Goal: Task Accomplishment & Management: Manage account settings

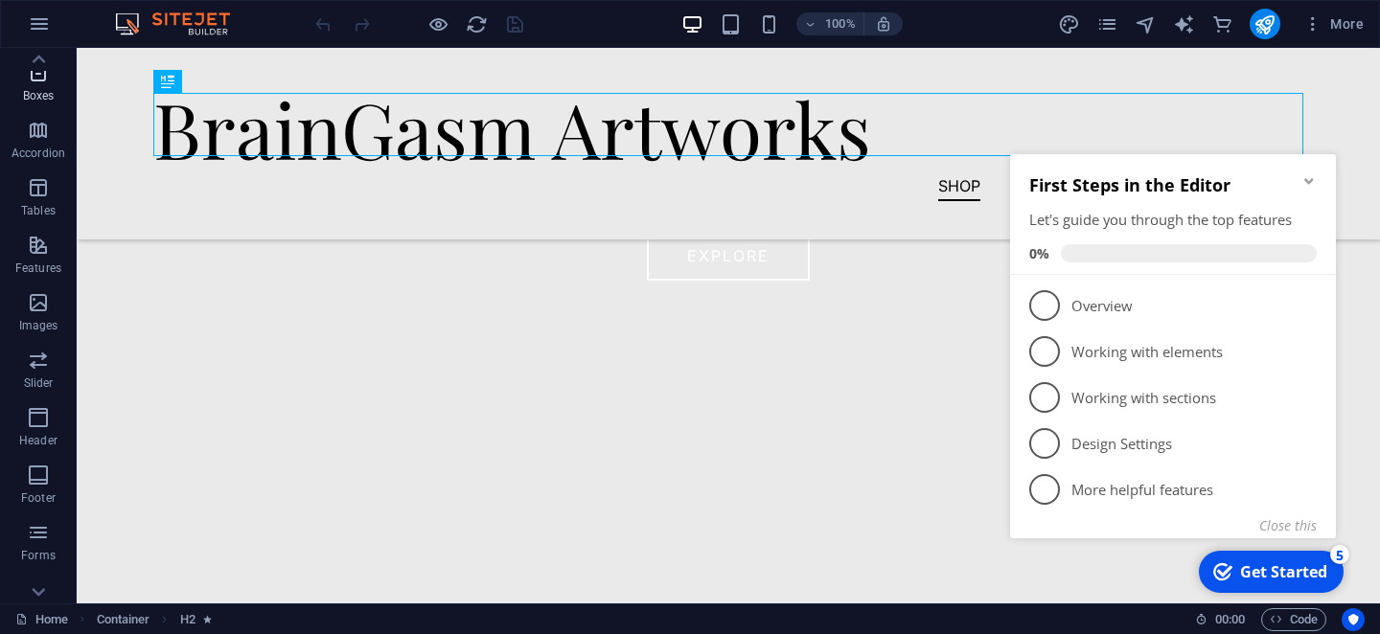
scroll to position [365, 0]
click at [34, 517] on icon "button" at bounding box center [38, 507] width 23 height 23
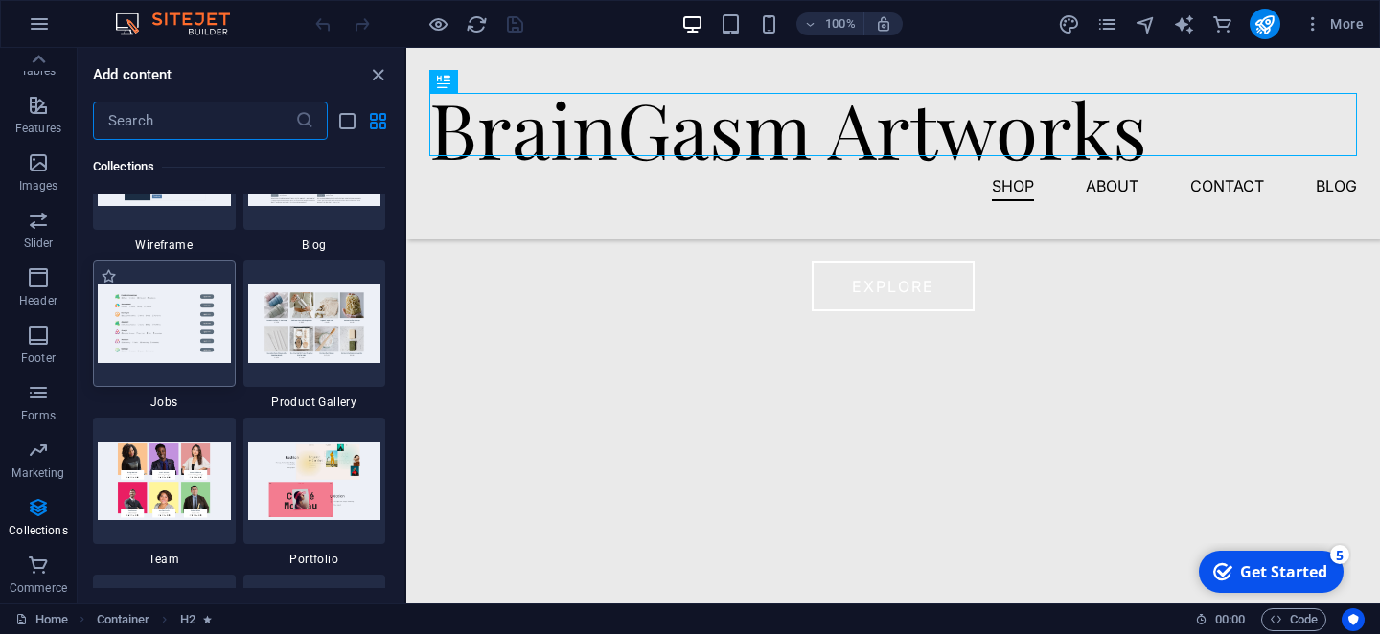
scroll to position [17679, 0]
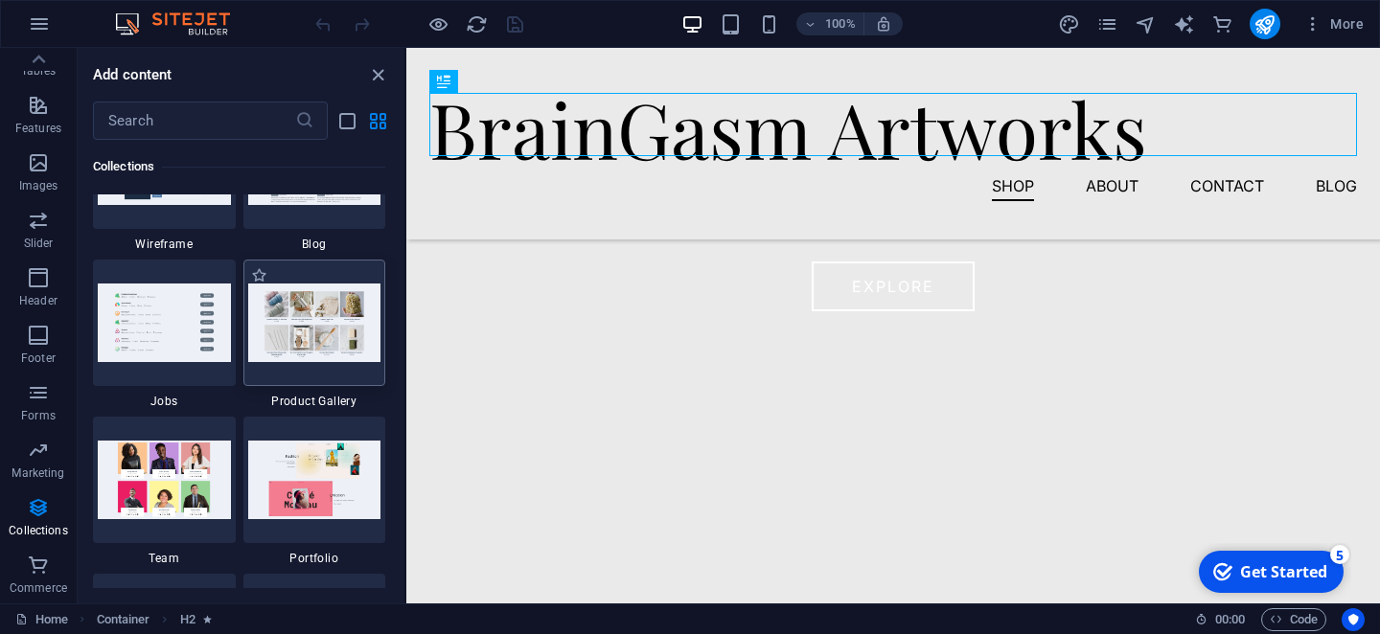
click at [298, 330] on img at bounding box center [314, 323] width 133 height 78
click at [262, 271] on label "1 Star" at bounding box center [259, 275] width 16 height 16
click at [251, 286] on input "1 Star" at bounding box center [250, 286] width 1 height 1
radio input "true"
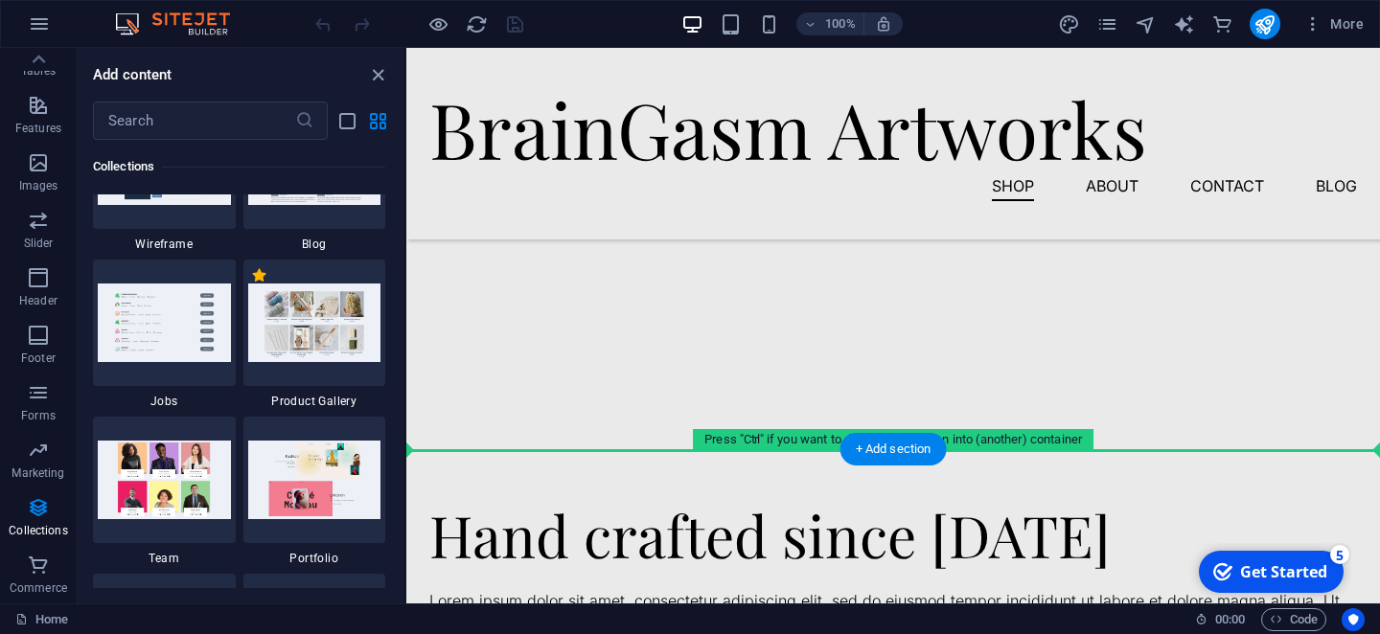
scroll to position [365, 0]
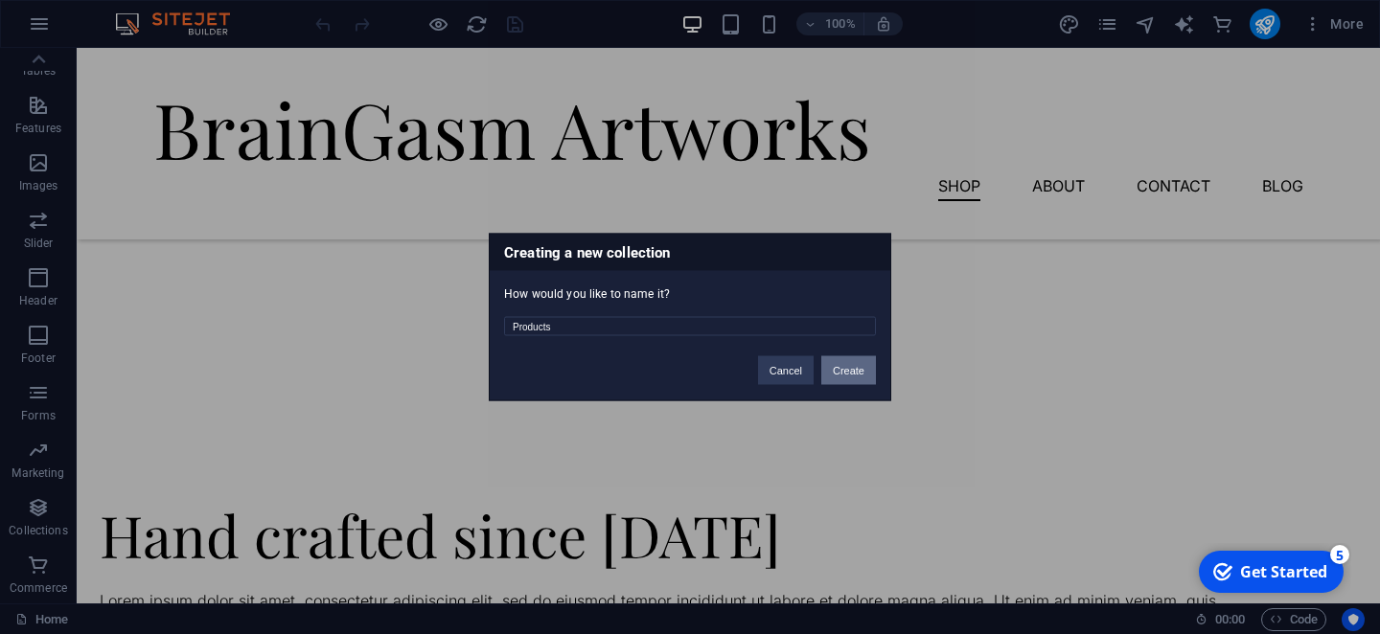
click at [838, 372] on button "Create" at bounding box center [848, 370] width 55 height 29
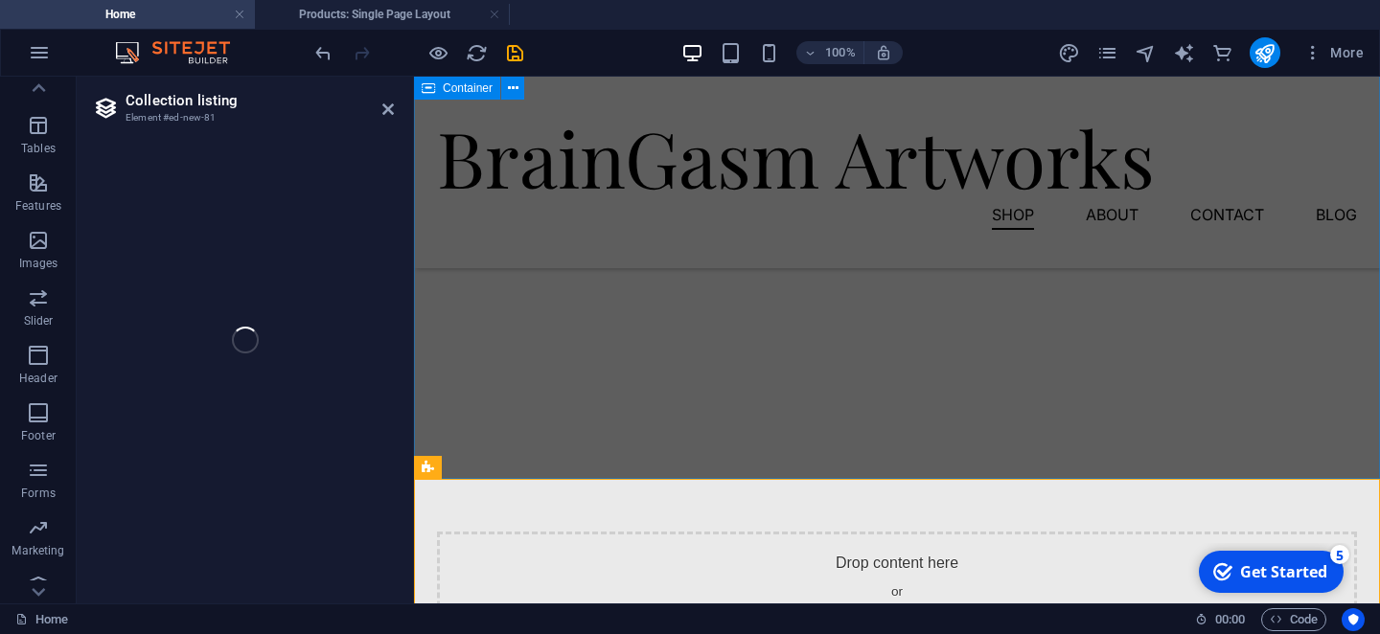
scroll to position [315, 0]
select select "68baf3abc0a1d2e5e3096e52"
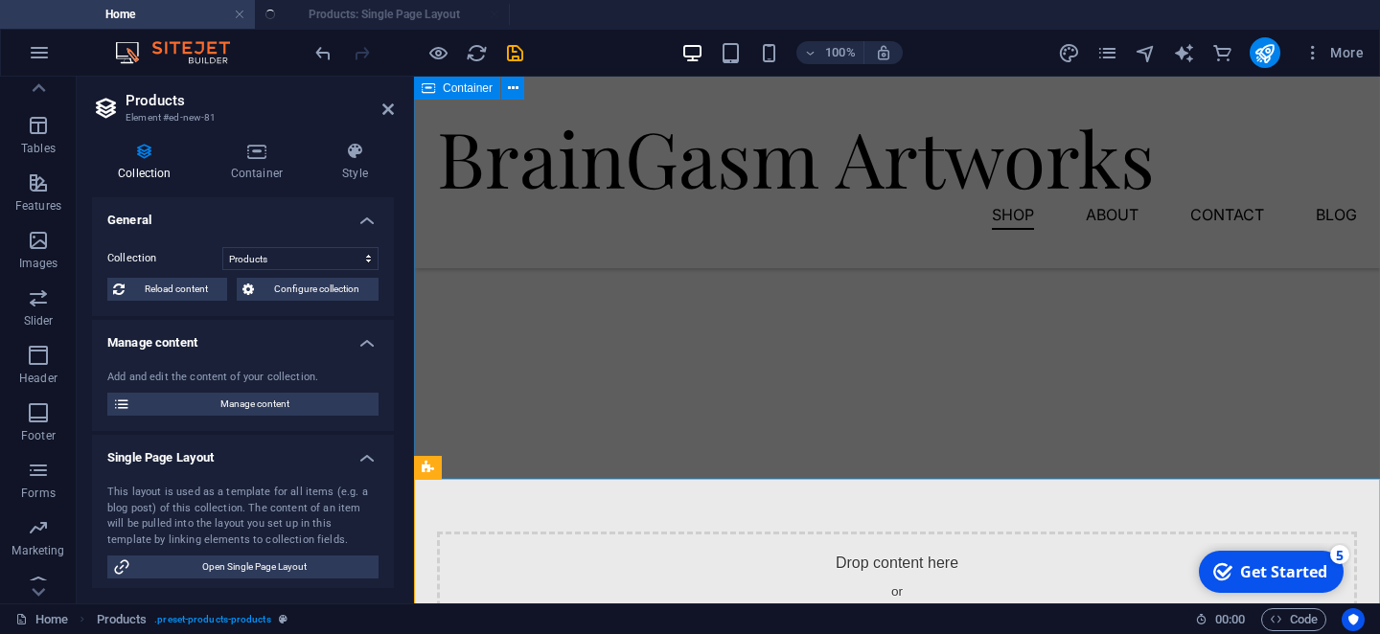
select select "createdAt_DESC"
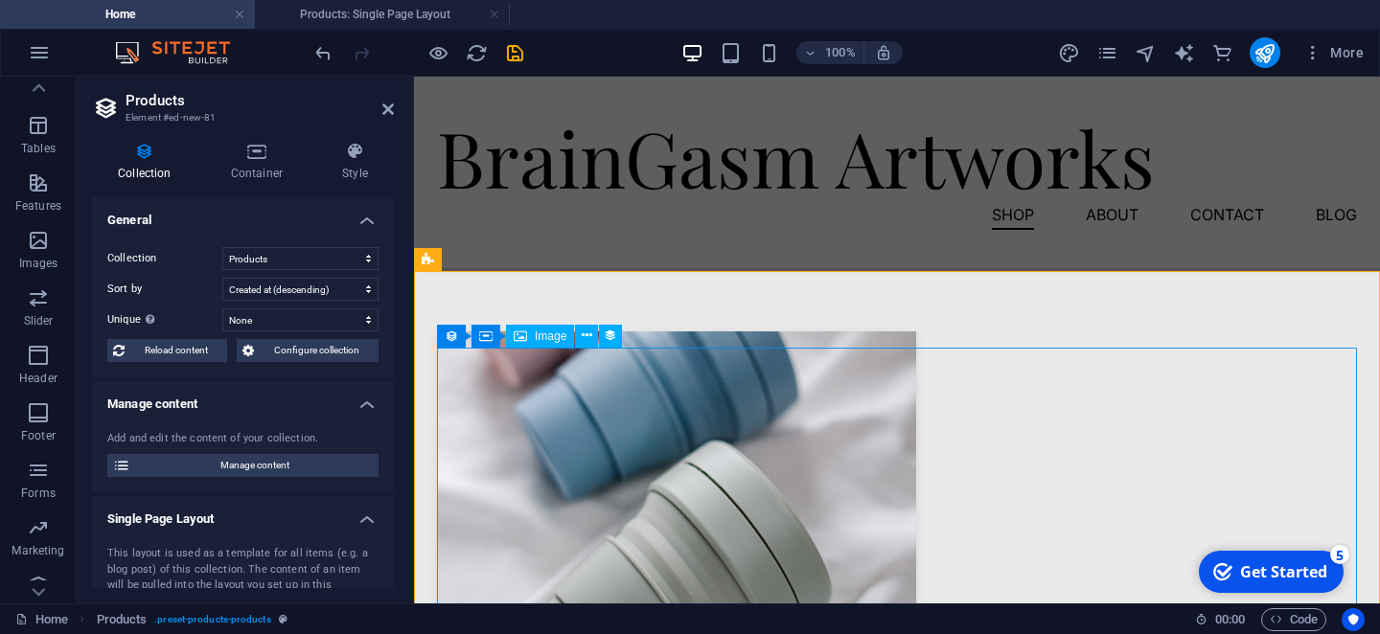
scroll to position [1158, 0]
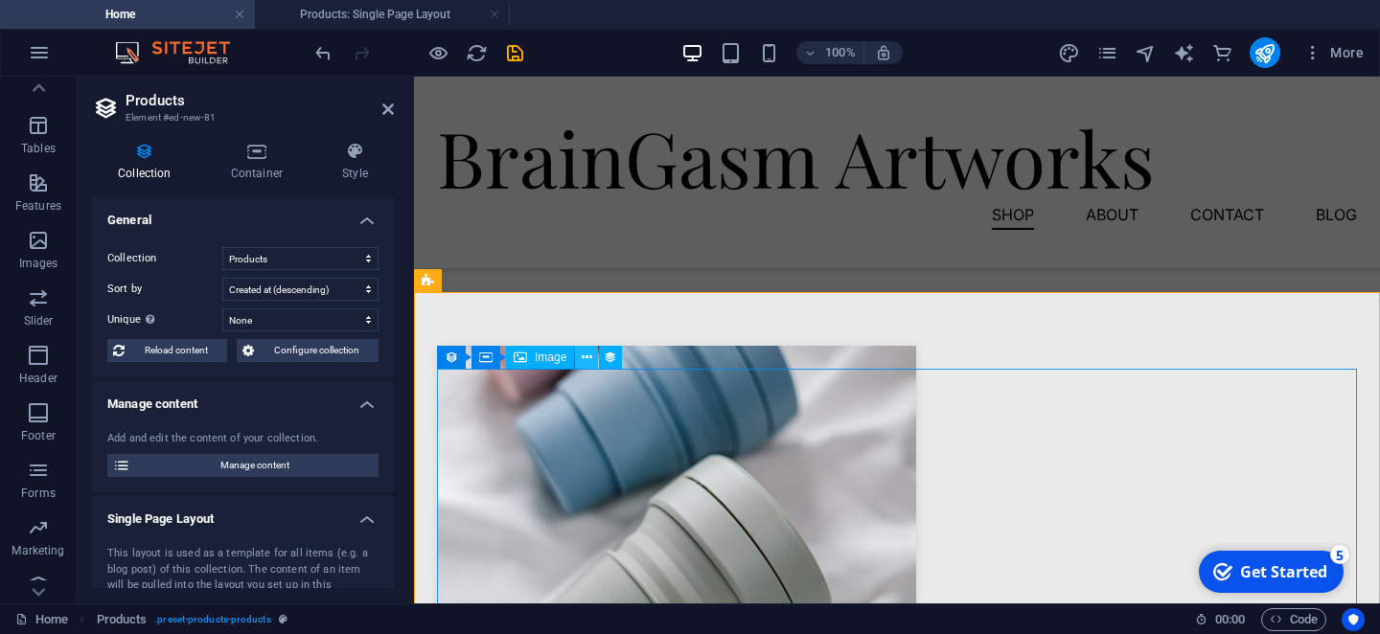
click at [588, 353] on icon at bounding box center [587, 358] width 11 height 20
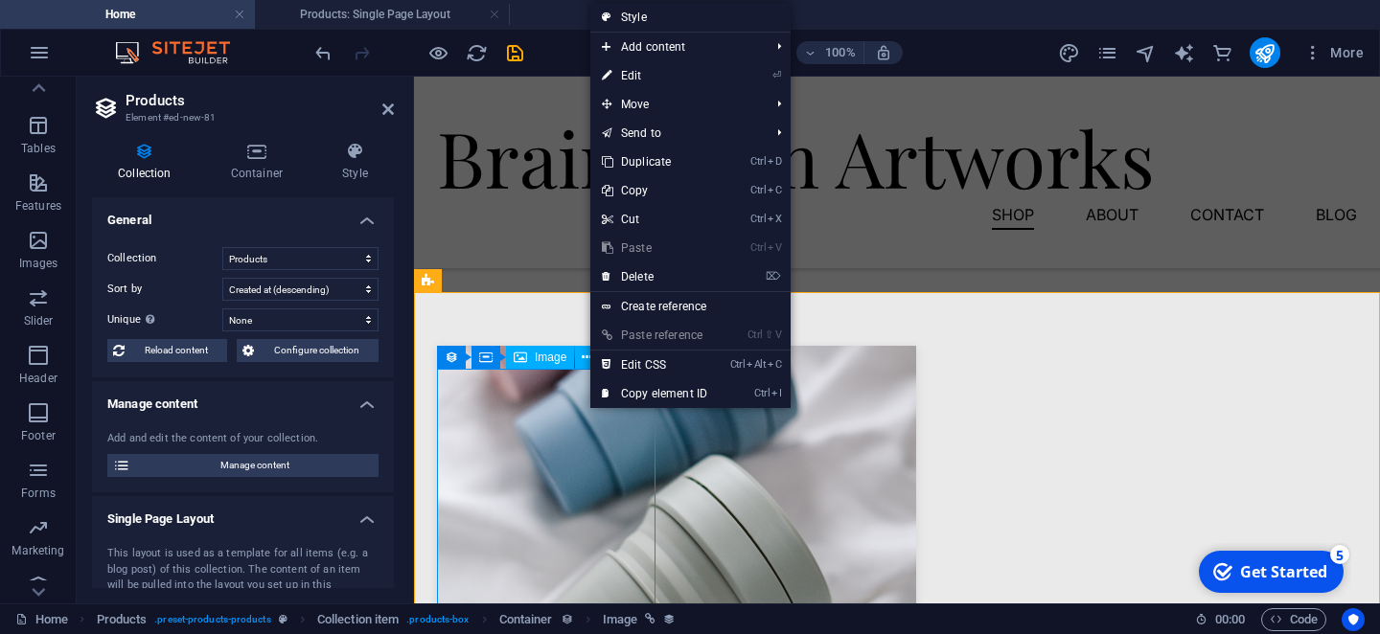
click at [566, 482] on div at bounding box center [897, 489] width 920 height 287
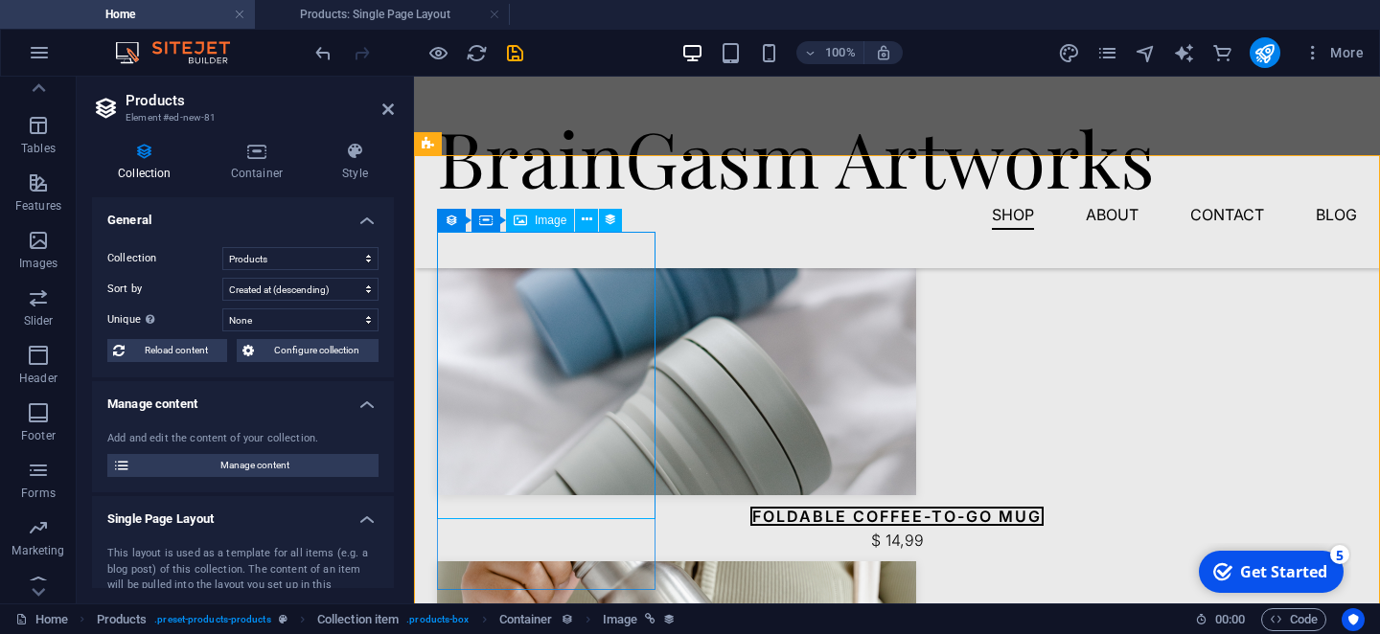
scroll to position [1296, 0]
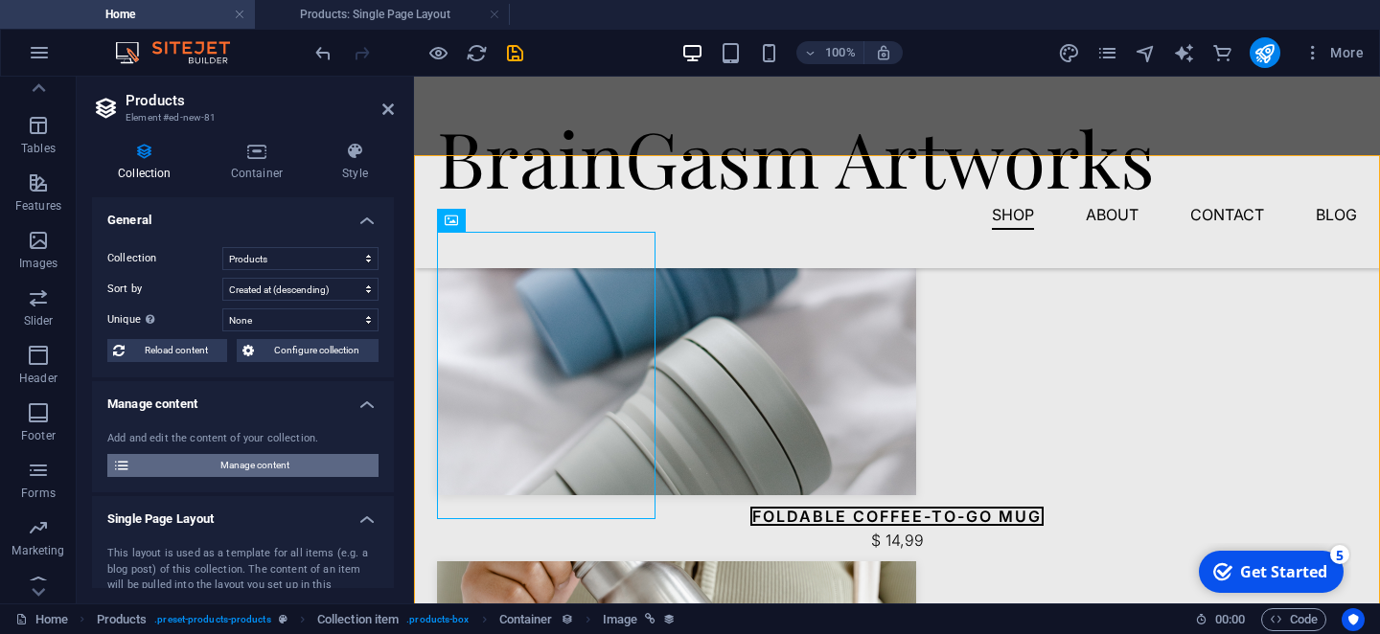
click at [261, 460] on span "Manage content" at bounding box center [254, 465] width 237 height 23
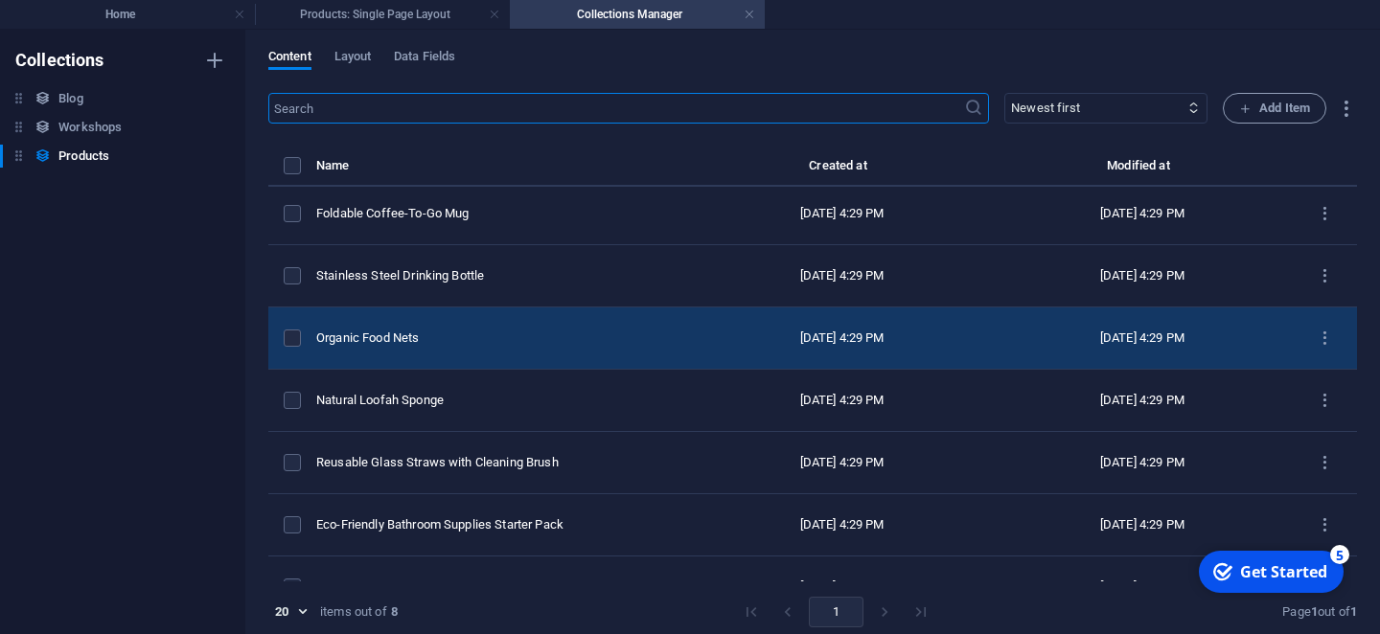
scroll to position [0, 0]
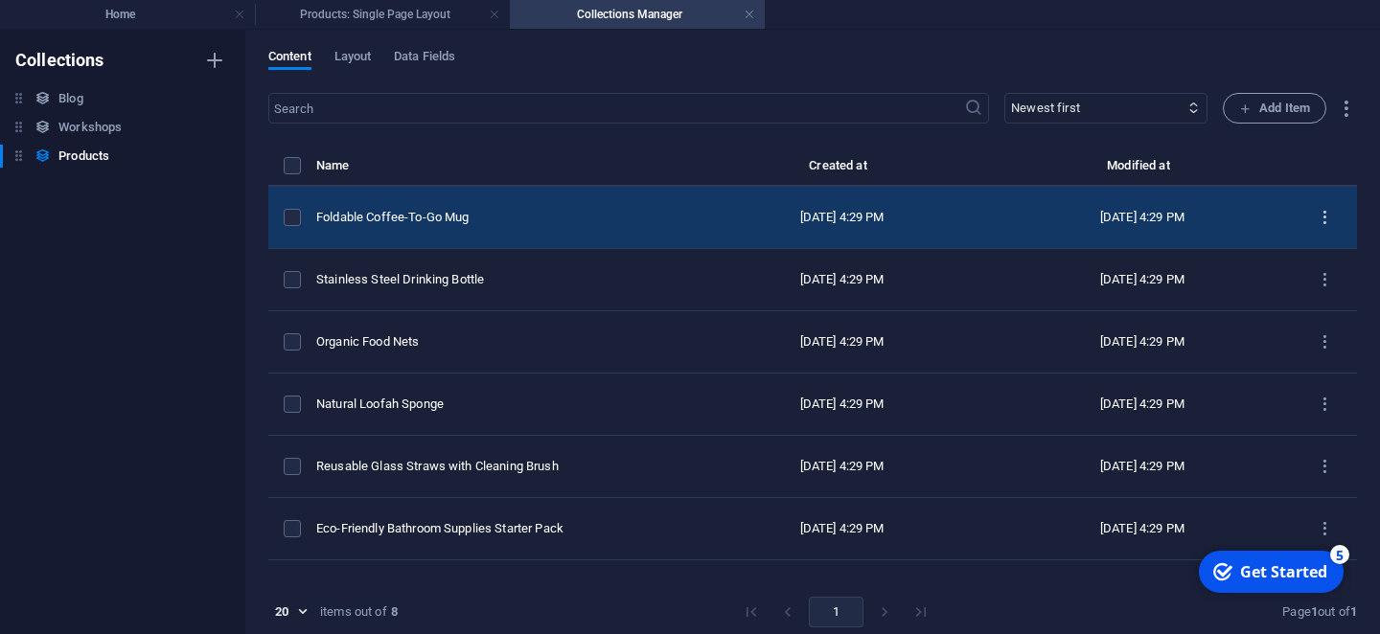
click at [1316, 215] on button "items list" at bounding box center [1325, 217] width 34 height 31
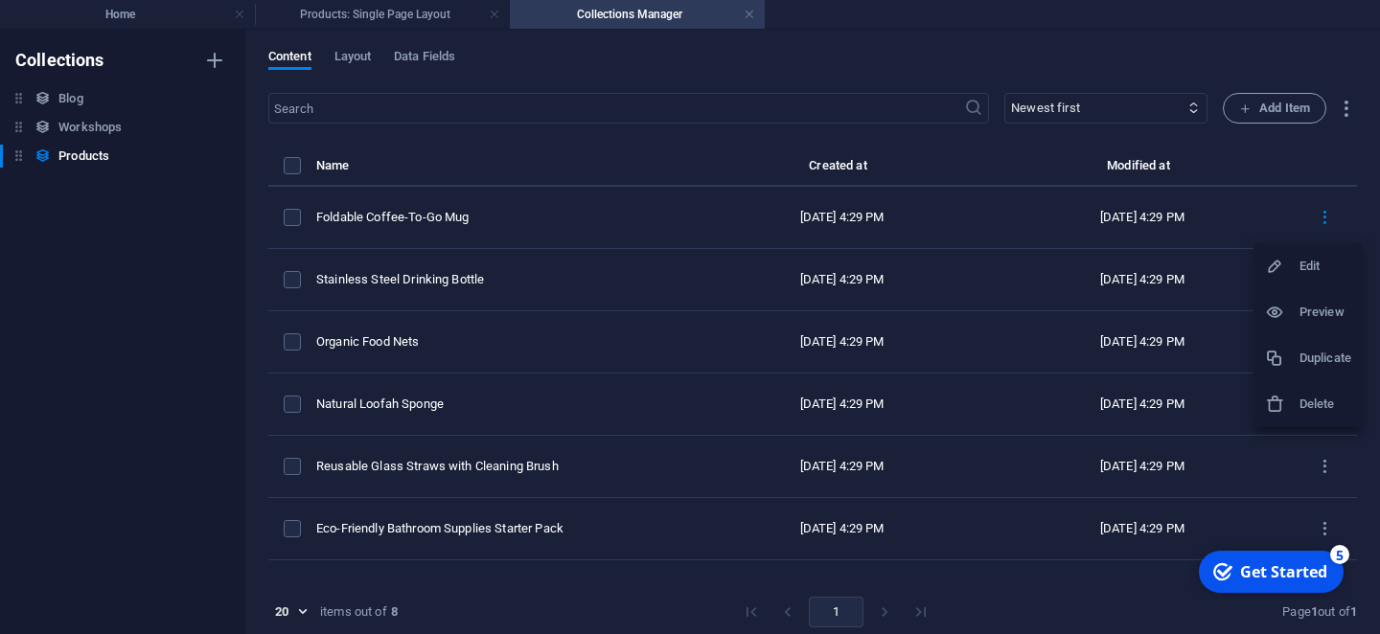
click at [1283, 281] on li "Edit" at bounding box center [1307, 266] width 109 height 46
select select "Out of stock"
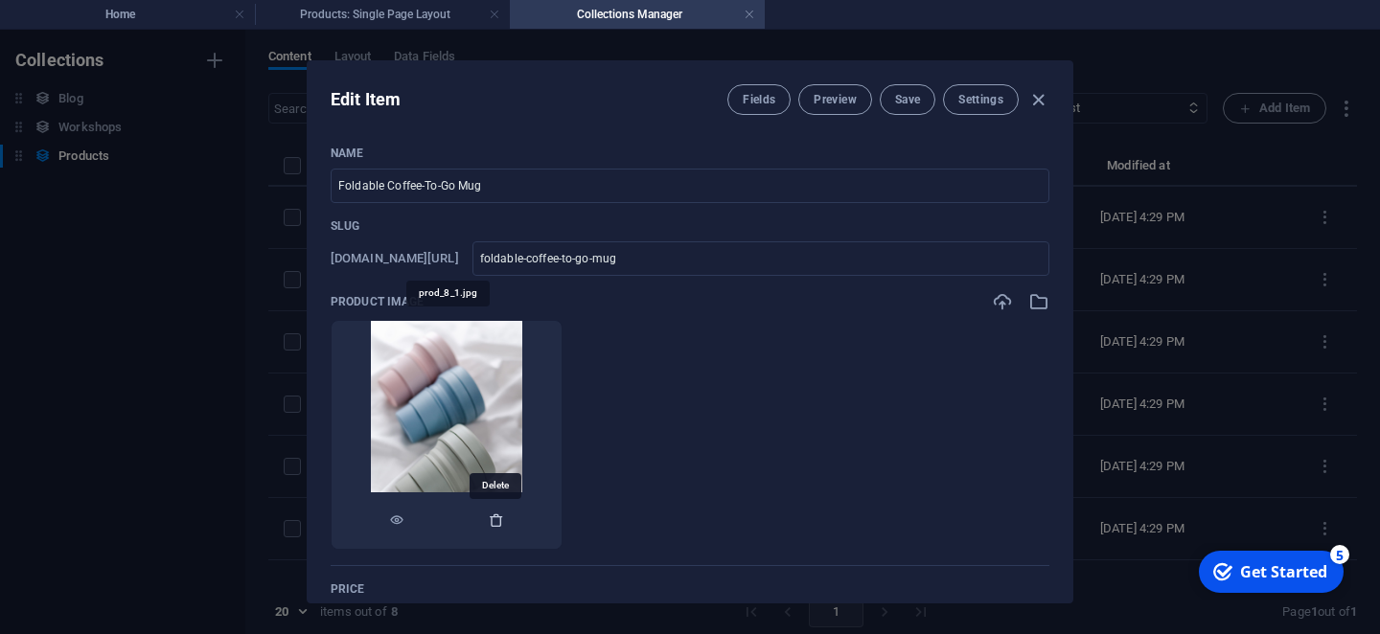
click at [501, 519] on icon "button" at bounding box center [496, 520] width 15 height 15
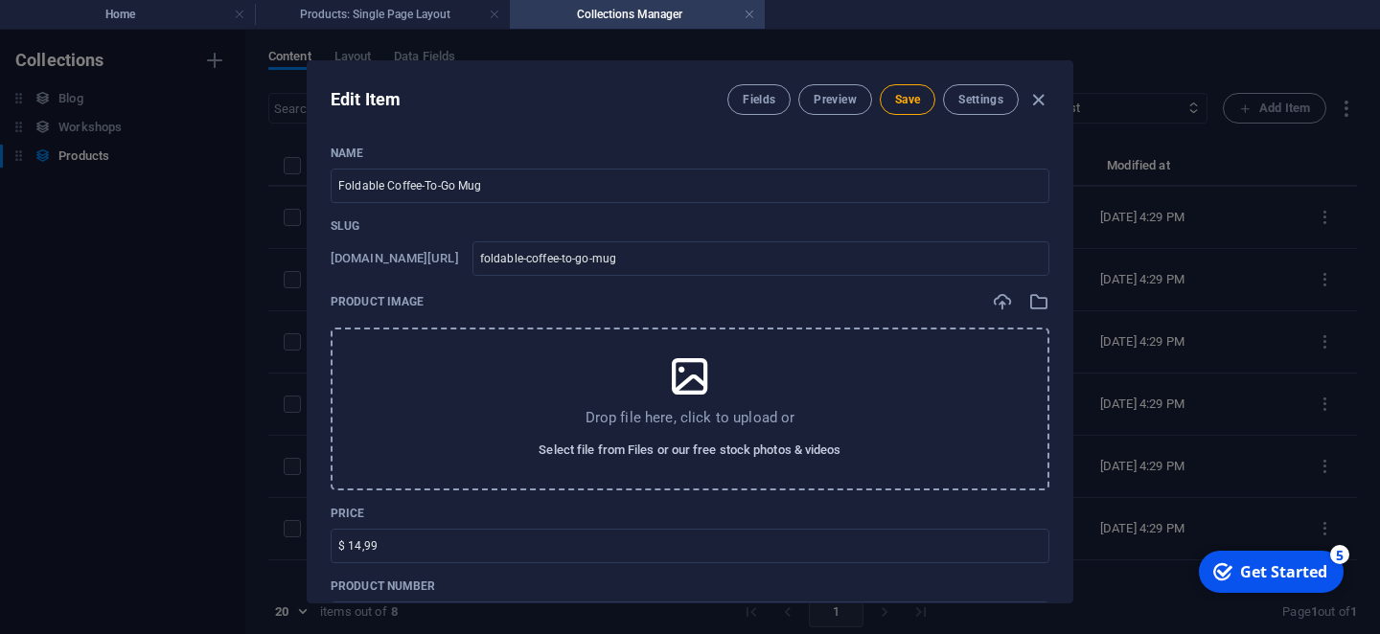
click at [619, 446] on span "Select file from Files or our free stock photos & videos" at bounding box center [690, 450] width 302 height 23
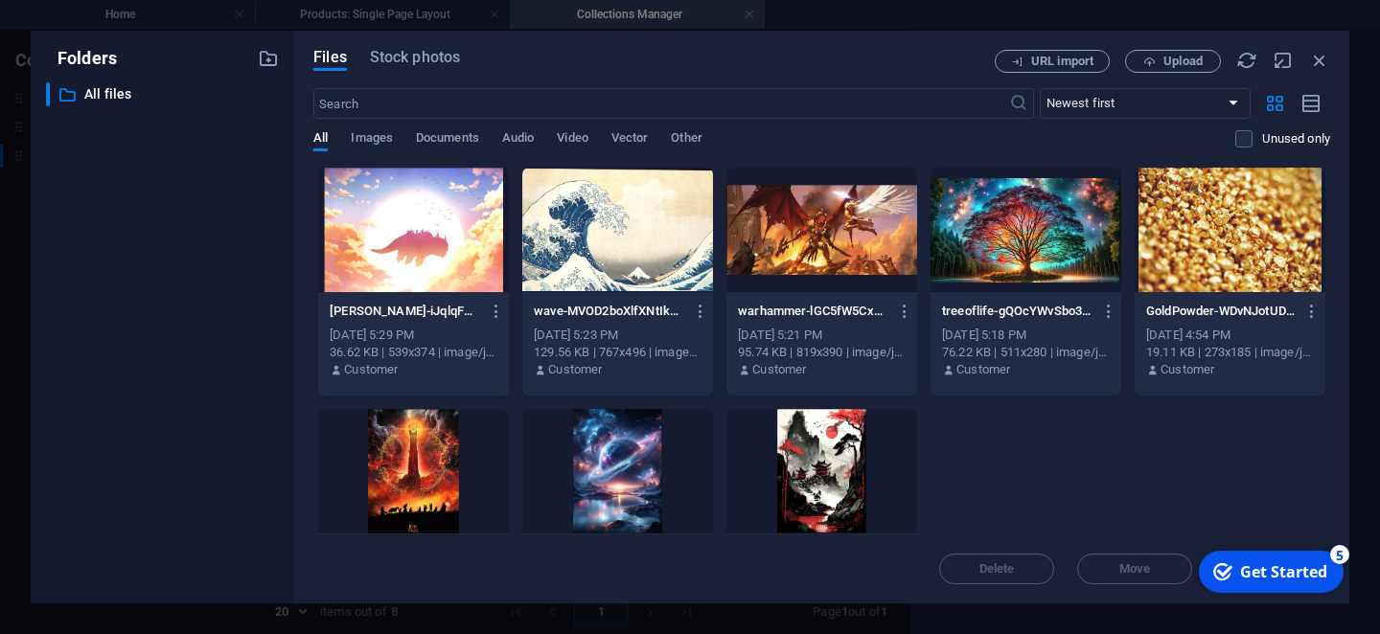
click at [403, 278] on div at bounding box center [413, 230] width 191 height 125
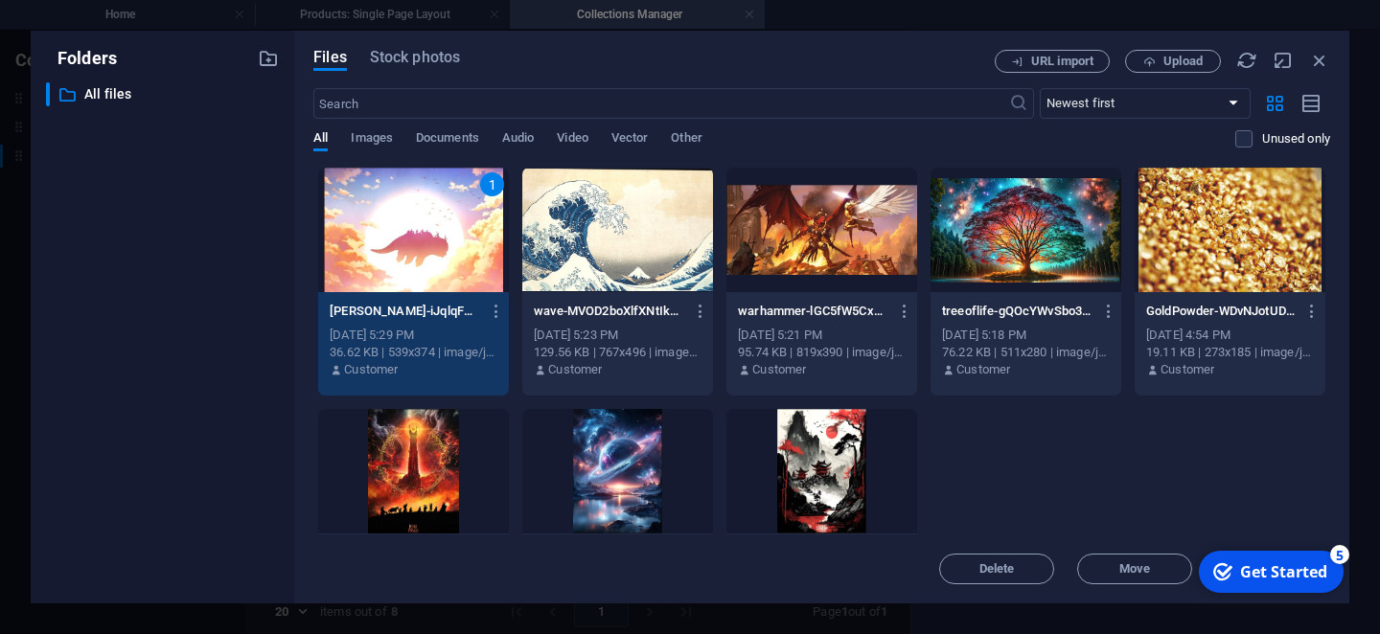
click at [436, 238] on div "1" at bounding box center [413, 230] width 191 height 125
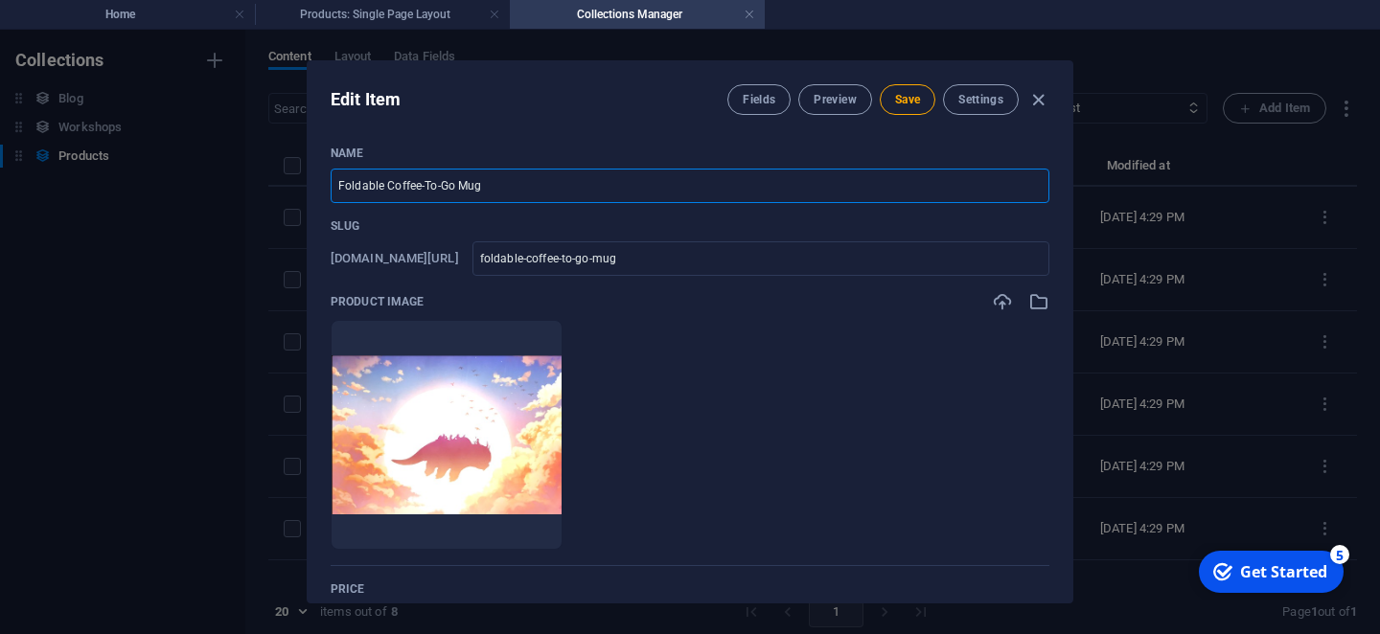
drag, startPoint x: 493, startPoint y: 183, endPoint x: 162, endPoint y: 161, distance: 331.3
click at [331, 169] on input "Foldable Coffee-To-Go Mug" at bounding box center [690, 186] width 719 height 34
type input "A"
type input "a"
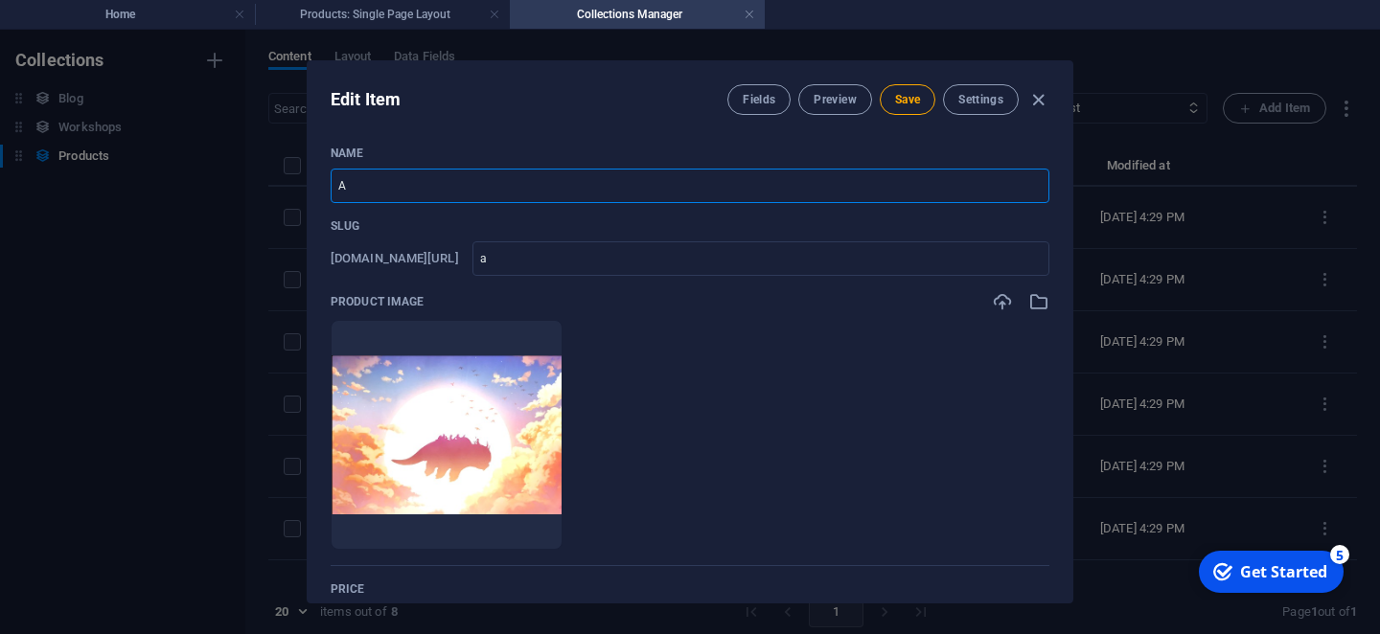
type input "Av"
type input "av"
type input "Ava"
type input "ava"
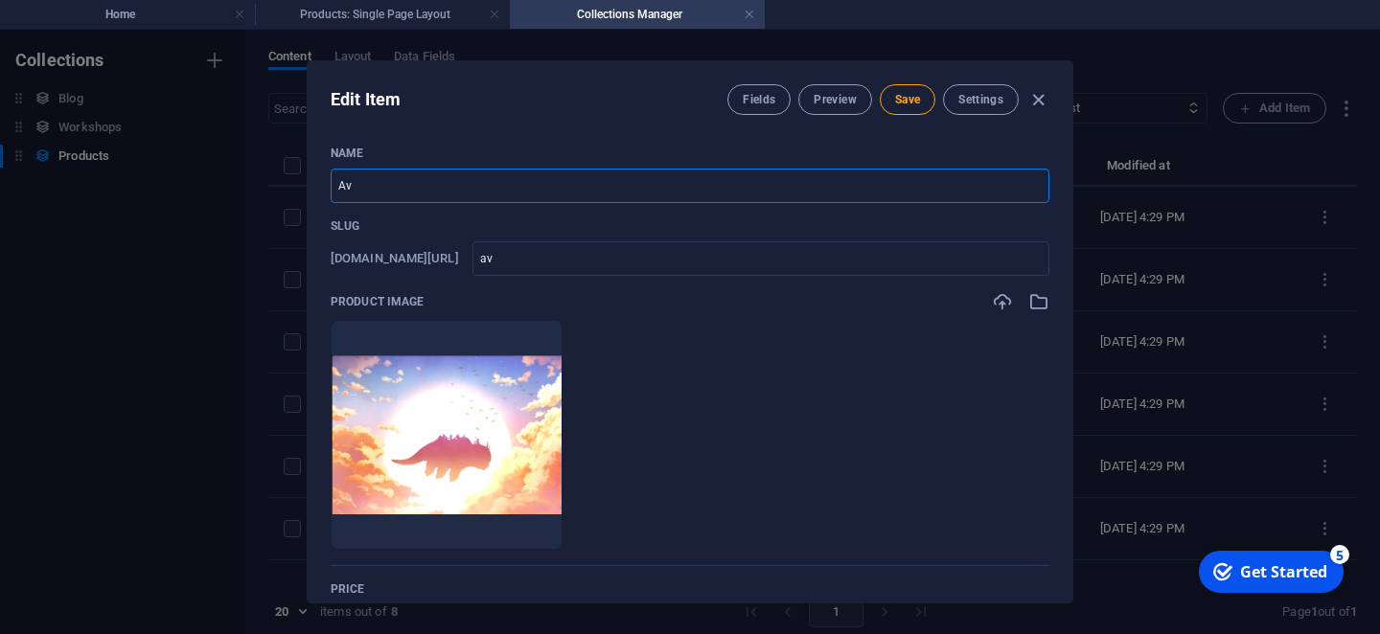
type input "ava"
type input "Avat"
type input "avat"
type input "Avata"
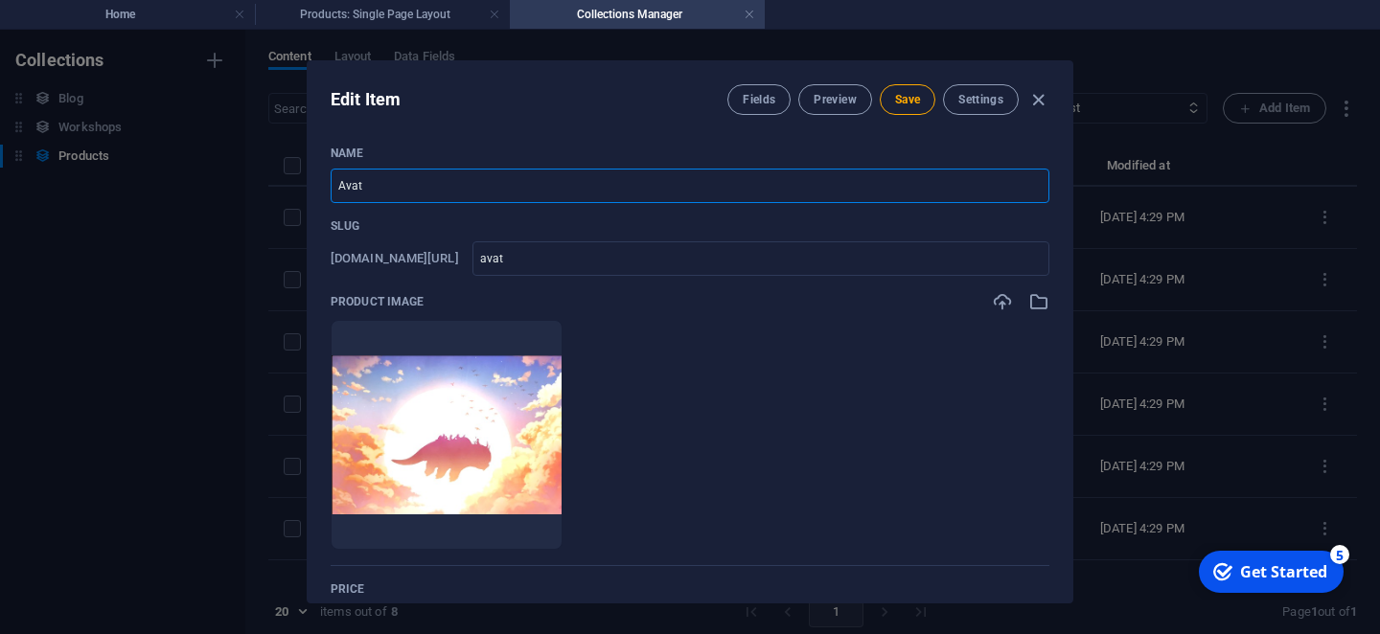
type input "avata"
type input "Avatar"
type input "avatar"
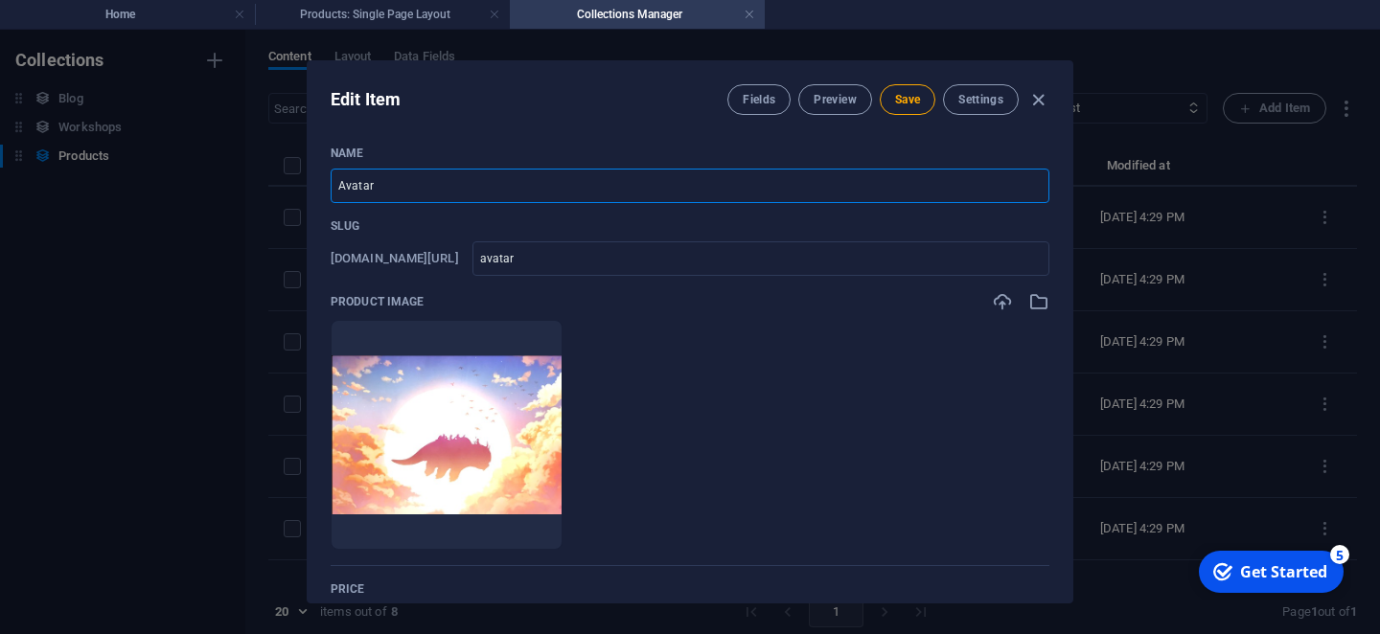
type input "Avatar S"
type input "avatar-s"
type input "Avatar Su"
type input "avatar-su"
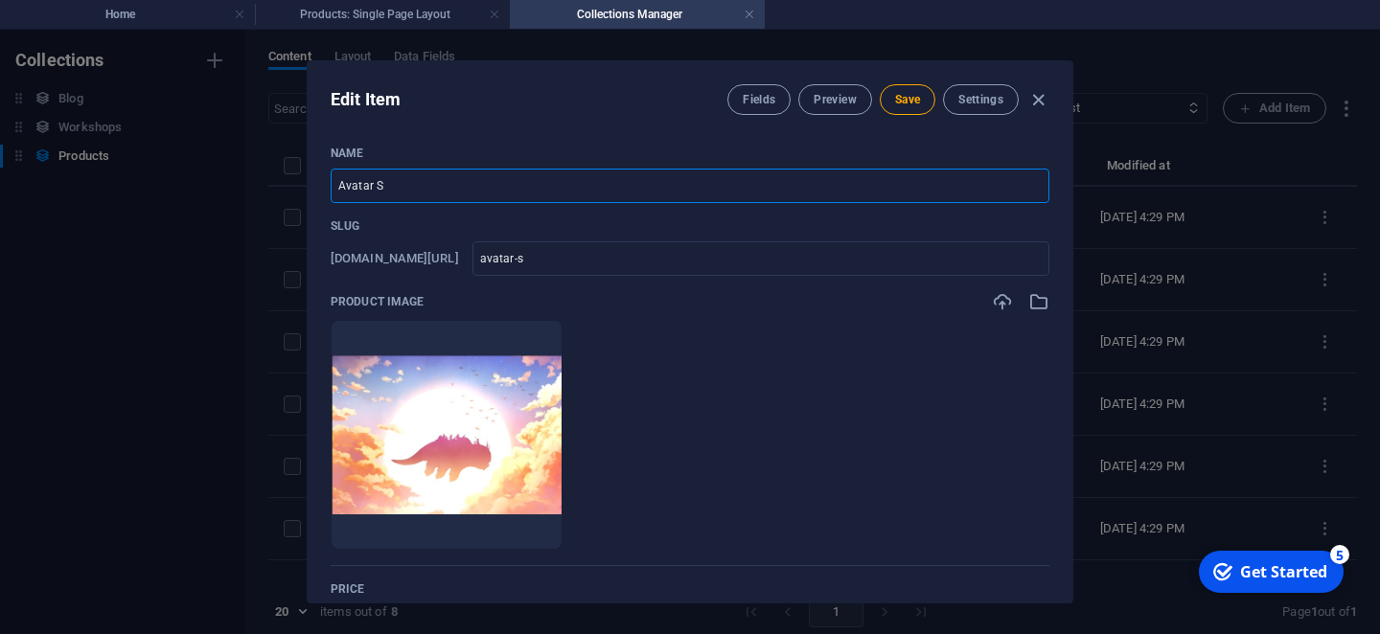
type input "avatar-su"
type input "Avatar Sun"
type input "avatar-sun"
type input "Avatar Suns"
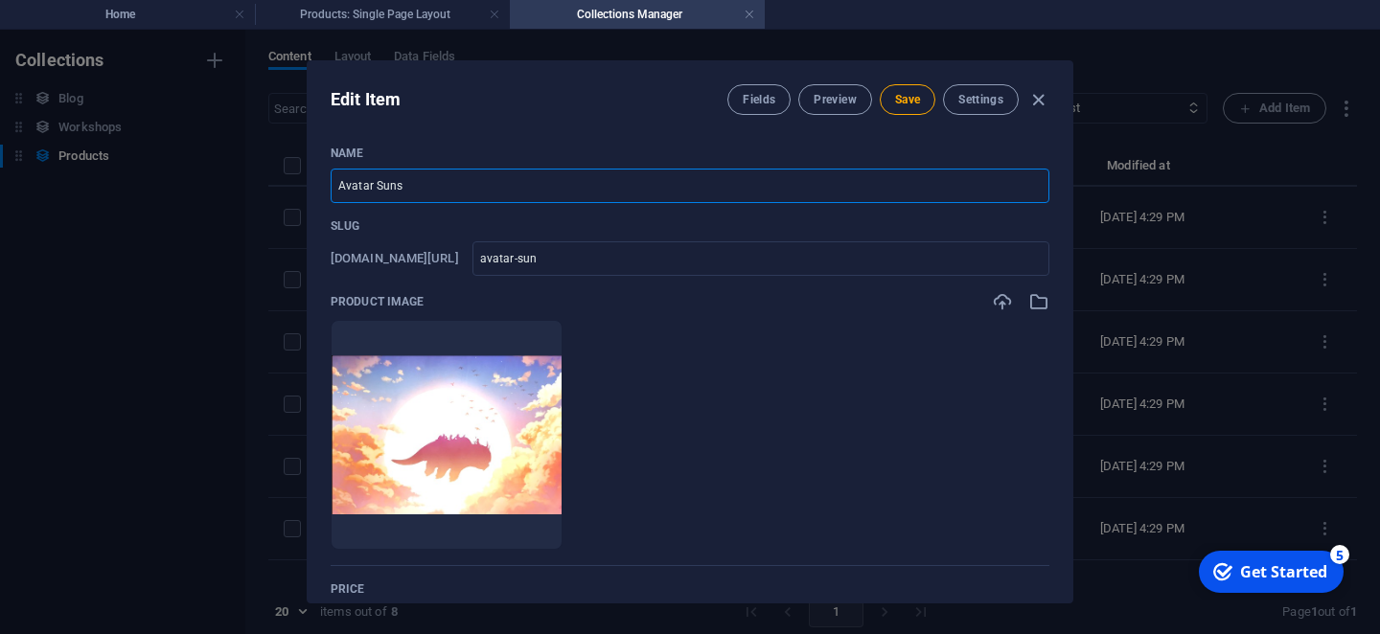
type input "avatar-suns"
type input "Avatar Sunse"
type input "avatar-sunse"
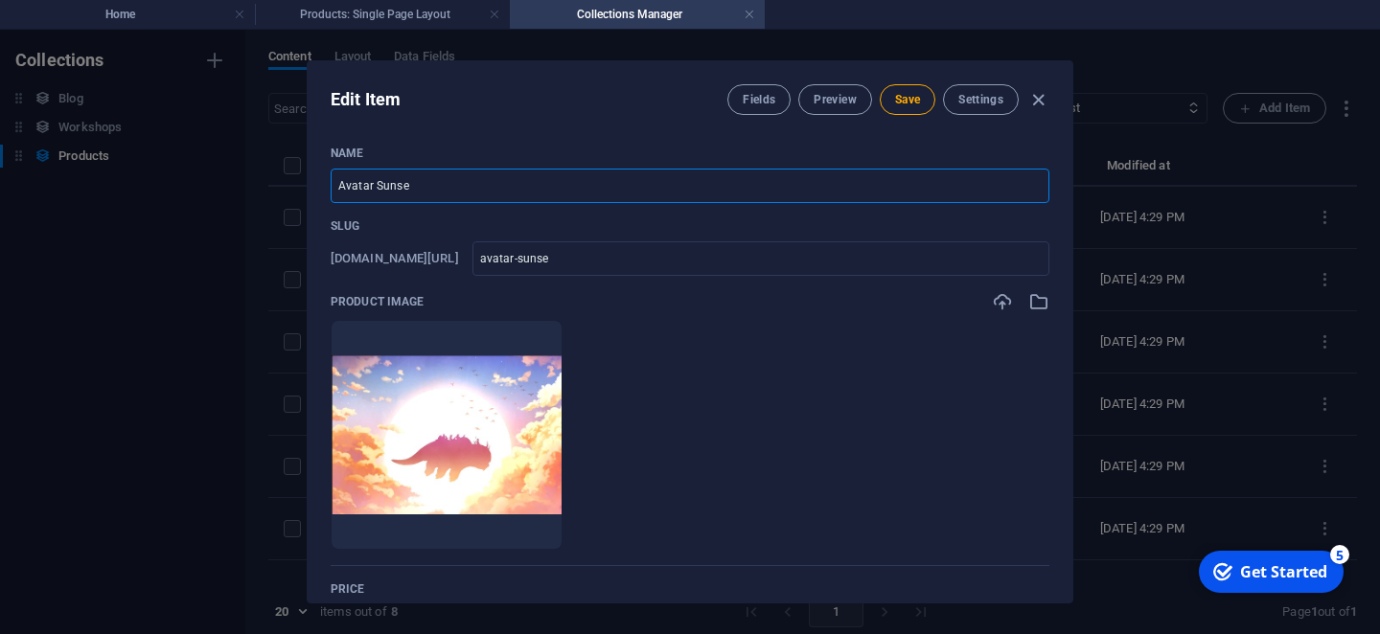
type input "Avatar Sunset"
type input "avatar-sunset"
type input "Avatar Sunset"
click at [903, 95] on span "Save" at bounding box center [907, 99] width 25 height 15
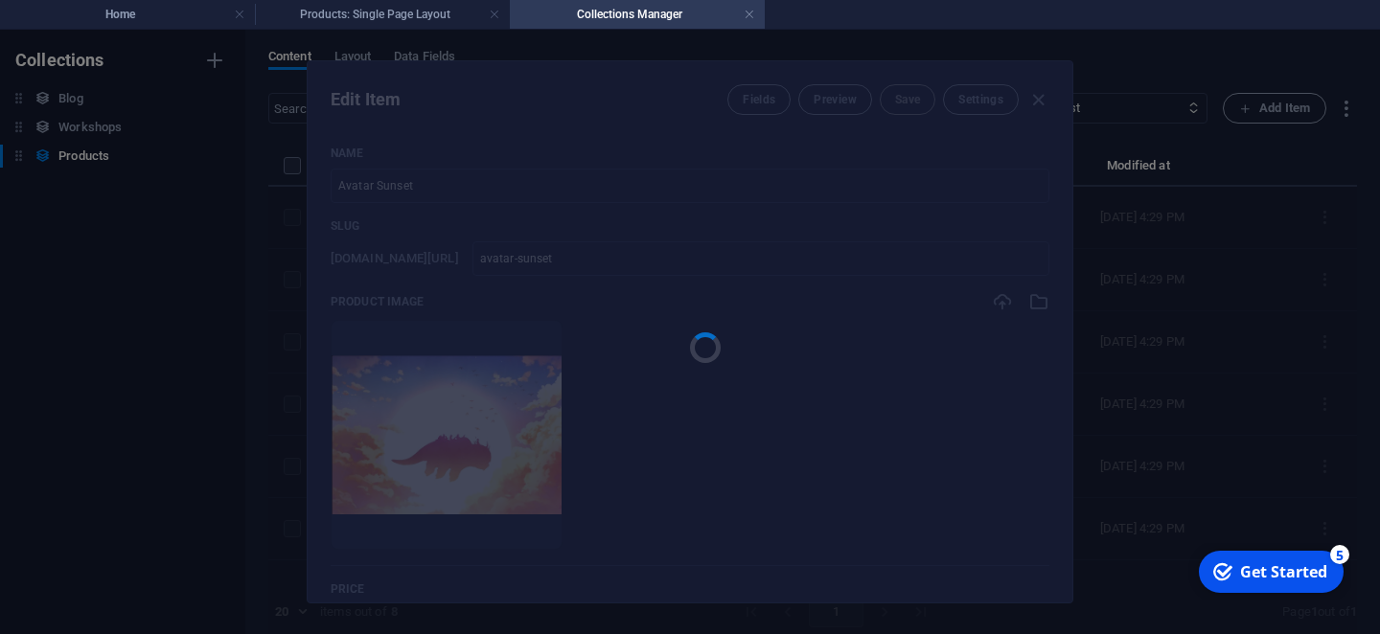
type input "avatar-sunset"
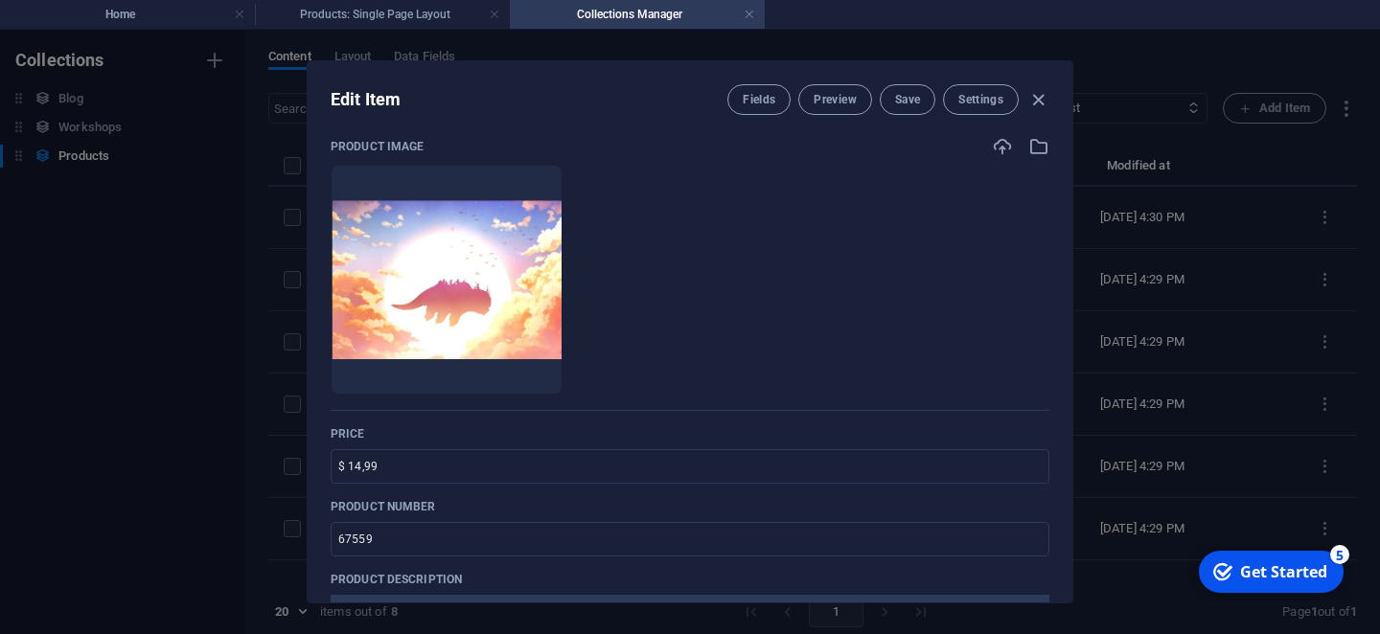
scroll to position [190, 0]
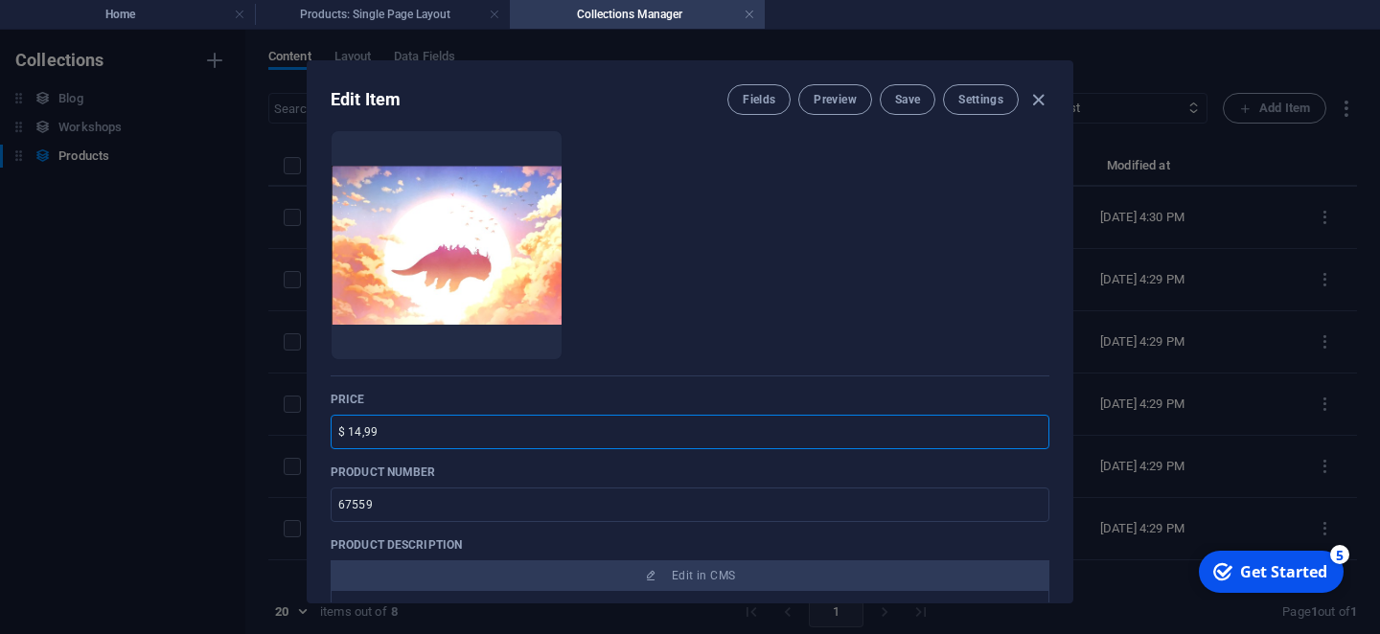
drag, startPoint x: 394, startPoint y: 436, endPoint x: 235, endPoint y: 462, distance: 161.2
click at [331, 449] on input "$ 14,99" at bounding box center [690, 432] width 719 height 34
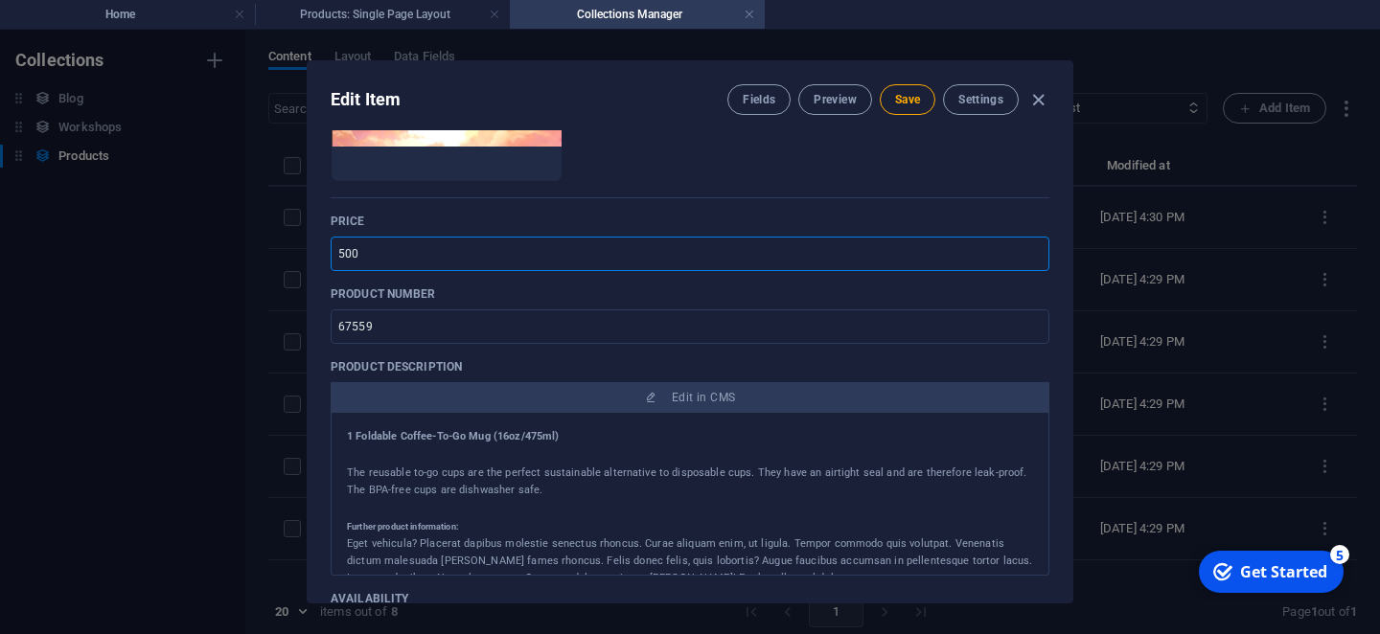
scroll to position [374, 0]
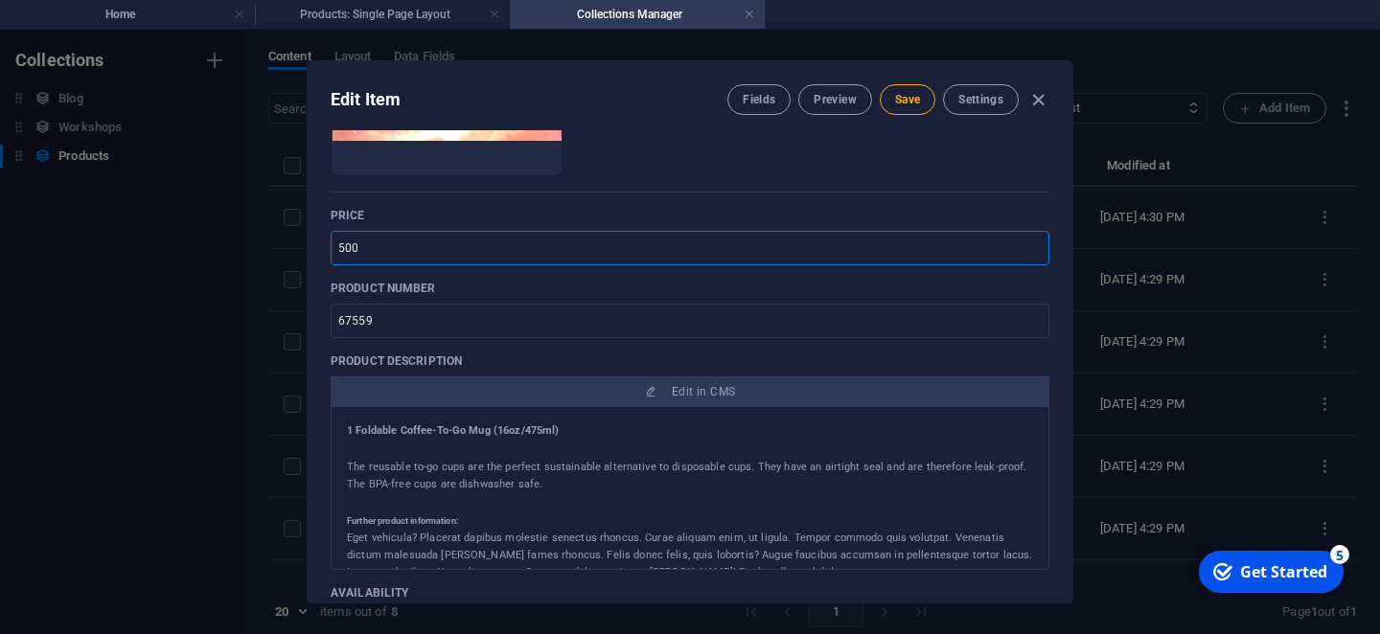
type input "500"
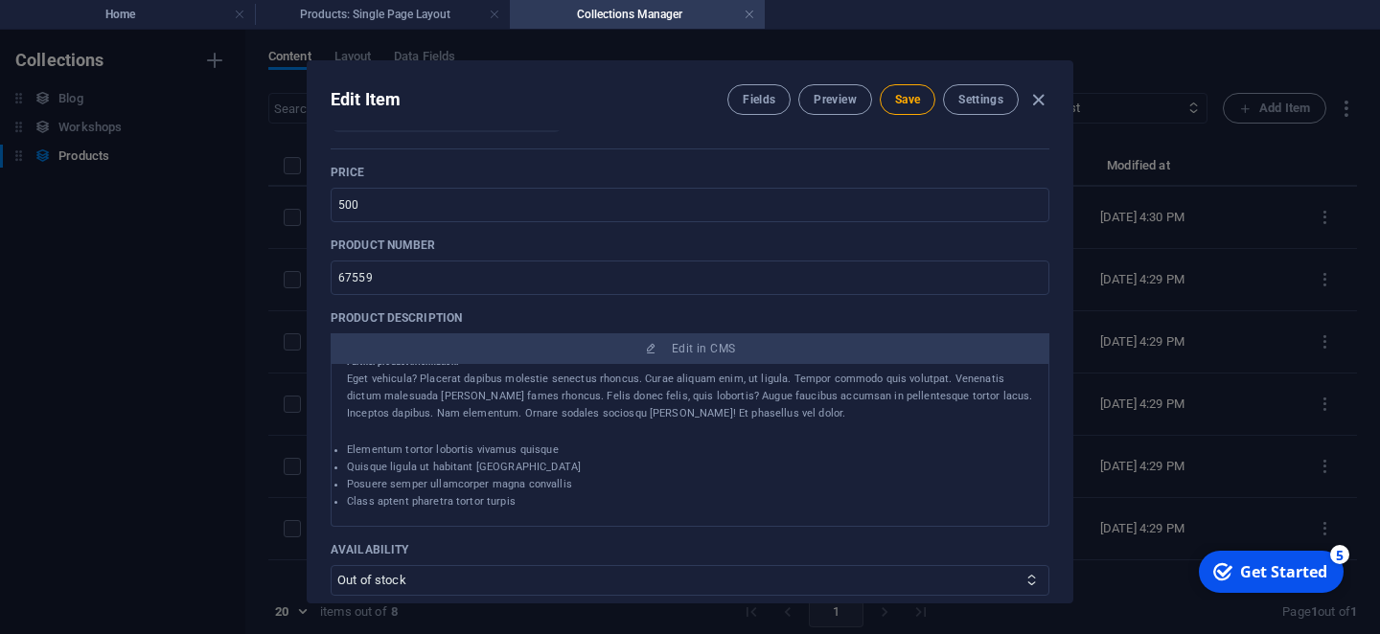
scroll to position [428, 0]
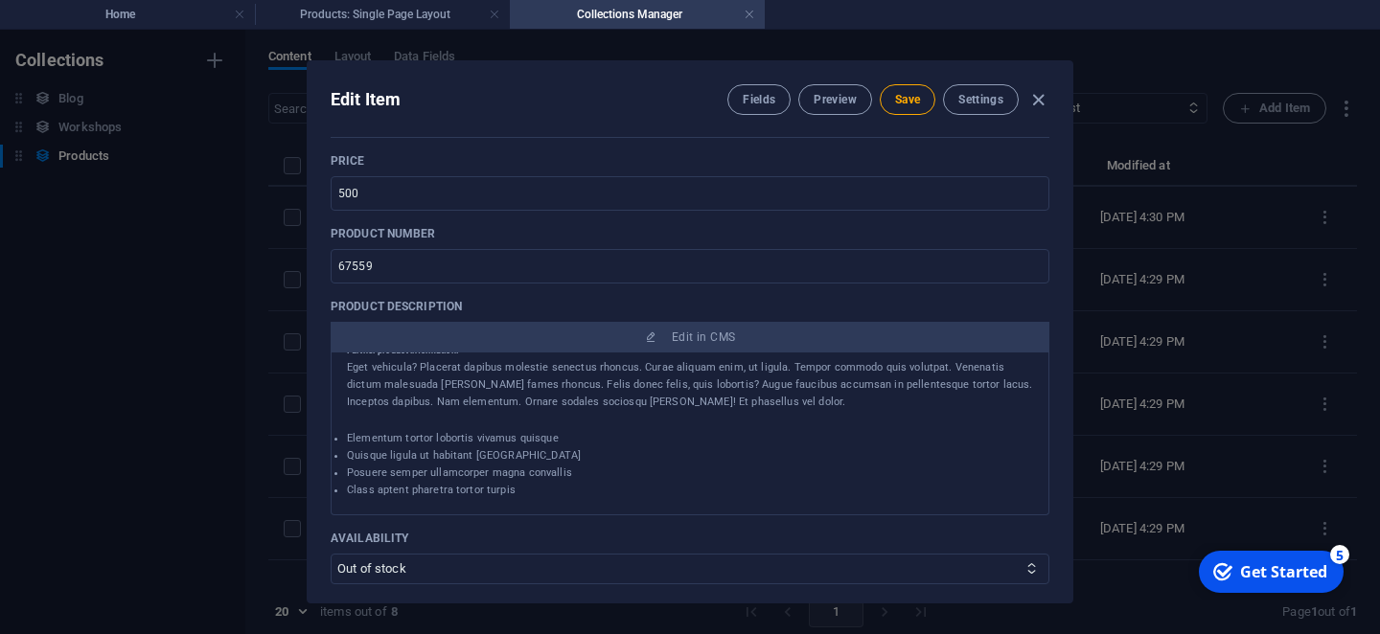
drag, startPoint x: 349, startPoint y: 427, endPoint x: 666, endPoint y: 493, distance: 324.0
click at [666, 493] on div "1 Foldable Coffee-To-Go Mug (16oz/475ml) The reusable to-go cups are the perfec…" at bounding box center [690, 375] width 686 height 247
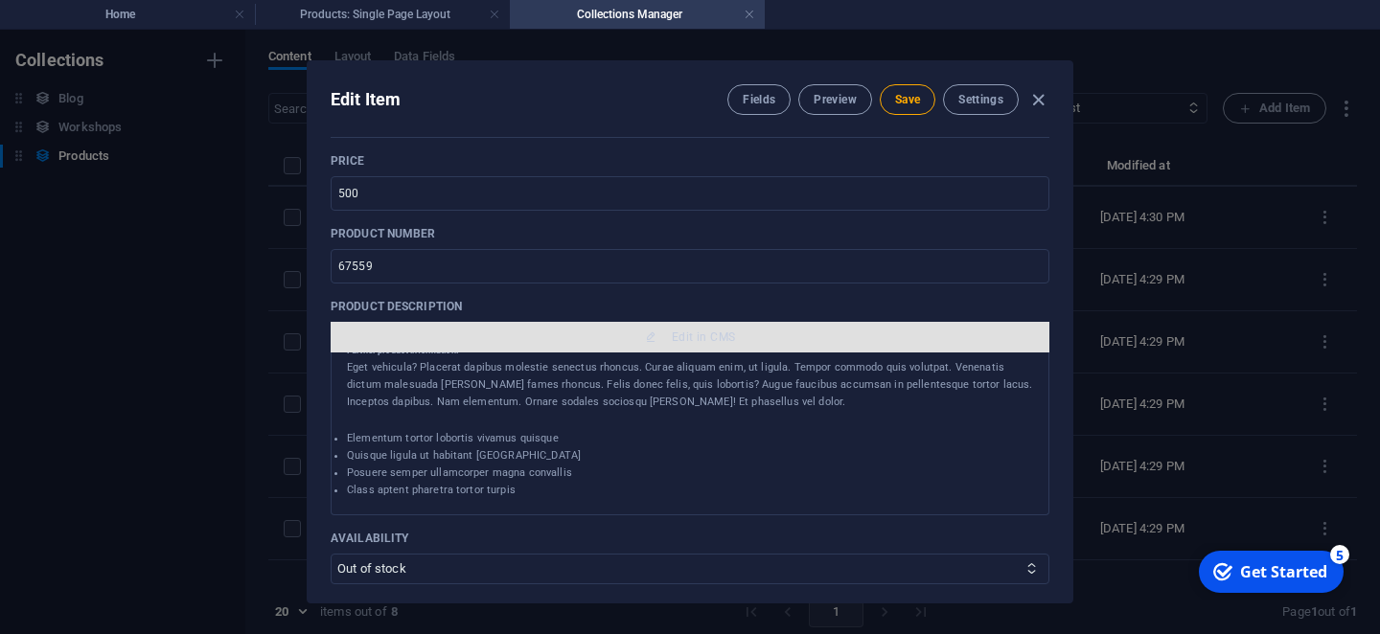
click at [710, 332] on span "Edit in CMS" at bounding box center [703, 337] width 63 height 15
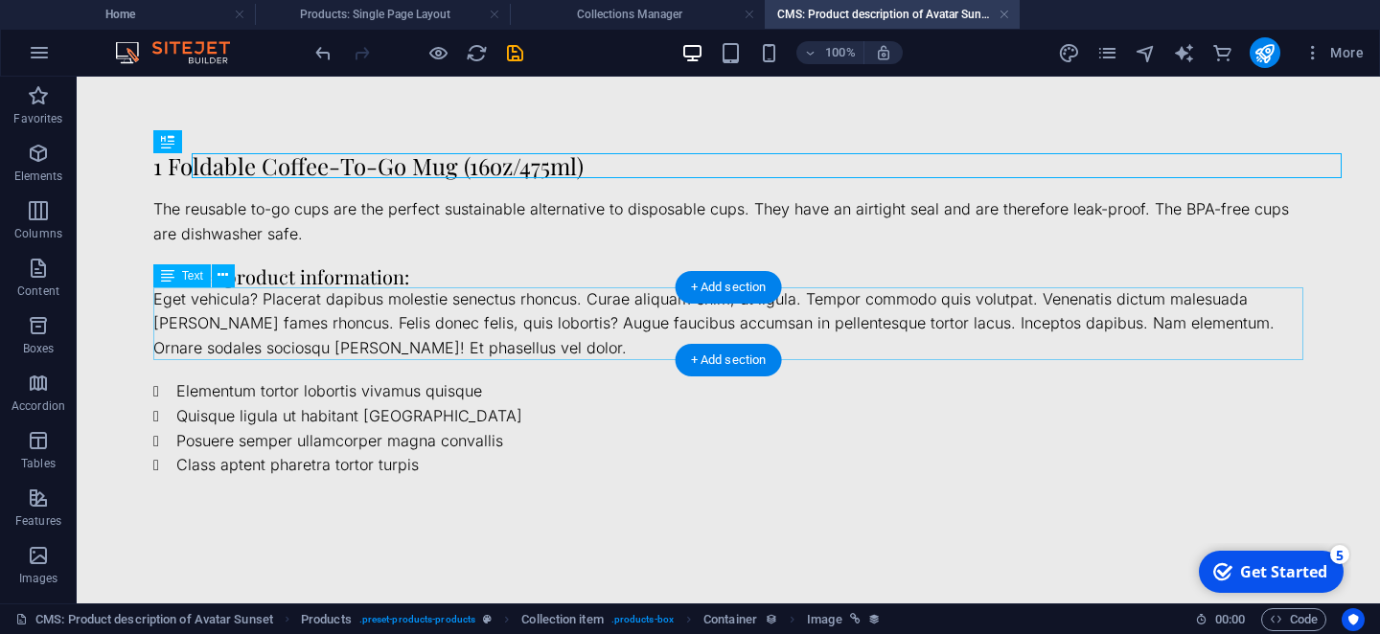
scroll to position [0, 0]
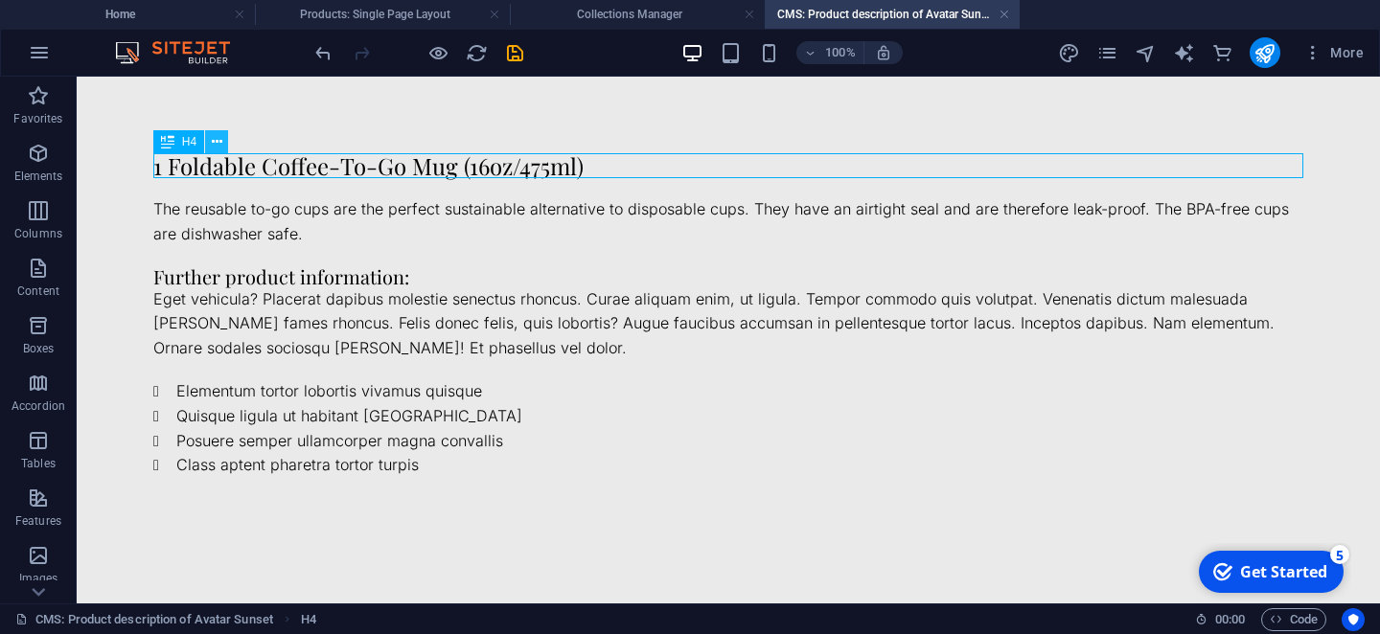
click at [220, 149] on icon at bounding box center [217, 142] width 11 height 20
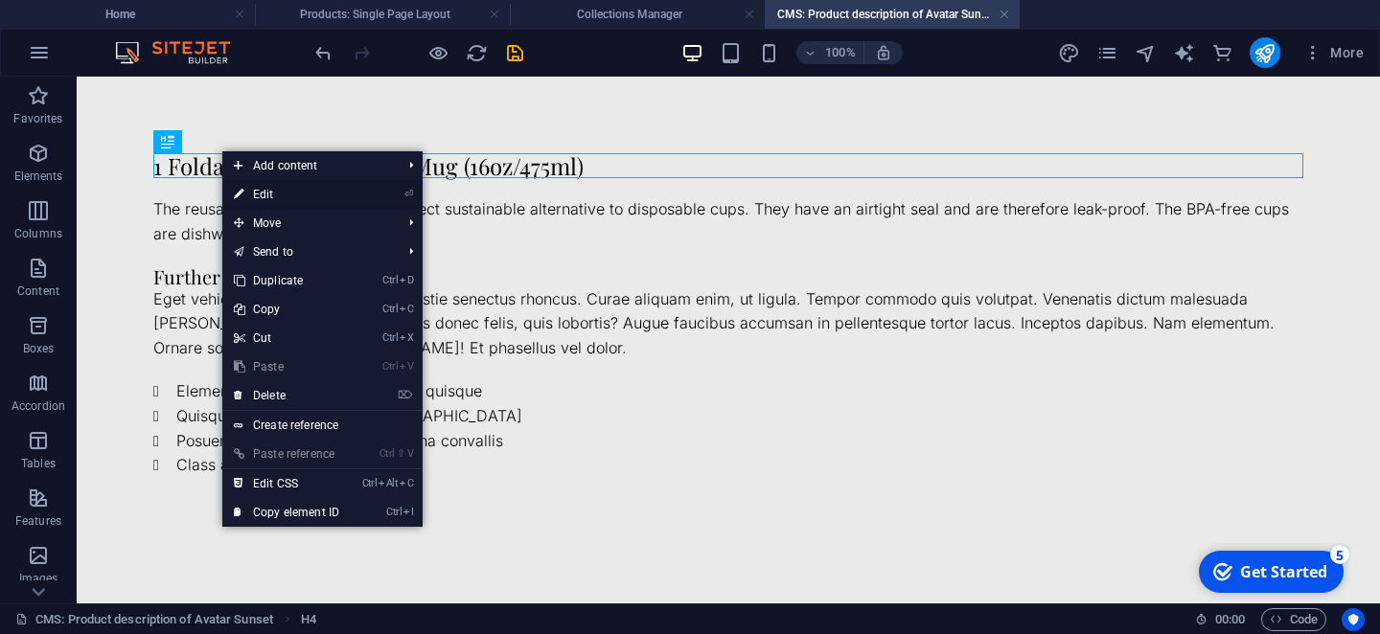
click at [269, 189] on link "⏎ Edit" at bounding box center [286, 194] width 128 height 29
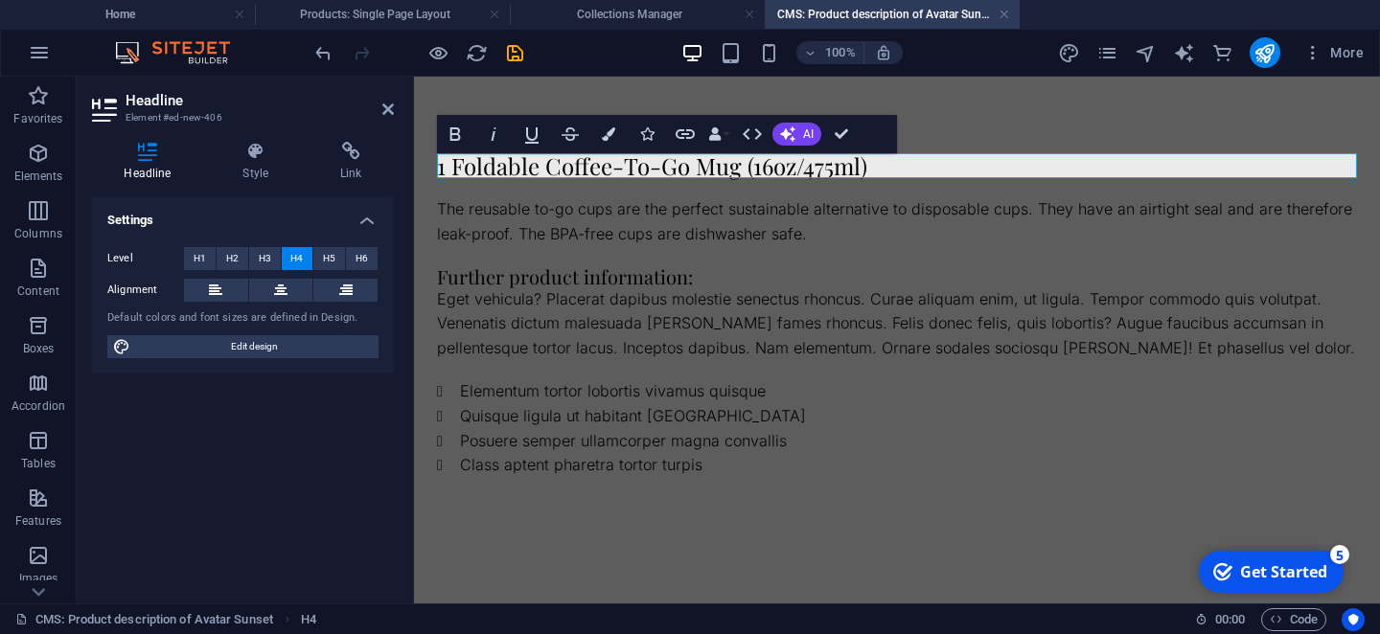
click at [769, 166] on h4 "1 Foldable Coffee-To-Go Mug (16oz/475ml)" at bounding box center [897, 165] width 920 height 25
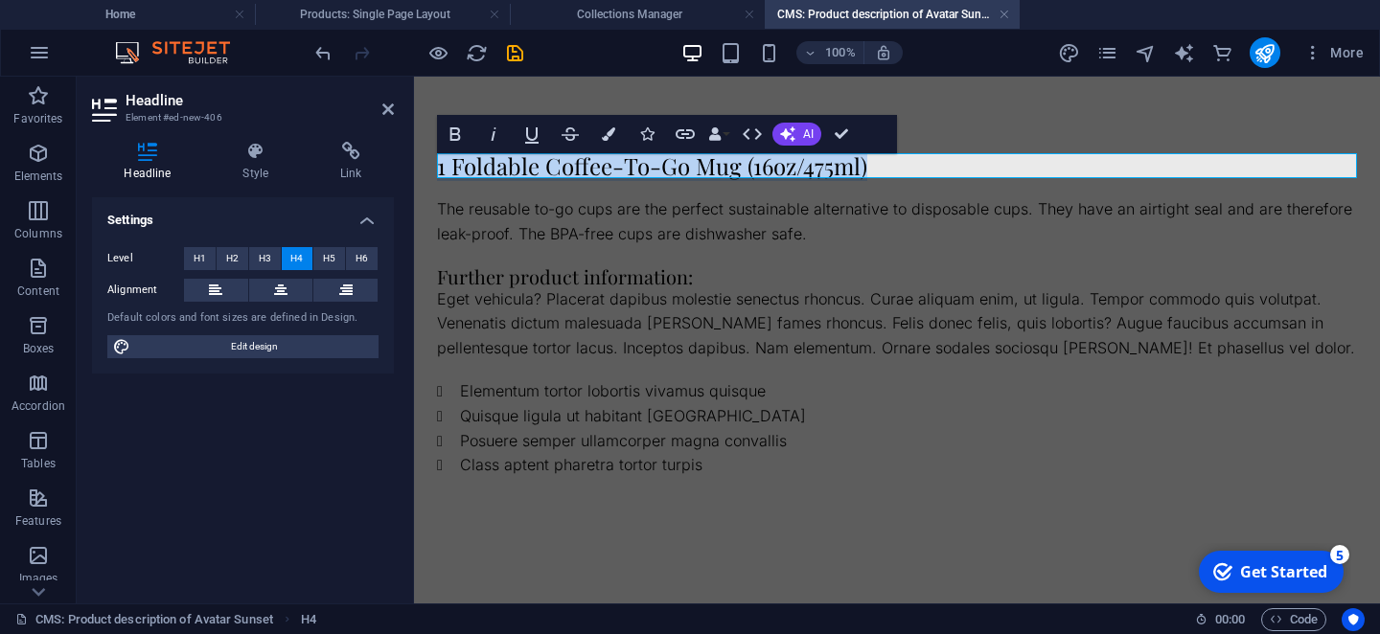
drag, startPoint x: 866, startPoint y: 172, endPoint x: 413, endPoint y: 174, distance: 453.2
click at [414, 174] on html "Skip to main content 1 Foldable Coffee-To-Go Mug (16oz/475ml) The reusable to-g…" at bounding box center [897, 316] width 966 height 478
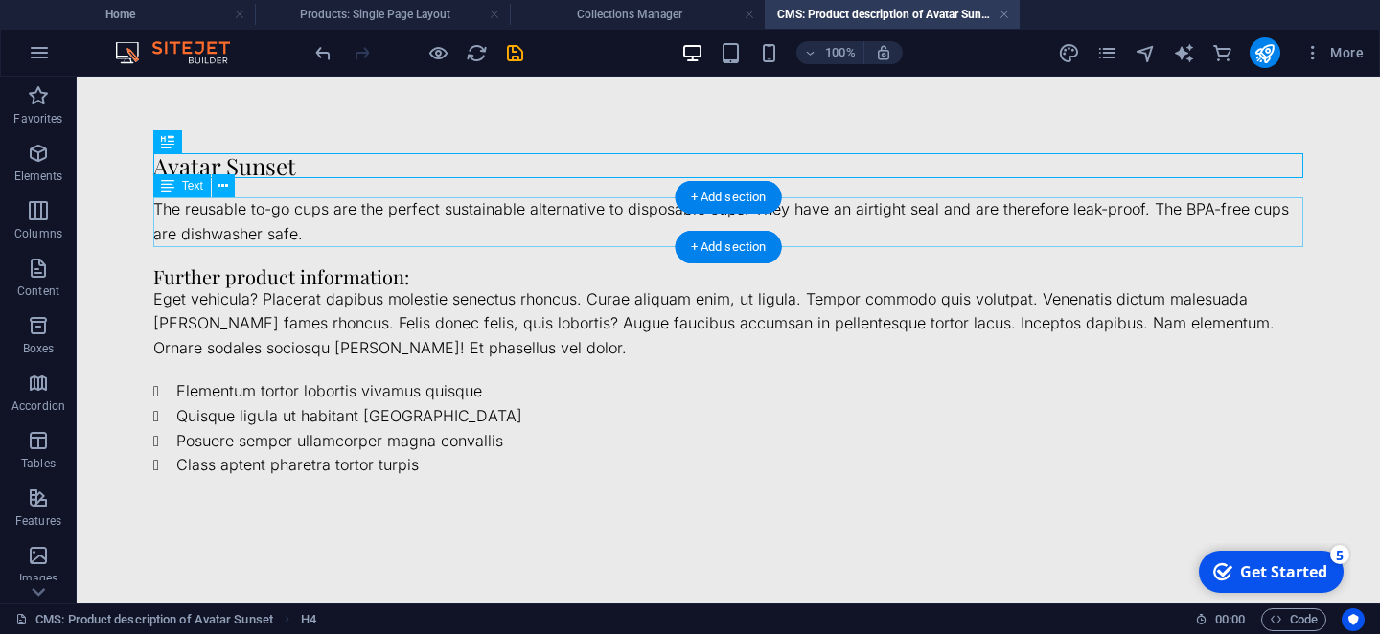
click at [225, 209] on div "The reusable to-go cups are the perfect sustainable alternative to disposable c…" at bounding box center [728, 221] width 1150 height 49
click at [192, 192] on span "Text" at bounding box center [192, 185] width 21 height 11
click at [188, 215] on div "The reusable to-go cups are the perfect sustainable alternative to disposable c…" at bounding box center [728, 221] width 1150 height 49
click at [229, 186] on button at bounding box center [223, 185] width 23 height 23
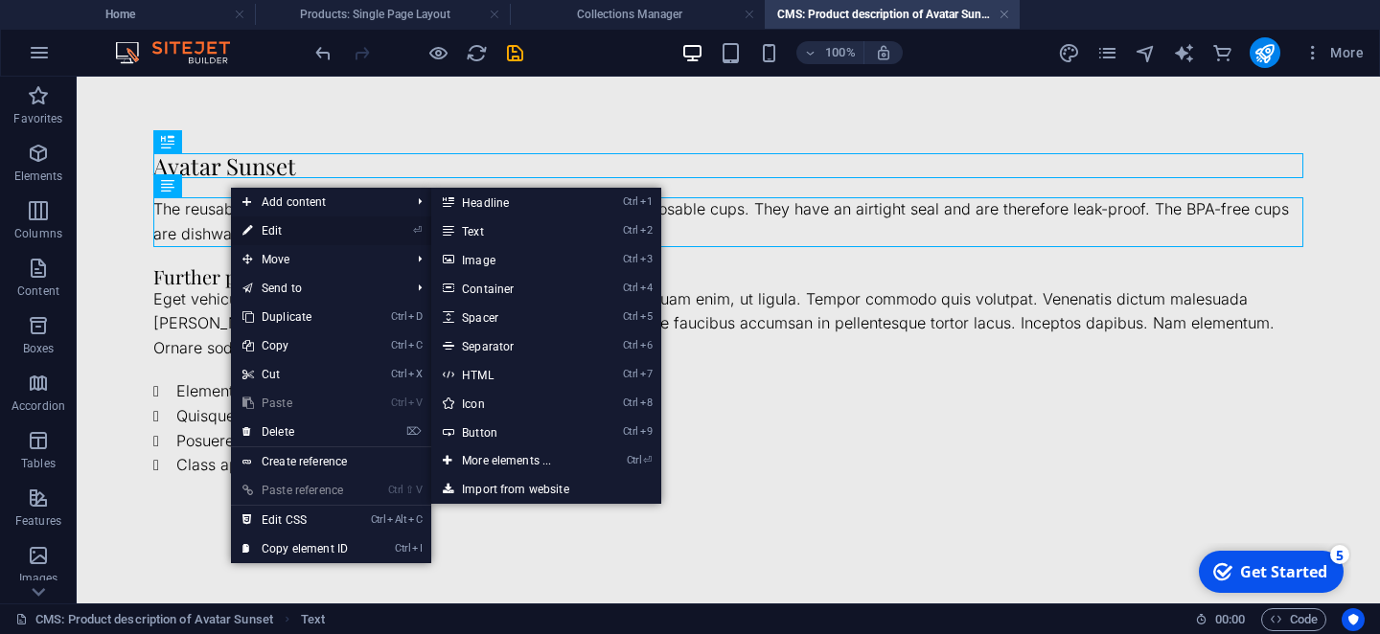
click at [268, 229] on link "⏎ Edit" at bounding box center [295, 231] width 128 height 29
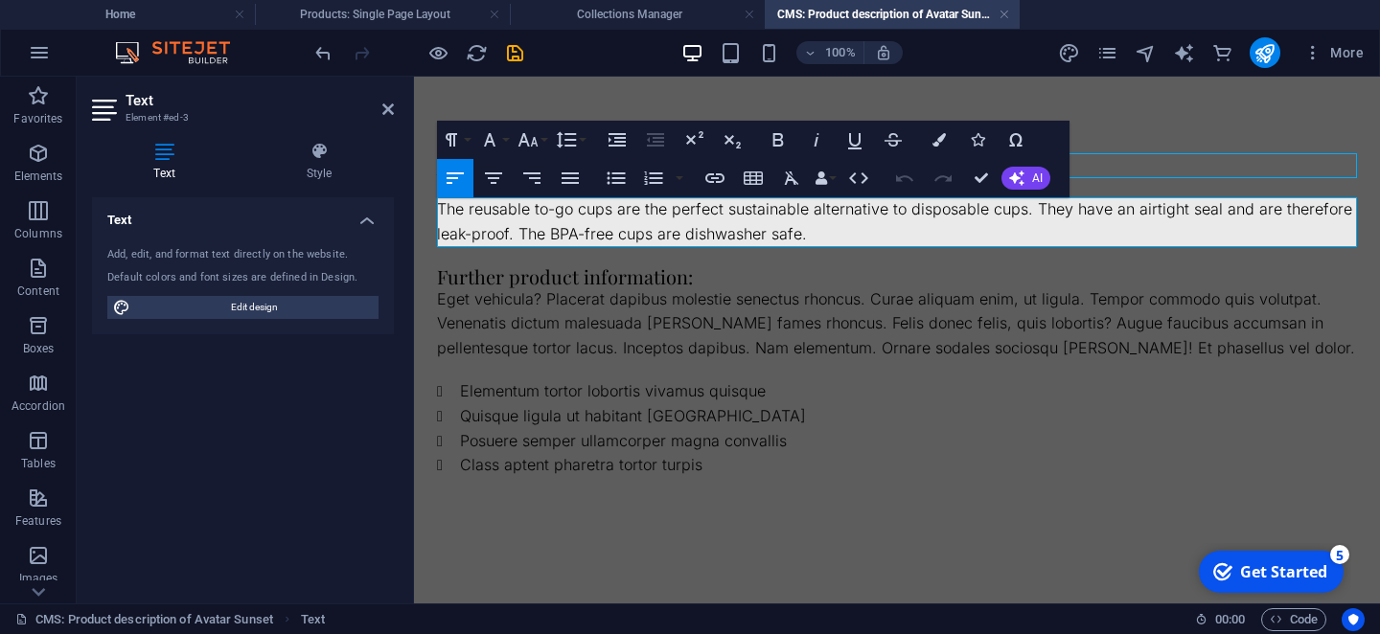
click at [459, 223] on p "The reusable to-go cups are the perfect sustainable alternative to disposable c…" at bounding box center [897, 221] width 920 height 49
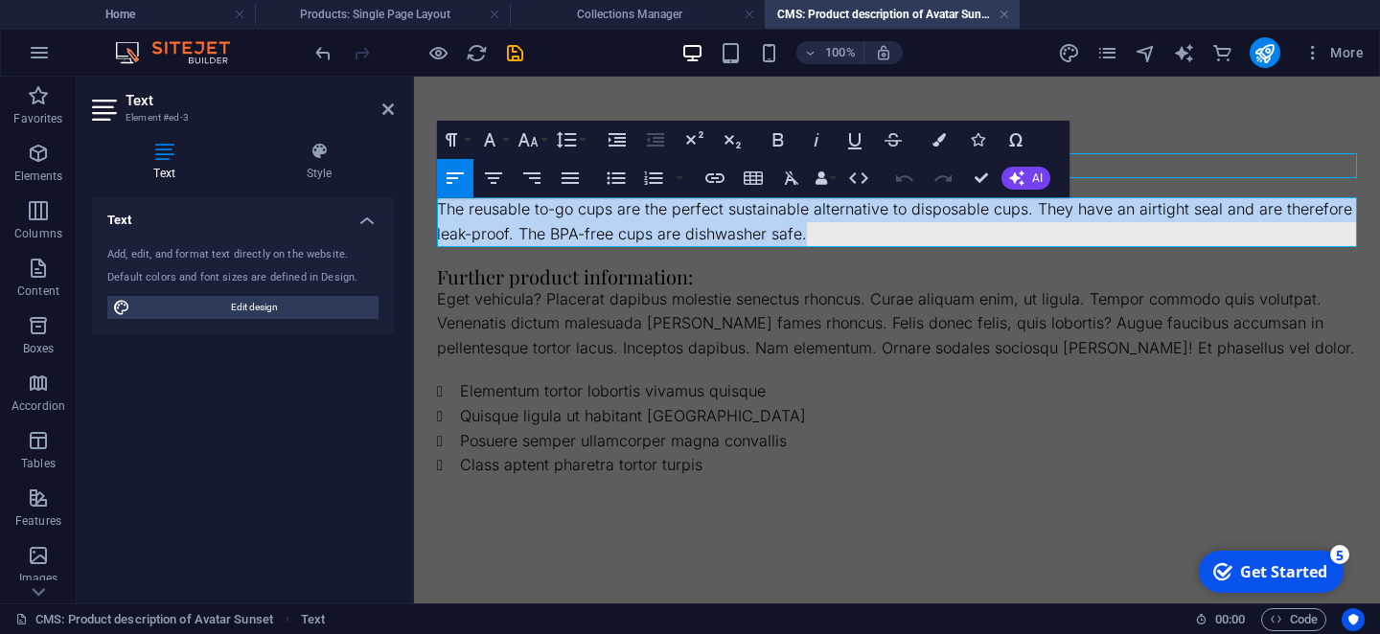
drag, startPoint x: 439, startPoint y: 207, endPoint x: 817, endPoint y: 240, distance: 379.9
click at [817, 240] on p "The reusable to-go cups are the perfect sustainable alternative to disposable c…" at bounding box center [897, 221] width 920 height 49
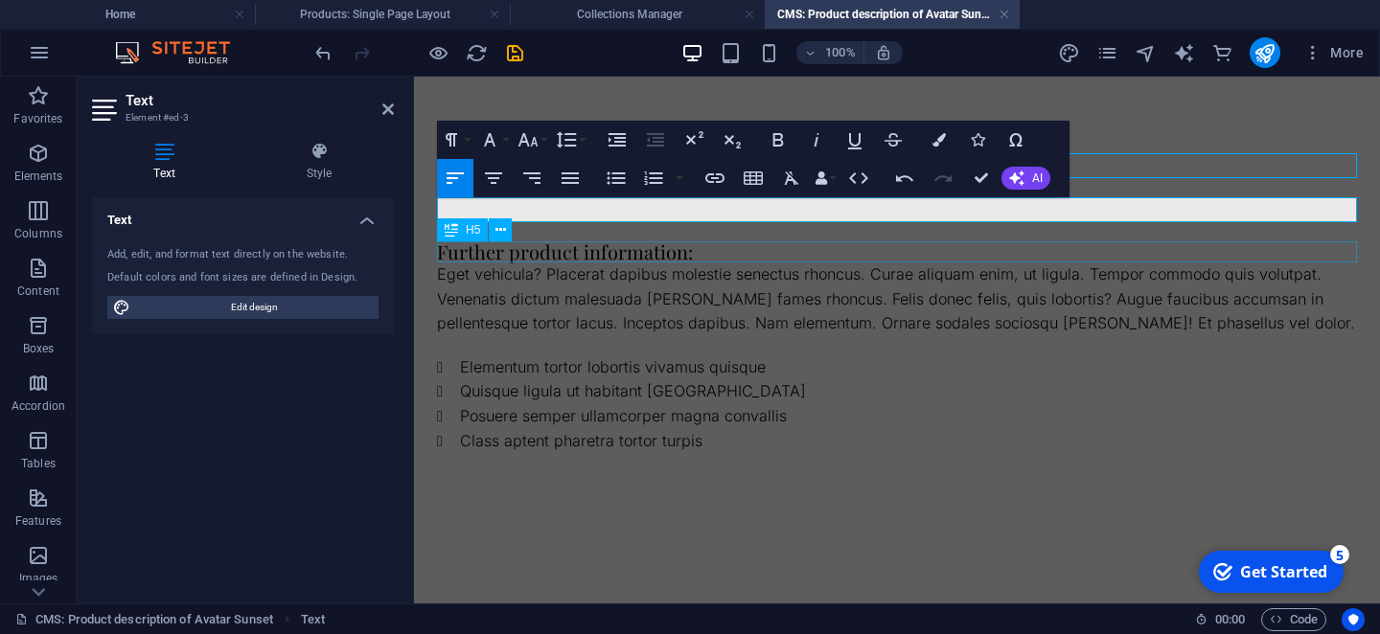
click at [628, 246] on div "Further product information:" at bounding box center [897, 251] width 920 height 21
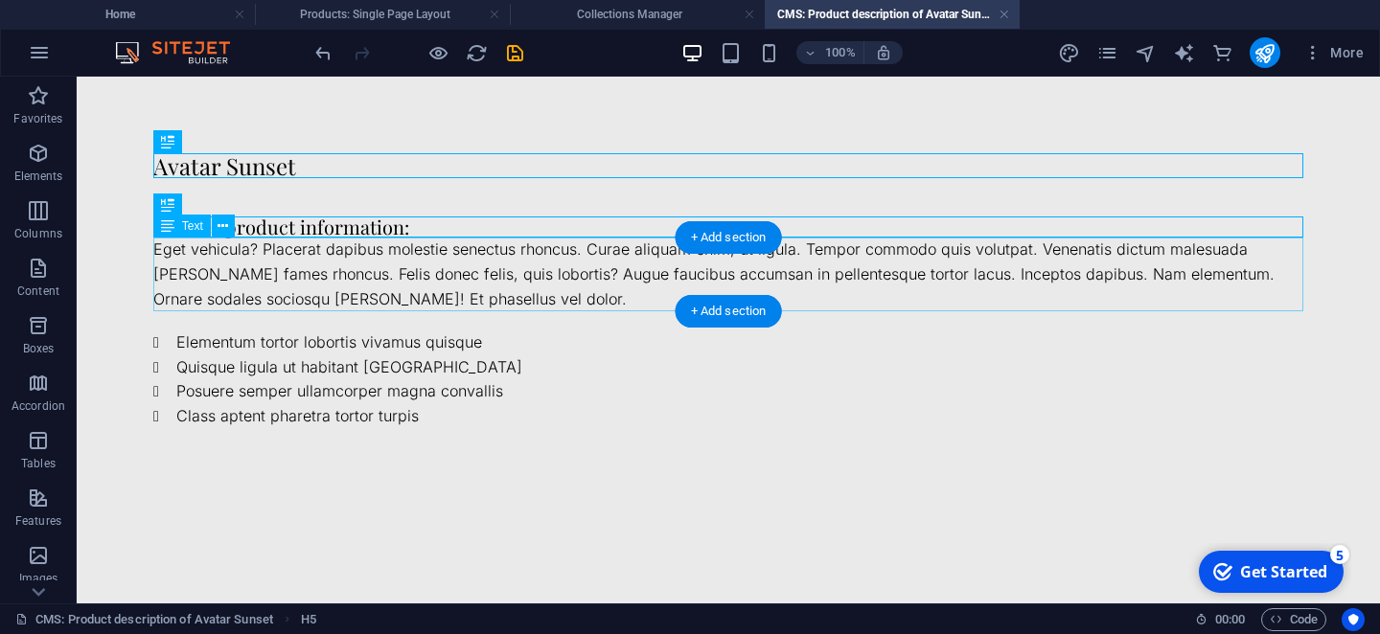
click at [295, 250] on div "Eget vehicula? Placerat dapibus molestie senectus rhoncus. Curae aliquam enim, …" at bounding box center [728, 275] width 1150 height 74
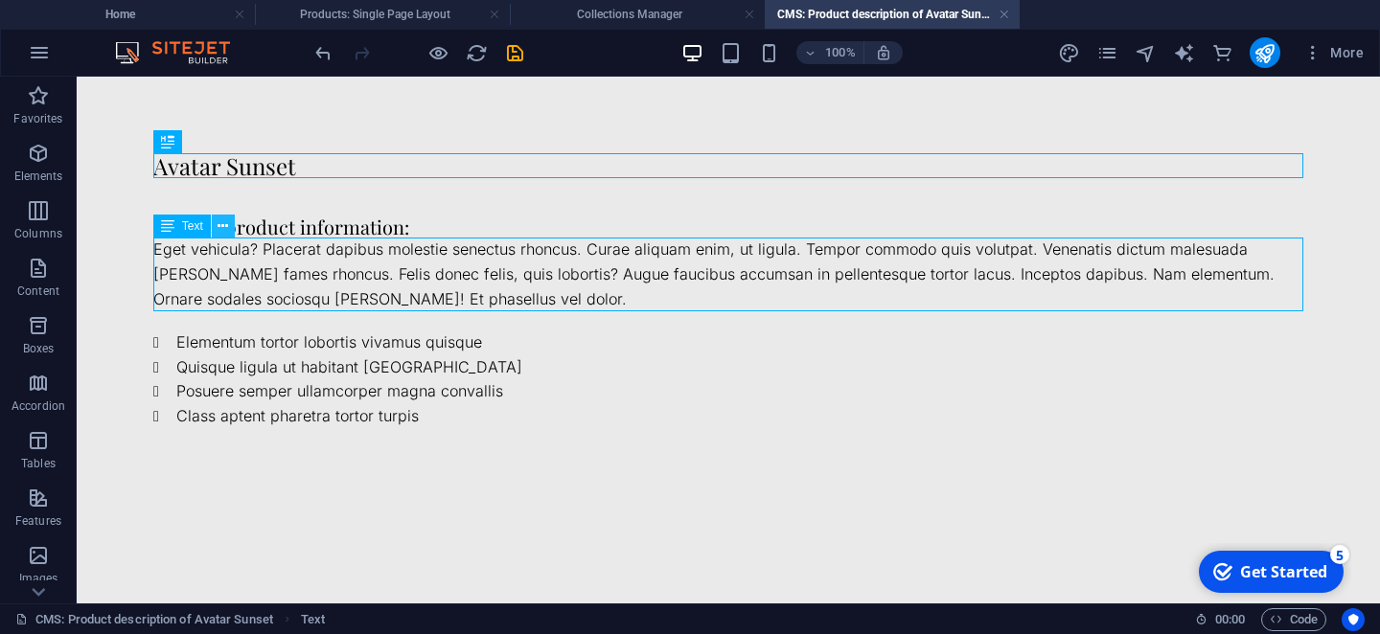
click at [228, 225] on icon at bounding box center [223, 227] width 11 height 20
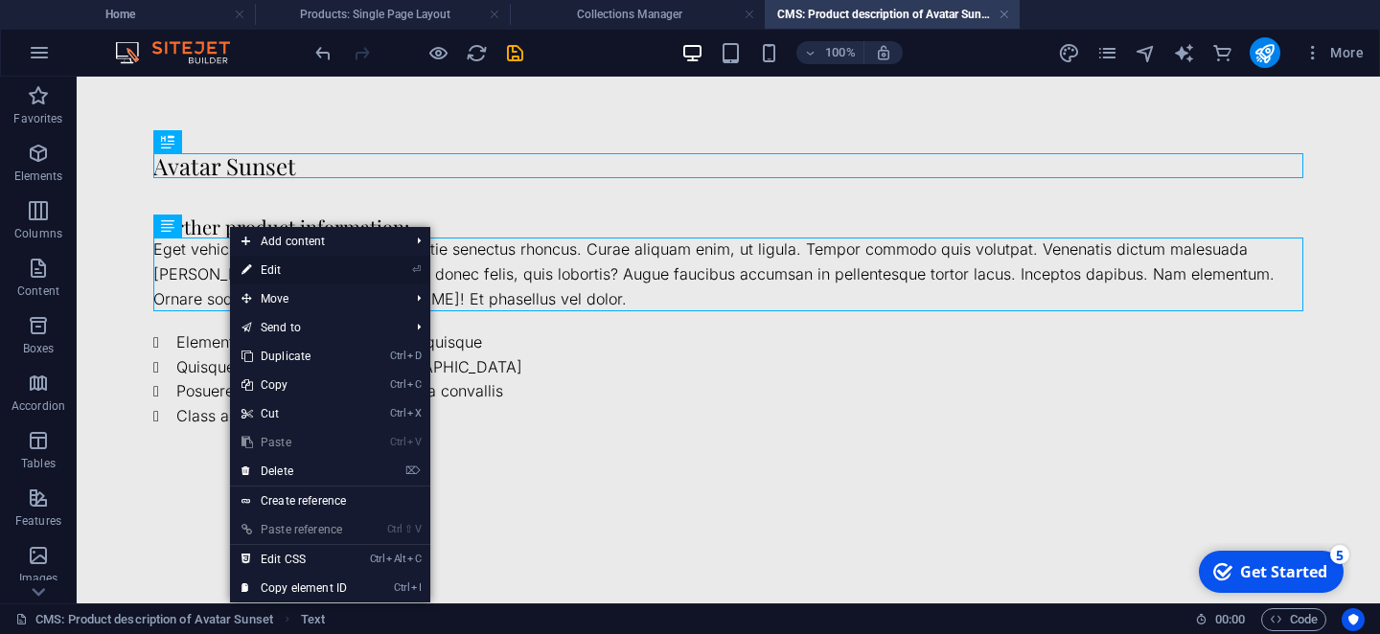
click at [266, 266] on link "⏎ Edit" at bounding box center [294, 270] width 128 height 29
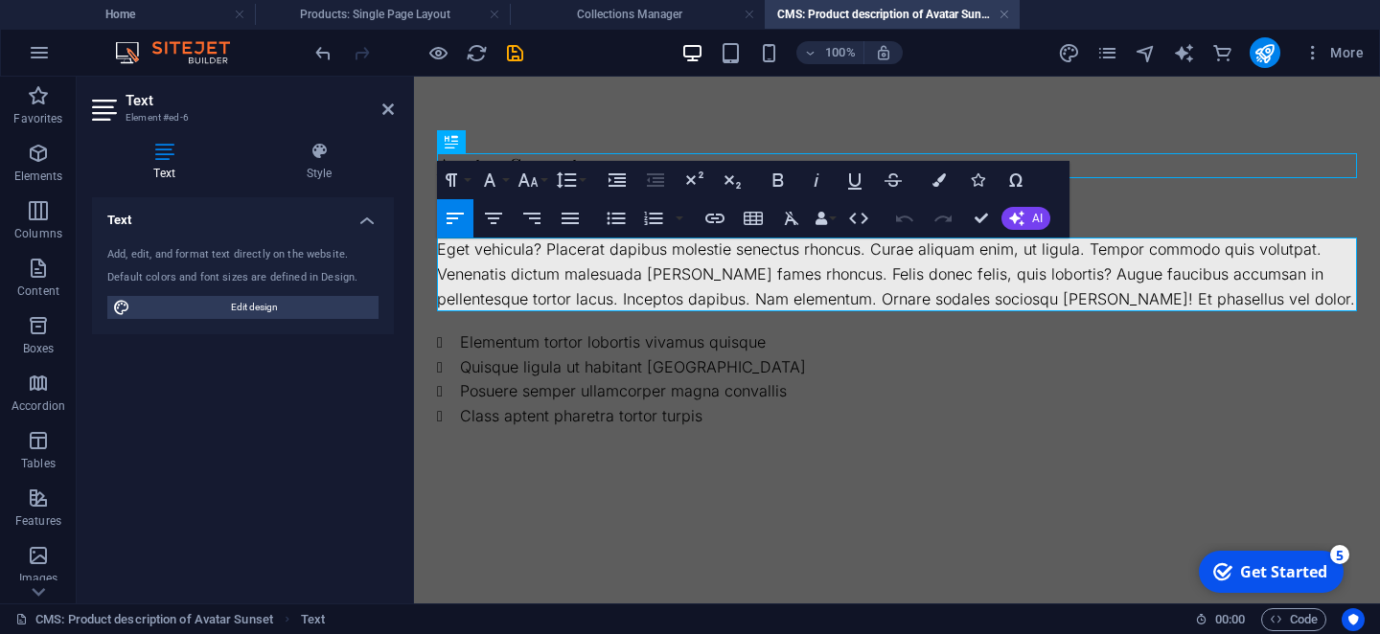
click at [444, 255] on div "Eget vehicula? Placerat dapibus molestie senectus rhoncus. Curae aliquam enim, …" at bounding box center [897, 275] width 920 height 74
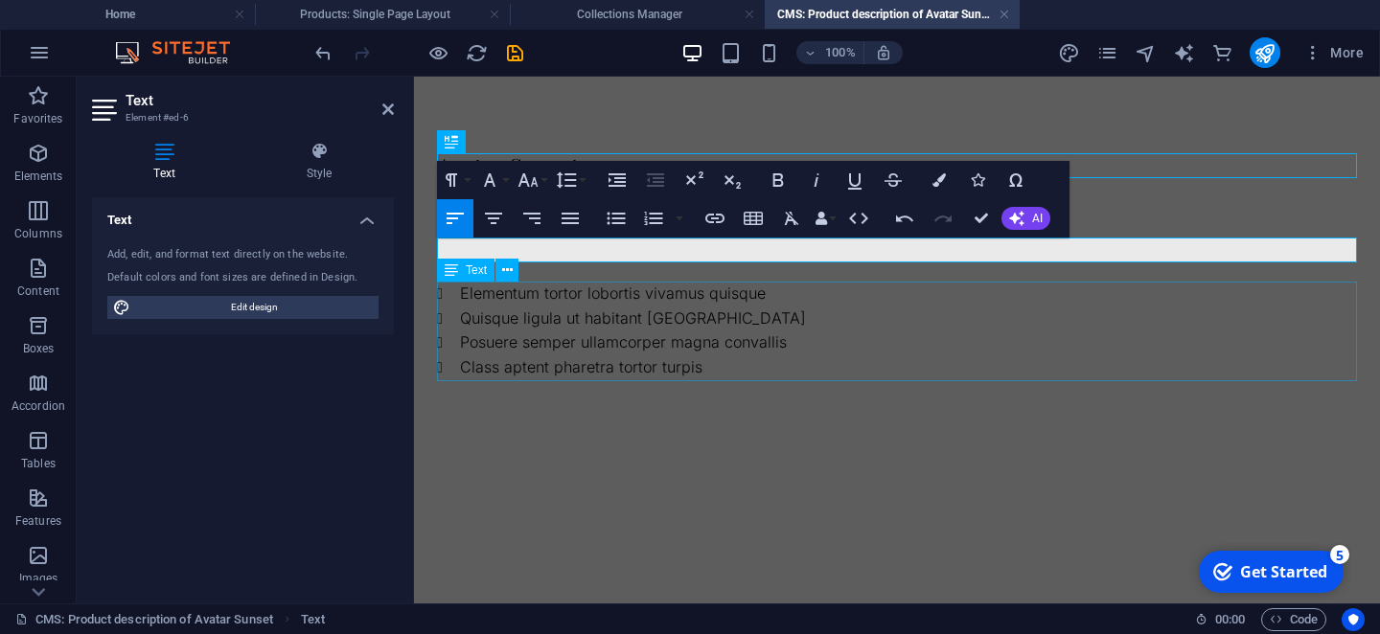
click at [608, 300] on div "Elementum tortor lobortis vivamus quisque Quisque ligula ut habitant ullamcorpe…" at bounding box center [897, 331] width 920 height 98
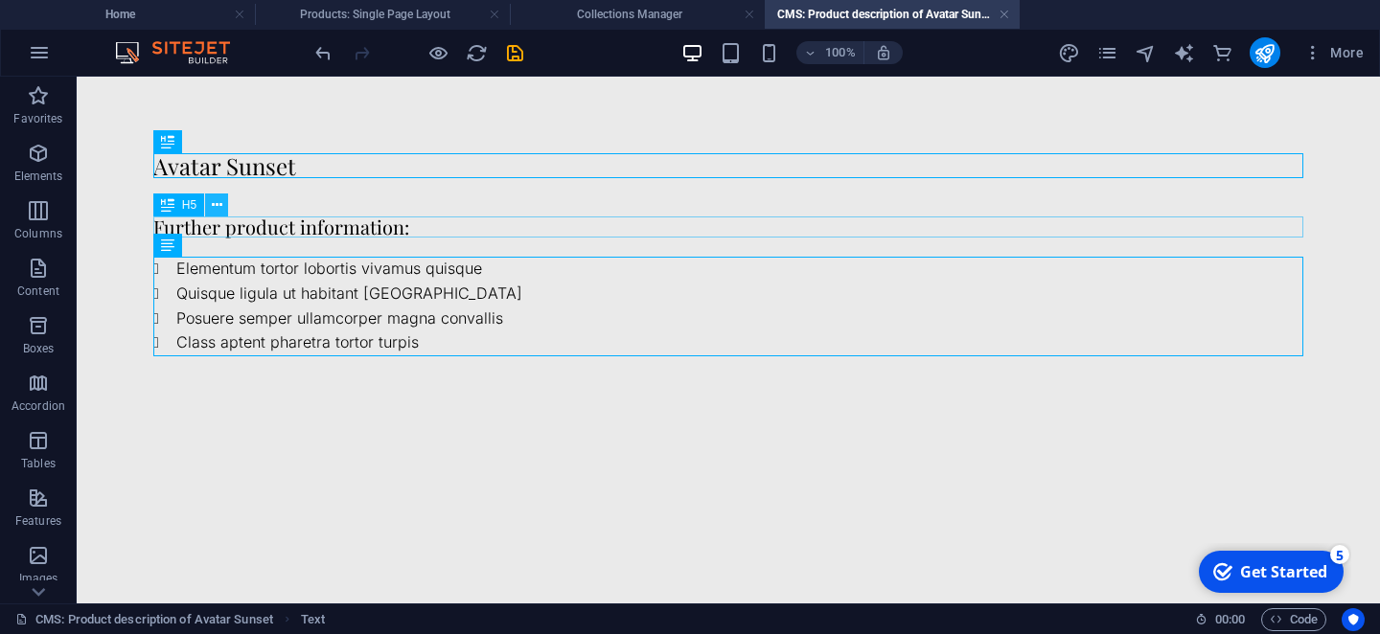
click at [214, 207] on icon at bounding box center [217, 205] width 11 height 20
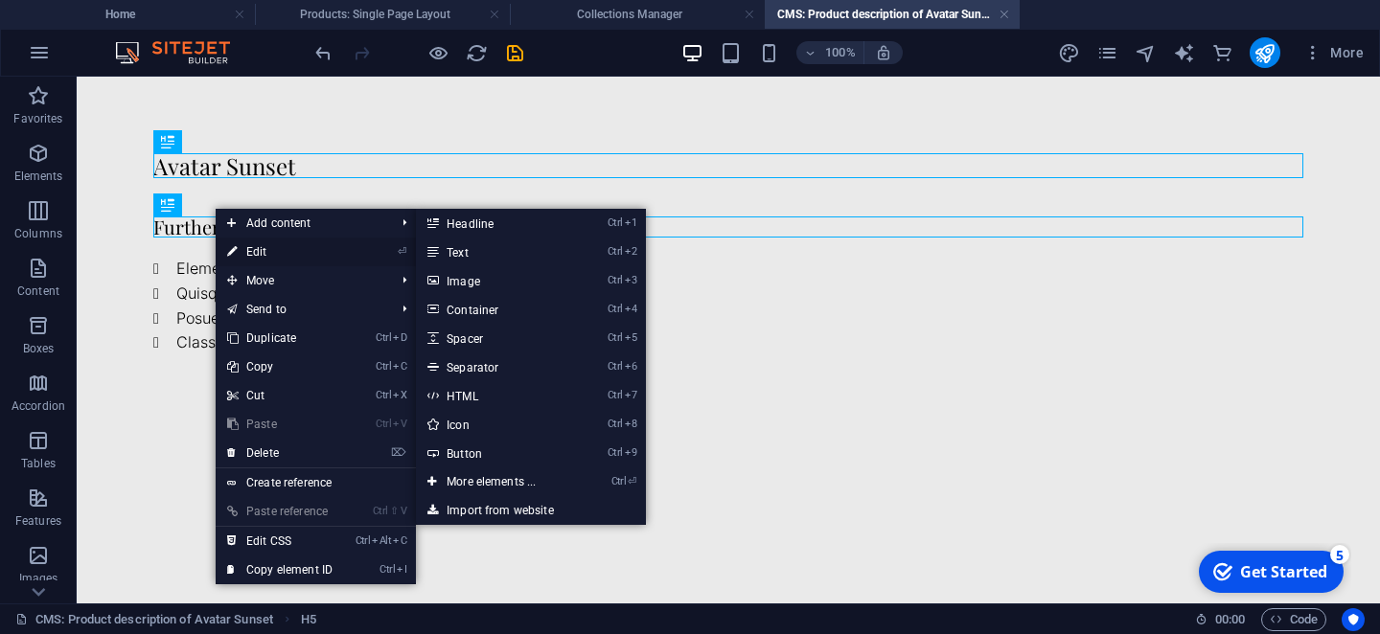
click at [252, 248] on link "⏎ Edit" at bounding box center [280, 252] width 128 height 29
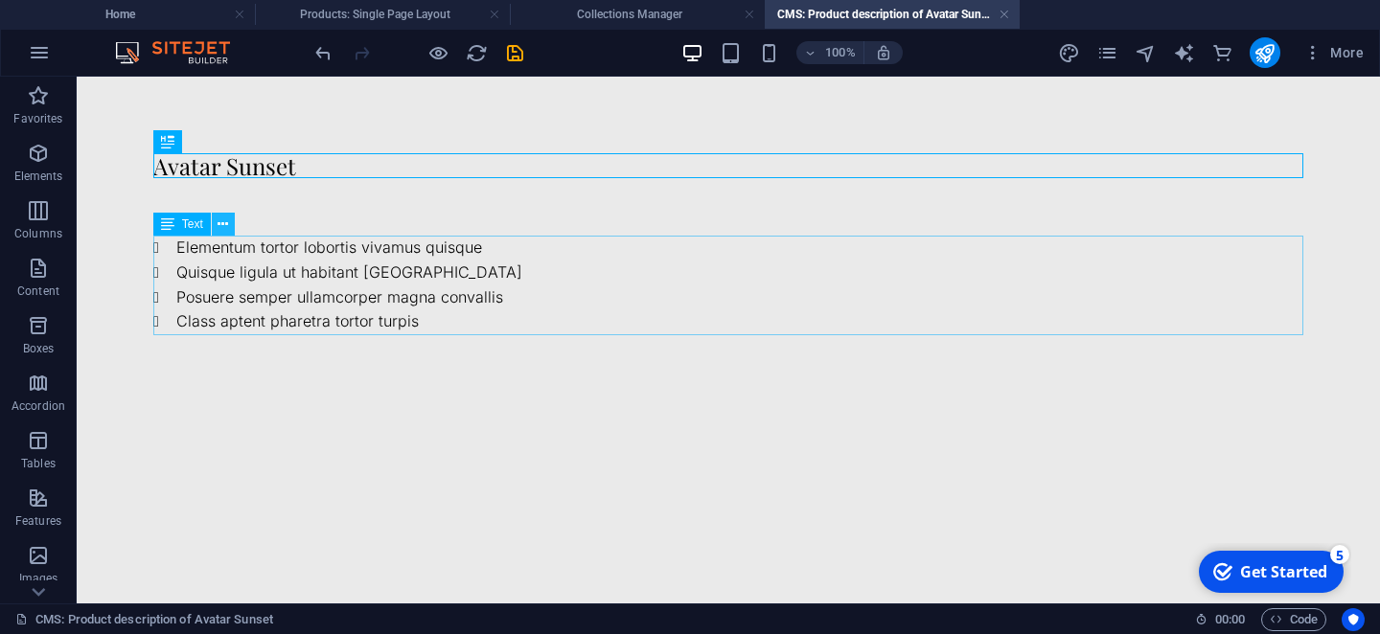
click at [217, 228] on button at bounding box center [223, 224] width 23 height 23
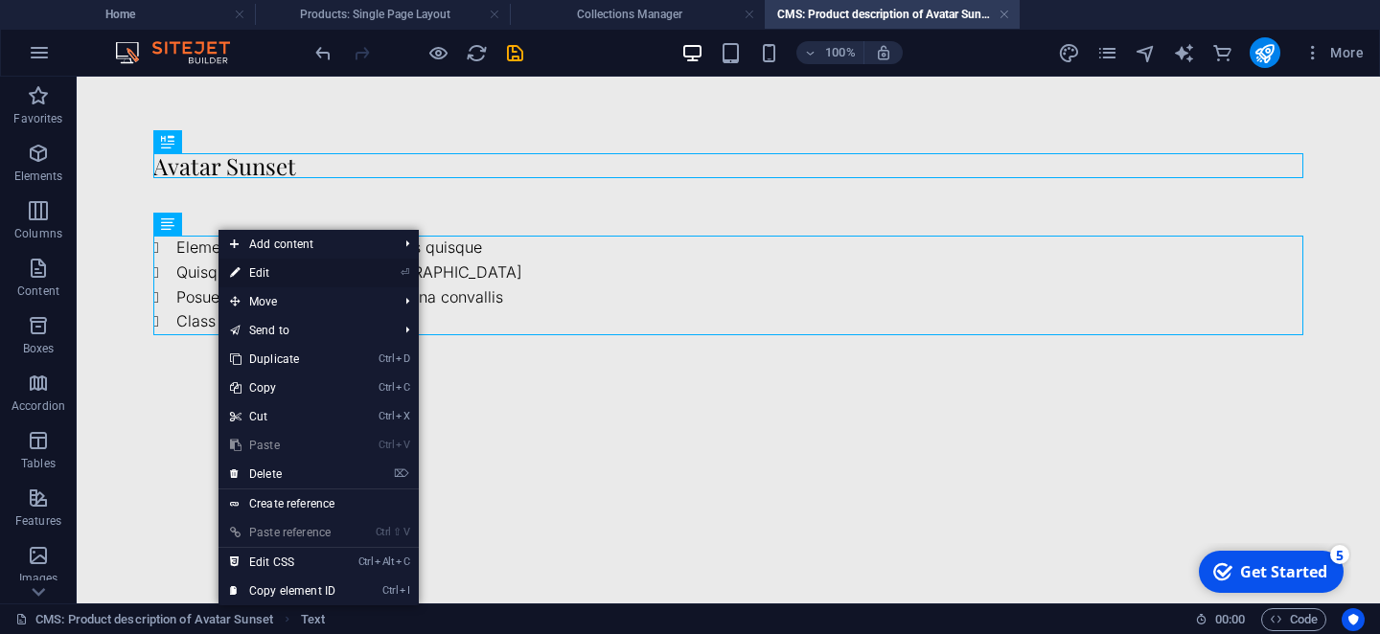
click at [252, 272] on link "⏎ Edit" at bounding box center [282, 273] width 128 height 29
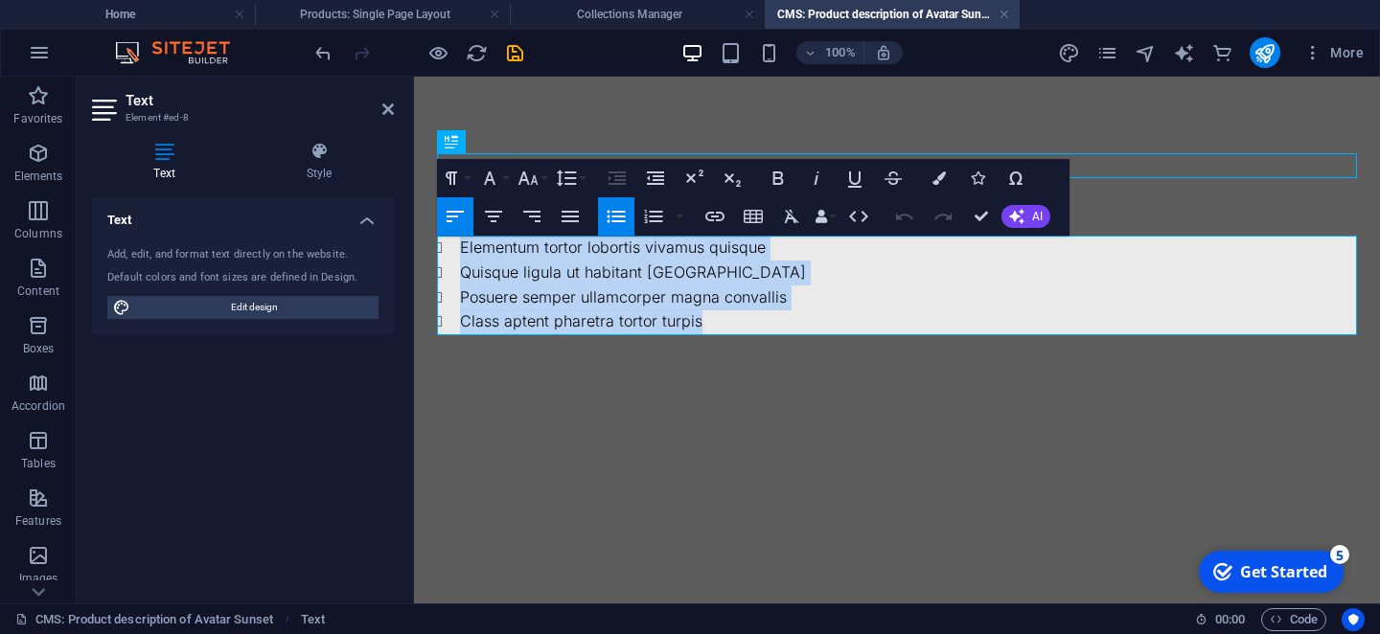
drag, startPoint x: 462, startPoint y: 251, endPoint x: 759, endPoint y: 331, distance: 307.5
click at [759, 331] on ul "Elementum tortor lobortis vivamus quisque Quisque ligula ut habitant ullamcorpe…" at bounding box center [897, 285] width 920 height 98
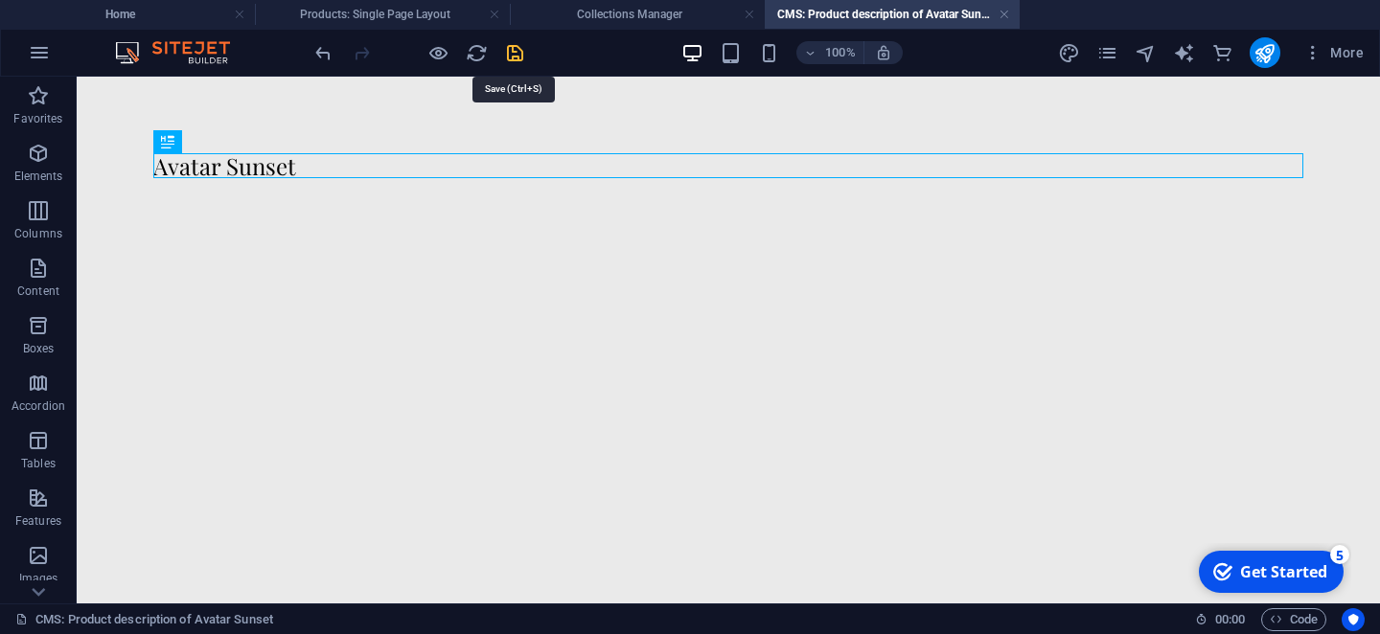
click at [512, 59] on icon "save" at bounding box center [515, 53] width 22 height 22
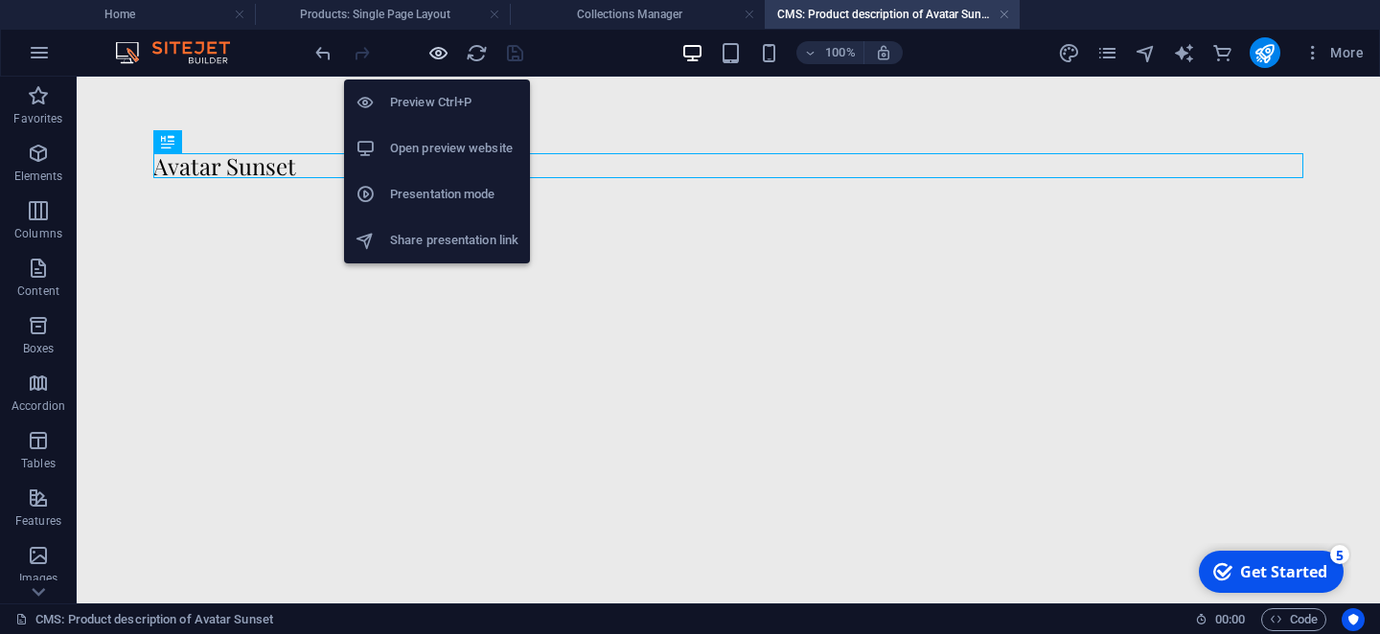
click at [428, 57] on icon "button" at bounding box center [438, 53] width 22 height 22
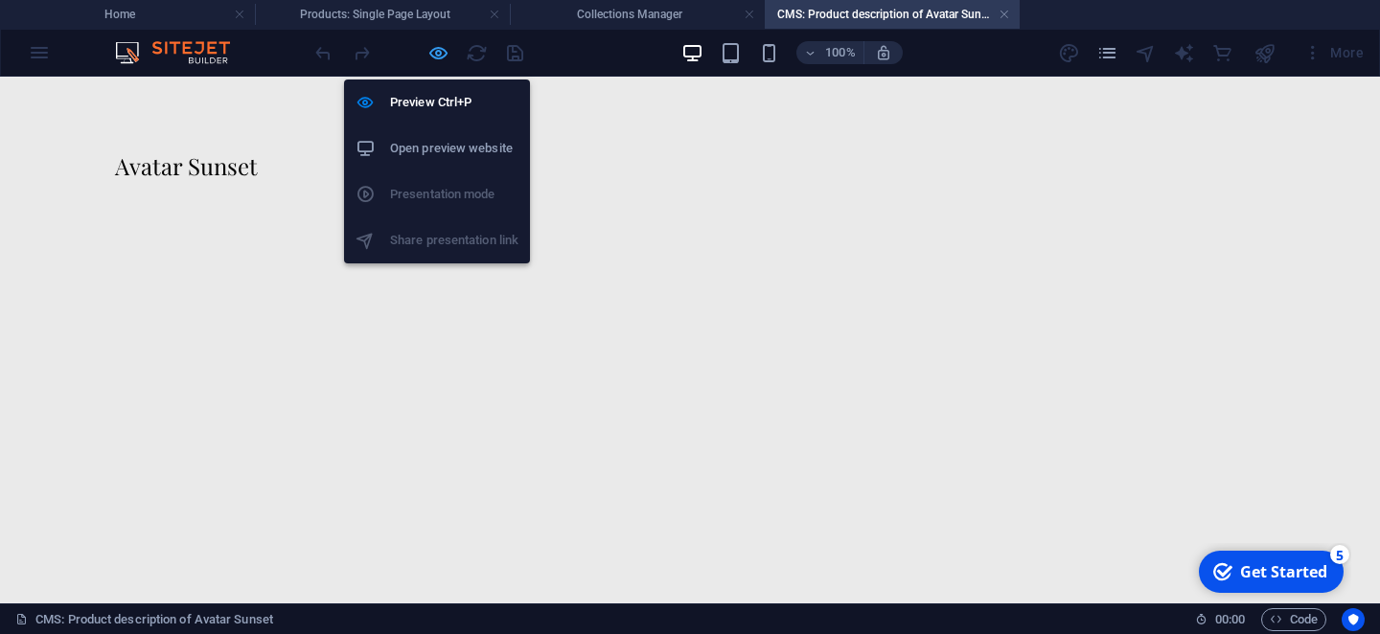
click at [439, 47] on icon "button" at bounding box center [438, 53] width 22 height 22
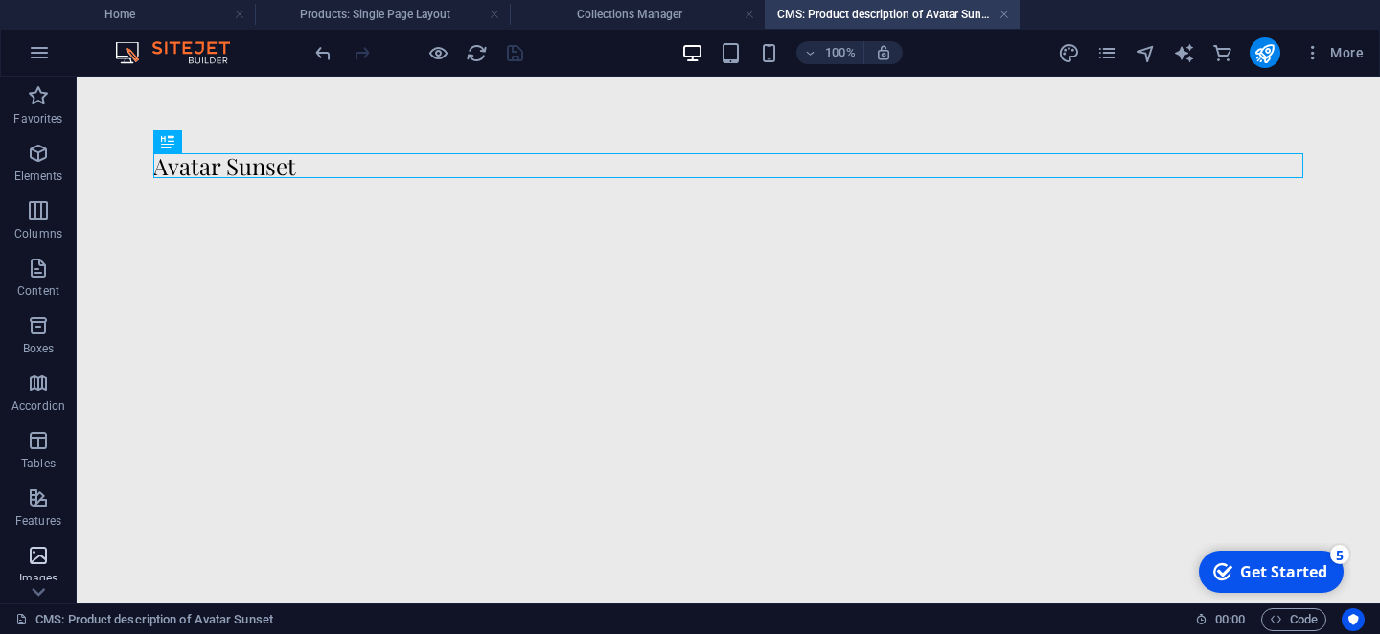
click at [46, 546] on icon "button" at bounding box center [38, 555] width 23 height 23
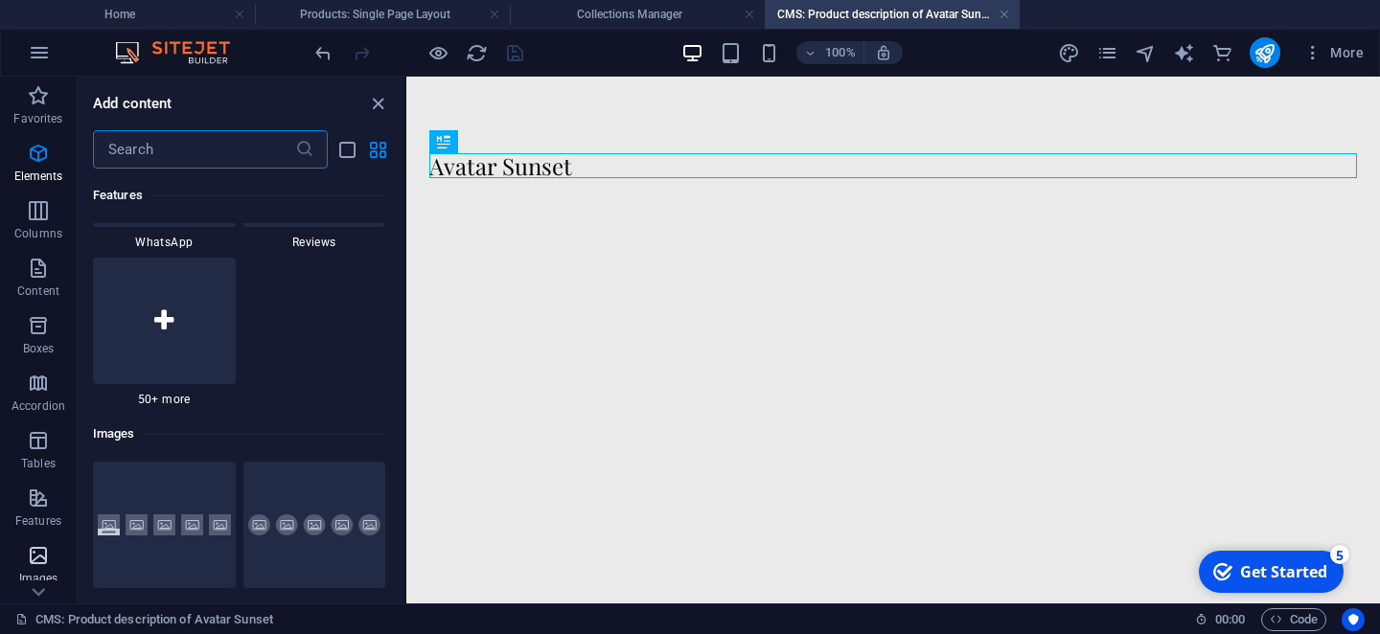
scroll to position [9873, 0]
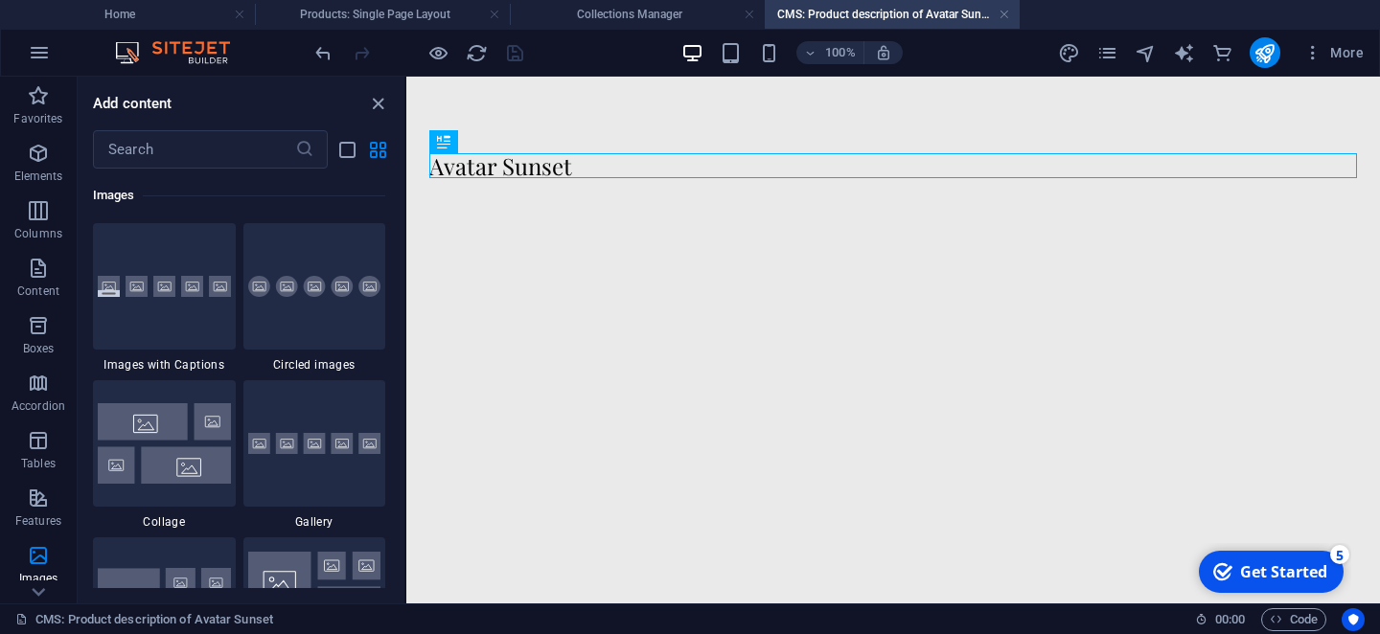
click at [687, 309] on div "Avatar Sunset" at bounding box center [893, 195] width 974 height 236
click at [631, 13] on h4 "Collections Manager" at bounding box center [637, 14] width 255 height 21
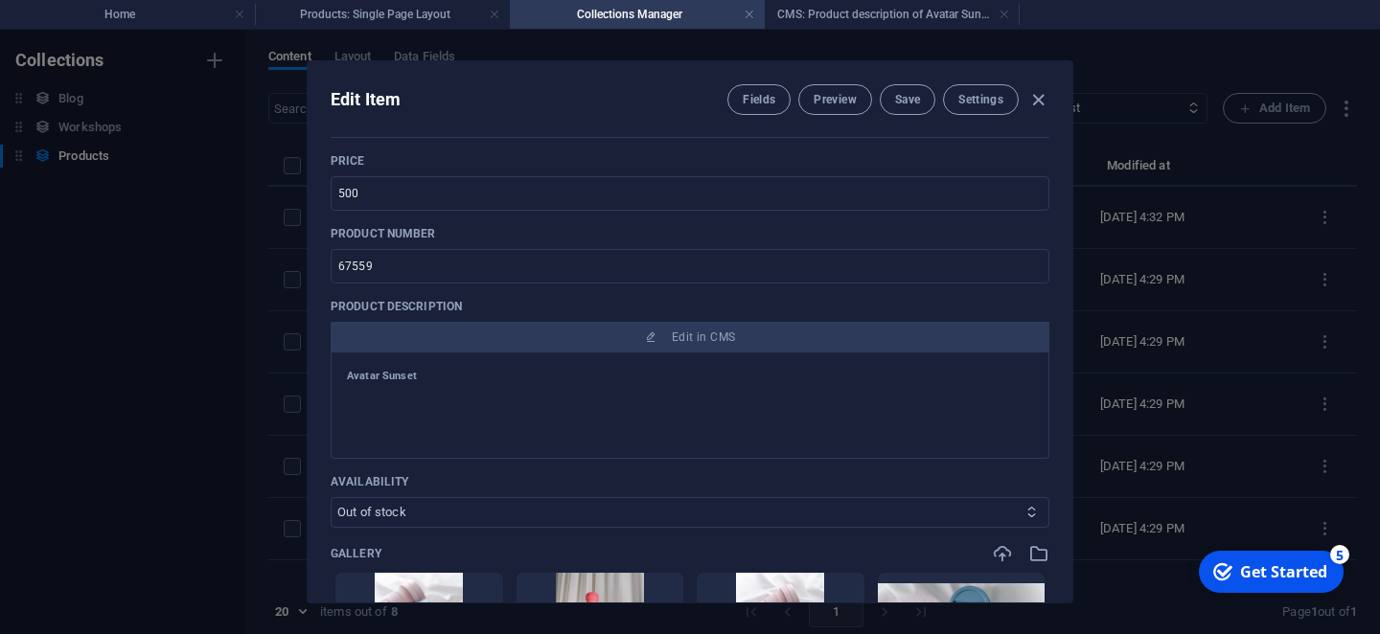
click at [331, 497] on select "In stock Out of stock" at bounding box center [690, 512] width 719 height 31
select select "In stock"
click option "In stock" at bounding box center [0, 0] width 0 height 0
click at [508, 493] on div "Availability In stock Out of stock" at bounding box center [690, 501] width 719 height 54
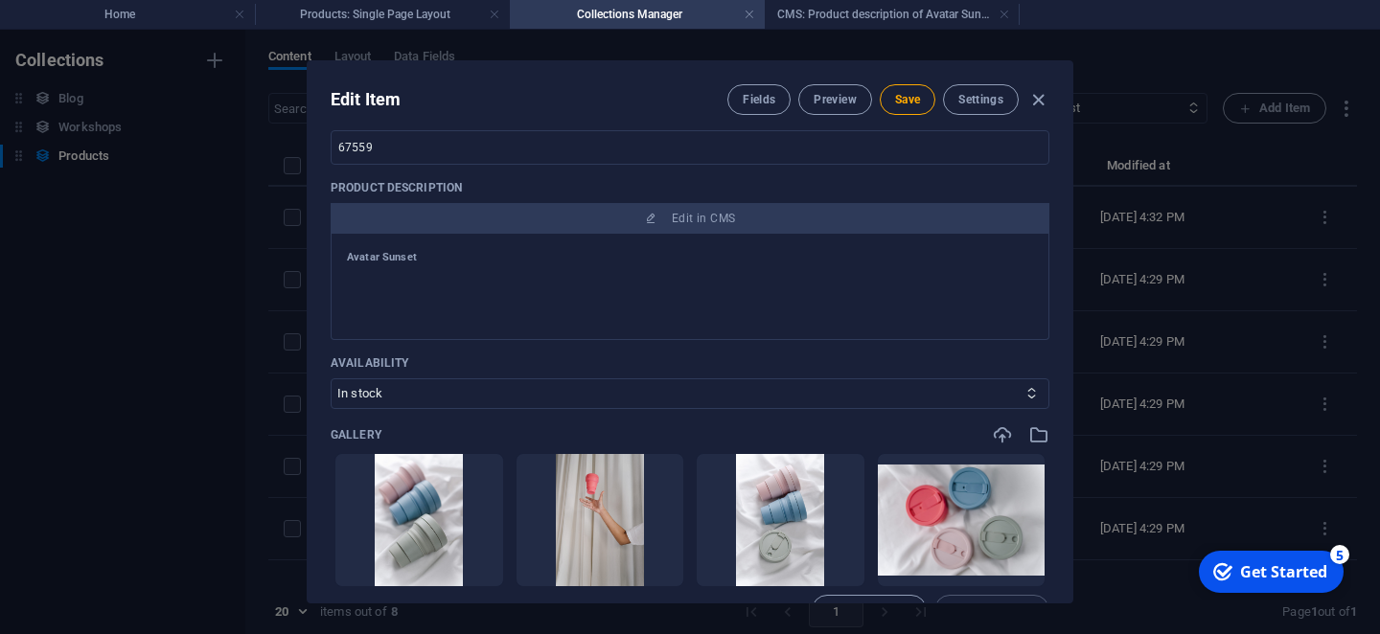
scroll to position [549, 0]
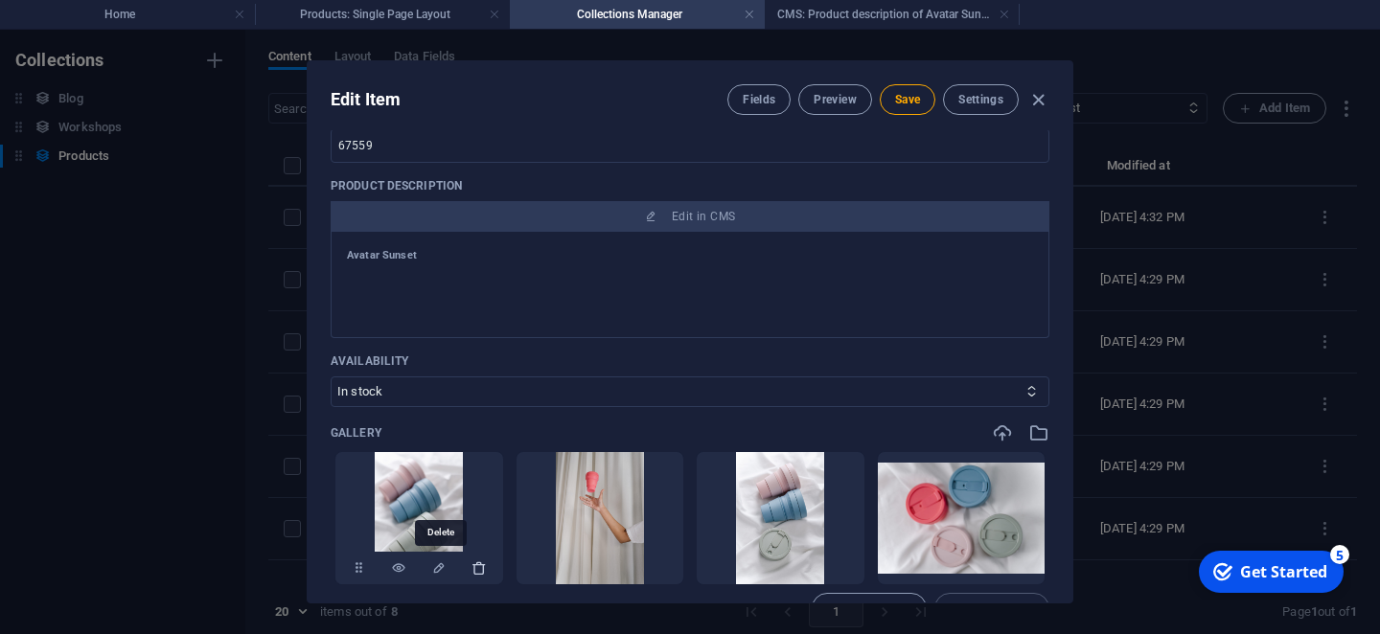
click at [471, 567] on icon "button" at bounding box center [478, 568] width 15 height 15
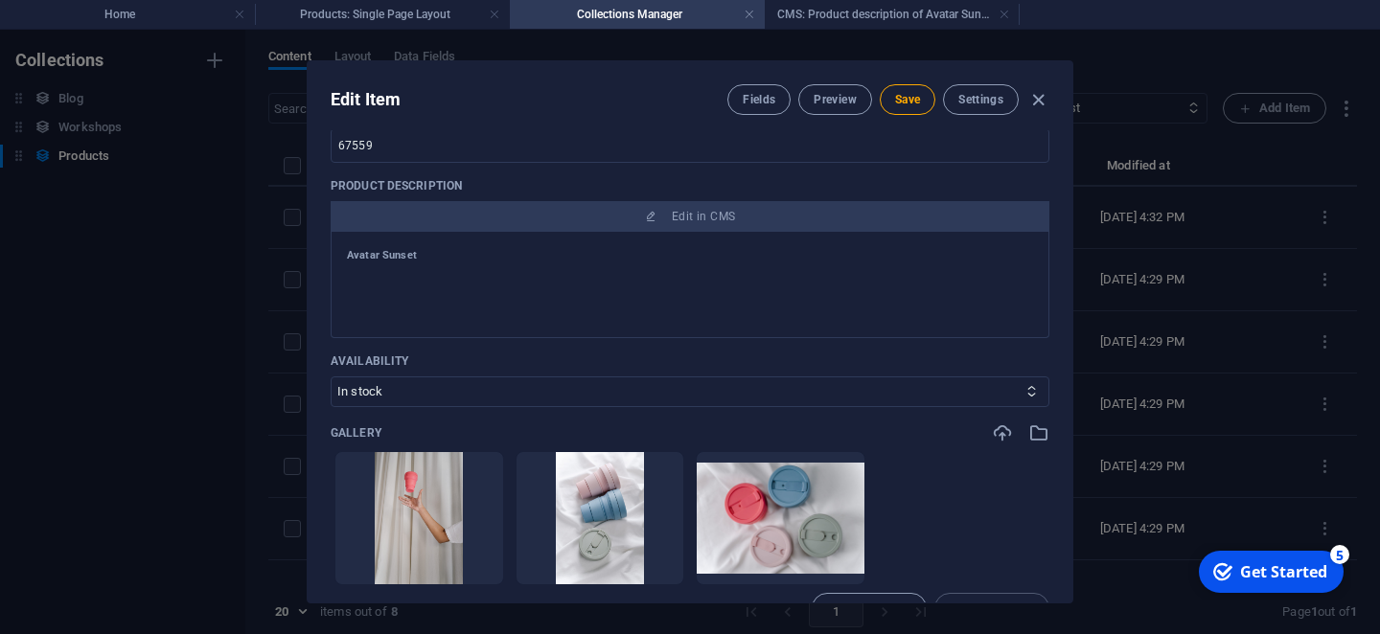
click at [471, 567] on icon "button" at bounding box center [478, 568] width 15 height 15
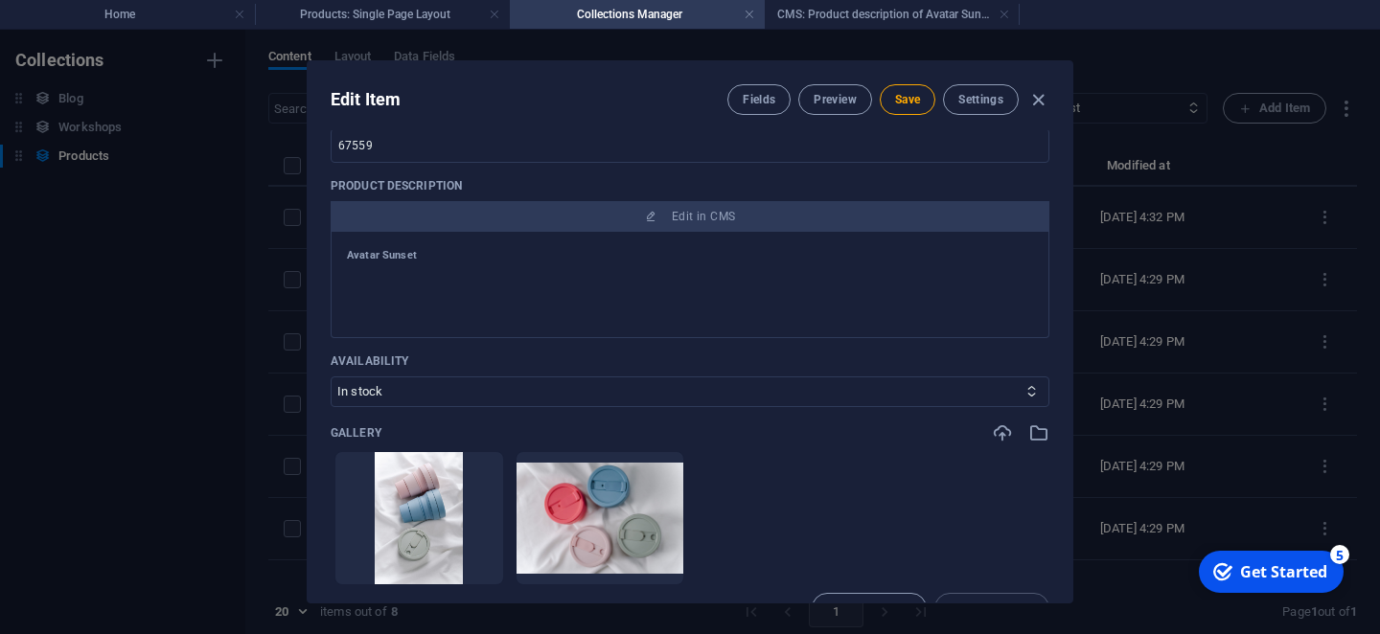
click at [471, 567] on icon "button" at bounding box center [478, 568] width 15 height 15
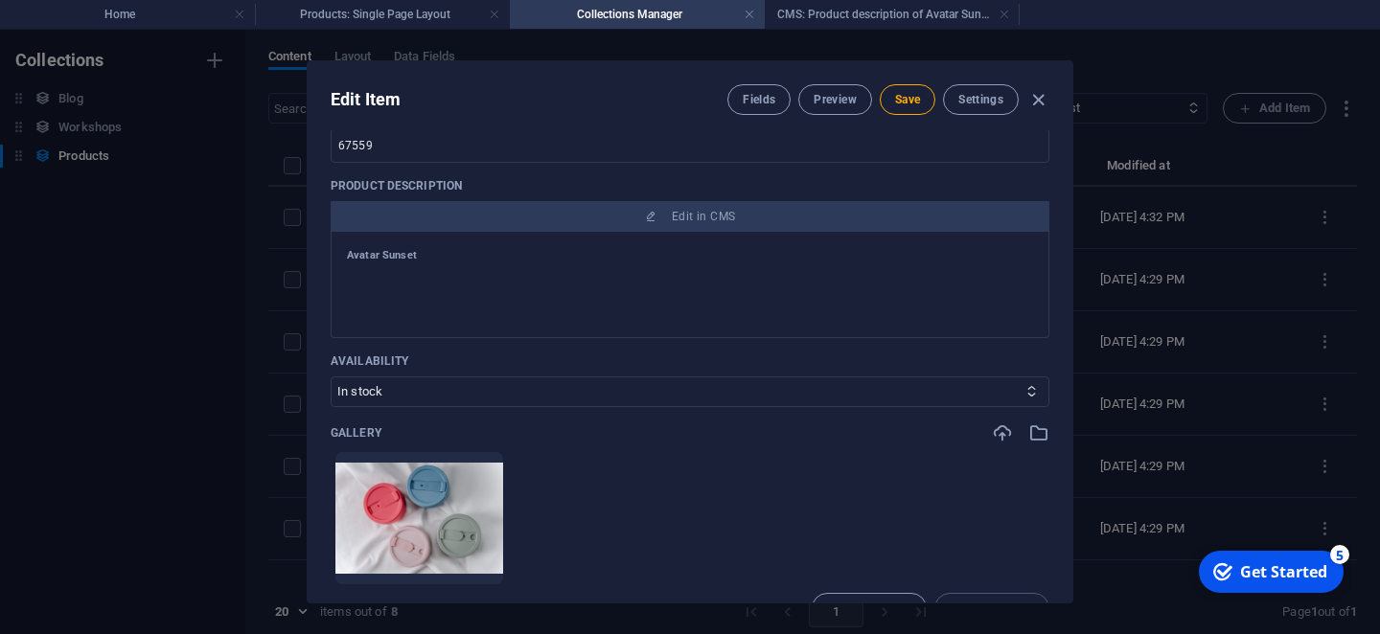
click at [471, 567] on icon "button" at bounding box center [478, 568] width 15 height 15
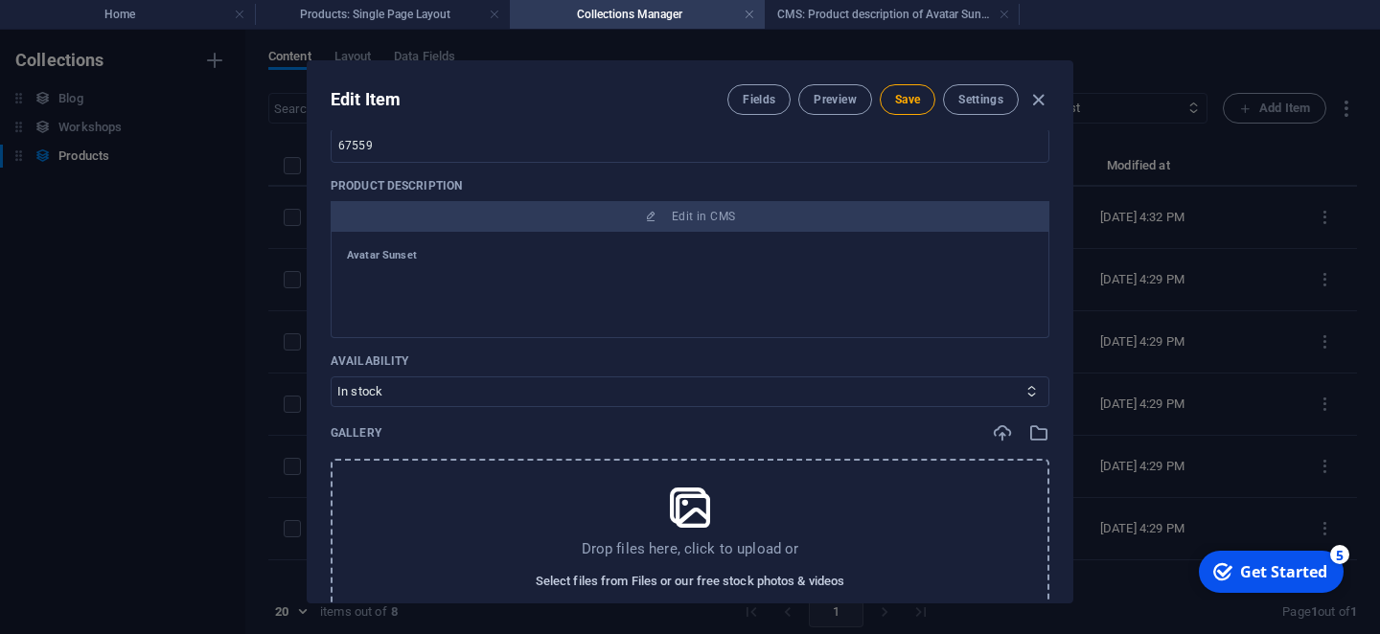
click at [543, 576] on span "Select files from Files or our free stock photos & videos" at bounding box center [690, 581] width 309 height 23
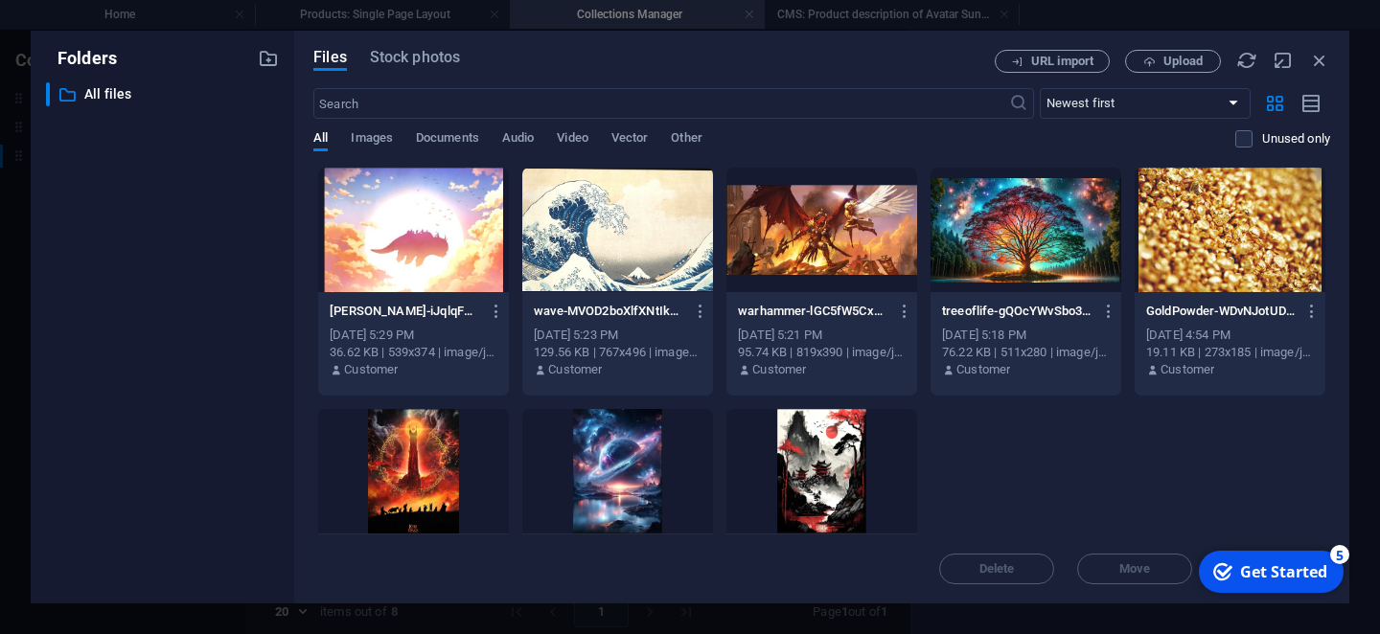
click at [401, 266] on div at bounding box center [413, 230] width 191 height 125
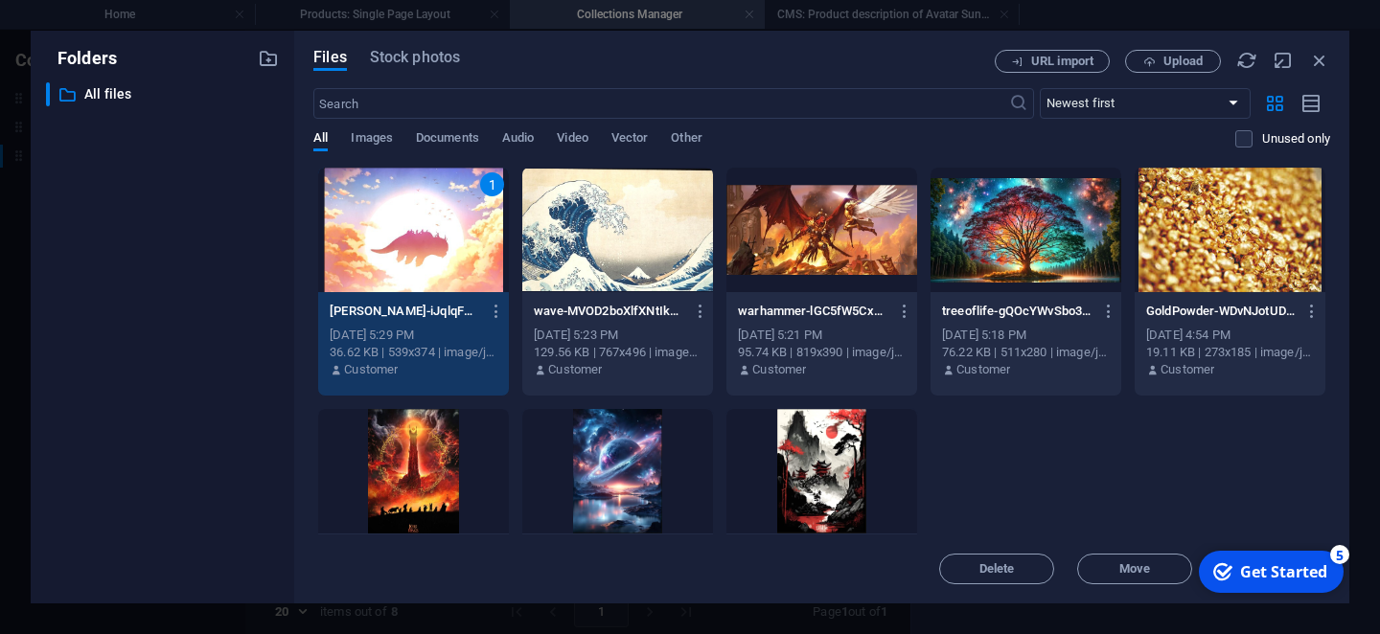
click at [401, 266] on div "1" at bounding box center [413, 230] width 191 height 125
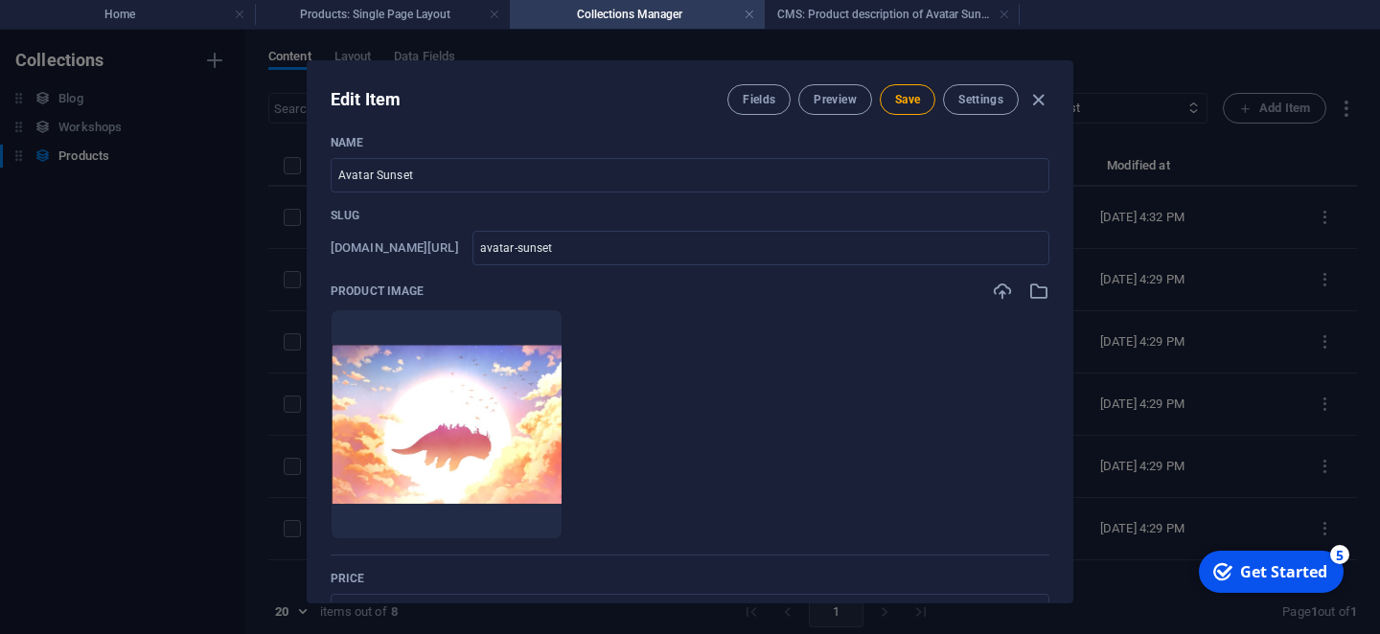
scroll to position [0, 0]
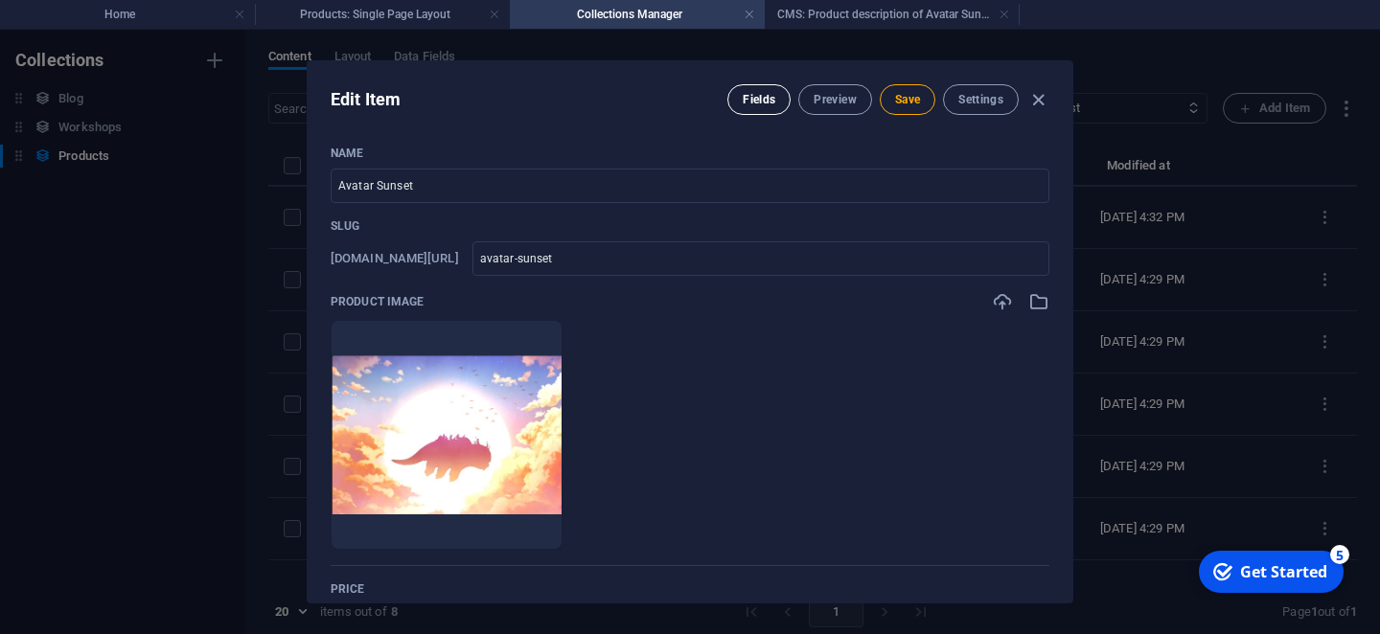
click at [753, 100] on span "Fields" at bounding box center [759, 99] width 33 height 15
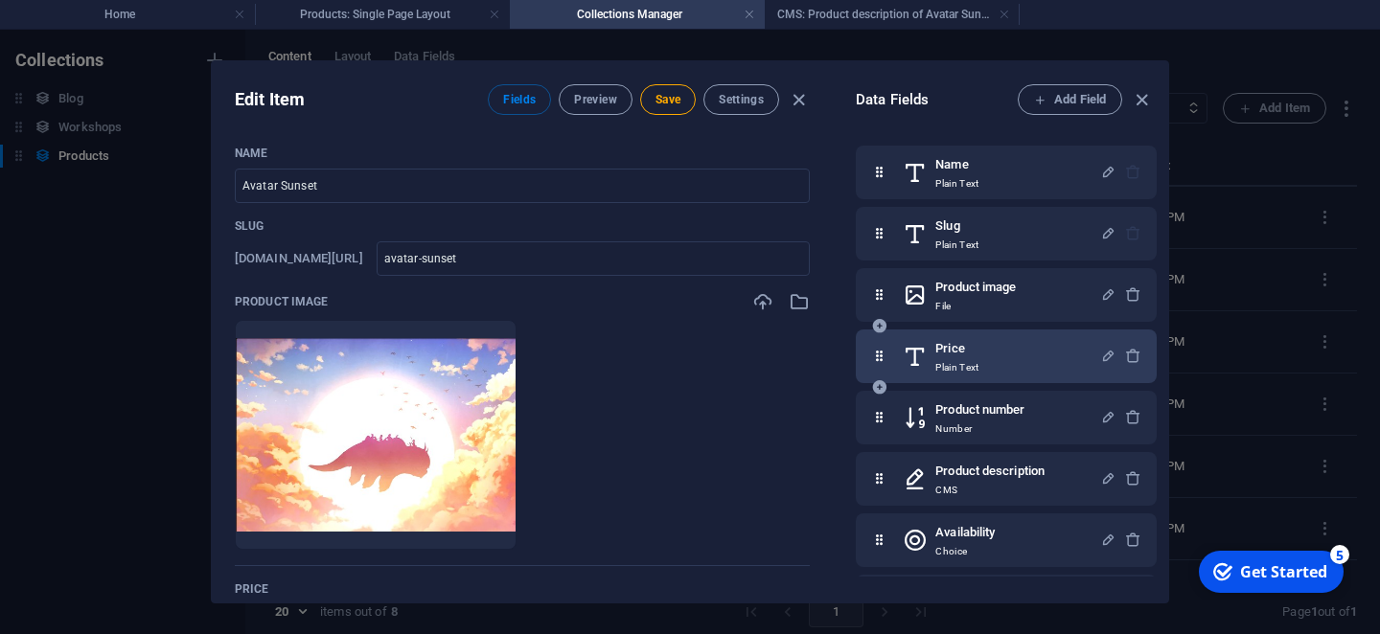
click at [951, 355] on h6 "Price" at bounding box center [956, 348] width 43 height 23
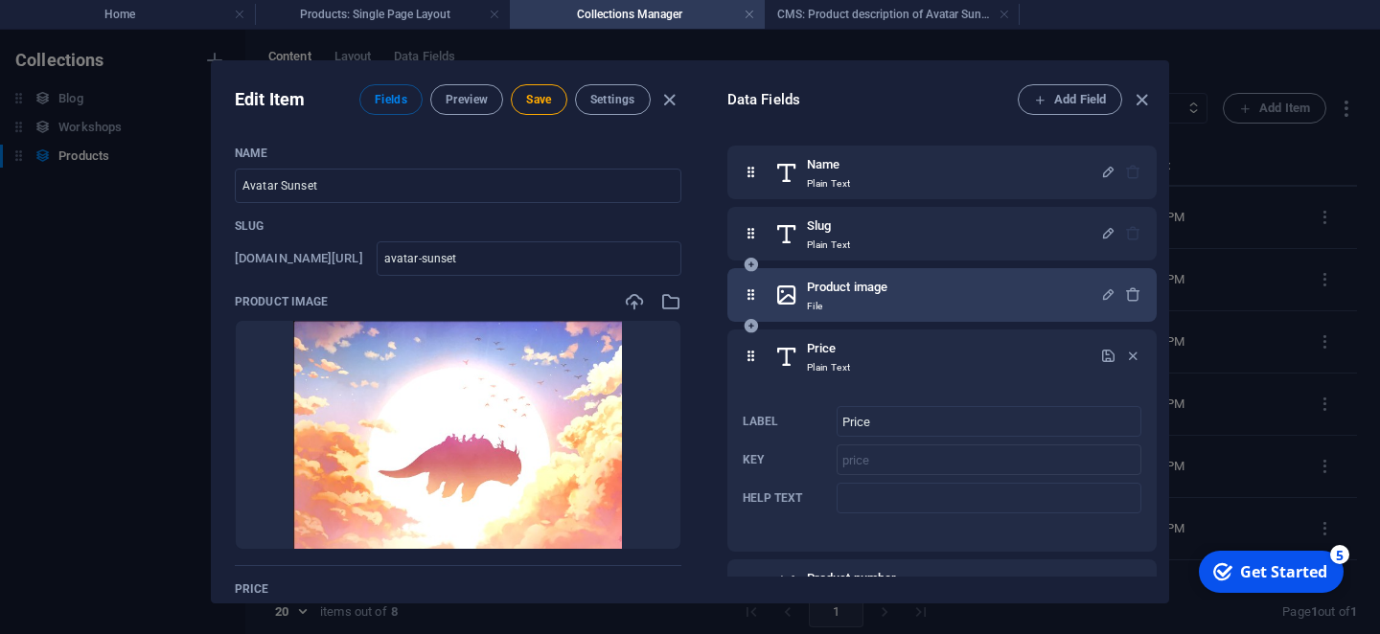
drag, startPoint x: 875, startPoint y: 392, endPoint x: 860, endPoint y: 269, distance: 123.5
click at [860, 269] on div "Name Plain Text Slug Plain Text Product image File Price Plain Text Label Price…" at bounding box center [941, 472] width 429 height 652
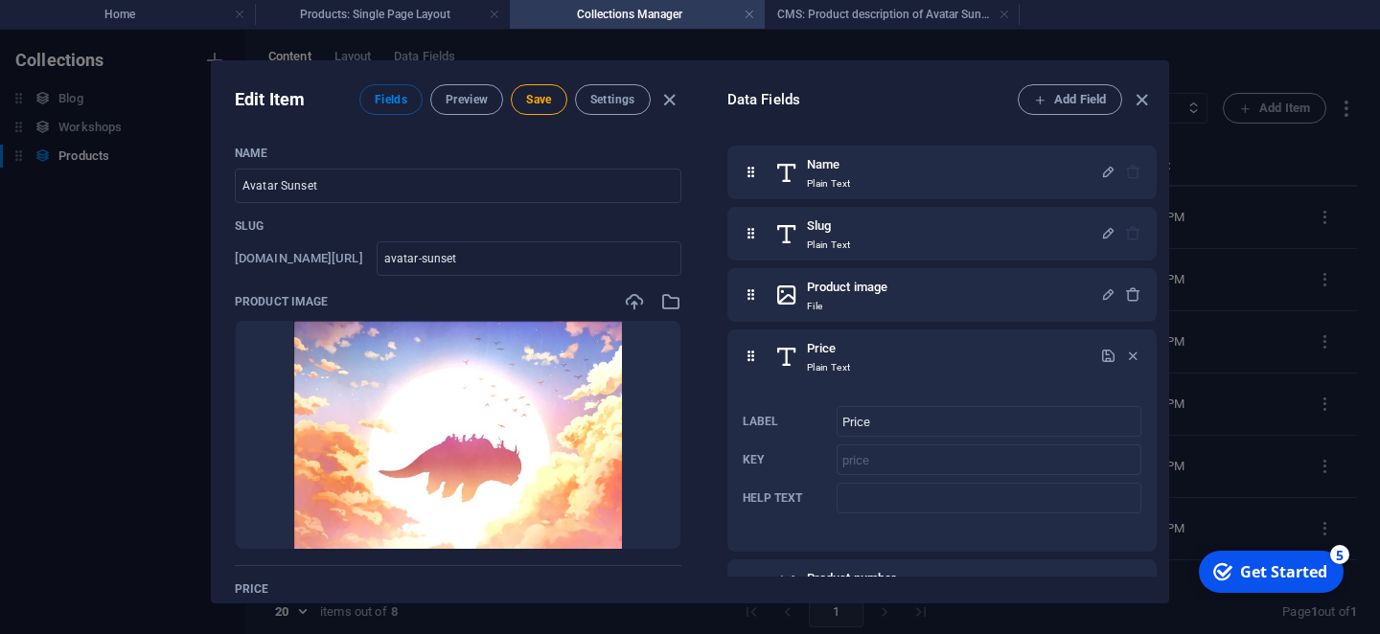
click at [504, 524] on ul "Drop files here to upload them instantly" at bounding box center [458, 435] width 447 height 230
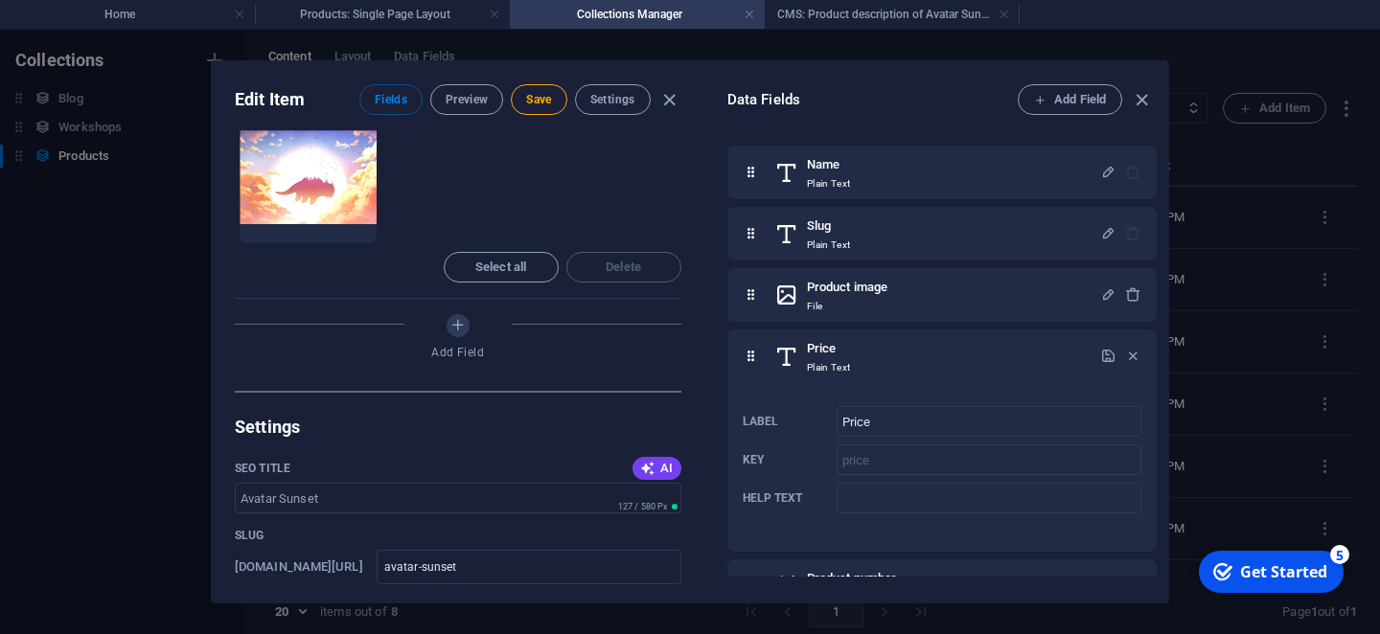
scroll to position [897, 0]
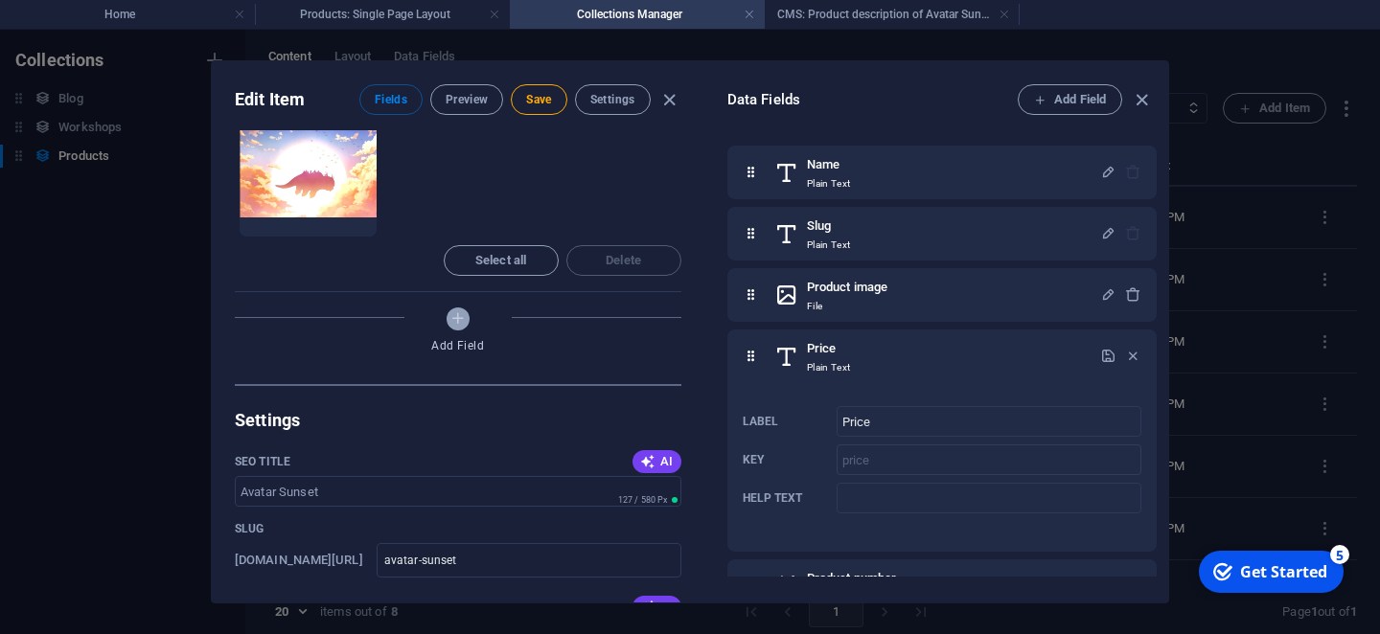
click at [466, 321] on icon "Add Field" at bounding box center [457, 318] width 16 height 16
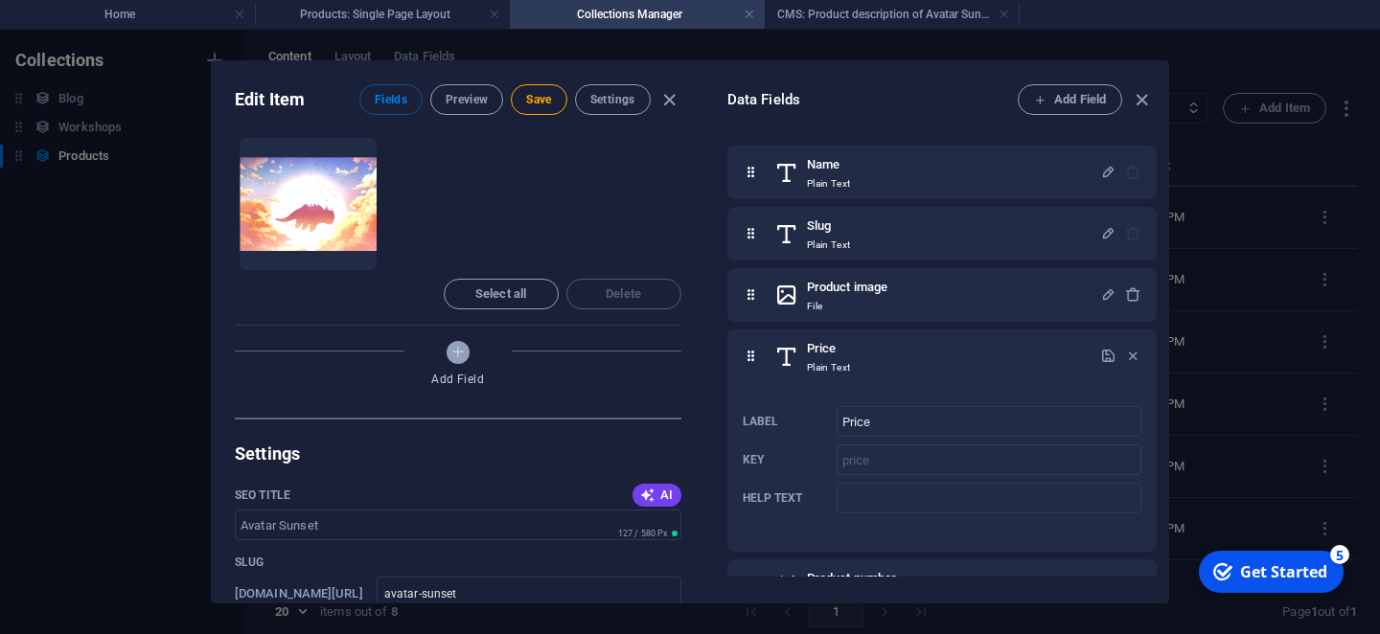
scroll to position [9, 0]
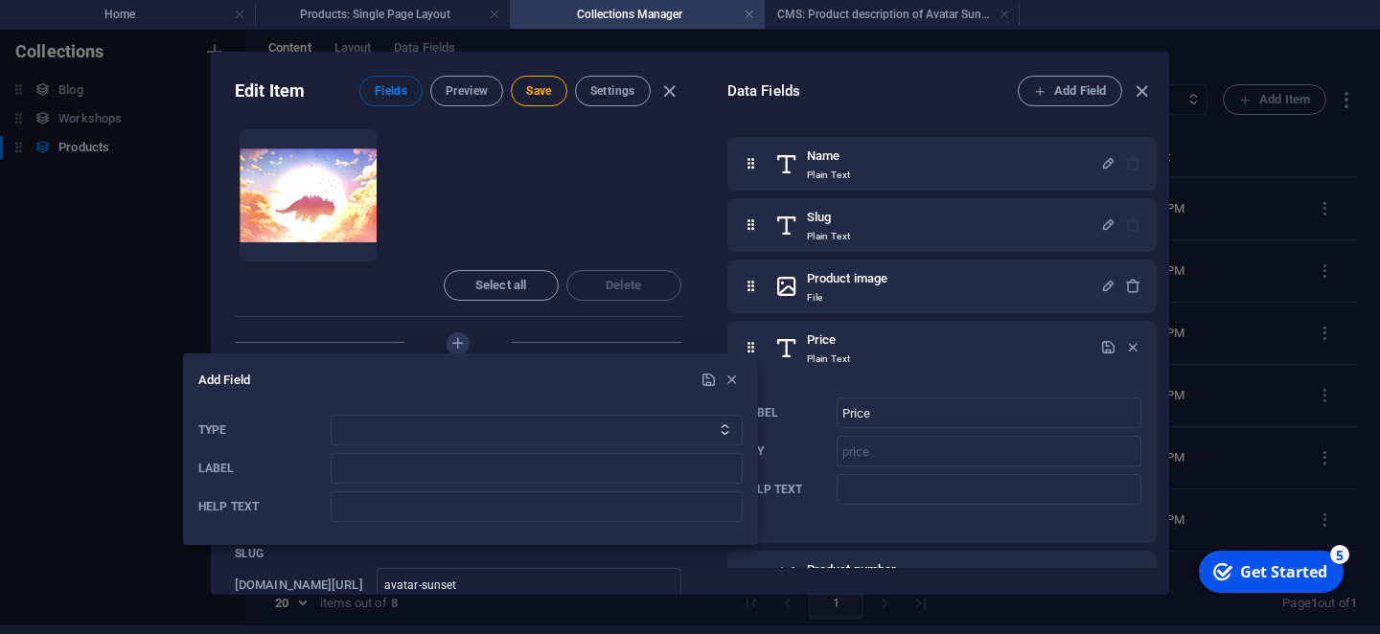
click at [726, 430] on icon "Type" at bounding box center [725, 430] width 12 height 12
click at [725, 430] on icon "Type" at bounding box center [725, 430] width 12 height 12
click at [331, 415] on select "Plain Text Link CMS Rich Text File Multiple Files Checkbox Choice Date Number" at bounding box center [537, 430] width 412 height 31
click at [257, 510] on p "Help text" at bounding box center [260, 506] width 125 height 15
click at [1106, 289] on div at bounding box center [690, 317] width 1380 height 634
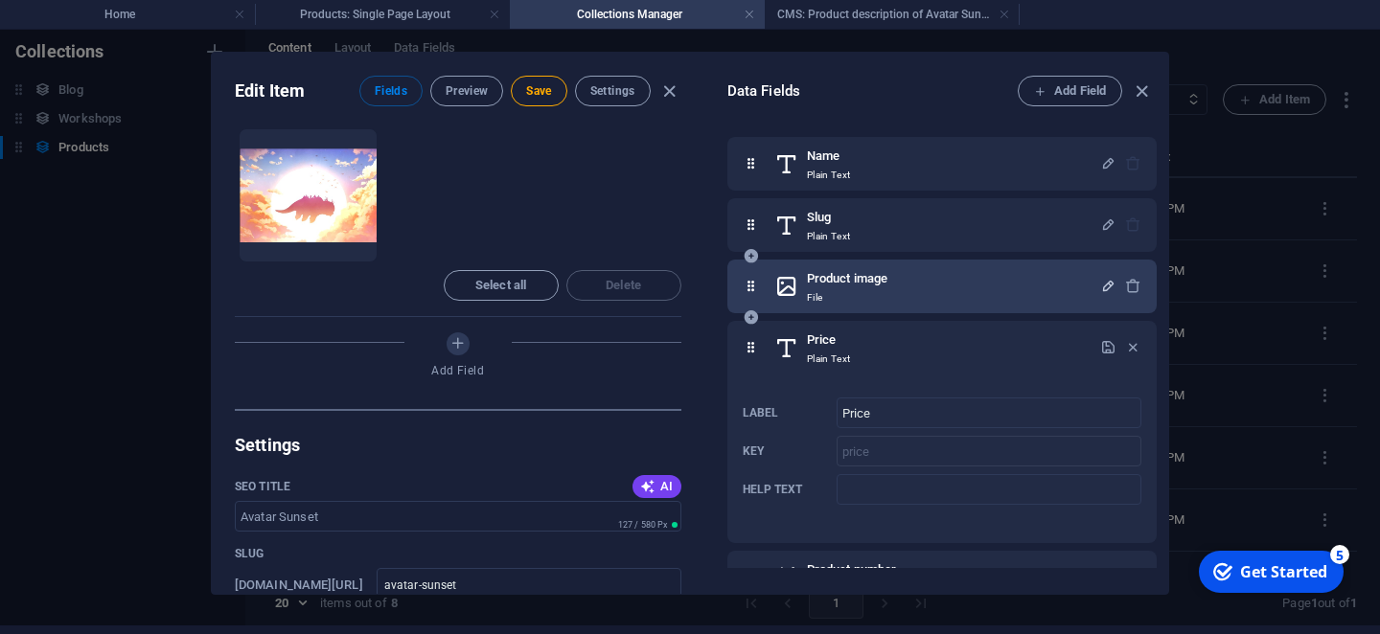
click at [1107, 287] on icon "button" at bounding box center [1108, 286] width 16 height 16
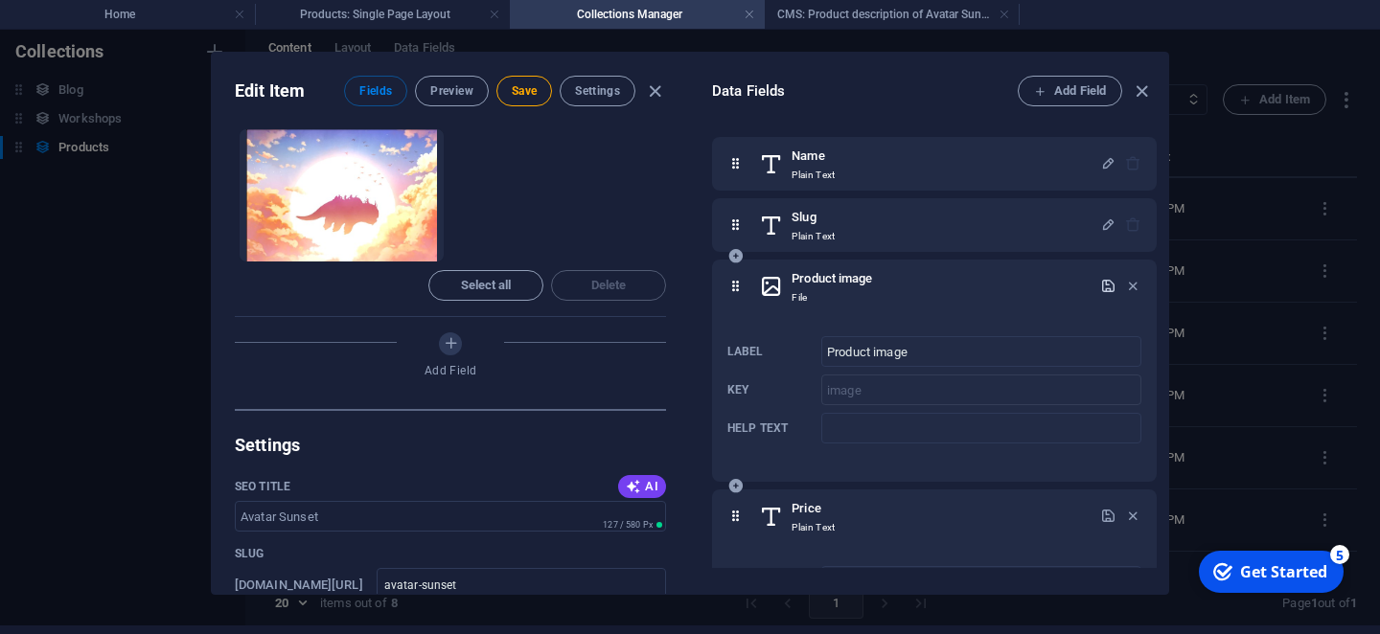
click at [1107, 287] on icon "button" at bounding box center [1108, 286] width 16 height 16
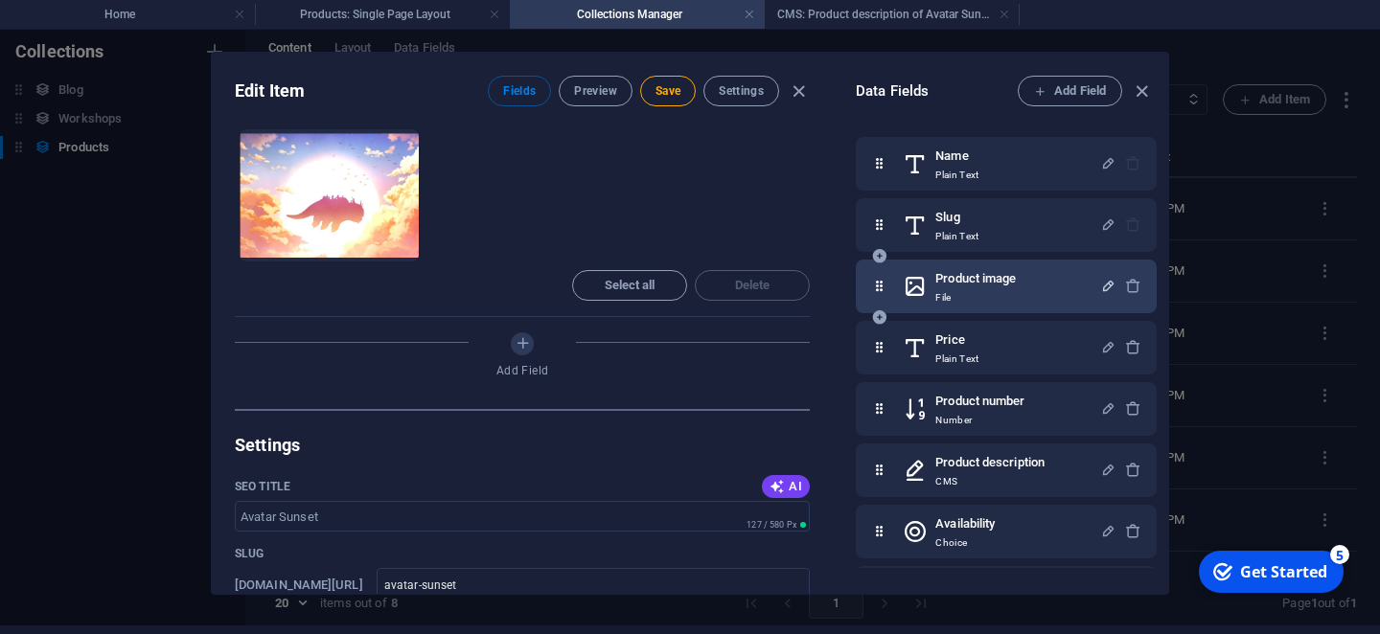
scroll to position [59, 0]
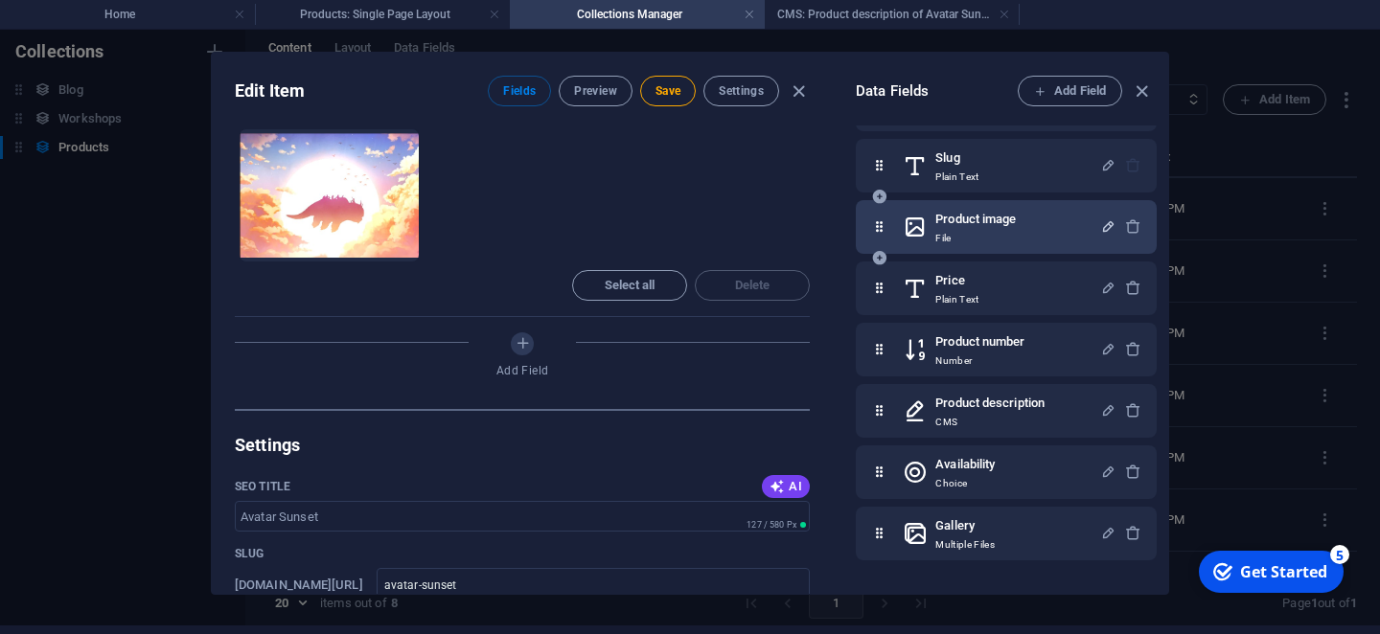
click at [1107, 287] on icon "button" at bounding box center [1108, 288] width 16 height 16
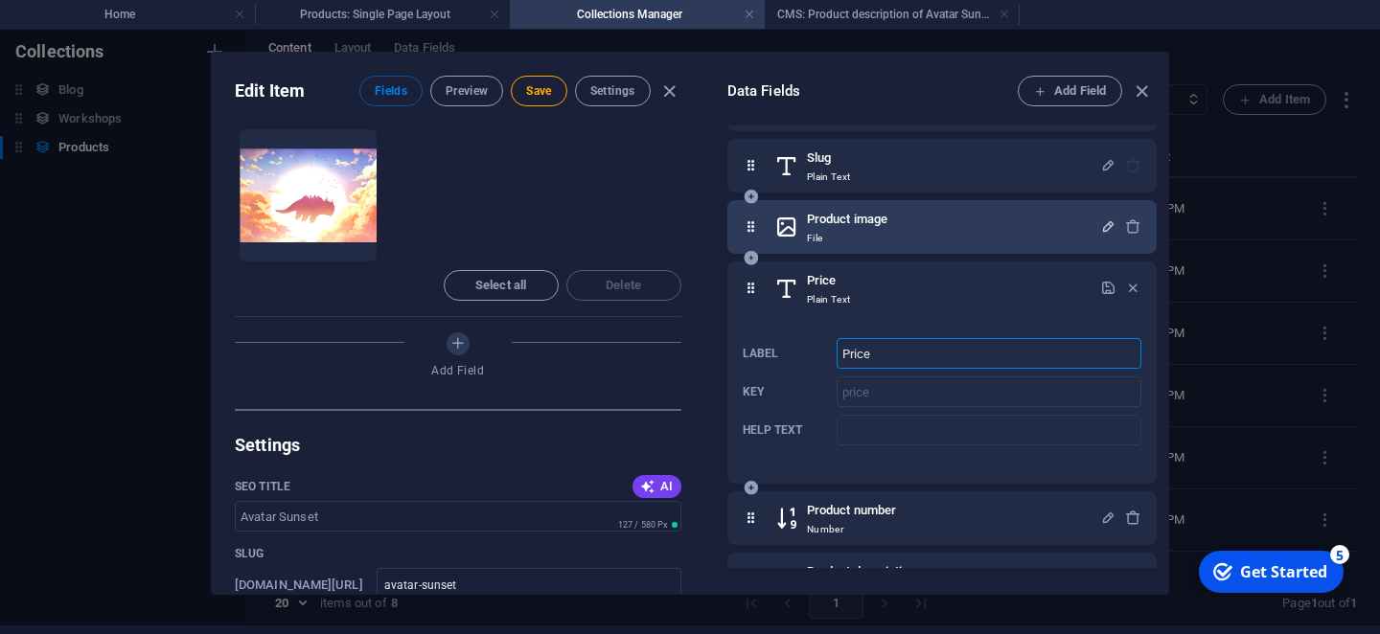
drag, startPoint x: 900, startPoint y: 355, endPoint x: 846, endPoint y: 355, distance: 53.7
click at [846, 355] on input "Price" at bounding box center [989, 353] width 305 height 31
type input "500"
click at [1108, 291] on icon "button" at bounding box center [1108, 288] width 16 height 16
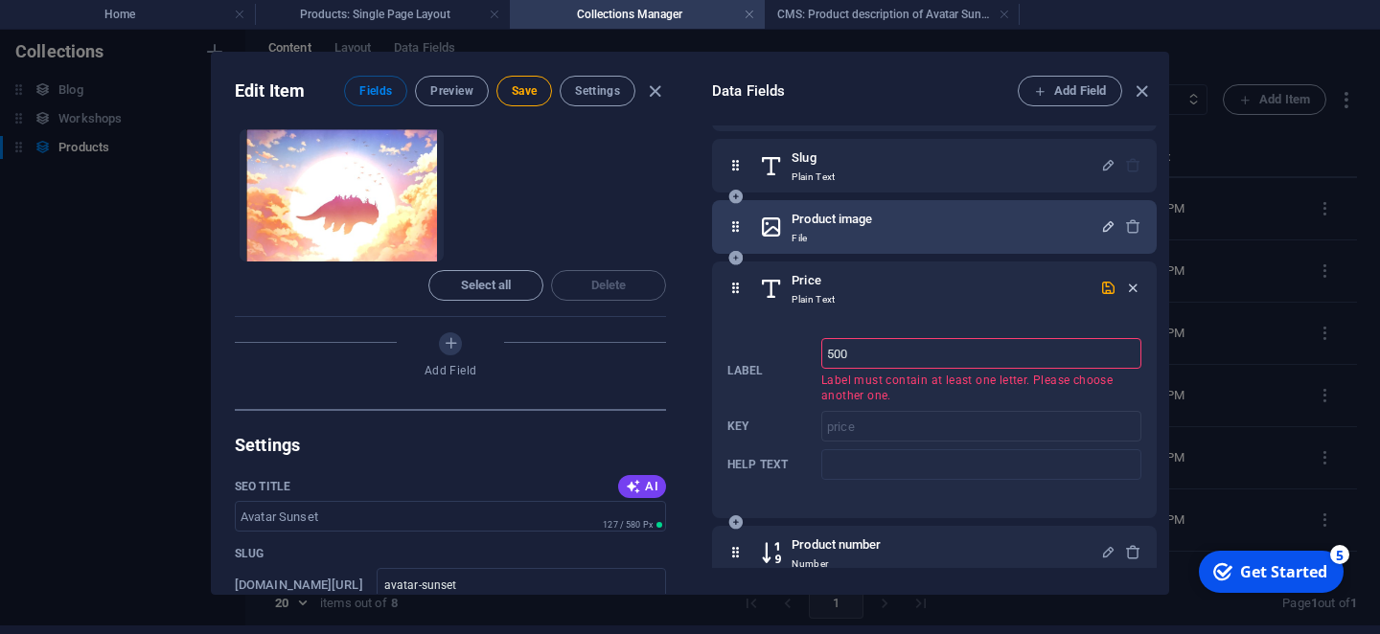
click at [1132, 287] on icon "button" at bounding box center [1133, 288] width 16 height 16
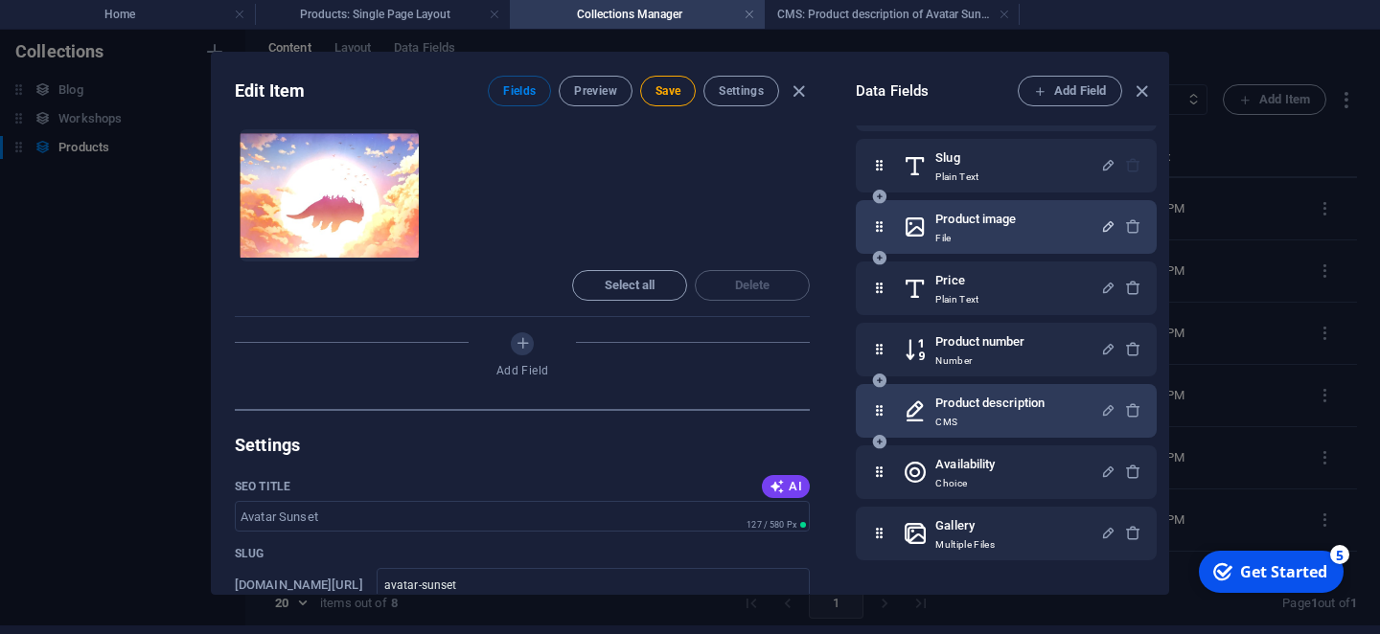
click at [1004, 401] on h6 "Product description" at bounding box center [989, 403] width 109 height 23
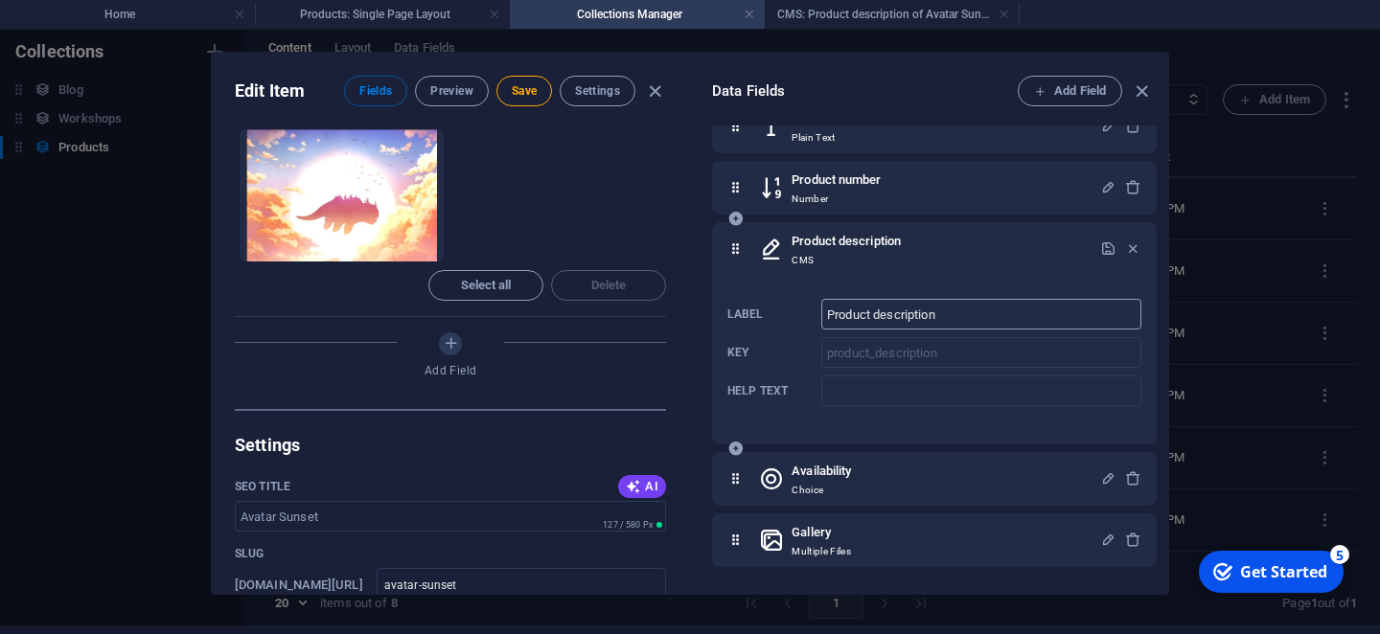
scroll to position [226, 0]
click at [1130, 245] on icon "button" at bounding box center [1133, 244] width 16 height 16
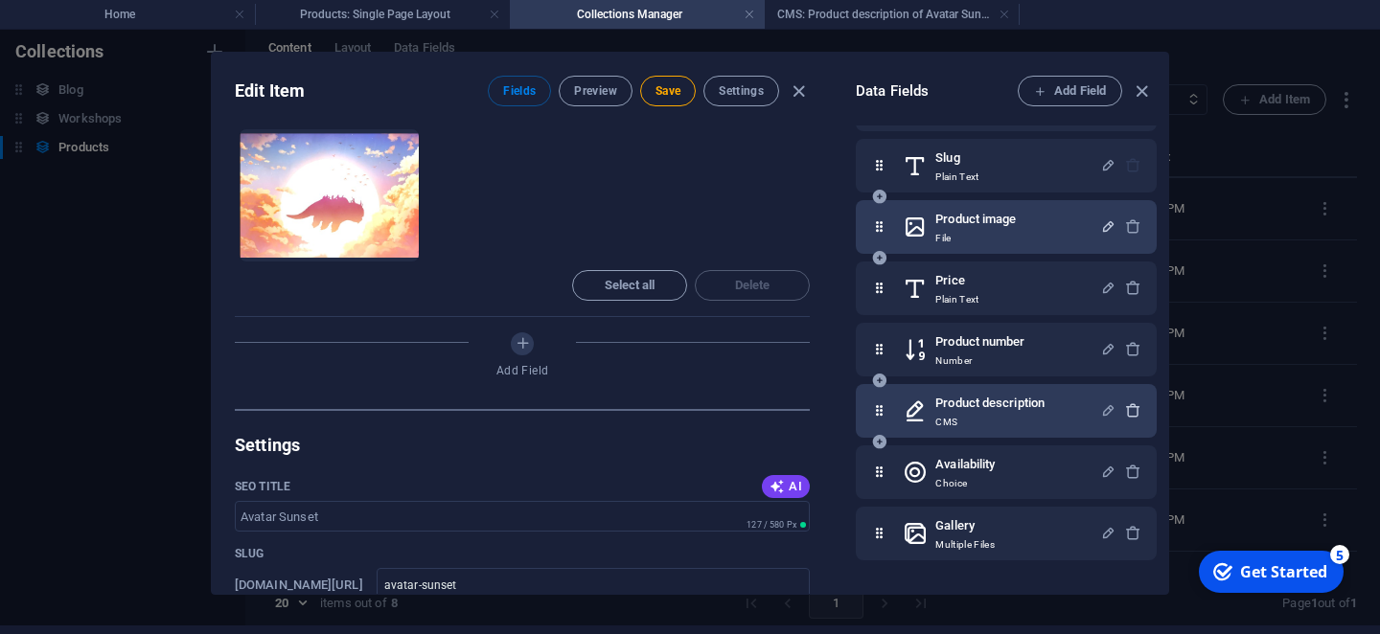
scroll to position [59, 0]
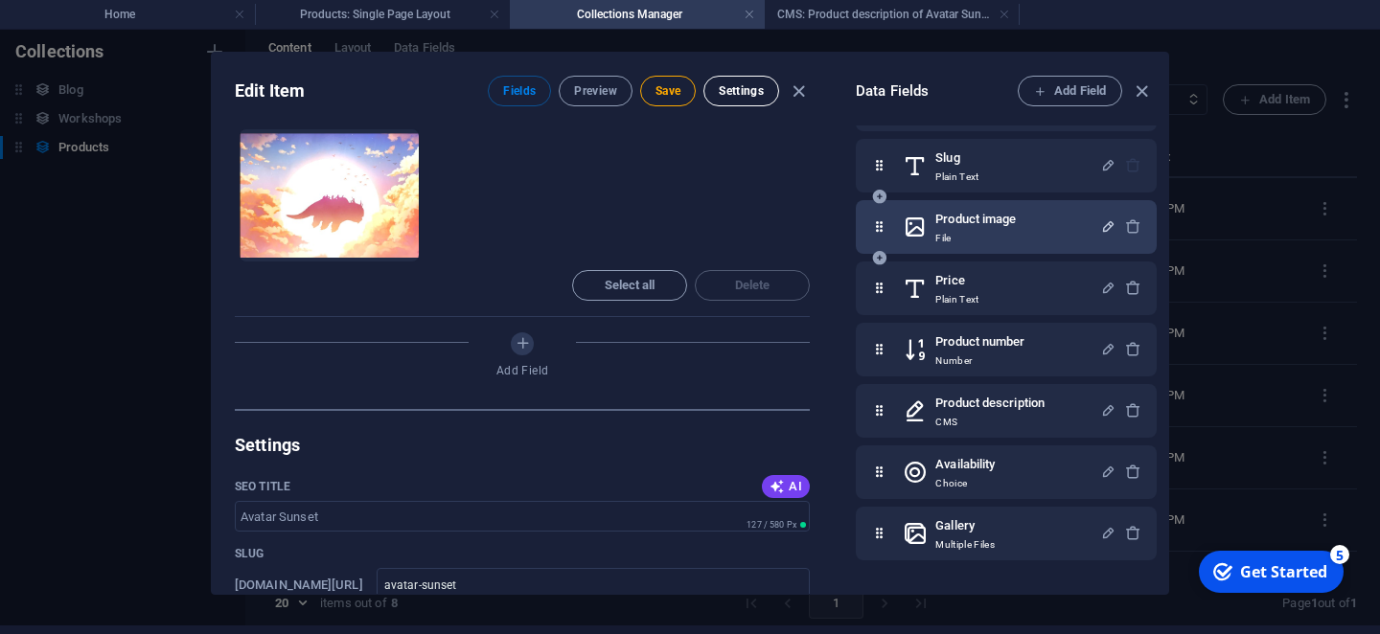
click at [752, 89] on span "Settings" at bounding box center [741, 90] width 45 height 15
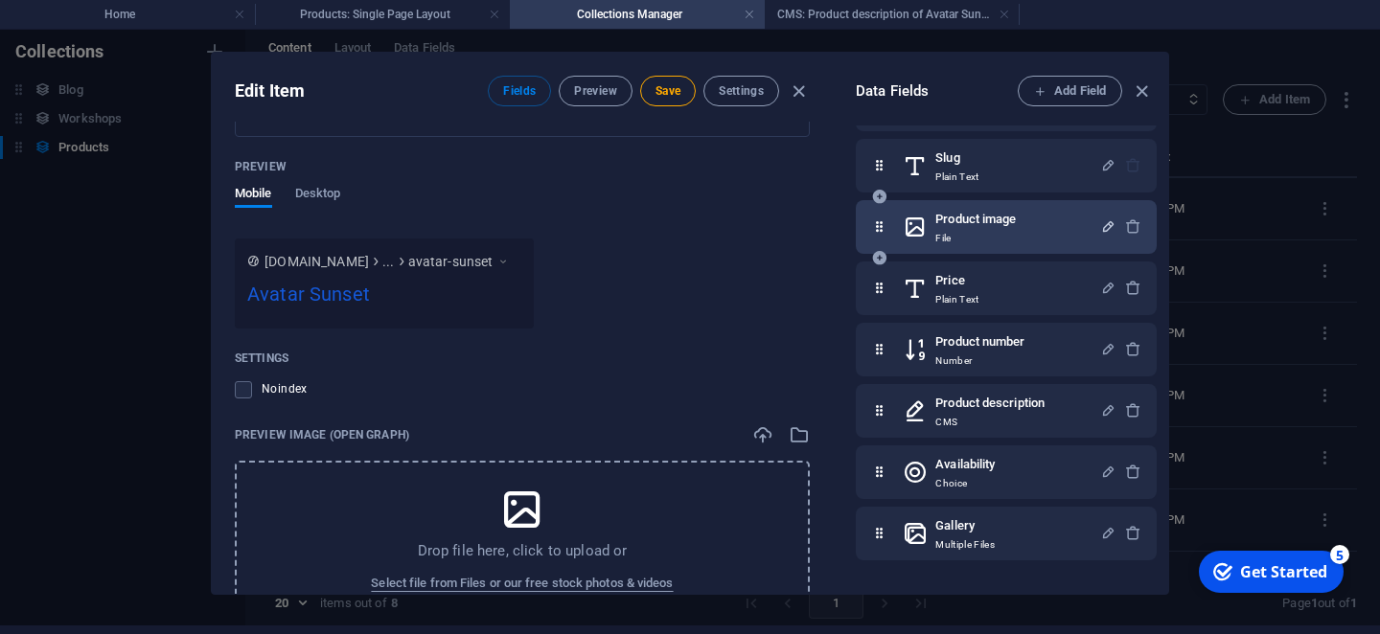
scroll to position [1756, 0]
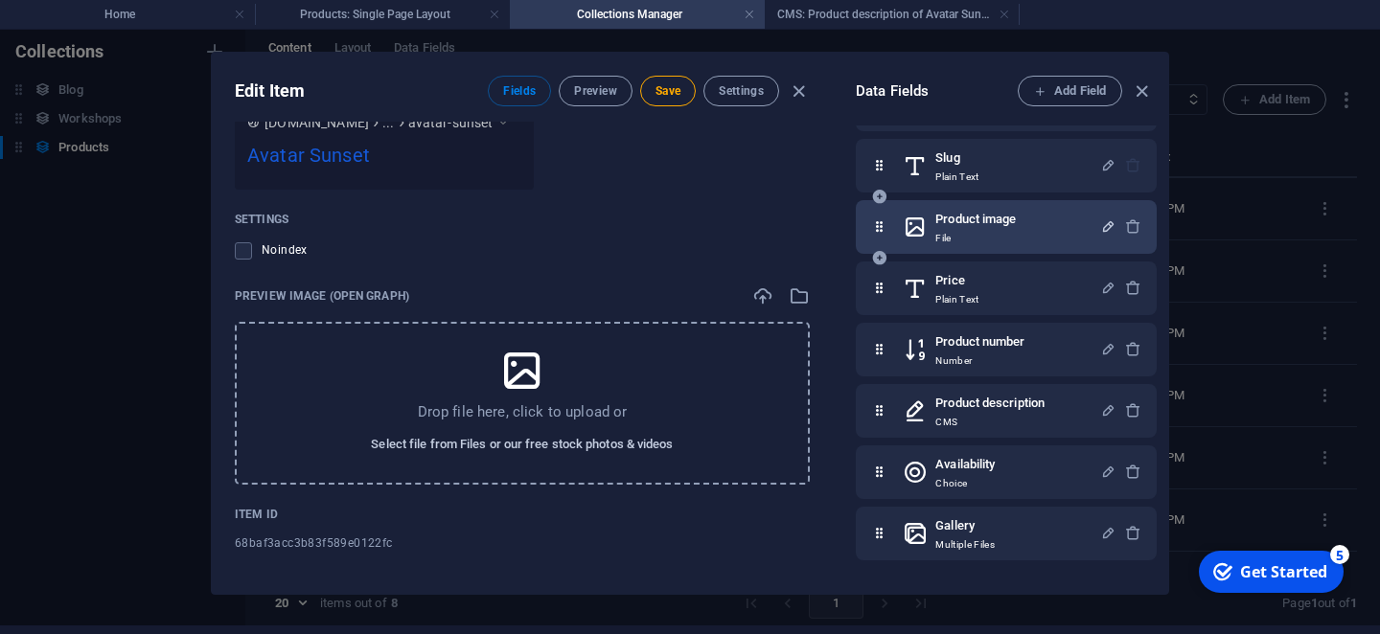
click at [510, 443] on span "Select file from Files or our free stock photos & videos" at bounding box center [522, 444] width 302 height 23
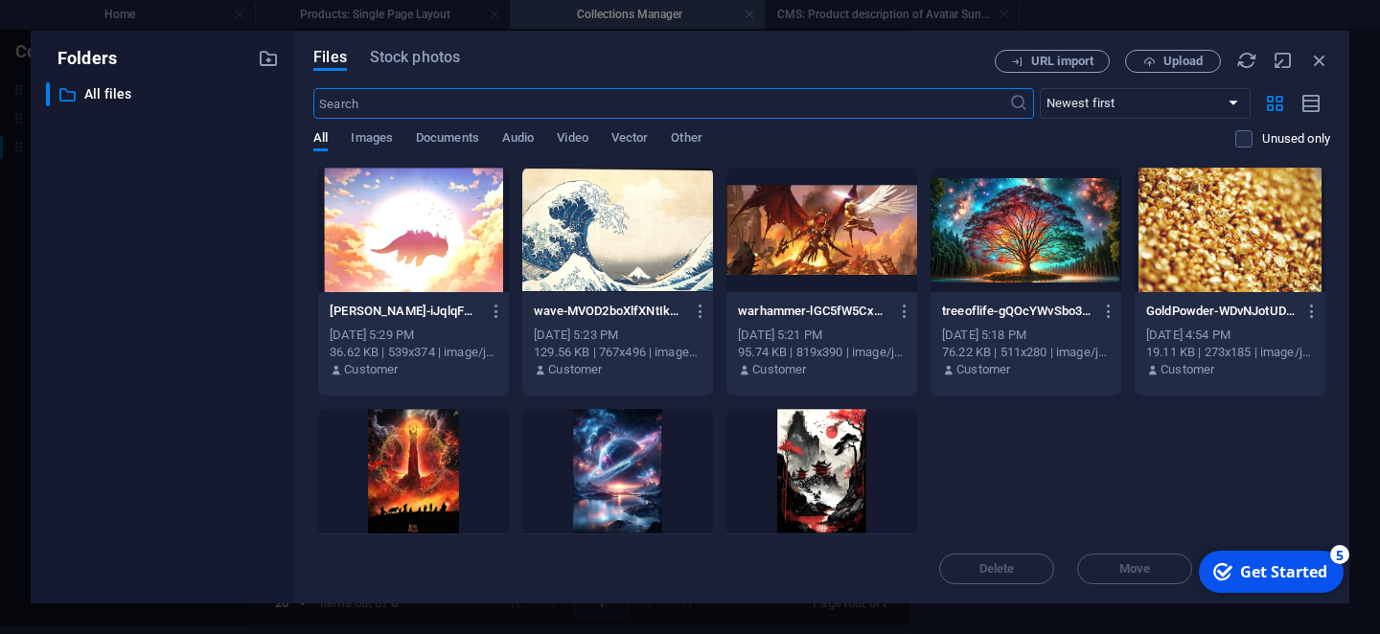
click at [448, 272] on div at bounding box center [413, 230] width 191 height 125
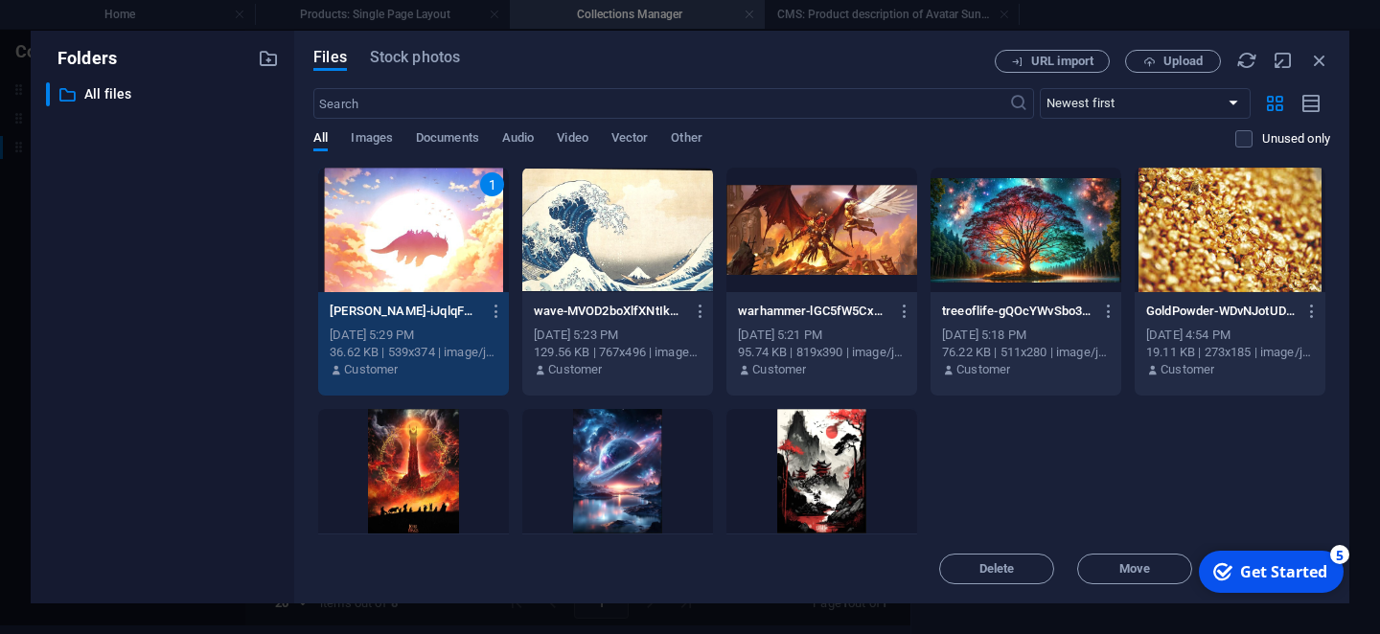
click at [448, 272] on div "1" at bounding box center [413, 230] width 191 height 125
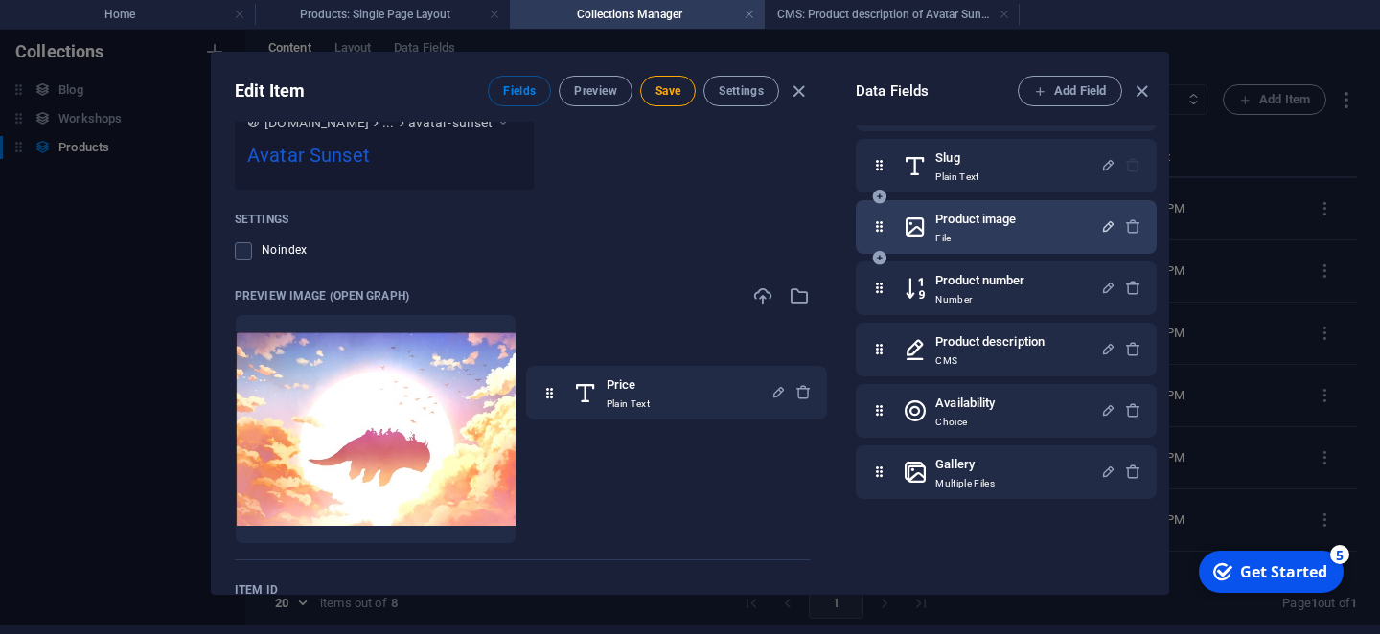
drag, startPoint x: 881, startPoint y: 285, endPoint x: 542, endPoint y: 396, distance: 356.0
click at [542, 396] on div "Edit Item Fields Preview Save Settings Name Avatar Sunset ​ Slug www.example.co…" at bounding box center [690, 323] width 956 height 541
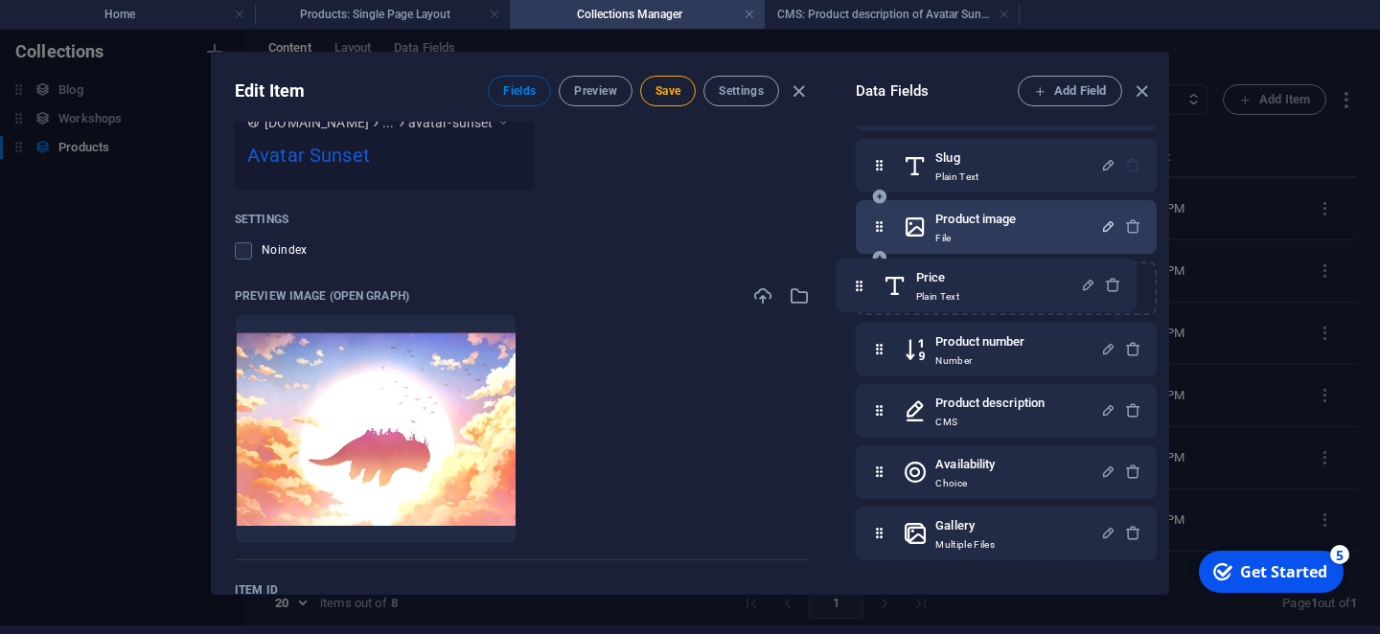
drag, startPoint x: 879, startPoint y: 288, endPoint x: 853, endPoint y: 287, distance: 25.9
click at [853, 287] on div "Data Fields Add Field Name Plain Text Slug Plain Text Product image File Price …" at bounding box center [1000, 323] width 335 height 541
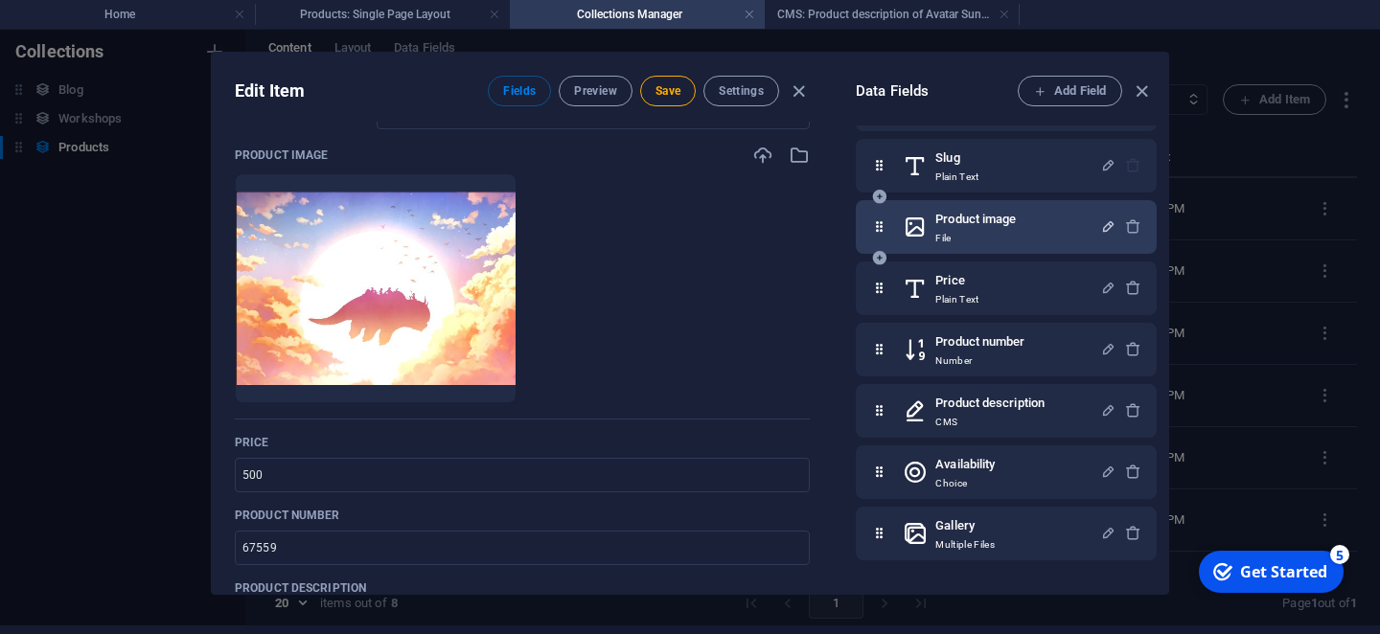
scroll to position [130, 0]
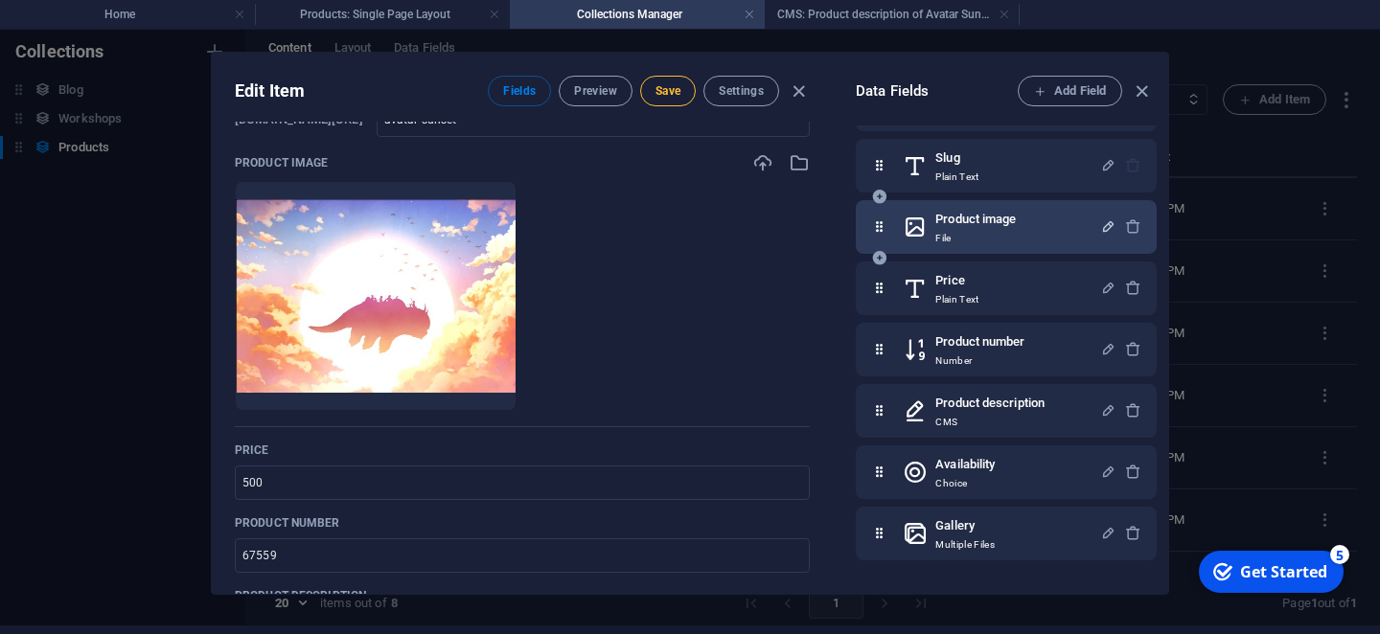
click at [663, 98] on span "Save" at bounding box center [667, 90] width 25 height 15
click at [1146, 96] on icon "button" at bounding box center [1142, 91] width 22 height 22
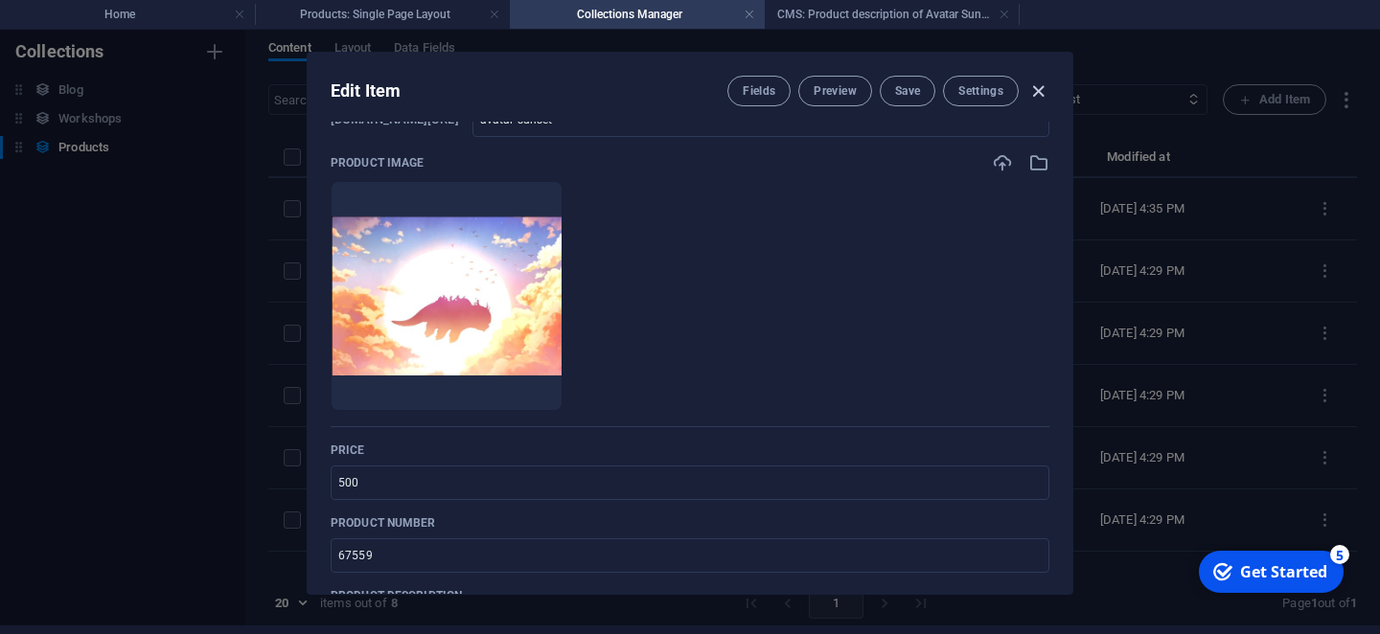
click at [1038, 89] on icon "button" at bounding box center [1038, 91] width 22 height 22
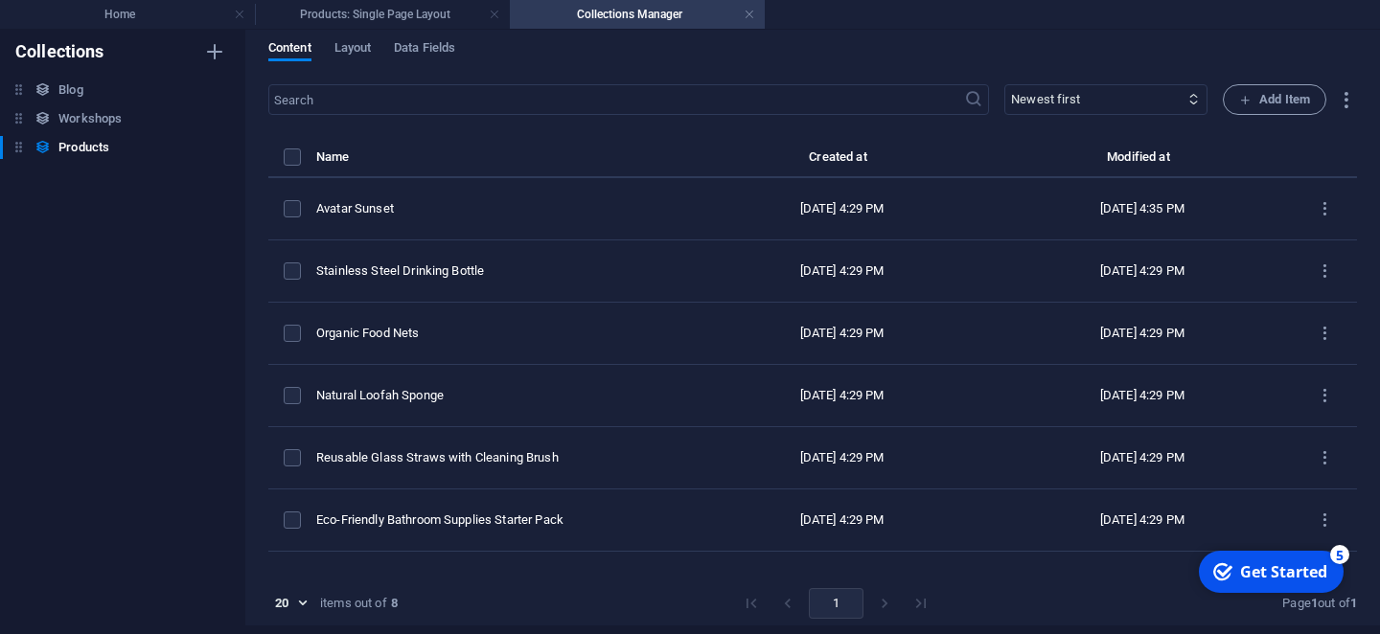
scroll to position [0, 0]
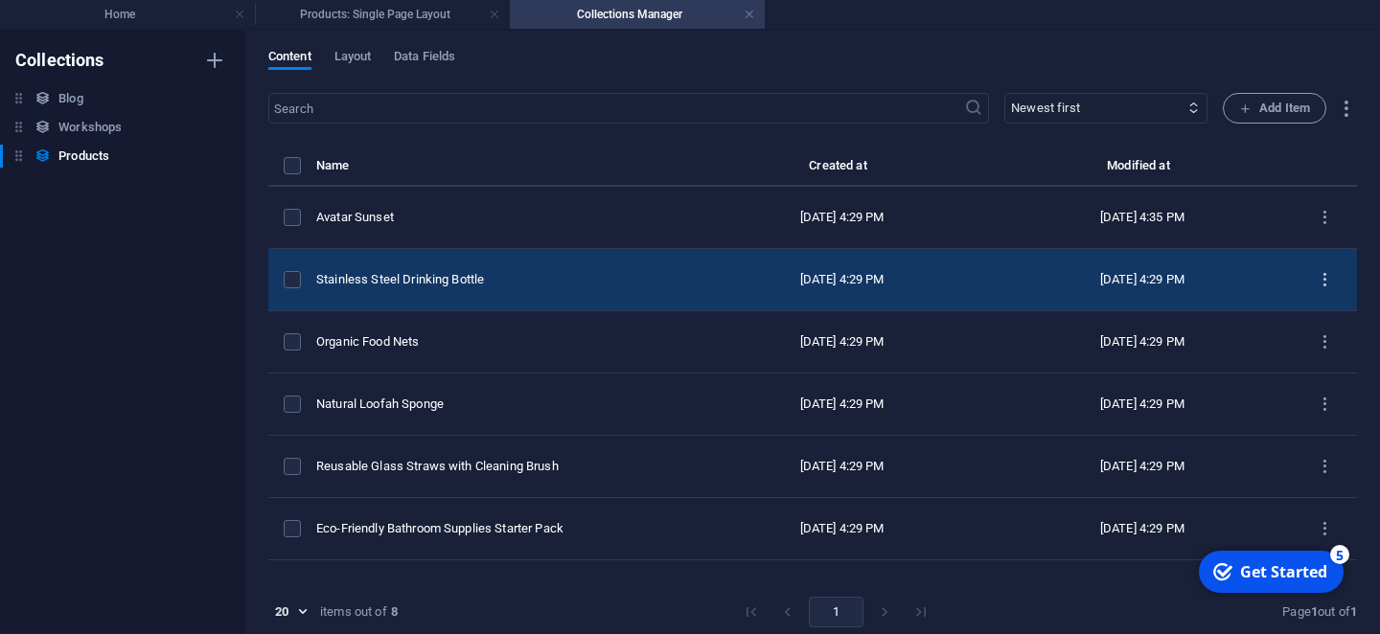
click at [1327, 271] on icon "items list" at bounding box center [1325, 280] width 18 height 18
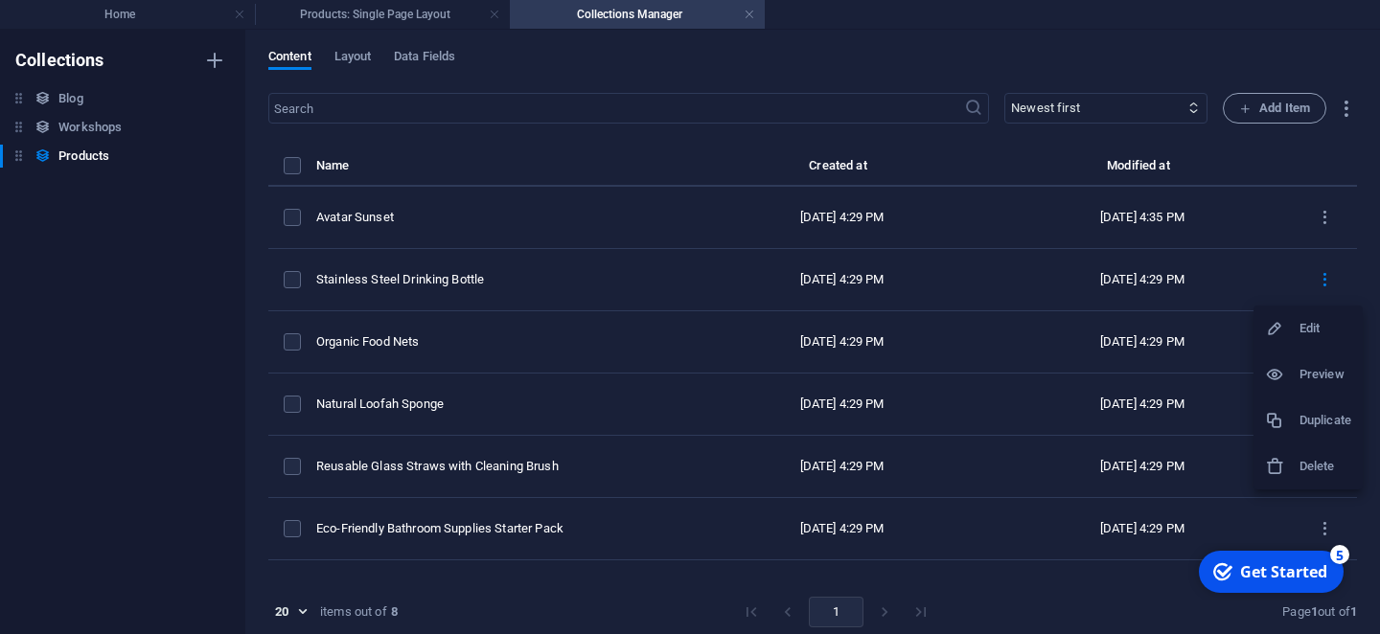
click at [1316, 309] on li "Edit" at bounding box center [1307, 329] width 109 height 46
select select "In stock"
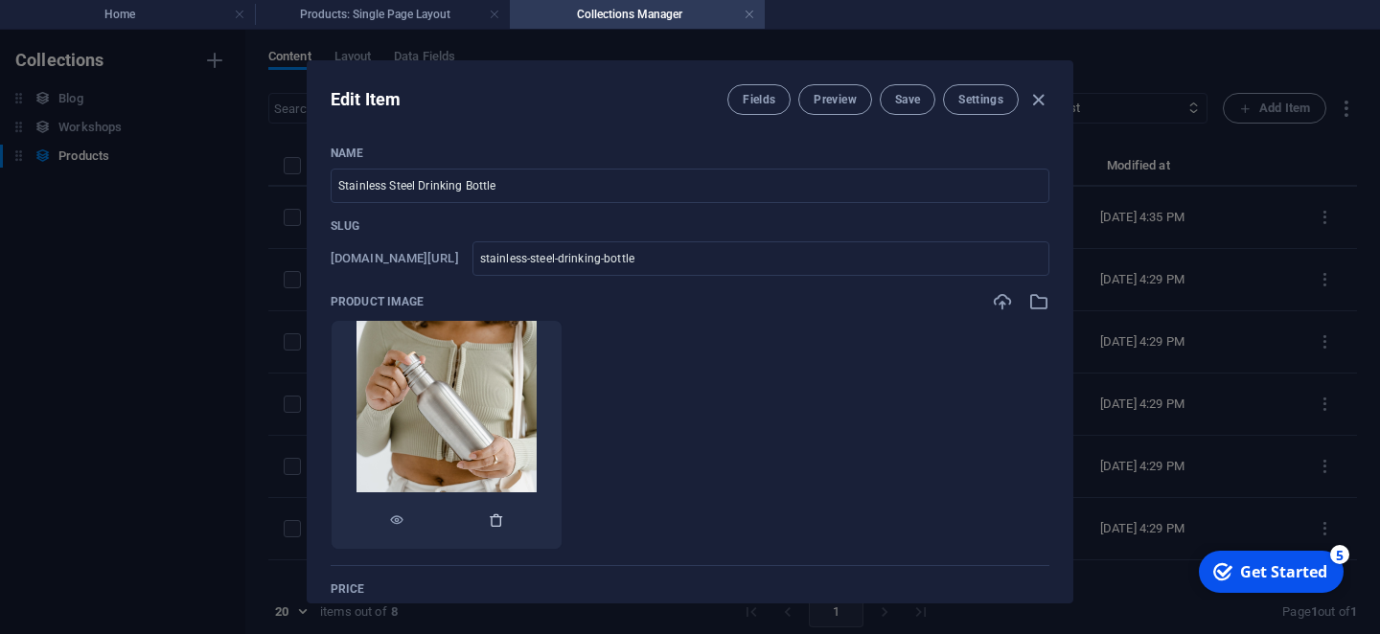
click at [502, 528] on icon "button" at bounding box center [496, 520] width 15 height 15
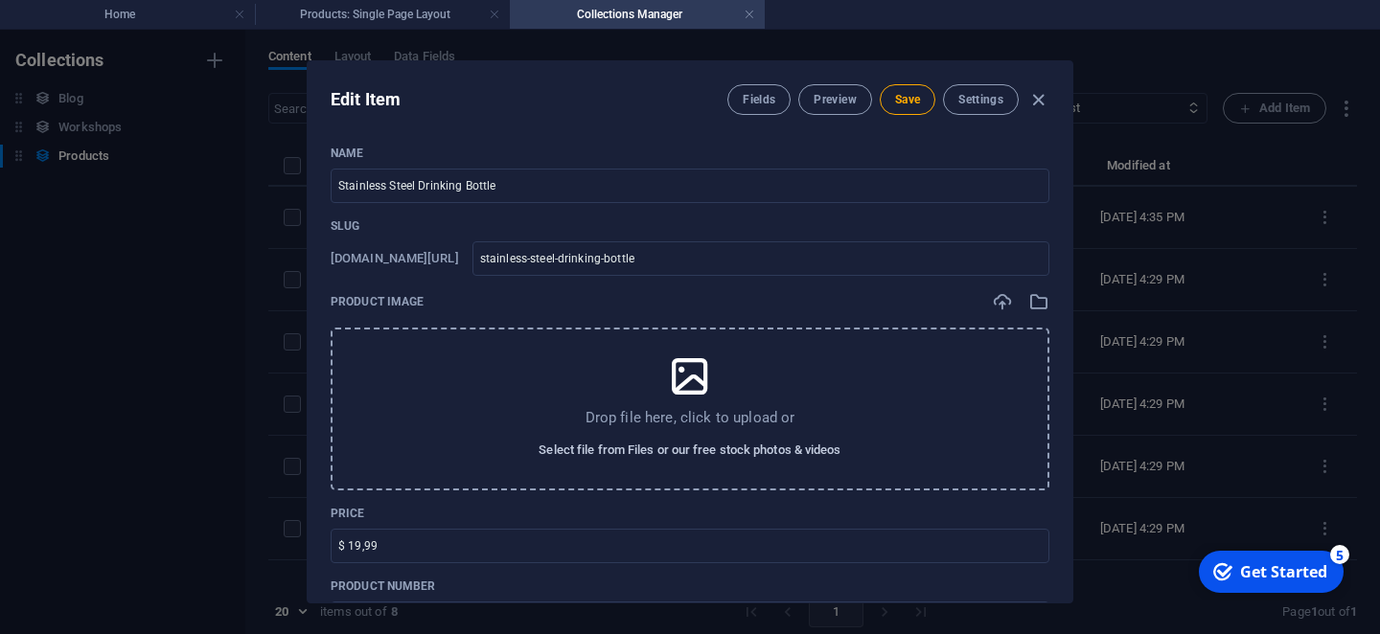
click at [577, 457] on span "Select file from Files or our free stock photos & videos" at bounding box center [690, 450] width 302 height 23
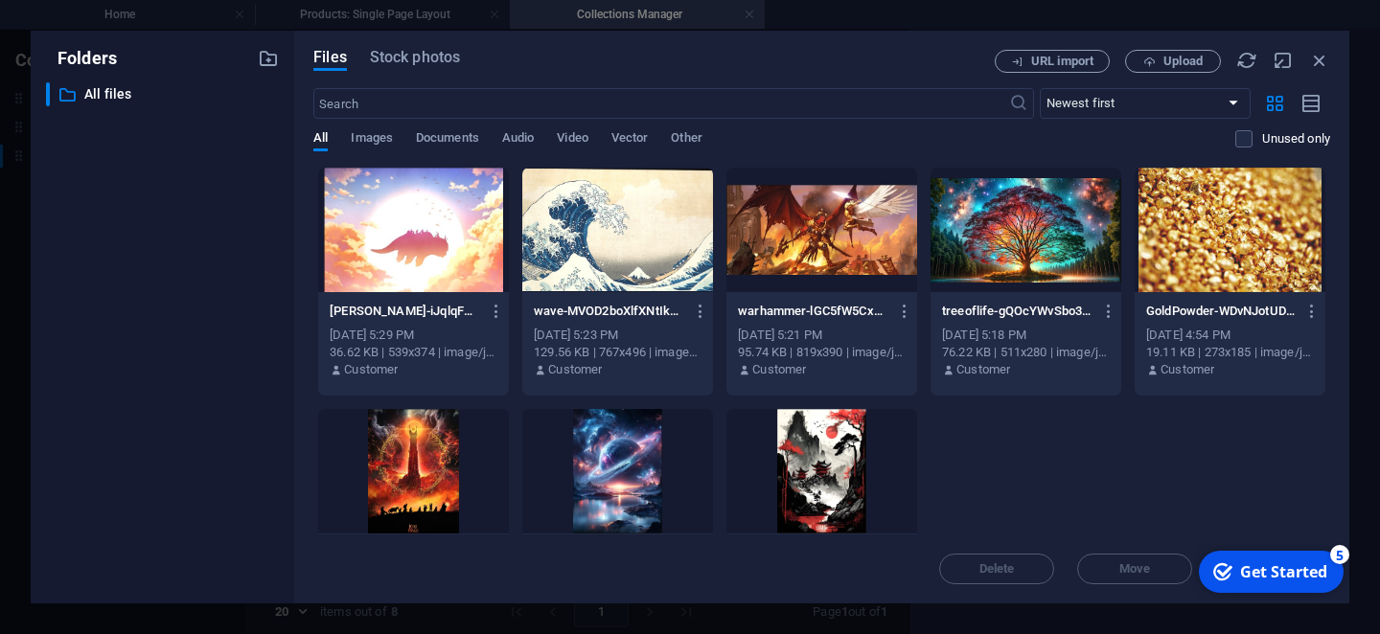
click at [578, 220] on div at bounding box center [617, 230] width 191 height 125
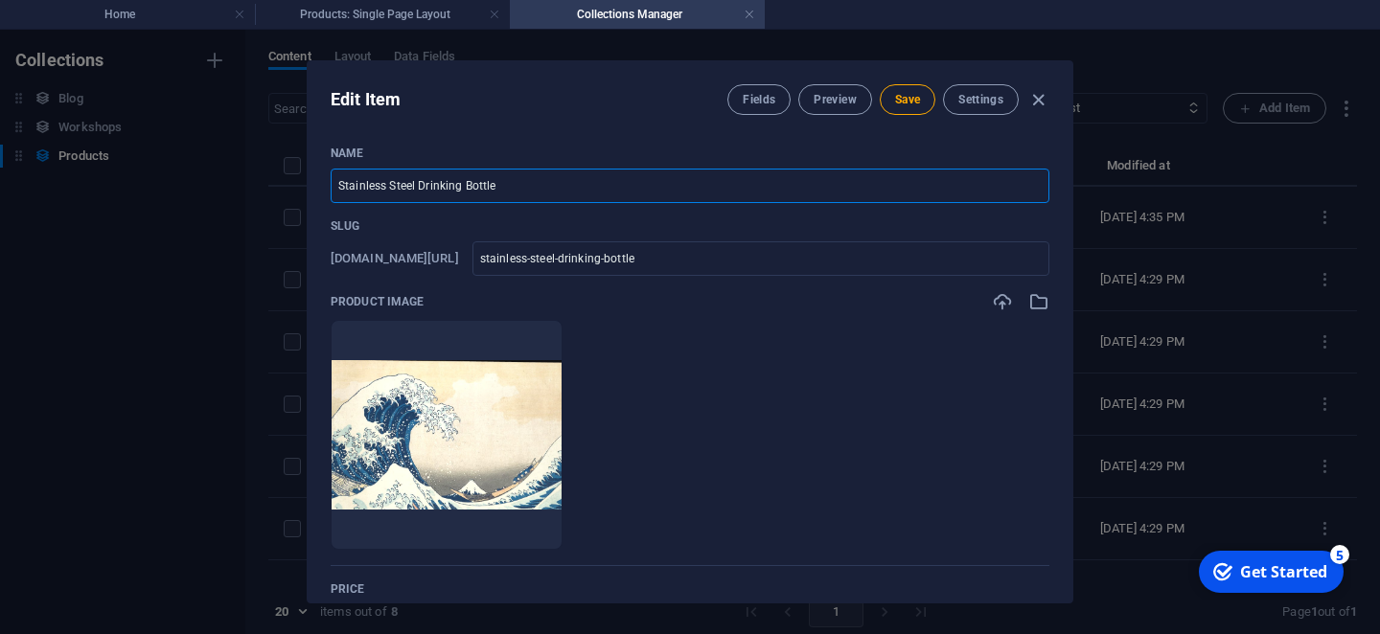
drag, startPoint x: 511, startPoint y: 192, endPoint x: 272, endPoint y: 174, distance: 239.2
click at [331, 174] on input "Stainless Steel Drinking Bottle" at bounding box center [690, 186] width 719 height 34
type input "J"
type input "j"
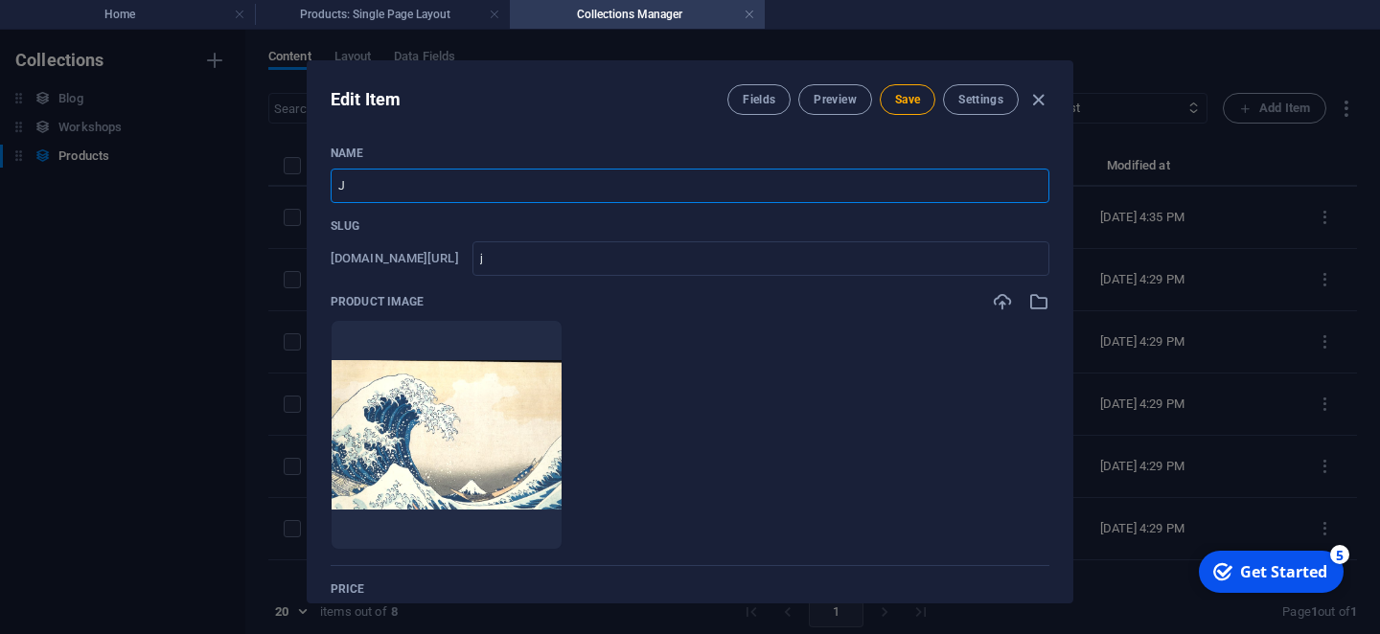
type input "Ja"
type input "ja"
type input "Jap"
type input "jap"
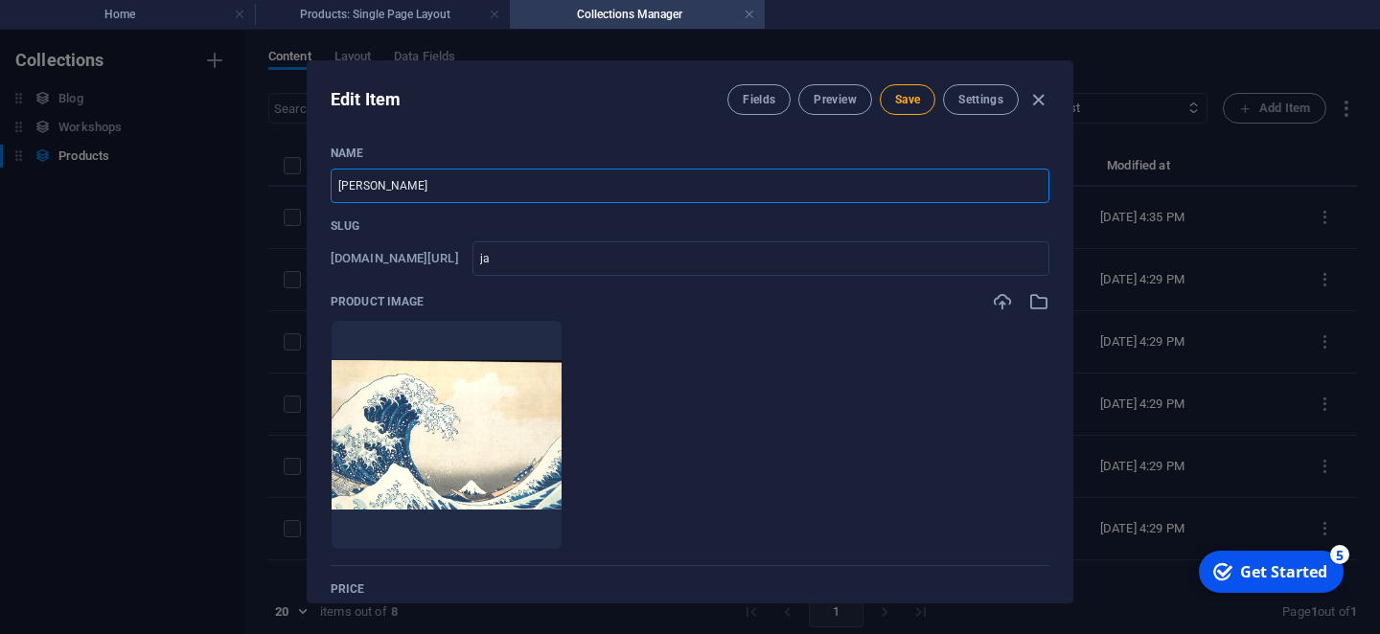
type input "jap"
type input "Japa"
type input "japa"
type input "Japan"
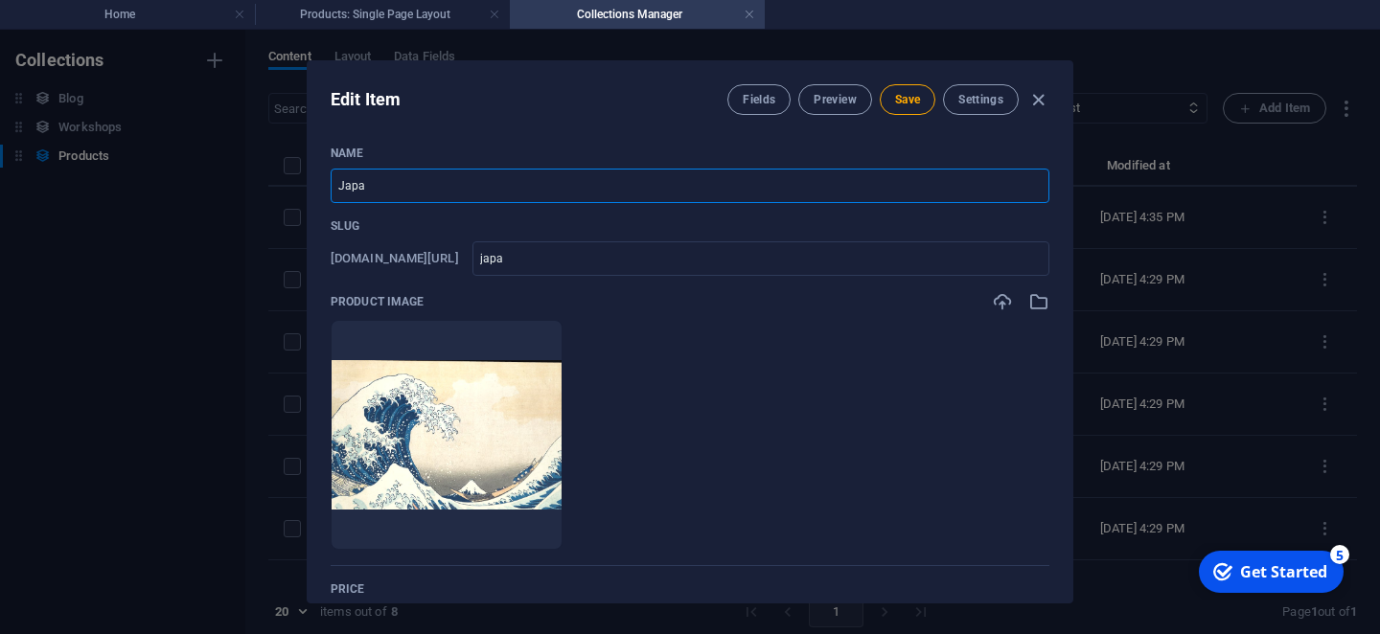
type input "japan"
type input "Japan T"
type input "japan-t"
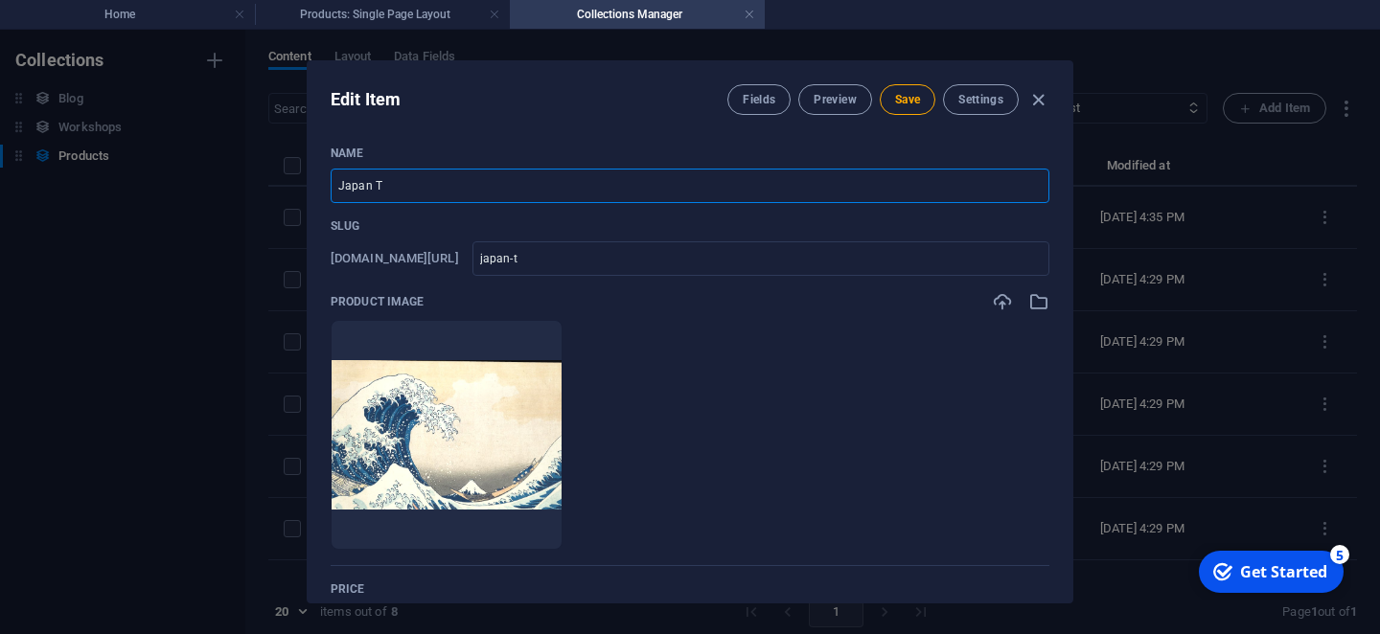
type input "Japan Ts"
type input "japan-ts"
type input "Japan Tsu"
type input "japan-tsu"
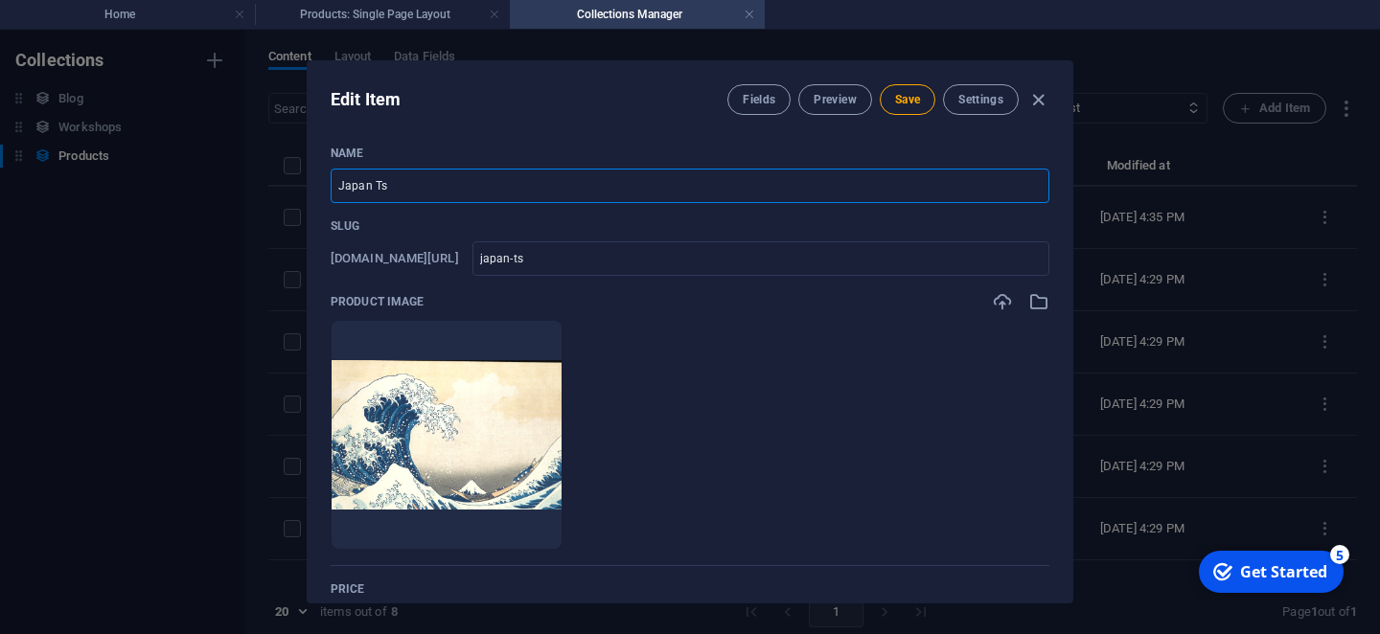
type input "japan-tsu"
type input "Japan Tsun"
type input "japan-tsun"
type input "Japan Tsuna"
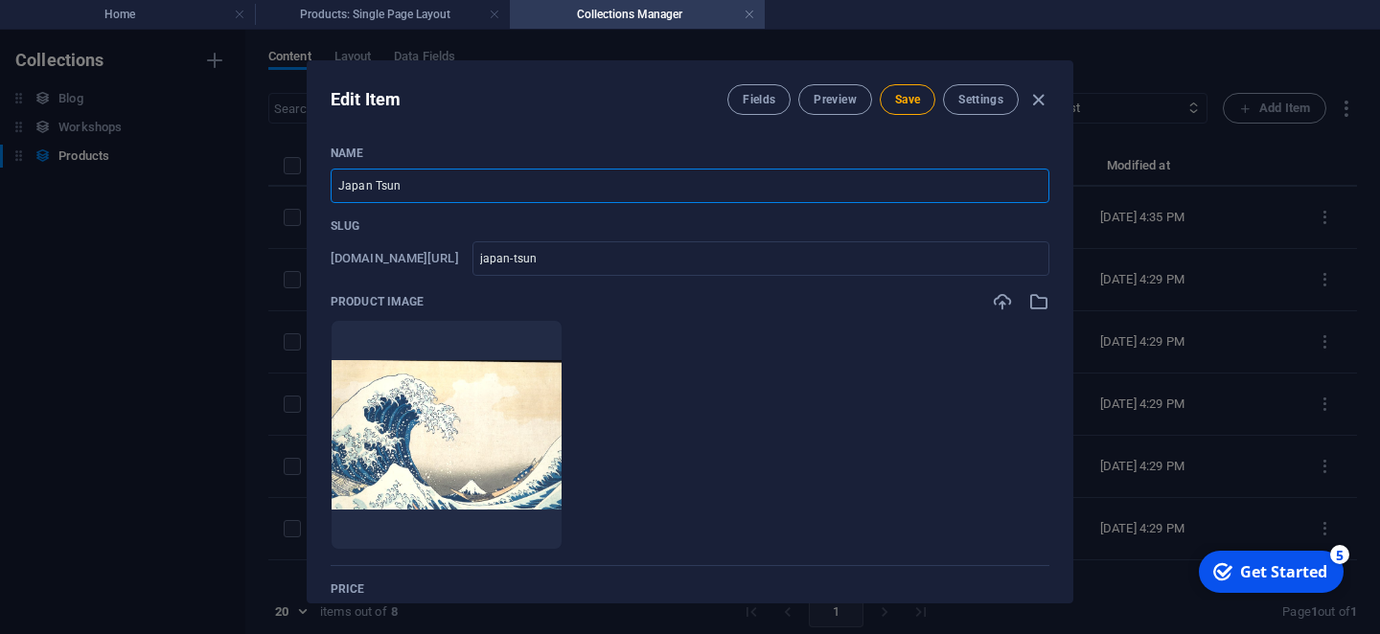
type input "japan-tsuna"
type input "Japan Tsunam"
type input "japan-tsunam"
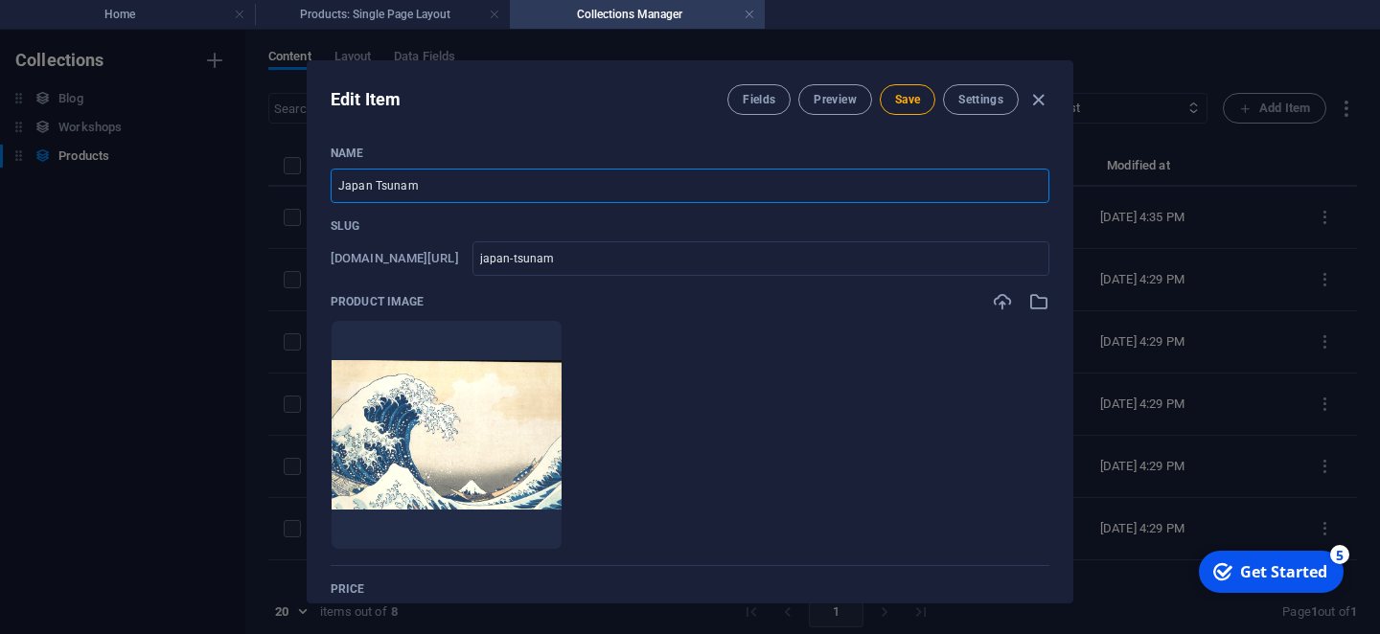
type input "Japan Tsunami"
type input "japan-tsunami"
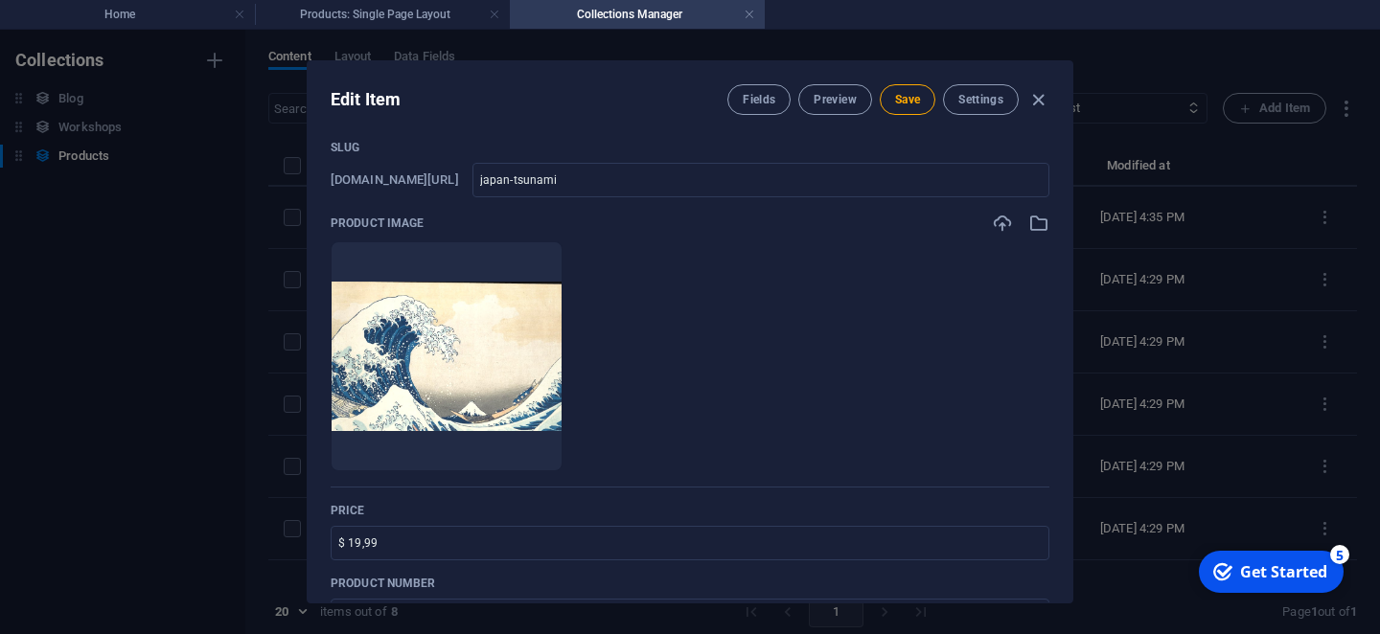
scroll to position [126, 0]
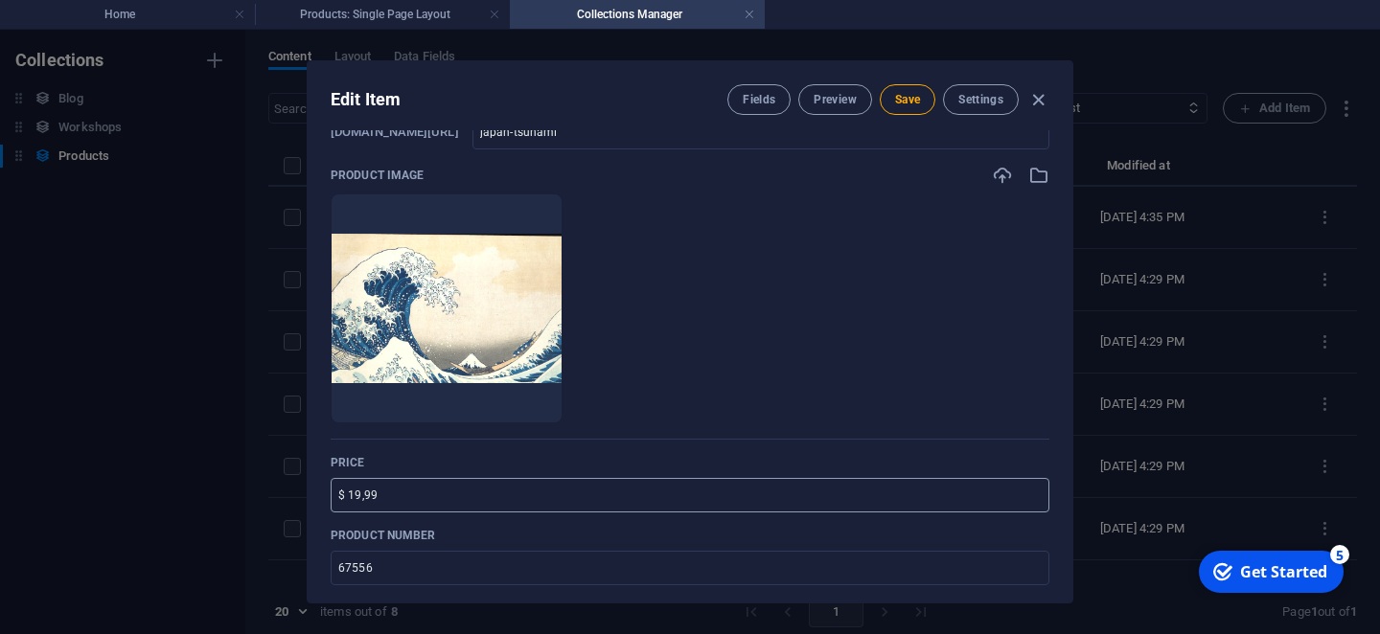
type input "Japan Tsunami"
drag, startPoint x: 385, startPoint y: 491, endPoint x: 284, endPoint y: 497, distance: 101.8
click at [331, 497] on input "$ 19,99" at bounding box center [690, 495] width 719 height 34
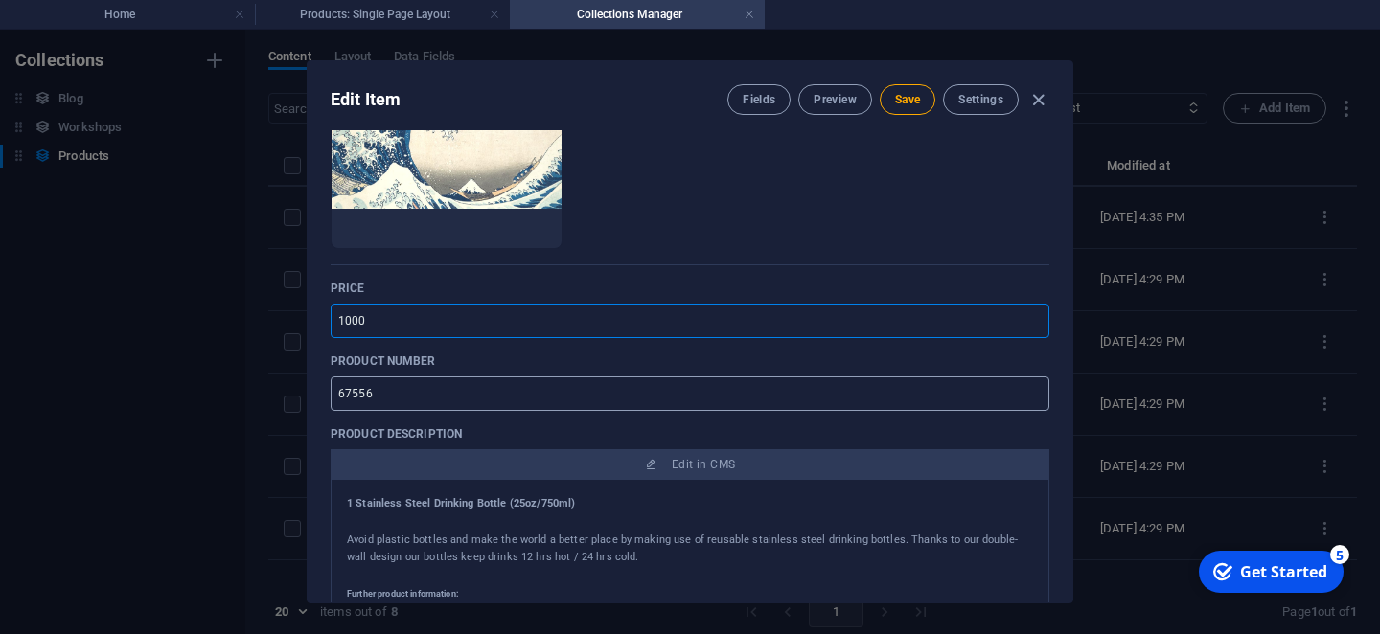
scroll to position [305, 0]
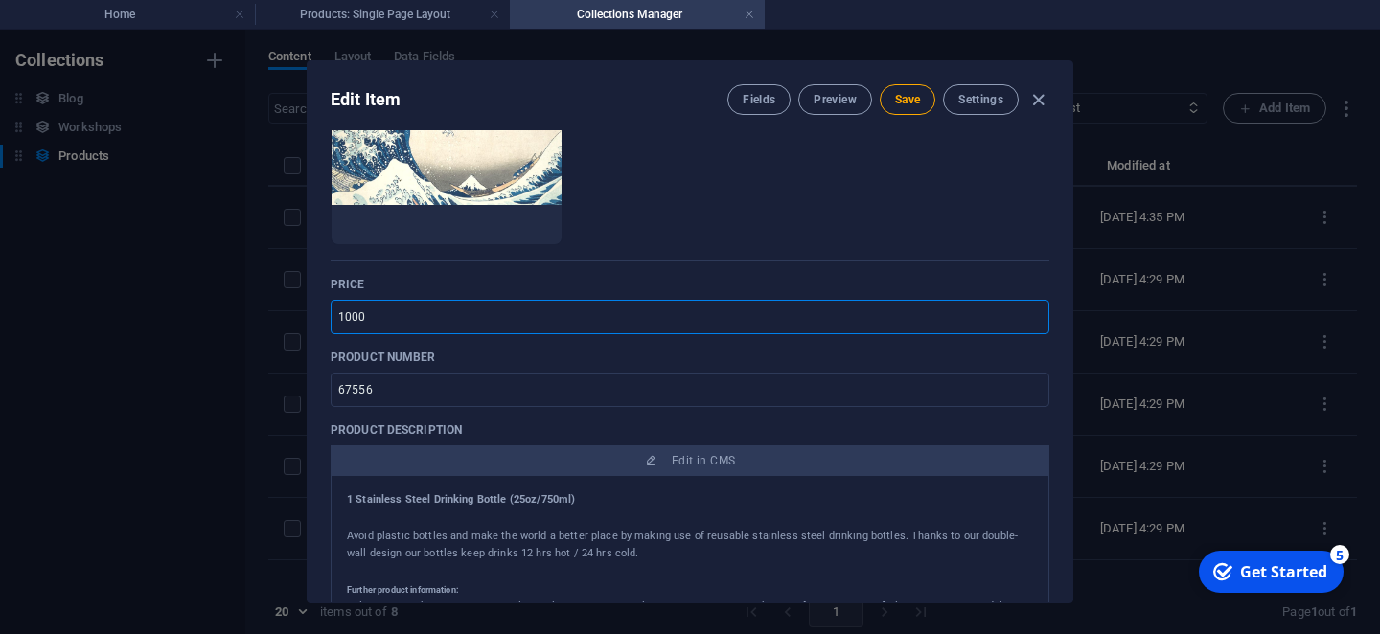
type input "1000"
click at [450, 500] on h4 "1 Stainless Steel Drinking Bottle (25oz/750ml)" at bounding box center [690, 500] width 686 height 17
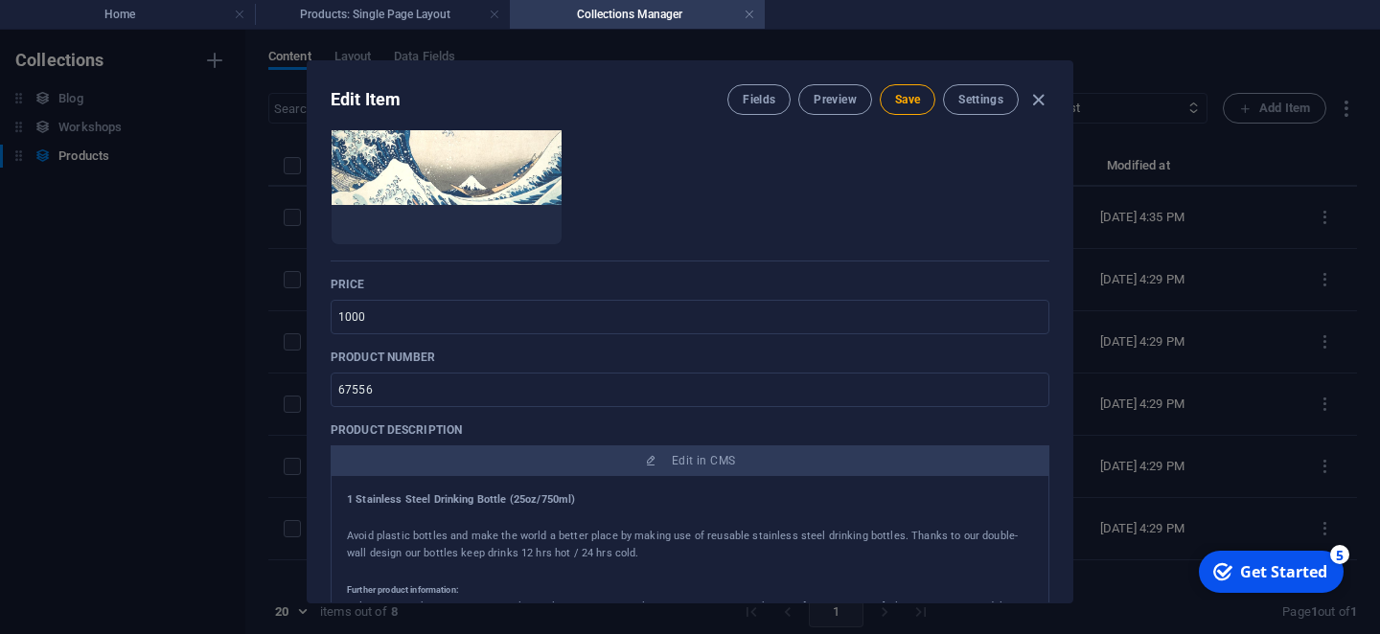
click at [450, 500] on h4 "1 Stainless Steel Drinking Bottle (25oz/750ml)" at bounding box center [690, 500] width 686 height 17
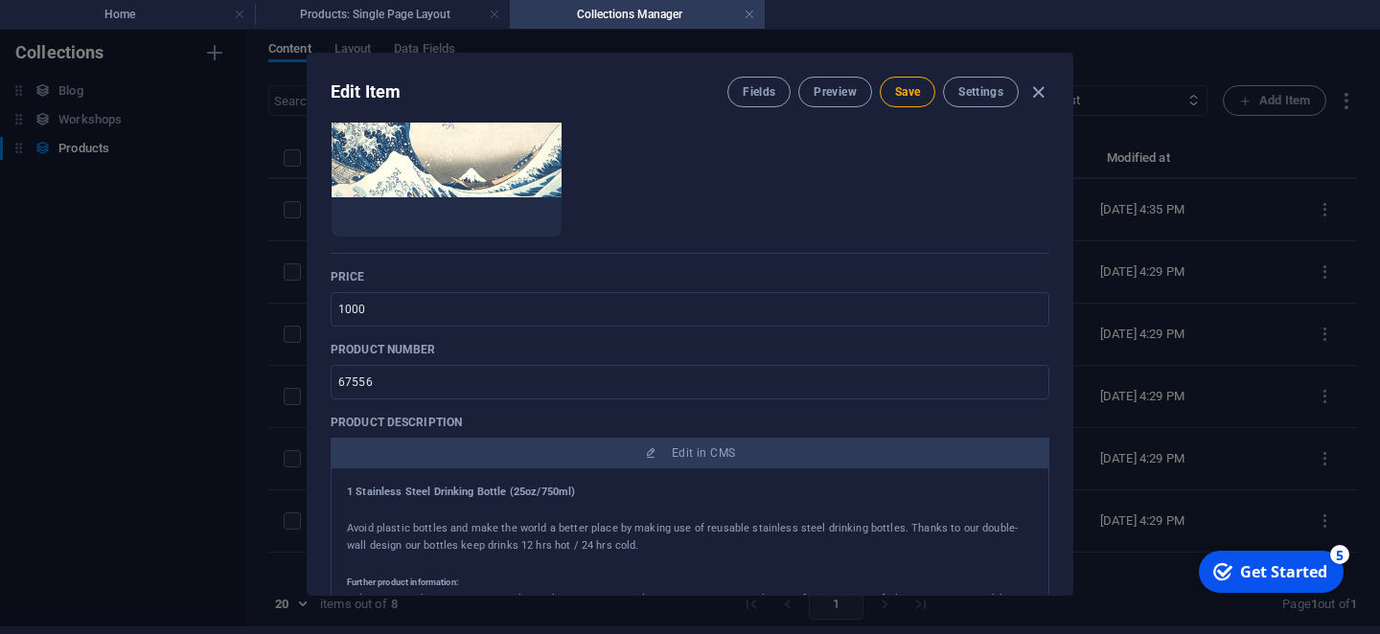
scroll to position [9, 0]
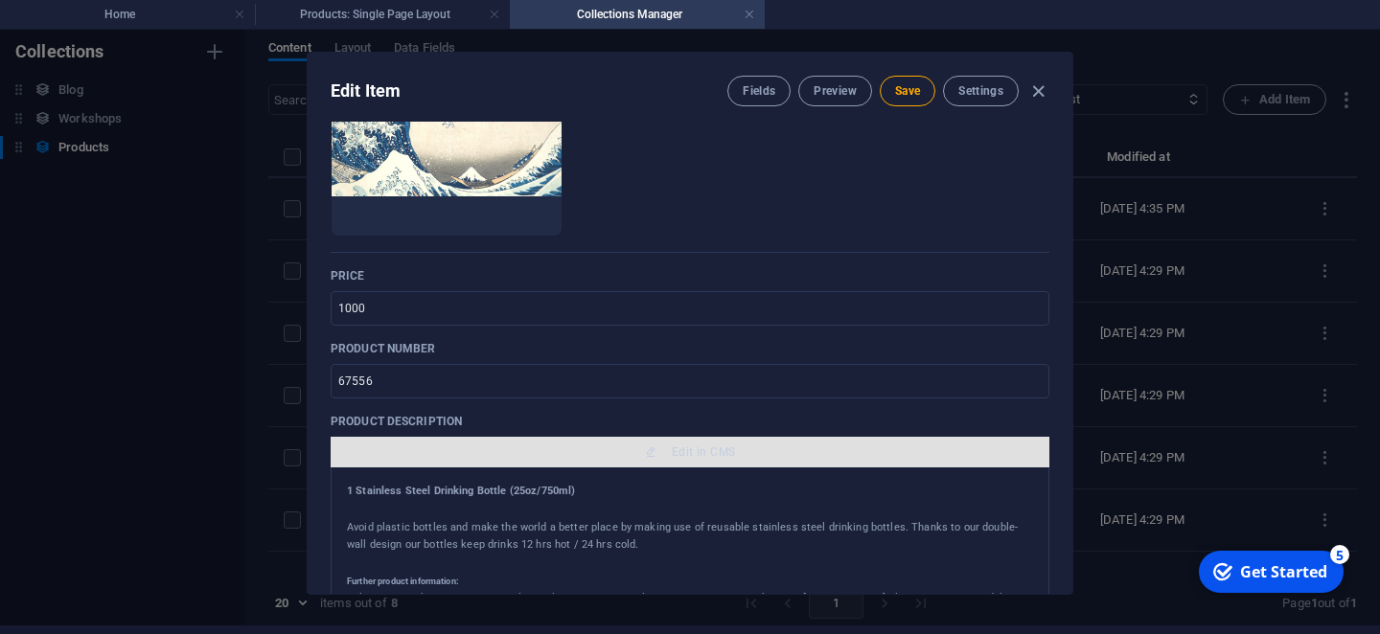
click at [662, 455] on span "Edit in CMS" at bounding box center [689, 452] width 703 height 15
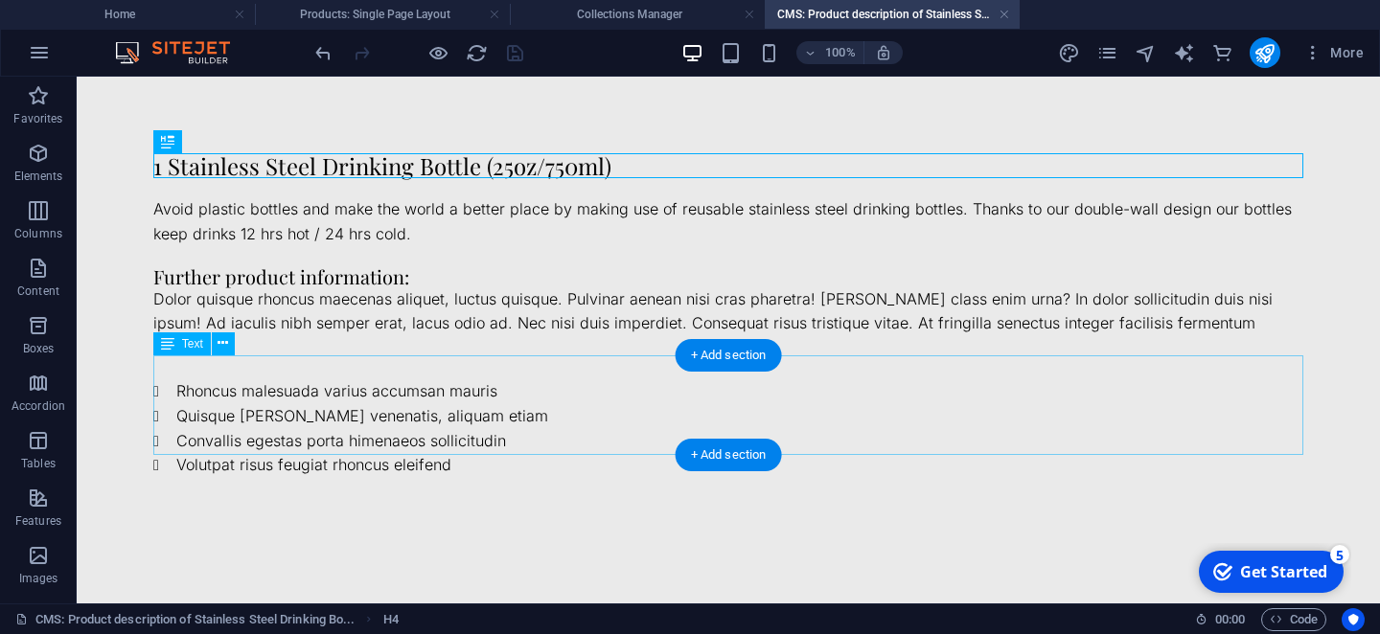
scroll to position [0, 0]
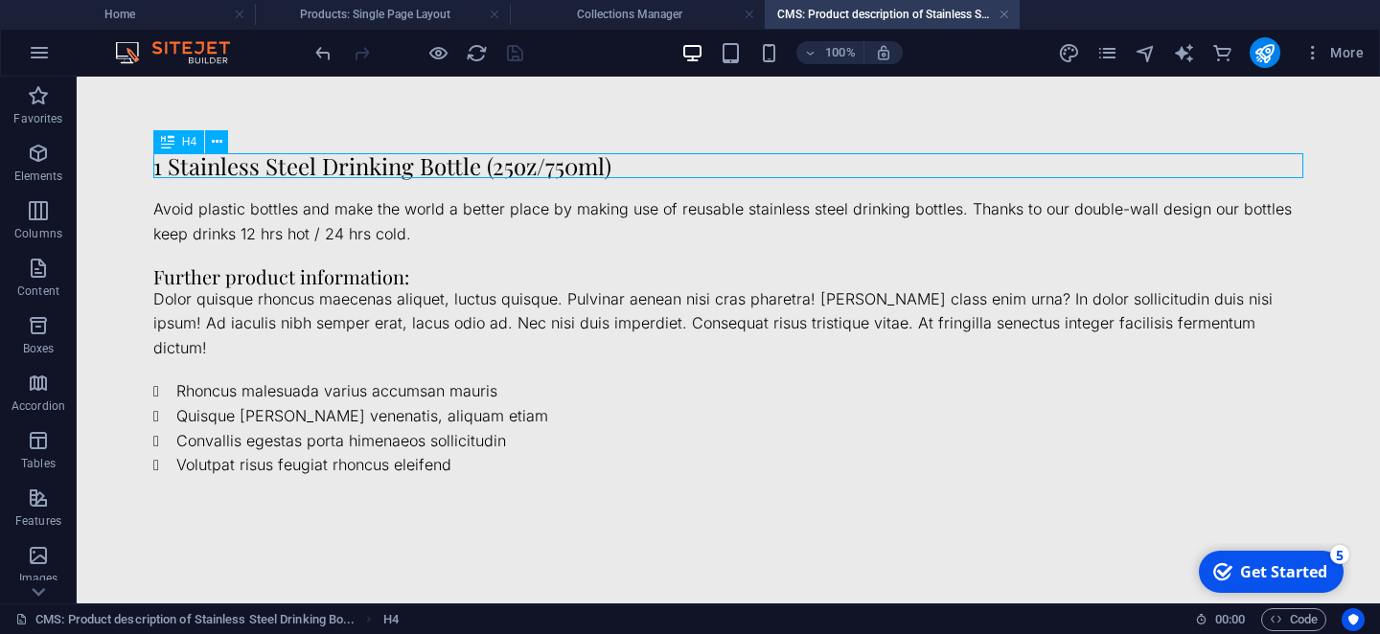
click at [426, 164] on div "1 Stainless Steel Drinking Bottle (25oz/750ml)" at bounding box center [728, 165] width 1150 height 25
click at [222, 149] on button at bounding box center [216, 141] width 23 height 23
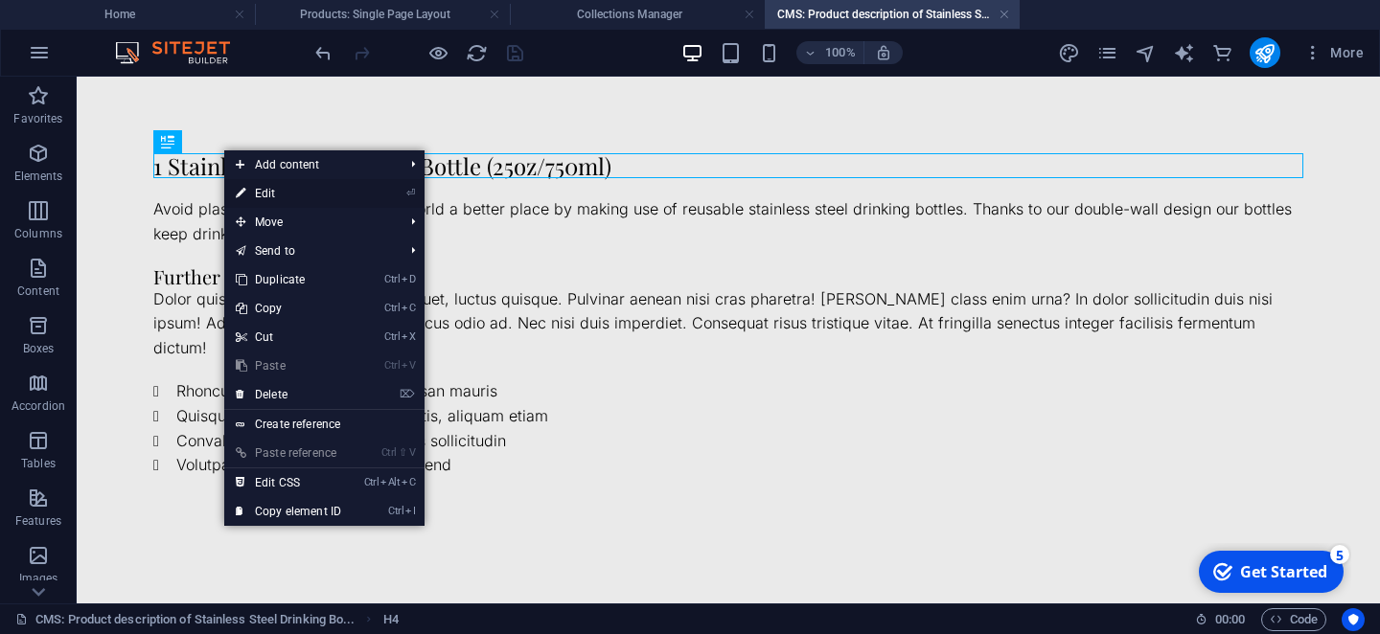
click at [264, 188] on link "⏎ Edit" at bounding box center [288, 193] width 128 height 29
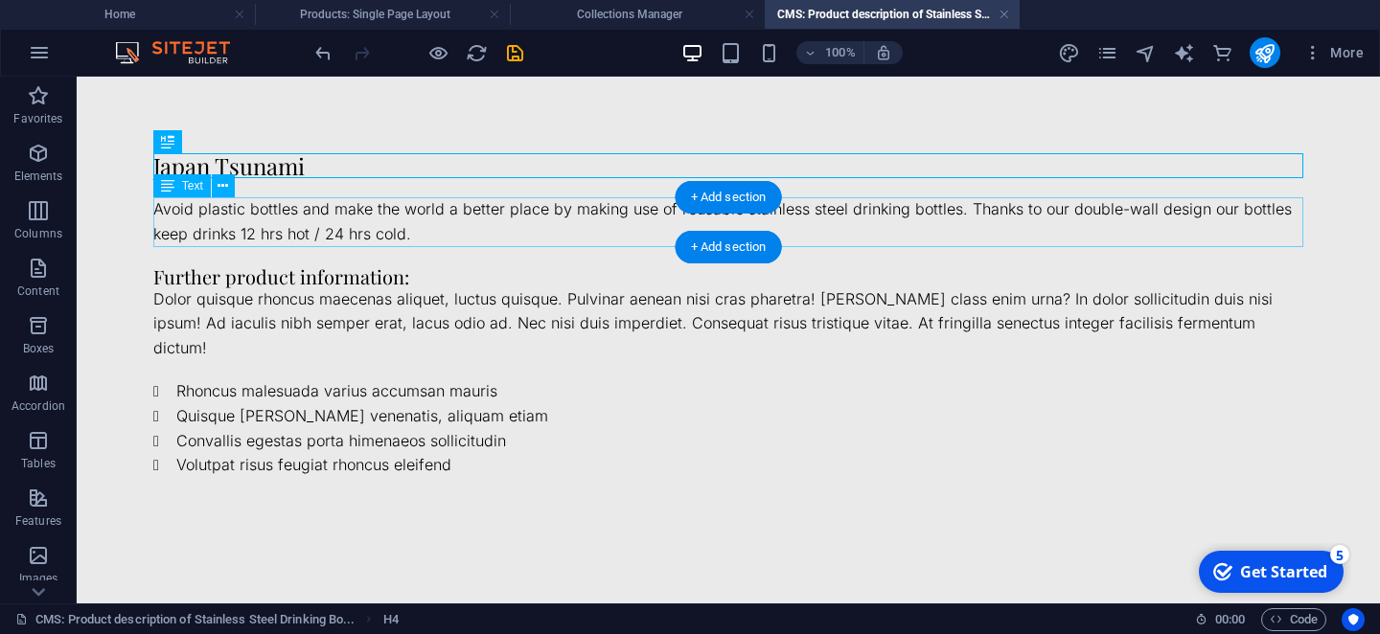
click at [499, 204] on div "Avoid plastic bottles and make the world a better place by making use of reusab…" at bounding box center [728, 221] width 1150 height 49
click at [222, 195] on icon at bounding box center [223, 186] width 11 height 20
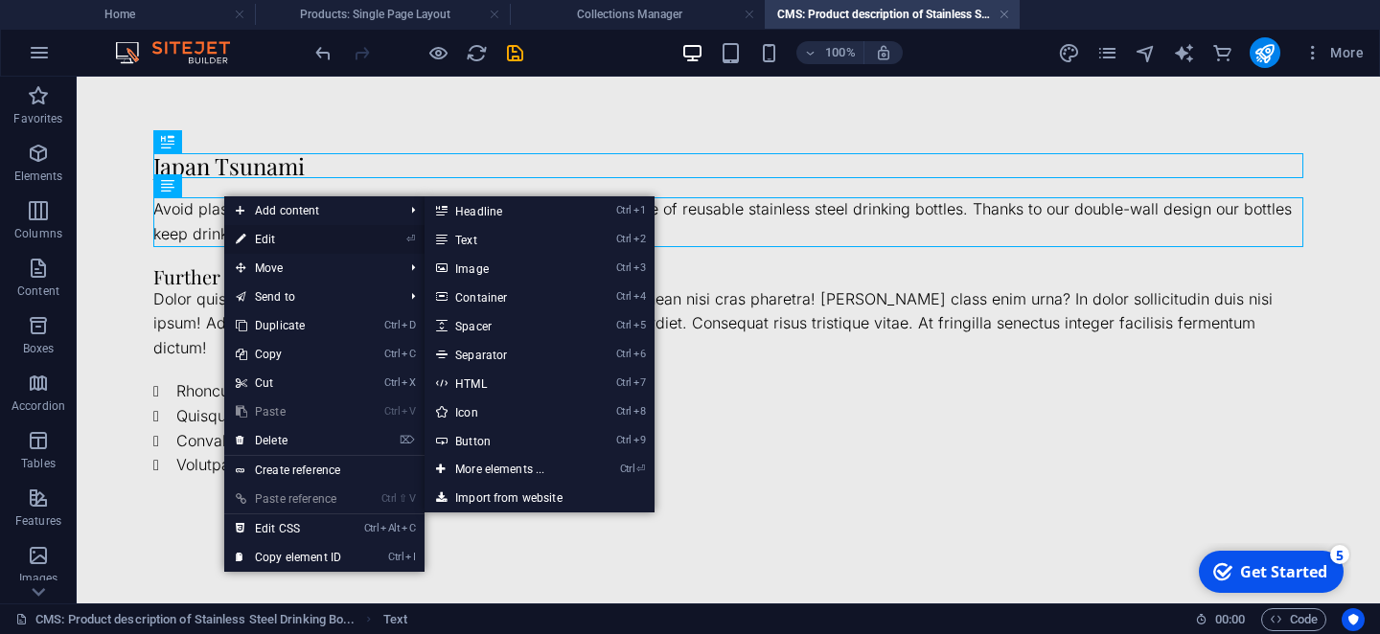
click at [263, 236] on link "⏎ Edit" at bounding box center [288, 239] width 128 height 29
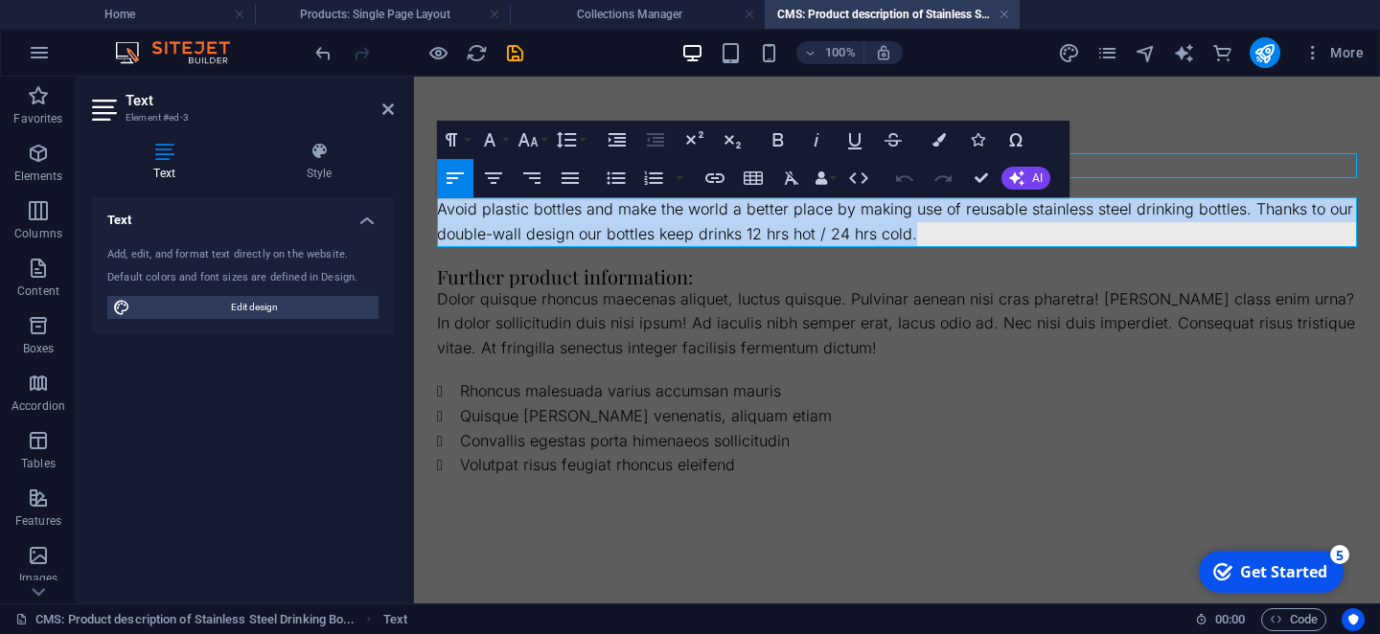
drag, startPoint x: 922, startPoint y: 238, endPoint x: 420, endPoint y: 217, distance: 502.5
click at [420, 217] on div "Japan Tsunami Avoid plastic bottles and make the world a better place by making…" at bounding box center [897, 316] width 966 height 478
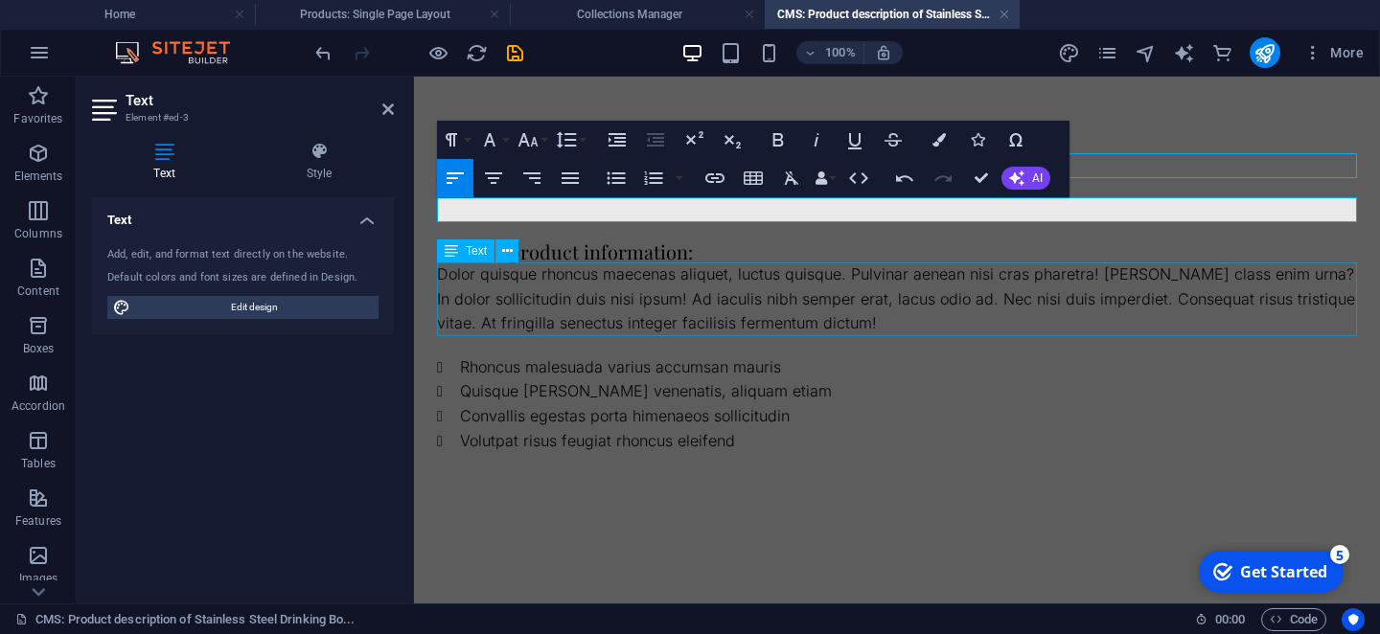
click at [513, 265] on div "Dolor quisque rhoncus maecenas aliquet, luctus quisque. Pulvinar aenean nisi cr…" at bounding box center [897, 300] width 920 height 74
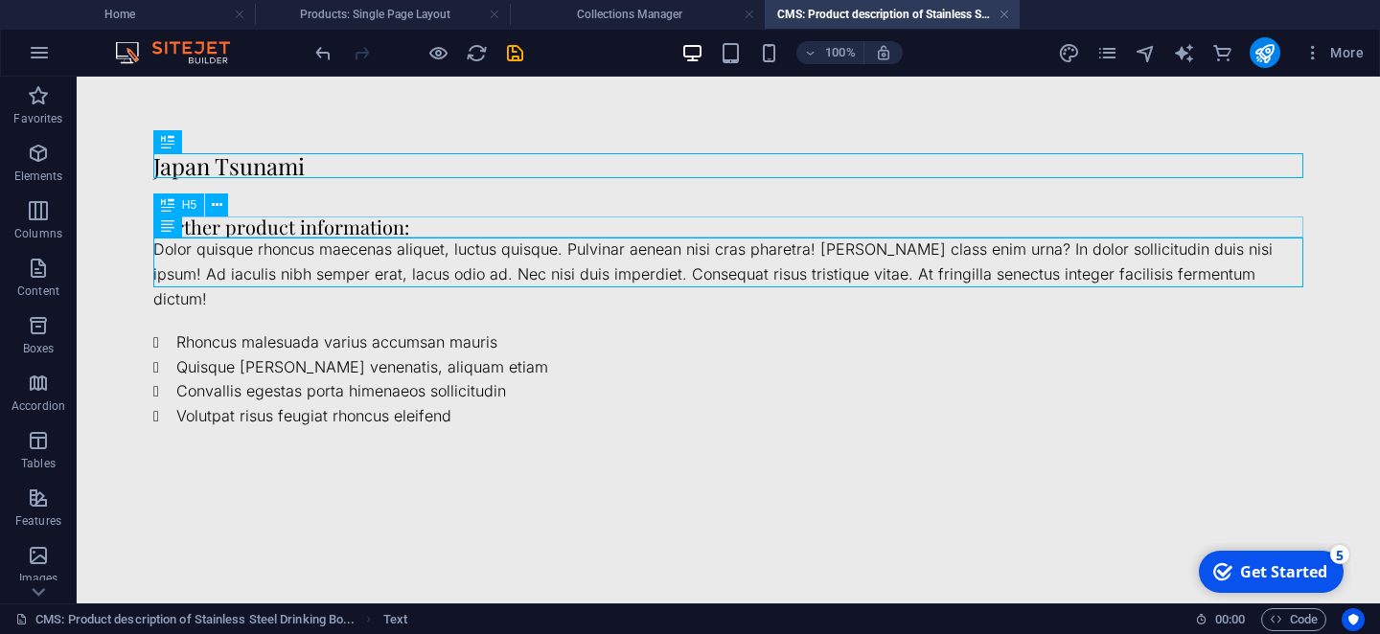
click at [372, 231] on div "Further product information:" at bounding box center [728, 227] width 1150 height 21
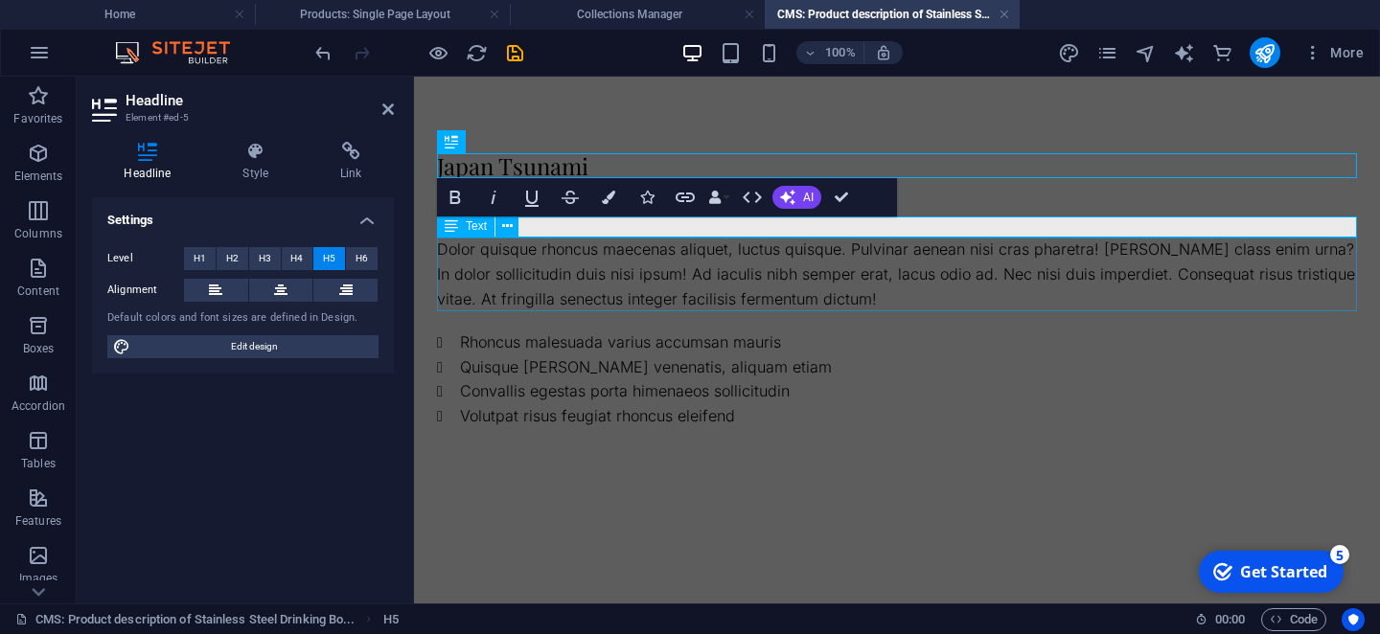
click at [482, 275] on div "Dolor quisque rhoncus maecenas aliquet, luctus quisque. Pulvinar aenean nisi cr…" at bounding box center [897, 275] width 920 height 74
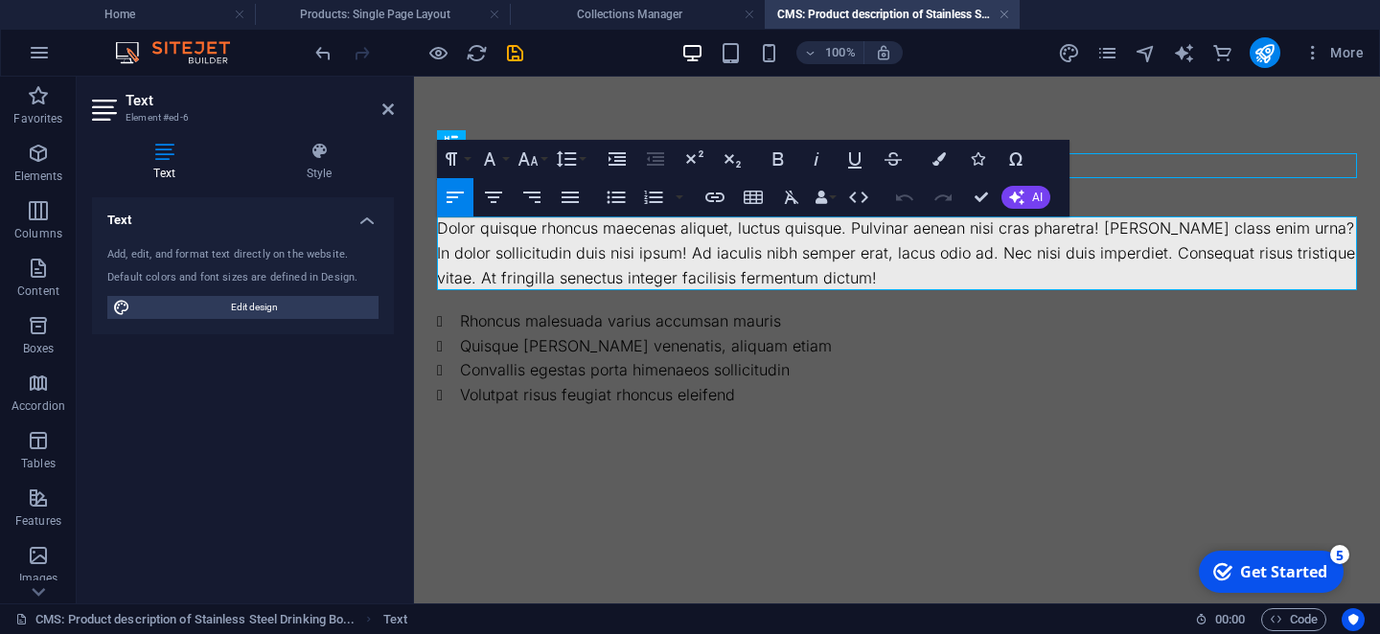
click at [482, 275] on div "Dolor quisque rhoncus maecenas aliquet, luctus quisque. Pulvinar aenean nisi cr…" at bounding box center [897, 254] width 920 height 74
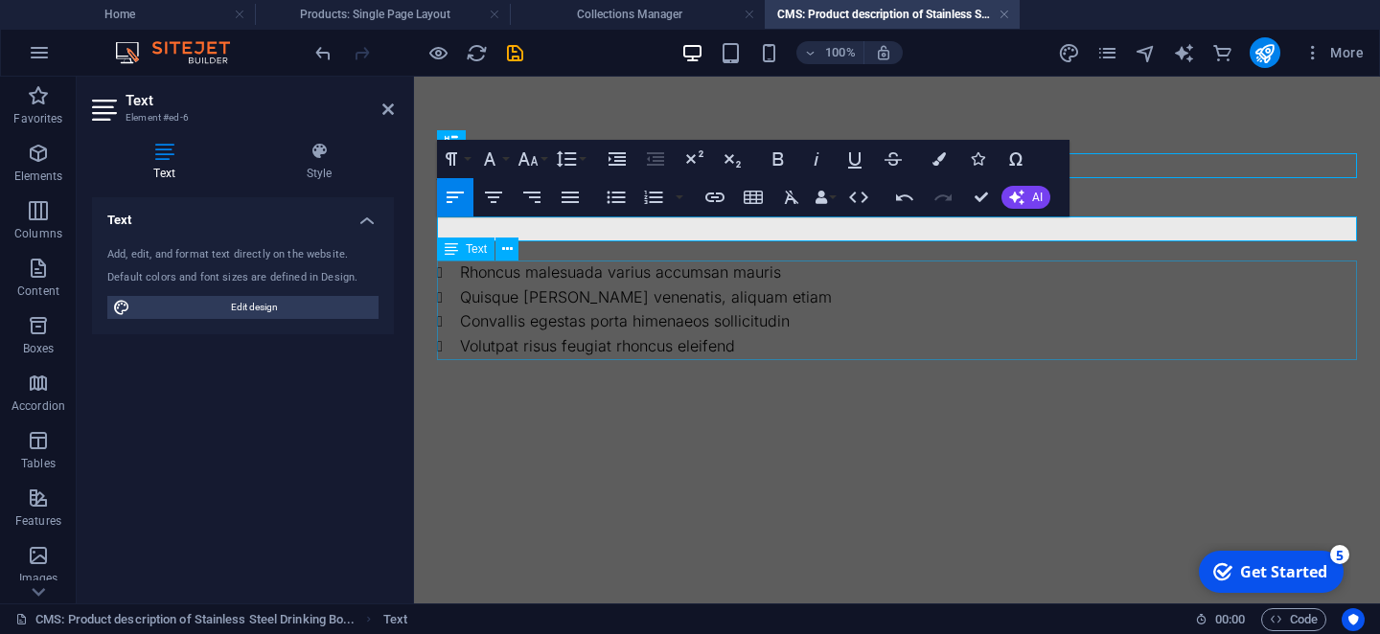
click at [482, 275] on div "Rhoncus malesuada varius accumsan mauris Quisque justo venenatis, aliquam etiam…" at bounding box center [897, 310] width 920 height 98
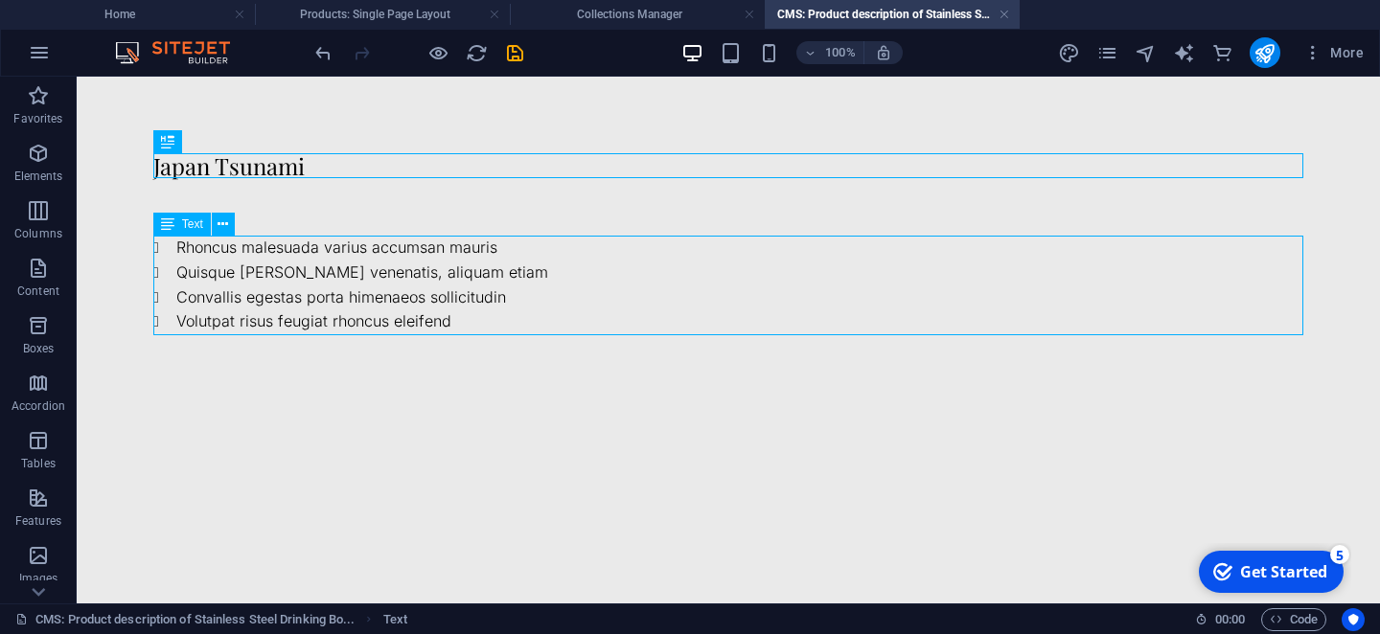
click at [482, 275] on div "Rhoncus malesuada varius accumsan mauris Quisque justo venenatis, aliquam etiam…" at bounding box center [728, 285] width 1150 height 98
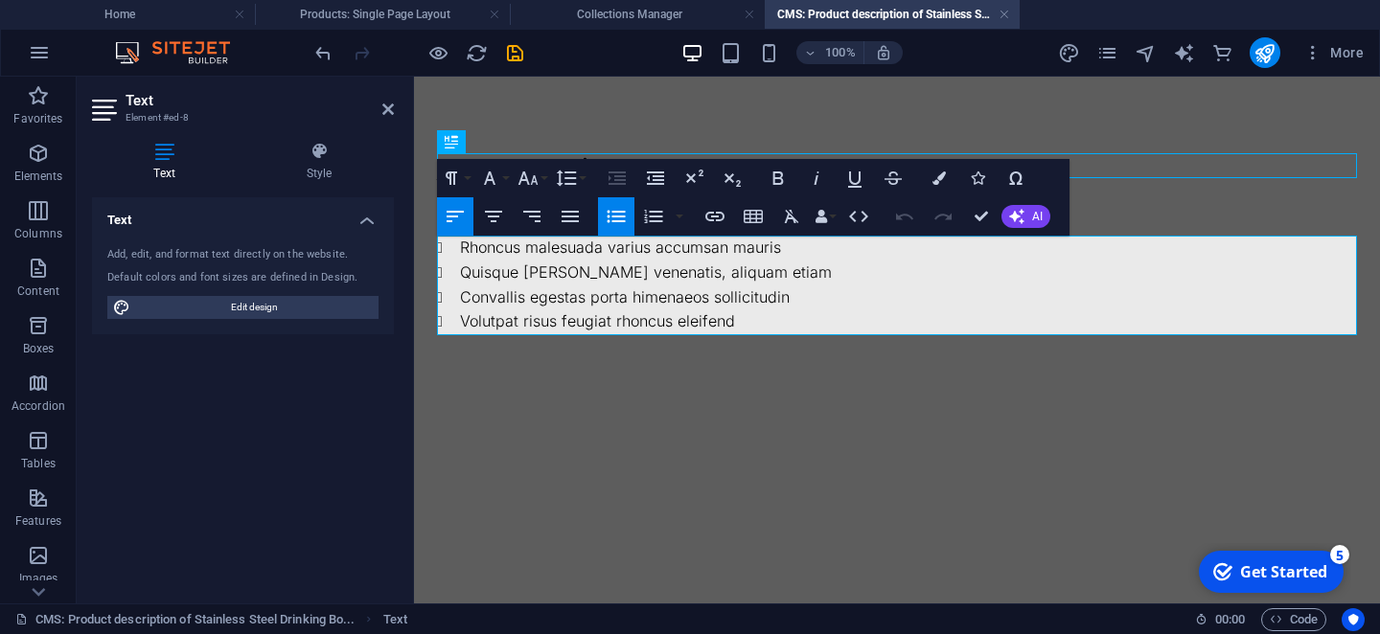
click at [482, 275] on li "Quisque justo venenatis, aliquam etiam" at bounding box center [908, 273] width 897 height 25
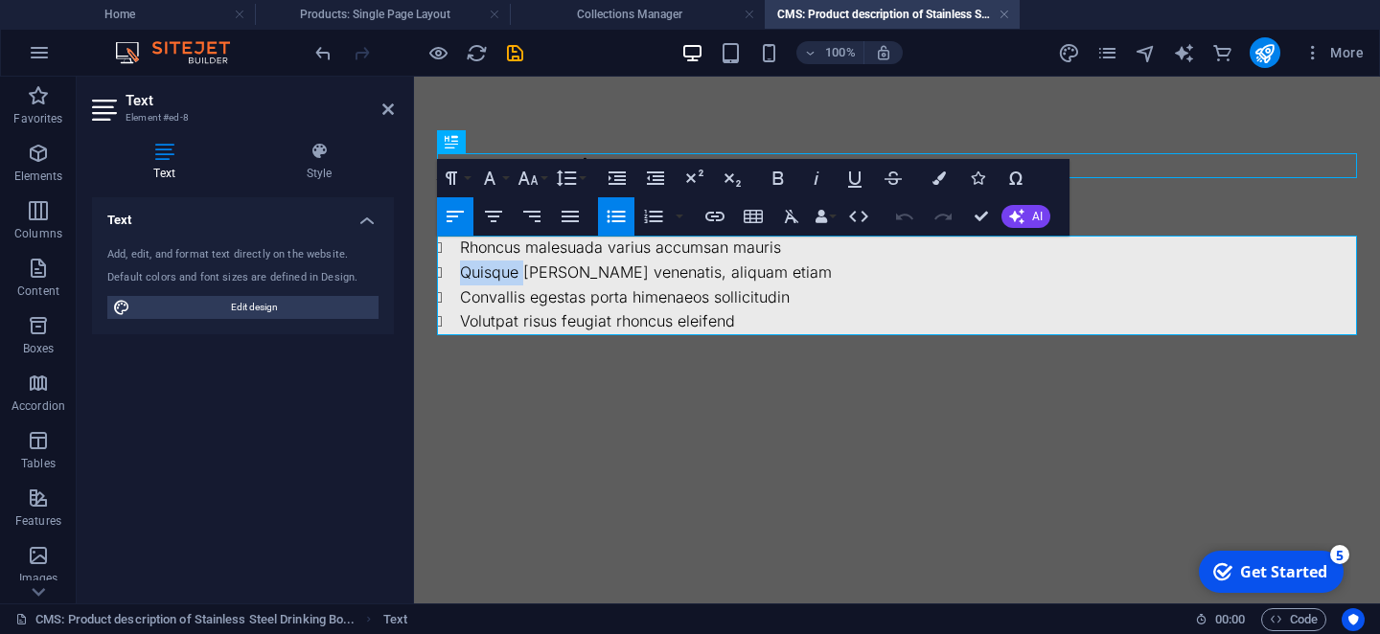
click at [482, 275] on li "Quisque justo venenatis, aliquam etiam" at bounding box center [908, 273] width 897 height 25
click at [476, 255] on li "Rhoncus malesuada varius accumsan mauris" at bounding box center [908, 248] width 897 height 25
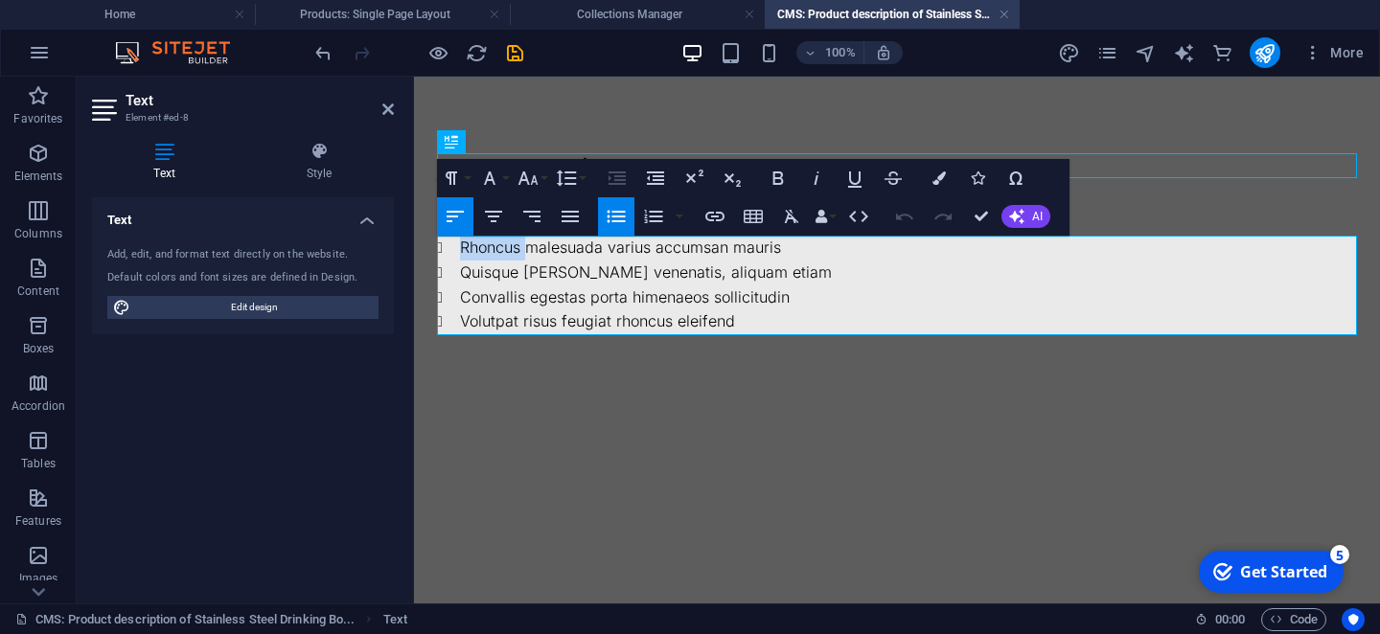
click at [476, 255] on li "Rhoncus malesuada varius accumsan mauris" at bounding box center [908, 248] width 897 height 25
click at [462, 254] on li "Rhoncus malesuada varius accumsan mauris" at bounding box center [908, 248] width 897 height 25
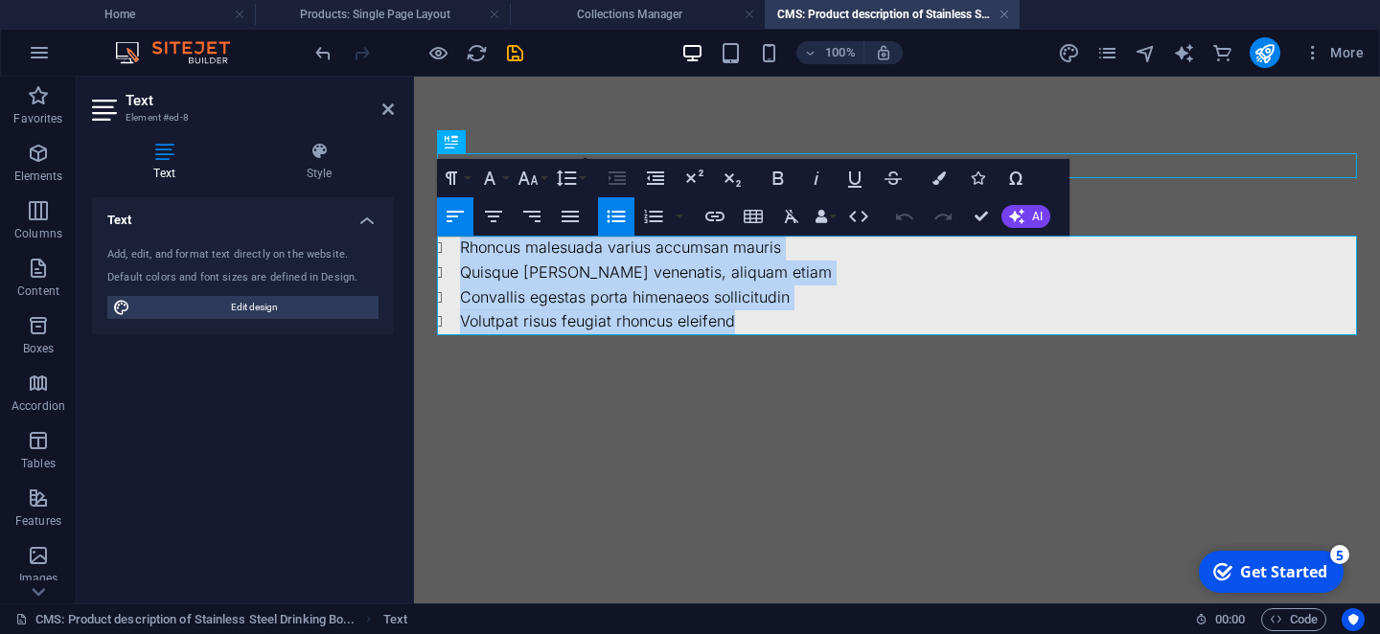
drag, startPoint x: 462, startPoint y: 254, endPoint x: 780, endPoint y: 345, distance: 330.9
click at [780, 345] on div "Japan Tsunami Rhoncus malesuada varius accumsan mauris Quisque justo venenatis,…" at bounding box center [897, 244] width 966 height 334
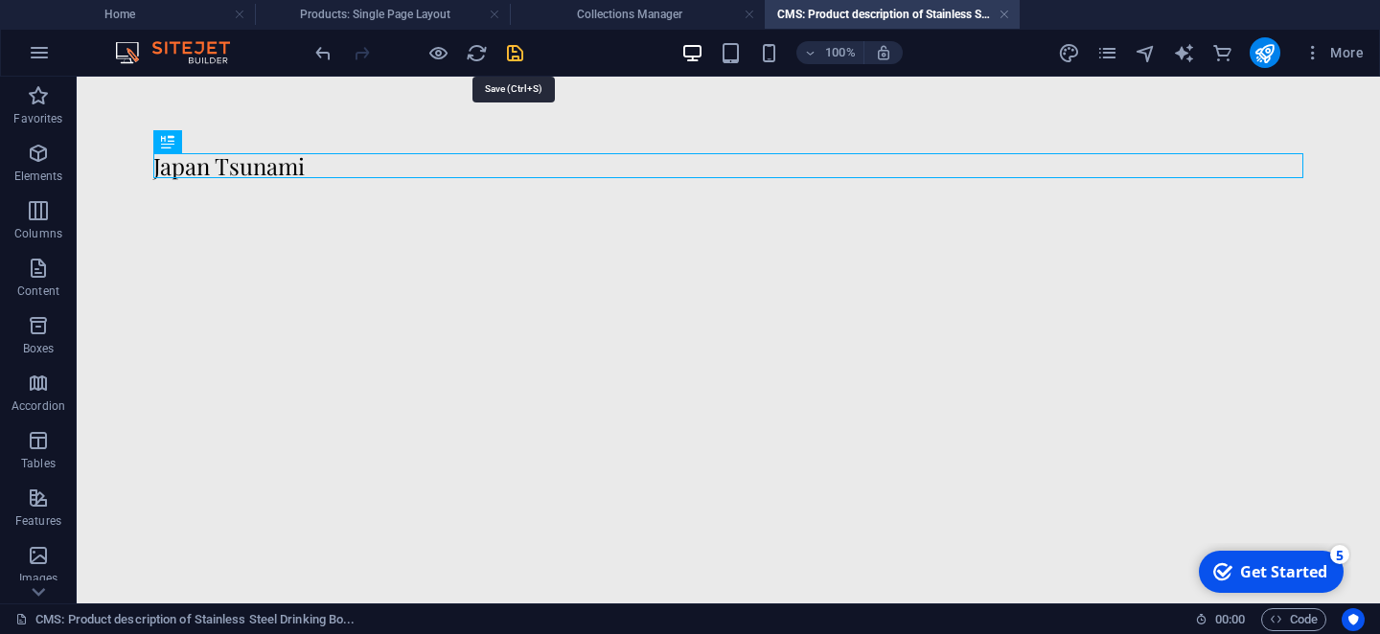
click at [516, 56] on icon "save" at bounding box center [515, 53] width 22 height 22
click at [157, 15] on h4 "Home" at bounding box center [127, 14] width 255 height 21
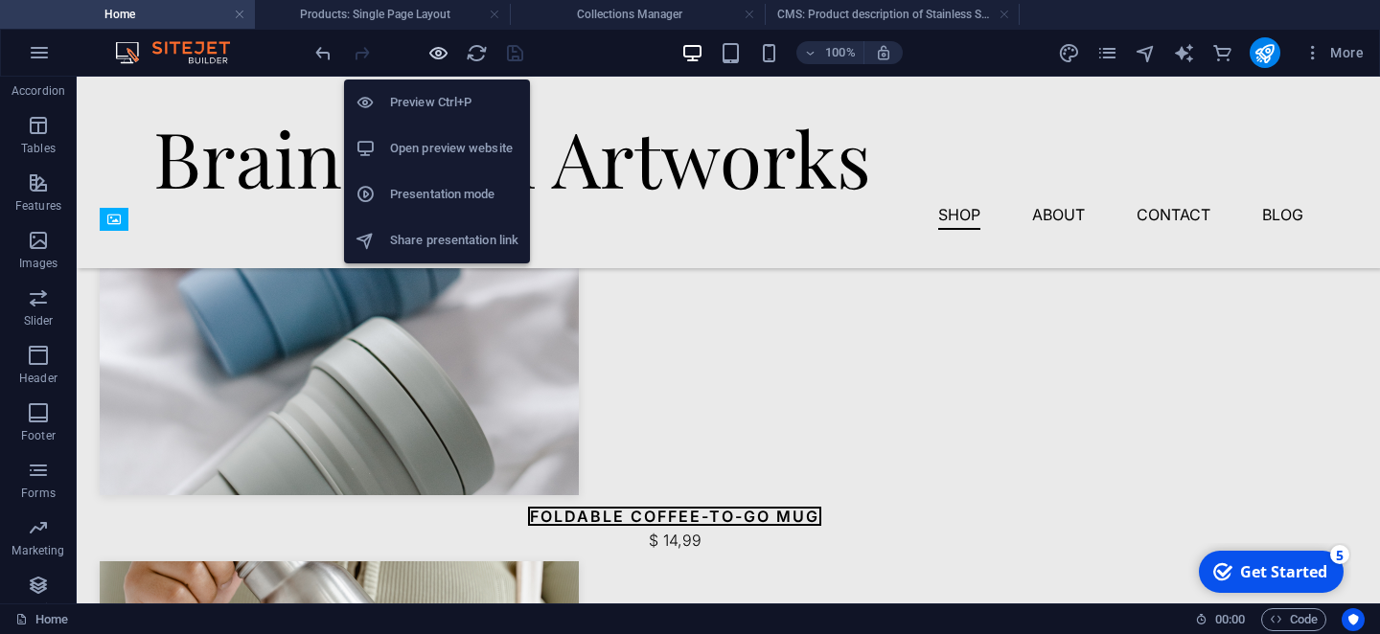
click at [429, 56] on icon "button" at bounding box center [438, 53] width 22 height 22
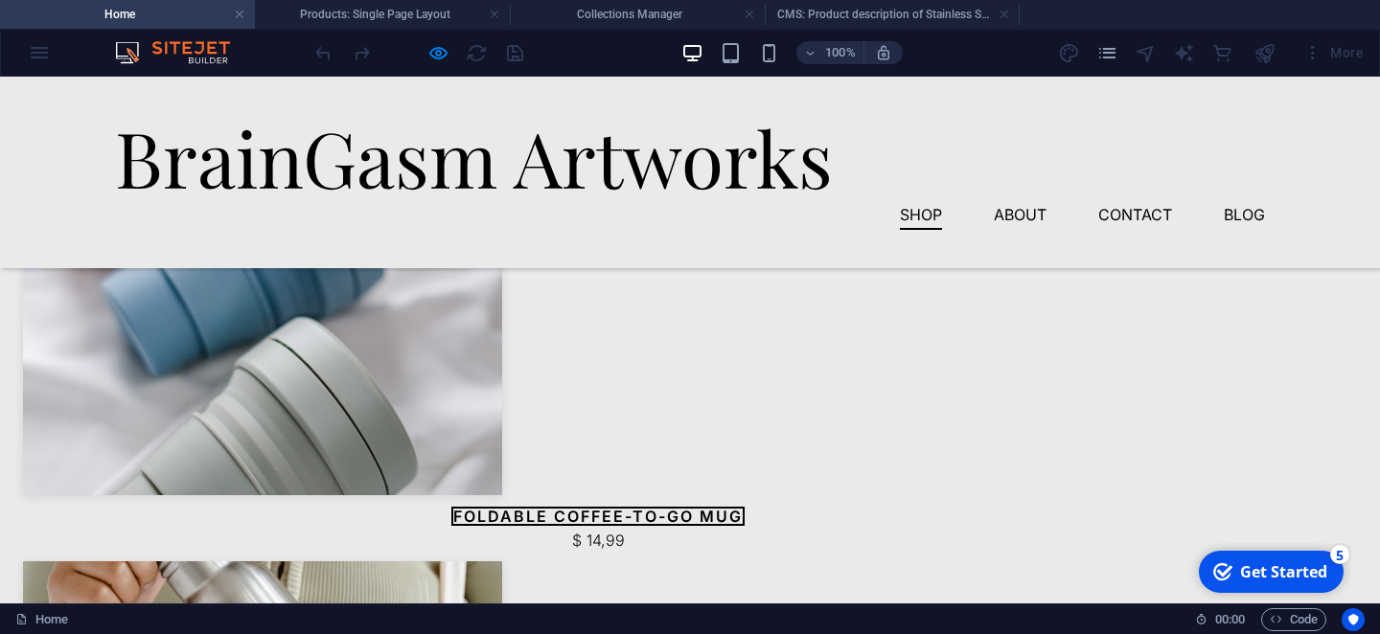
scroll to position [1662, 0]
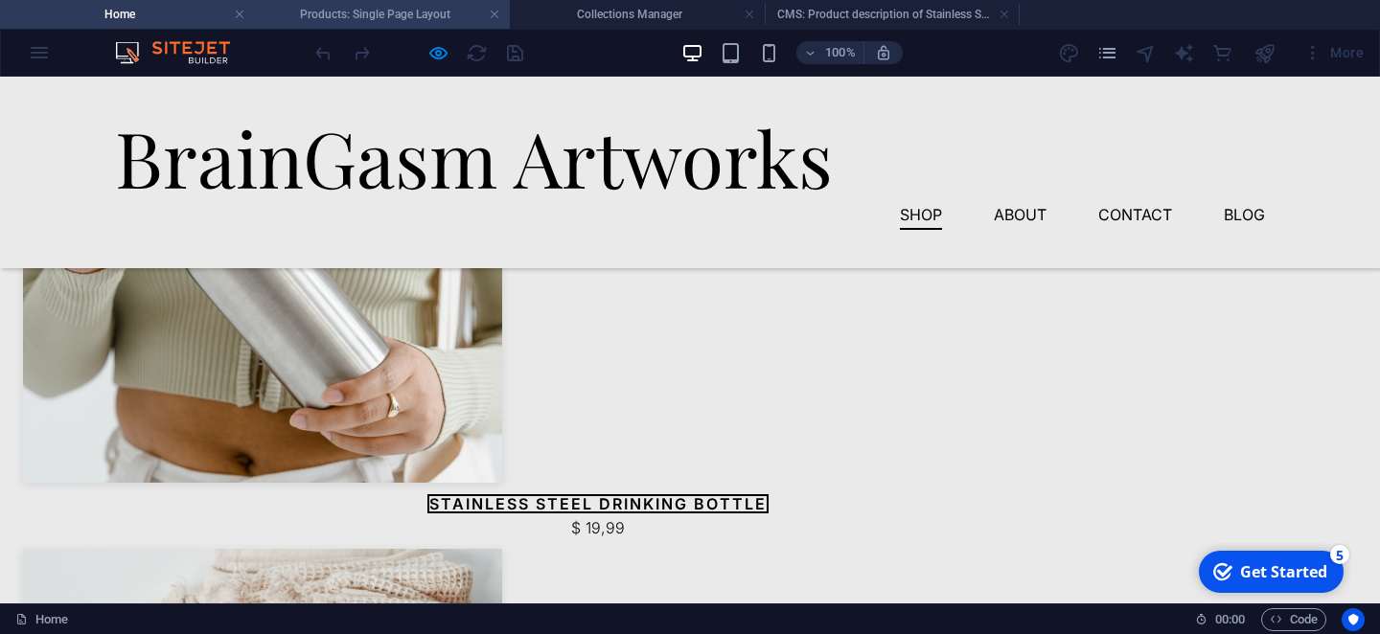
click at [430, 10] on h4 "Products: Single Page Layout" at bounding box center [382, 14] width 255 height 21
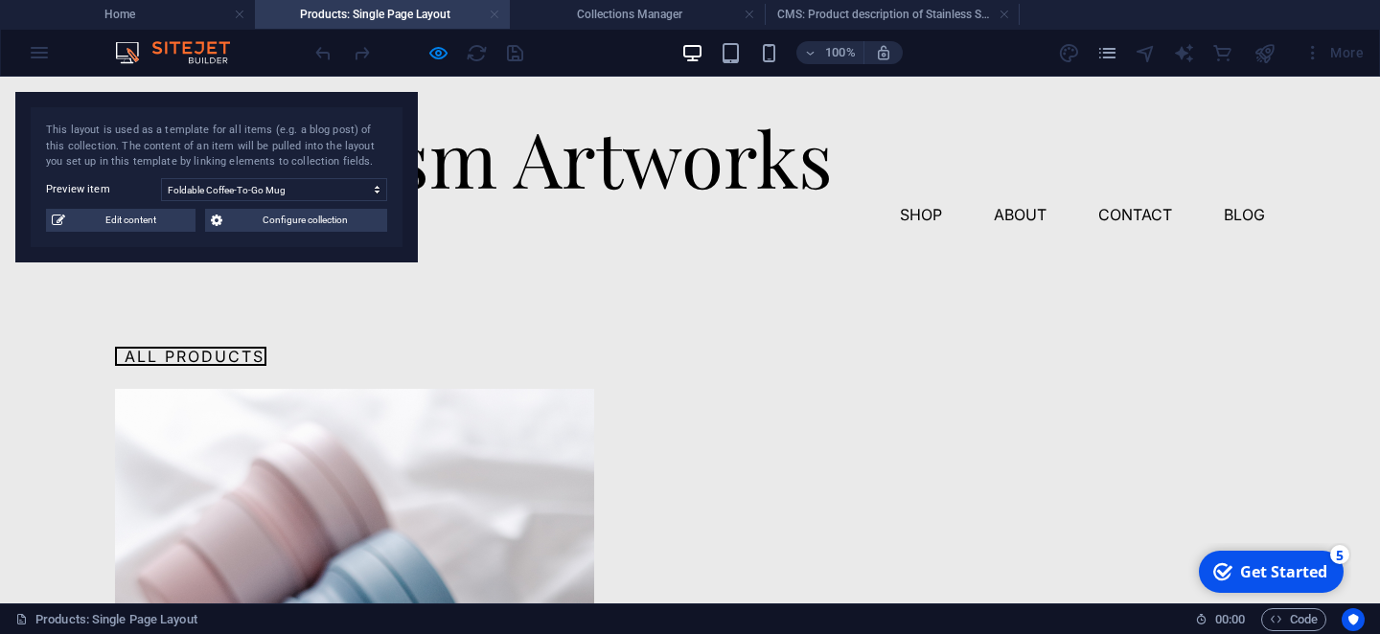
click at [493, 17] on link at bounding box center [494, 15] width 11 height 18
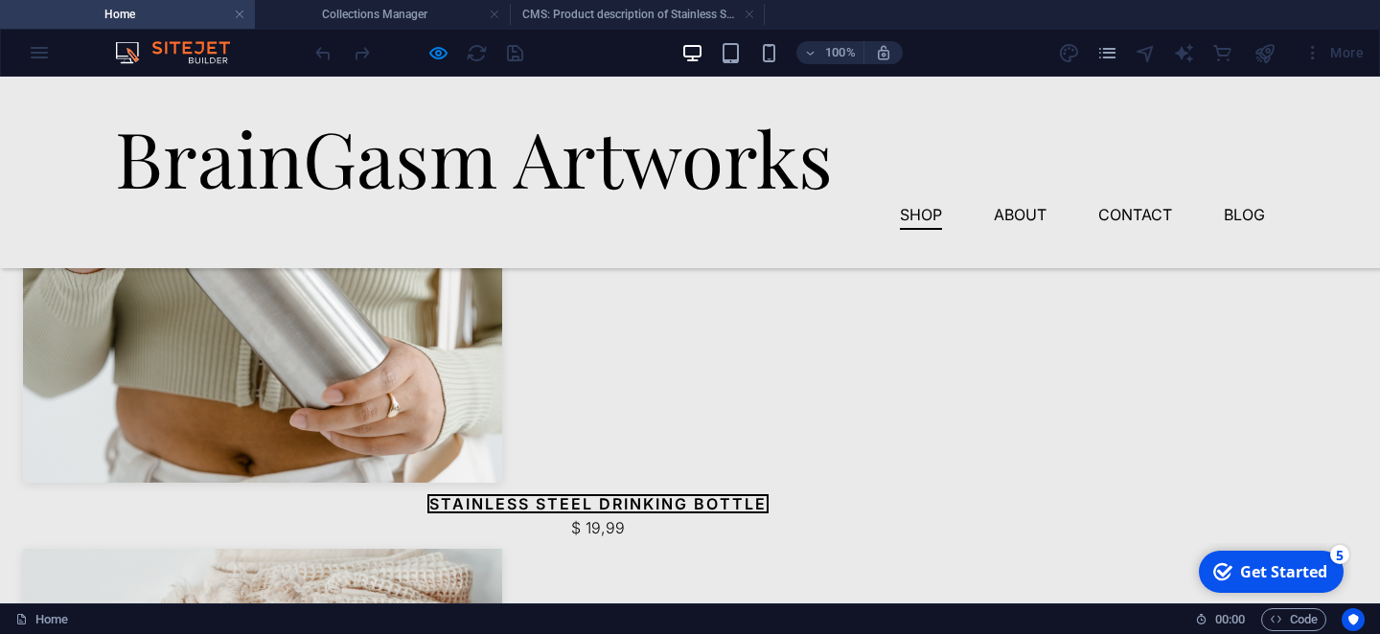
scroll to position [1662, 0]
click at [493, 17] on link at bounding box center [494, 15] width 11 height 18
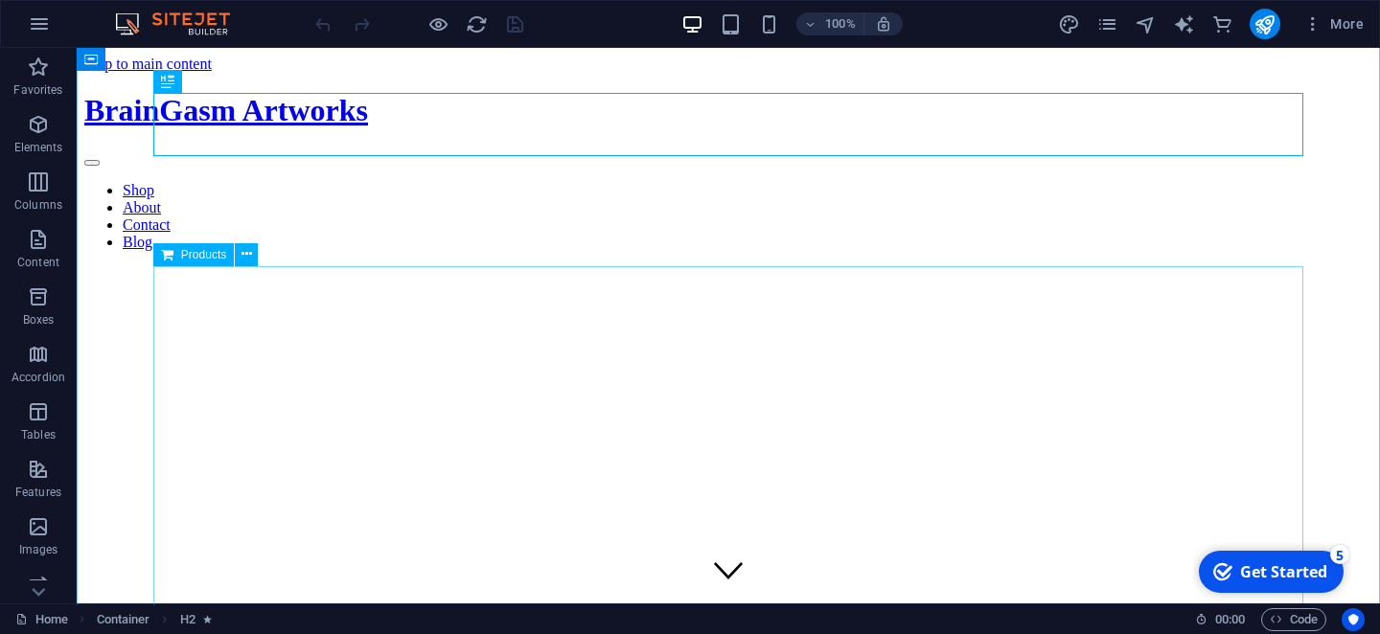
scroll to position [697, 0]
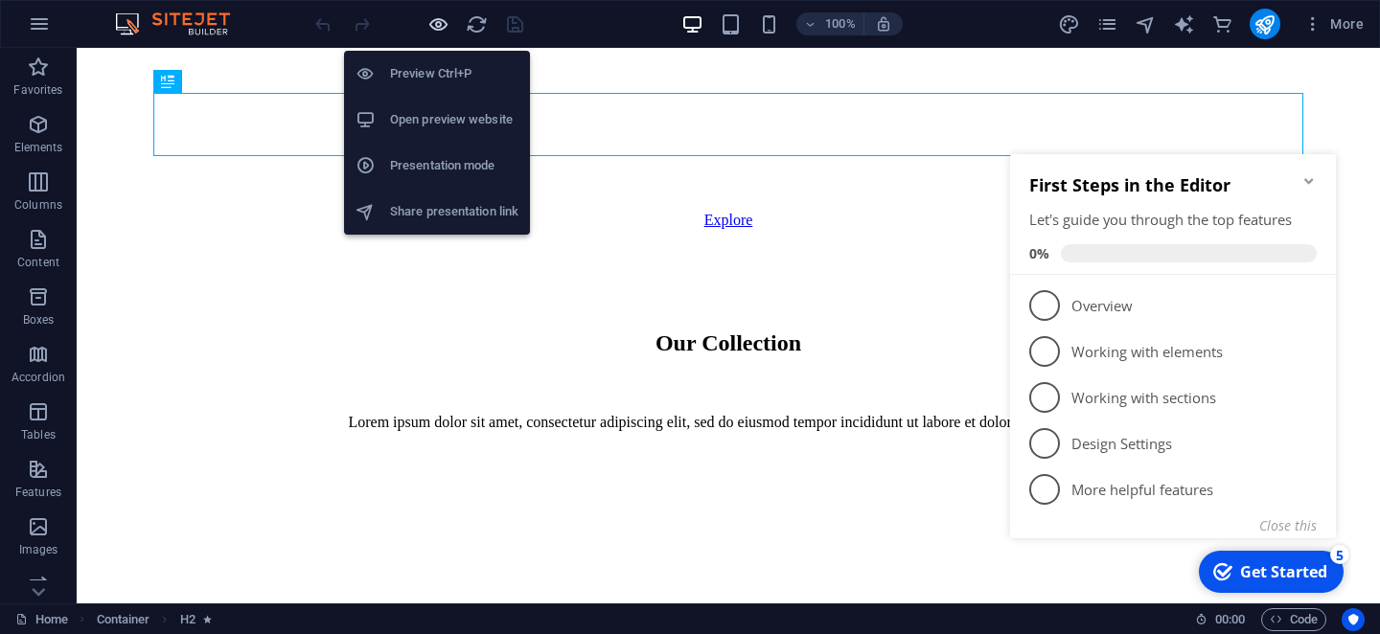
click at [438, 31] on icon "button" at bounding box center [438, 24] width 22 height 22
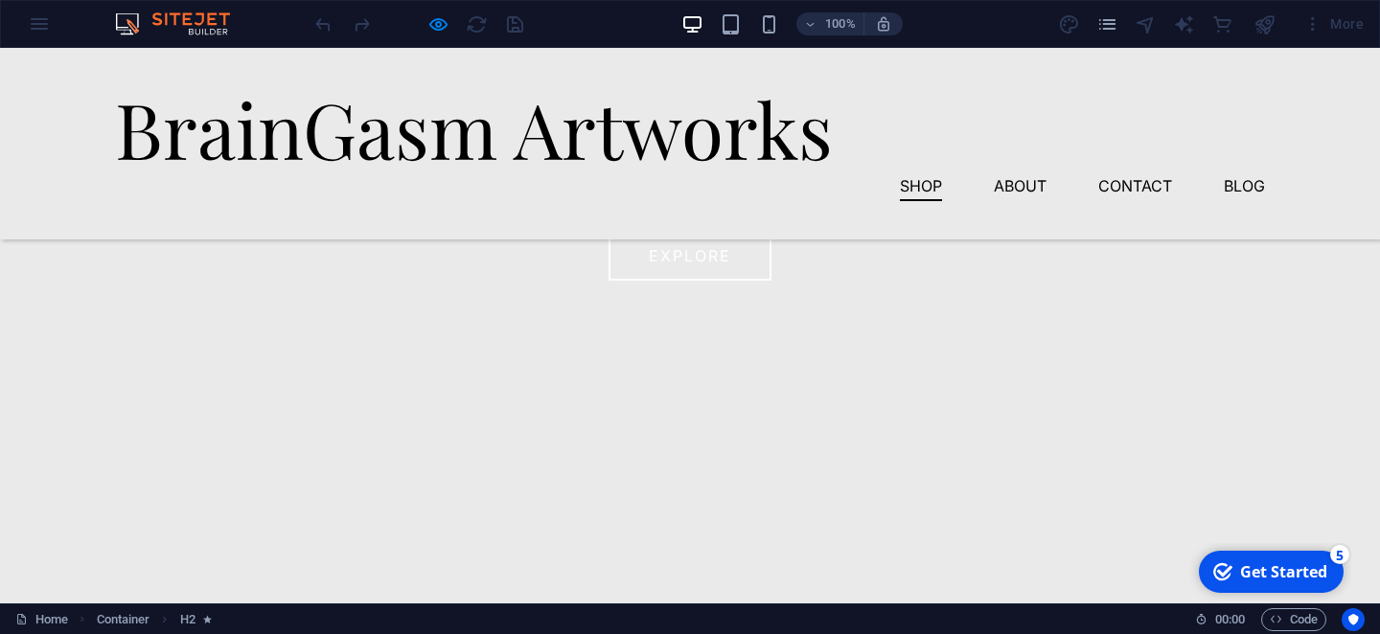
click at [925, 171] on link "Shop" at bounding box center [921, 186] width 42 height 31
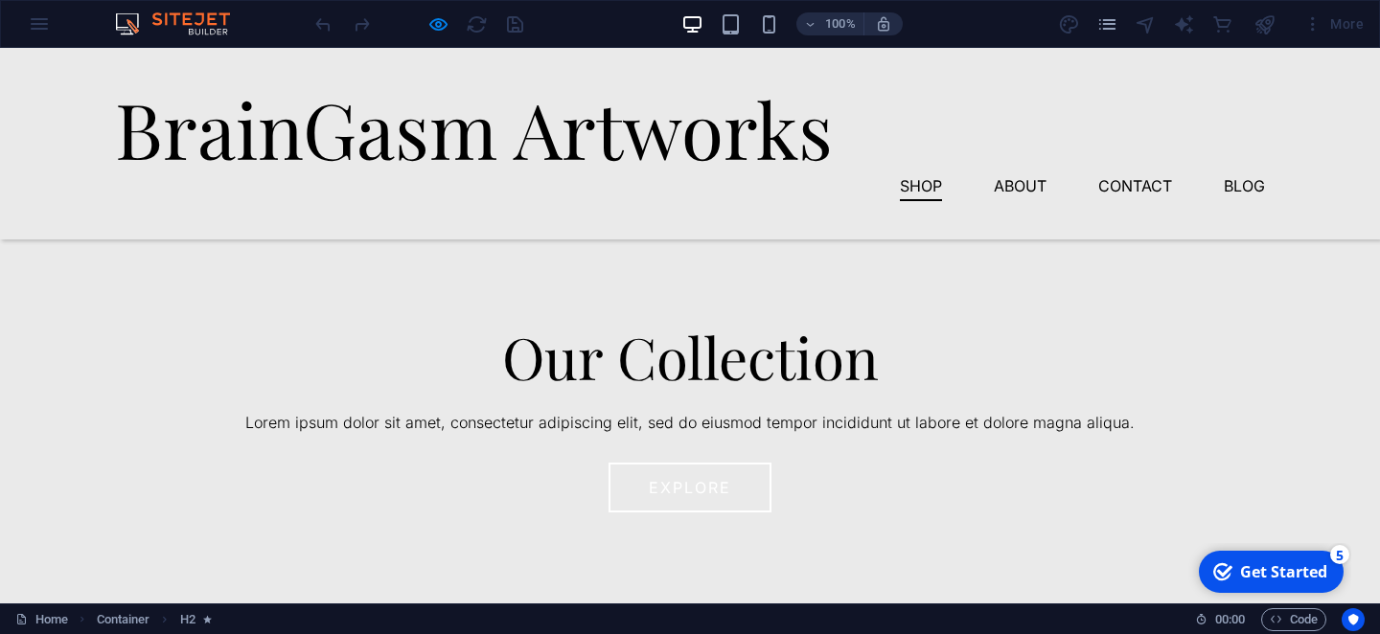
scroll to position [427, 0]
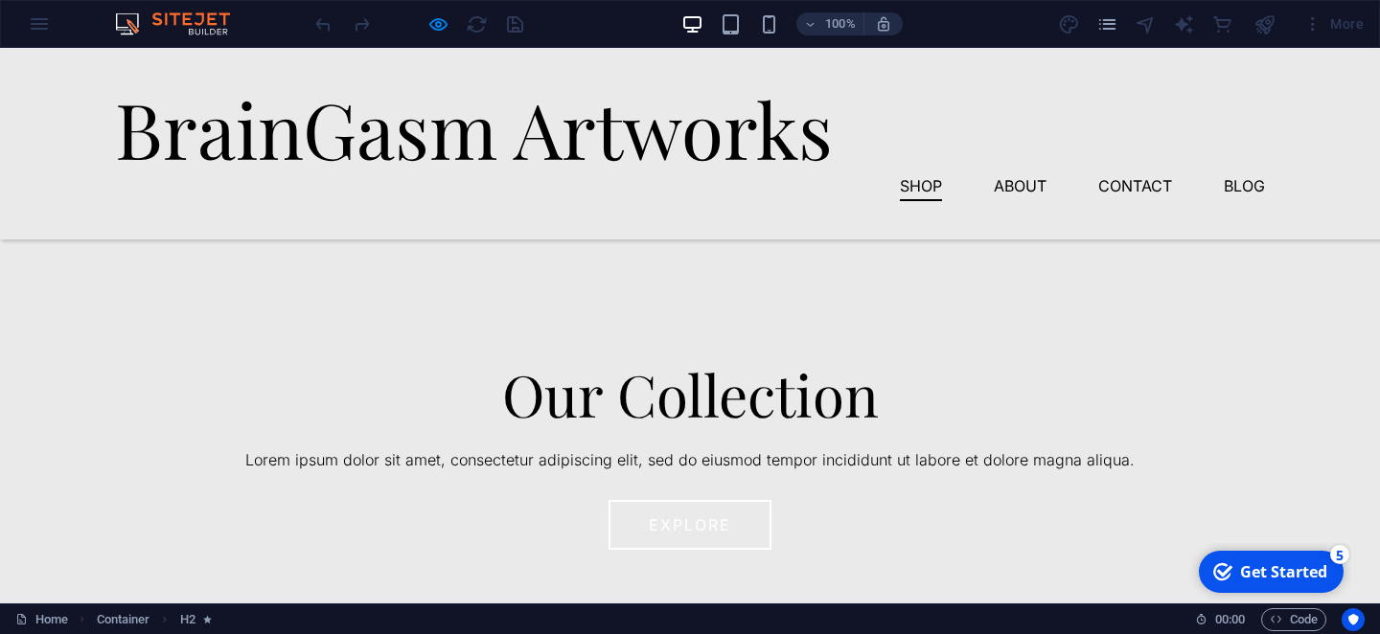
click at [758, 401] on h2 "Our Collection" at bounding box center [690, 393] width 1150 height 63
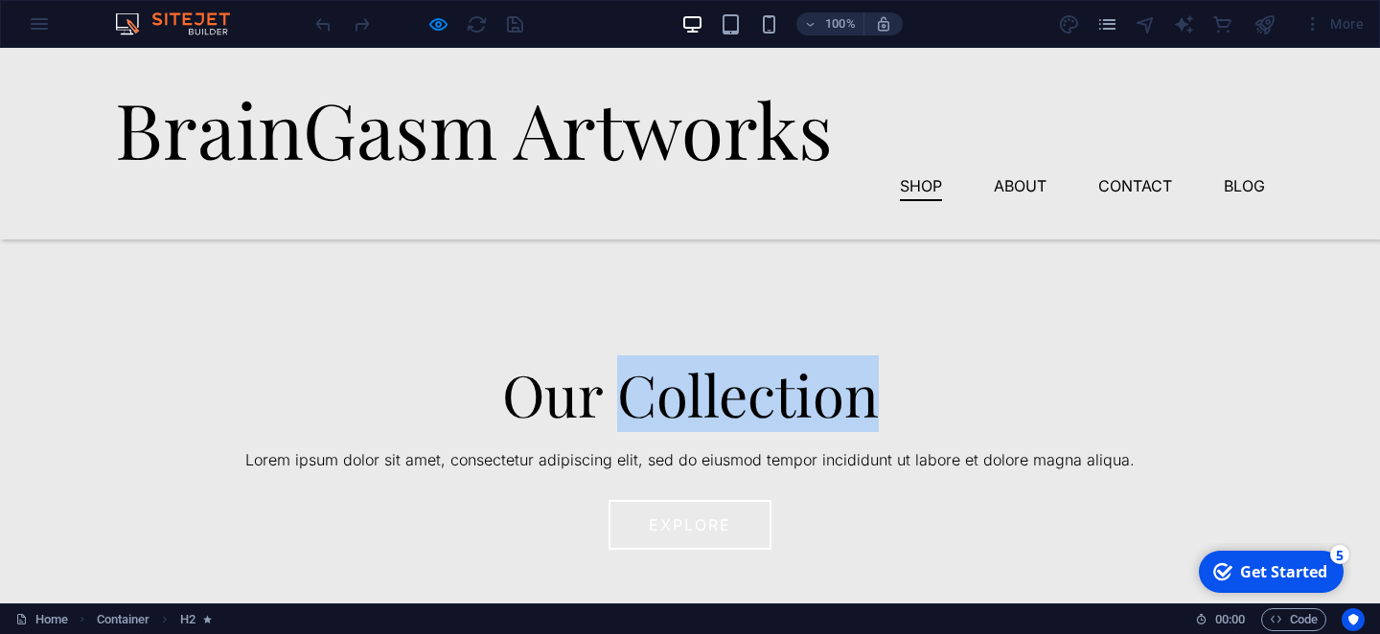
click at [758, 401] on h2 "Our Collection" at bounding box center [690, 393] width 1150 height 63
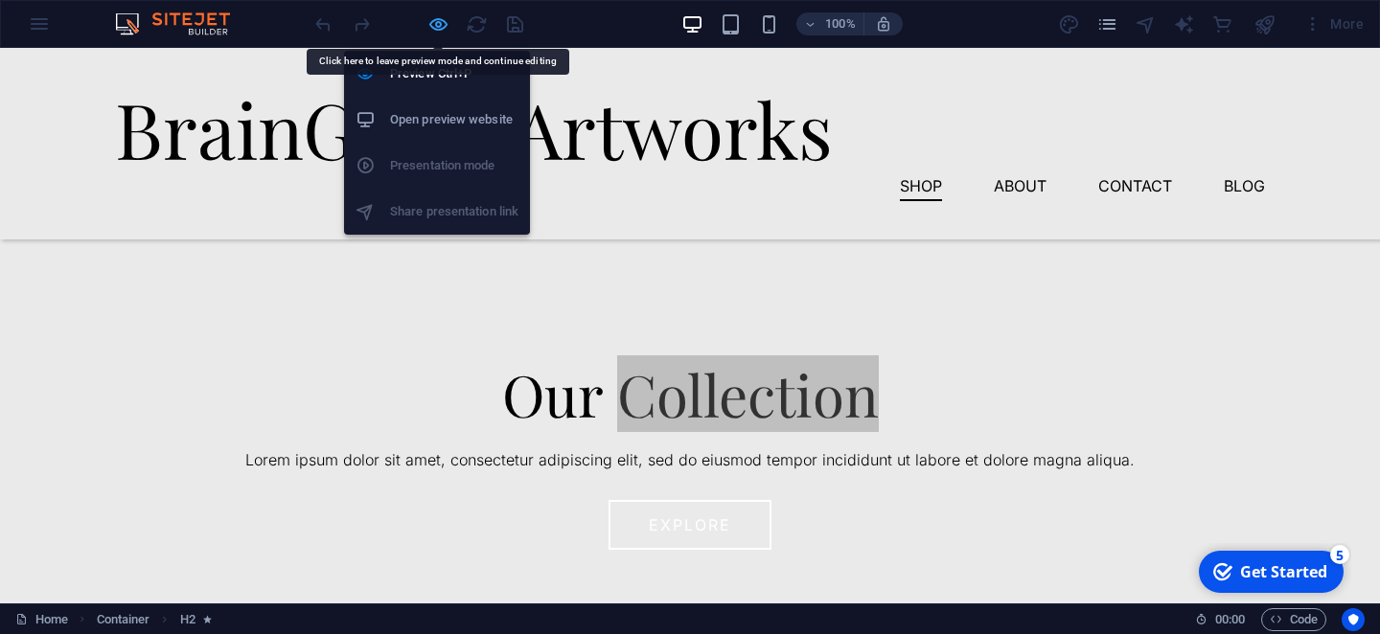
click at [437, 26] on icon "button" at bounding box center [438, 24] width 22 height 22
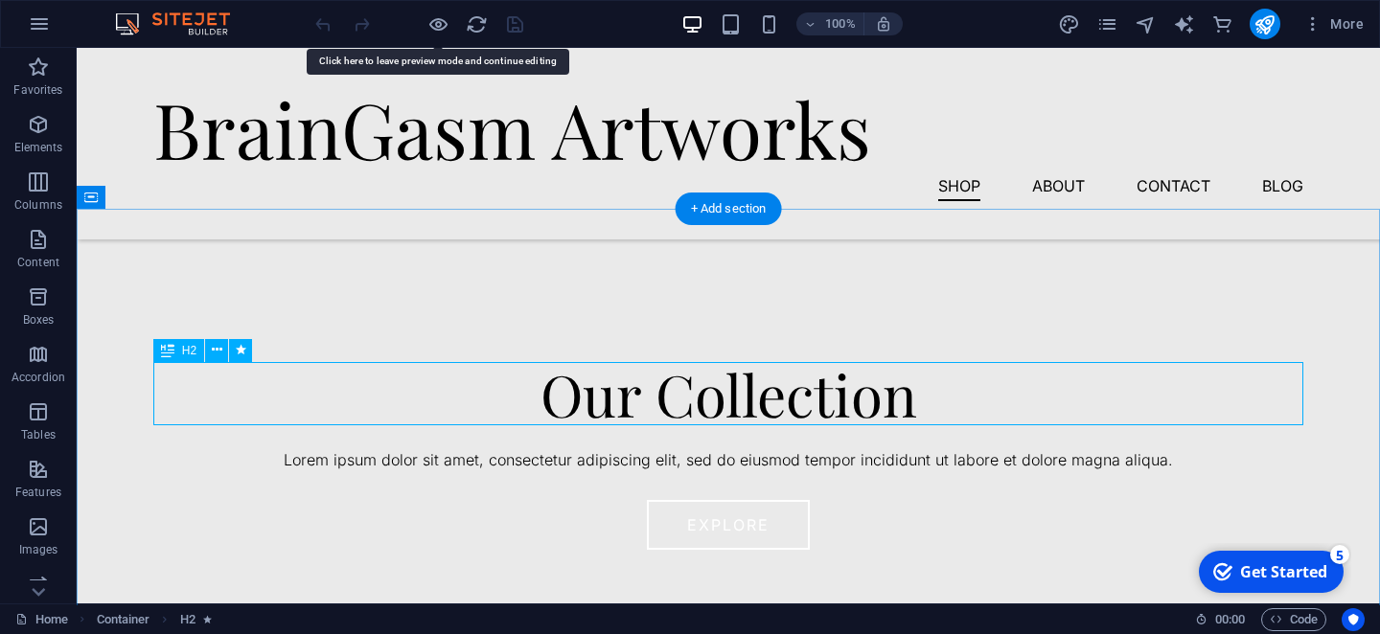
click at [685, 408] on div "Our Collection" at bounding box center [728, 393] width 1150 height 63
click at [669, 400] on div "Our Collection" at bounding box center [728, 393] width 1150 height 63
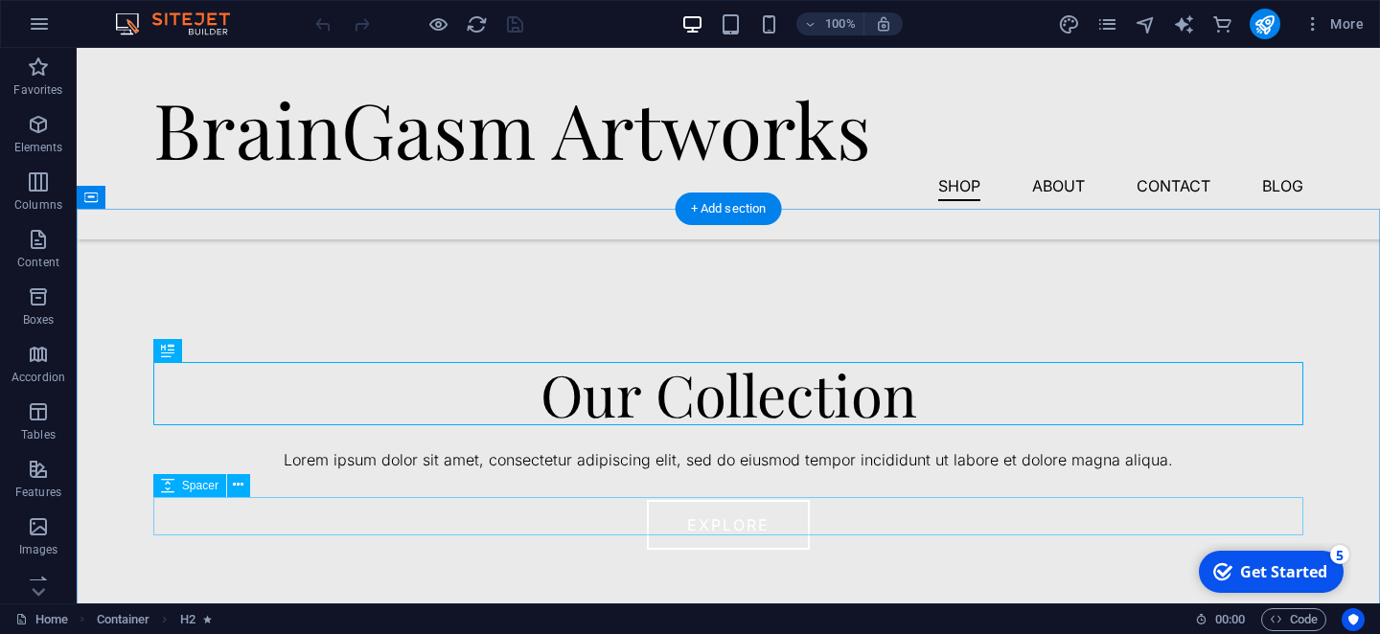
click at [693, 501] on div at bounding box center [728, 492] width 1150 height 38
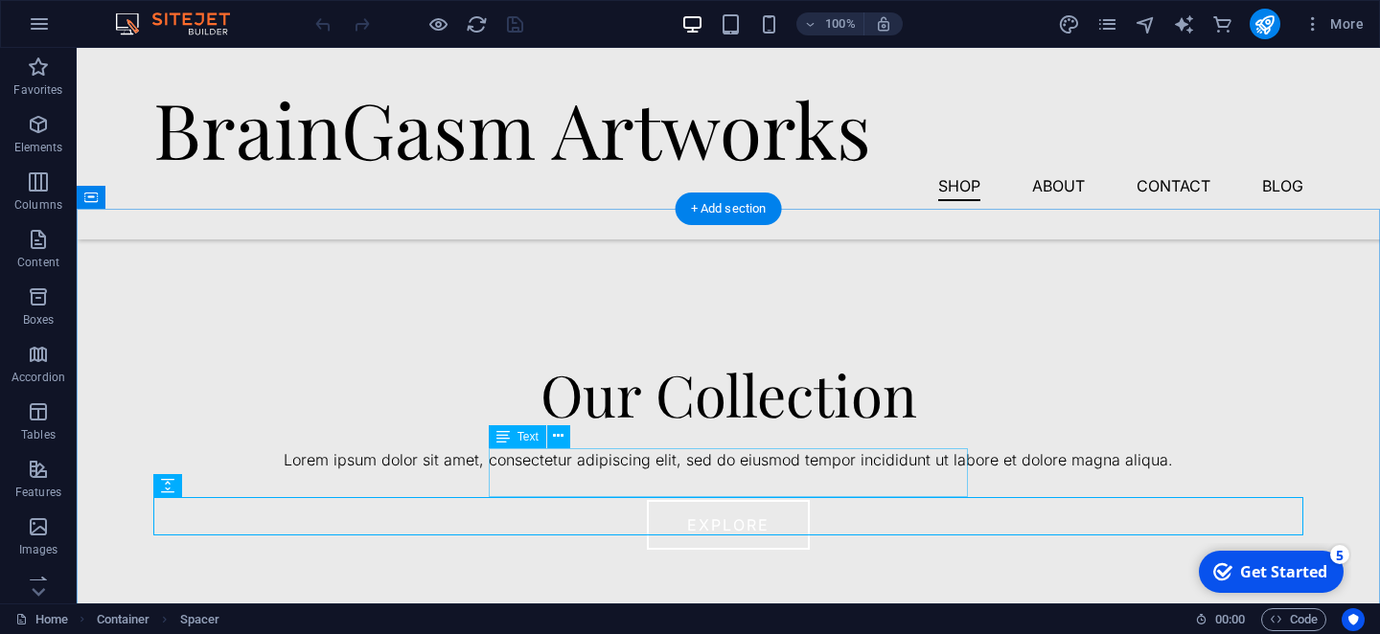
click at [693, 473] on div "Lorem ipsum dolor sit amet, consectetur adipiscing elit, sed do eiusmod tempor …" at bounding box center [728, 460] width 1150 height 25
click at [355, 486] on div at bounding box center [728, 492] width 1150 height 38
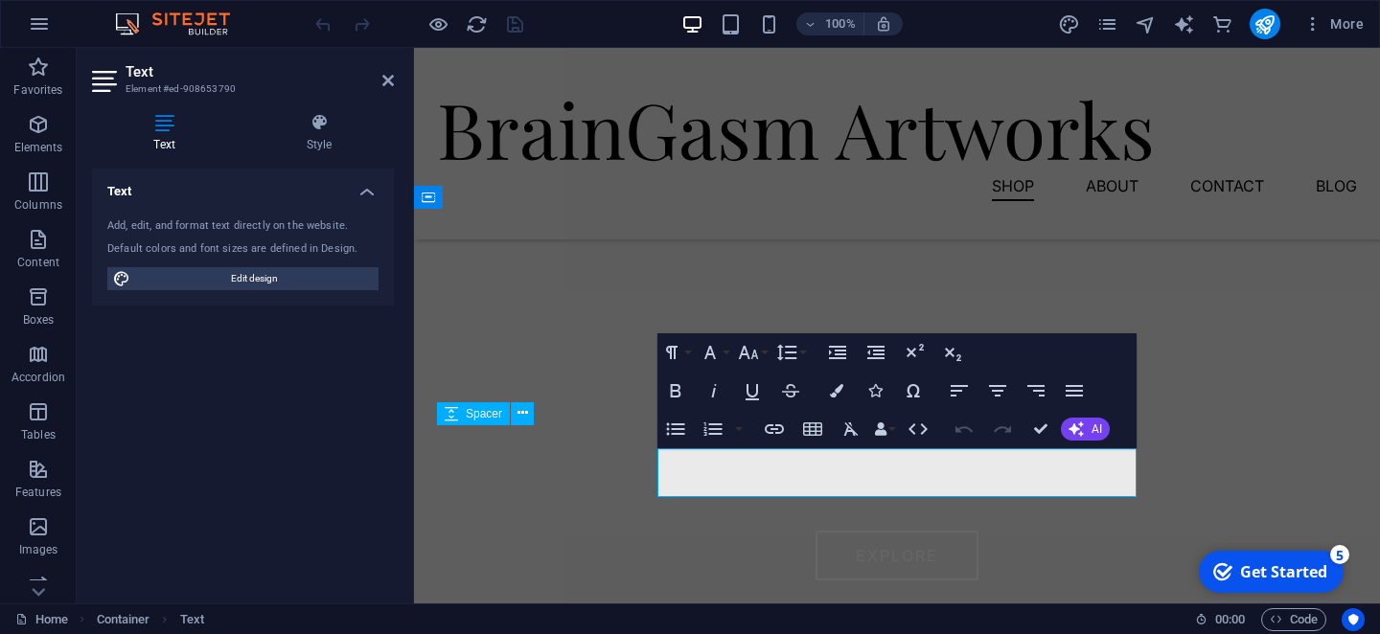
click at [564, 433] on div at bounding box center [897, 436] width 920 height 23
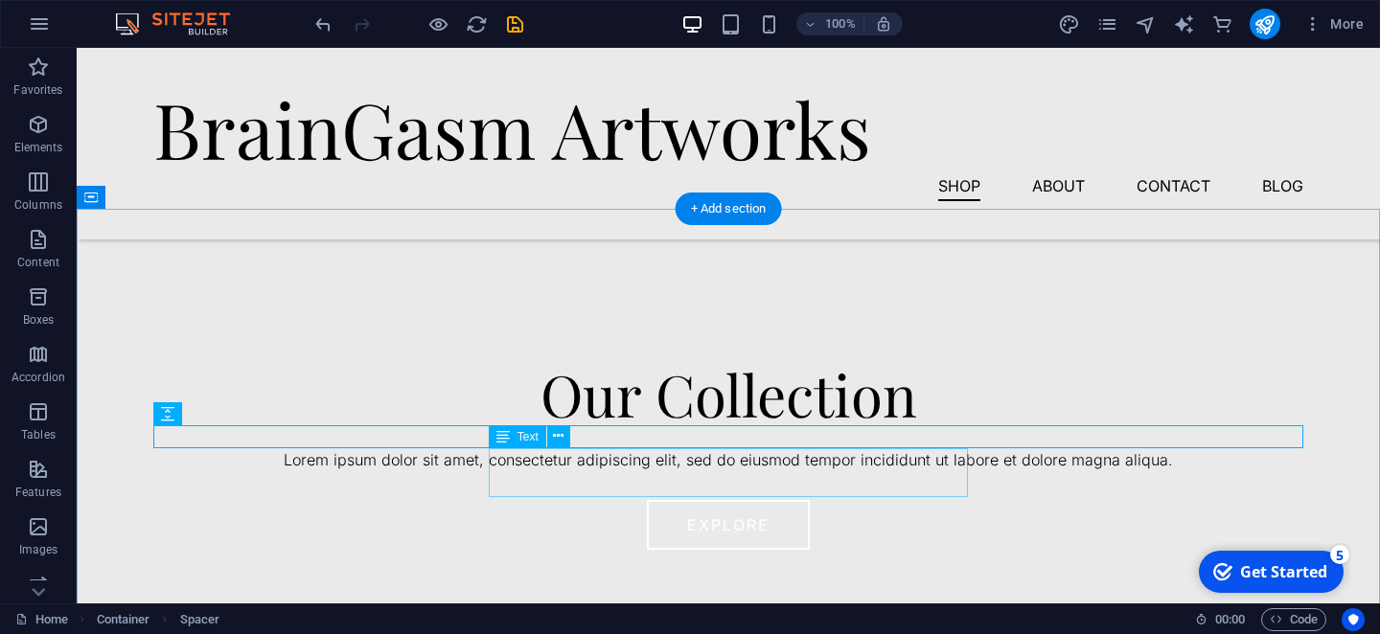
click at [614, 462] on div "Lorem ipsum dolor sit amet, consectetur adipiscing elit, sed do eiusmod tempor …" at bounding box center [728, 460] width 1150 height 25
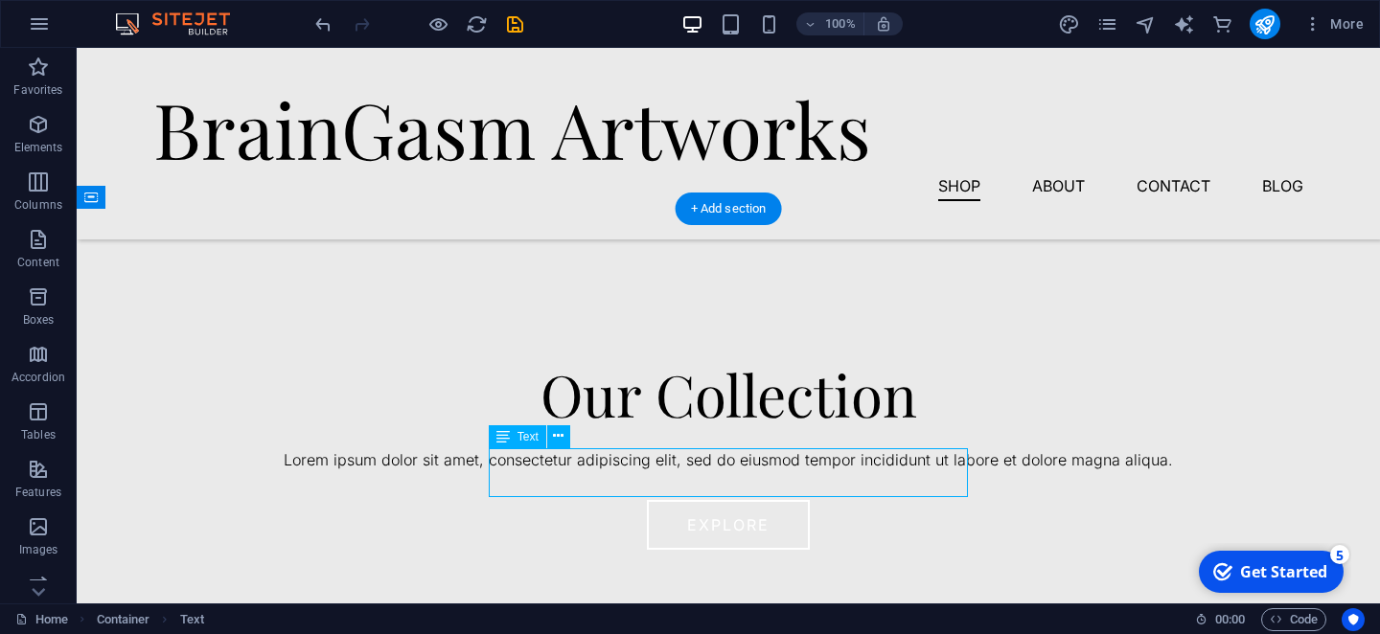
click at [614, 462] on div "Lorem ipsum dolor sit amet, consectetur adipiscing elit, sed do eiusmod tempor …" at bounding box center [728, 460] width 1150 height 25
click at [277, 462] on div "Our Collection Lorem ipsum dolor sit amet, consectetur adipiscing elit, sed do …" at bounding box center [728, 590] width 1303 height 763
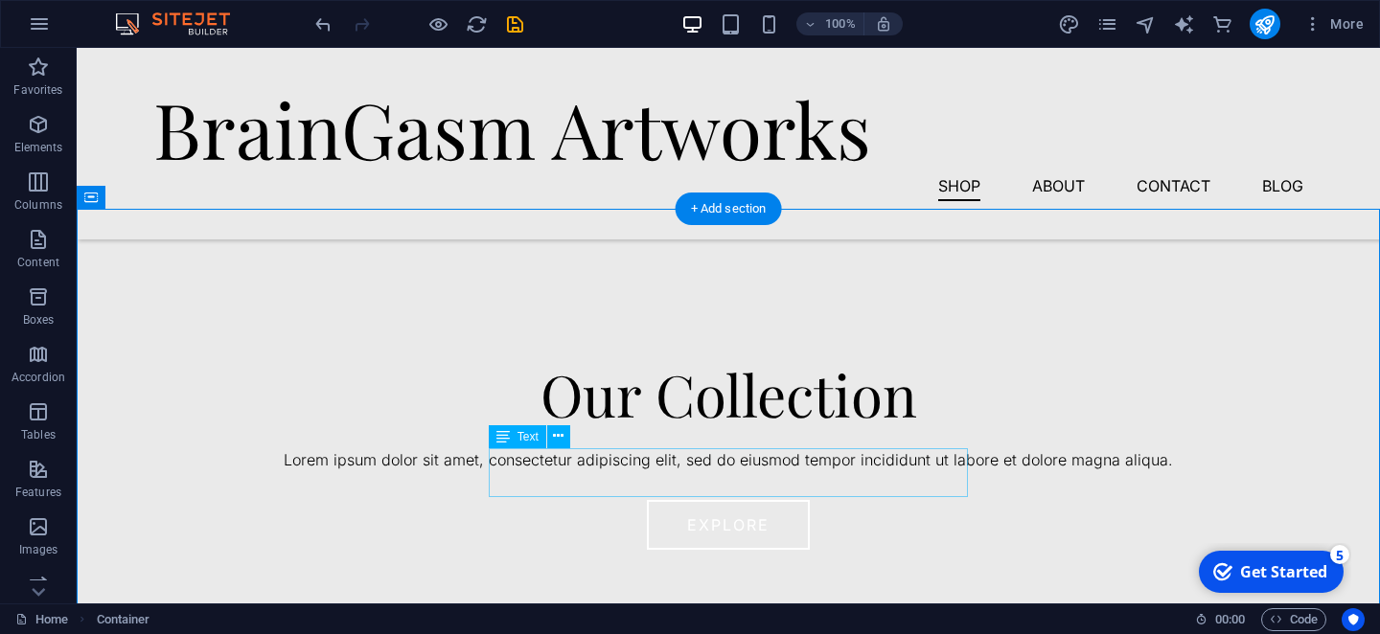
click at [693, 462] on div "Lorem ipsum dolor sit amet, consectetur adipiscing elit, sed do eiusmod tempor …" at bounding box center [728, 460] width 1150 height 25
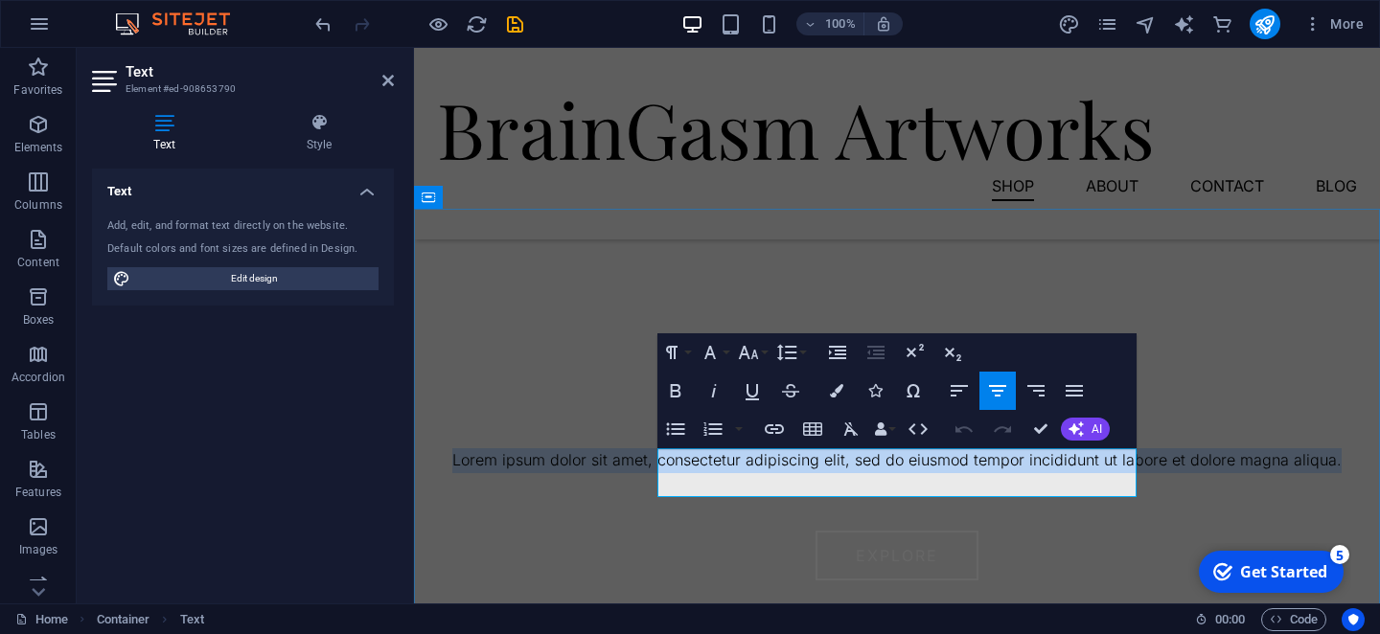
drag, startPoint x: 676, startPoint y: 460, endPoint x: 1126, endPoint y: 486, distance: 450.1
click at [1126, 473] on p "Lorem ipsum dolor sit amet, consectetur adipiscing elit, sed do eiusmod tempor …" at bounding box center [897, 460] width 920 height 25
drag, startPoint x: 1116, startPoint y: 487, endPoint x: 636, endPoint y: 439, distance: 482.4
click at [636, 439] on div "Our Collection Lorem ipsum dolor sit amet, consectetur adipiscing elit, sed do …" at bounding box center [897, 590] width 966 height 763
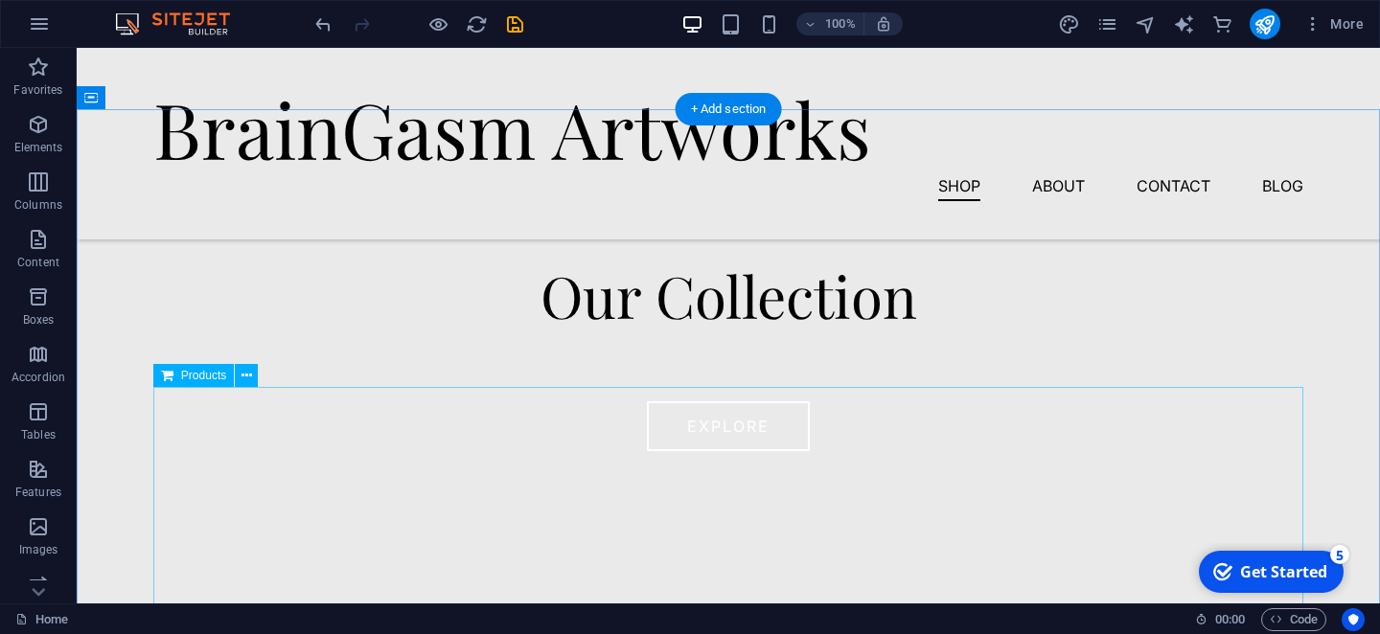
scroll to position [538, 0]
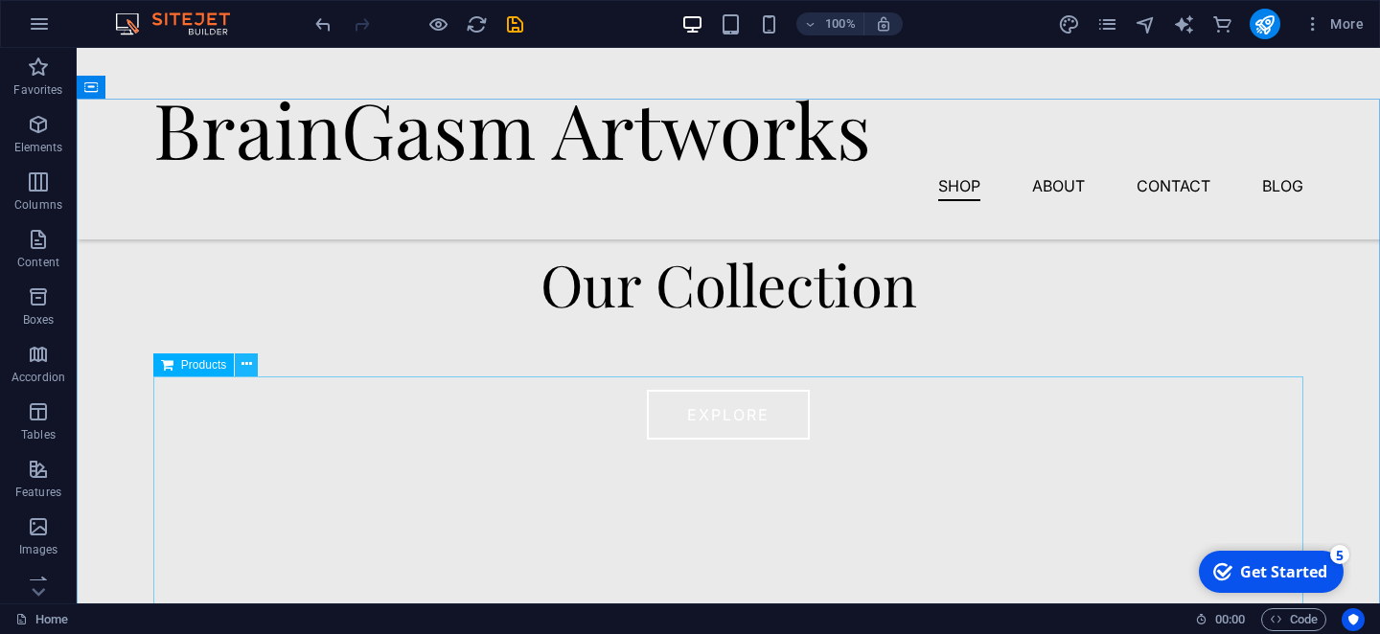
click at [244, 369] on icon at bounding box center [246, 365] width 11 height 20
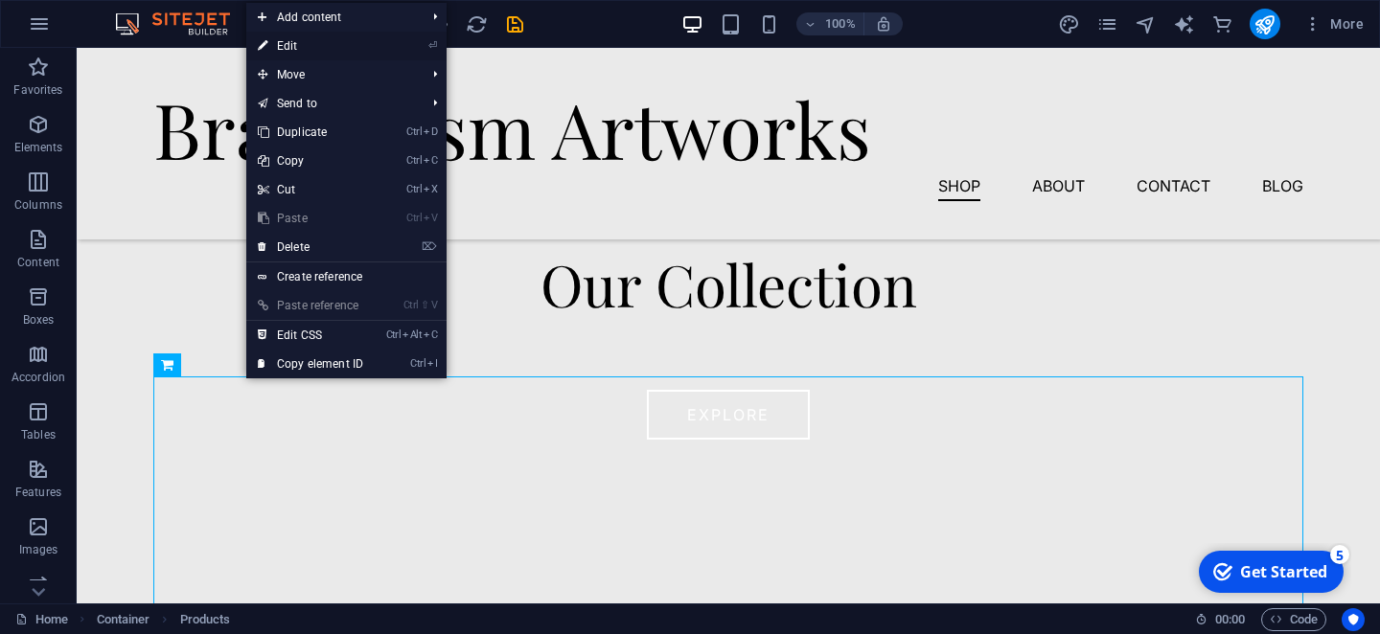
click at [307, 49] on link "⏎ Edit" at bounding box center [310, 46] width 128 height 29
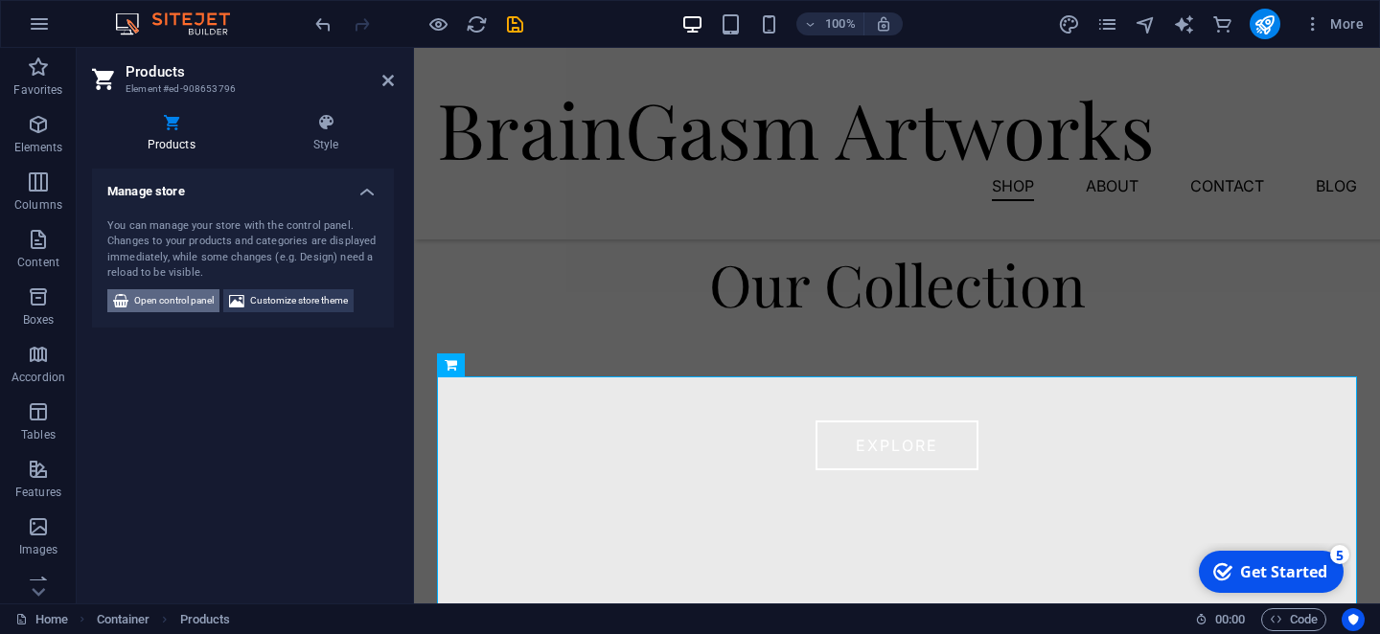
click at [200, 302] on span "Open control panel" at bounding box center [174, 300] width 80 height 23
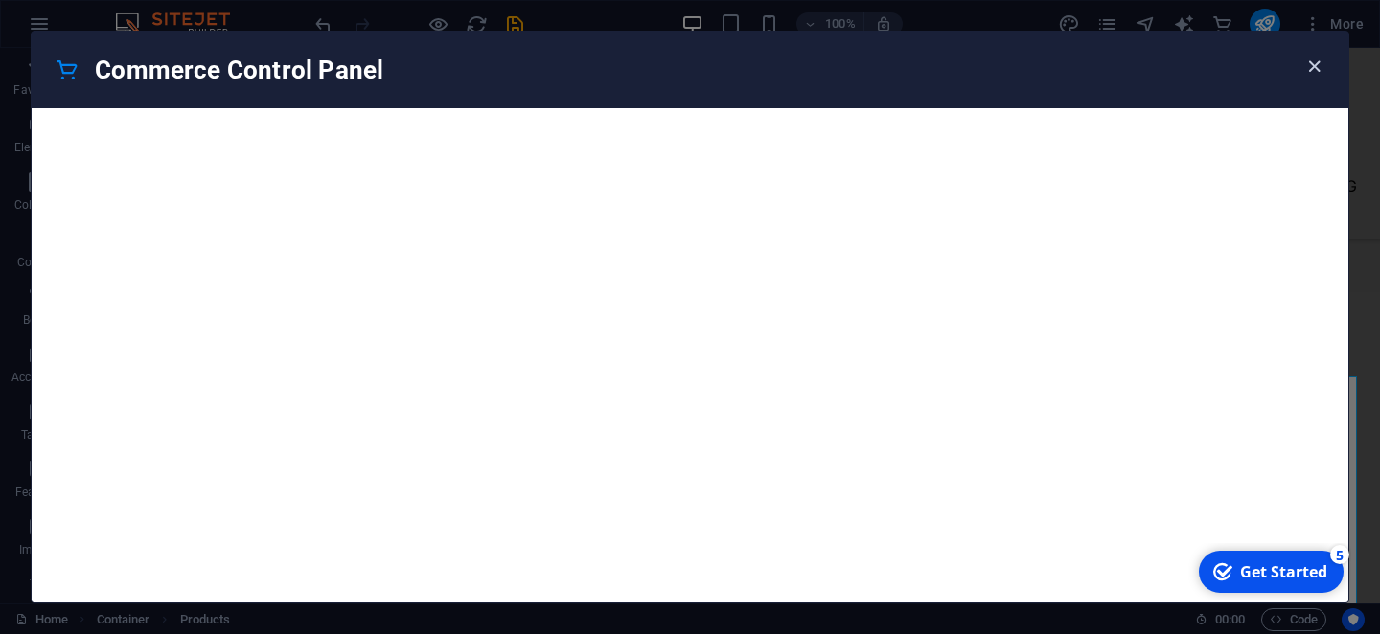
click at [1315, 65] on icon "button" at bounding box center [1314, 67] width 22 height 22
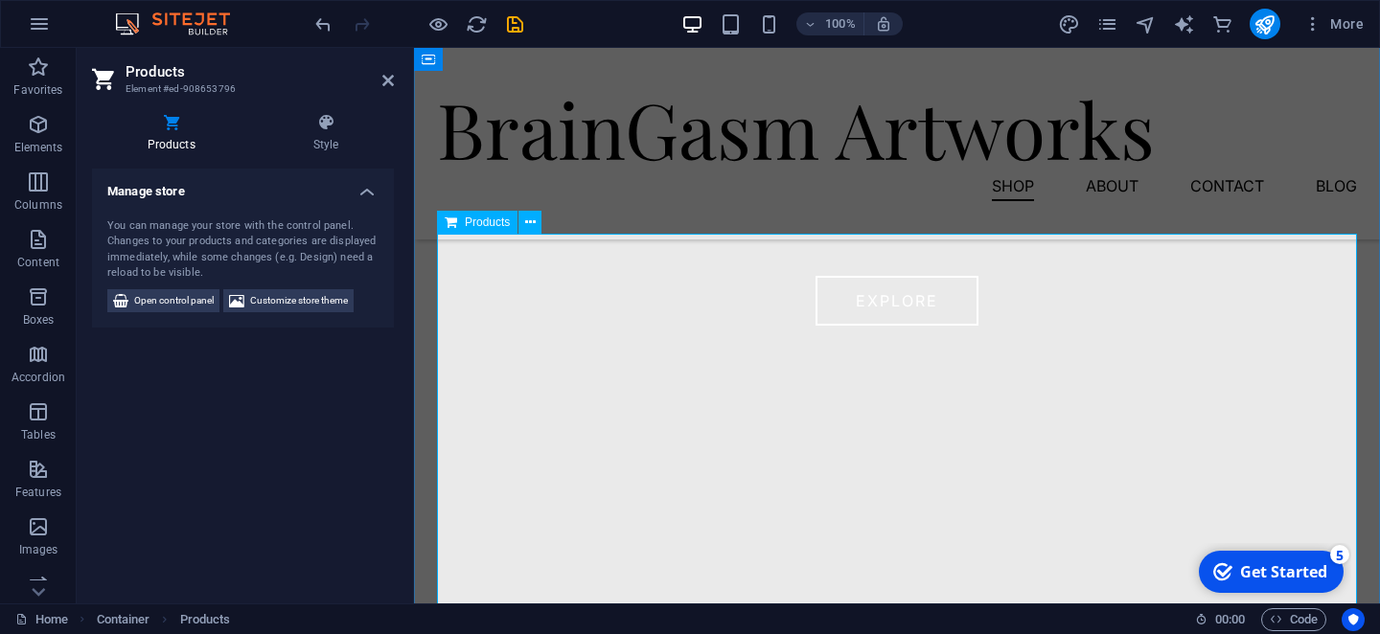
scroll to position [676, 0]
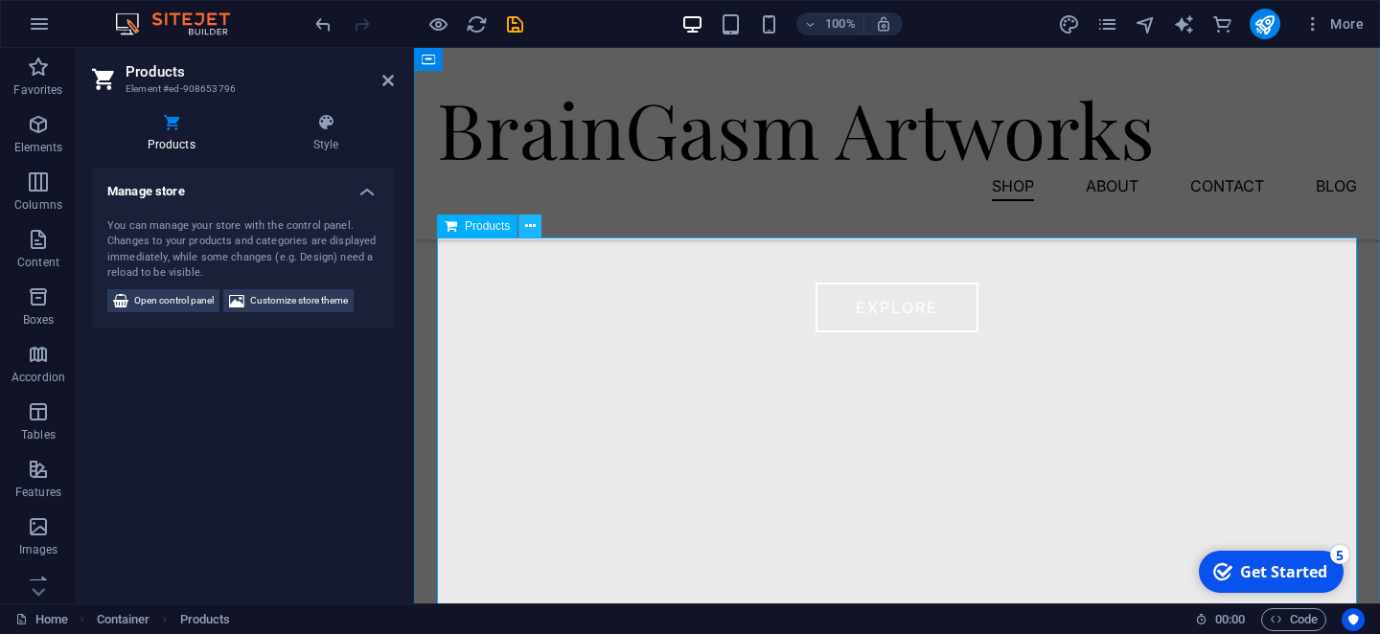
click at [524, 226] on button at bounding box center [529, 226] width 23 height 23
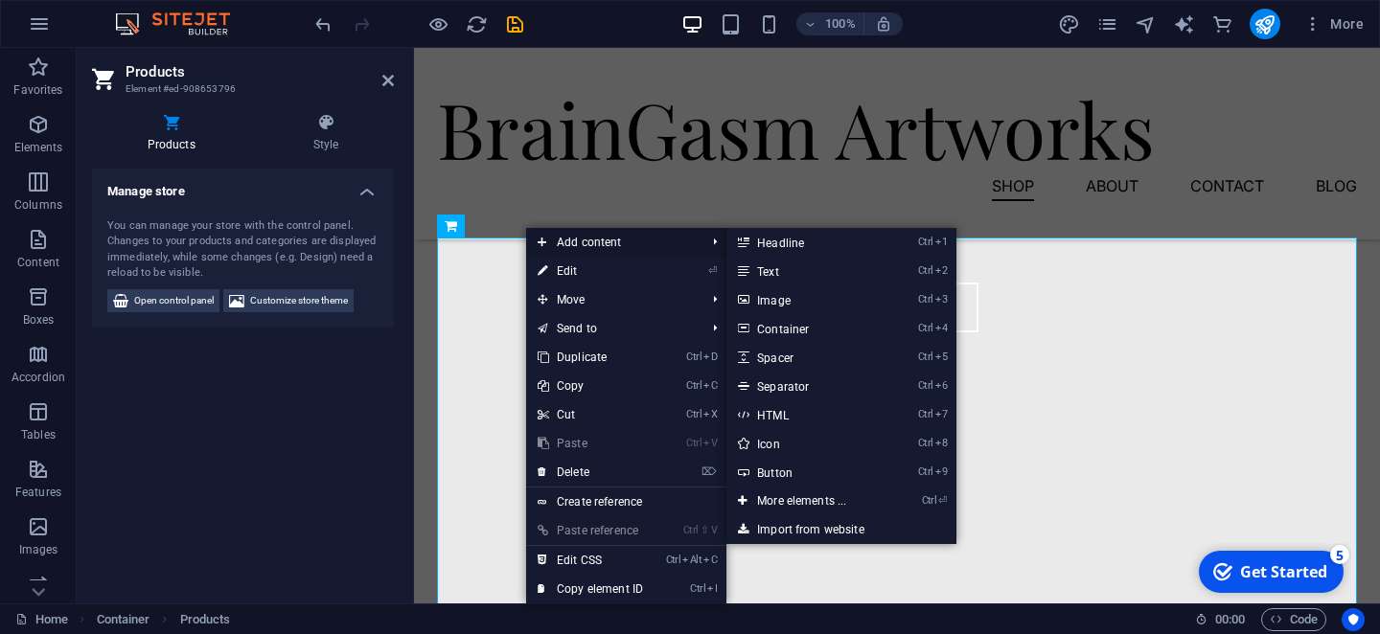
click at [545, 232] on icon at bounding box center [543, 242] width 10 height 29
click at [768, 301] on link "Ctrl 3 Image" at bounding box center [805, 300] width 158 height 29
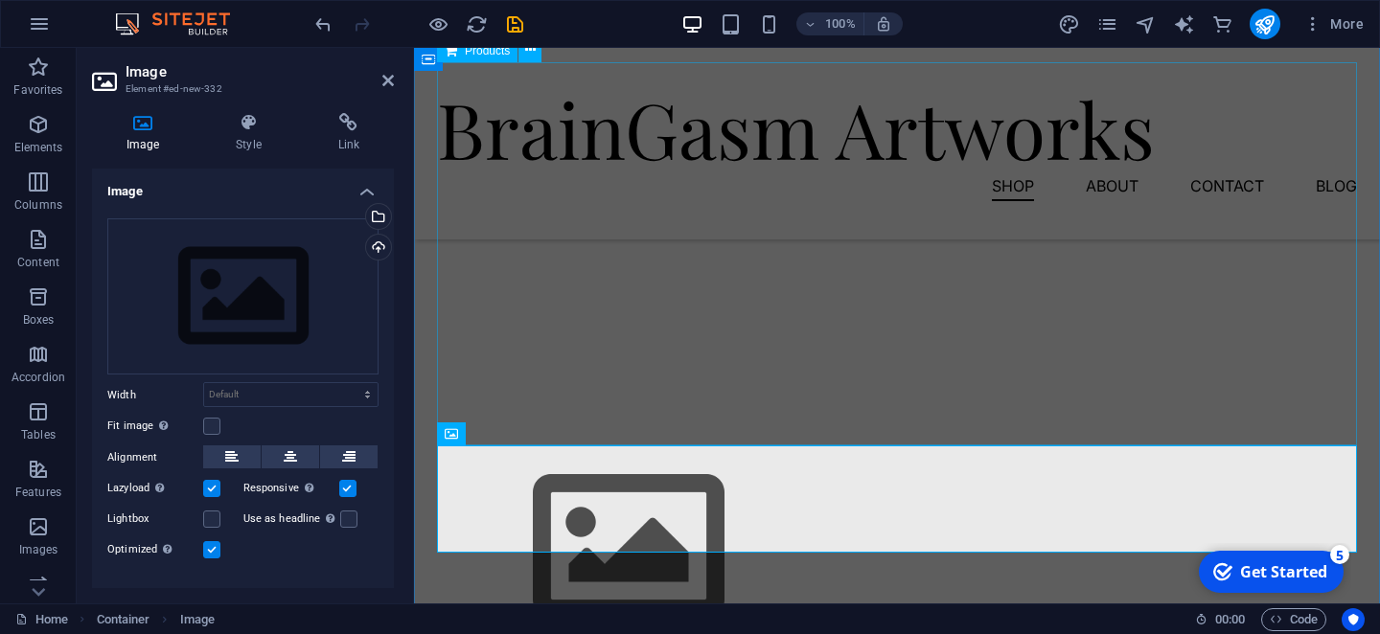
scroll to position [860, 0]
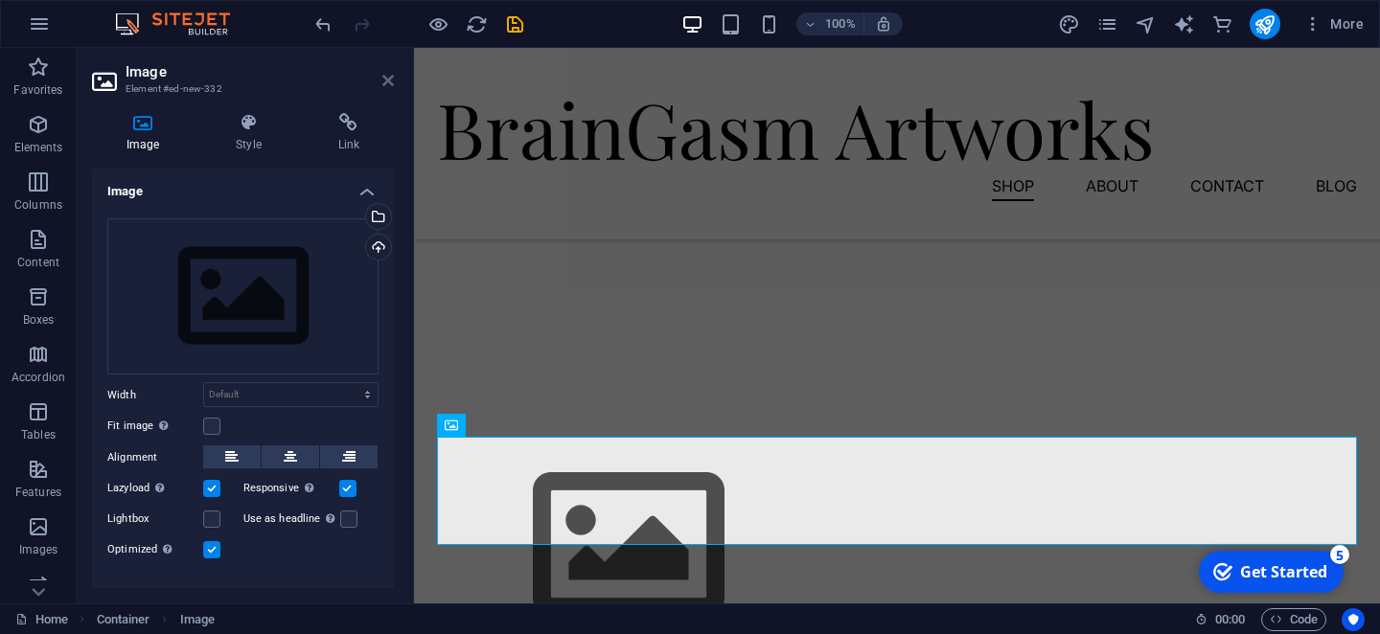
click at [391, 79] on icon at bounding box center [387, 80] width 11 height 15
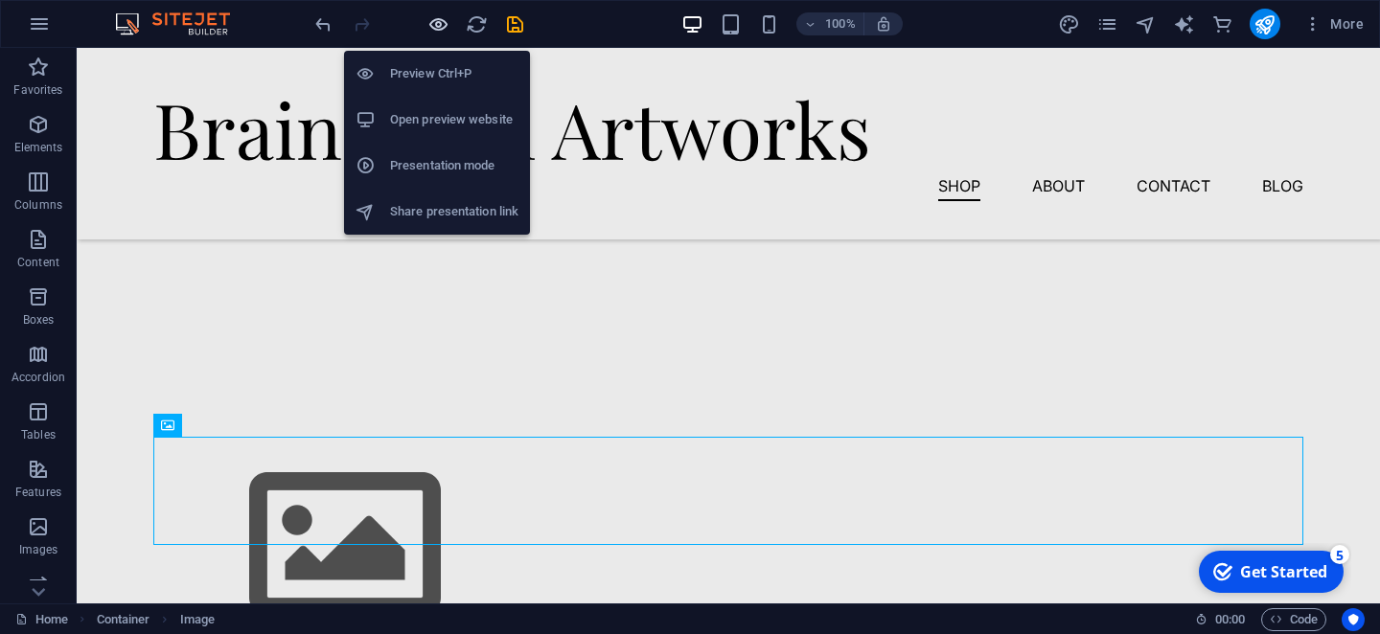
click at [434, 31] on icon "button" at bounding box center [438, 24] width 22 height 22
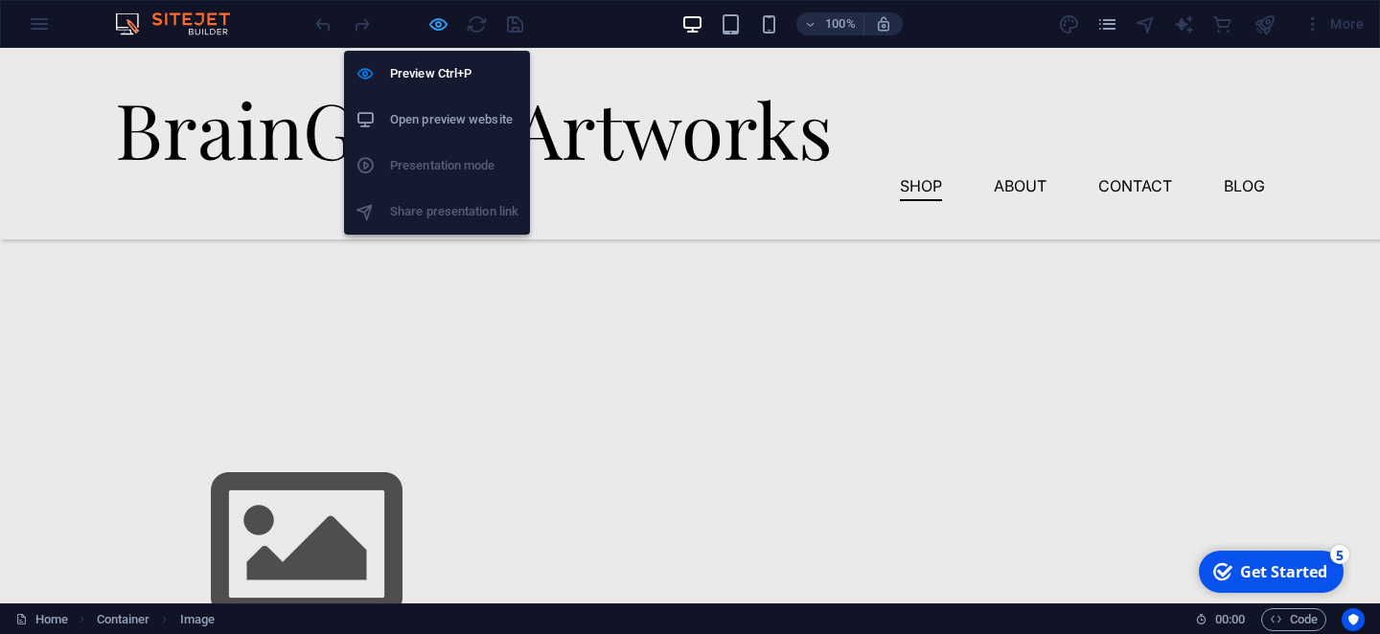
click at [434, 26] on icon "button" at bounding box center [438, 24] width 22 height 22
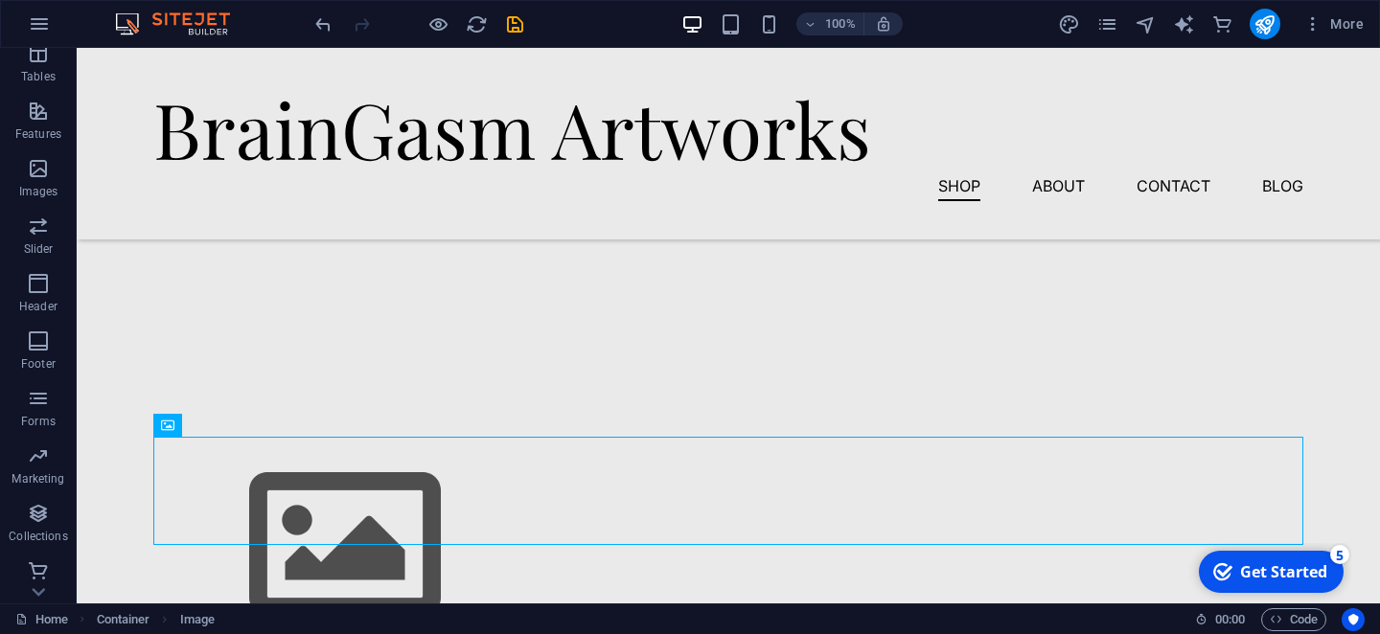
scroll to position [365, 0]
click at [39, 490] on button "Collections" at bounding box center [38, 517] width 77 height 57
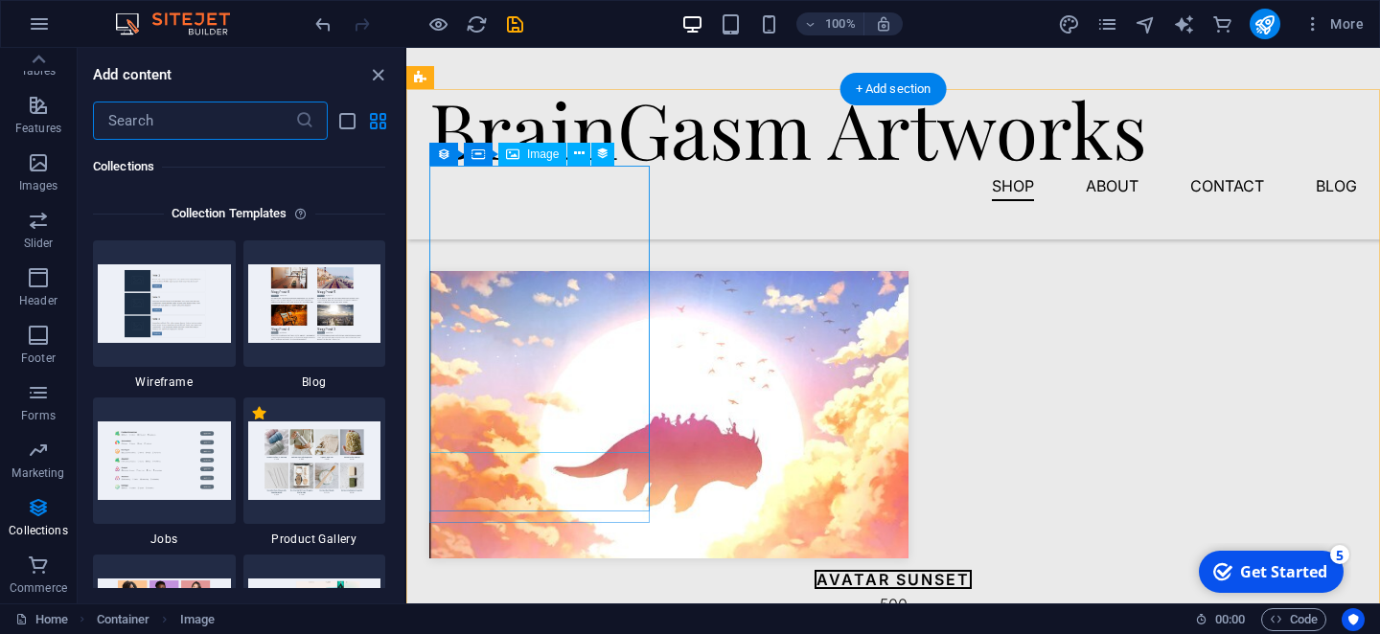
scroll to position [1398, 0]
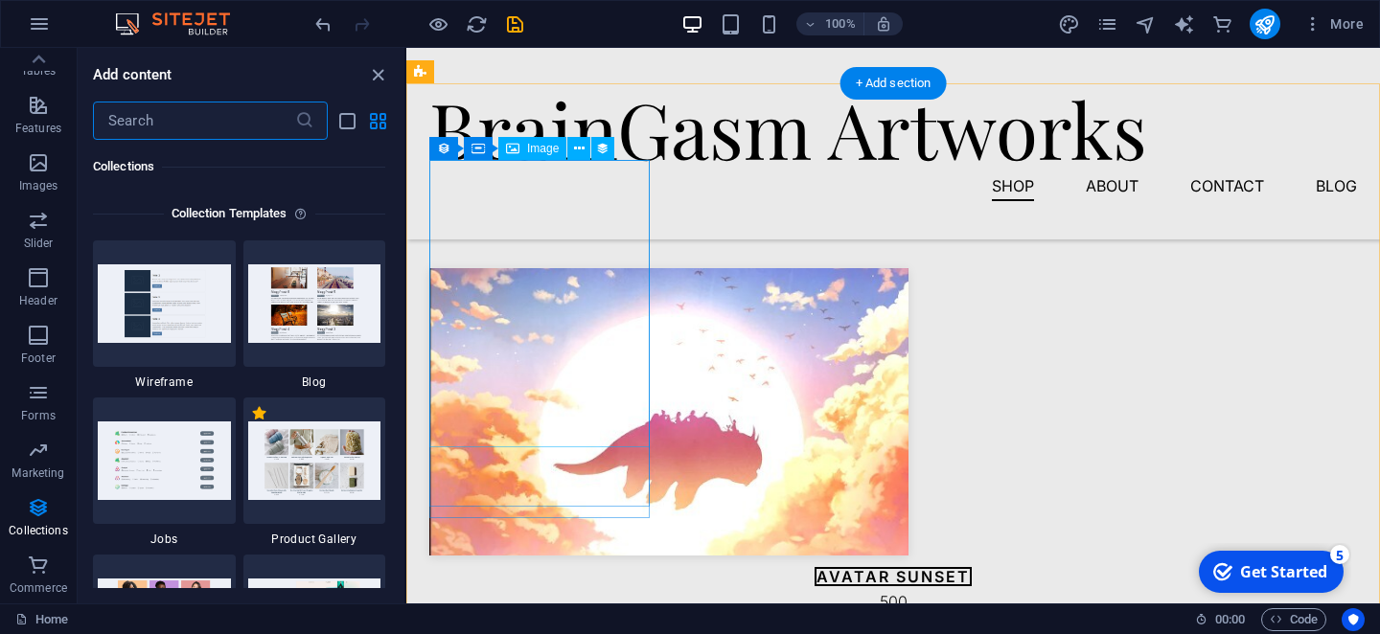
click at [603, 392] on figure at bounding box center [893, 411] width 928 height 287
click at [603, 393] on figure at bounding box center [893, 411] width 928 height 287
click at [600, 397] on figure at bounding box center [893, 411] width 928 height 287
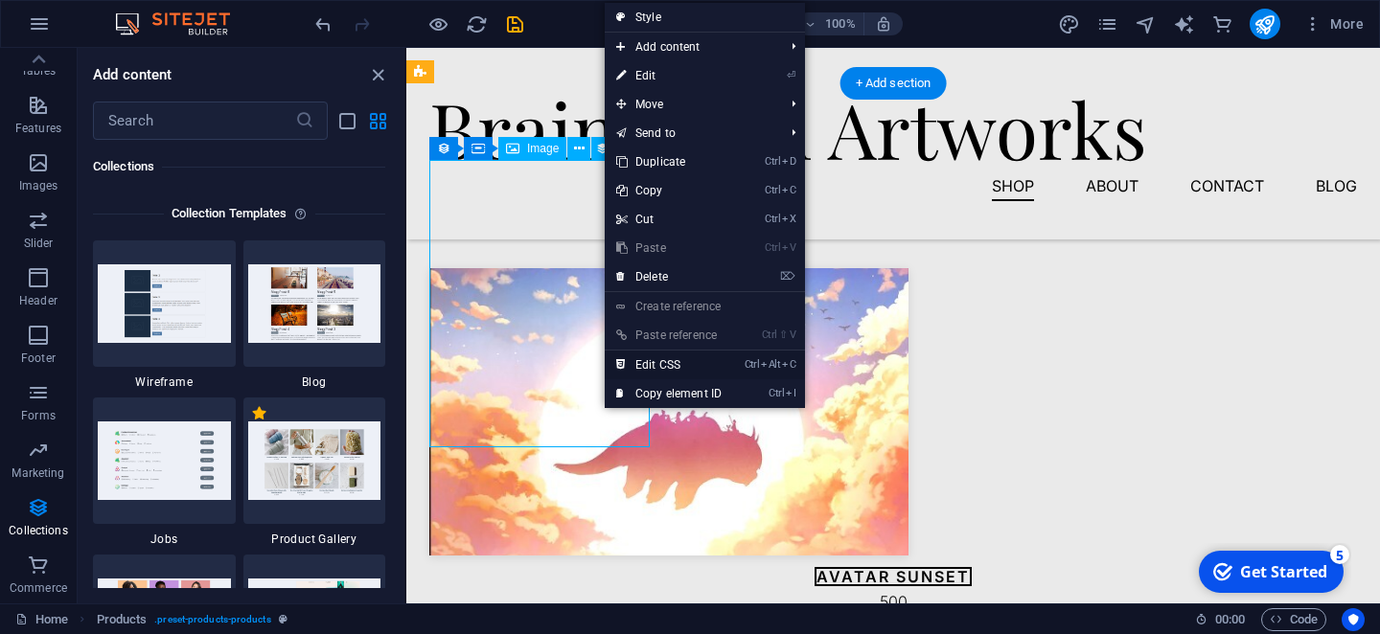
drag, startPoint x: 434, startPoint y: 654, endPoint x: 623, endPoint y: 376, distance: 336.7
click at [623, 376] on icon at bounding box center [621, 365] width 10 height 29
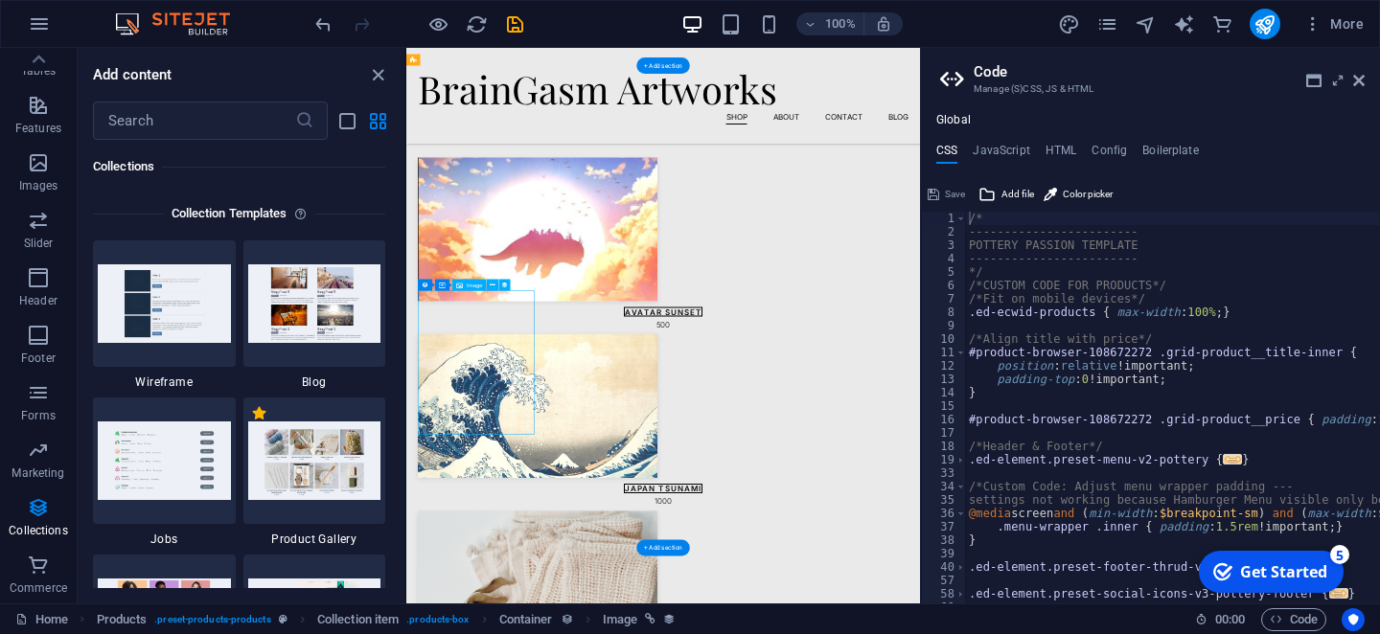
type textarea "@include products;"
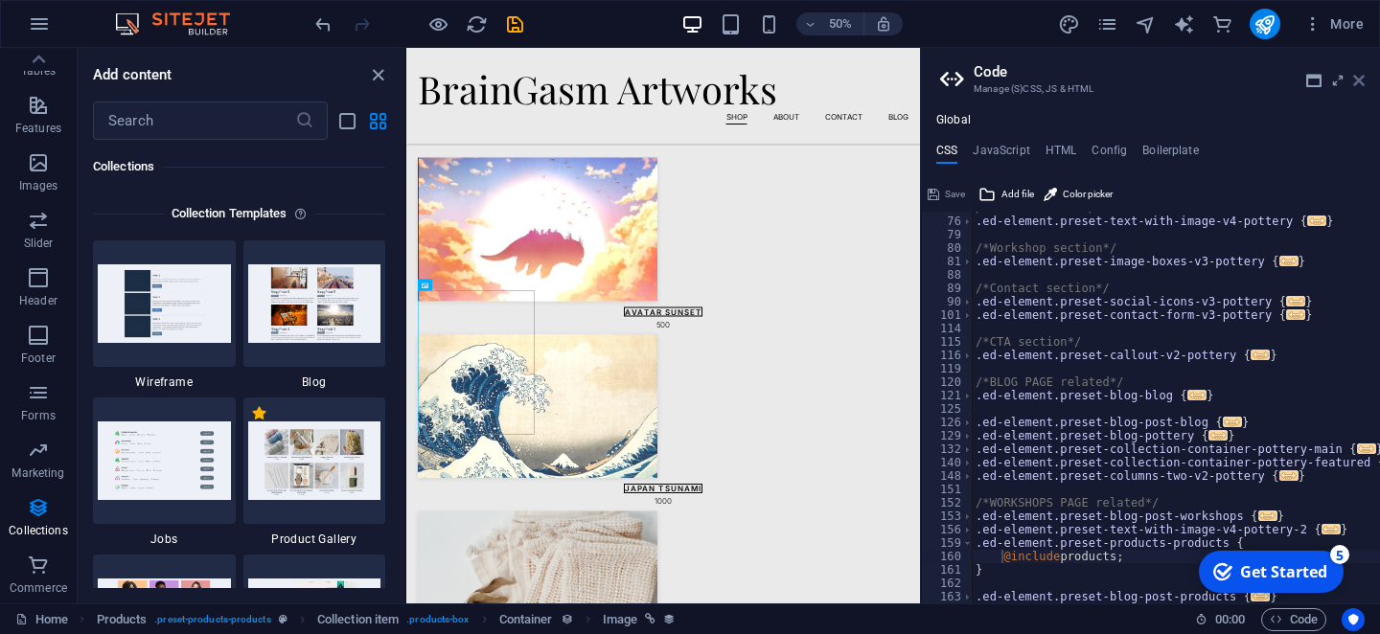
click at [1360, 77] on icon at bounding box center [1358, 80] width 11 height 15
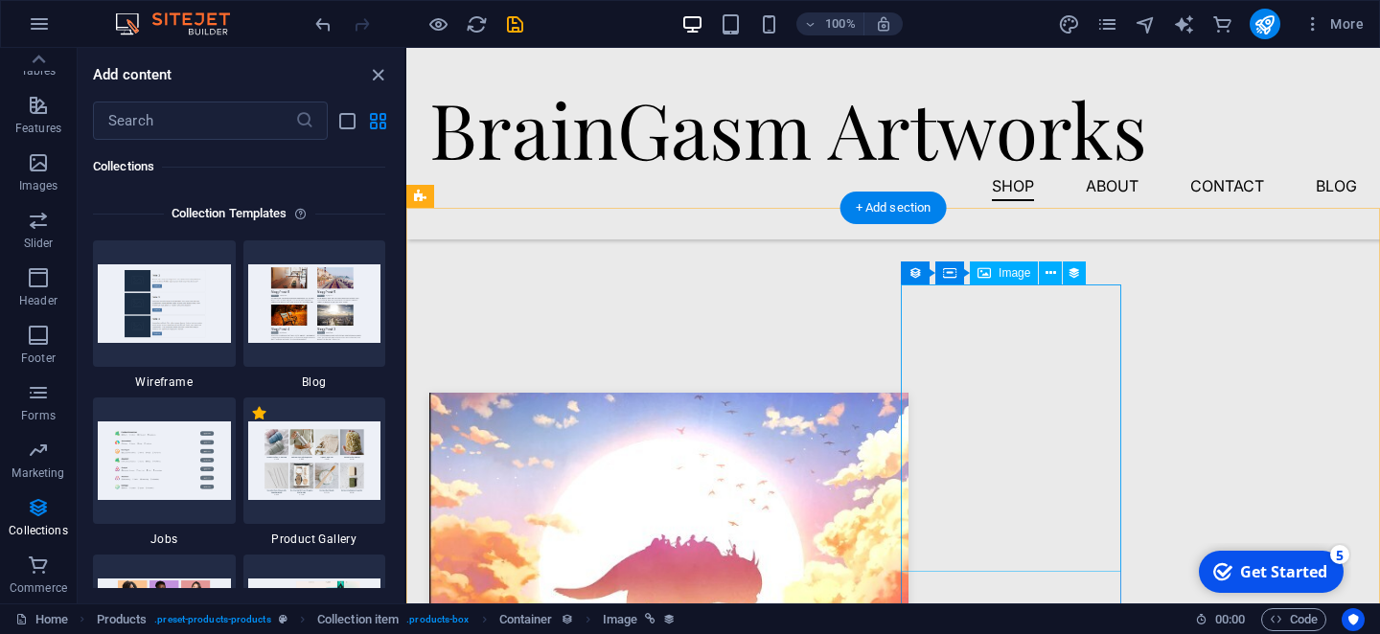
scroll to position [1268, 0]
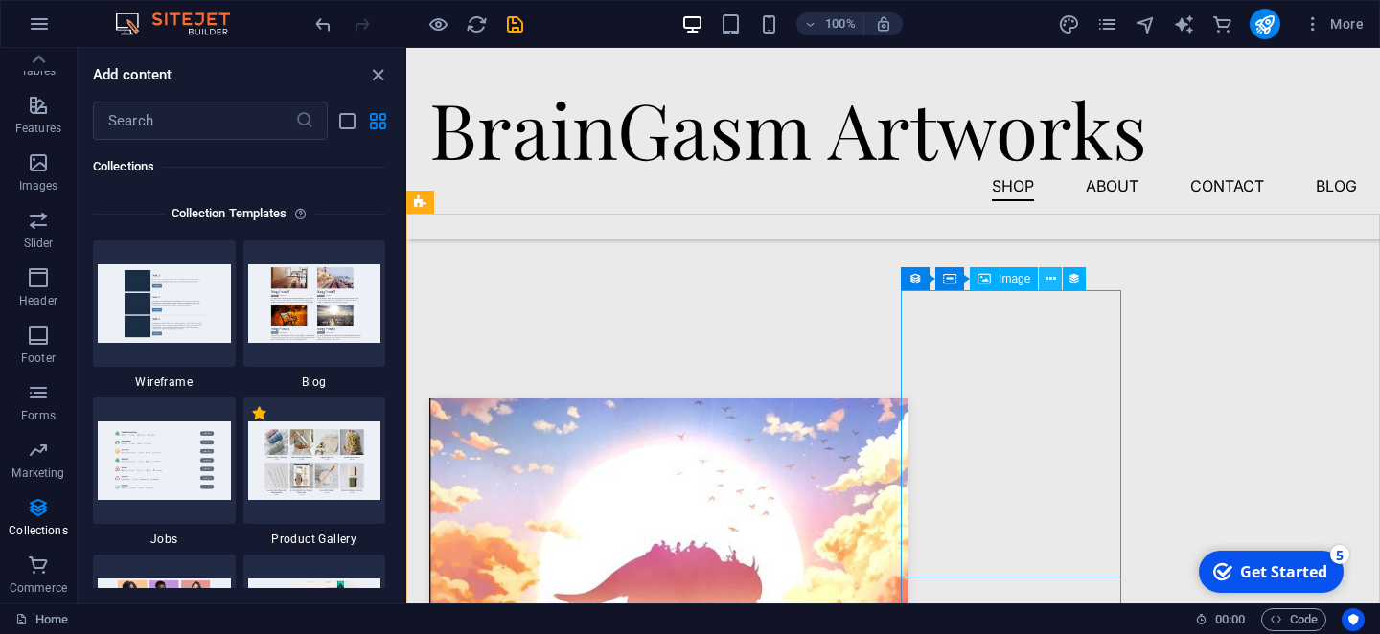
click at [1054, 282] on icon at bounding box center [1050, 279] width 11 height 20
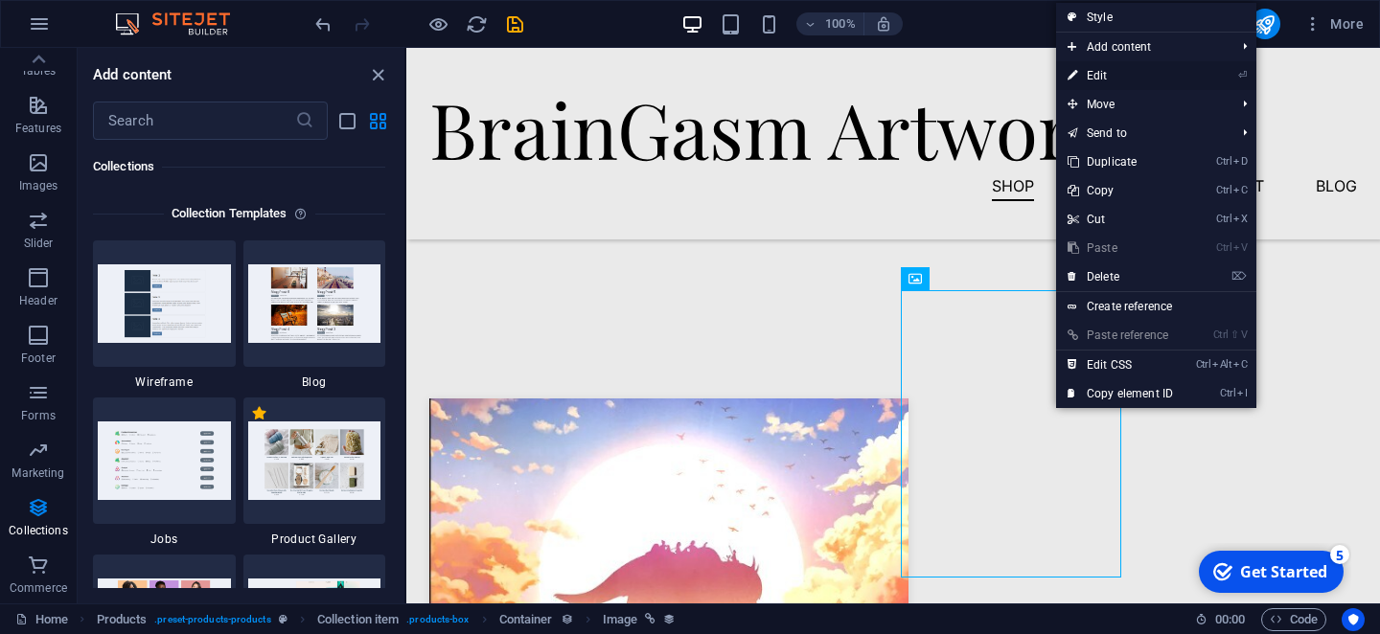
click at [1120, 82] on link "⏎ Edit" at bounding box center [1120, 75] width 128 height 29
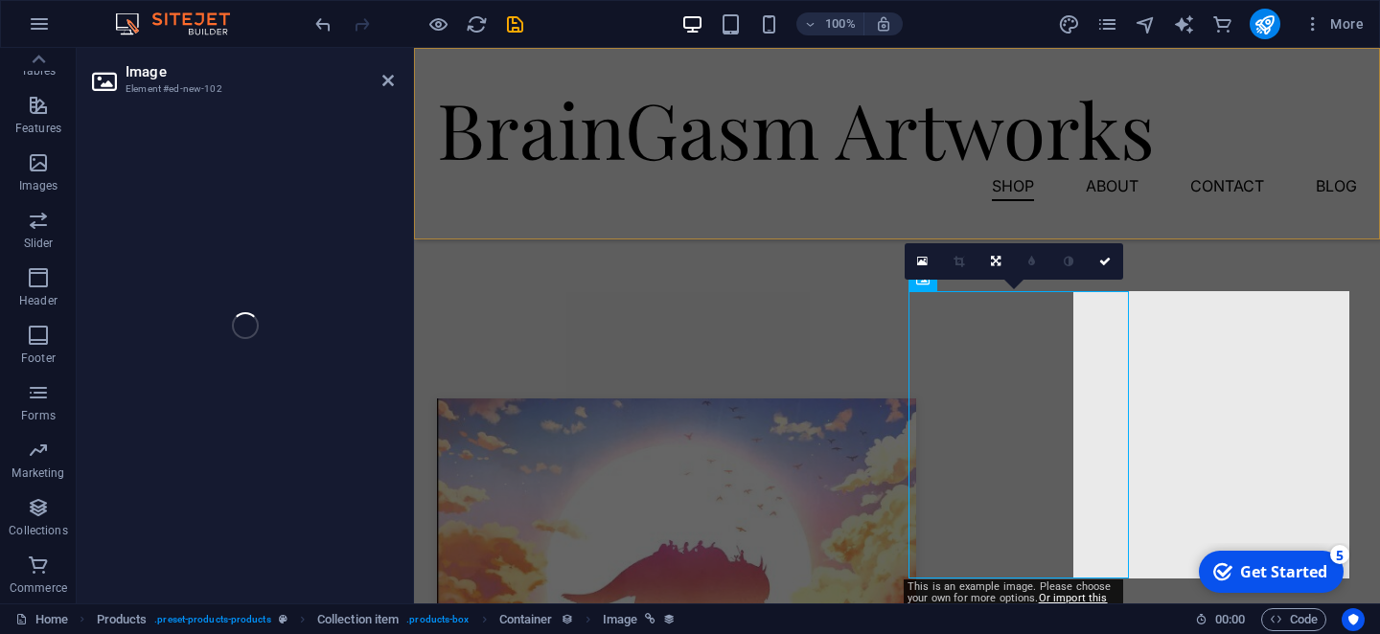
scroll to position [365, 0]
select select "image"
select select "px"
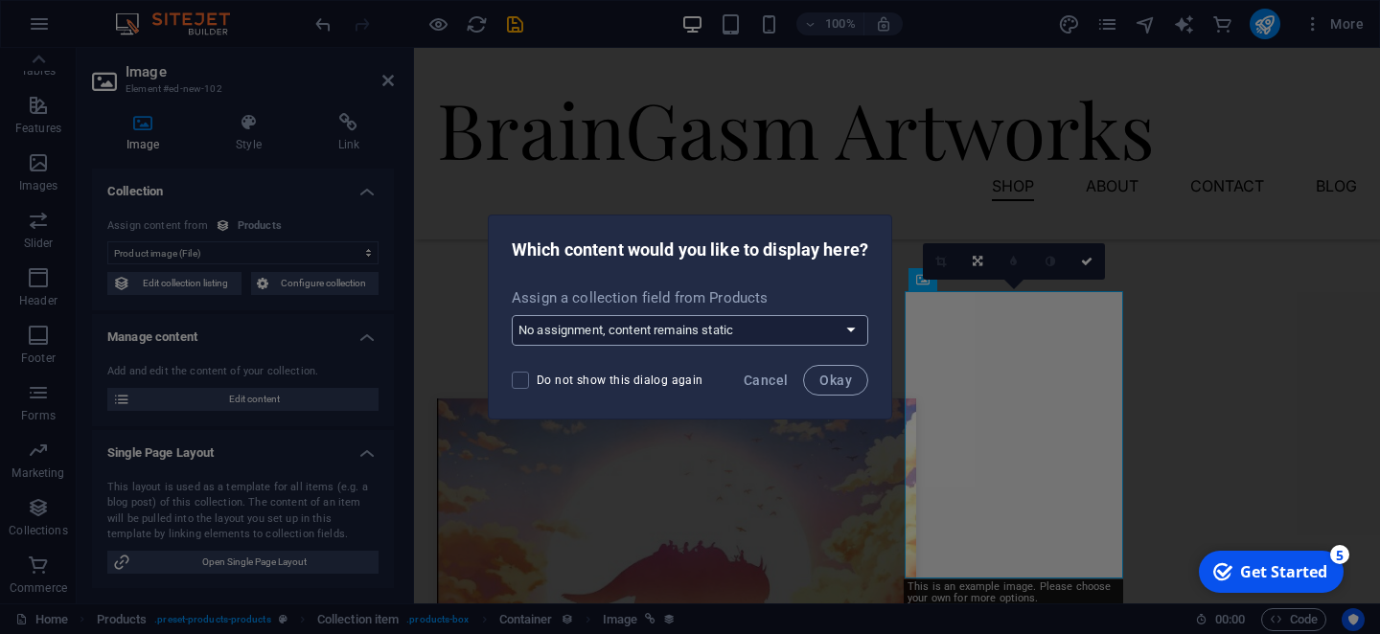
click at [512, 315] on select "No assignment, content remains static Create a new field Created at (Date) Upda…" at bounding box center [690, 330] width 356 height 31
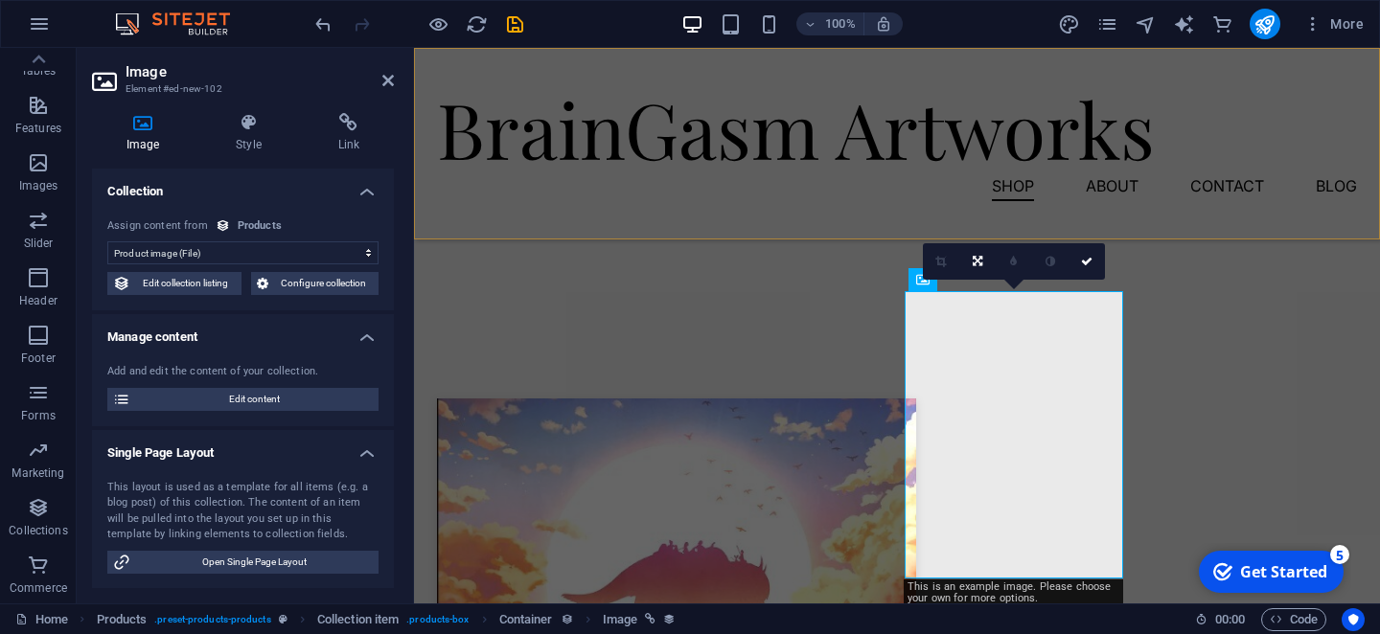
click at [1159, 234] on div "BrainGasm Artworks Shop About Contact Blog" at bounding box center [897, 144] width 966 height 192
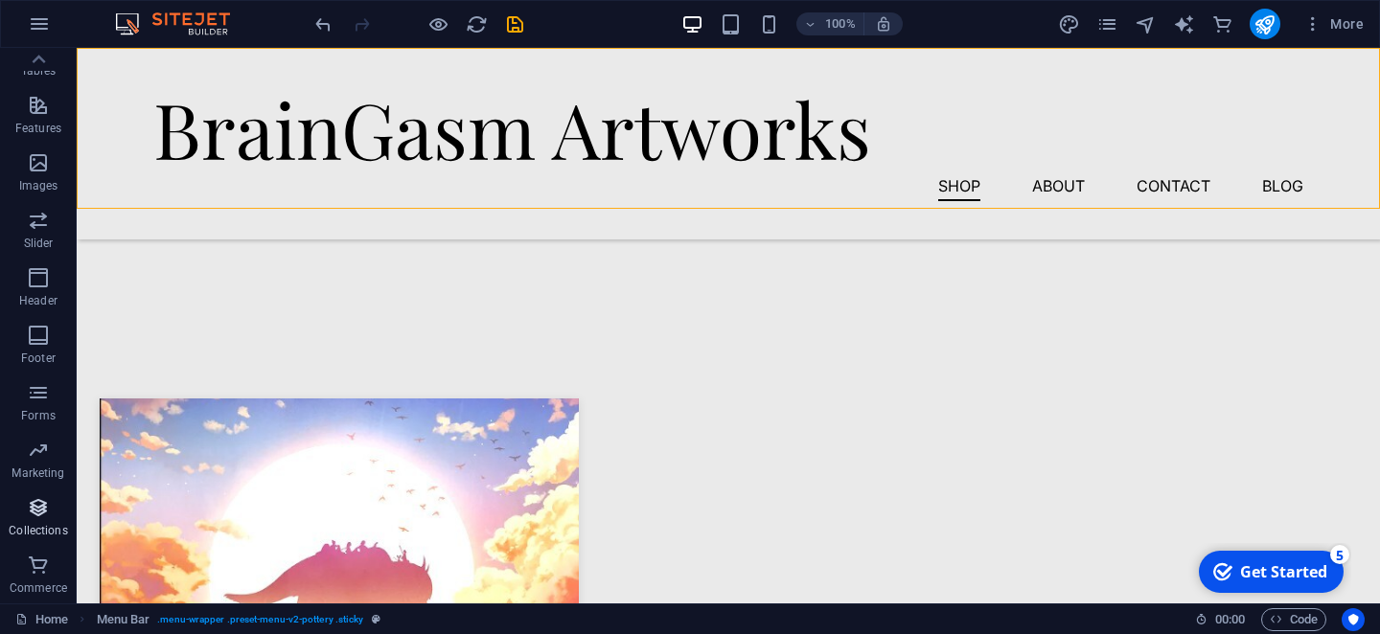
click at [36, 508] on icon "button" at bounding box center [38, 507] width 23 height 23
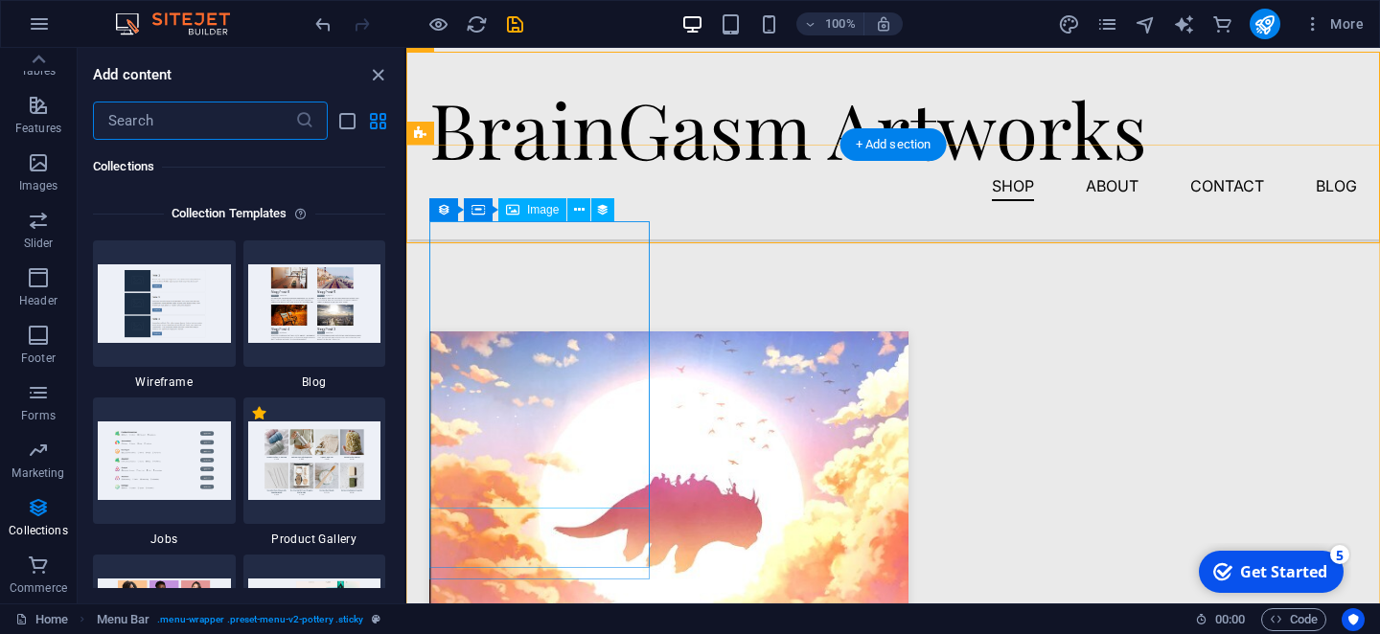
scroll to position [1329, 0]
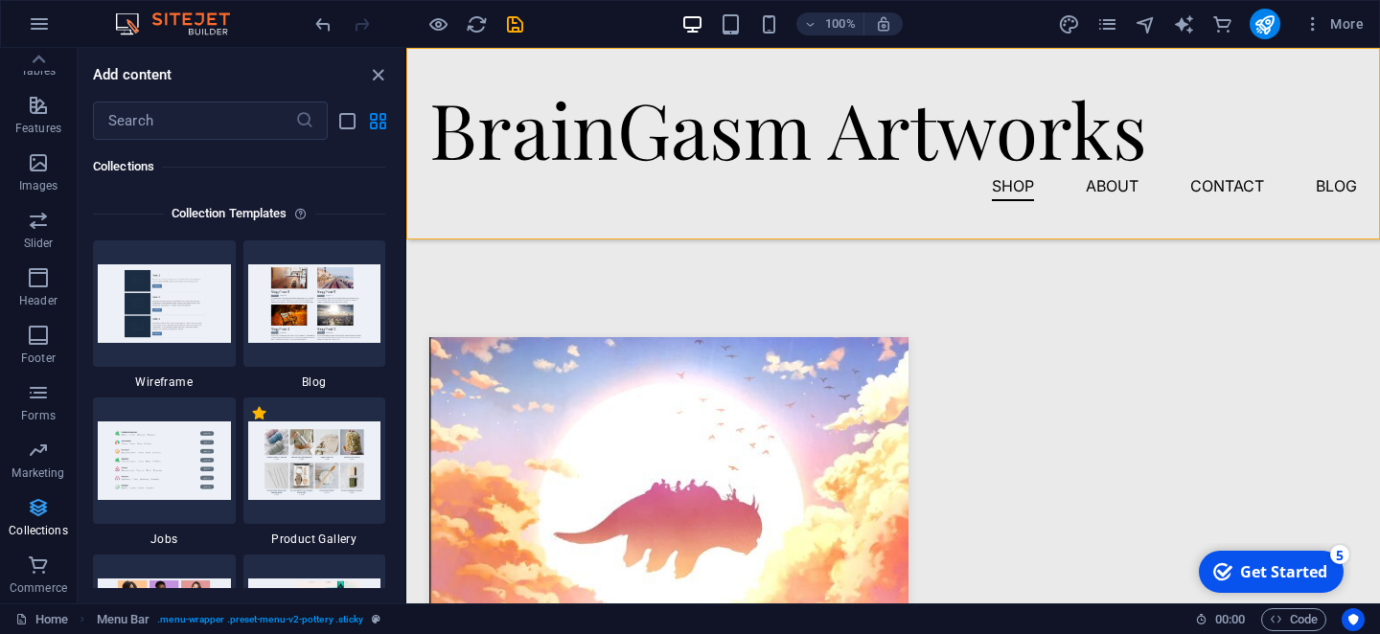
click at [40, 511] on icon "button" at bounding box center [38, 507] width 23 height 23
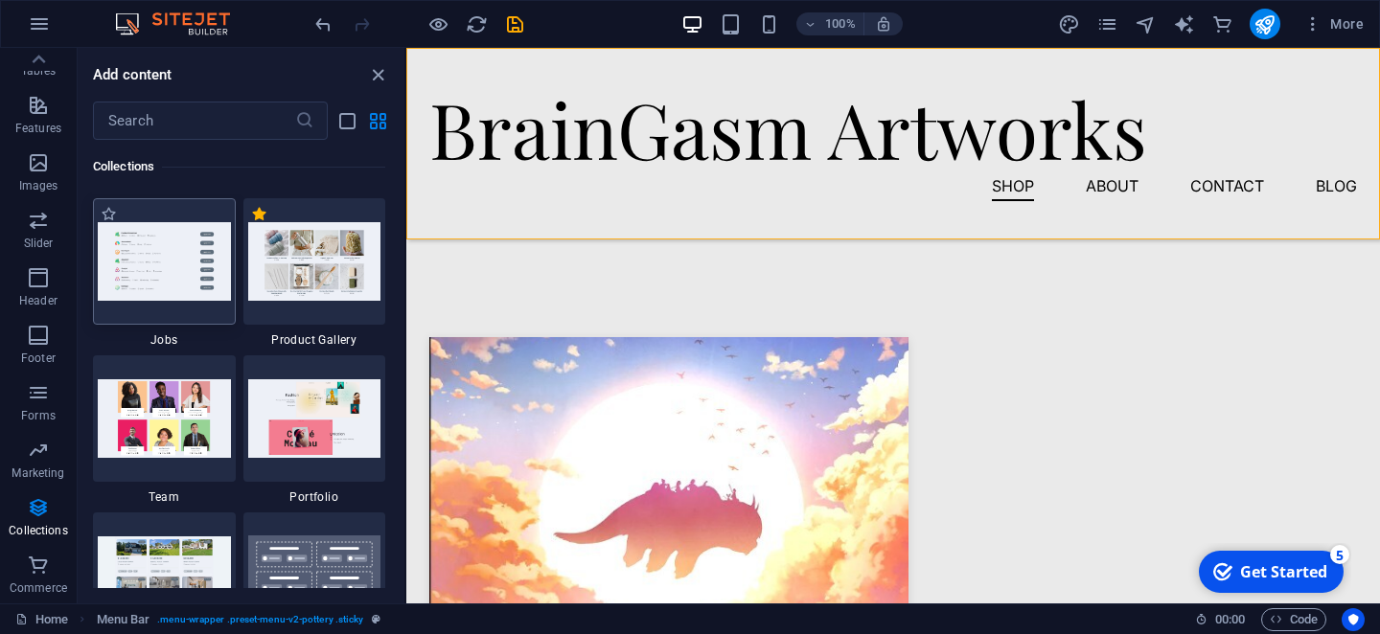
click at [171, 417] on img at bounding box center [164, 418] width 133 height 78
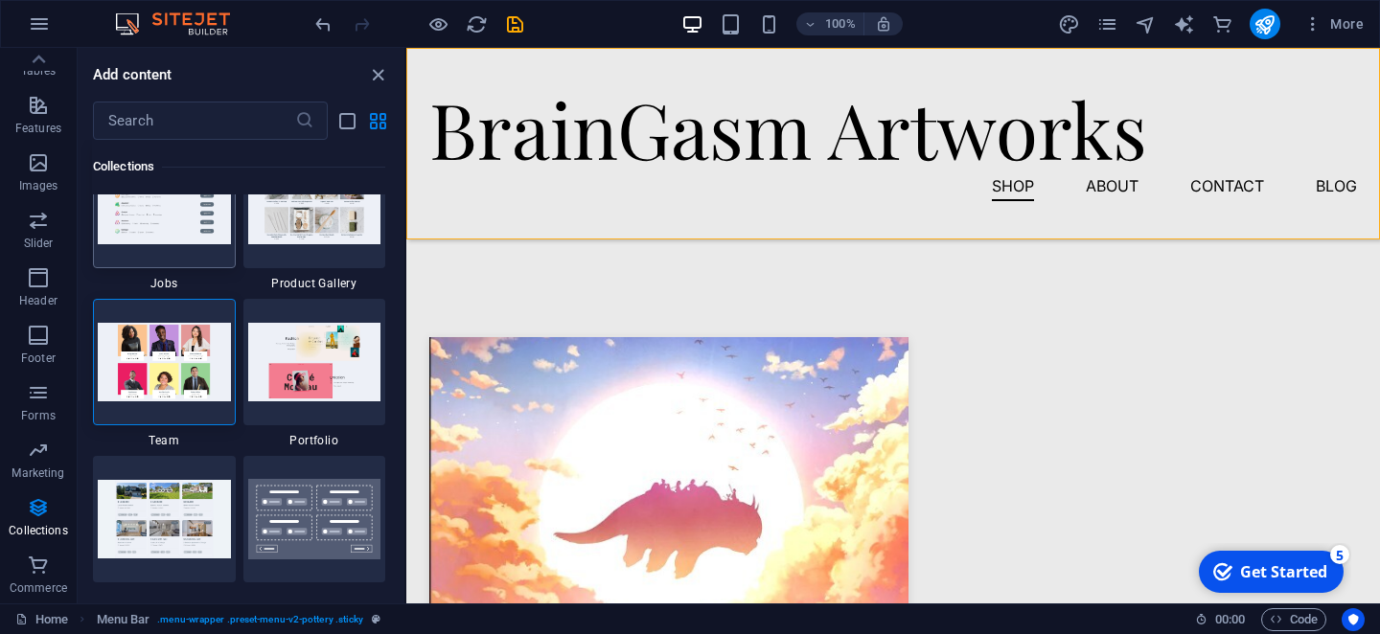
scroll to position [17916, 0]
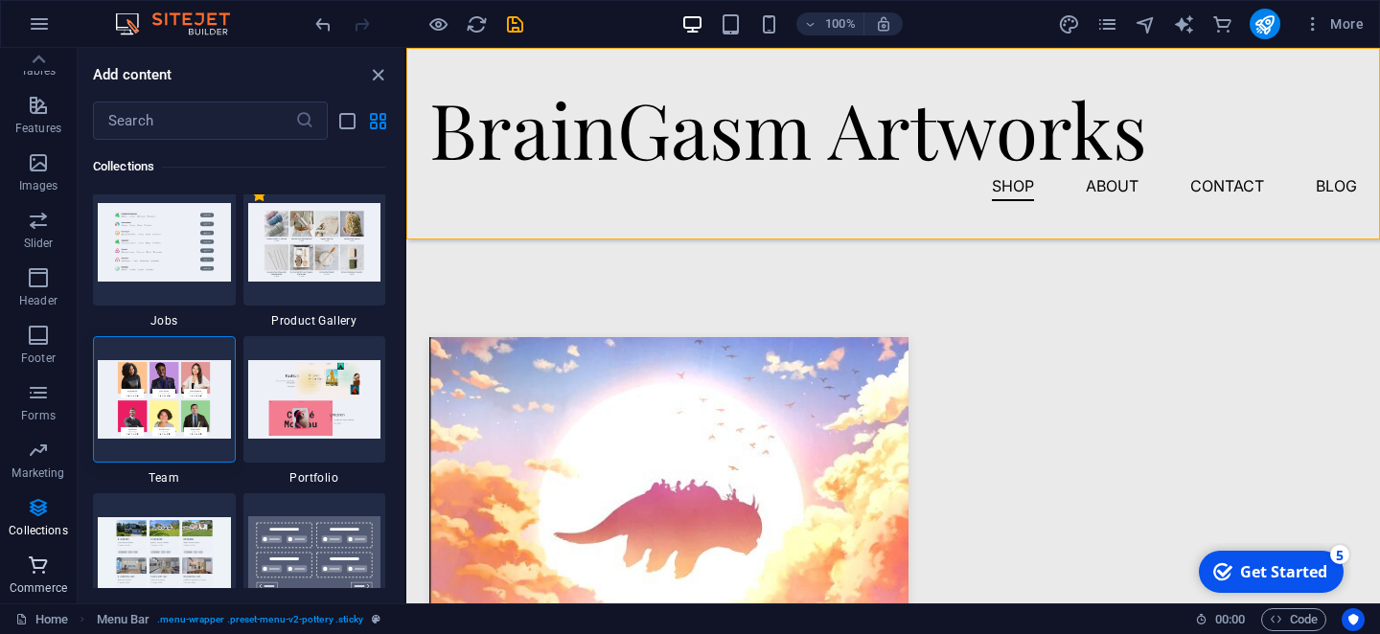
click at [38, 568] on icon "button" at bounding box center [38, 565] width 23 height 23
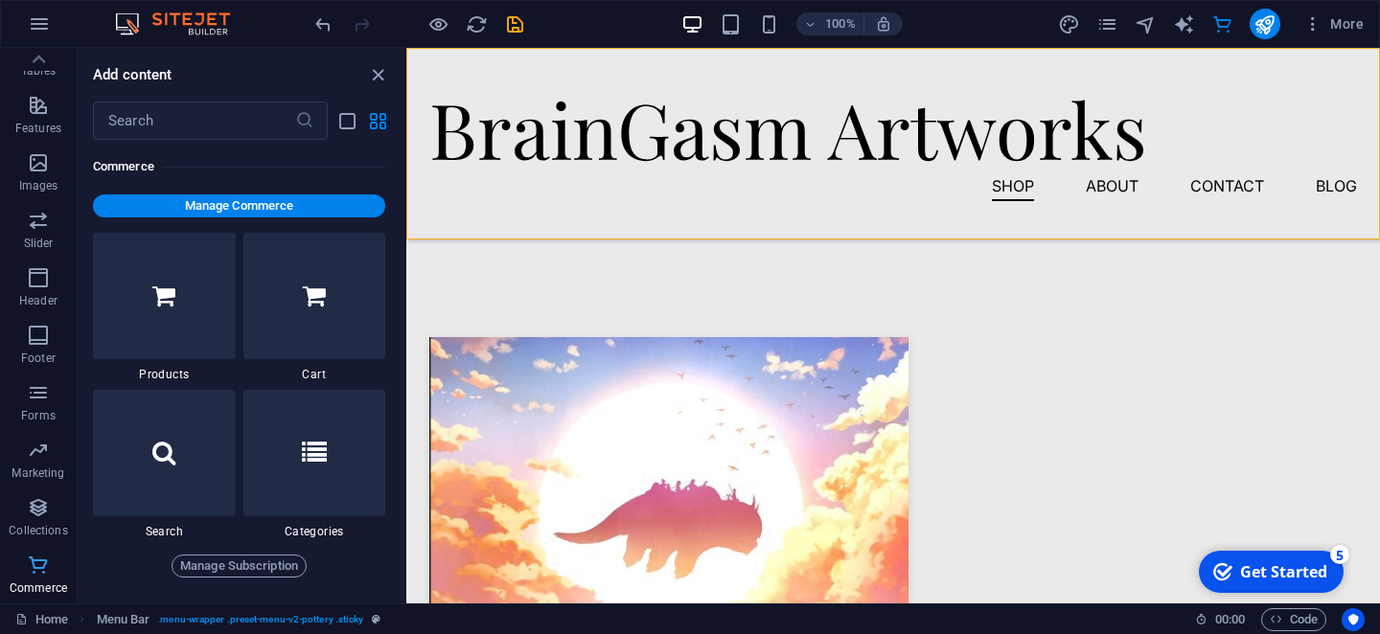
scroll to position [18623, 0]
click at [227, 214] on span "Manage Commerce" at bounding box center [239, 206] width 277 height 23
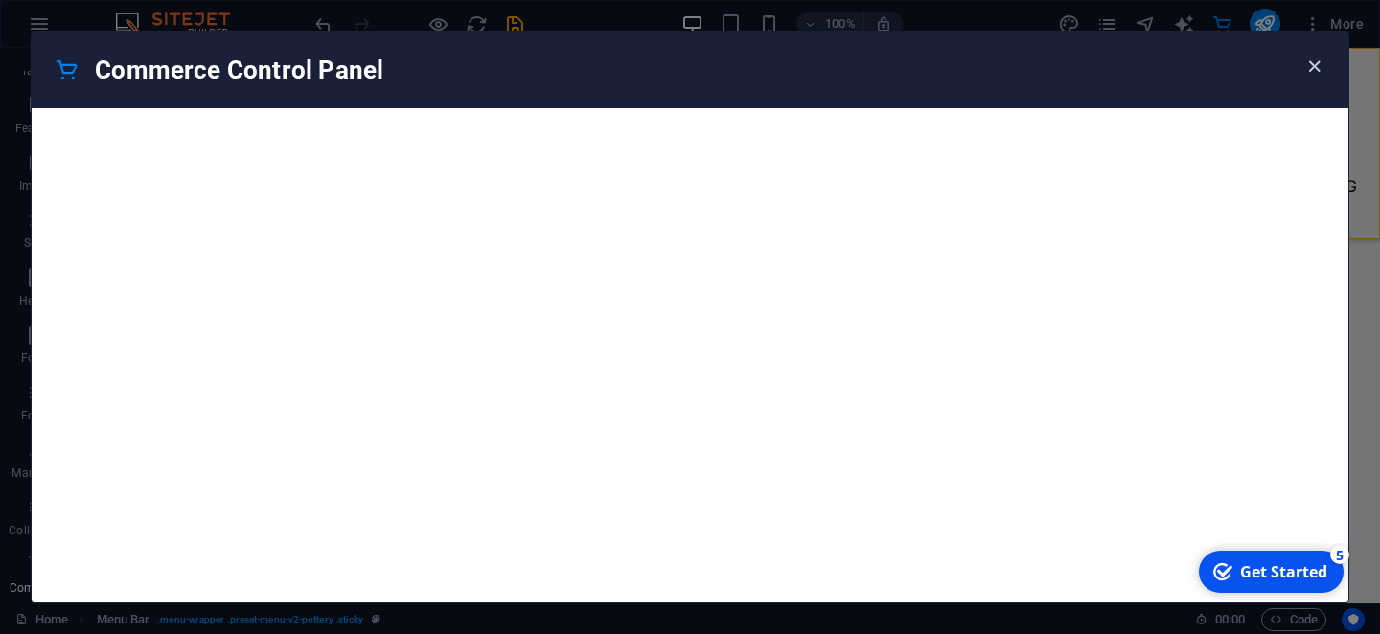
click at [1315, 70] on icon "button" at bounding box center [1314, 67] width 22 height 22
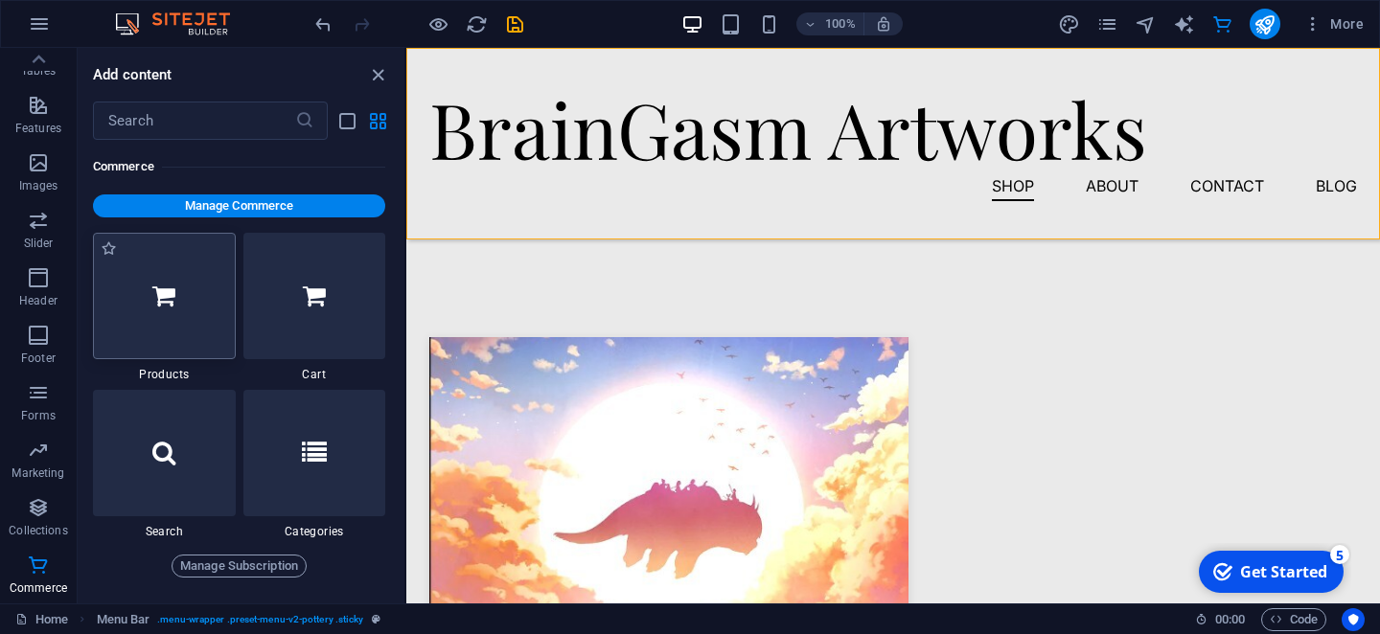
click at [151, 264] on div at bounding box center [164, 296] width 143 height 126
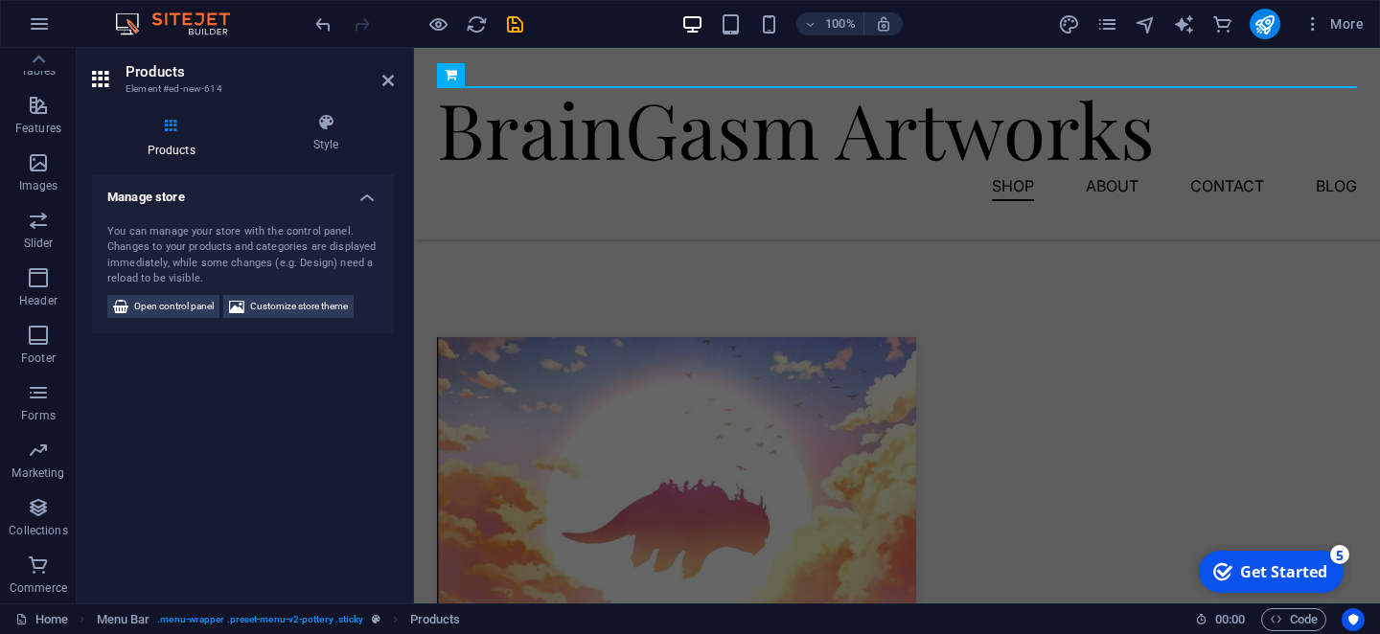
scroll to position [365, 0]
click at [160, 305] on span "Open control panel" at bounding box center [174, 306] width 80 height 23
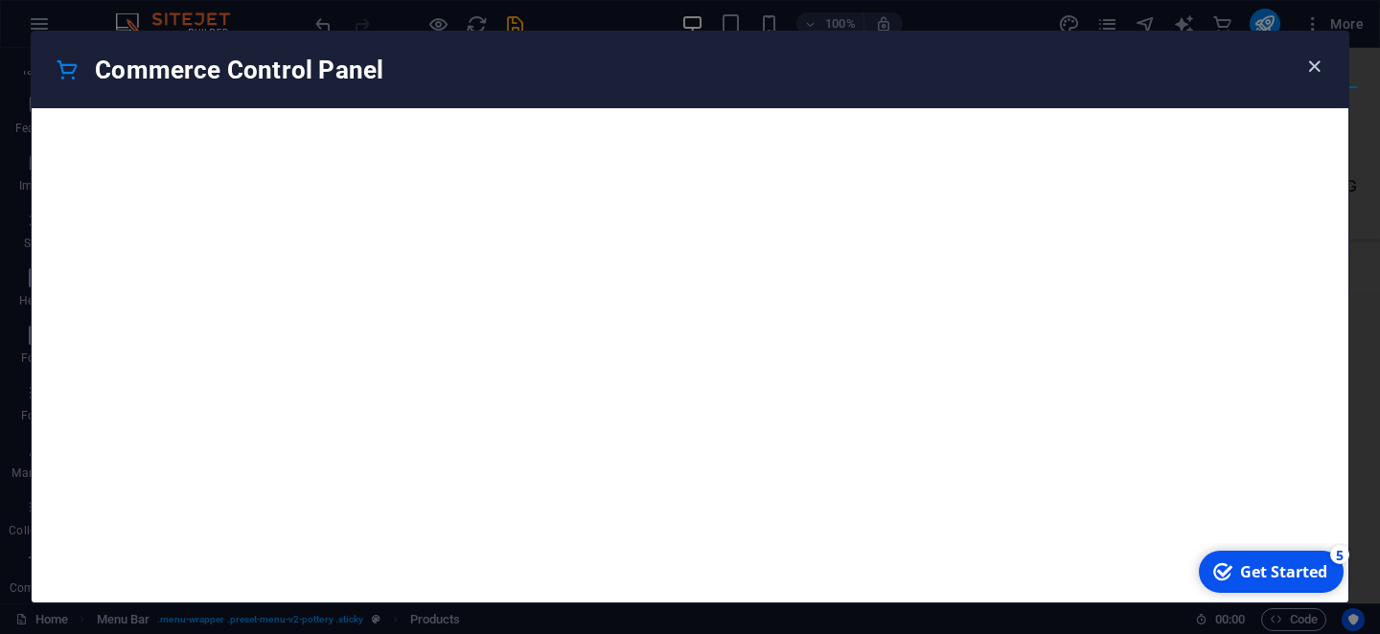
drag, startPoint x: 1337, startPoint y: 53, endPoint x: 1316, endPoint y: 63, distance: 23.6
click at [1332, 55] on div "Commerce Control Panel" at bounding box center [690, 70] width 1317 height 77
click at [1314, 63] on icon "button" at bounding box center [1314, 67] width 22 height 22
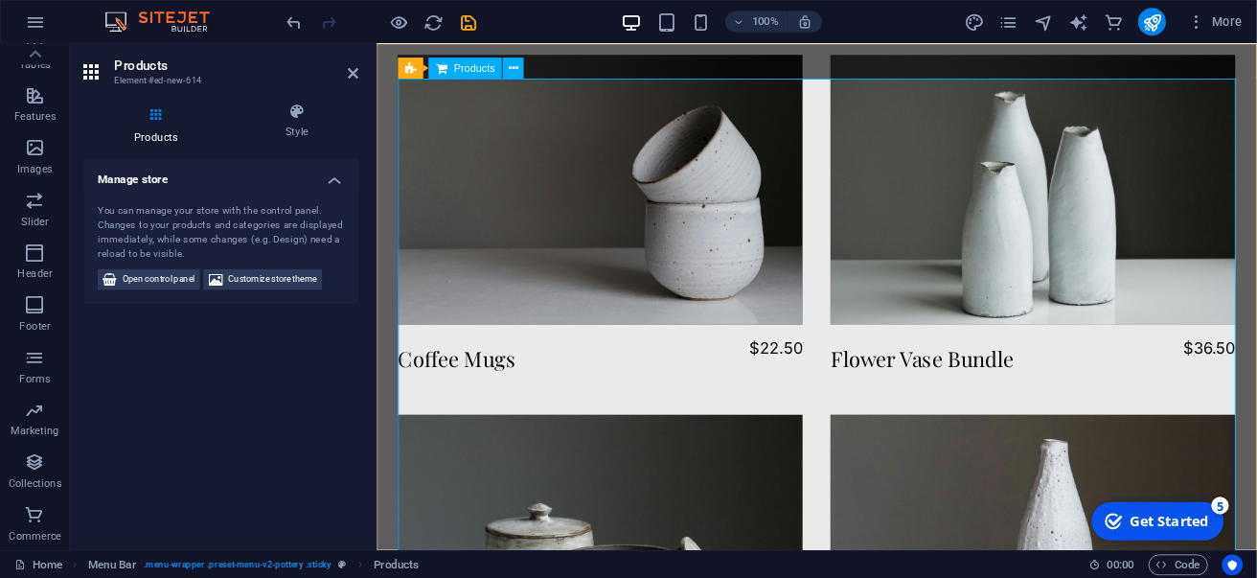
scroll to position [0, 0]
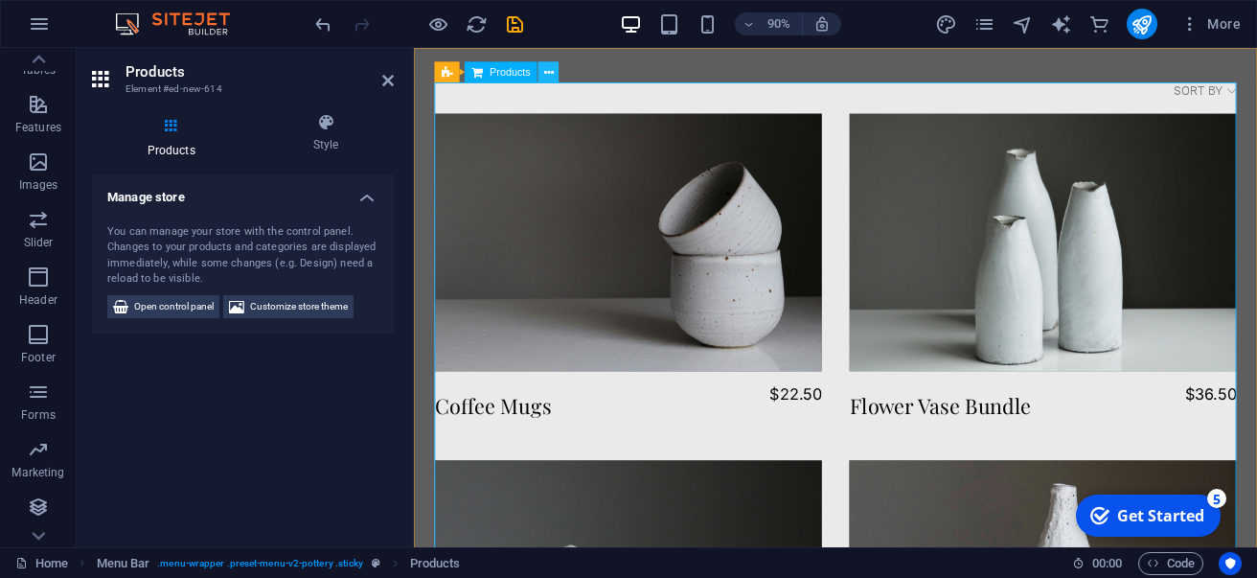
click at [552, 76] on icon at bounding box center [549, 72] width 10 height 18
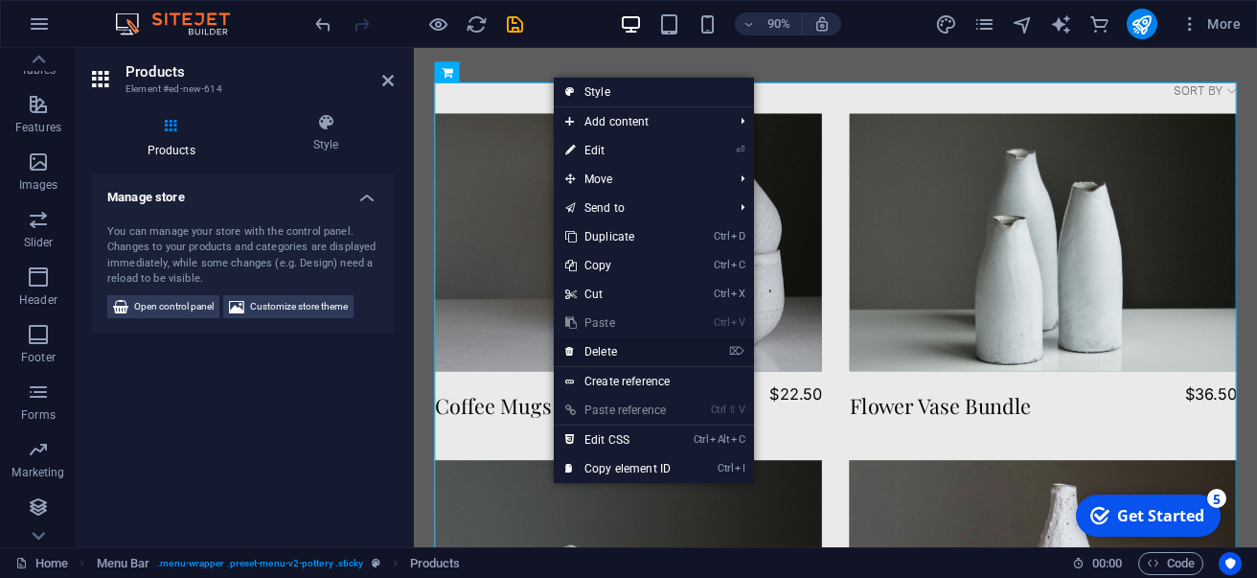
click at [624, 347] on link "⌦ Delete" at bounding box center [618, 351] width 128 height 29
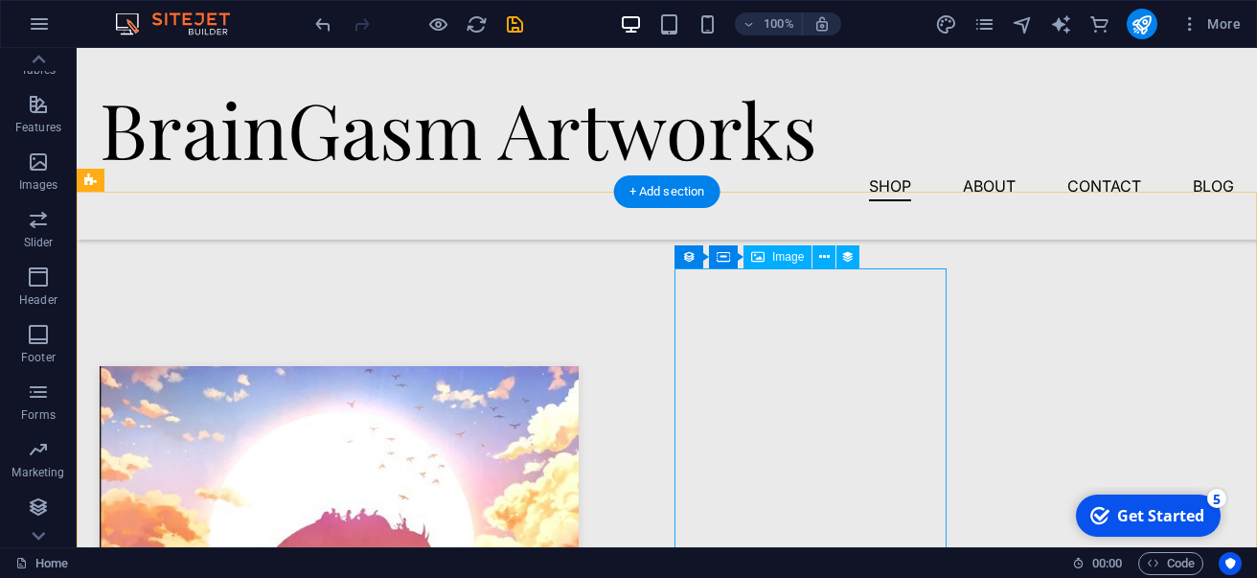
scroll to position [1287, 0]
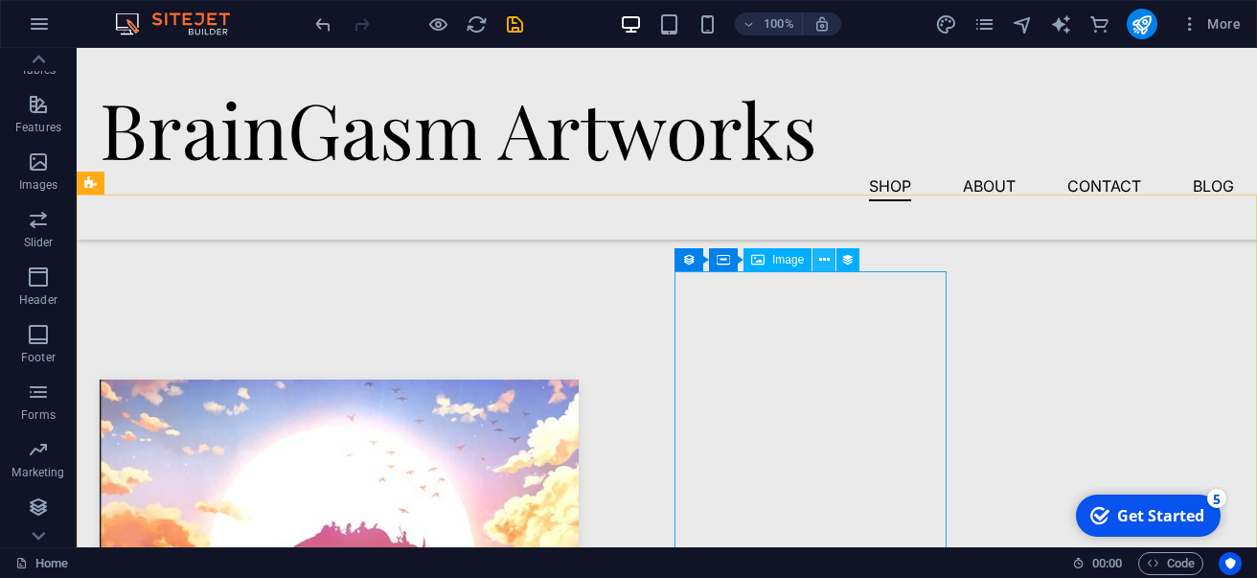
click at [817, 270] on button at bounding box center [824, 259] width 23 height 23
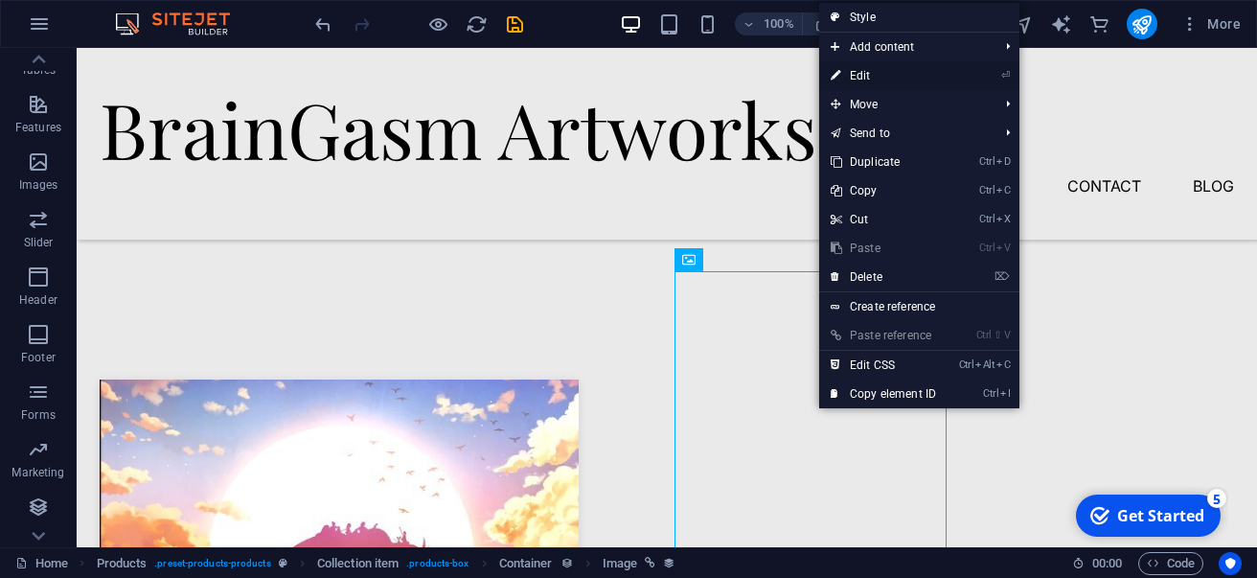
click at [876, 85] on link "⏎ Edit" at bounding box center [883, 75] width 128 height 29
select select "image"
select select "px"
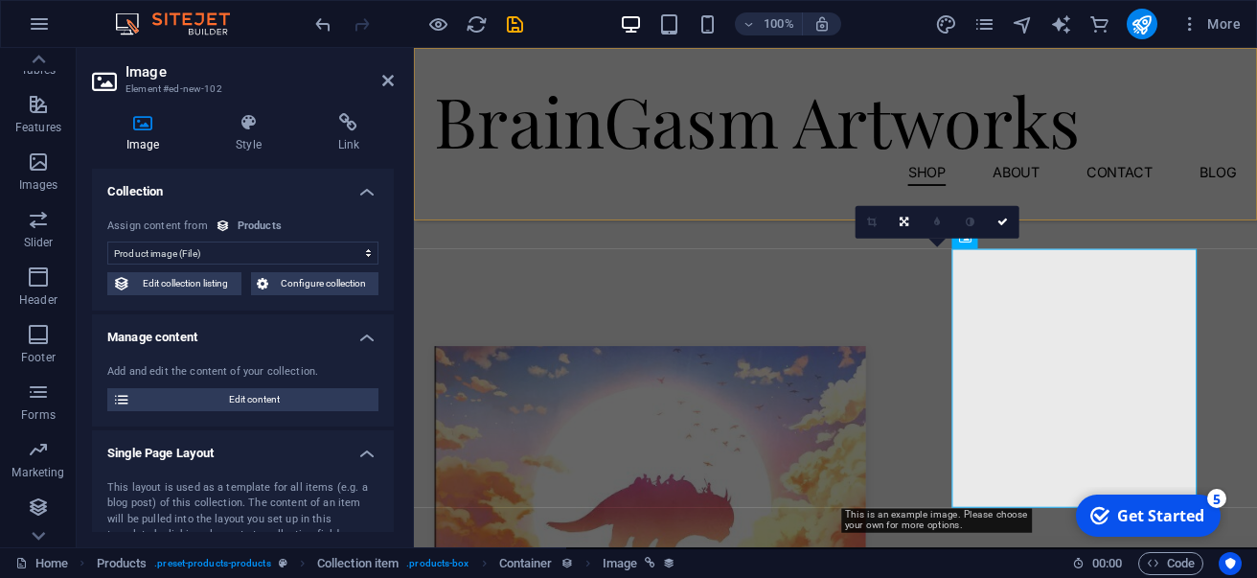
click at [926, 84] on div "BrainGasm Artworks Shop About Contact Blog" at bounding box center [882, 144] width 937 height 192
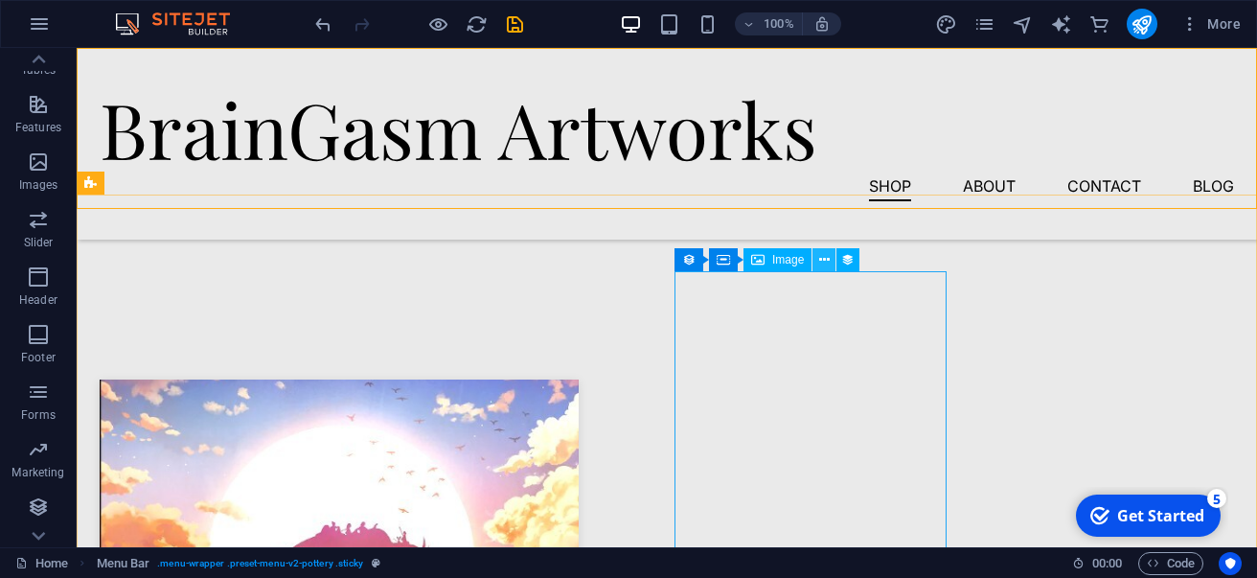
click at [821, 266] on icon at bounding box center [824, 260] width 11 height 20
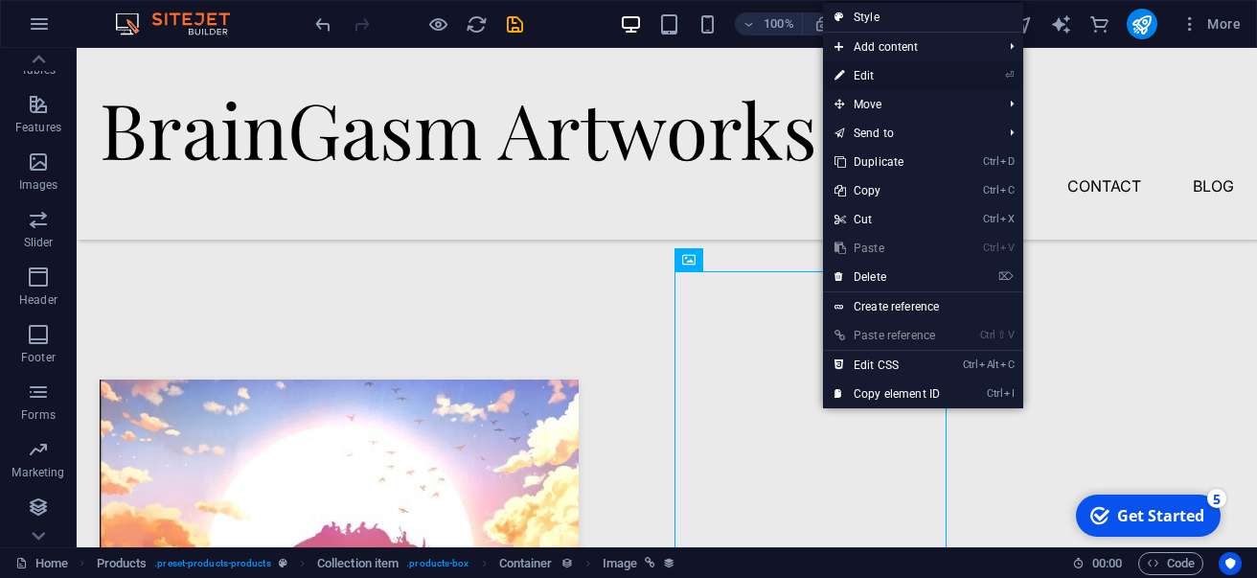
click at [869, 76] on link "⏎ Edit" at bounding box center [887, 75] width 128 height 29
select select "image"
select select "px"
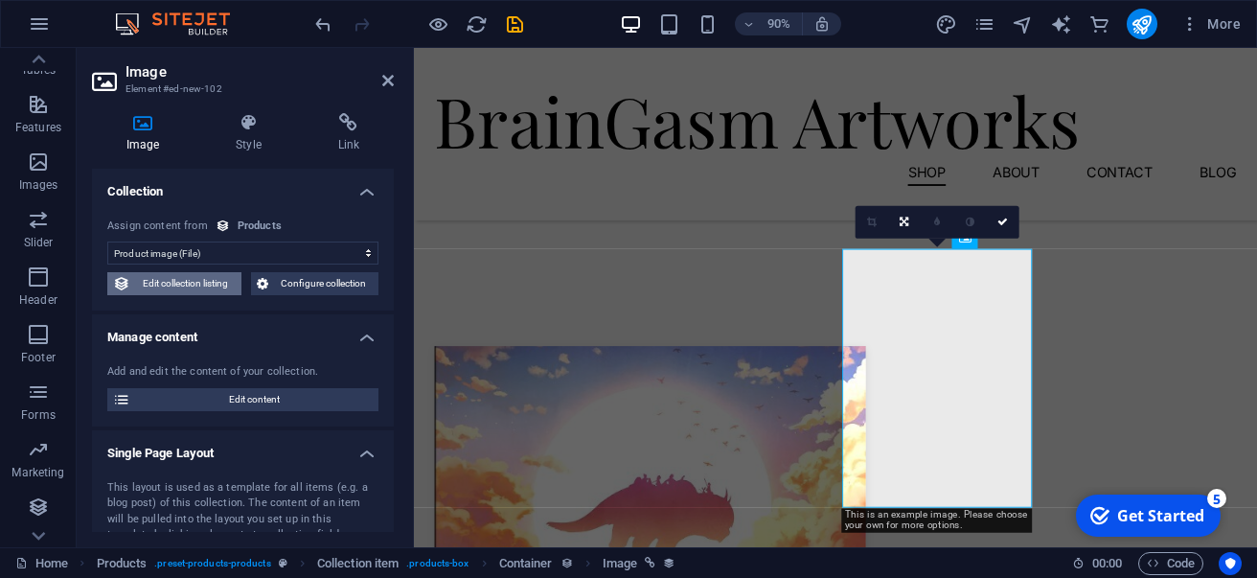
click at [204, 289] on span "Edit collection listing" at bounding box center [186, 283] width 100 height 23
select select "68baf3abc0a1d2e5e3096e52"
select select "createdAt_DESC"
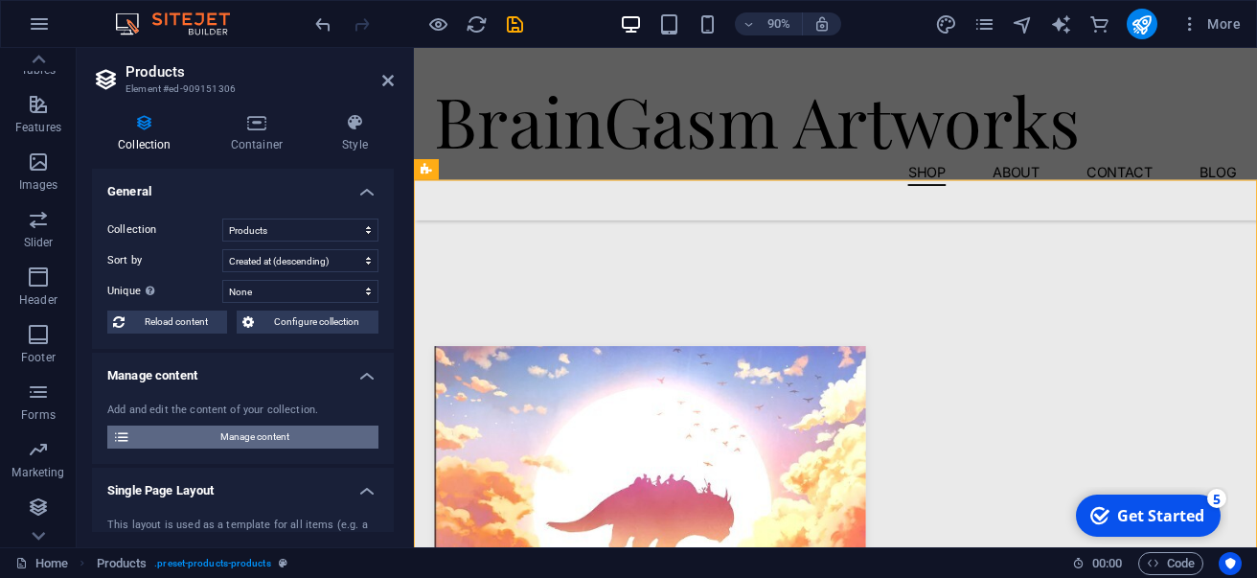
click at [234, 445] on span "Manage content" at bounding box center [254, 436] width 237 height 23
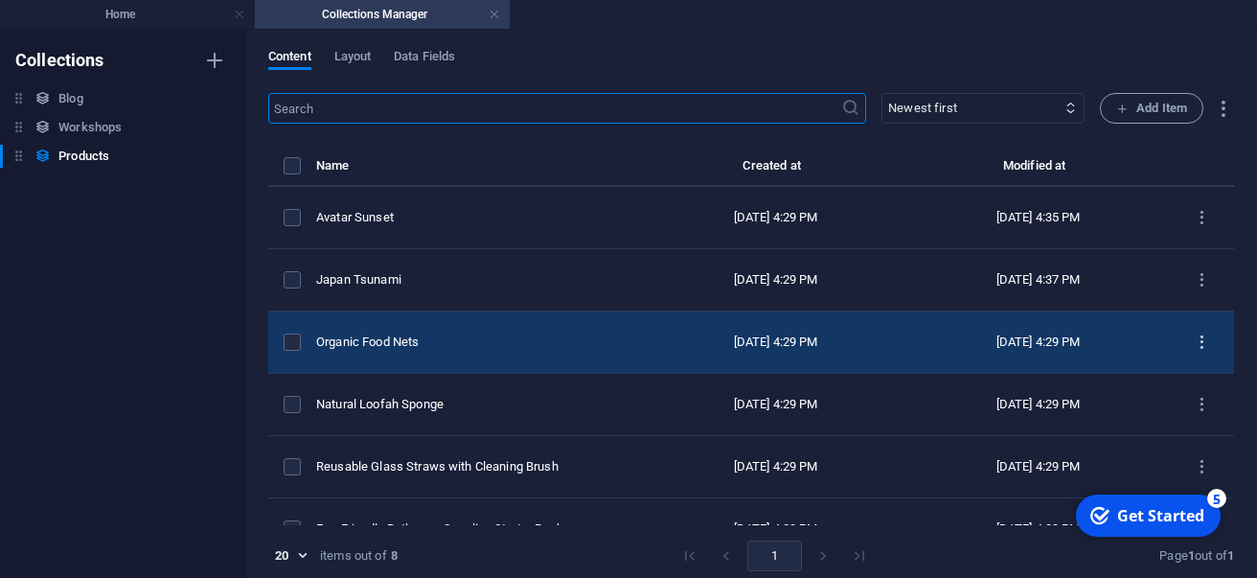
click at [1203, 336] on icon "items list" at bounding box center [1202, 342] width 18 height 18
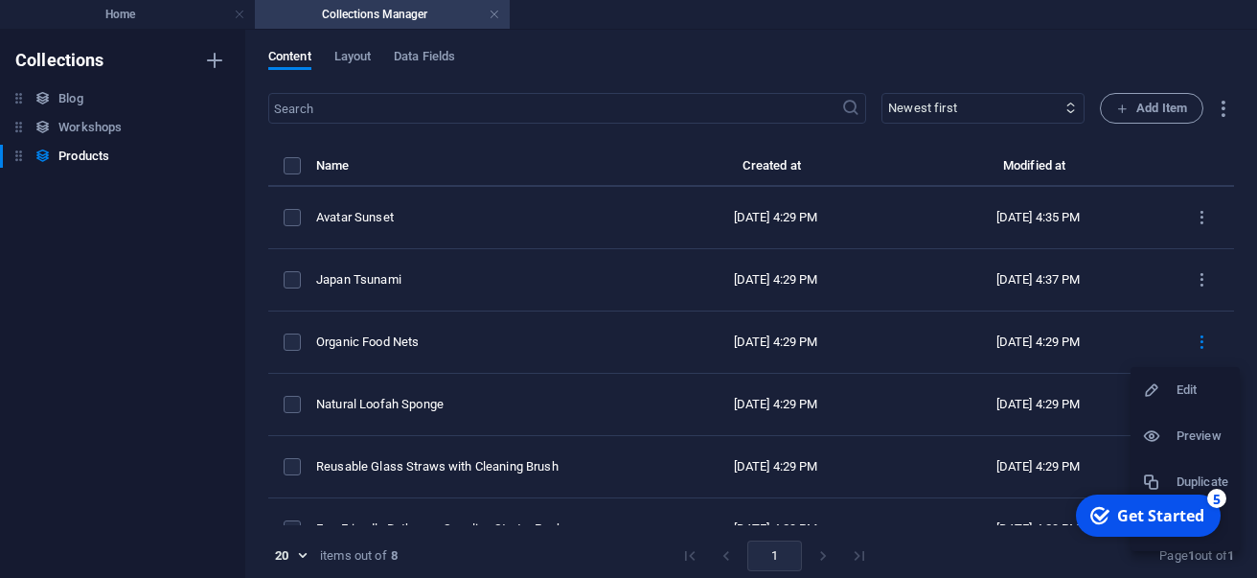
click at [1180, 388] on h6 "Edit" at bounding box center [1203, 389] width 52 height 23
select select "Out of stock"
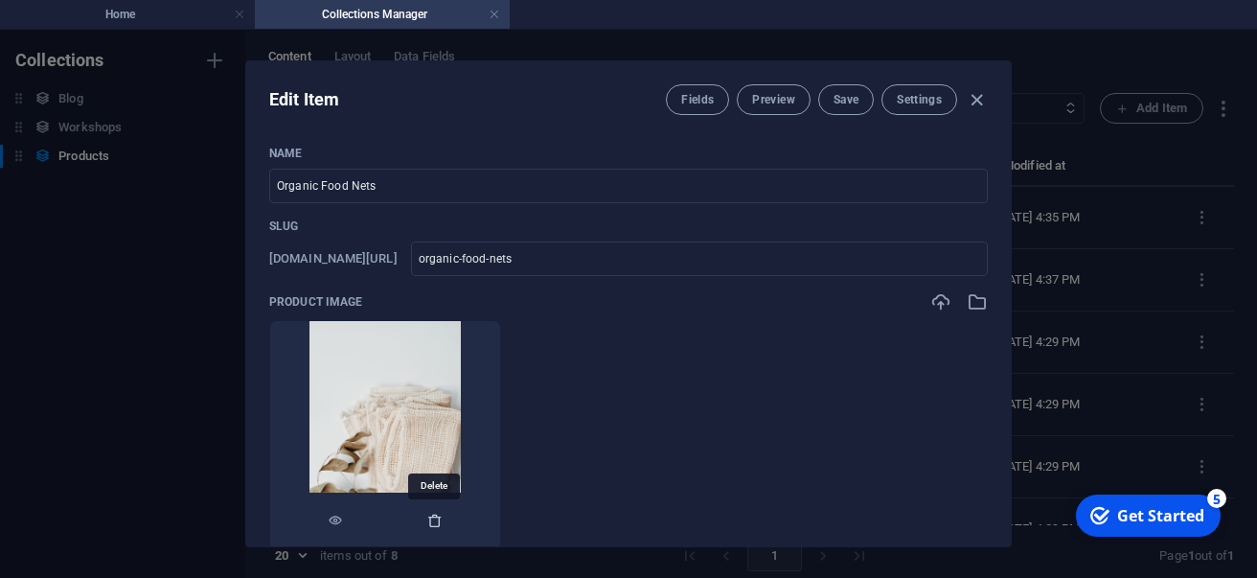
click at [440, 522] on icon "button" at bounding box center [434, 520] width 15 height 15
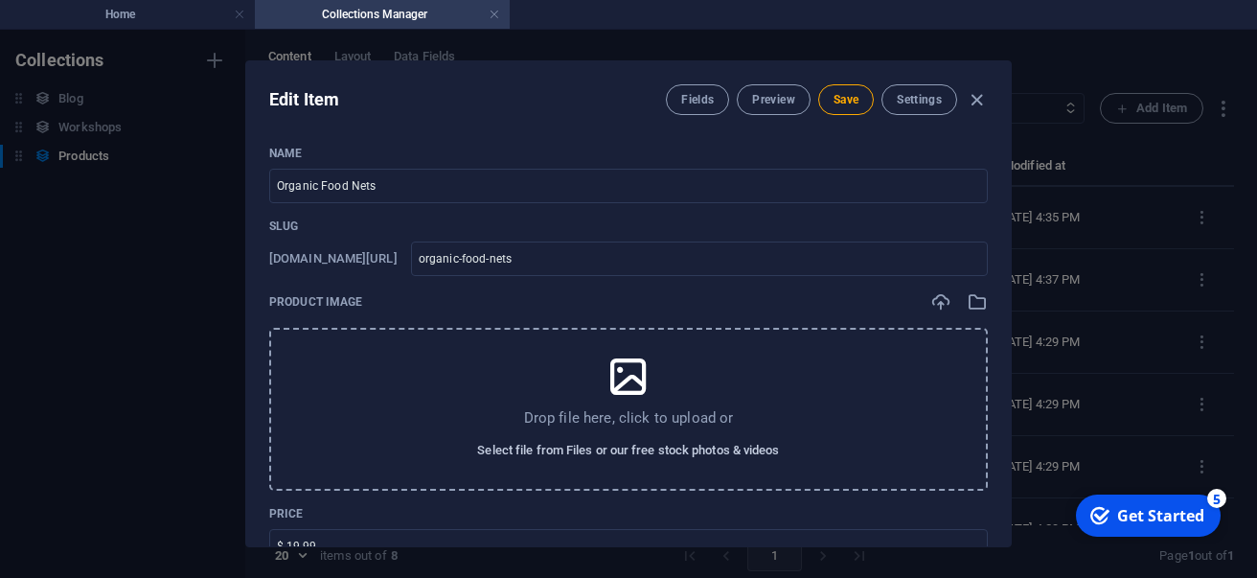
click at [533, 453] on span "Select file from Files or our free stock photos & videos" at bounding box center [628, 450] width 302 height 23
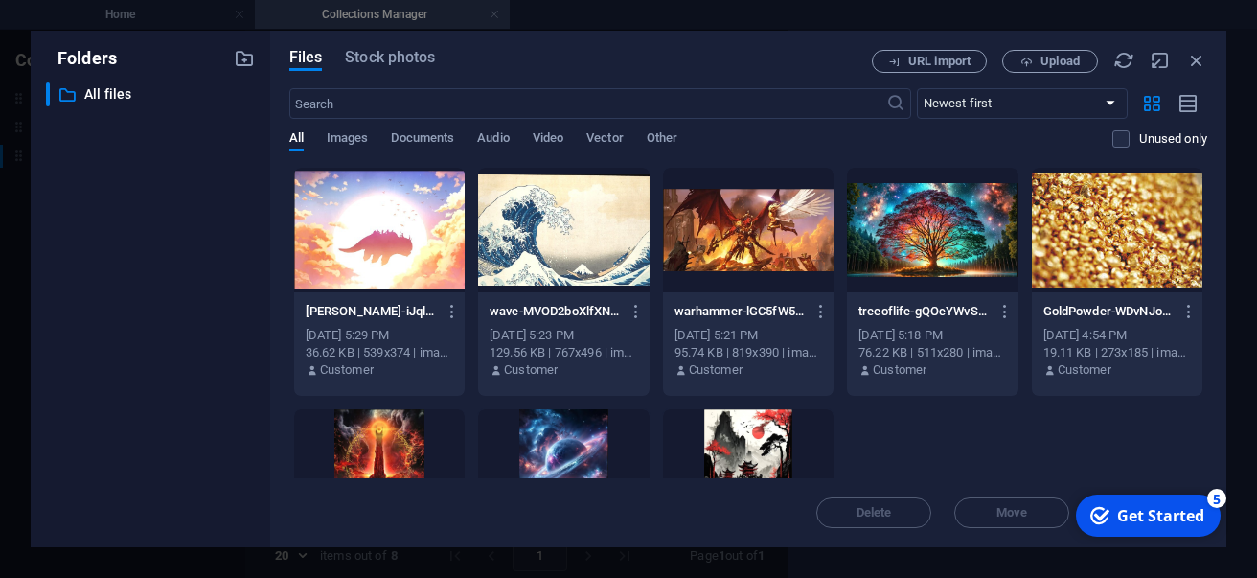
click at [880, 235] on div at bounding box center [932, 230] width 171 height 125
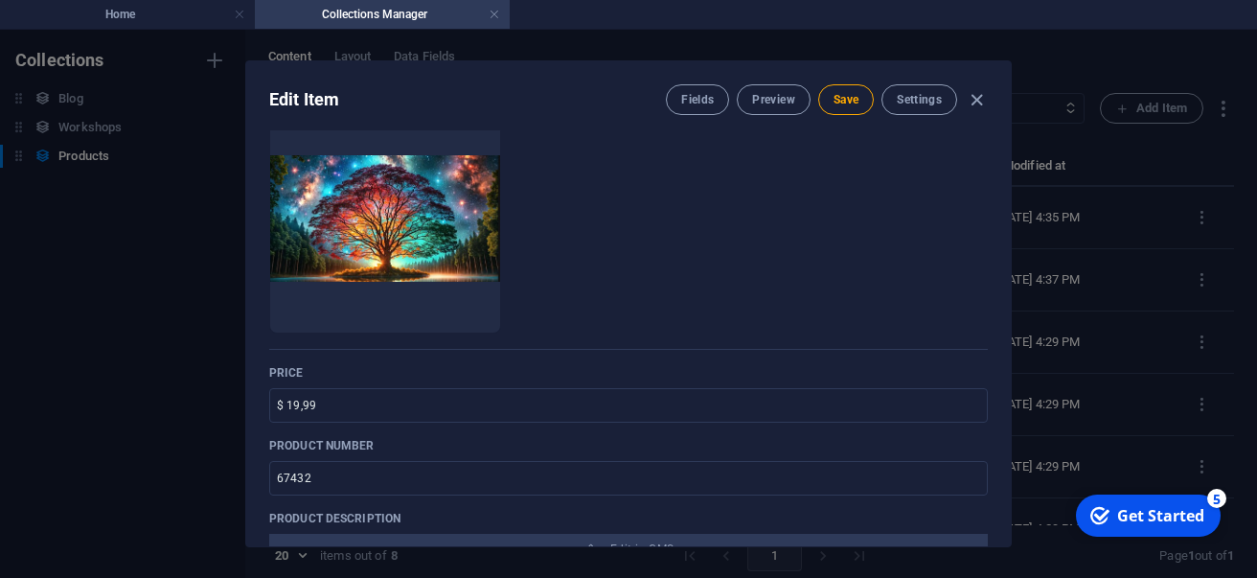
scroll to position [211, 0]
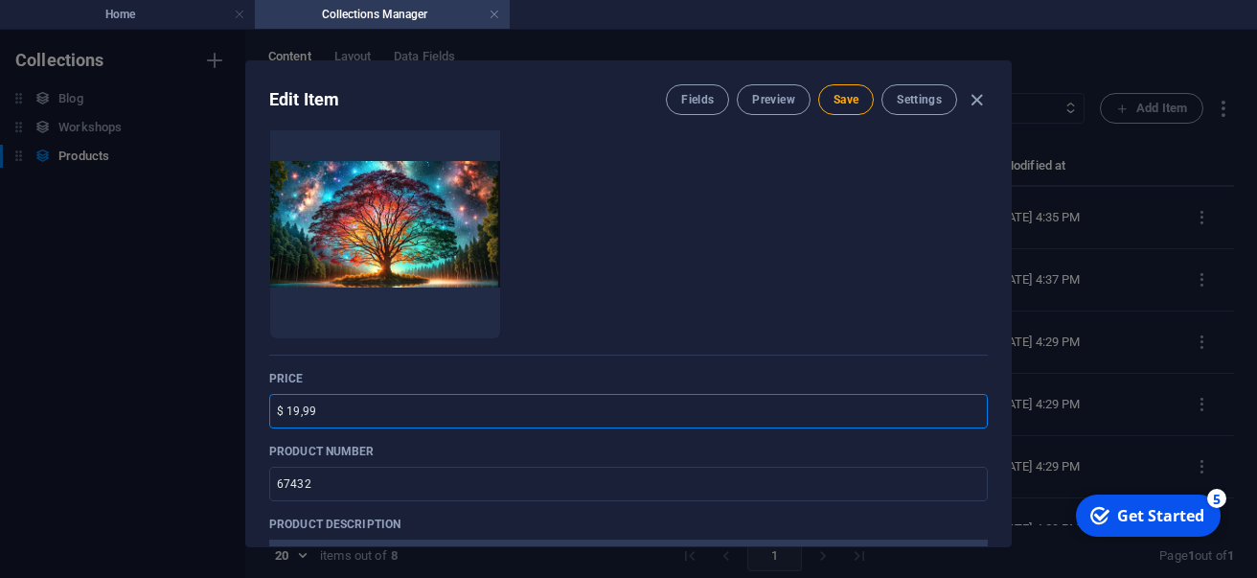
drag, startPoint x: 347, startPoint y: 400, endPoint x: 172, endPoint y: 411, distance: 175.7
click at [269, 411] on input "$ 19,99" at bounding box center [628, 411] width 719 height 34
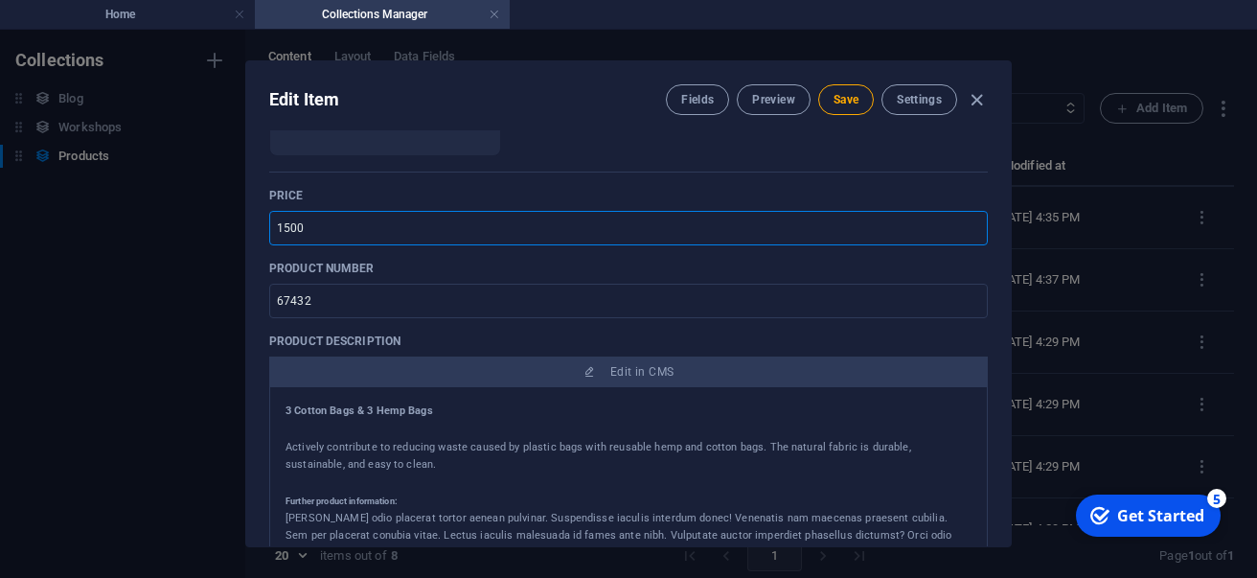
scroll to position [397, 0]
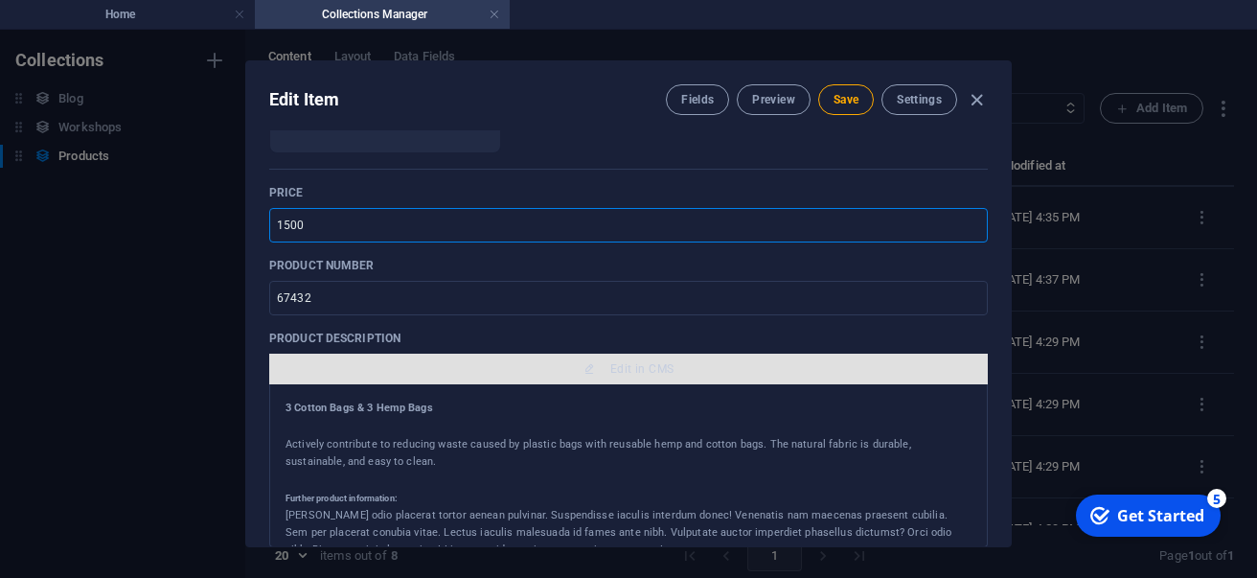
type input "1500"
click at [487, 369] on span "Edit in CMS" at bounding box center [628, 368] width 703 height 15
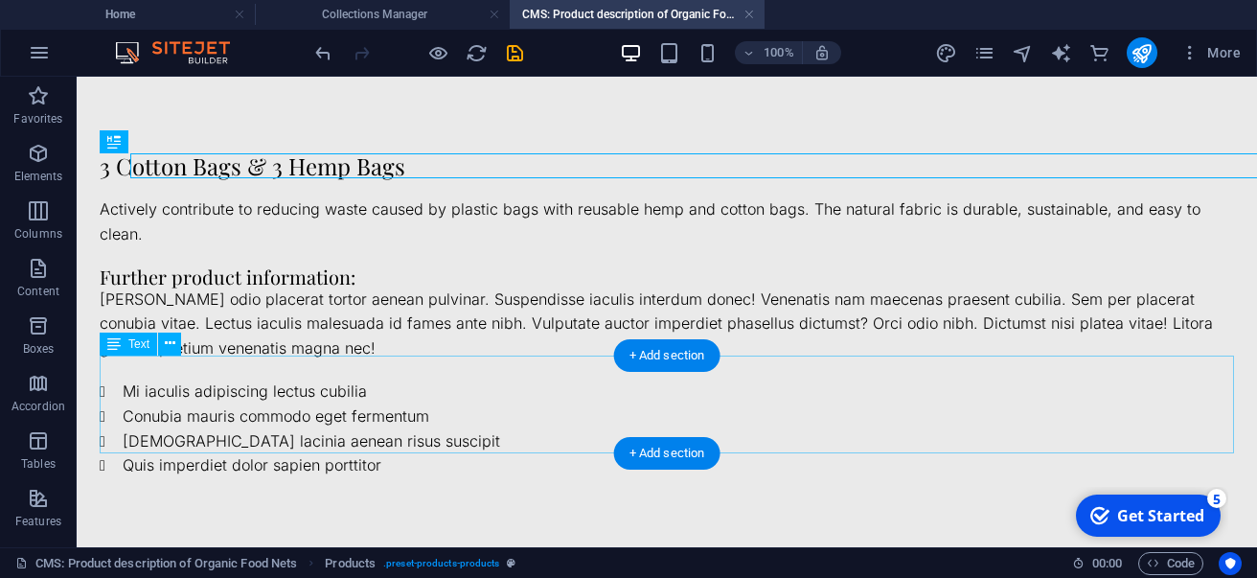
scroll to position [0, 0]
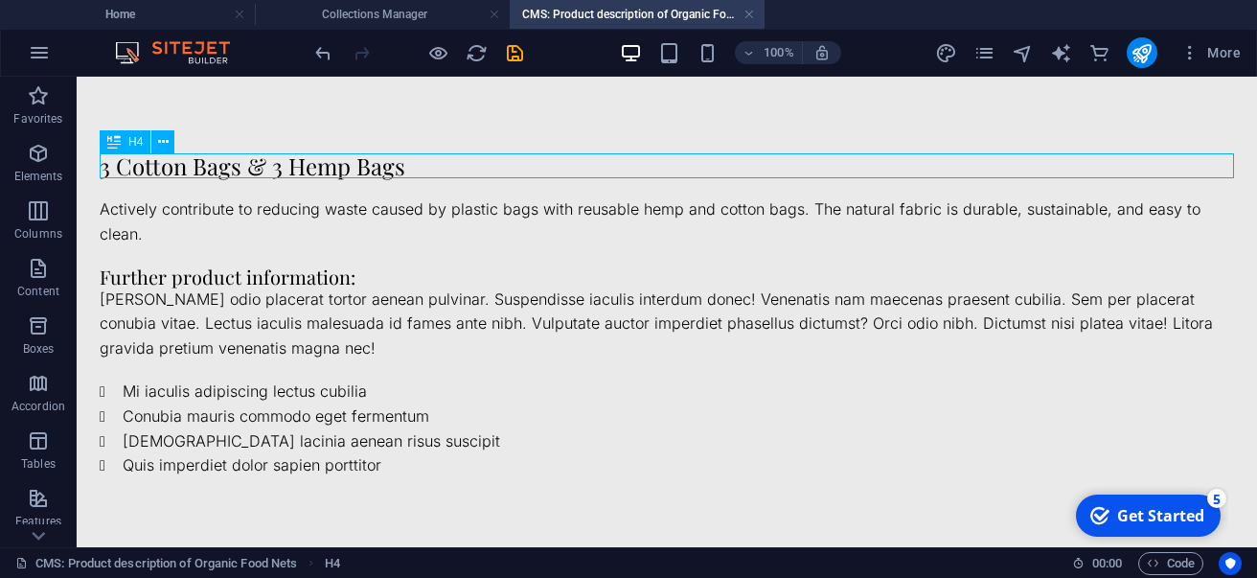
click at [324, 162] on div "3 Cotton Bags & 3 Hemp Bags" at bounding box center [667, 165] width 1135 height 25
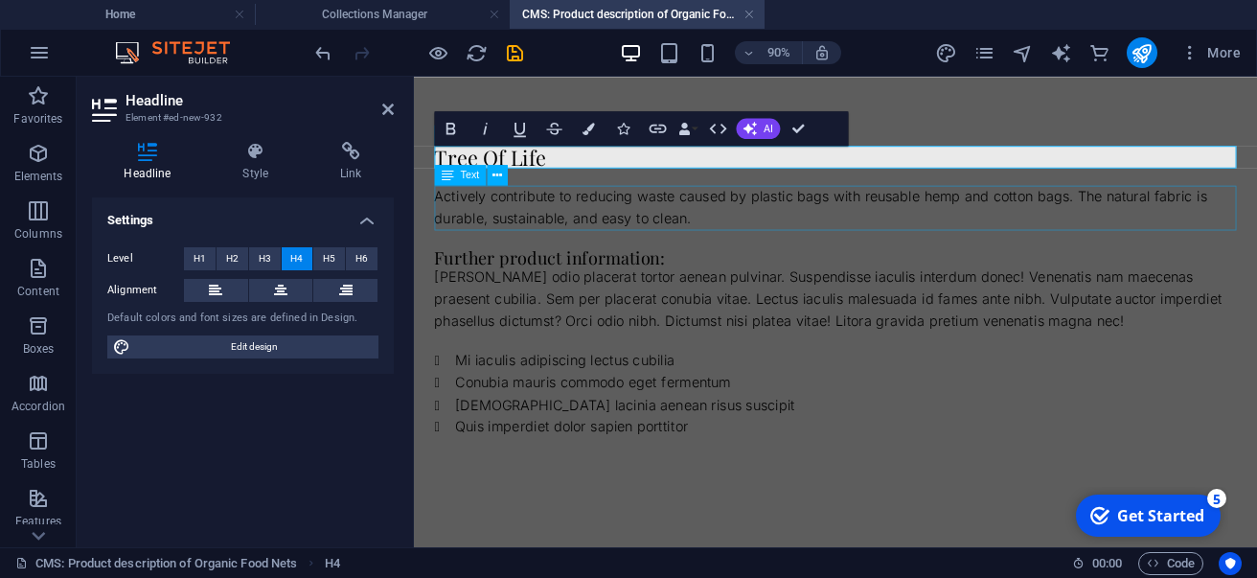
click at [477, 217] on div "Actively contribute to reducing waste caused by plastic bags with reusable hemp…" at bounding box center [882, 221] width 891 height 49
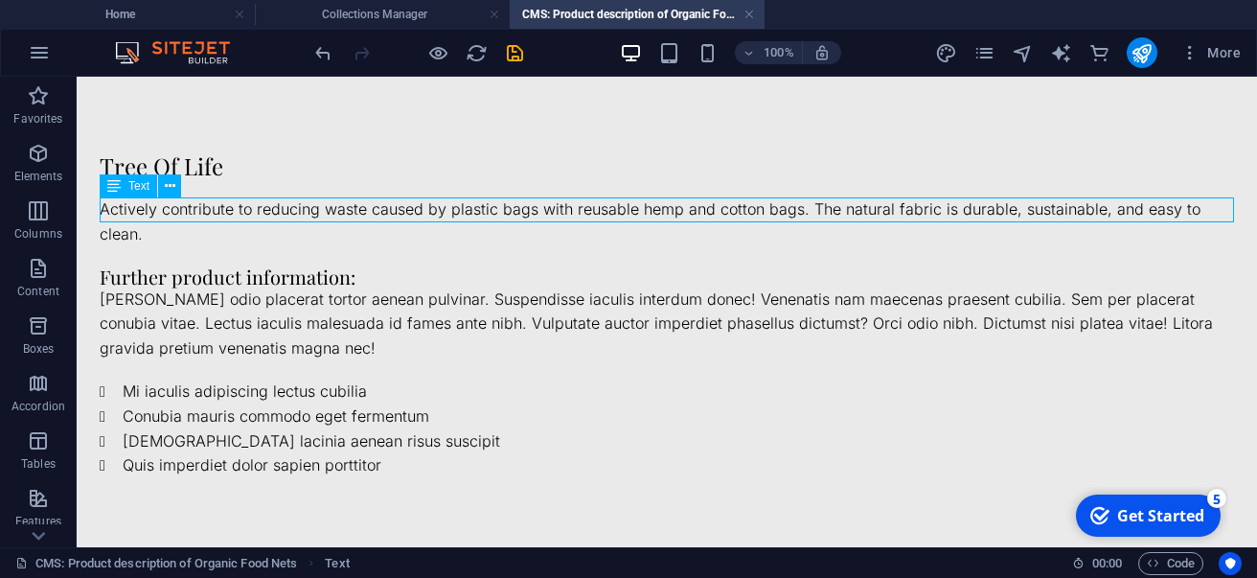
click at [422, 214] on div "Actively contribute to reducing waste caused by plastic bags with reusable hemp…" at bounding box center [667, 221] width 1135 height 49
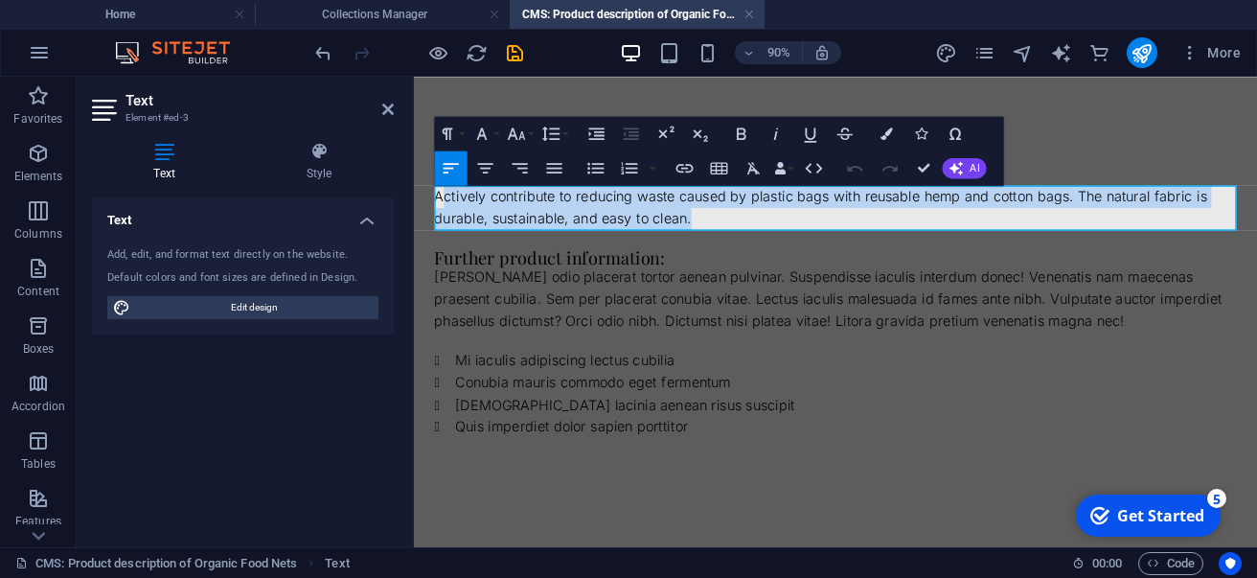
drag, startPoint x: 442, startPoint y: 211, endPoint x: 753, endPoint y: 240, distance: 312.7
click at [753, 240] on p "Actively contribute to reducing waste caused by plastic bags with reusable hemp…" at bounding box center [882, 221] width 891 height 49
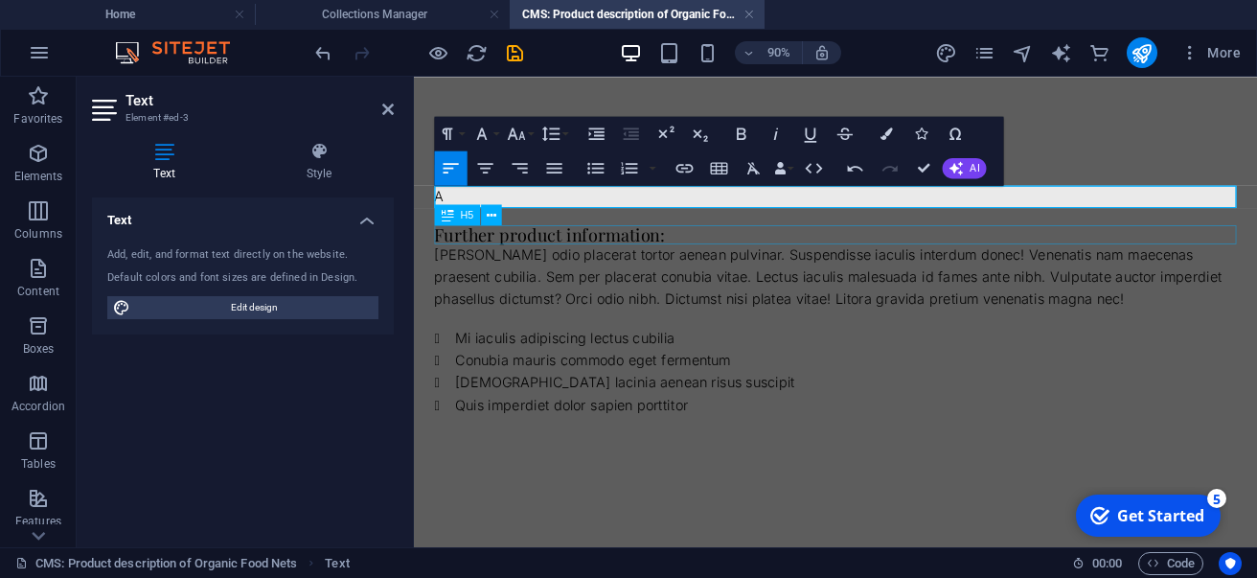
click at [551, 260] on div "Further product information:" at bounding box center [882, 251] width 891 height 21
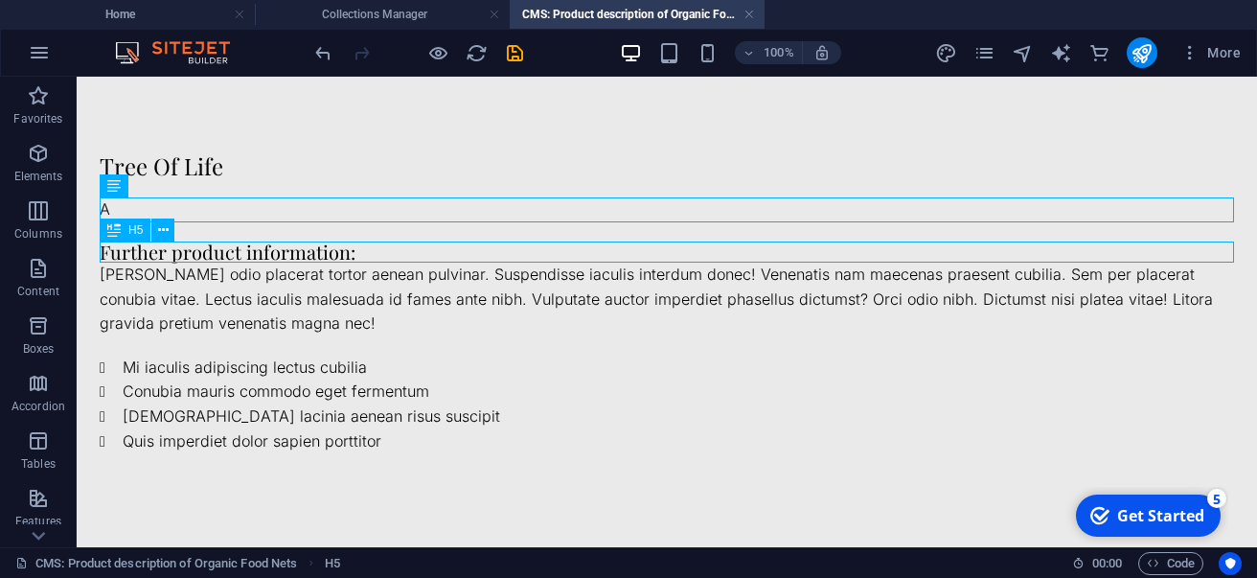
click at [367, 256] on div "Further product information:" at bounding box center [667, 251] width 1135 height 21
click at [338, 251] on div "Further product information:" at bounding box center [667, 251] width 1135 height 21
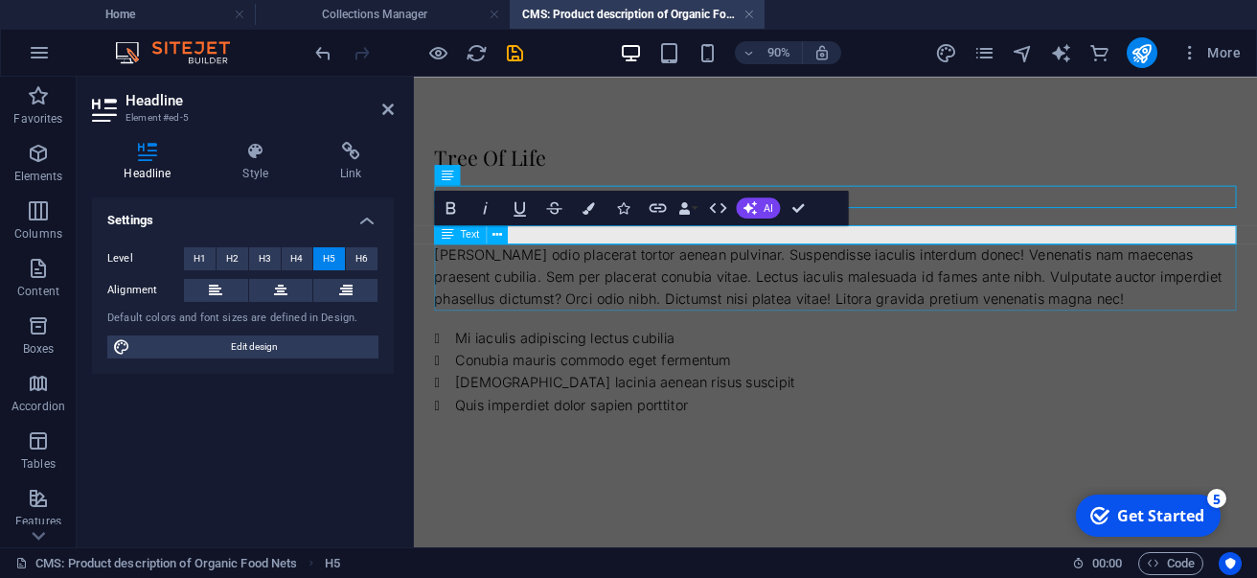
click at [532, 268] on div "Justo primis odio placerat tortor aenean pulvinar. Suspendisse iaculis interdum…" at bounding box center [882, 300] width 891 height 74
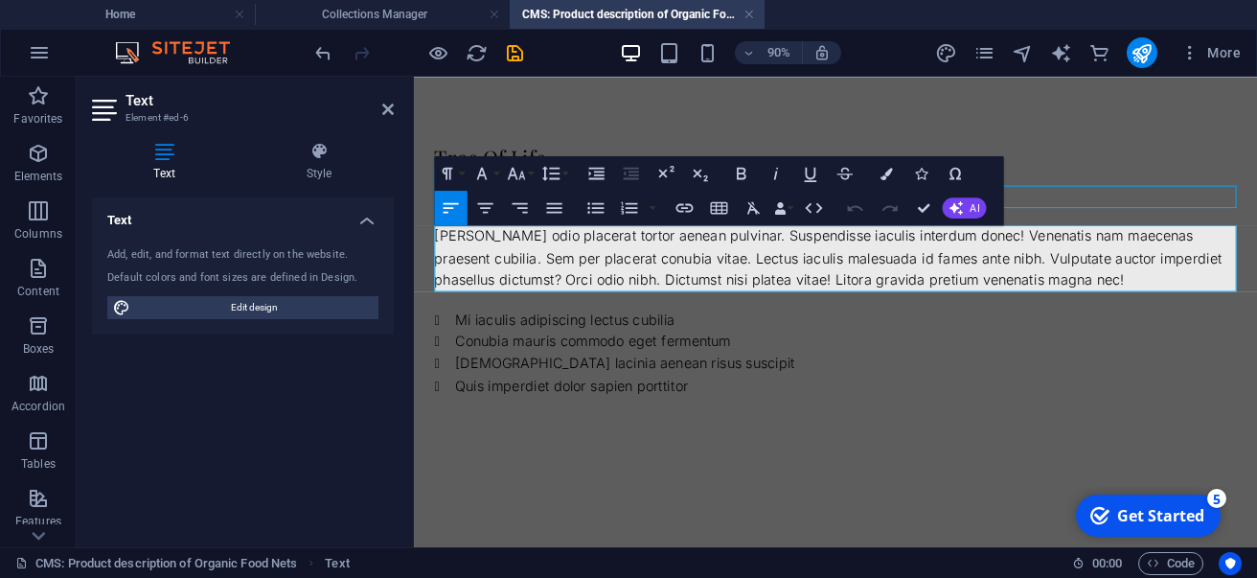
click at [532, 268] on div "Justo primis odio placerat tortor aenean pulvinar. Suspendisse iaculis interdum…" at bounding box center [882, 278] width 891 height 74
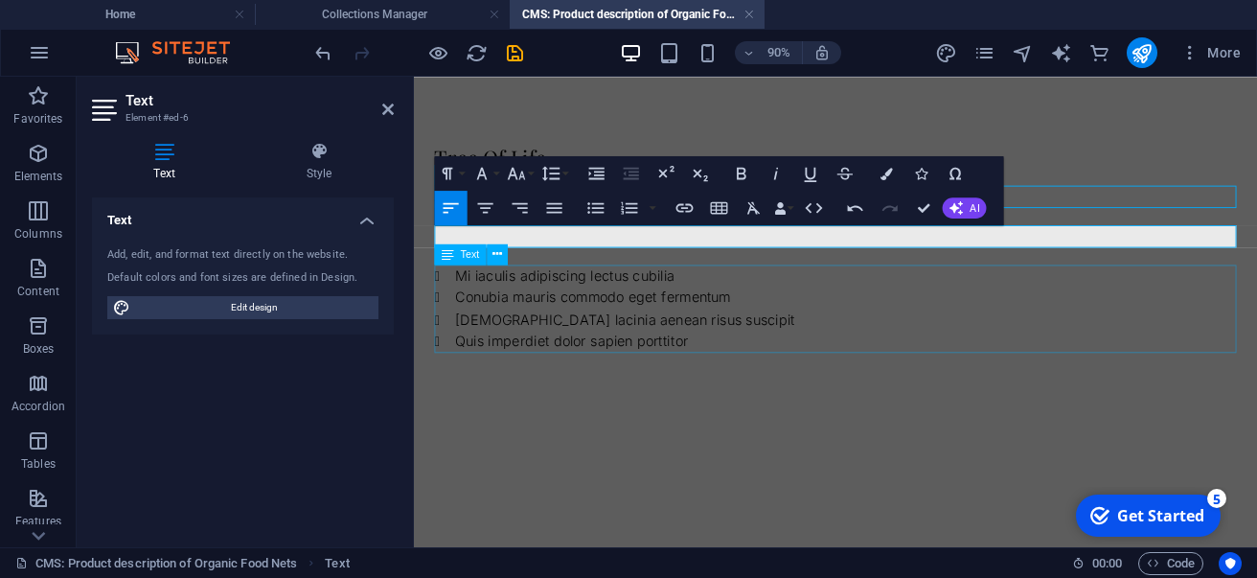
click at [533, 287] on div "Mi iaculis adipiscing lectus cubilia Conubia mauris commodo eget fermentum Euis…" at bounding box center [882, 335] width 891 height 98
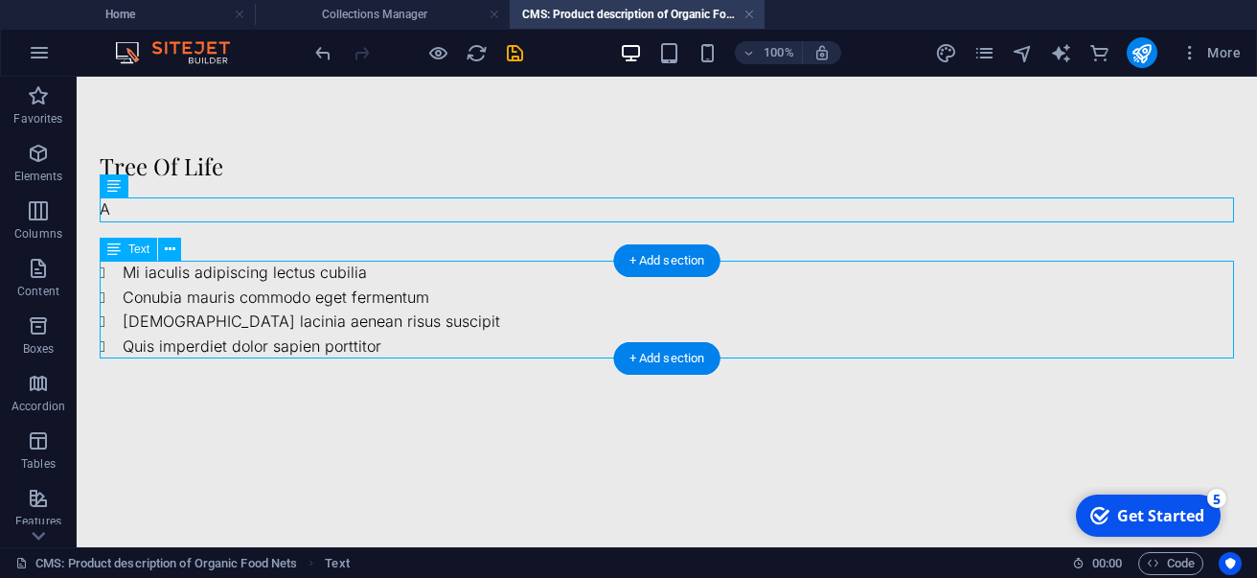
click at [121, 272] on div "Mi iaculis adipiscing lectus cubilia Conubia mauris commodo eget fermentum Euis…" at bounding box center [667, 310] width 1135 height 98
click at [124, 270] on div "Mi iaculis adipiscing lectus cubilia Conubia mauris commodo eget fermentum Euis…" at bounding box center [667, 310] width 1135 height 98
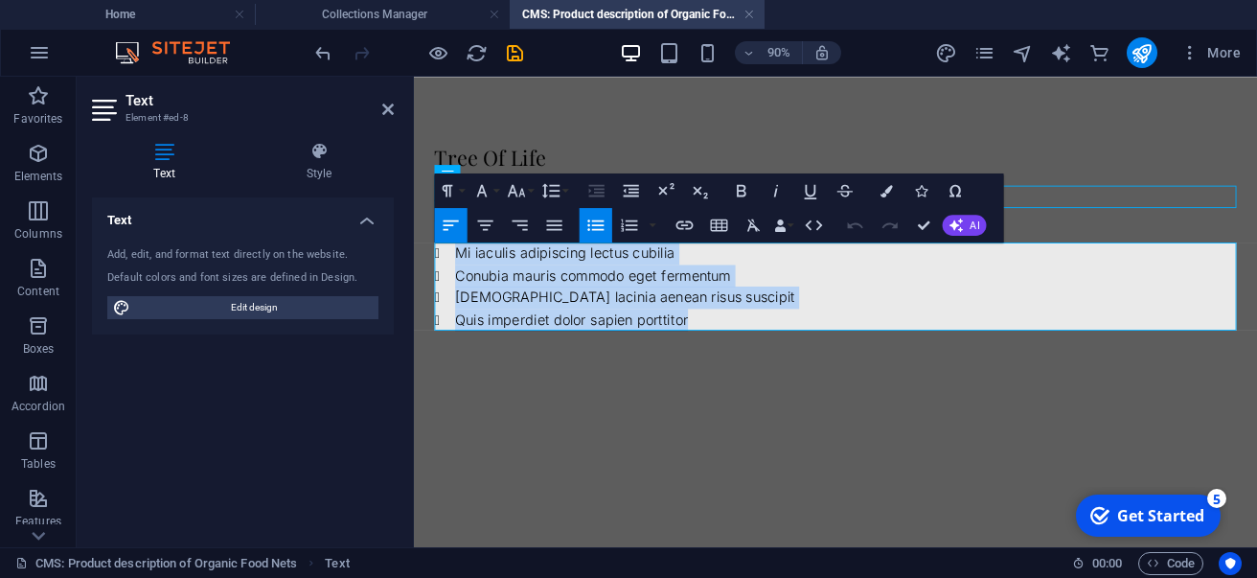
drag, startPoint x: 478, startPoint y: 278, endPoint x: 805, endPoint y: 366, distance: 338.4
click at [805, 366] on div "Tree Of Life A Mi iaculis adipiscing lectus cubilia Conubia mauris commodo eget…" at bounding box center [882, 256] width 937 height 358
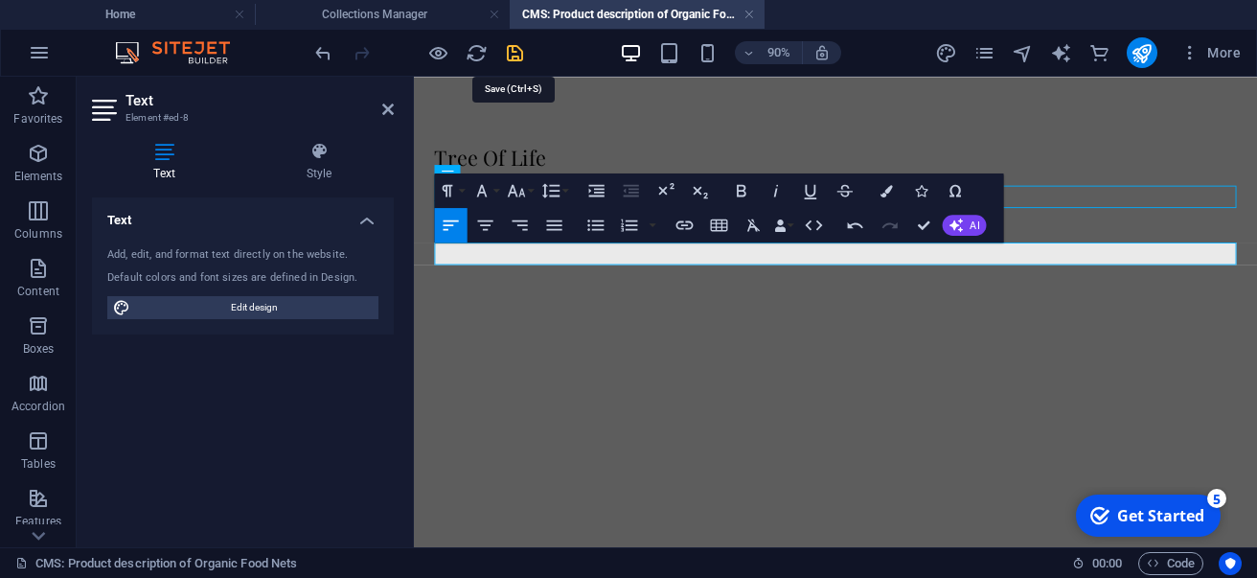
click at [515, 51] on icon "save" at bounding box center [515, 53] width 22 height 22
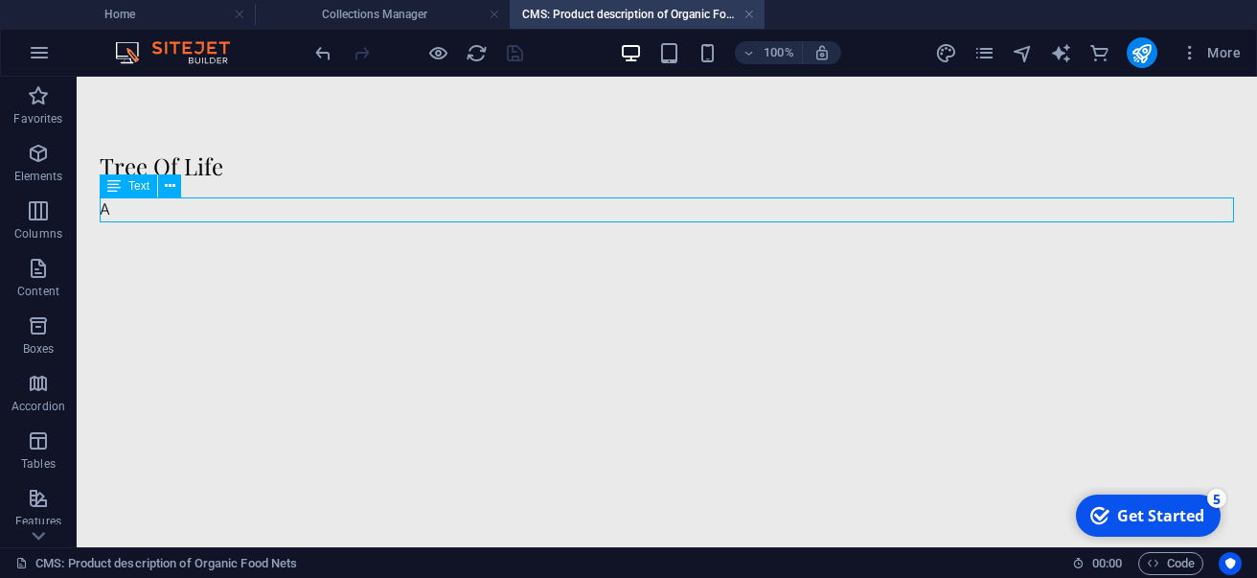
click at [137, 212] on div "A" at bounding box center [667, 209] width 1135 height 25
click at [107, 210] on div "A" at bounding box center [667, 209] width 1135 height 25
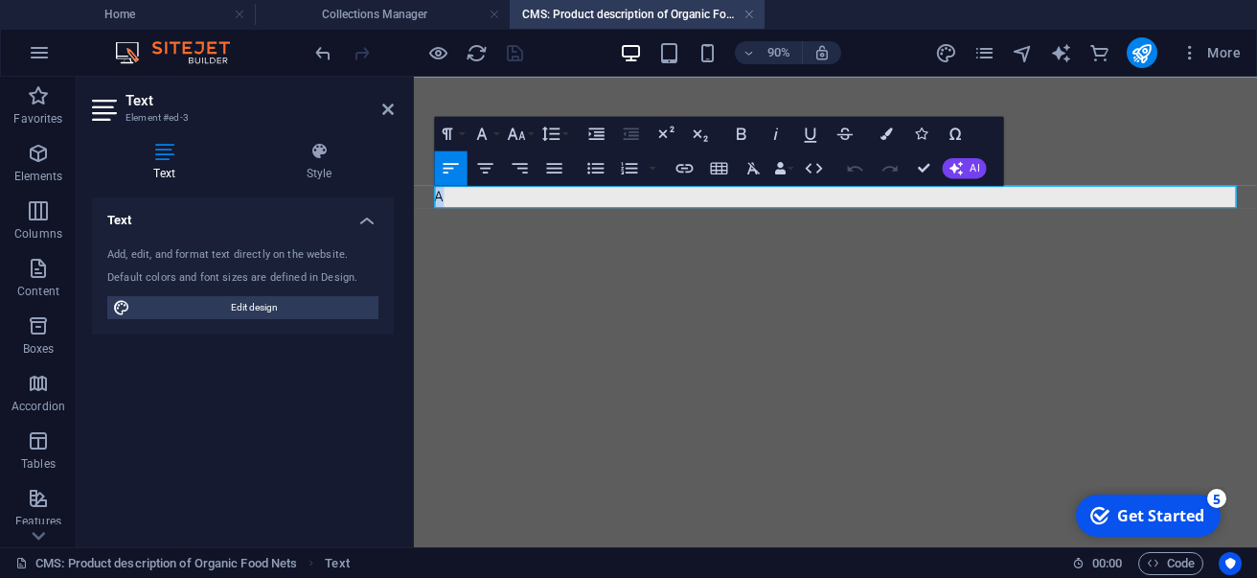
drag, startPoint x: 457, startPoint y: 212, endPoint x: 403, endPoint y: 208, distance: 53.8
click at [414, 208] on html "Skip to main content Tree Of Life A" at bounding box center [882, 207] width 937 height 261
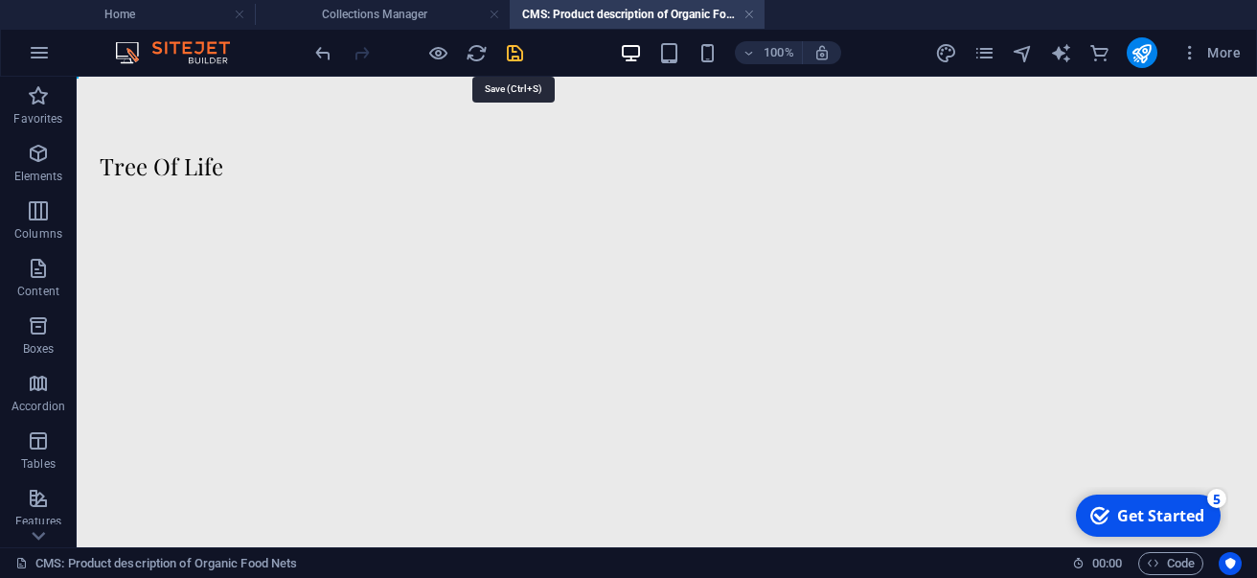
click at [514, 57] on icon "save" at bounding box center [515, 53] width 22 height 22
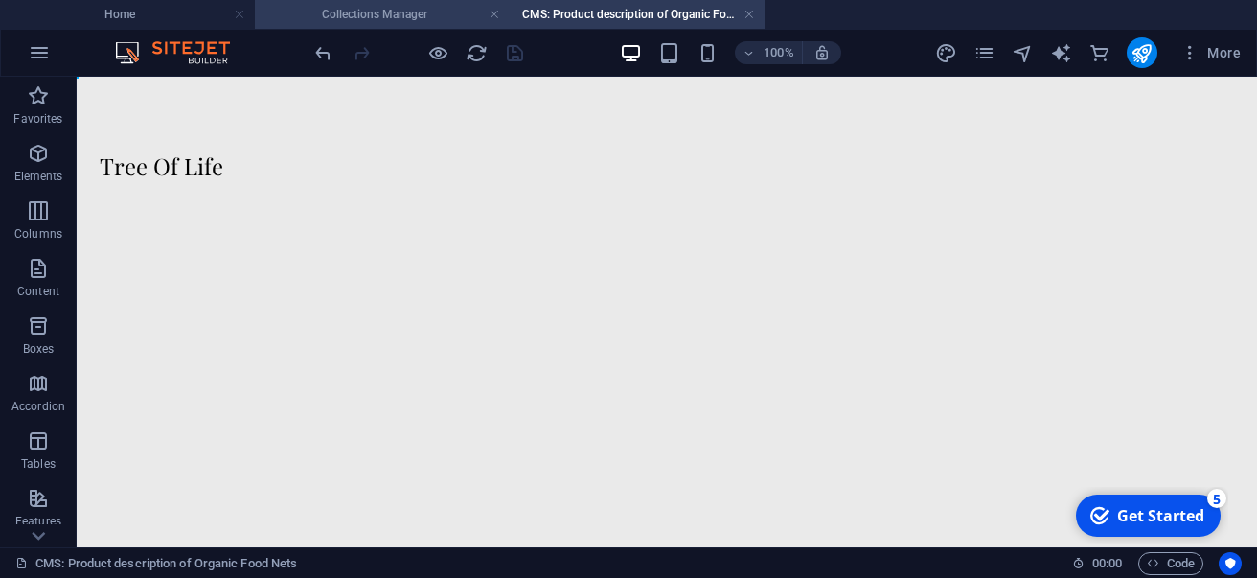
click at [418, 20] on h4 "Collections Manager" at bounding box center [382, 14] width 255 height 21
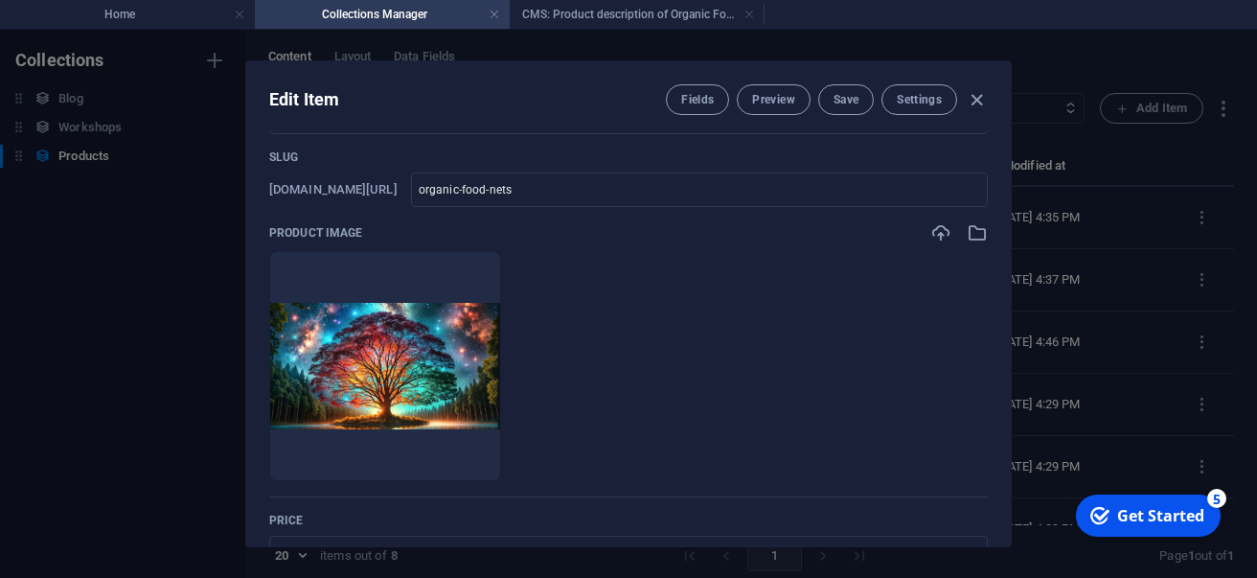
scroll to position [59, 0]
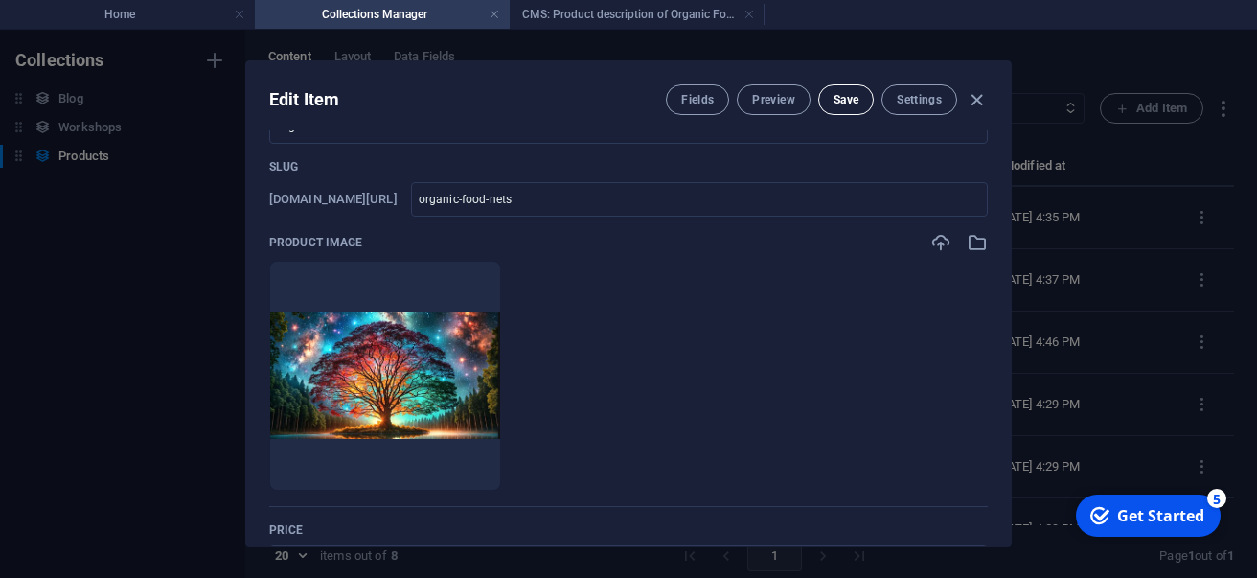
click at [838, 109] on button "Save" at bounding box center [846, 99] width 56 height 31
click at [974, 100] on icon "button" at bounding box center [977, 100] width 22 height 22
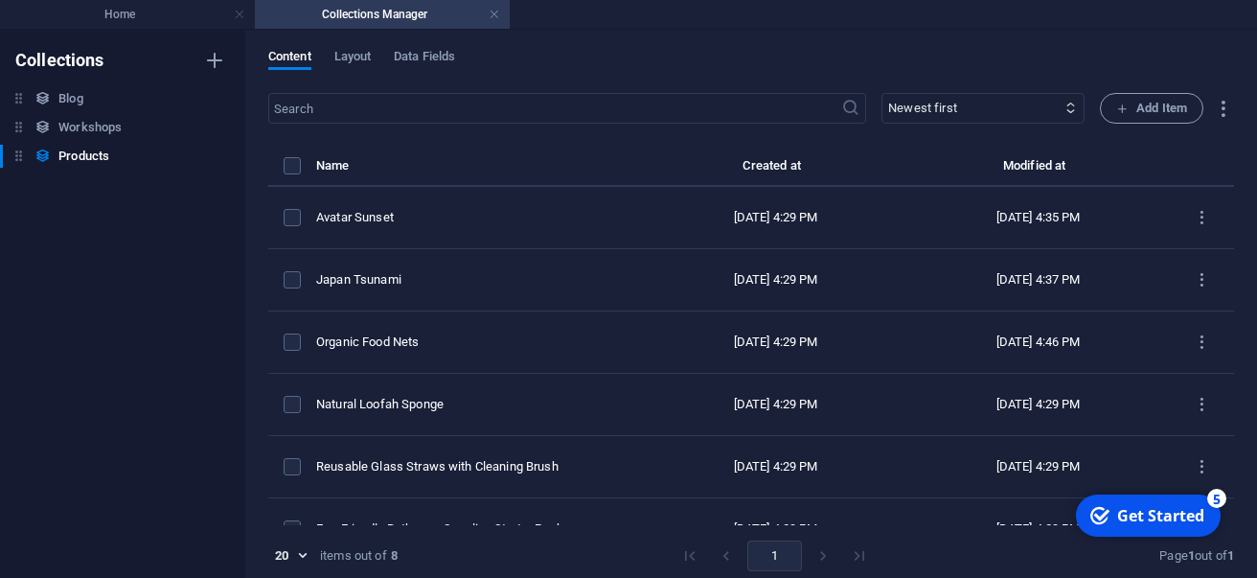
type input "organic-food-nets"
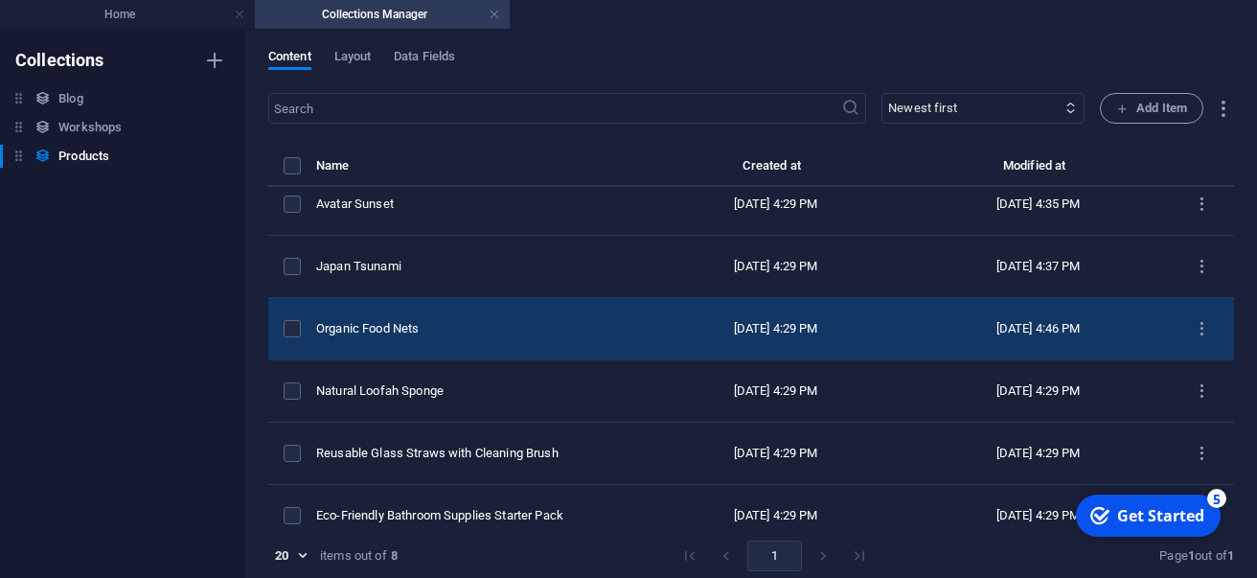
scroll to position [6, 0]
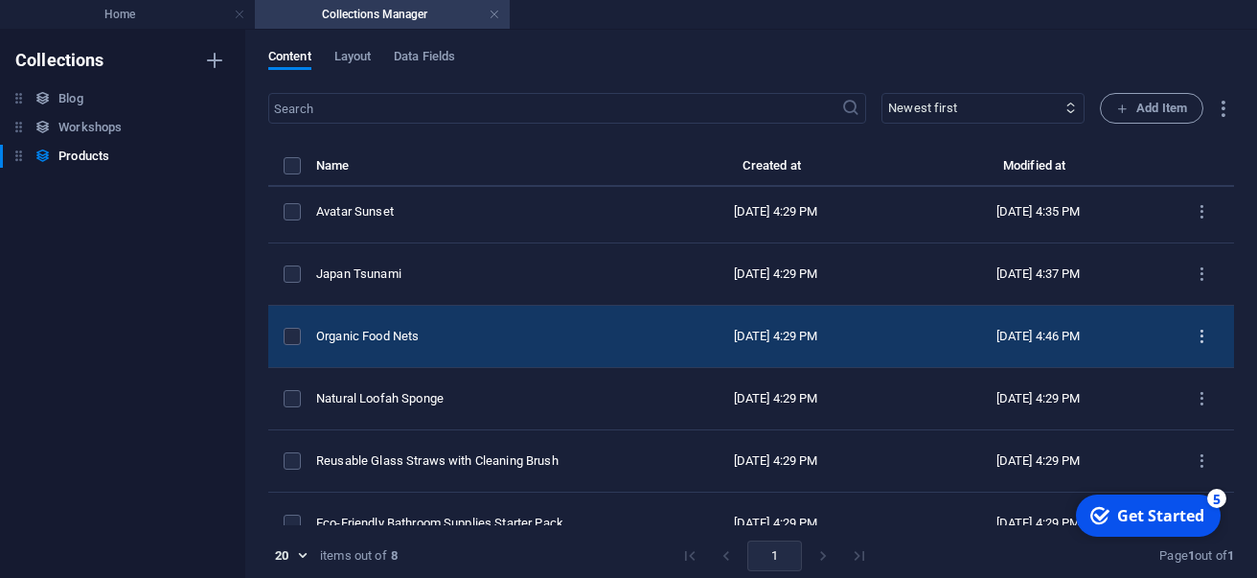
click at [1197, 328] on icon "items list" at bounding box center [1202, 337] width 18 height 18
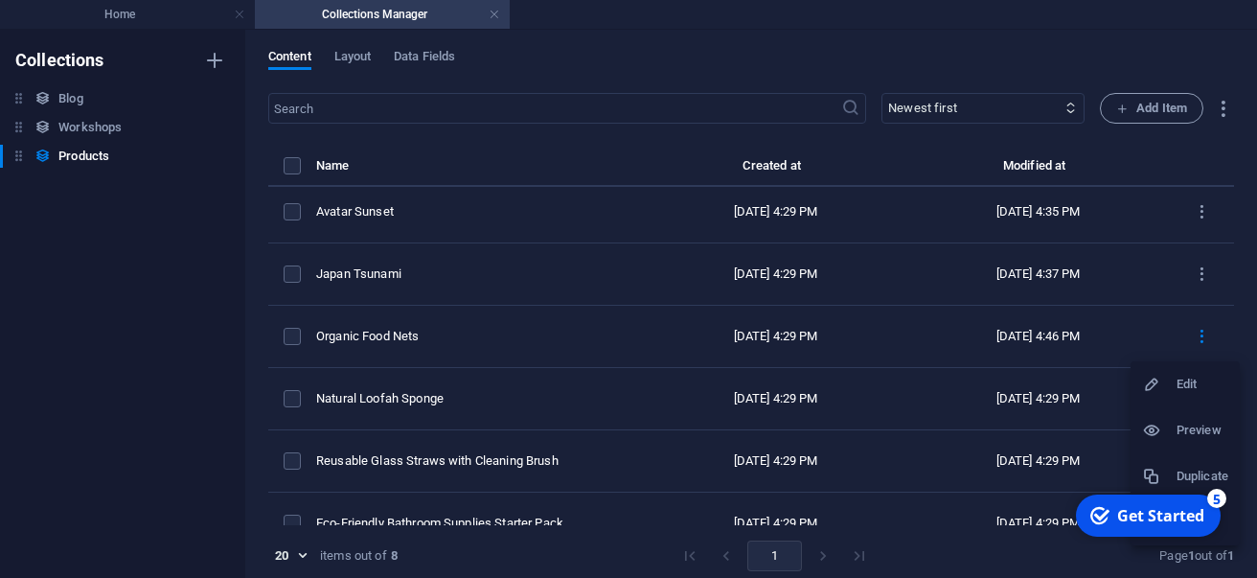
click at [1170, 372] on li "Edit" at bounding box center [1185, 384] width 109 height 46
select select "Out of stock"
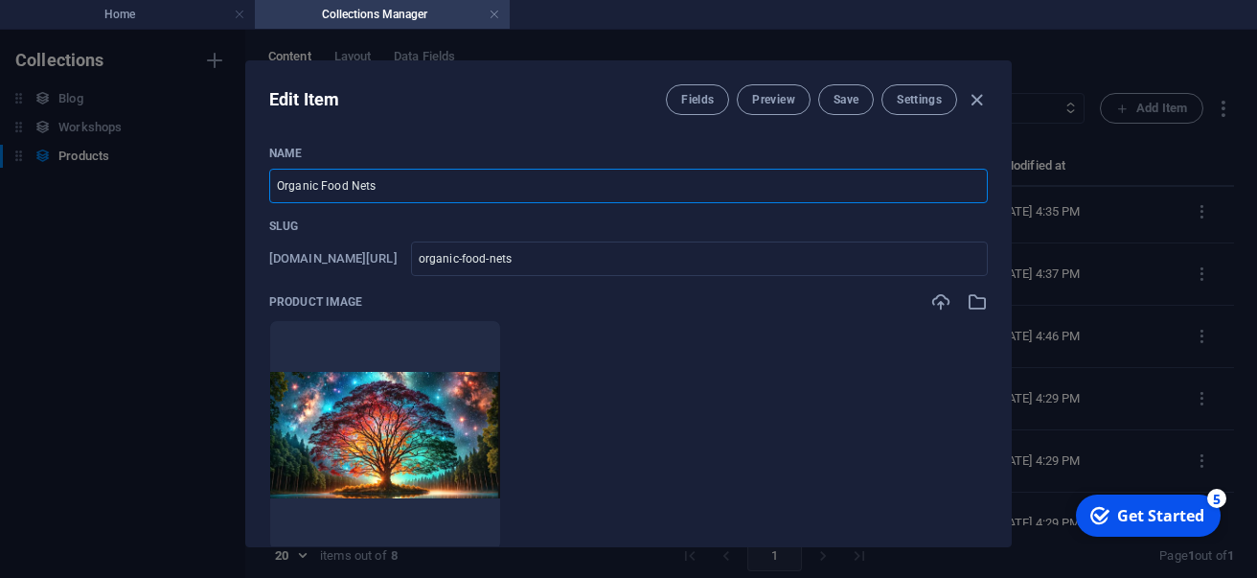
drag, startPoint x: 429, startPoint y: 180, endPoint x: 201, endPoint y: 169, distance: 228.3
click at [269, 169] on input "Organic Food Nets" at bounding box center [628, 186] width 719 height 34
type input "T"
type input "t"
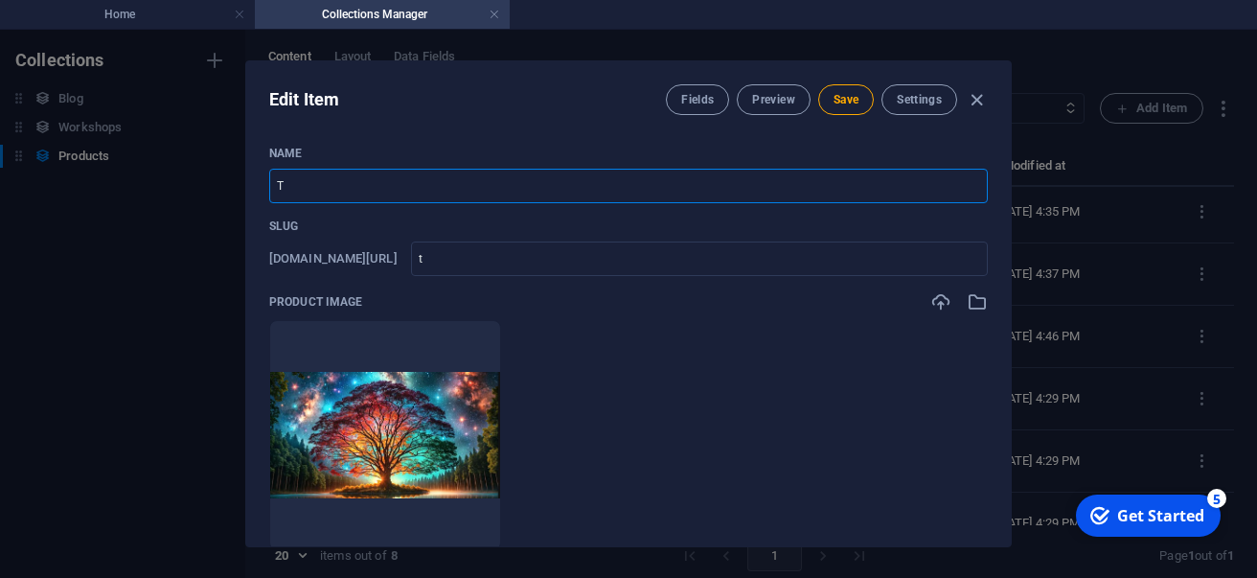
type input "Tr"
type input "tr"
type input "Tre"
type input "tre"
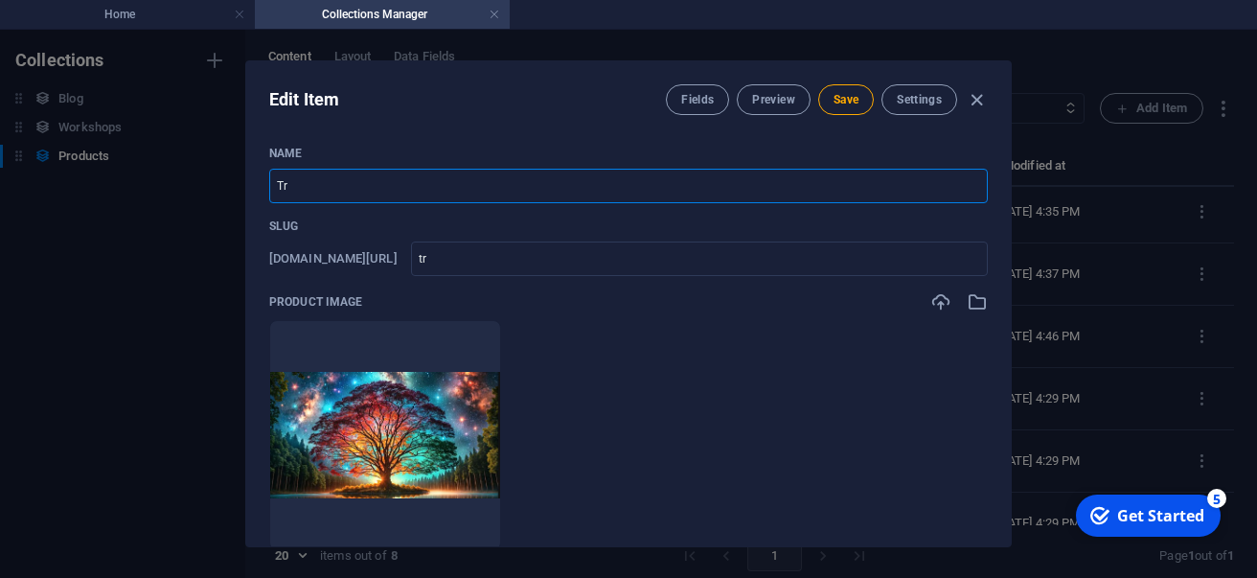
type input "tre"
type input "Tree"
type input "tree"
type input "Tree O"
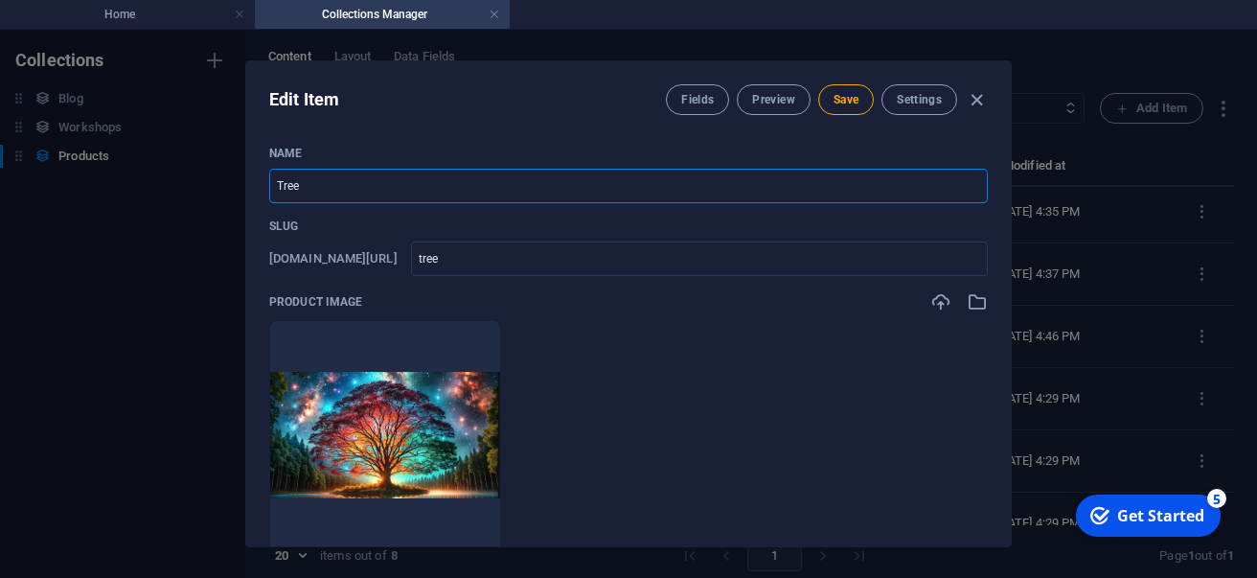
type input "tree-o"
type input "Tree Of"
type input "tree-of"
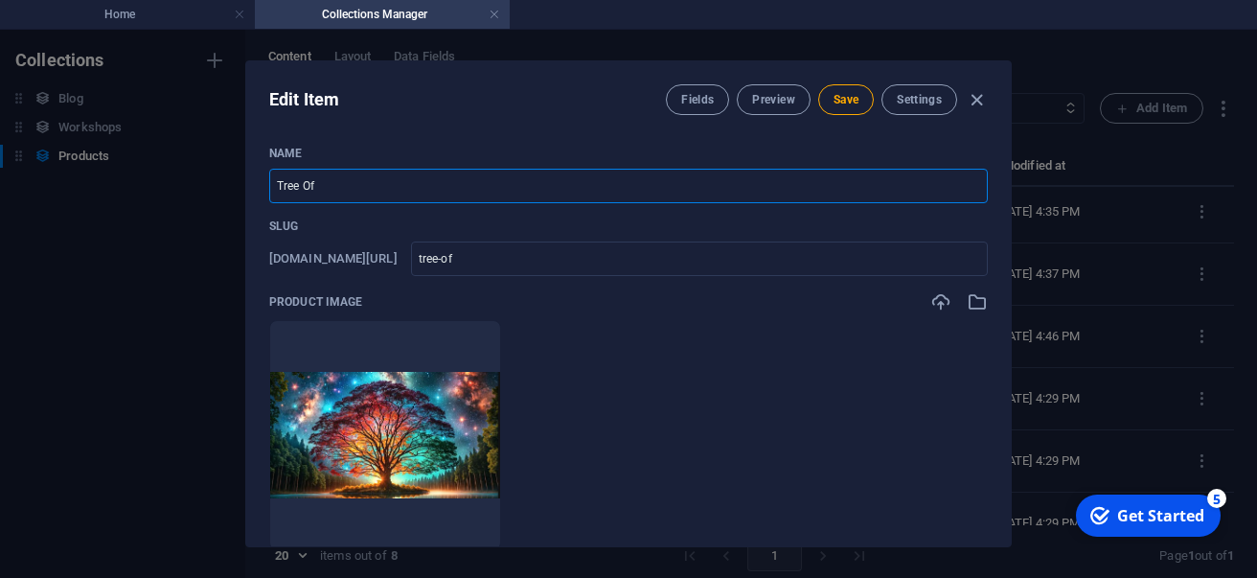
type input "Tree Of L"
type input "tree-of-l"
type input "Tree Of Li"
type input "tree-of-li"
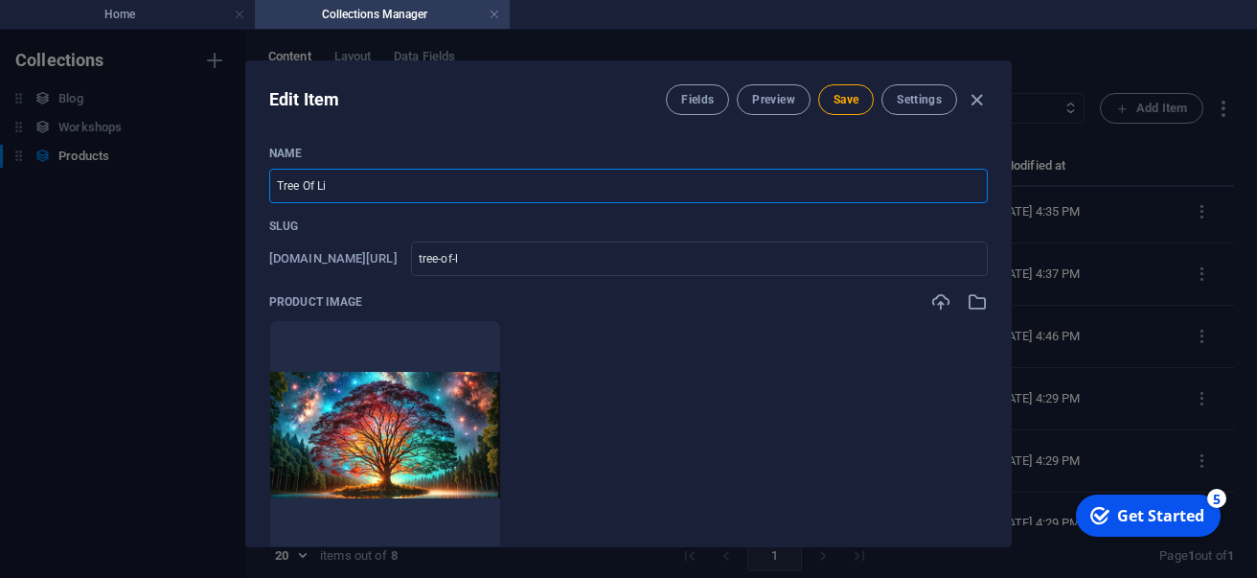
type input "tree-of-li"
type input "Tree Of Lif"
type input "tree-of-lif"
type input "Tree Of Life"
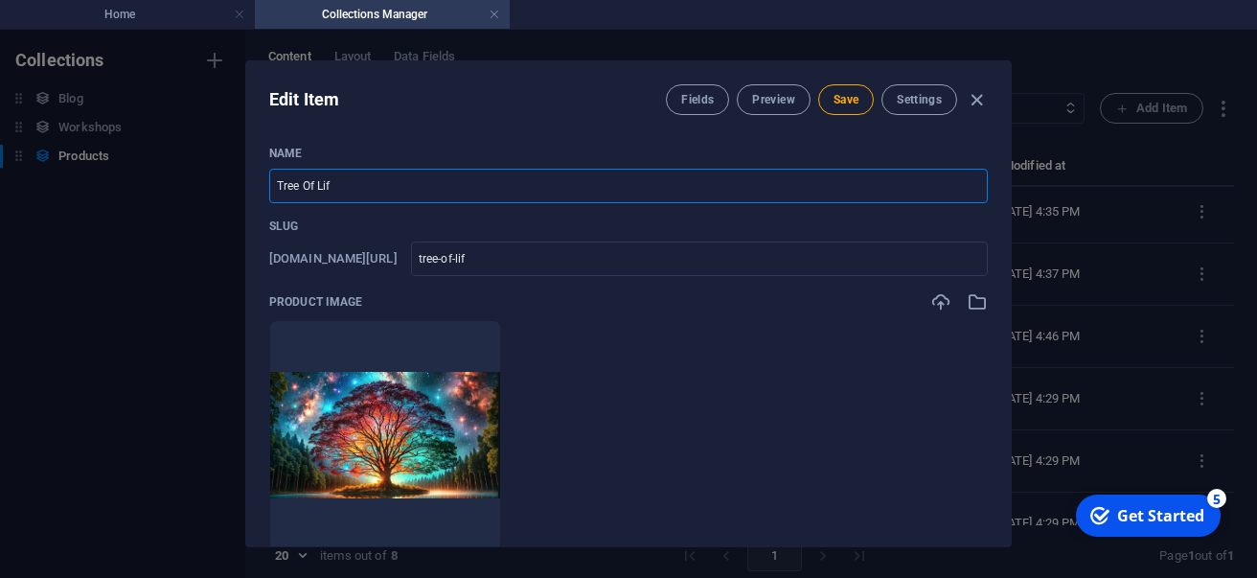
type input "tree-of-life"
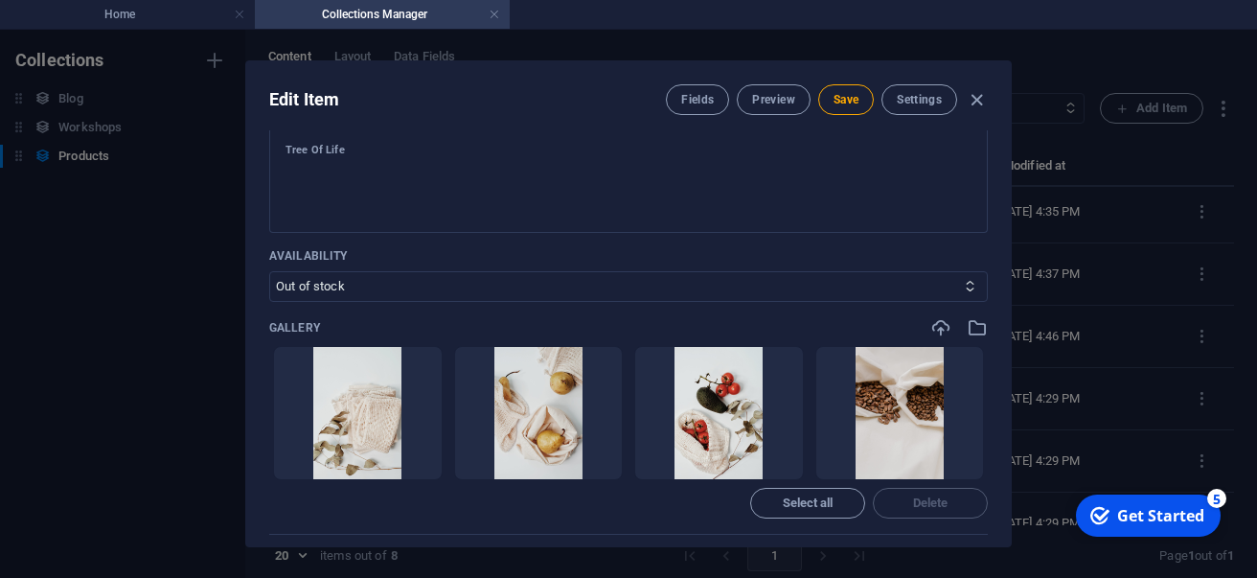
scroll to position [656, 0]
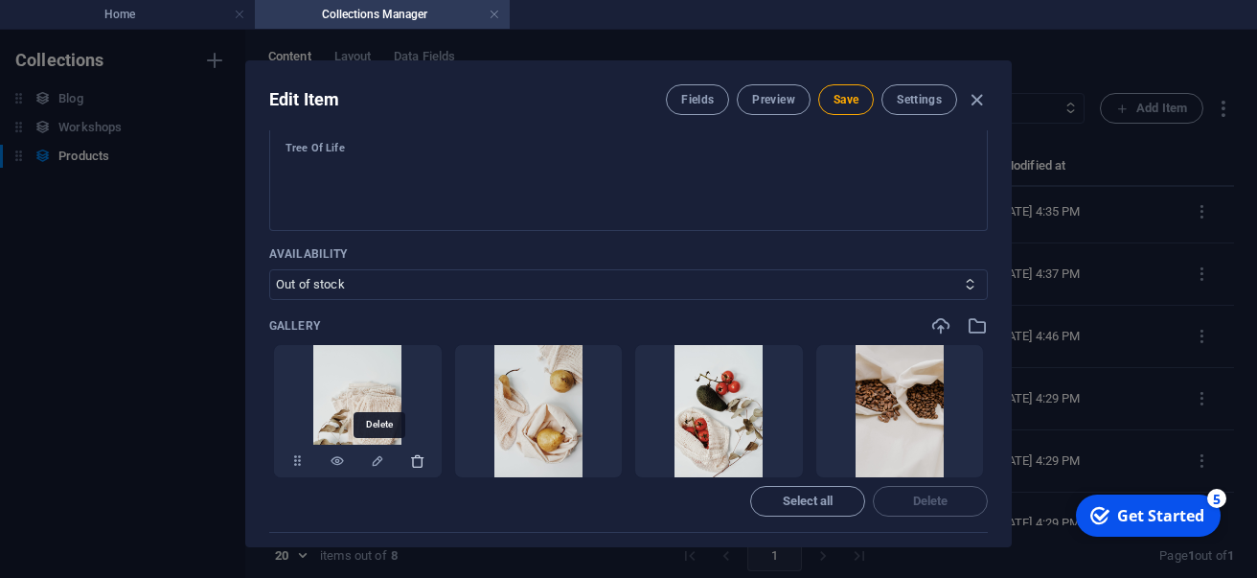
type input "Tree Of Life"
click at [410, 466] on icon "button" at bounding box center [417, 460] width 15 height 15
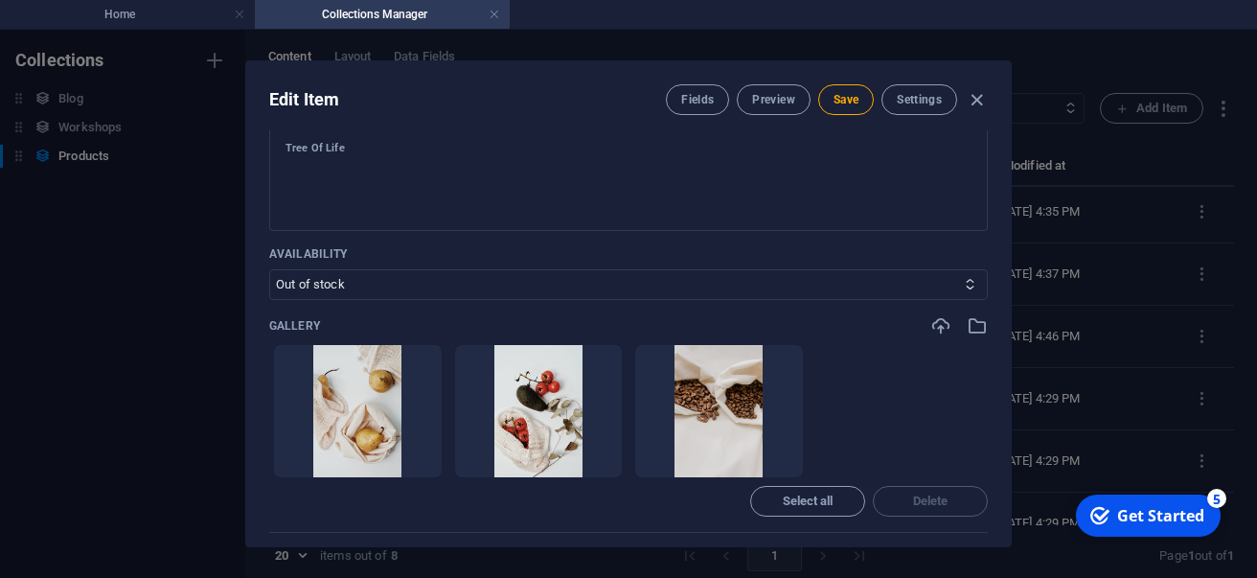
click at [410, 466] on icon "button" at bounding box center [417, 460] width 15 height 15
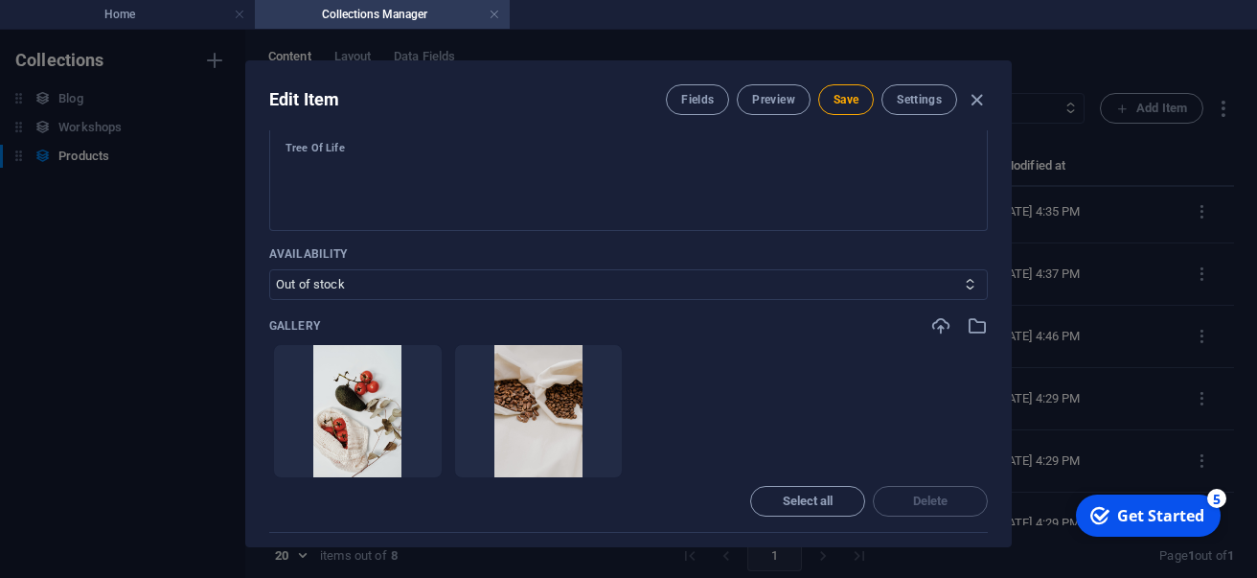
click at [410, 466] on icon "button" at bounding box center [417, 460] width 15 height 15
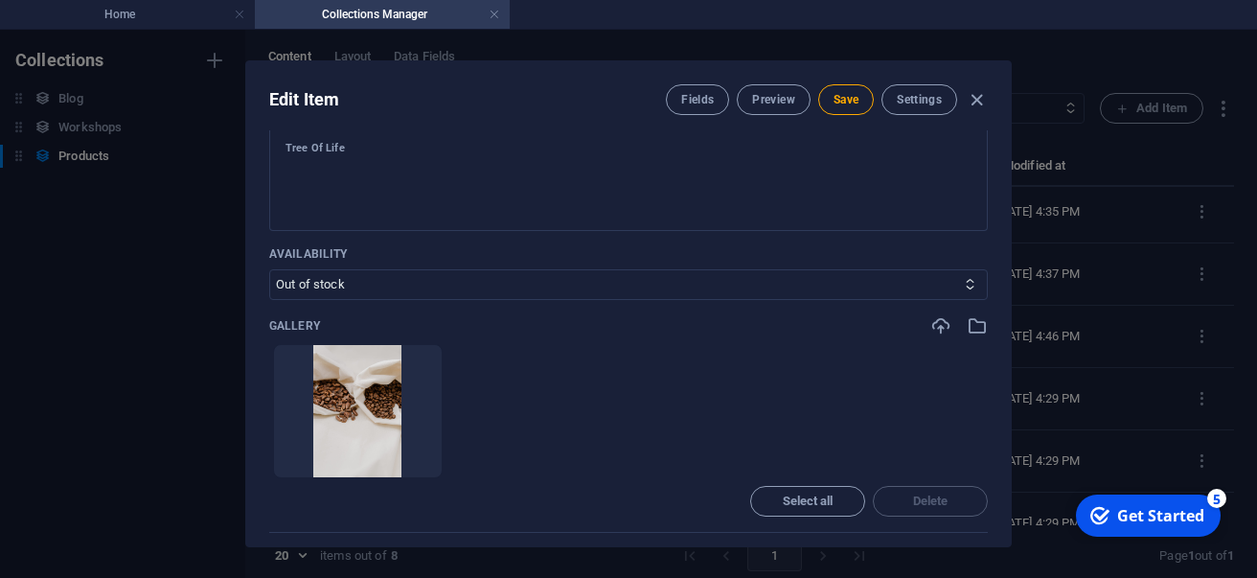
click at [410, 466] on icon "button" at bounding box center [417, 460] width 15 height 15
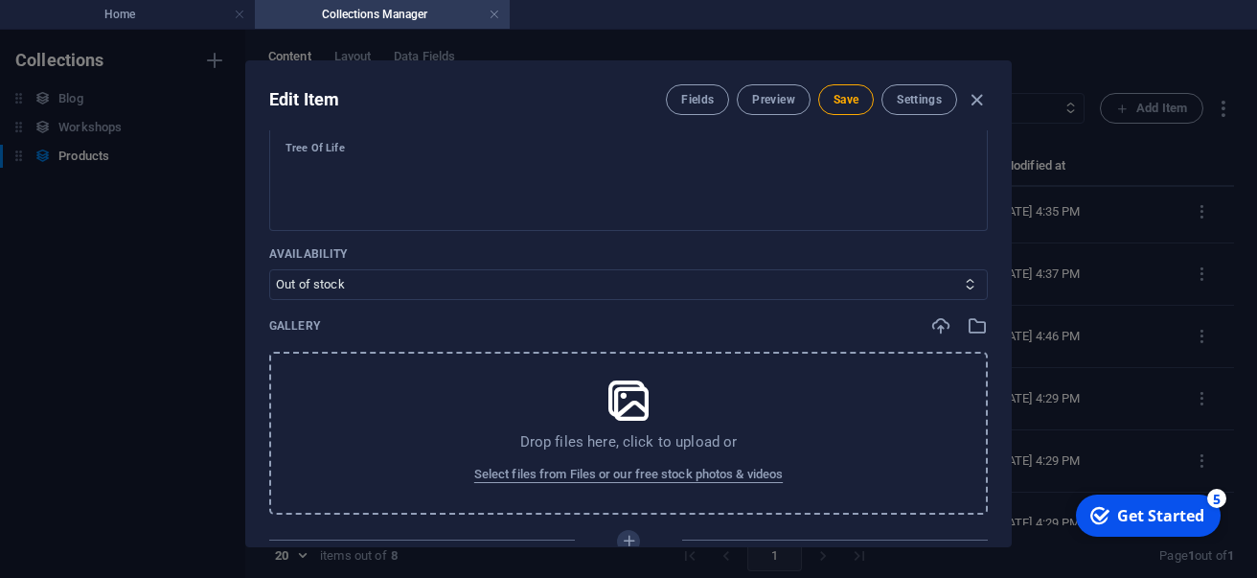
click at [377, 466] on div "Drop files here, click to upload or Select files from Files or our free stock p…" at bounding box center [628, 433] width 719 height 163
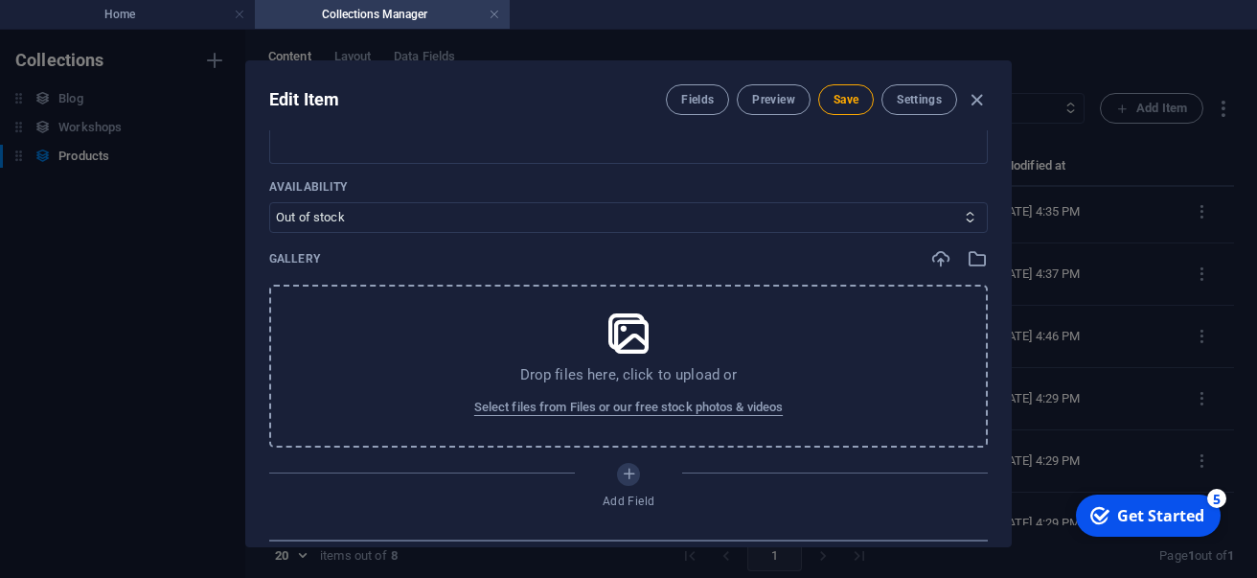
scroll to position [728, 0]
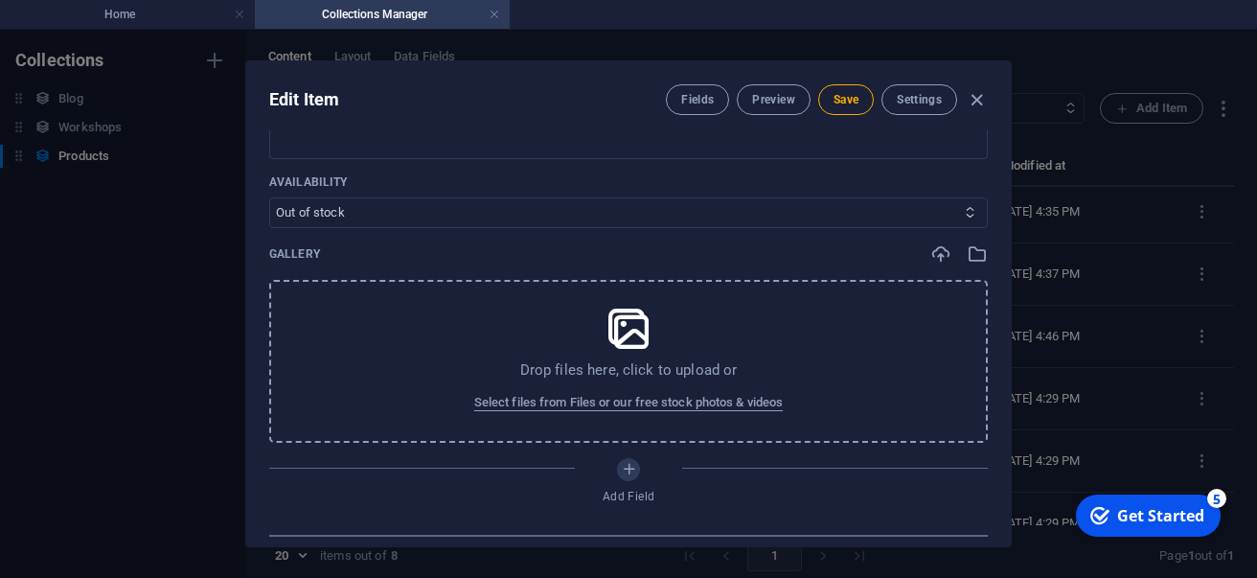
click at [269, 197] on select "In stock Out of stock" at bounding box center [628, 212] width 719 height 31
click option "Out of stock" at bounding box center [0, 0] width 0 height 0
click at [269, 197] on select "In stock Out of stock" at bounding box center [628, 212] width 719 height 31
select select "In stock"
click option "In stock" at bounding box center [0, 0] width 0 height 0
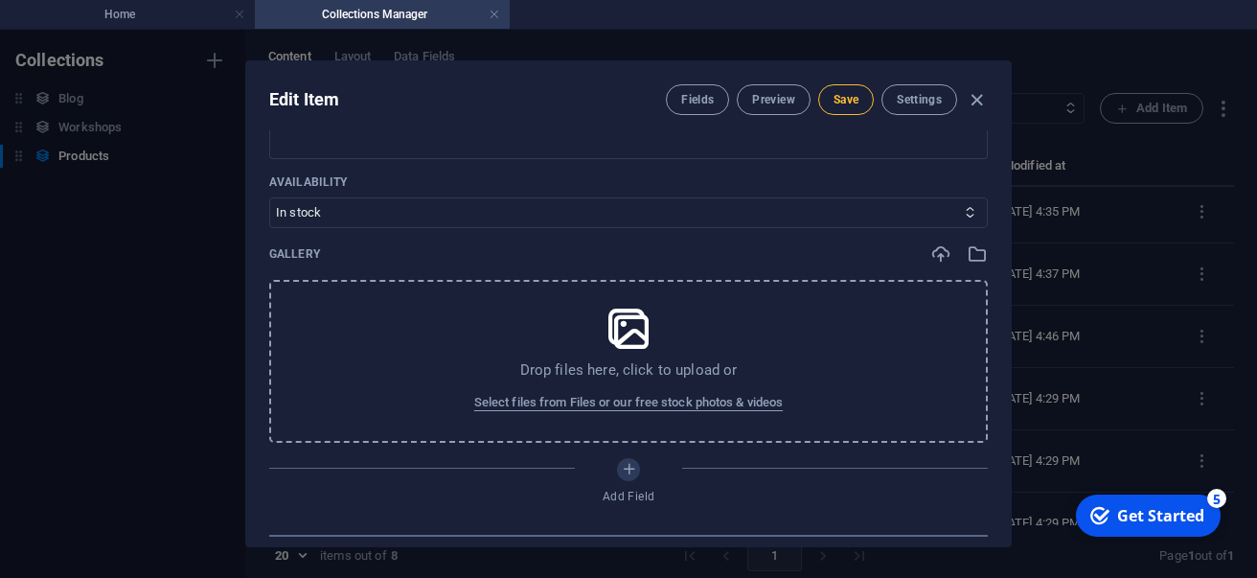
click at [842, 106] on button "Save" at bounding box center [846, 99] width 56 height 31
click at [979, 90] on icon "button" at bounding box center [977, 100] width 22 height 22
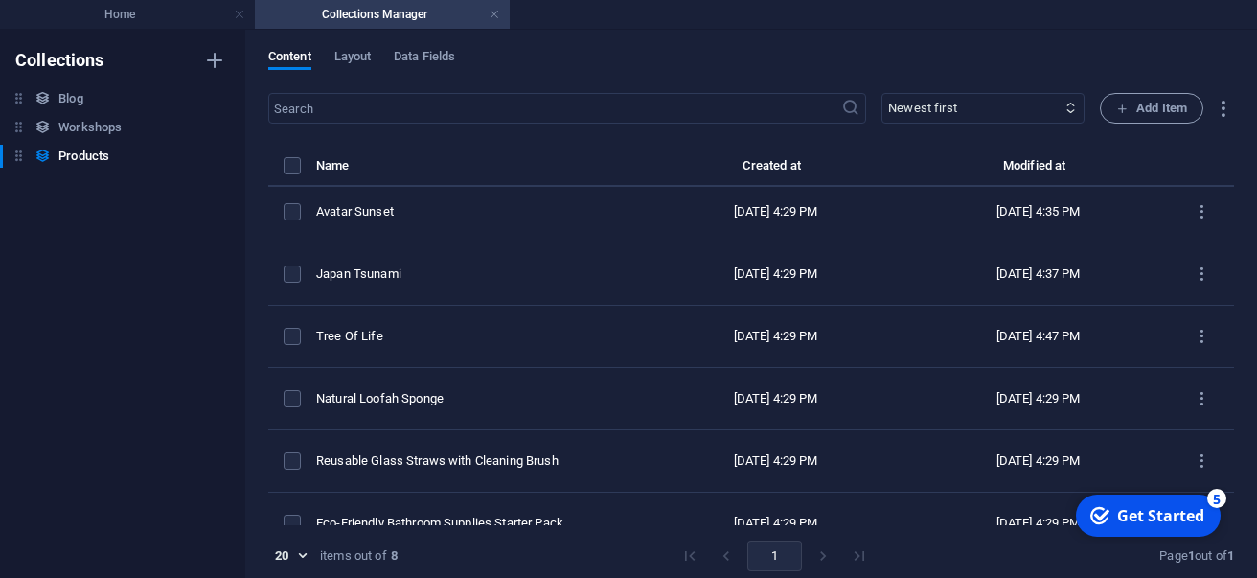
type input "tree-of-life"
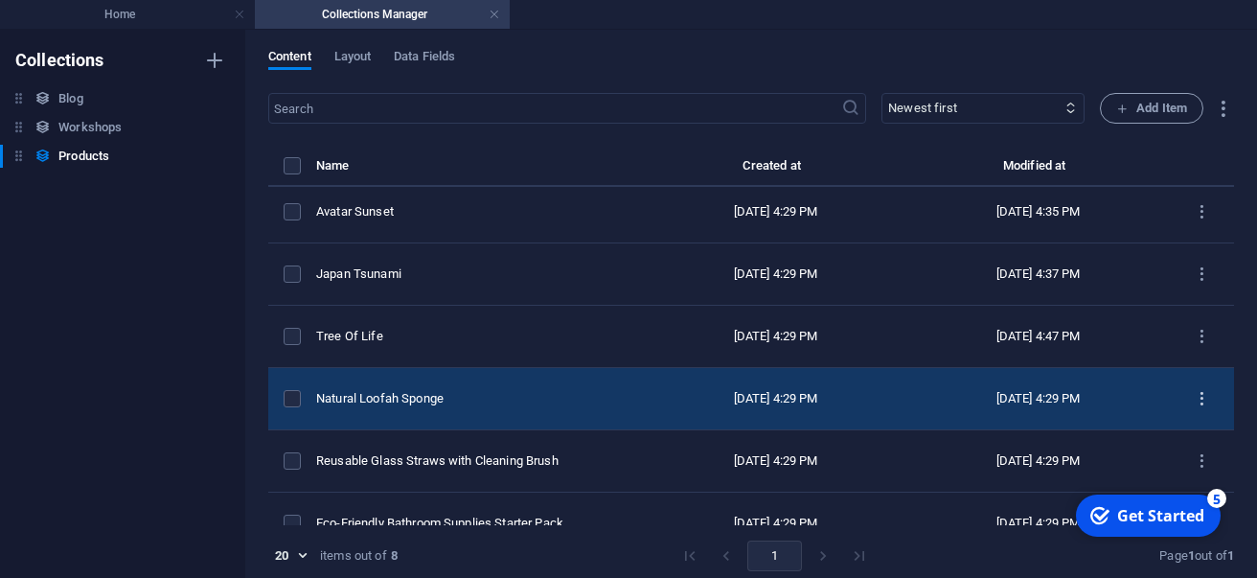
click at [1202, 393] on icon "items list" at bounding box center [1202, 399] width 18 height 18
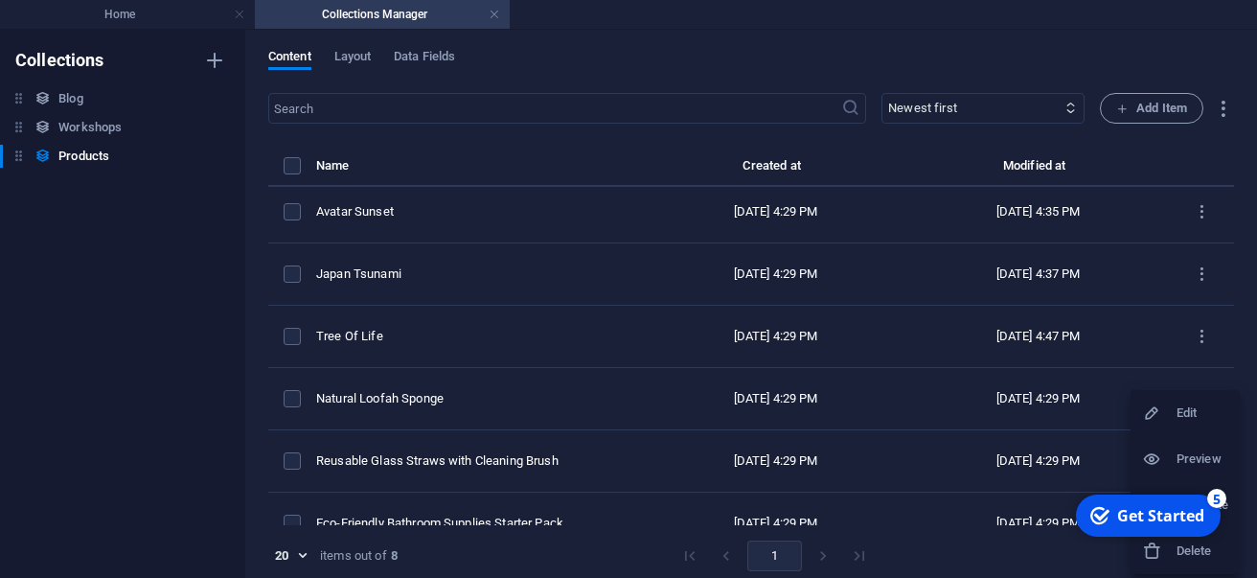
click at [1167, 411] on div at bounding box center [1159, 412] width 34 height 19
select select "In stock"
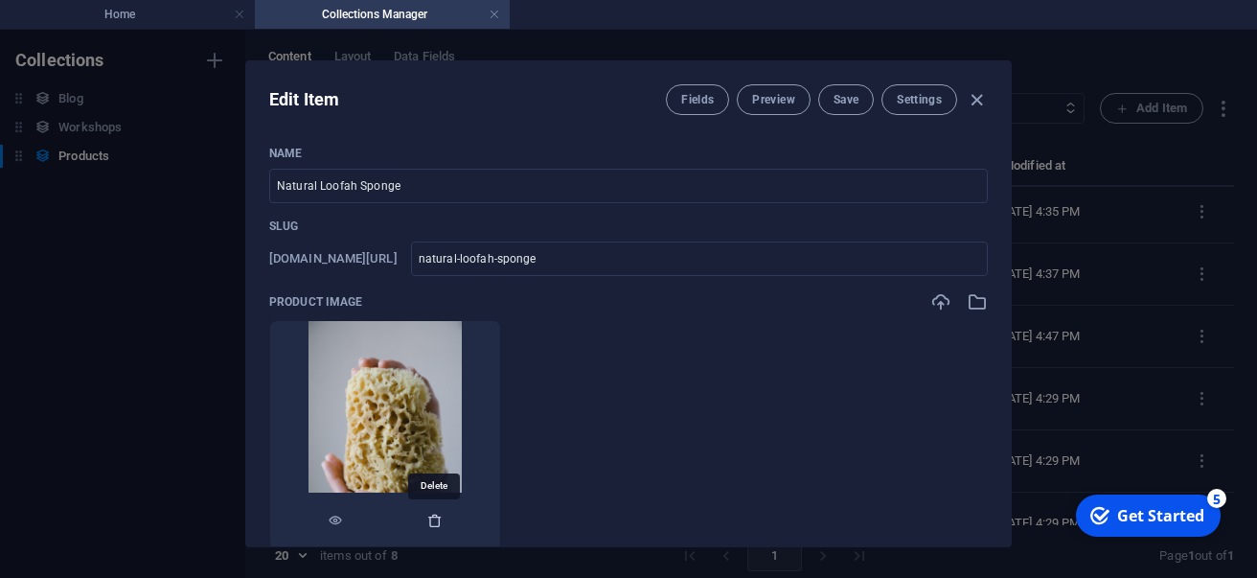
click at [440, 524] on icon "button" at bounding box center [434, 520] width 15 height 15
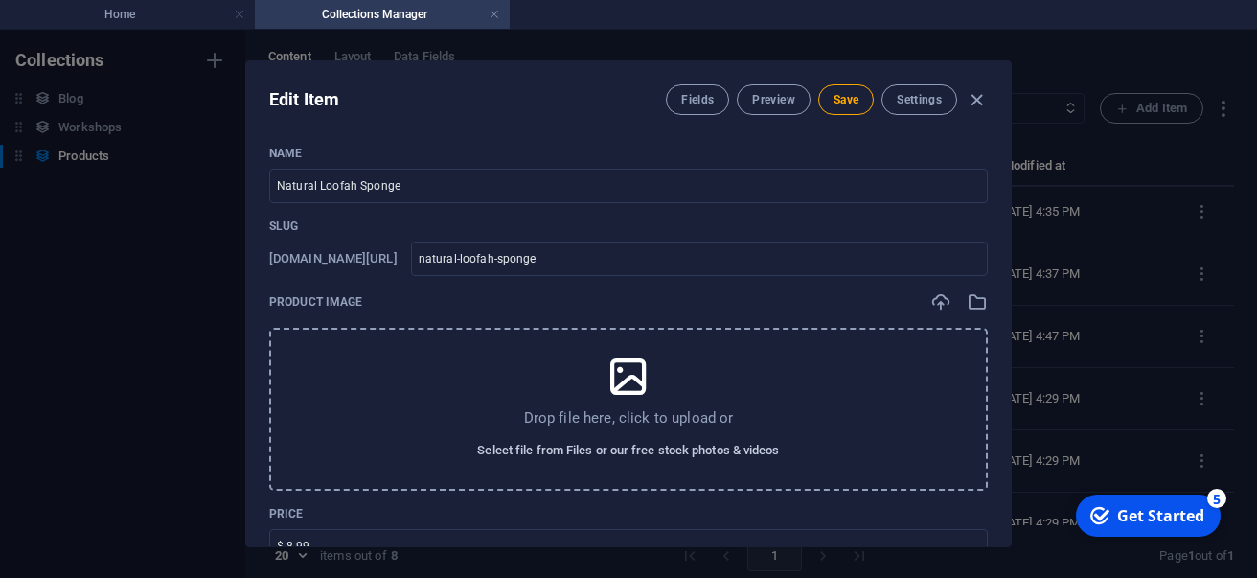
click at [522, 459] on span "Select file from Files or our free stock photos & videos" at bounding box center [628, 450] width 302 height 23
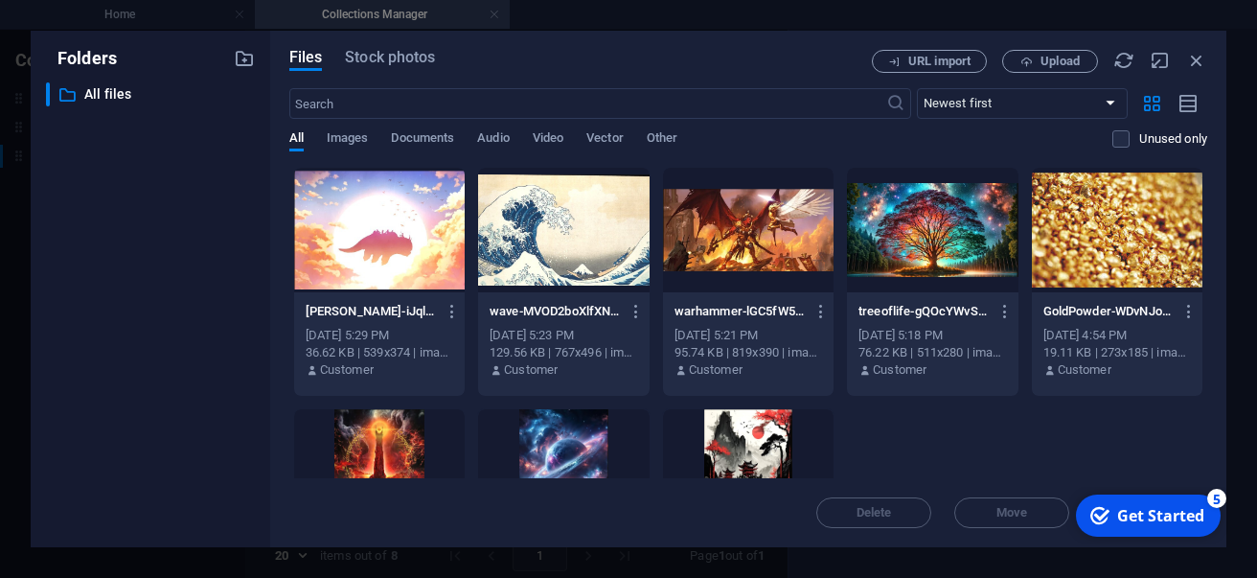
click at [522, 459] on div at bounding box center [563, 471] width 171 height 125
click at [1108, 246] on div at bounding box center [1117, 230] width 171 height 125
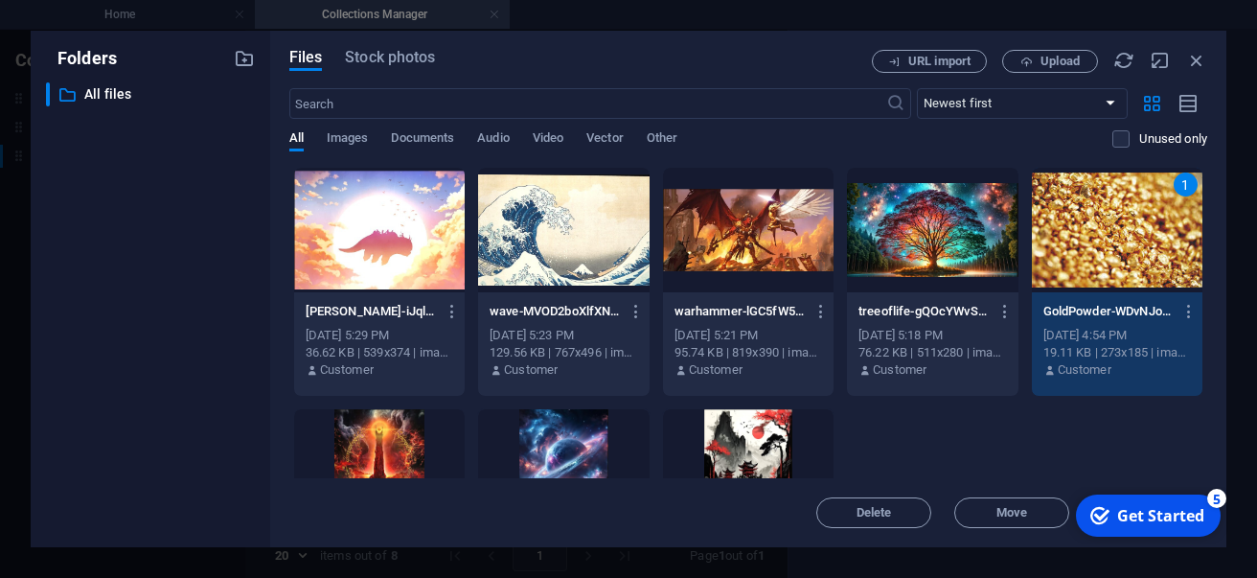
click at [1122, 260] on div "1" at bounding box center [1117, 230] width 171 height 125
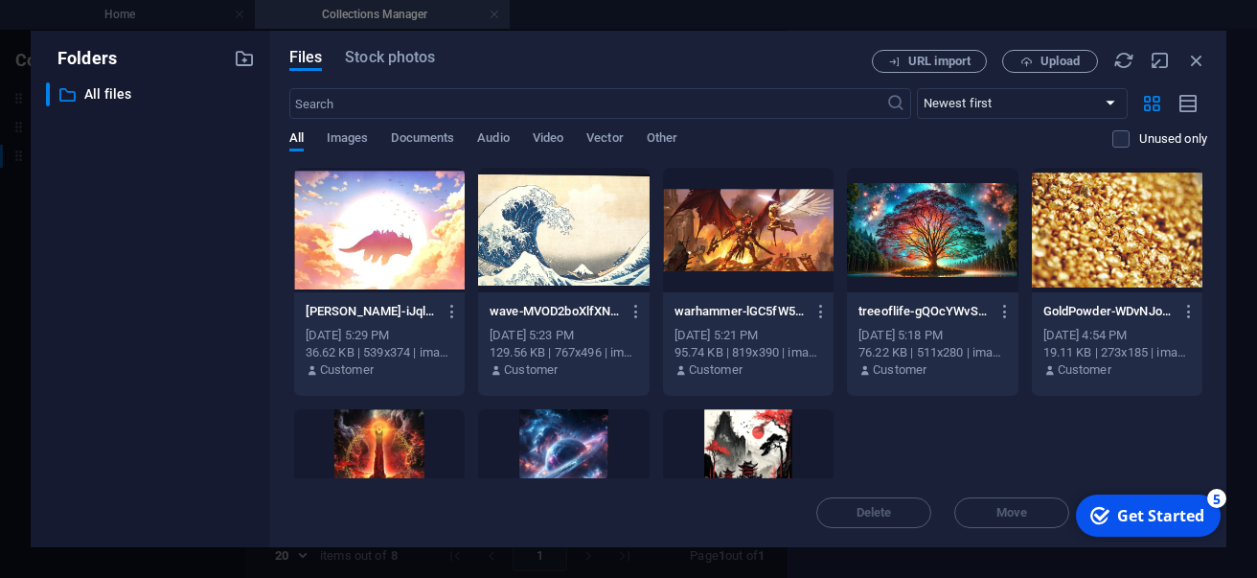
click at [1122, 260] on div at bounding box center [1117, 230] width 171 height 125
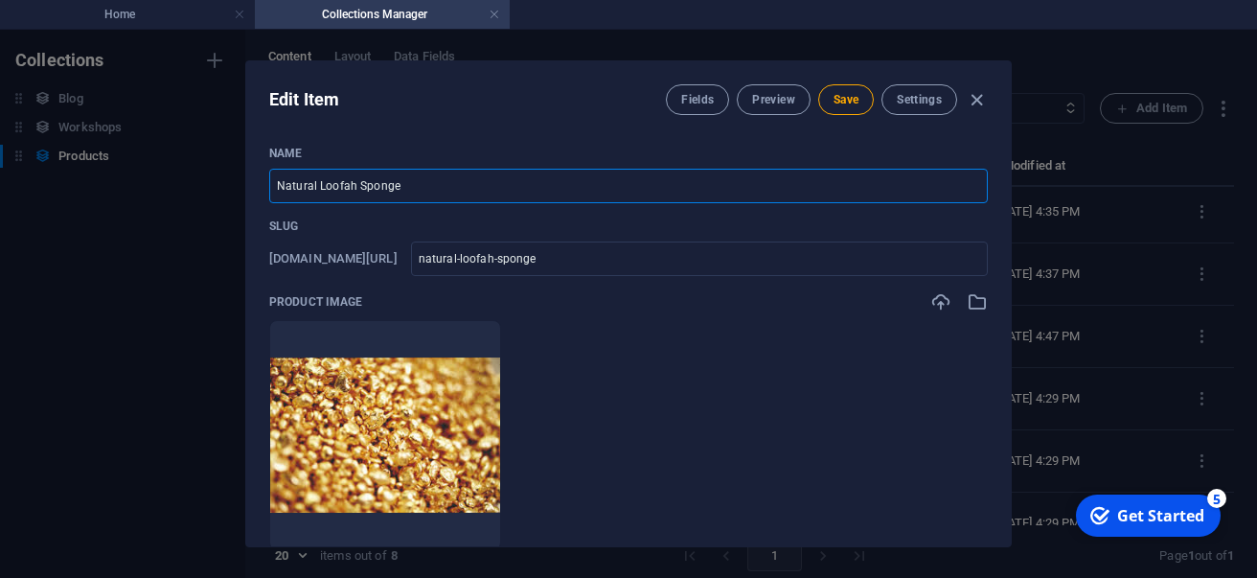
drag, startPoint x: 413, startPoint y: 183, endPoint x: 204, endPoint y: 195, distance: 209.2
click at [269, 195] on input "Natural Loofah Sponge" at bounding box center [628, 186] width 719 height 34
type input "G"
type input "g"
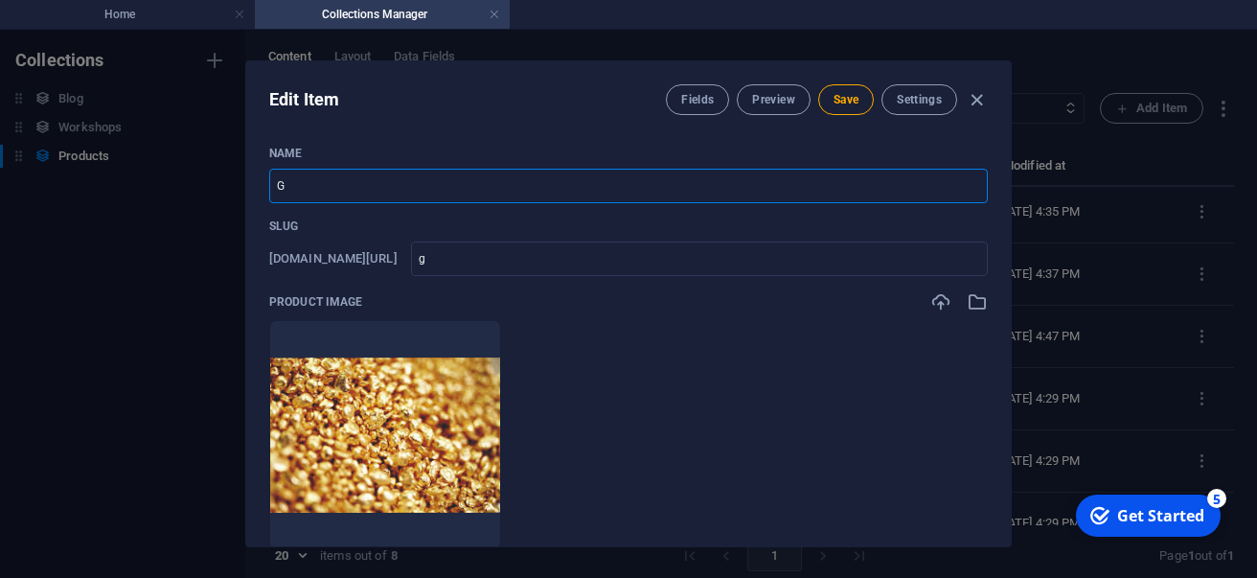
type input "Go"
type input "go"
type input "Gol"
type input "gol"
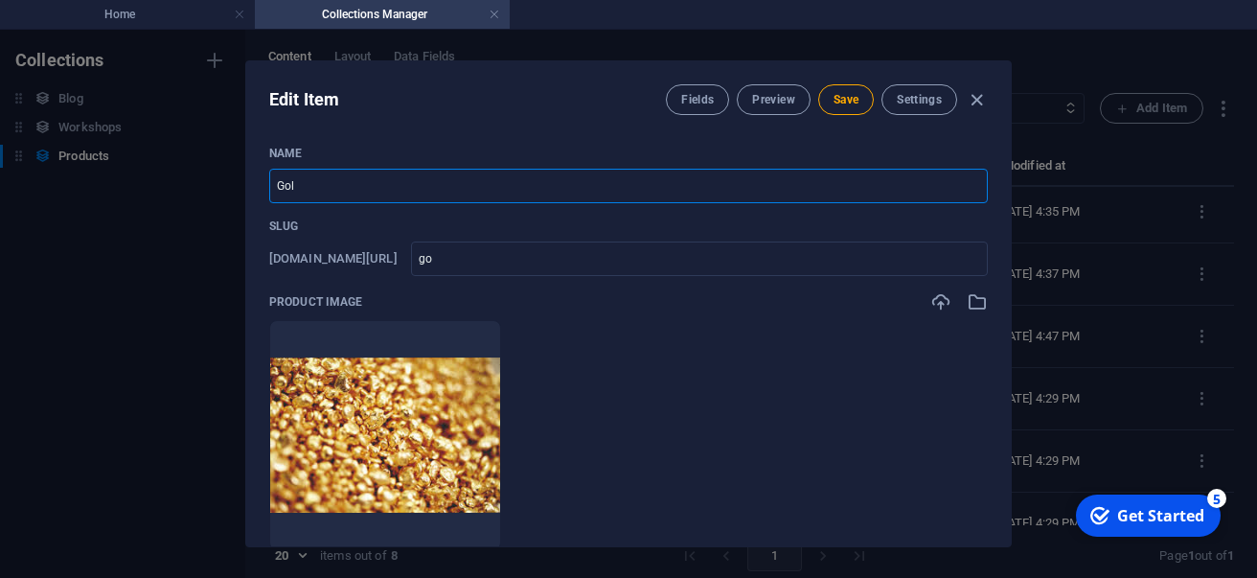
type input "gol"
type input "Gold"
type input "gold"
type input "Gold P"
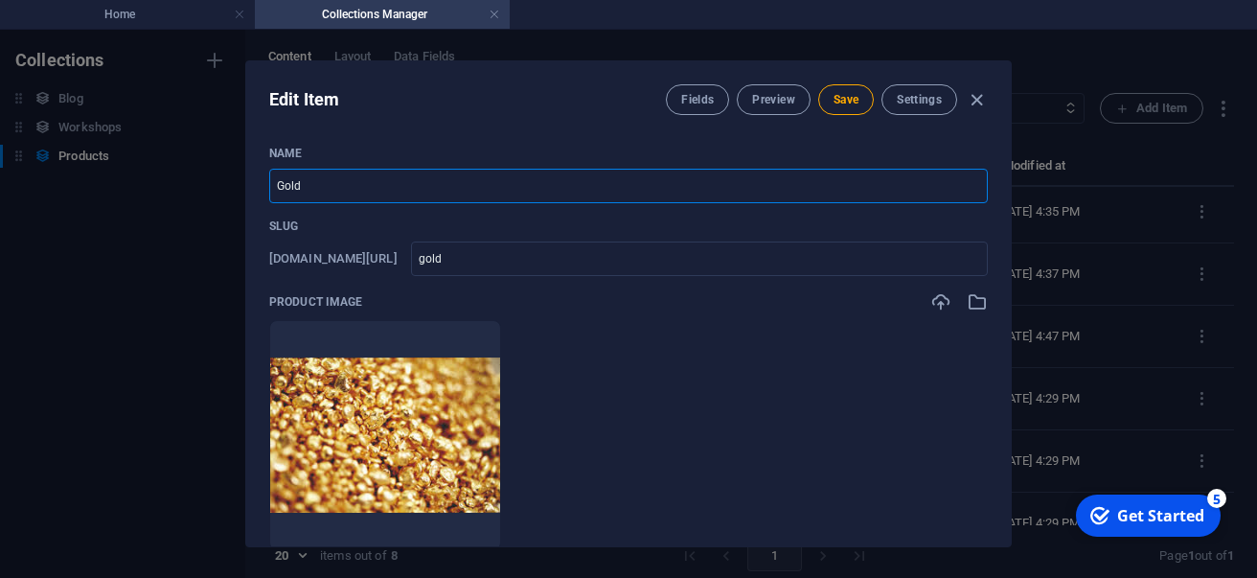
type input "gold-p"
type input "Gold Po"
type input "gold-po"
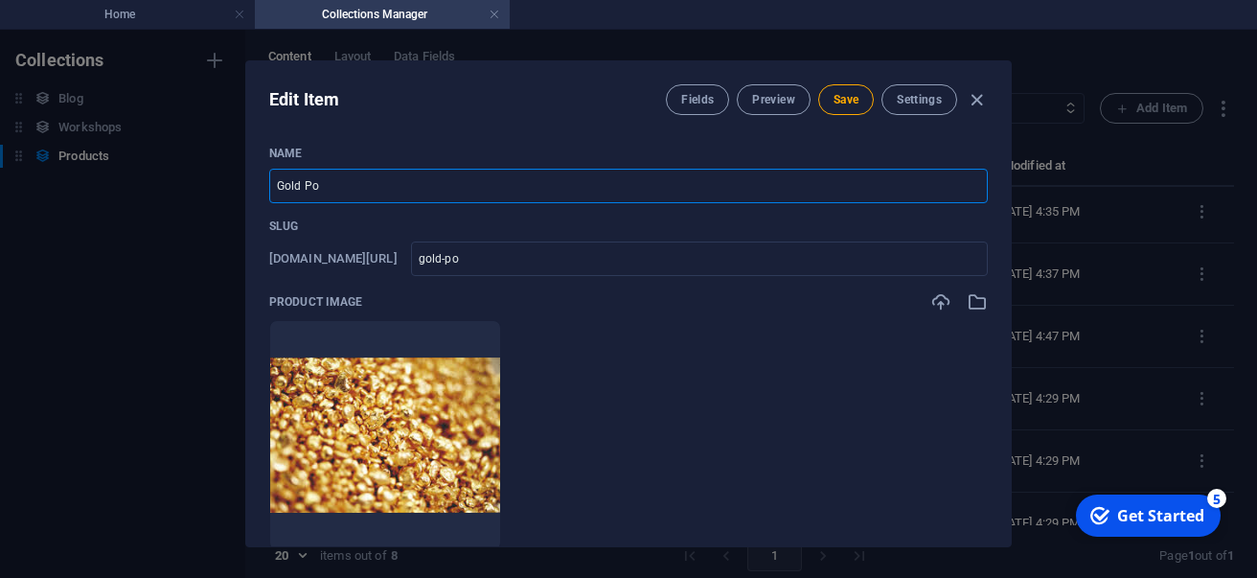
type input "Gold Pow"
type input "gold-pow"
type input "Gold Powd"
type input "gold-powd"
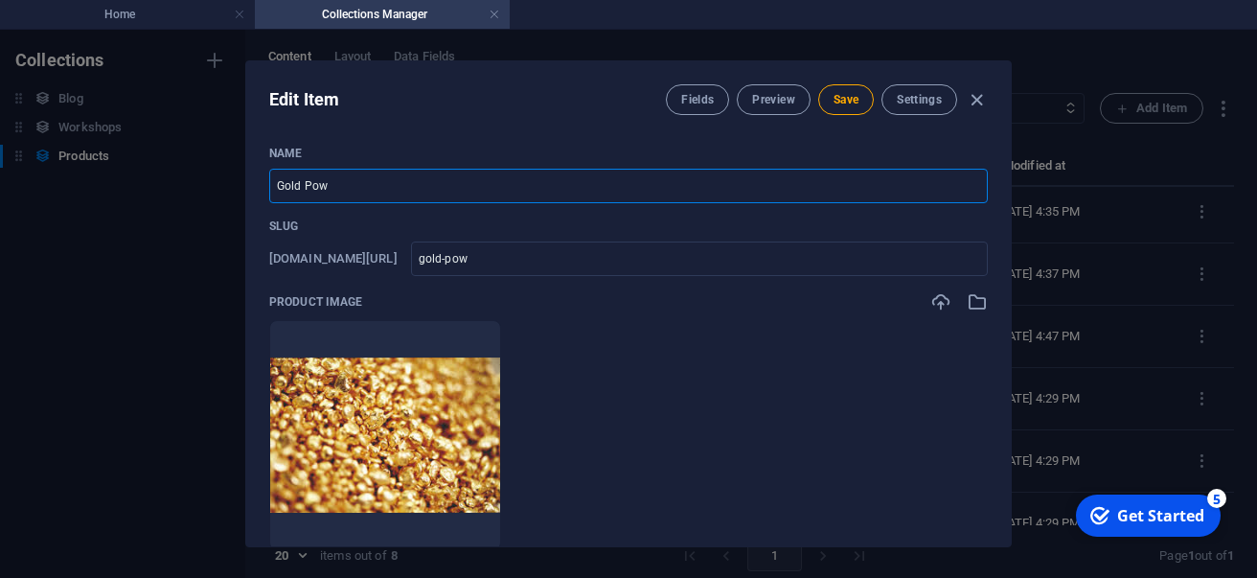
type input "gold-powd"
type input "Gold Powde"
type input "gold-powde"
type input "Gold Powder"
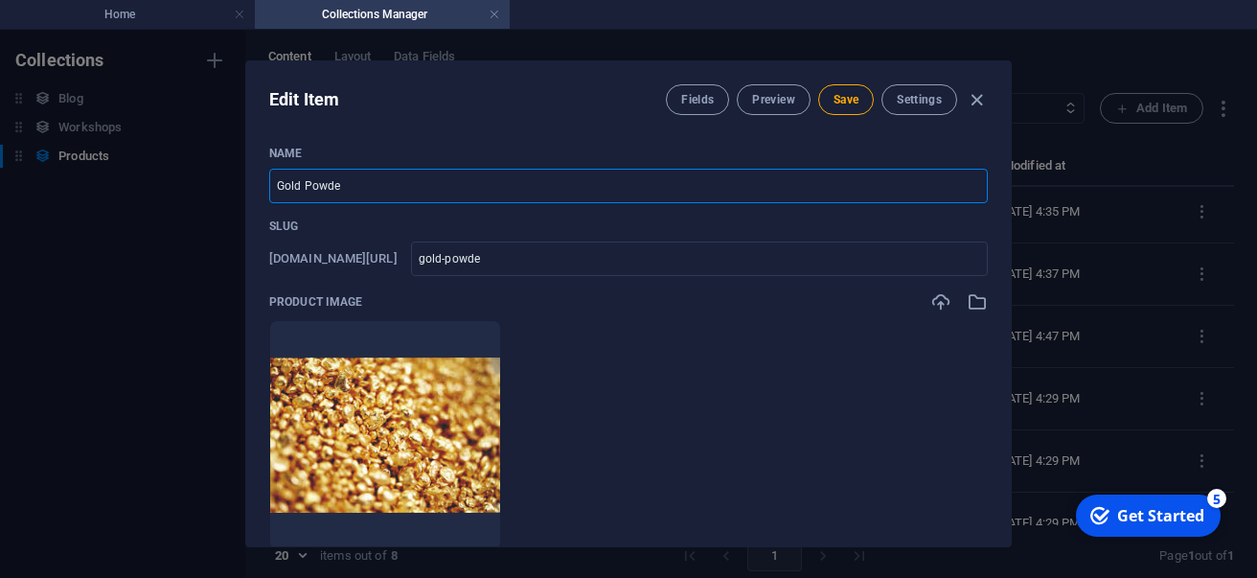
type input "gold-powder"
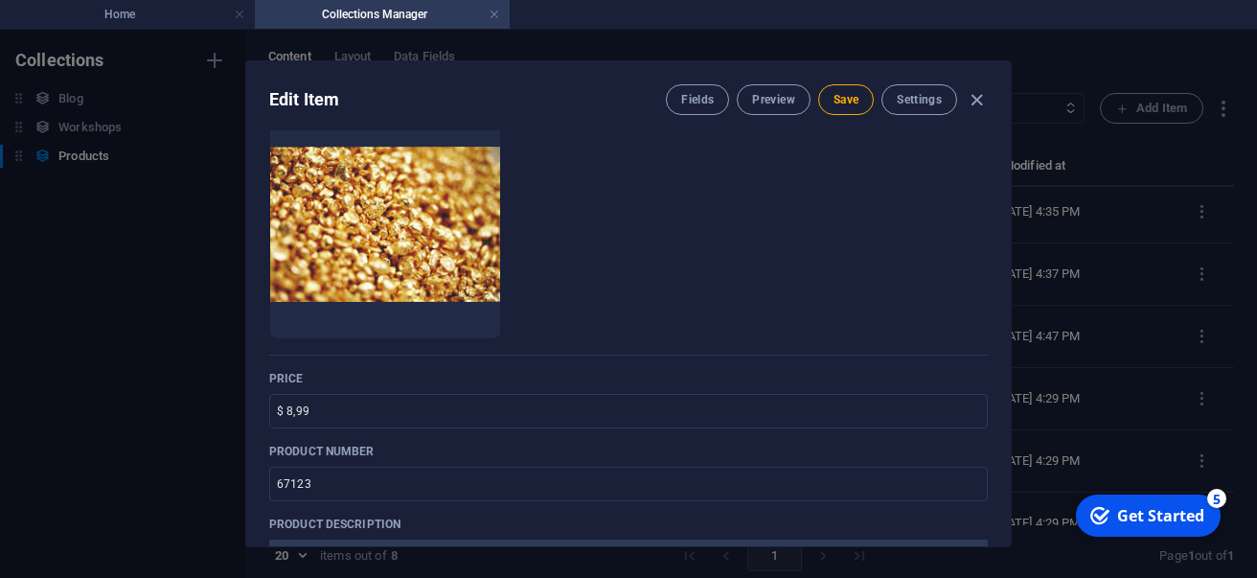
scroll to position [217, 0]
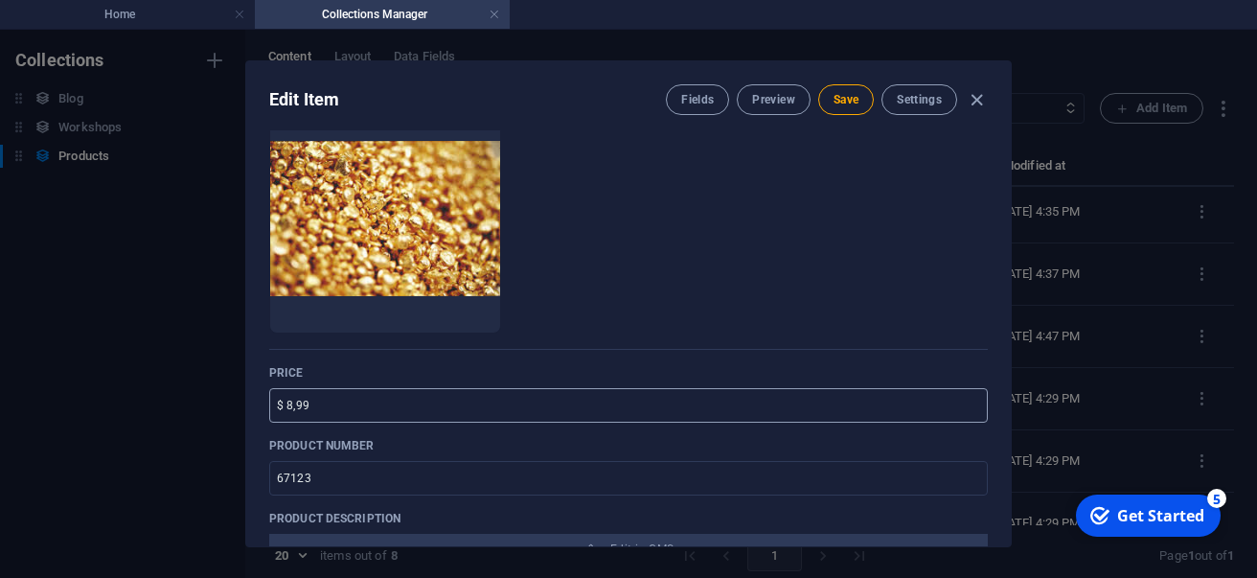
type input "Gold Powder"
drag, startPoint x: 285, startPoint y: 404, endPoint x: 203, endPoint y: 406, distance: 81.5
click at [269, 406] on input "$ 8,99" at bounding box center [628, 405] width 719 height 34
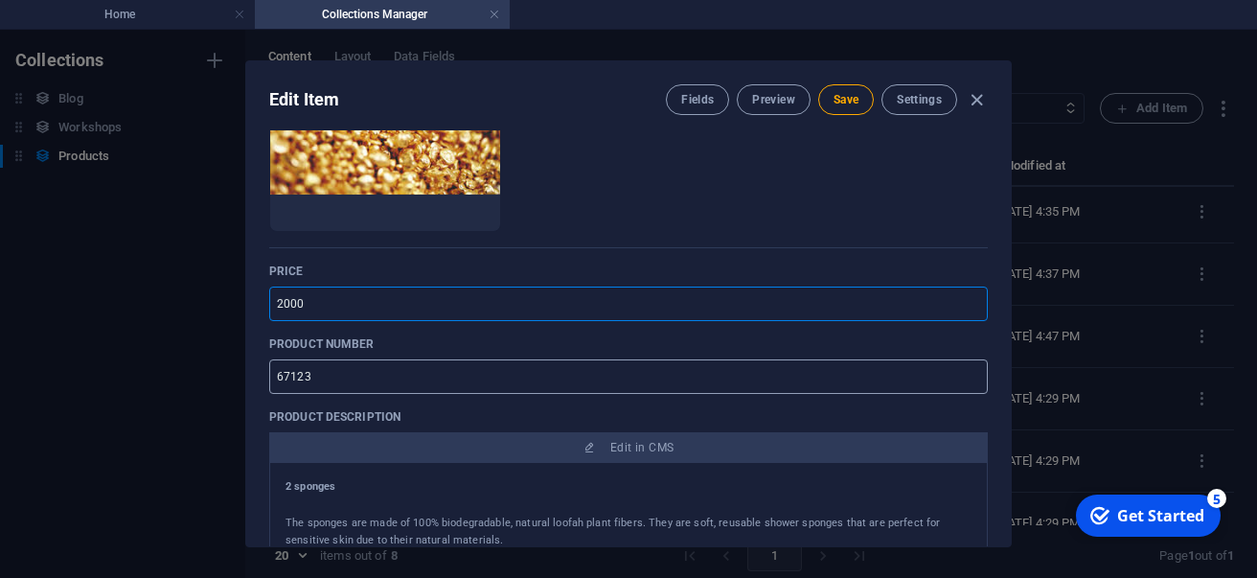
scroll to position [318, 0]
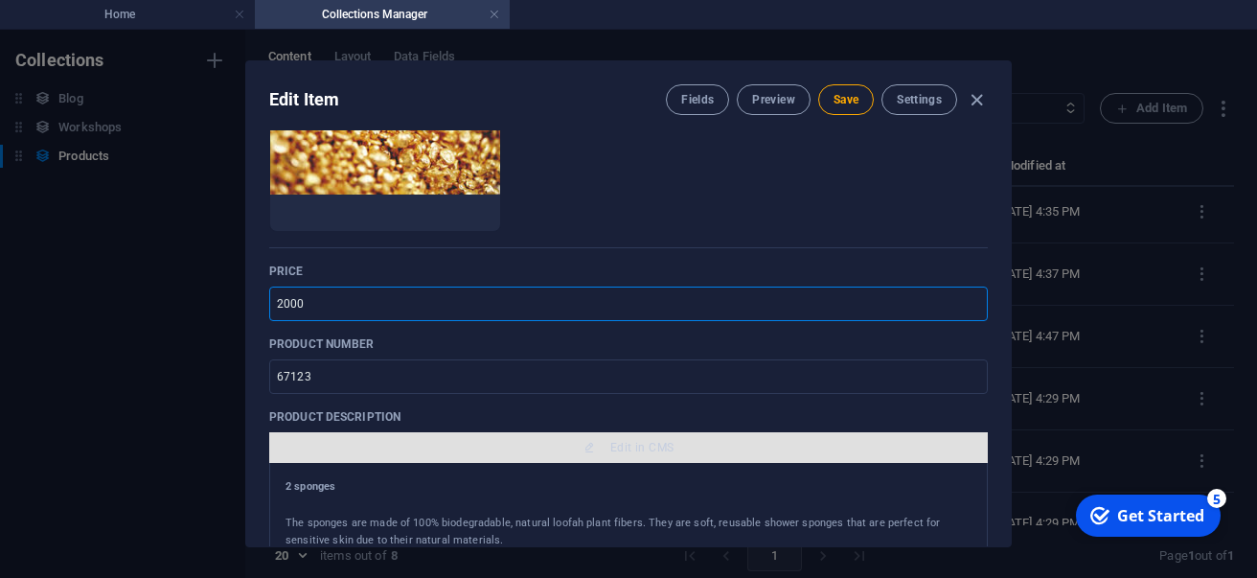
type input "2000"
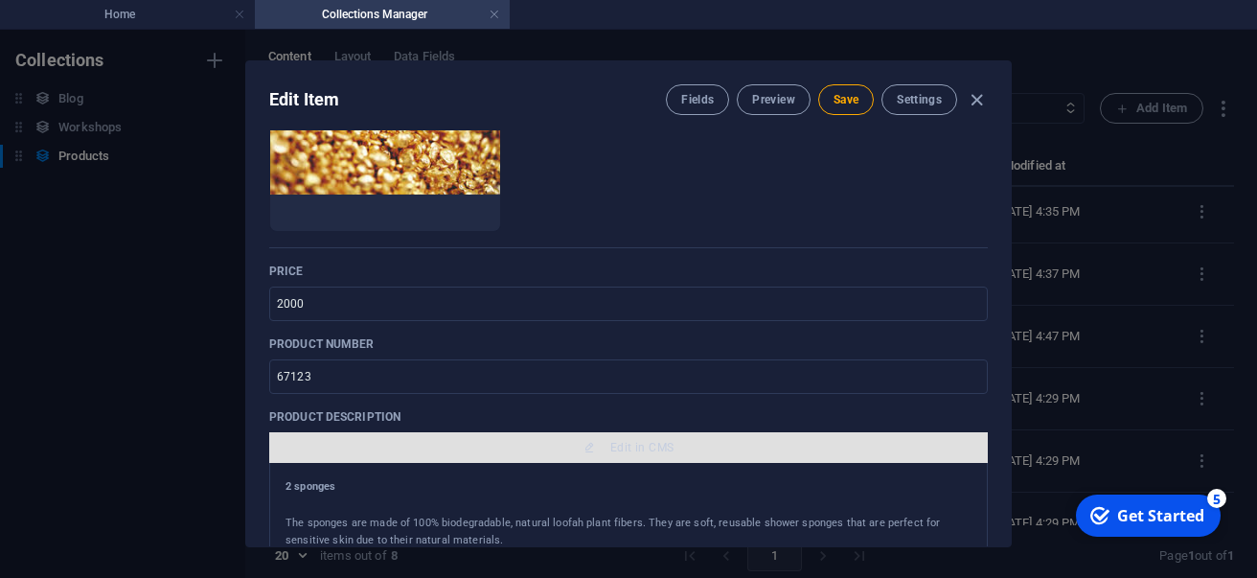
click at [503, 443] on span "Edit in CMS" at bounding box center [628, 447] width 703 height 15
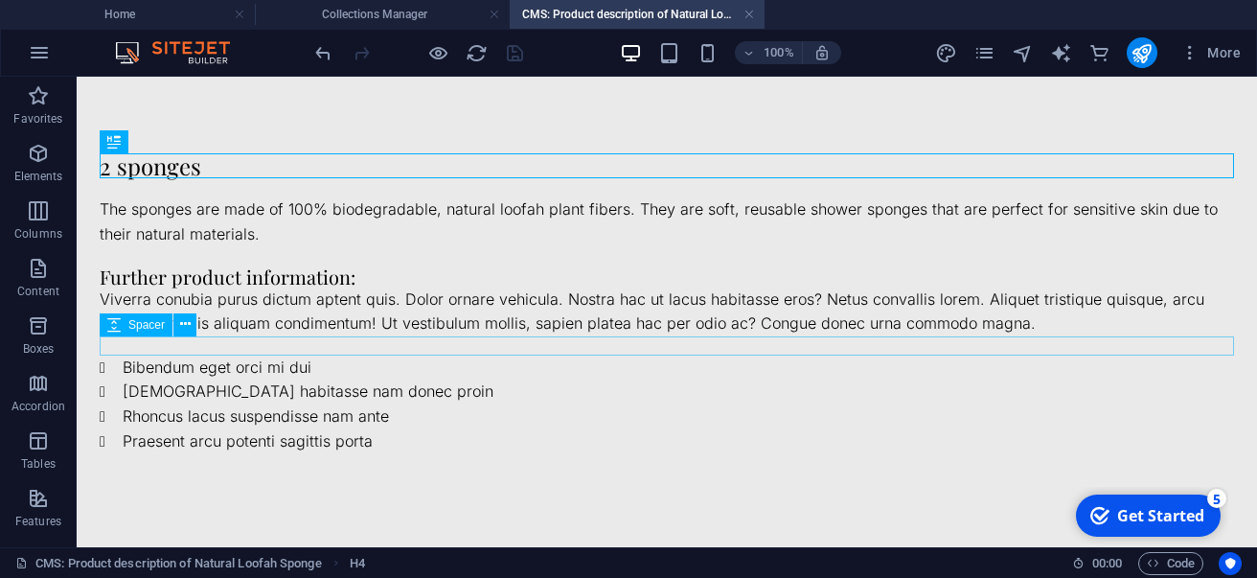
scroll to position [0, 0]
click at [208, 158] on div "2 sponges" at bounding box center [667, 165] width 1135 height 25
click at [203, 167] on div "2 sponges" at bounding box center [667, 165] width 1135 height 25
click at [192, 167] on div "2 sponges" at bounding box center [667, 165] width 1135 height 25
click at [165, 144] on icon at bounding box center [163, 142] width 11 height 20
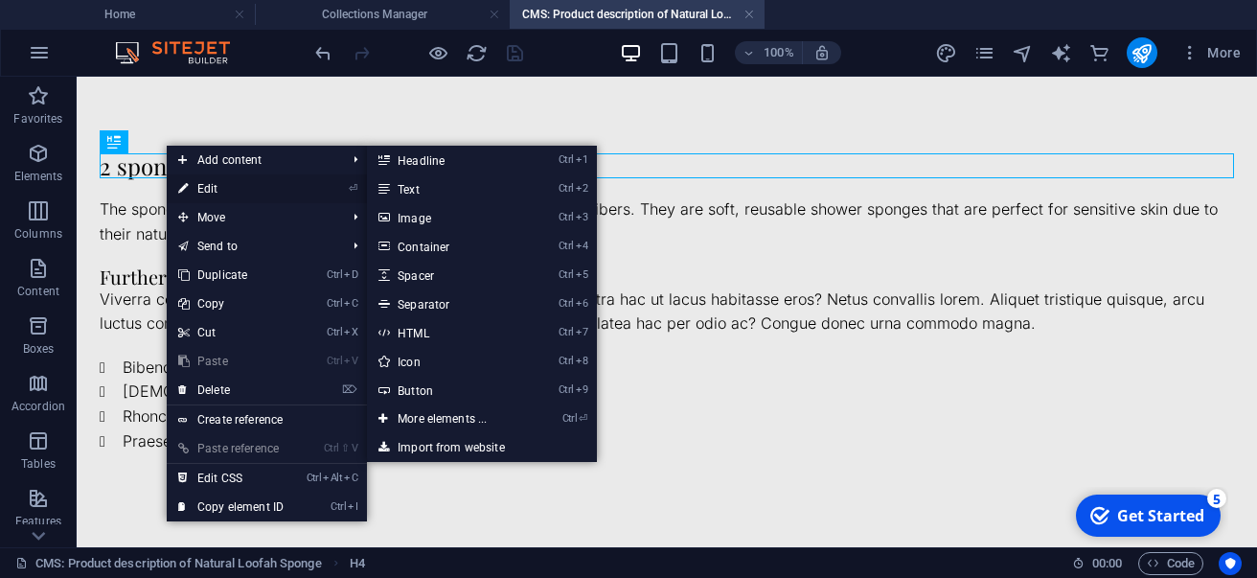
click at [205, 187] on link "⏎ Edit" at bounding box center [231, 188] width 128 height 29
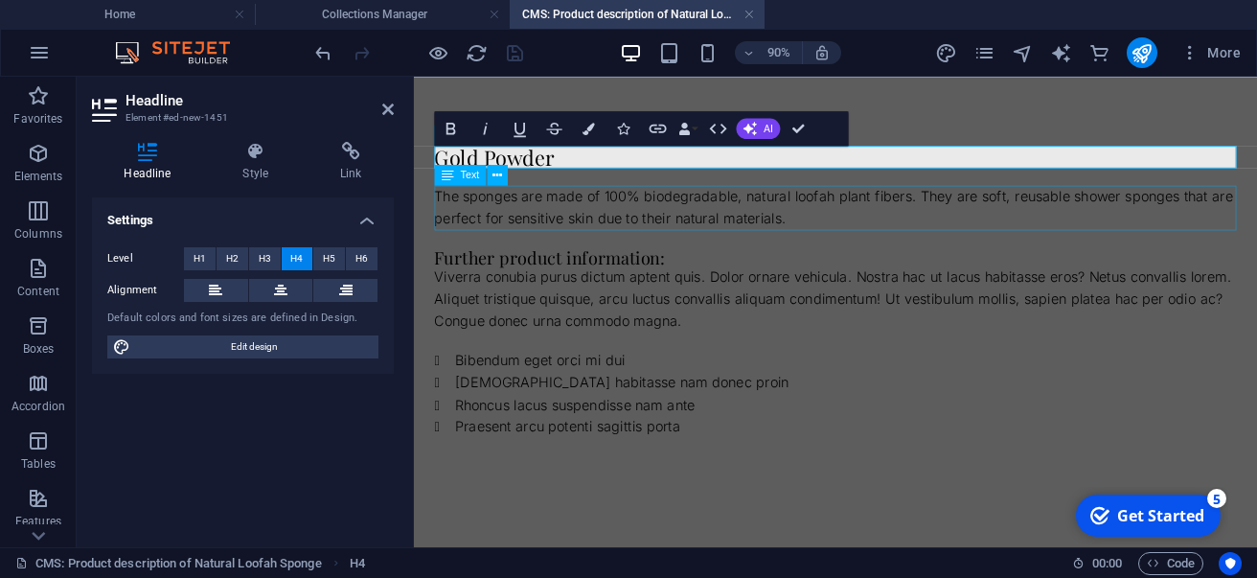
click at [474, 214] on div "The sponges are made of 100% biodegradable, natural loofah plant fibers. They a…" at bounding box center [882, 221] width 891 height 49
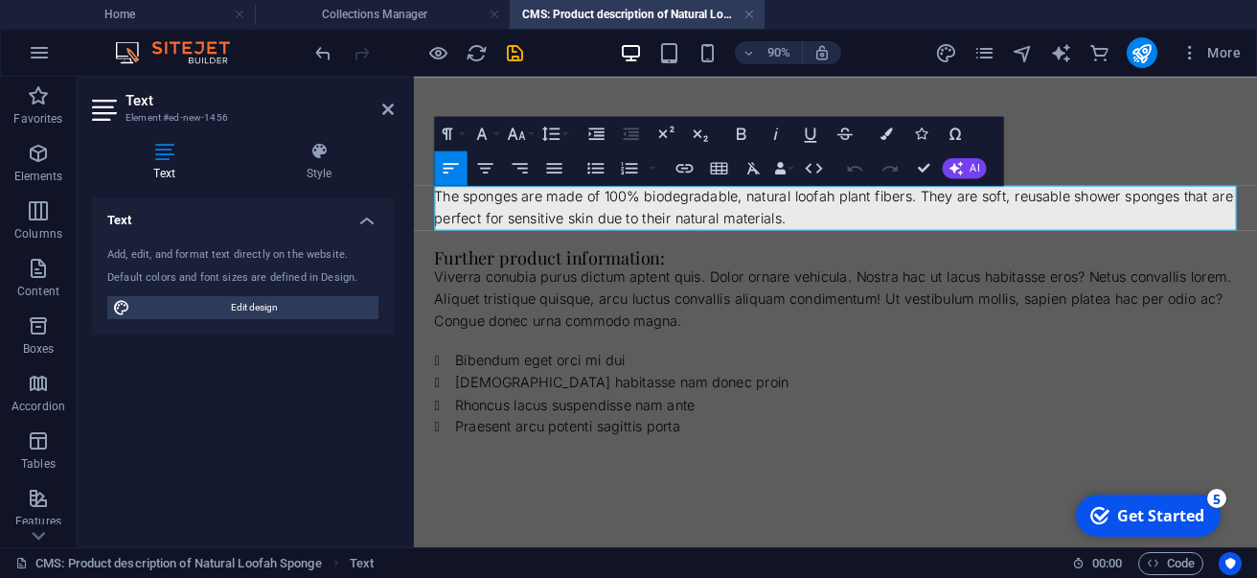
click at [474, 214] on p "The sponges are made of 100% biodegradable, natural loofah plant fibers. They a…" at bounding box center [882, 221] width 891 height 49
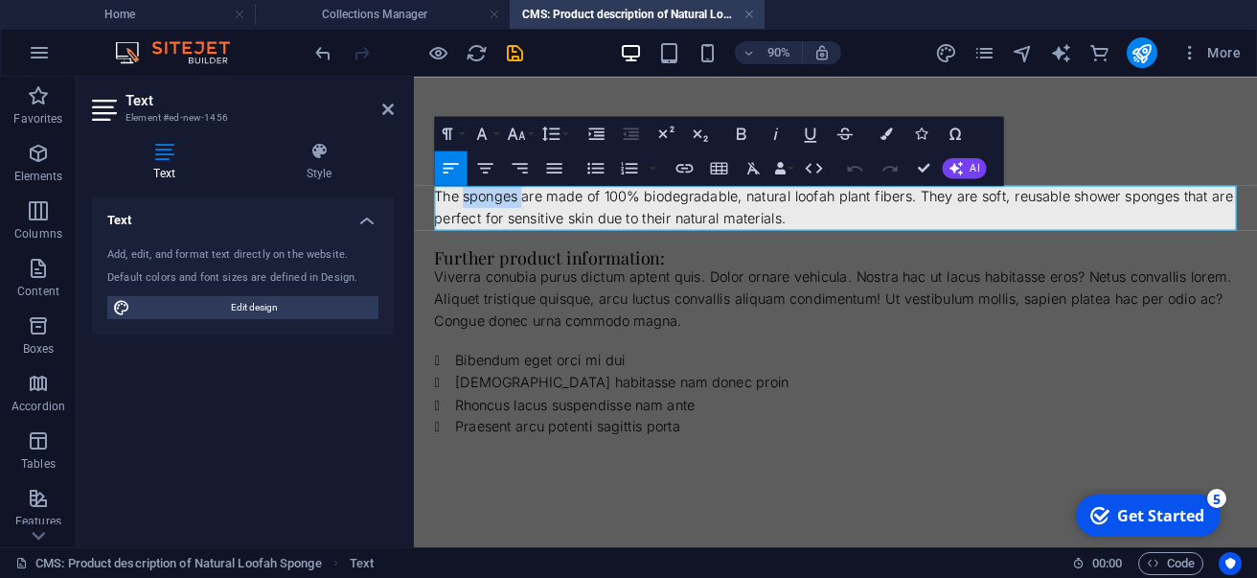
click at [474, 214] on p "The sponges are made of 100% biodegradable, natural loofah plant fibers. They a…" at bounding box center [882, 221] width 891 height 49
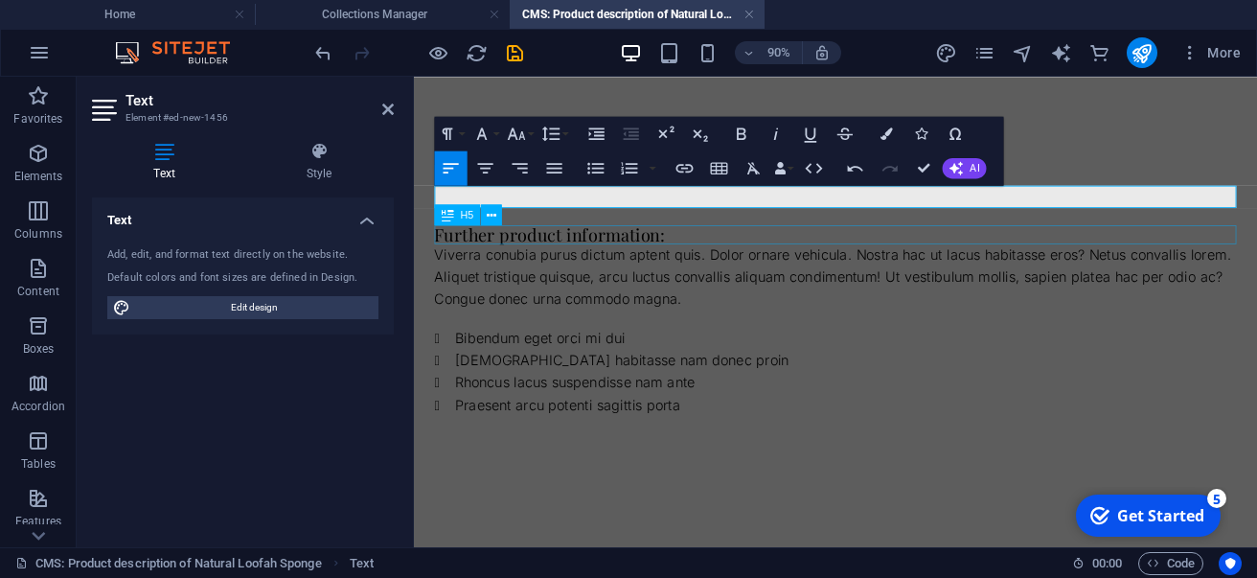
click at [488, 257] on div "Further product information:" at bounding box center [882, 251] width 891 height 21
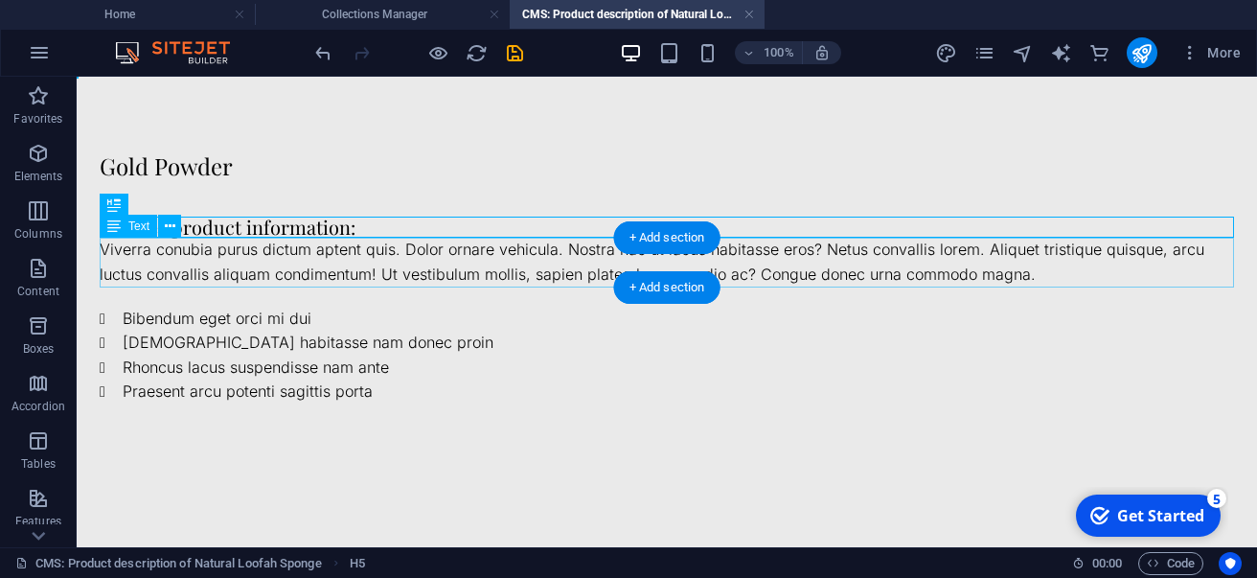
click at [480, 239] on div "Viverra conubia purus dictum aptent quis. Dolor ornare vehicula. Nostra hac ut …" at bounding box center [667, 262] width 1135 height 49
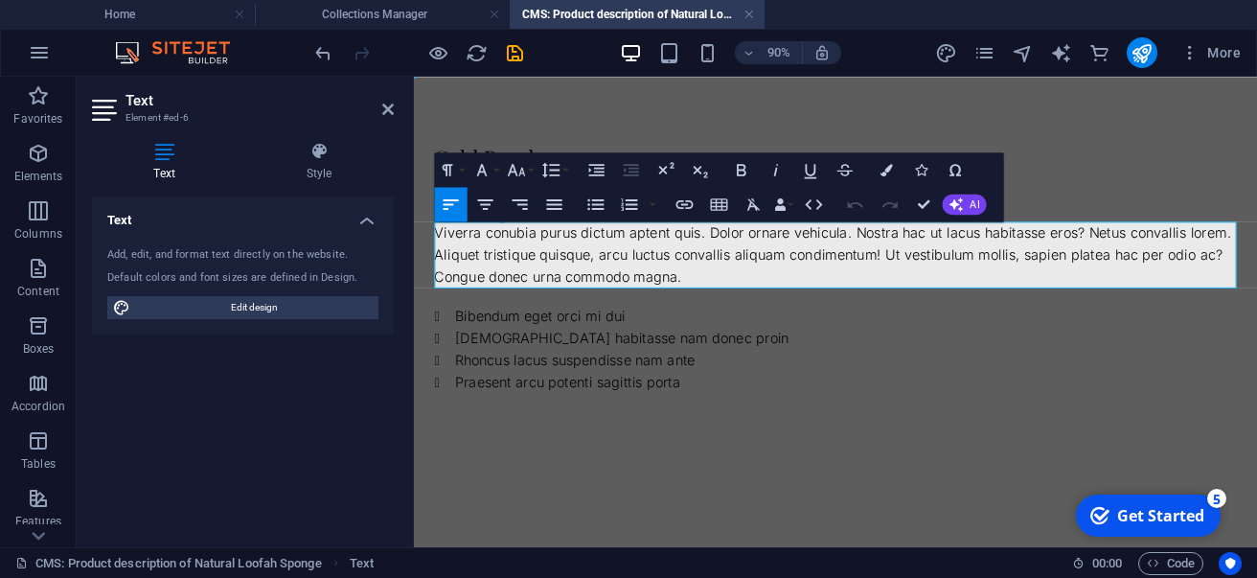
click at [488, 257] on div "Viverra conubia purus dictum aptent quis. Dolor ornare vehicula. Nostra hac ut …" at bounding box center [882, 275] width 891 height 74
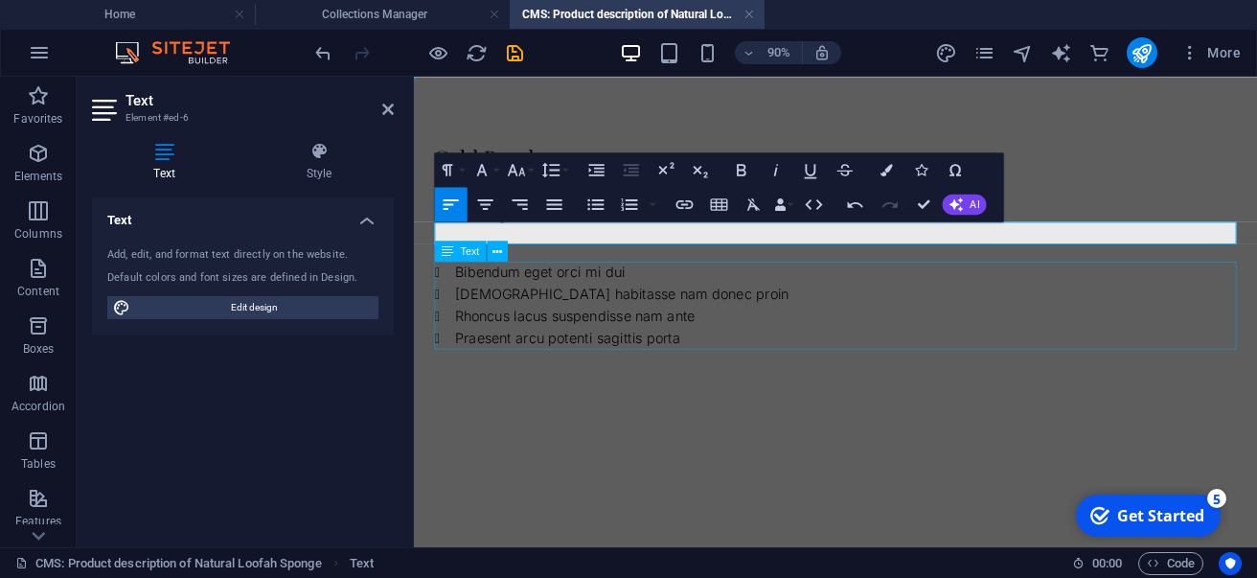
click at [493, 296] on div "Bibendum eget orci mi dui Euismod habitasse nam donec proin Rhoncus lacus suspe…" at bounding box center [882, 331] width 891 height 98
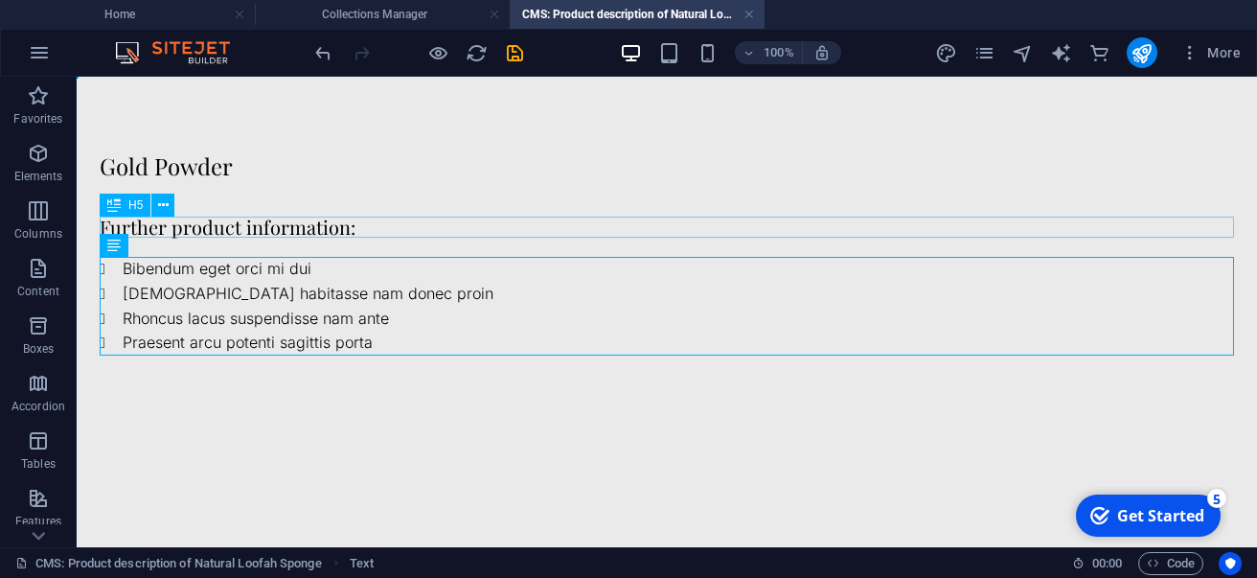
click at [254, 235] on div "Further product information:" at bounding box center [667, 227] width 1135 height 21
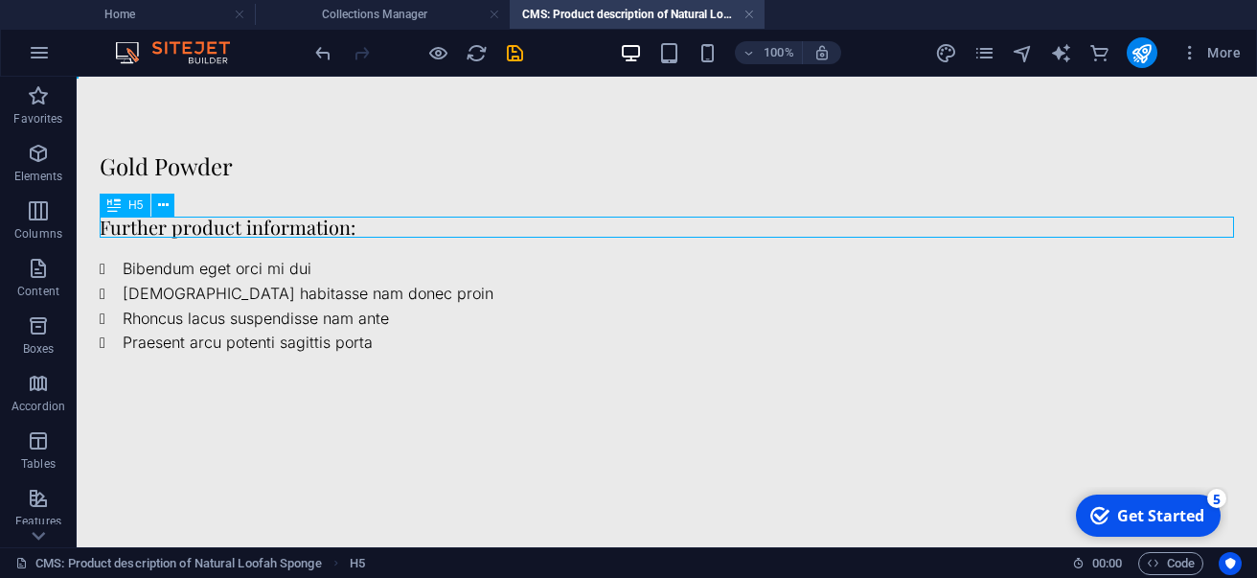
click at [254, 235] on div "Further product information:" at bounding box center [667, 227] width 1135 height 21
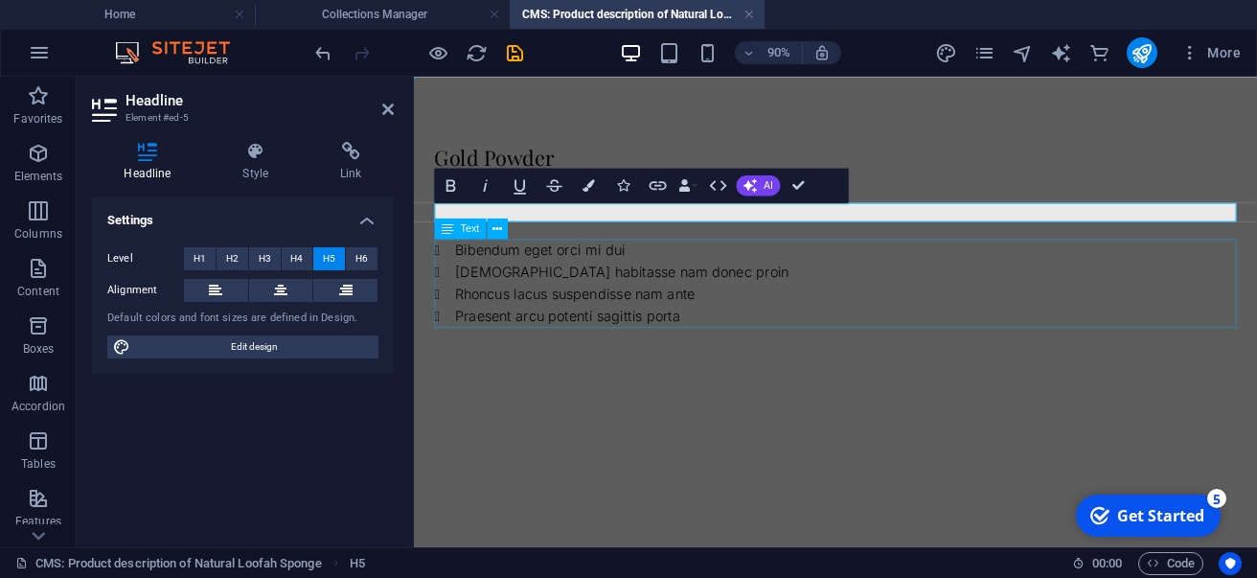
click at [468, 264] on div "Bibendum eget orci mi dui Euismod habitasse nam donec proin Rhoncus lacus suspe…" at bounding box center [882, 306] width 891 height 98
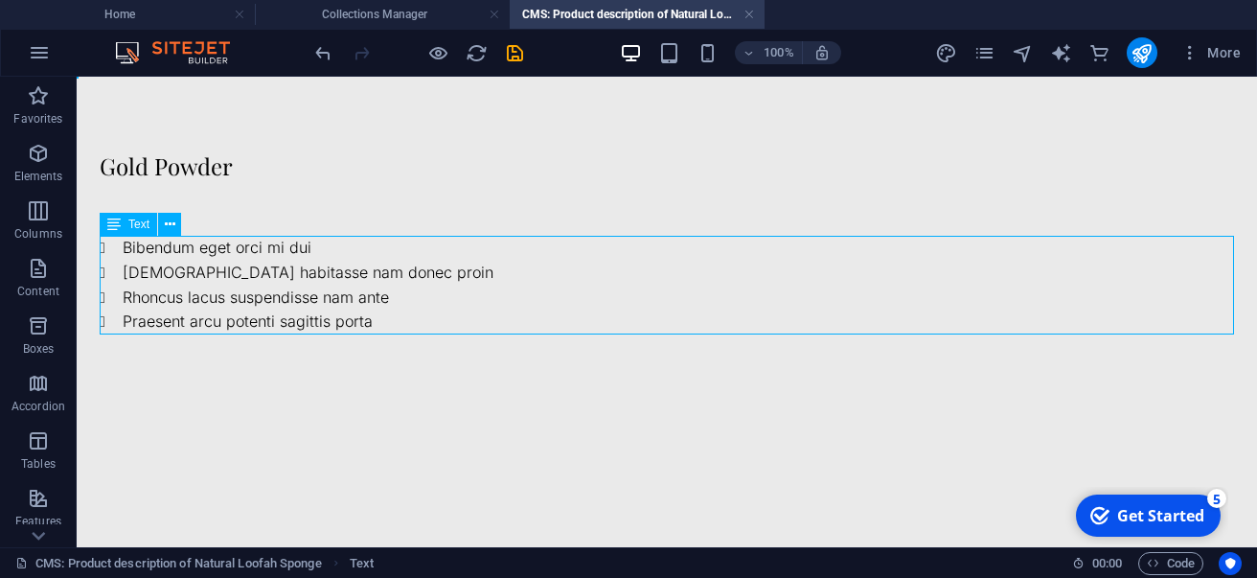
click at [260, 247] on div "Bibendum eget orci mi dui Euismod habitasse nam donec proin Rhoncus lacus suspe…" at bounding box center [667, 285] width 1135 height 98
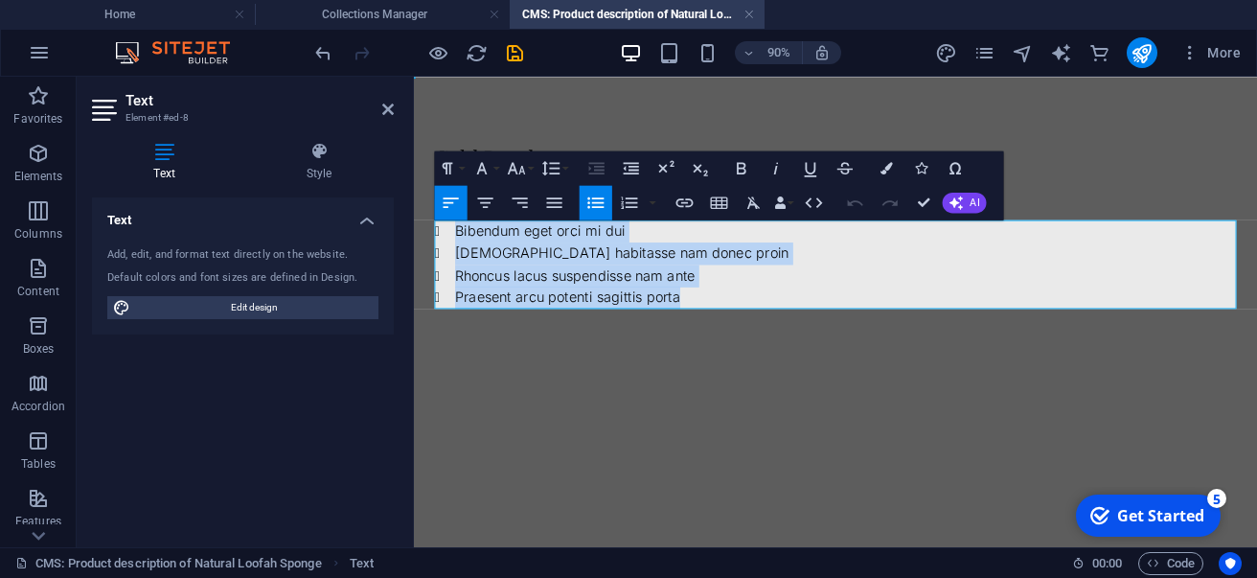
drag, startPoint x: 460, startPoint y: 250, endPoint x: 885, endPoint y: 376, distance: 443.6
click at [885, 376] on div "Gold Powder Bibendum eget orci mi dui Euismod habitasse nam donec proin Rhoncus…" at bounding box center [882, 244] width 937 height 334
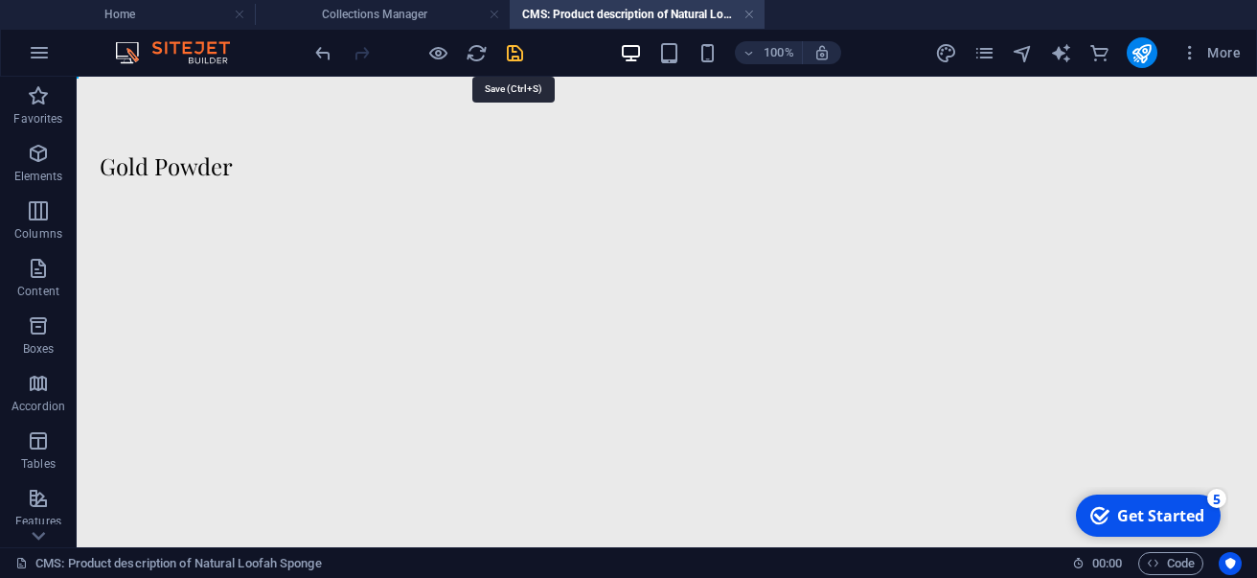
click at [515, 62] on icon "save" at bounding box center [515, 53] width 22 height 22
click at [743, 11] on h4 "CMS: Product description of Natural Loofah Sponge" at bounding box center [637, 14] width 255 height 21
click at [376, 173] on div "Gold Powder" at bounding box center [667, 165] width 1135 height 25
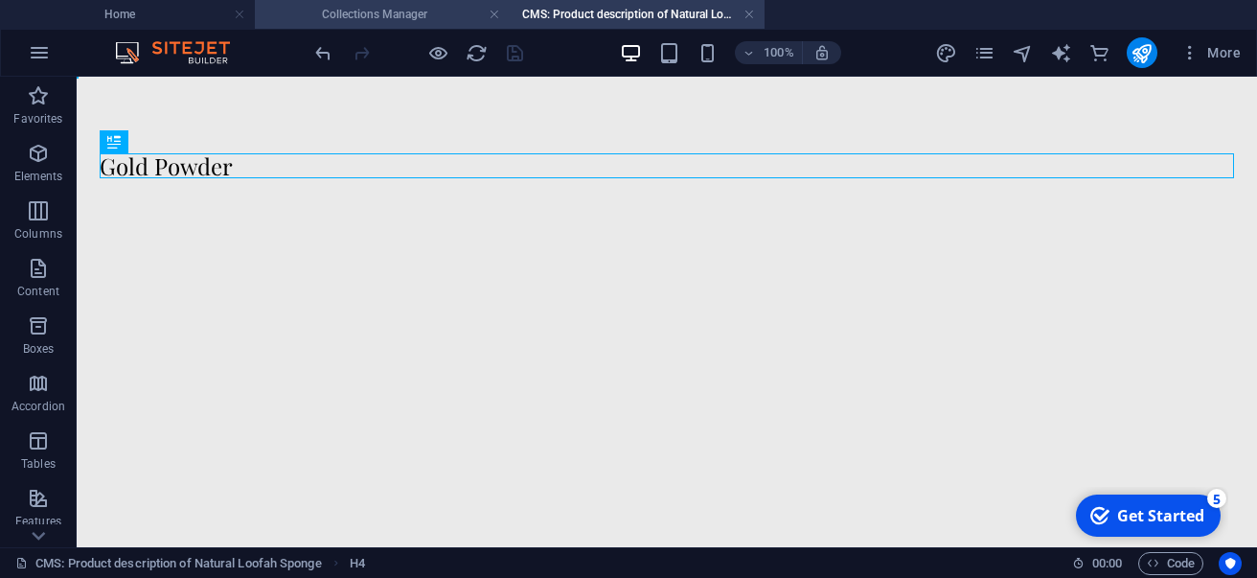
click at [370, 10] on h4 "Collections Manager" at bounding box center [382, 14] width 255 height 21
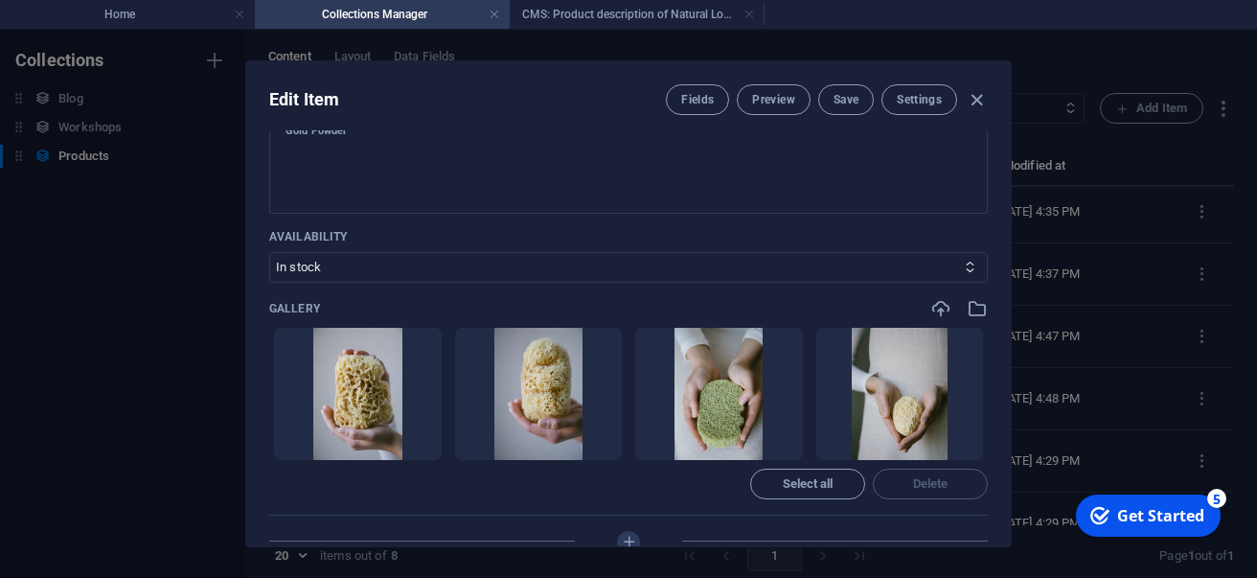
scroll to position [679, 0]
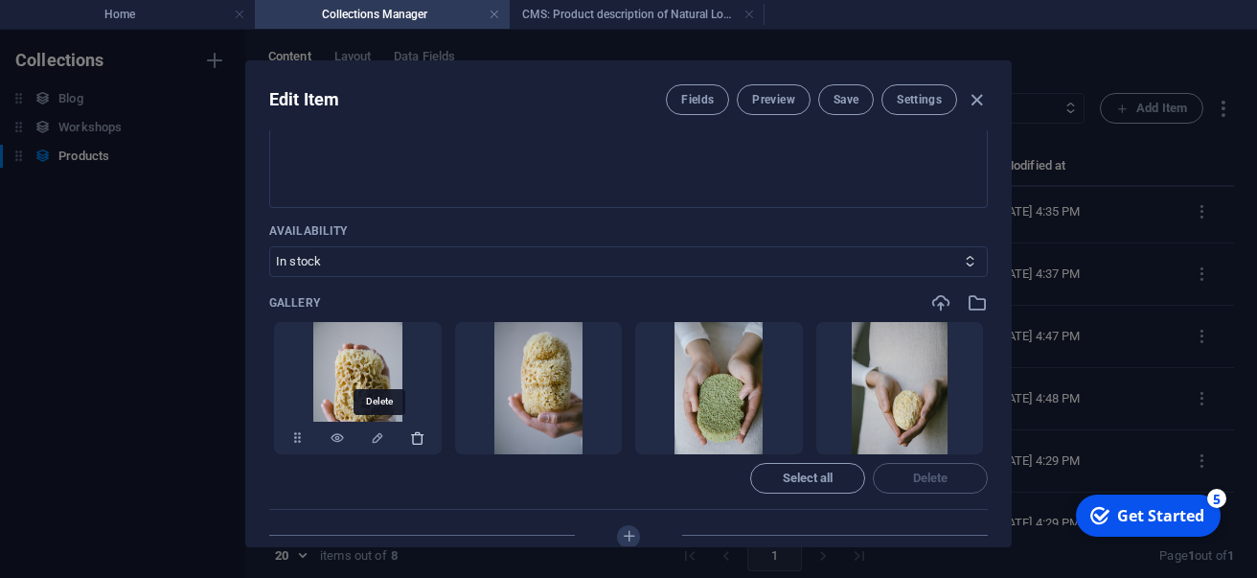
click at [410, 442] on icon "button" at bounding box center [417, 437] width 15 height 15
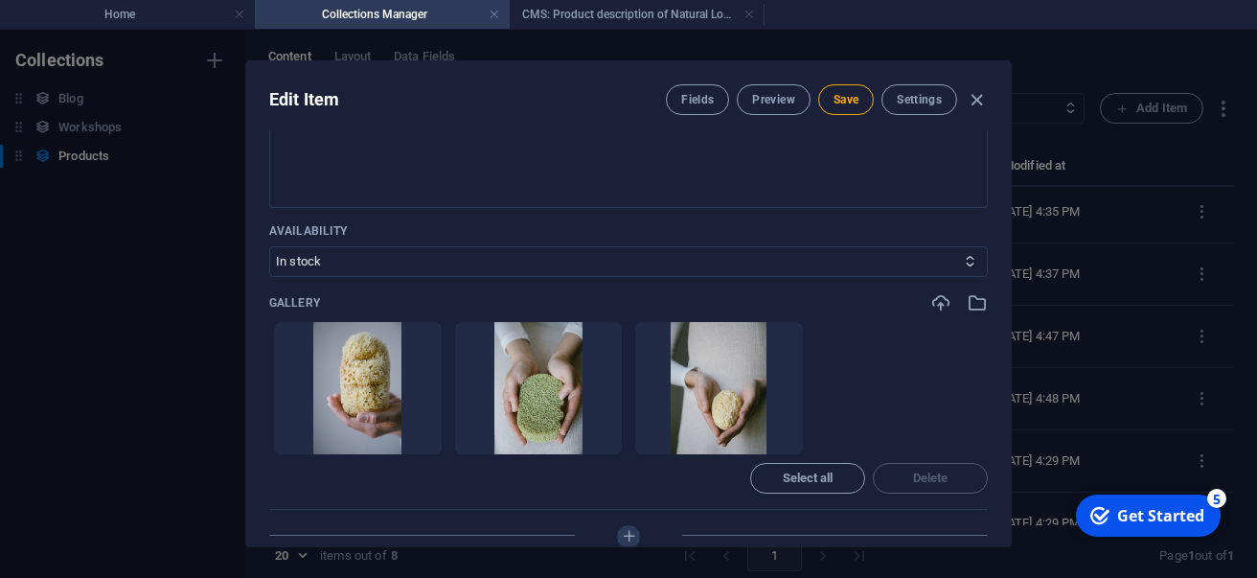
click at [410, 442] on icon "button" at bounding box center [417, 437] width 15 height 15
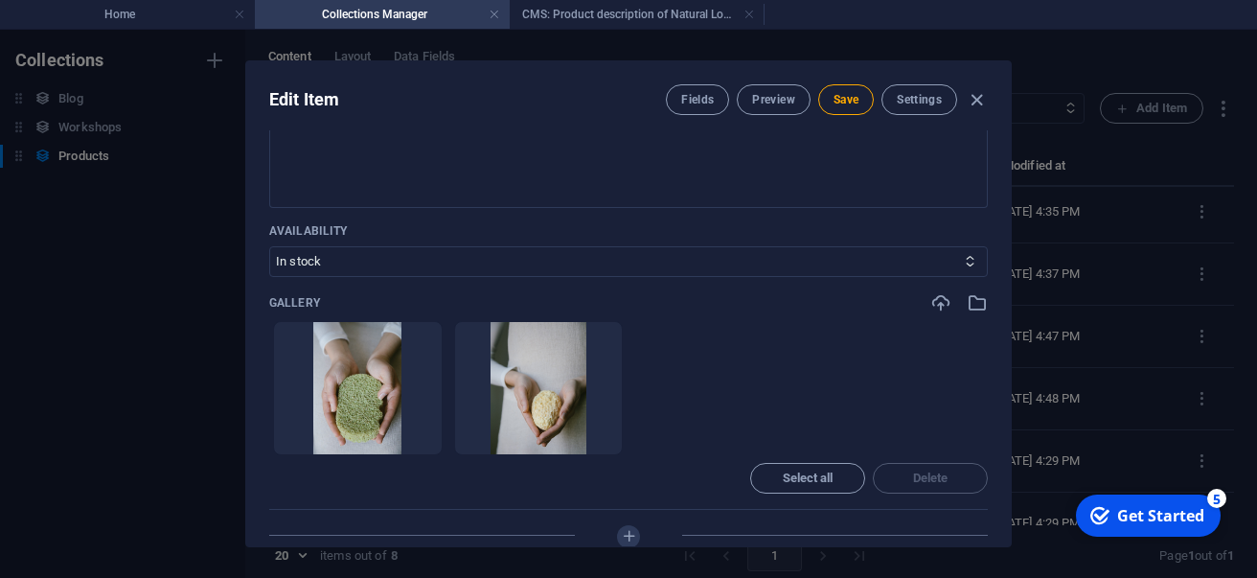
click at [410, 442] on icon "button" at bounding box center [417, 437] width 15 height 15
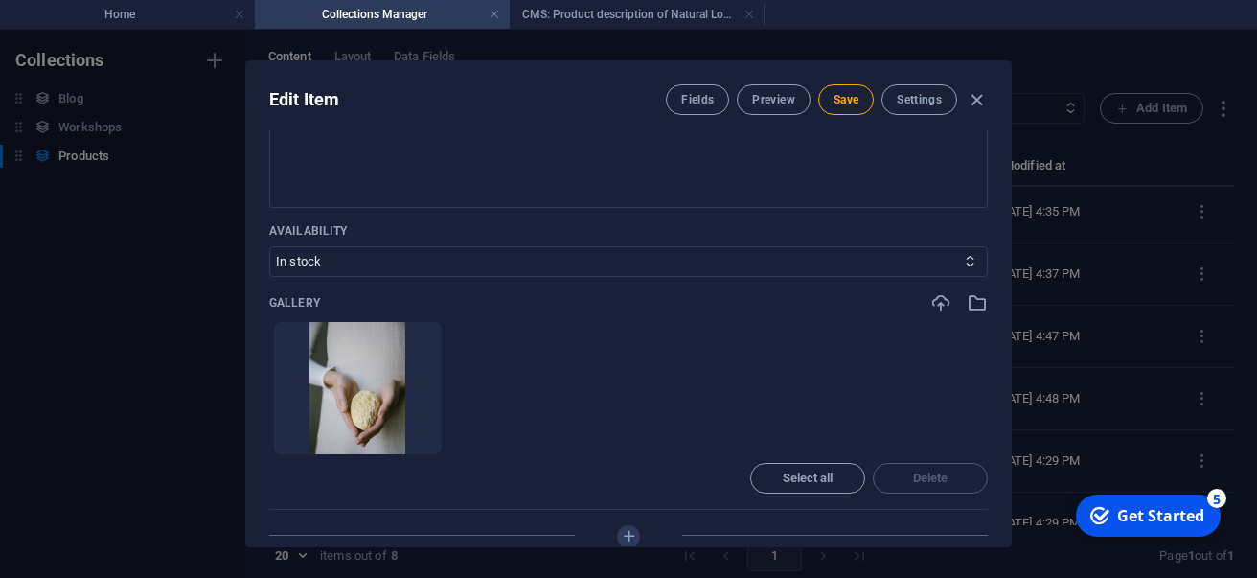
click at [410, 442] on icon "button" at bounding box center [417, 437] width 15 height 15
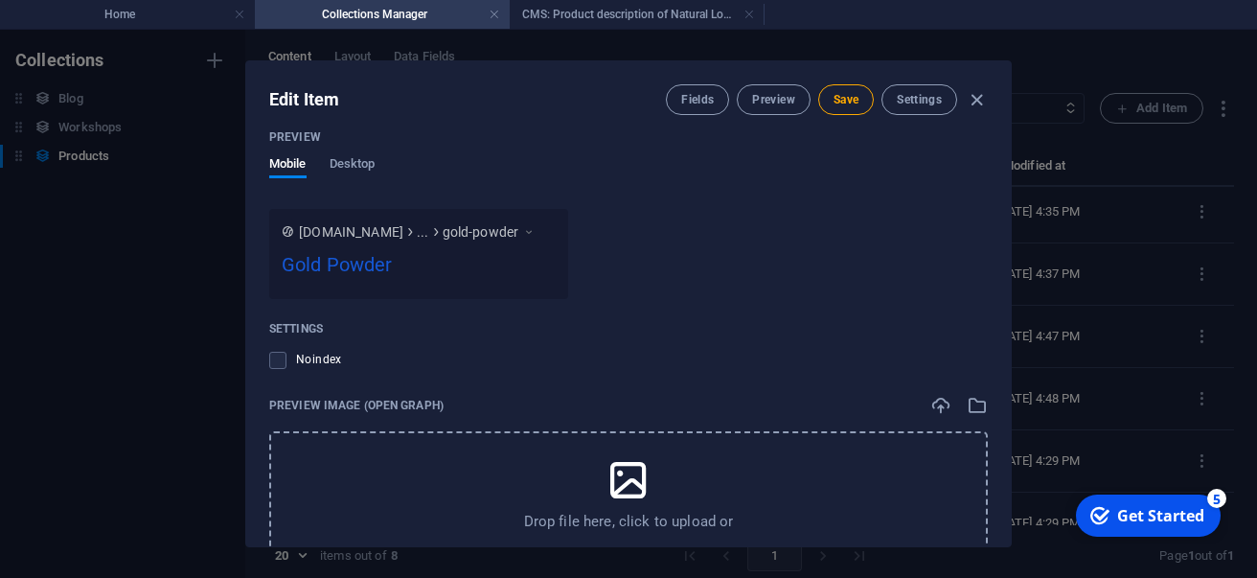
scroll to position [1795, 0]
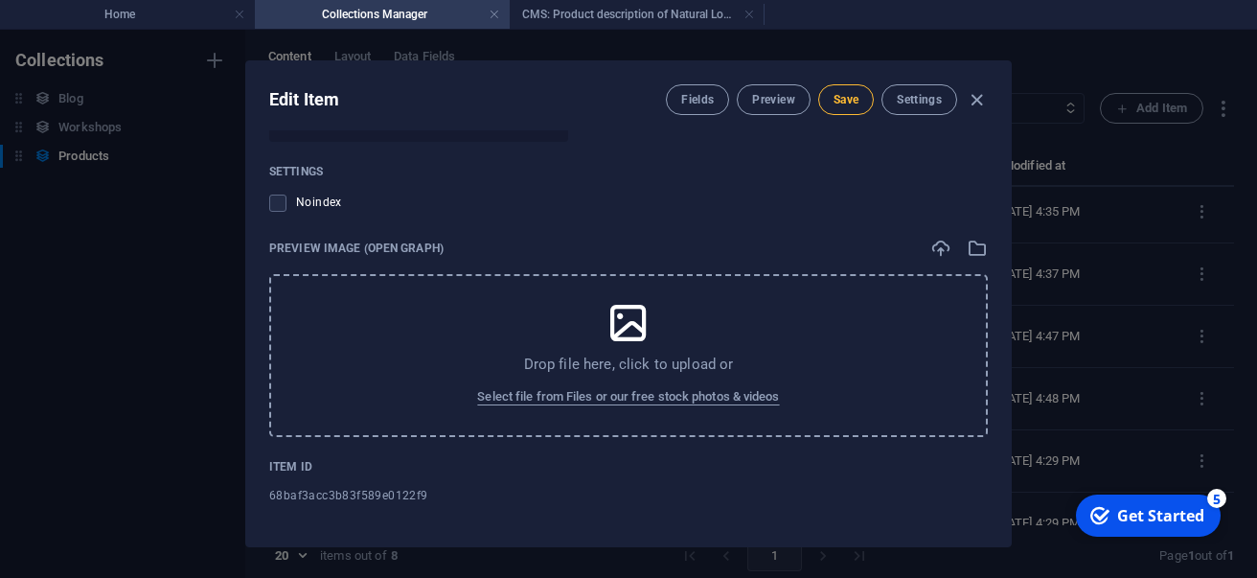
click at [845, 100] on span "Save" at bounding box center [846, 99] width 25 height 15
click at [977, 101] on icon "button" at bounding box center [977, 100] width 22 height 22
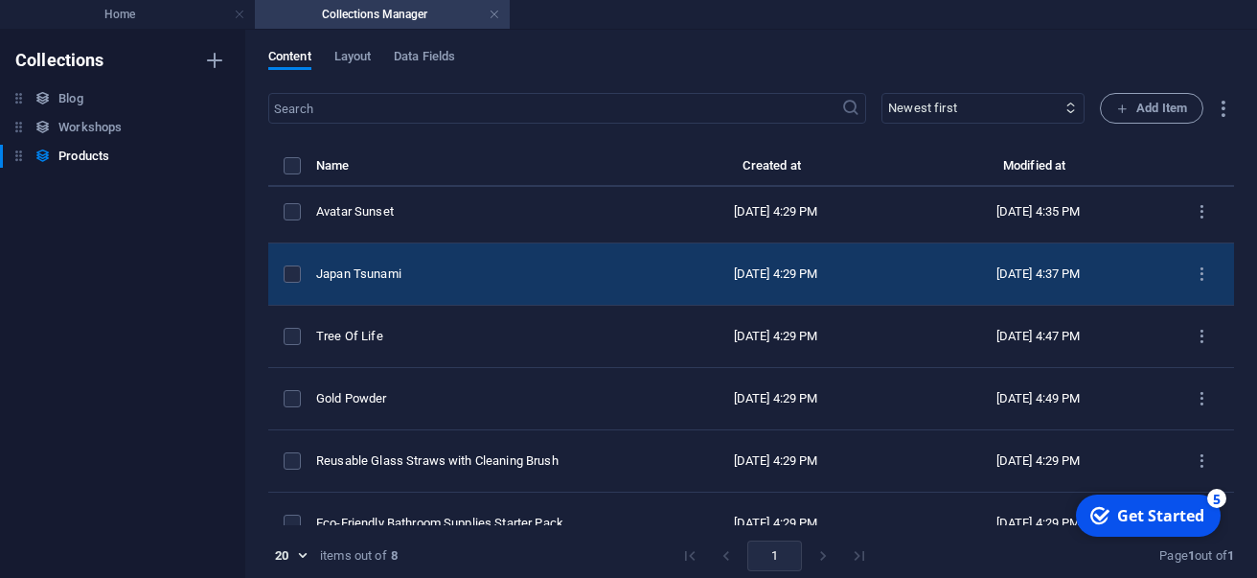
scroll to position [6, 0]
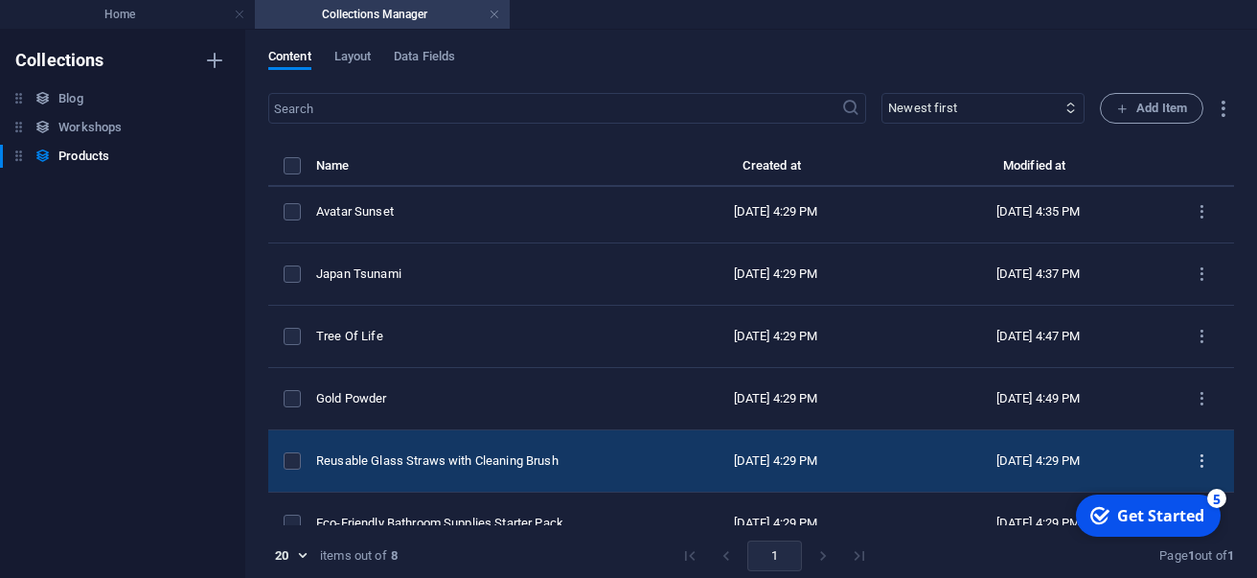
click at [1194, 452] on icon "items list" at bounding box center [1202, 461] width 18 height 18
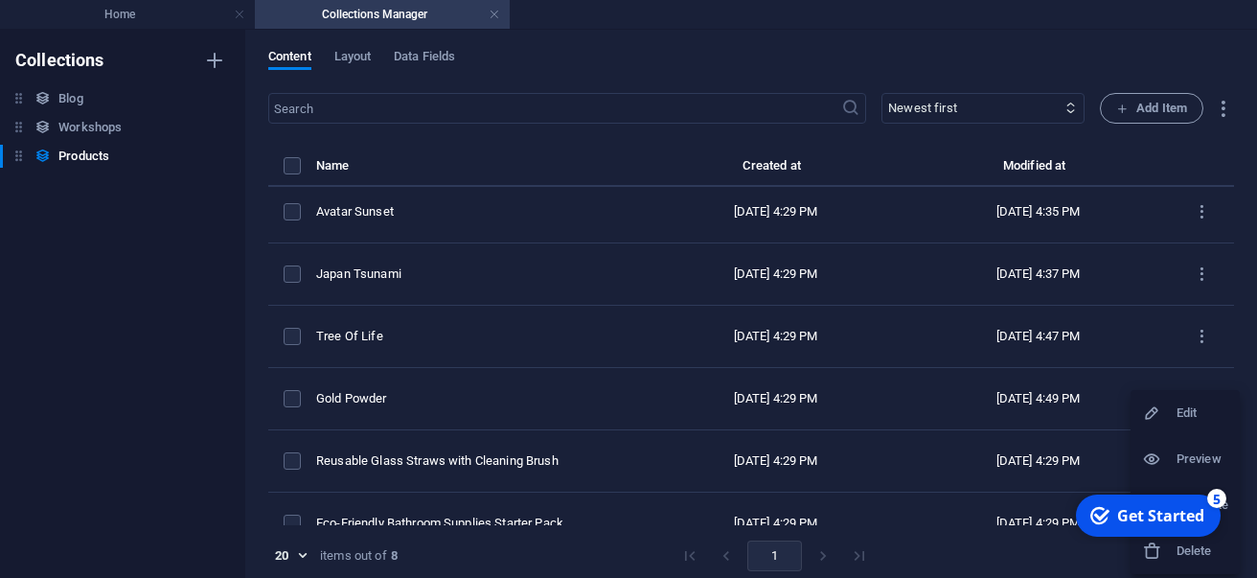
click at [1182, 424] on li "Edit" at bounding box center [1185, 413] width 109 height 46
select select "Out of stock"
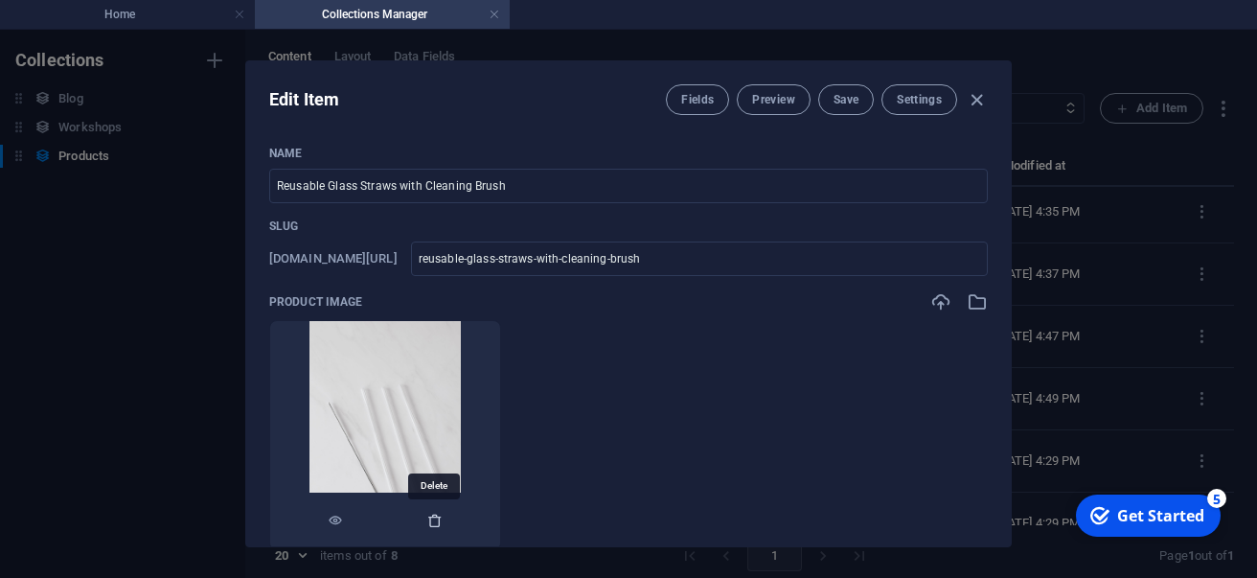
click at [434, 520] on icon "button" at bounding box center [434, 520] width 15 height 15
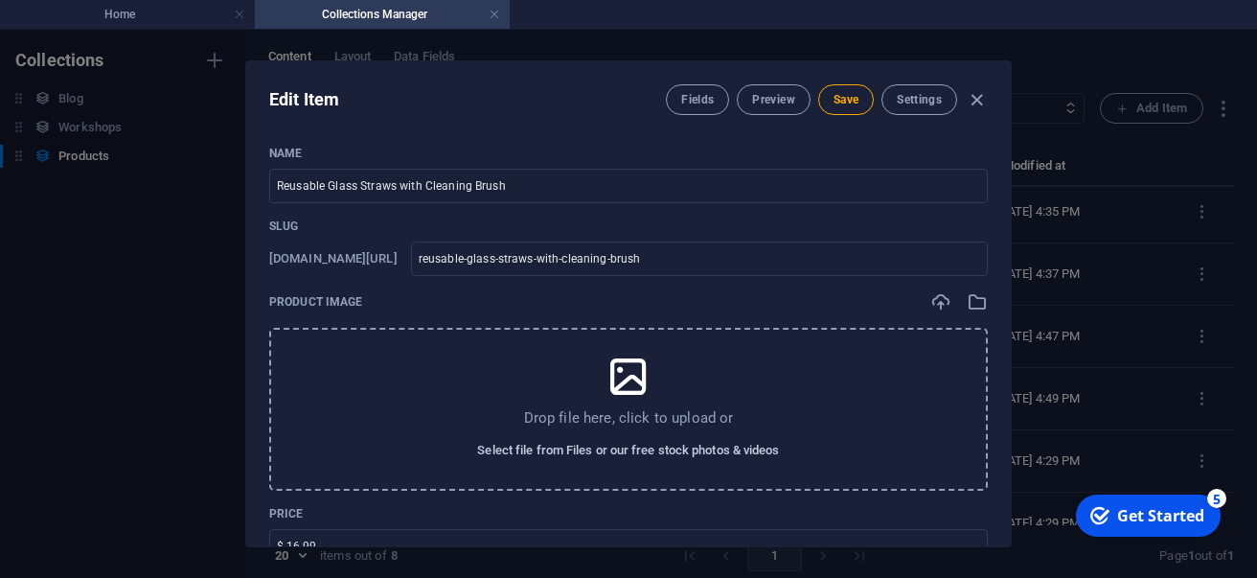
click at [529, 462] on button "Select file from Files or our free stock photos & videos" at bounding box center [627, 450] width 311 height 31
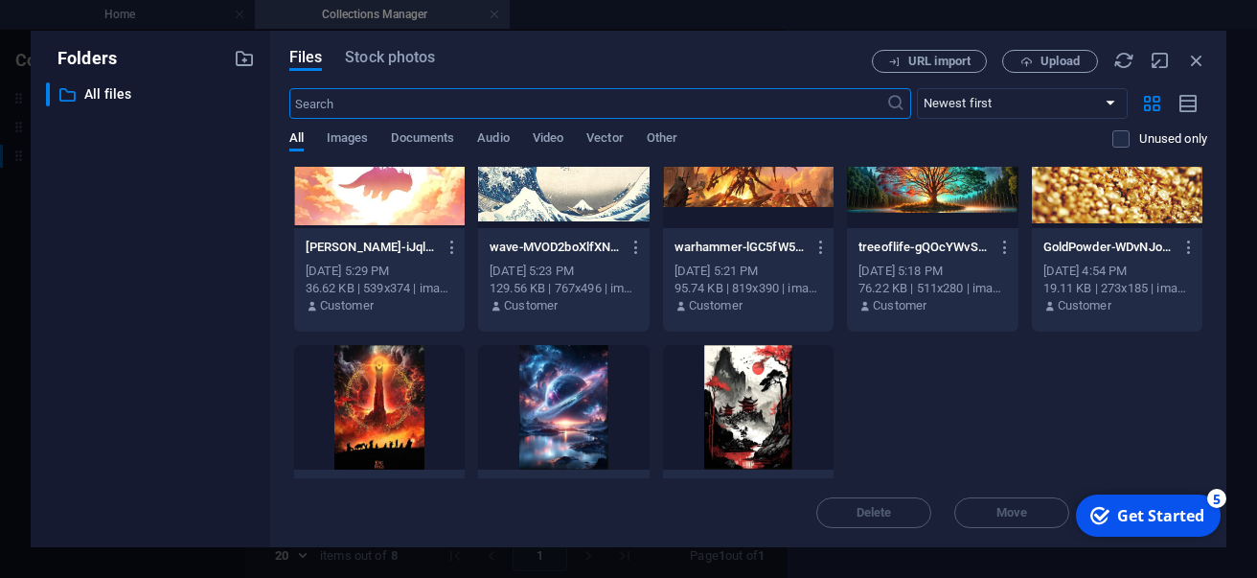
scroll to position [66, 0]
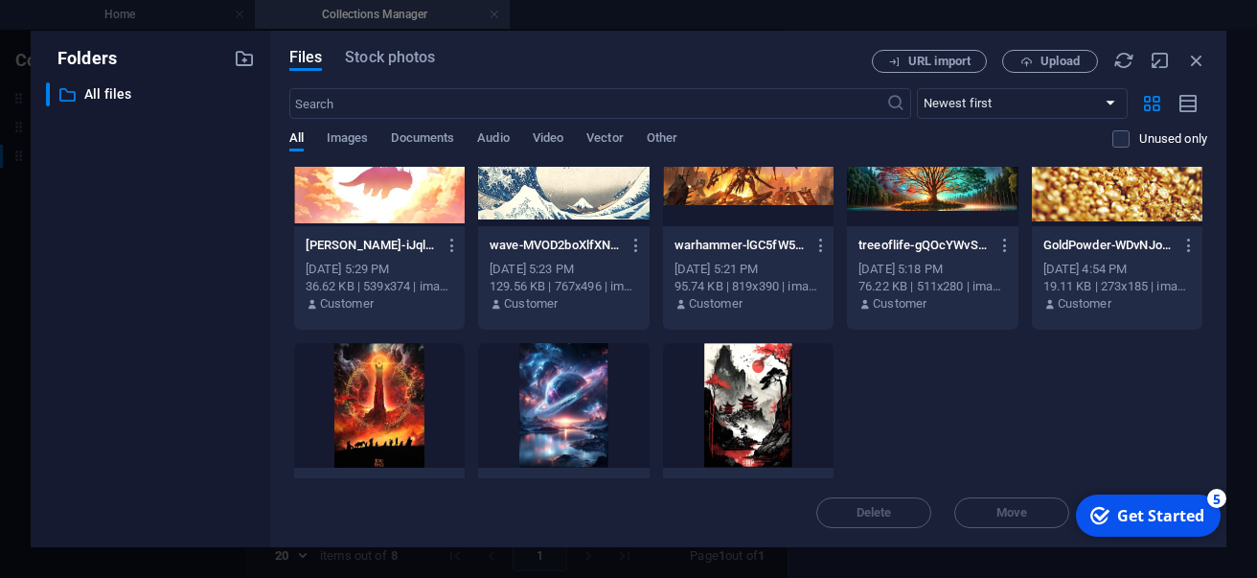
click at [390, 421] on div at bounding box center [379, 405] width 171 height 125
click at [392, 394] on div "1" at bounding box center [379, 405] width 171 height 125
click at [392, 394] on div at bounding box center [379, 405] width 171 height 125
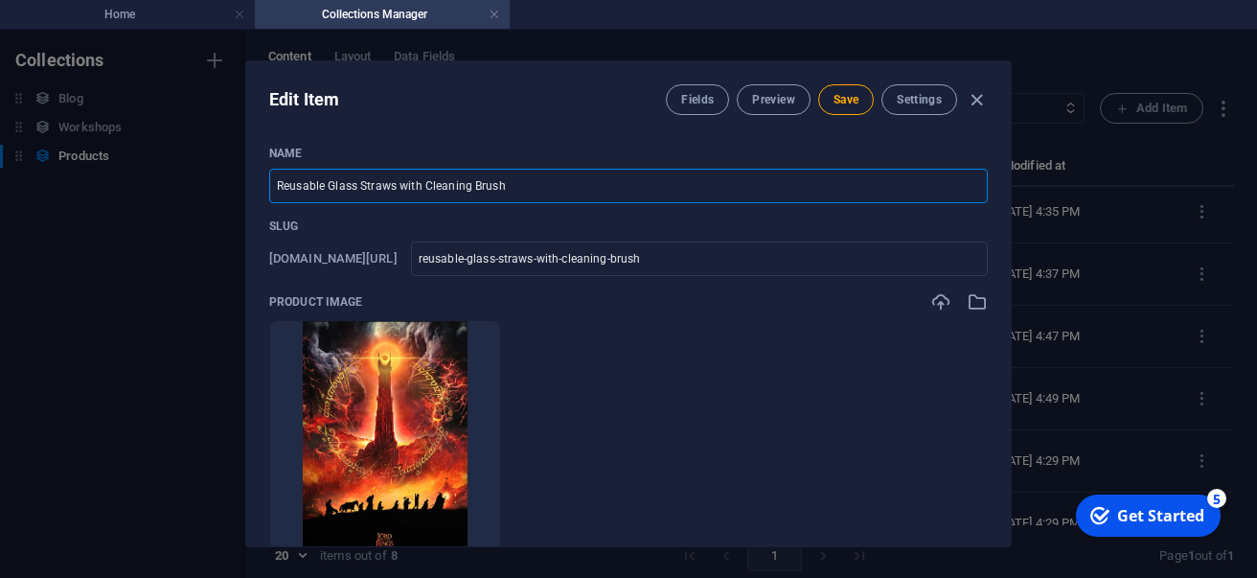
click at [437, 188] on input "Reusable Glass Straws with Cleaning Brush" at bounding box center [628, 186] width 719 height 34
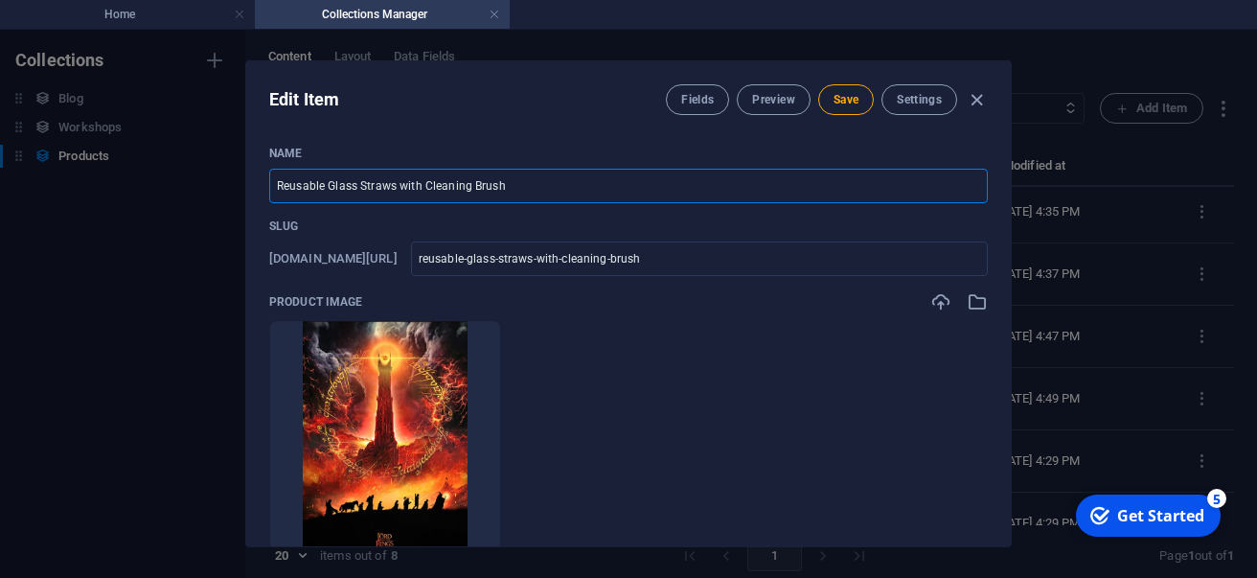
type input "T"
type input "t"
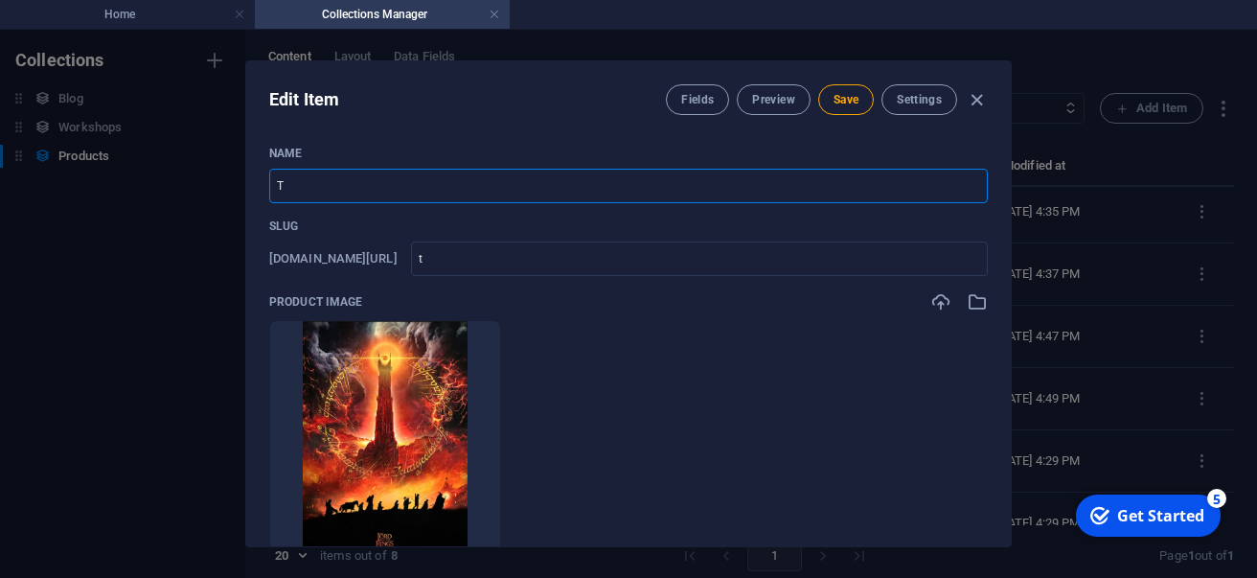
type input "Th"
type input "th"
type input "The"
type input "the"
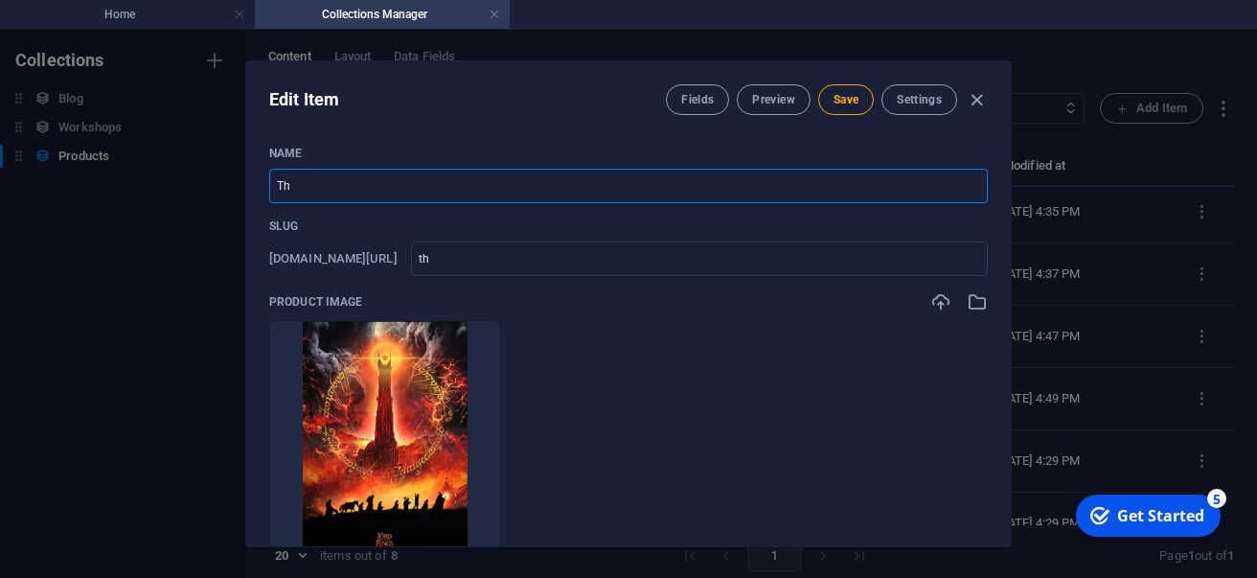
type input "the"
type input "The D"
type input "the-d"
type input "The Da"
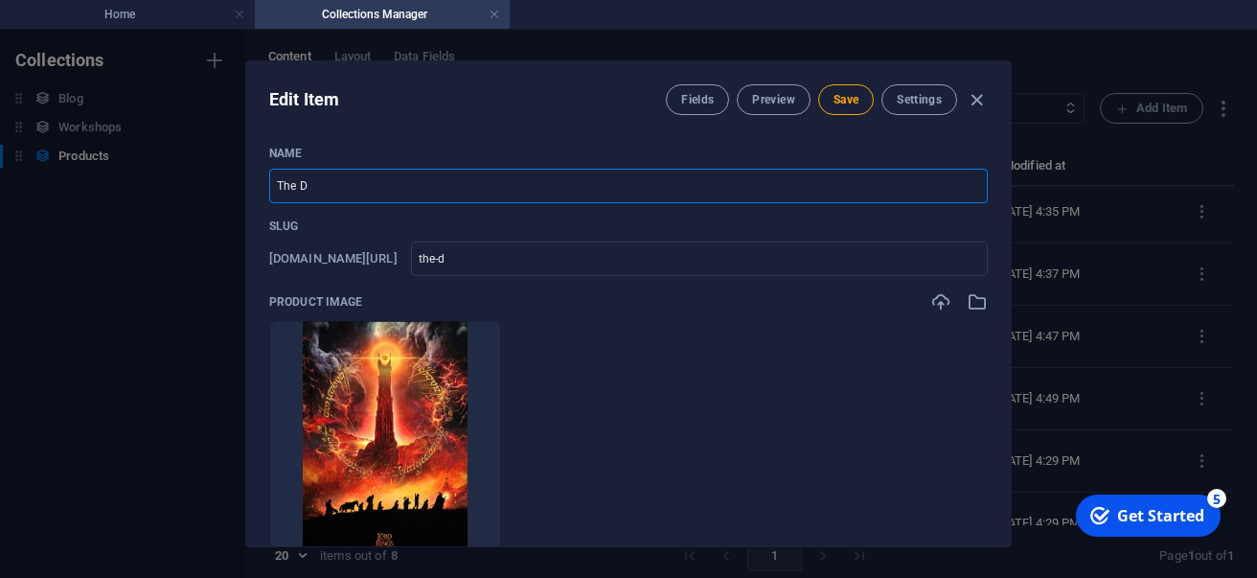
type input "the-da"
type input "The Dar"
type input "the-dar"
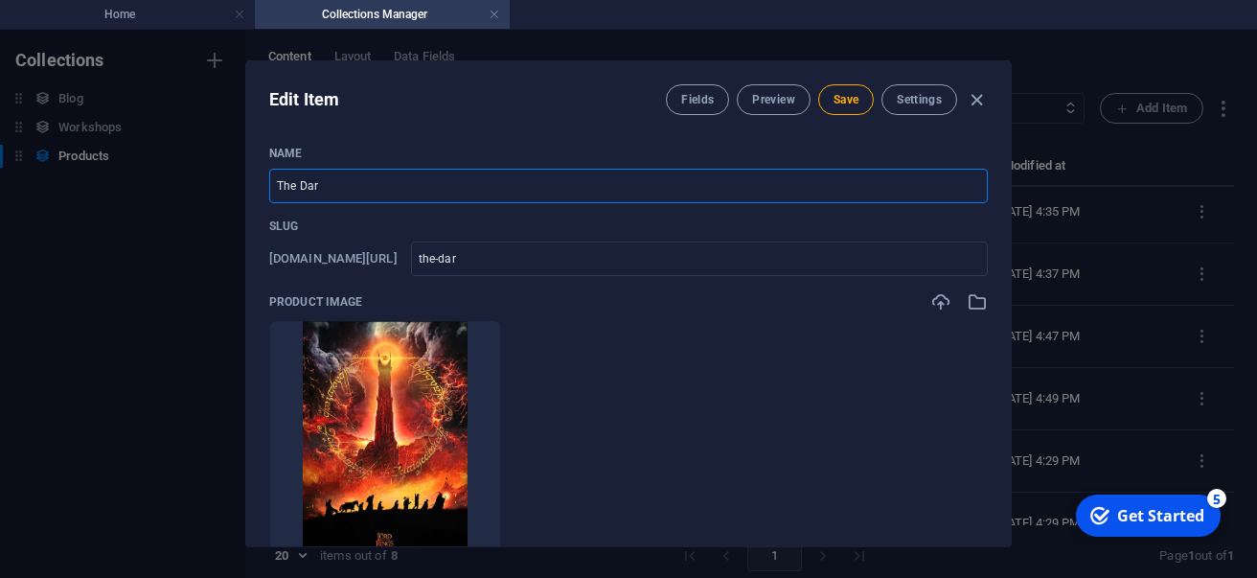
type input "The Dark"
type input "the-dark"
type input "The Dark T"
type input "the-dark-t"
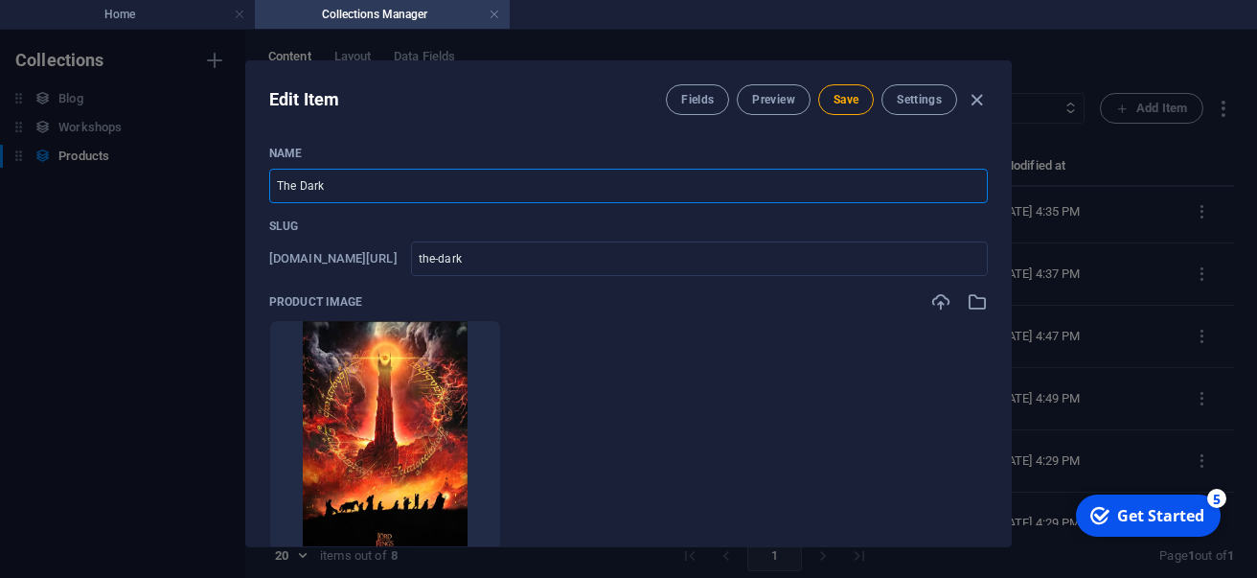
type input "the-dark-t"
type input "The Dark To"
type input "the-dark-to"
type input "The Dark Tow"
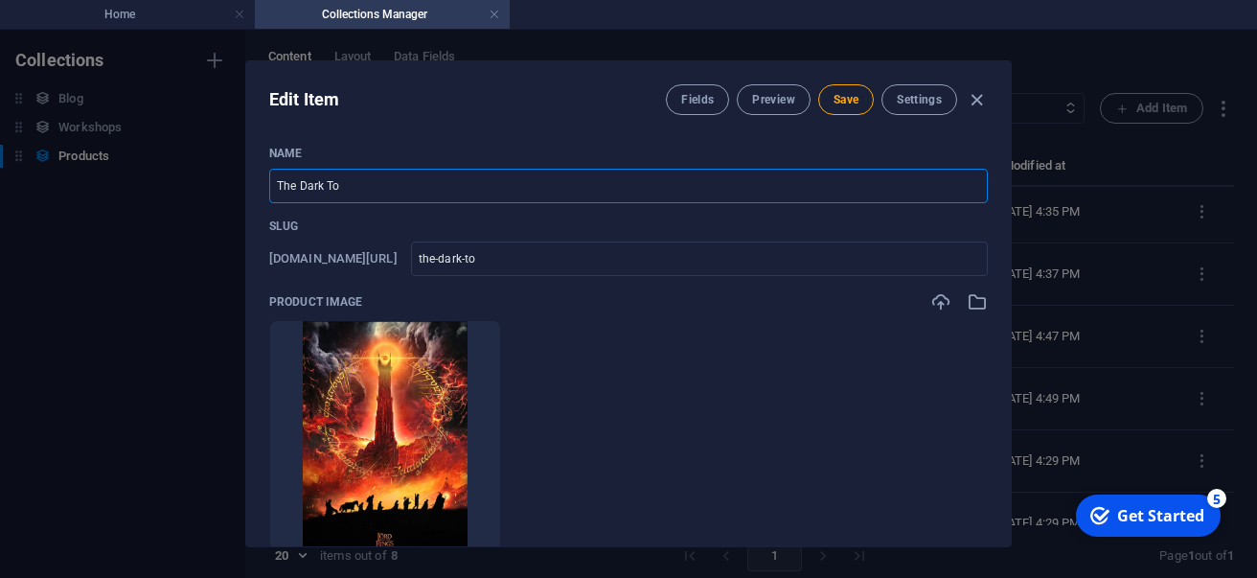
type input "the-dark-tow"
type input "The Dark Towe"
type input "the-dark-towe"
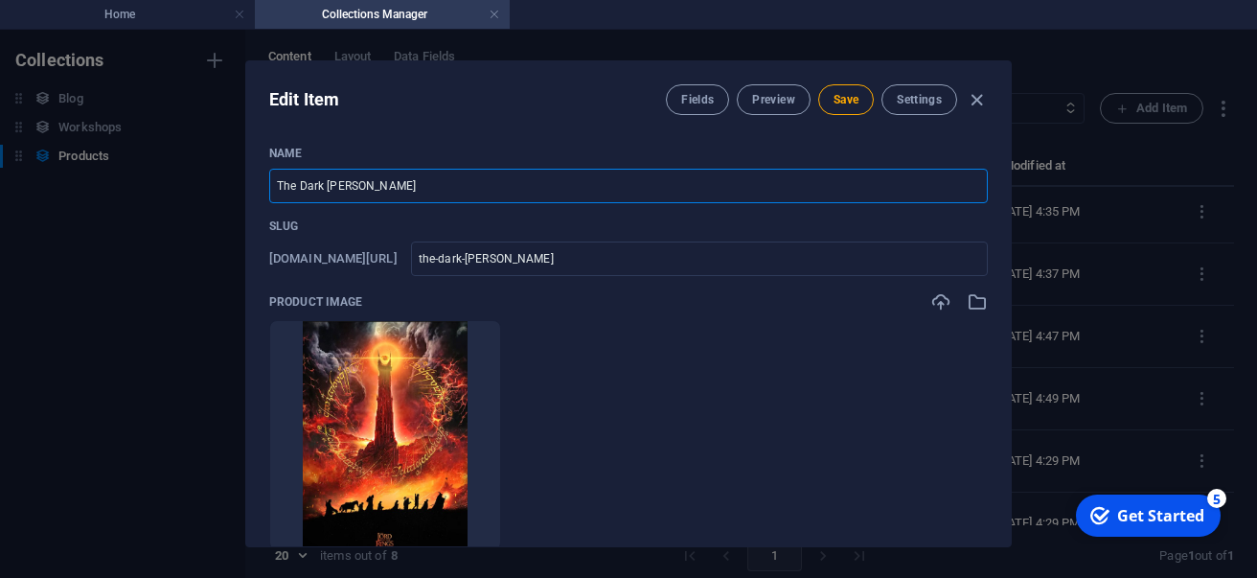
type input "The Dark Tower"
type input "the-dark-tower"
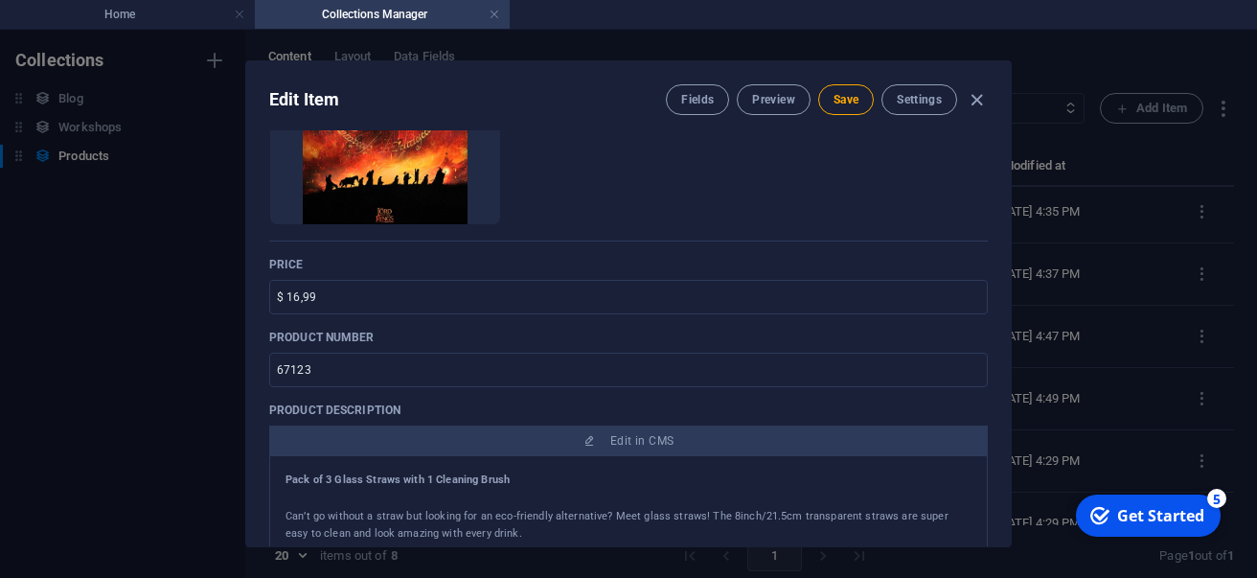
scroll to position [331, 0]
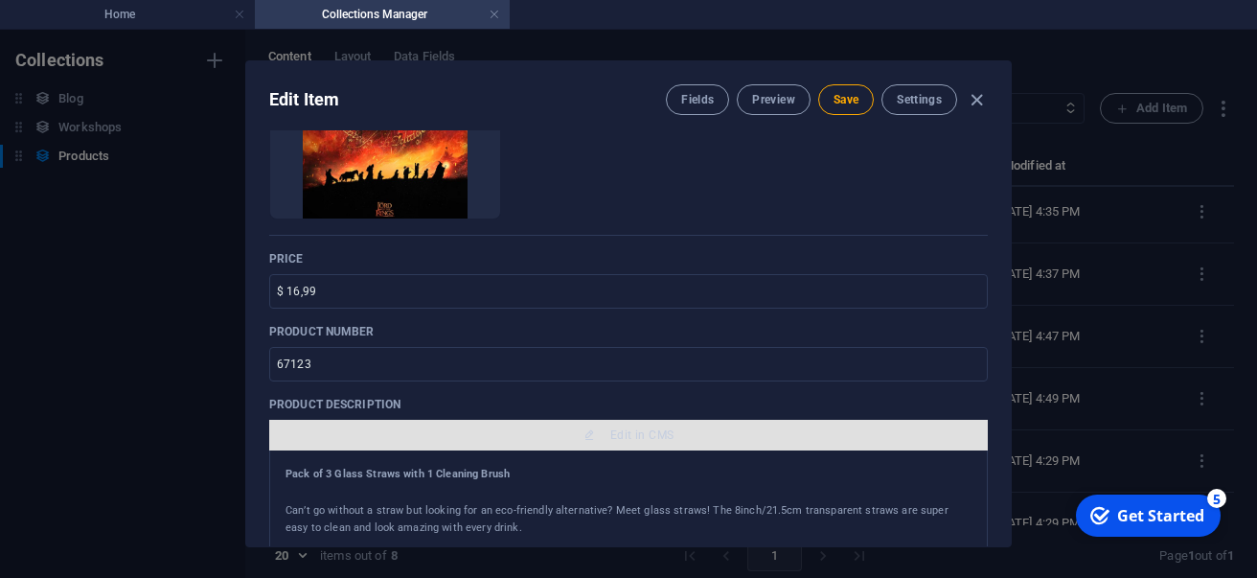
type input "The Dark Tower"
click at [610, 435] on span "Edit in CMS" at bounding box center [628, 434] width 703 height 15
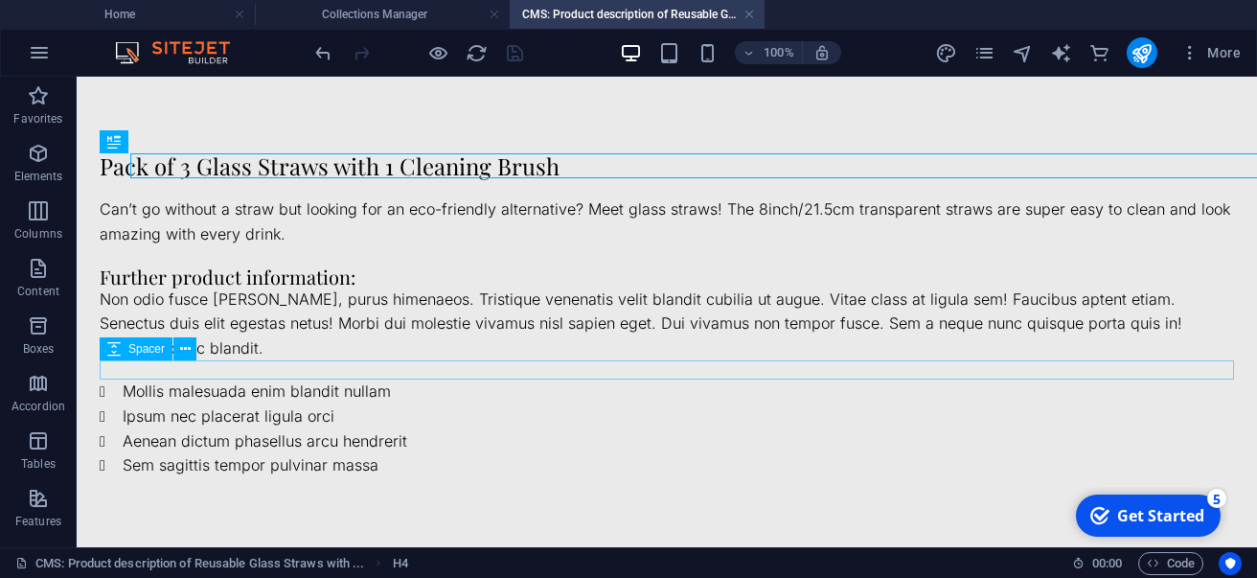
scroll to position [0, 0]
click at [324, 171] on div "Pack of 3 Glass Straws with 1 Cleaning Brush" at bounding box center [667, 165] width 1135 height 25
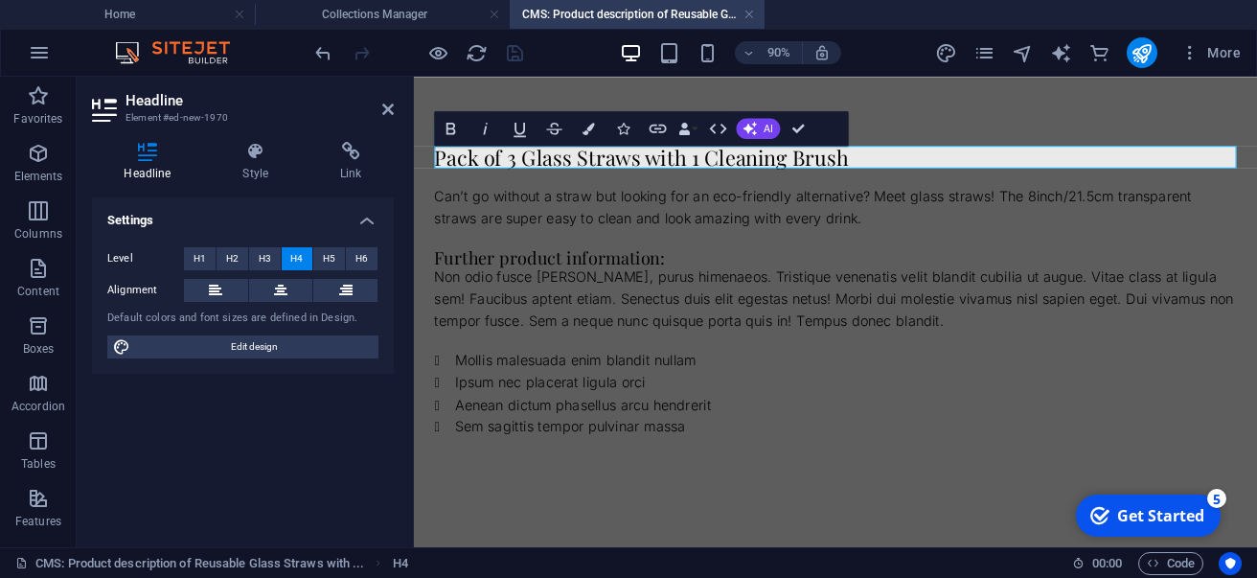
click at [324, 171] on div "Headline Element #ed-new-1970 Headline Style Link Settings Level H1 H2 H3 H4 H5…" at bounding box center [667, 312] width 1180 height 470
click at [705, 164] on h4 "Pack of 3 Glass Straws with 1 Cleaning Brush" at bounding box center [882, 165] width 891 height 25
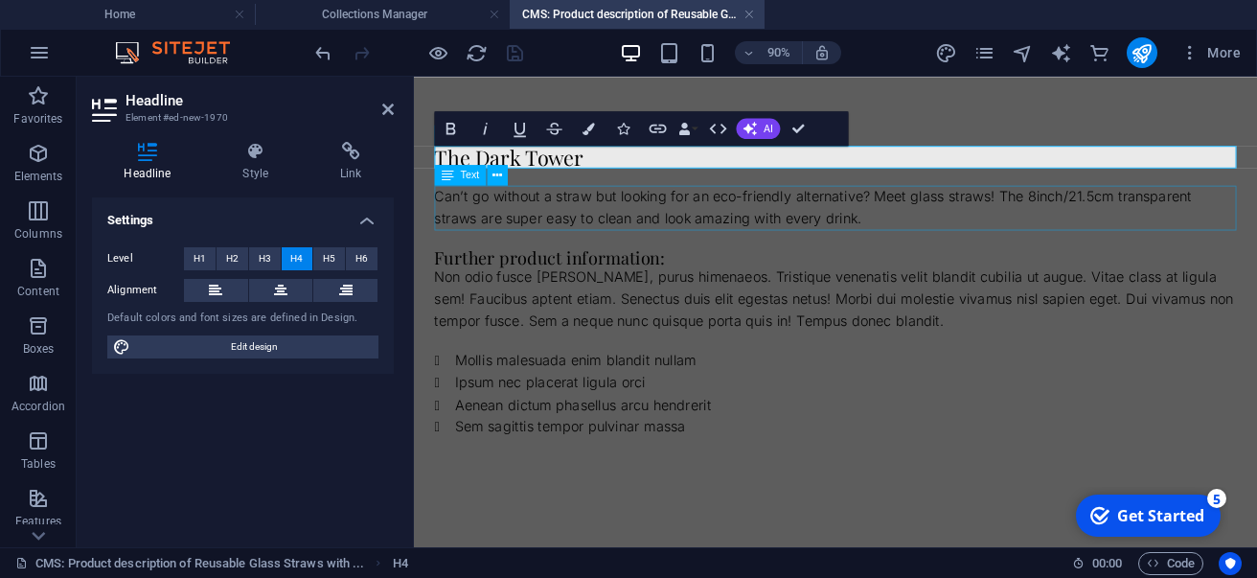
click at [657, 213] on div "Can’t go without a straw but looking for an eco-friendly alternative? Meet glas…" at bounding box center [882, 221] width 891 height 49
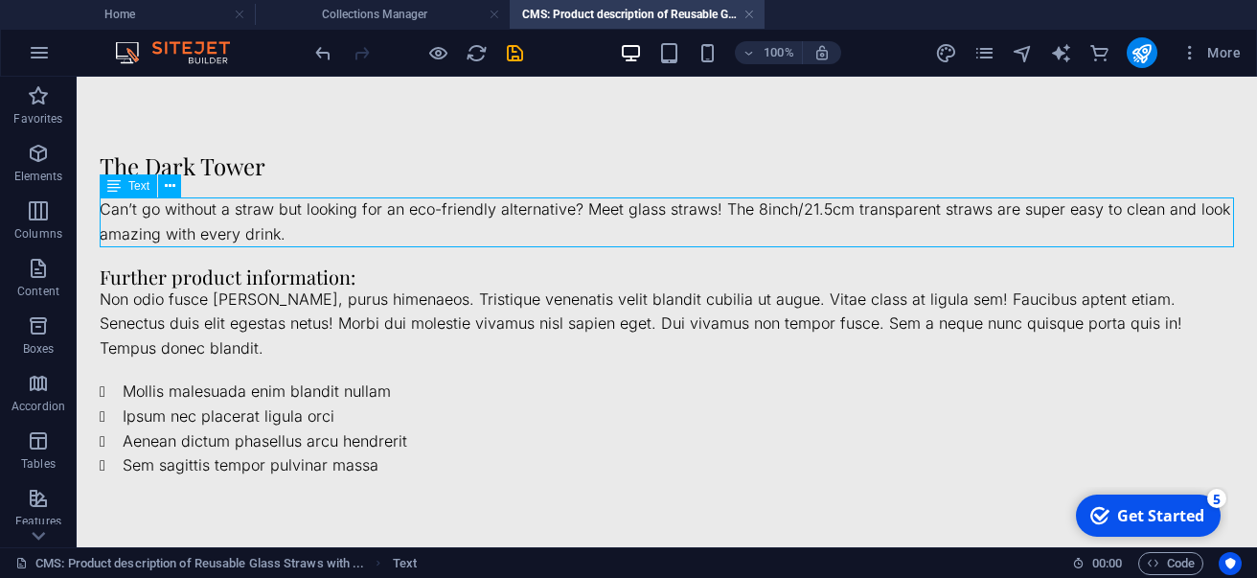
click at [597, 218] on div "Can’t go without a straw but looking for an eco-friendly alternative? Meet glas…" at bounding box center [667, 221] width 1135 height 49
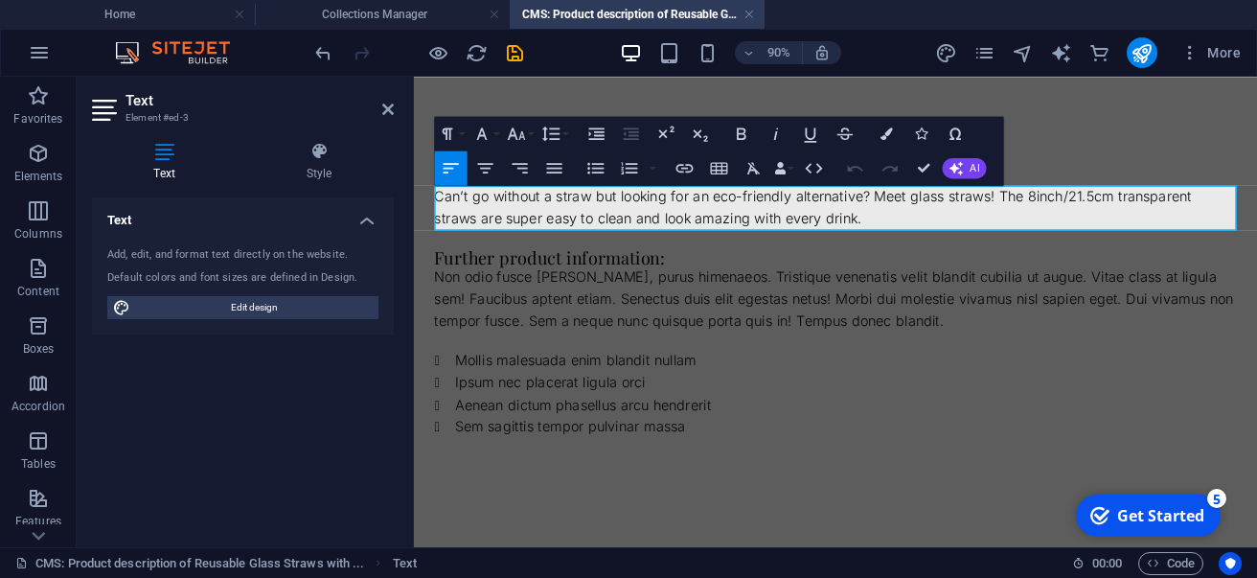
click at [617, 235] on p "Can’t go without a straw but looking for an eco-friendly alternative? Meet glas…" at bounding box center [882, 221] width 891 height 49
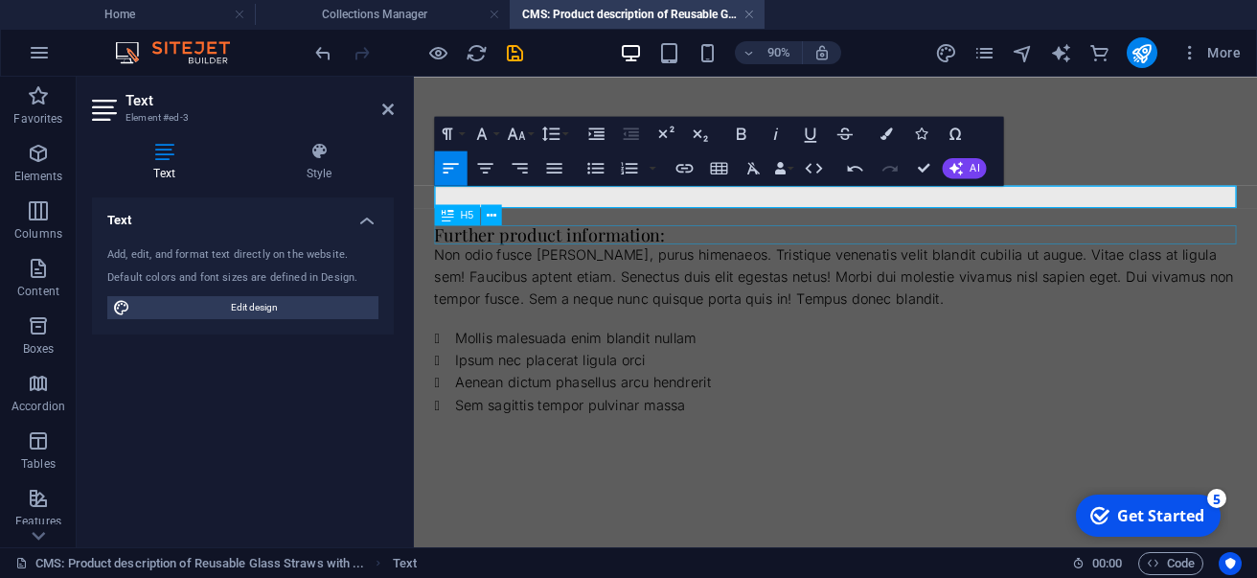
click at [617, 247] on div "Further product information:" at bounding box center [882, 251] width 891 height 21
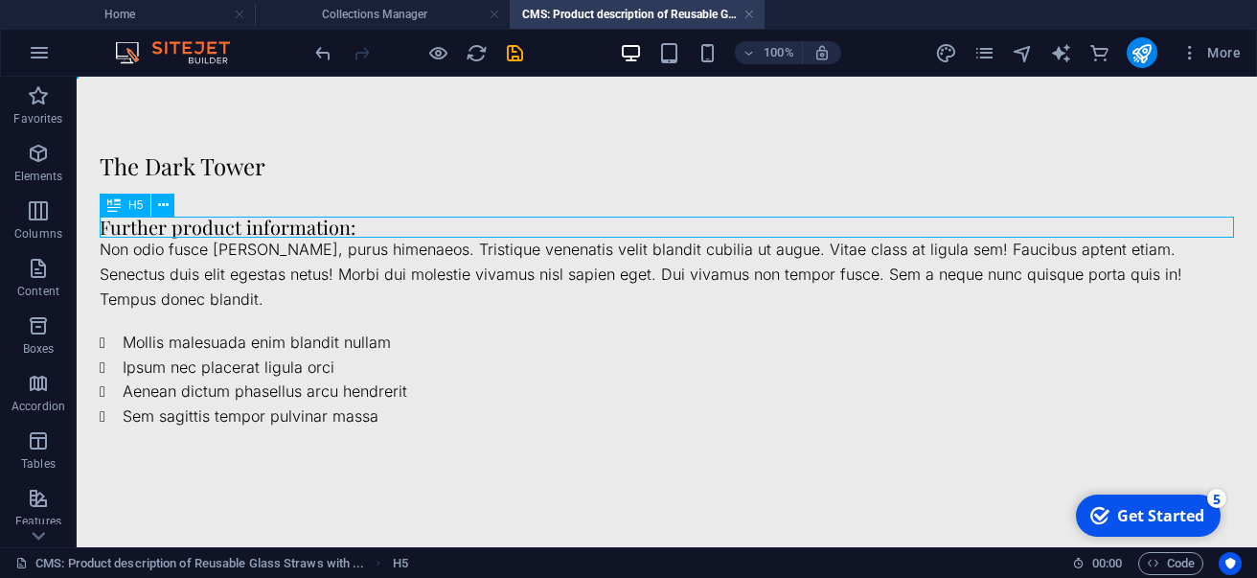
click at [280, 225] on div "Further product information:" at bounding box center [667, 227] width 1135 height 21
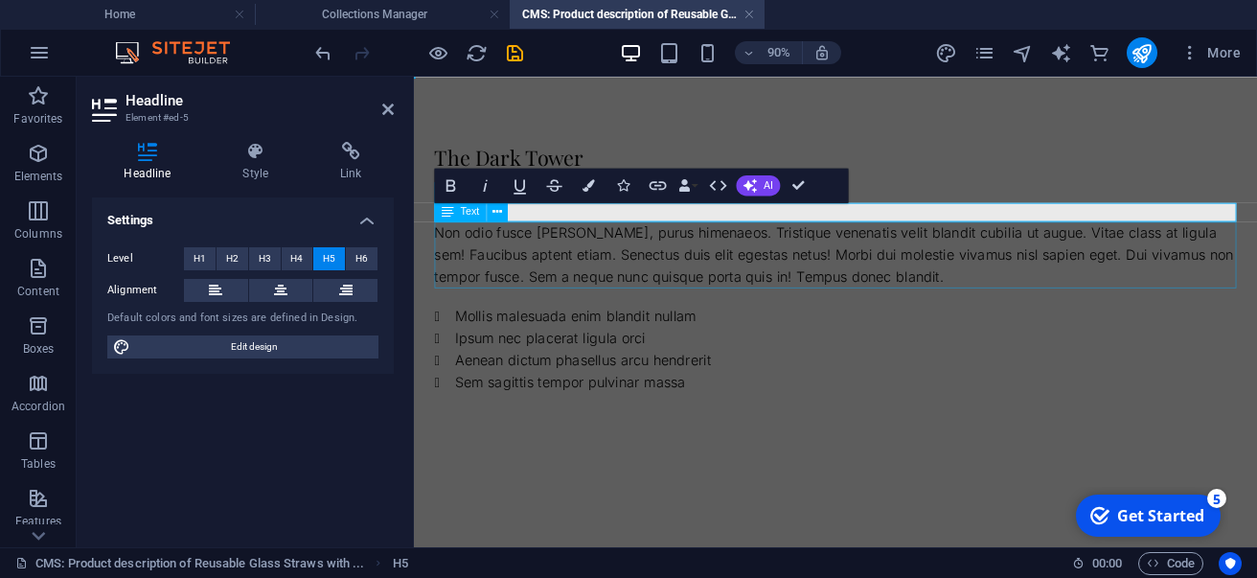
click at [473, 255] on div "Non odio fusce justo felis, purus himenaeos. Tristique venenatis velit blandit …" at bounding box center [882, 275] width 891 height 74
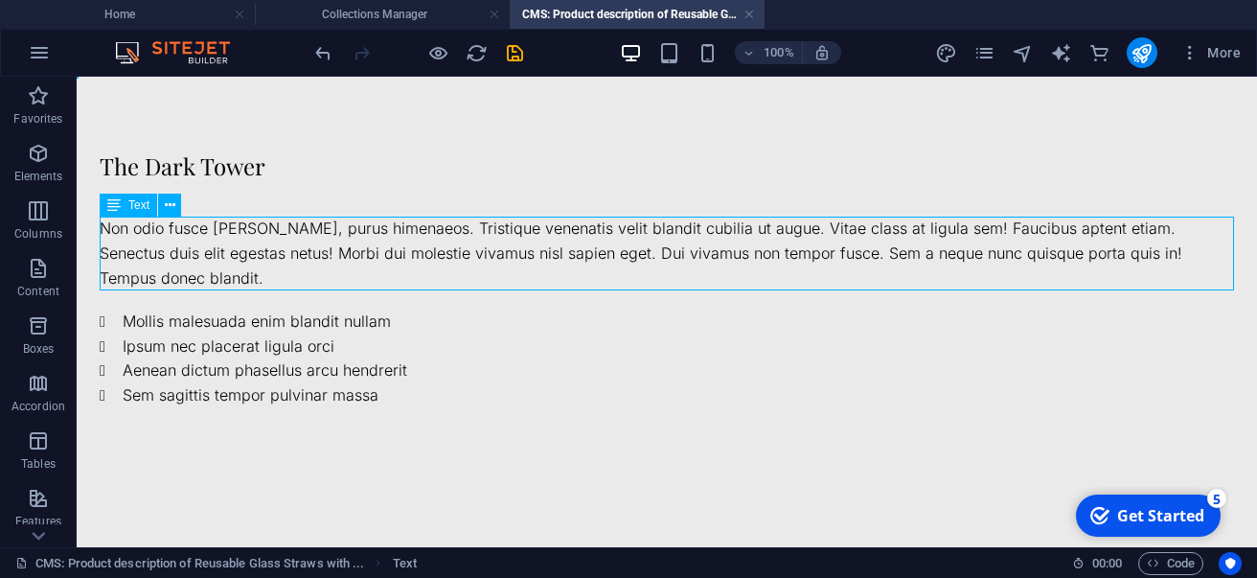
click at [428, 233] on div "Non odio fusce justo felis, purus himenaeos. Tristique venenatis velit blandit …" at bounding box center [667, 254] width 1135 height 74
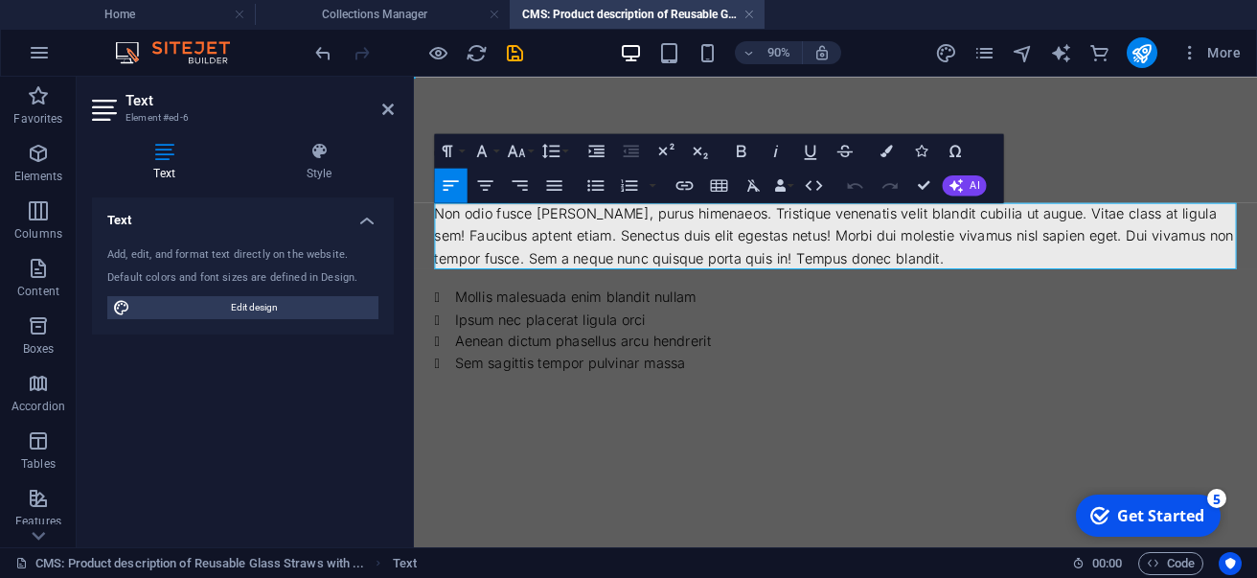
click at [469, 230] on div "Non odio fusce justo felis, purus himenaeos. Tristique venenatis velit blandit …" at bounding box center [882, 254] width 891 height 74
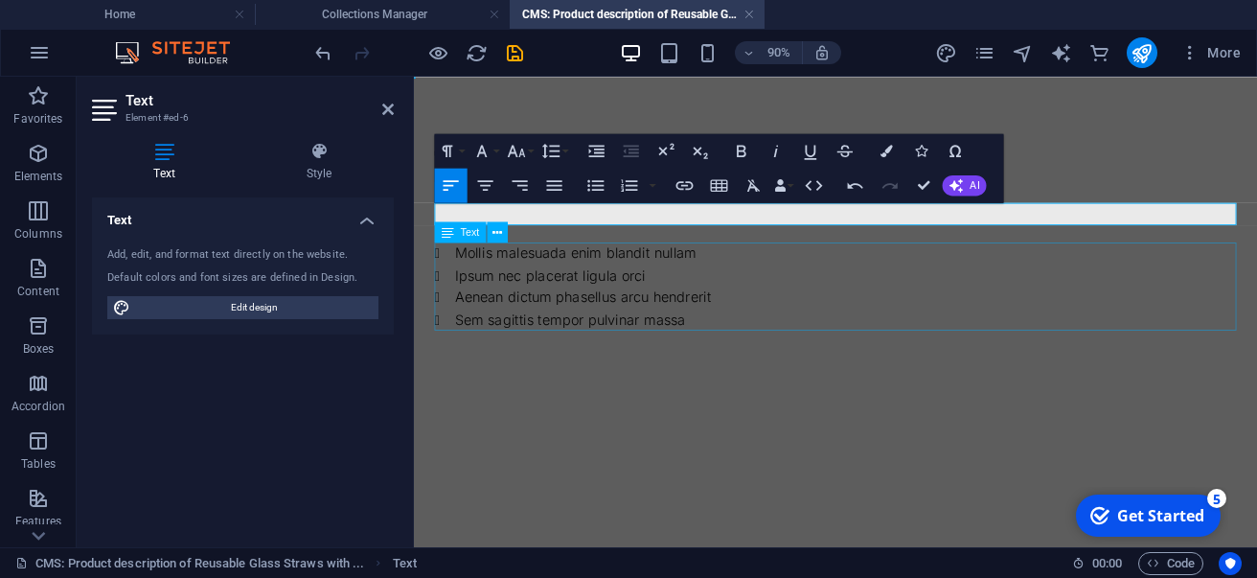
click at [477, 283] on div "Mollis malesuada enim blandit nullam Ipsum nec placerat ligula orci Aenean dict…" at bounding box center [882, 310] width 891 height 98
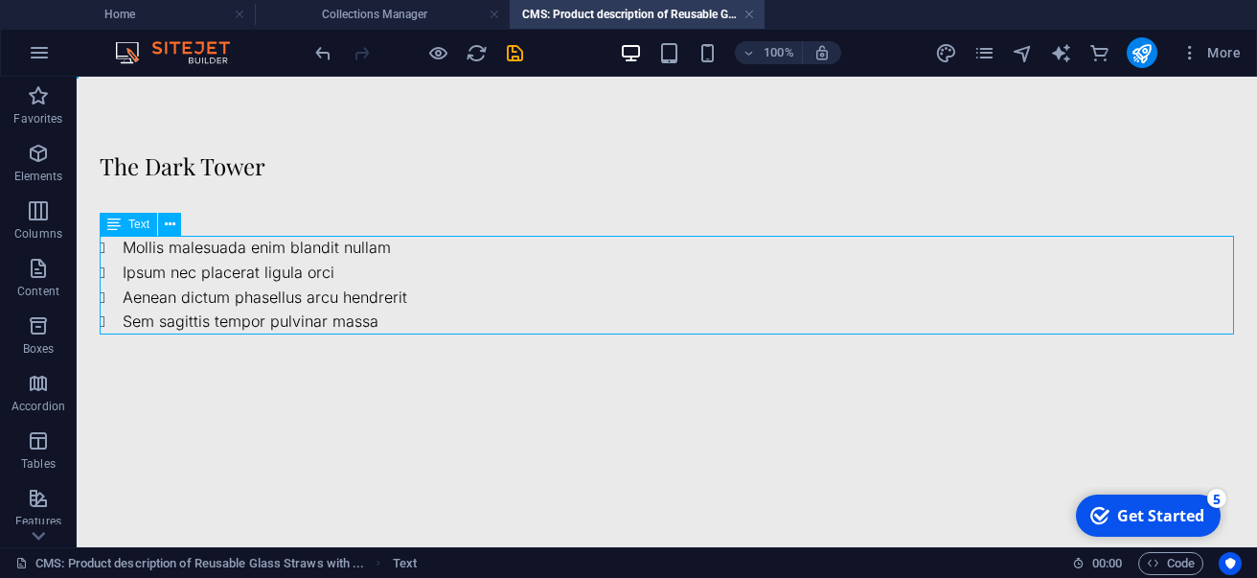
click at [310, 256] on div "Mollis malesuada enim blandit nullam Ipsum nec placerat ligula orci Aenean dict…" at bounding box center [667, 285] width 1135 height 98
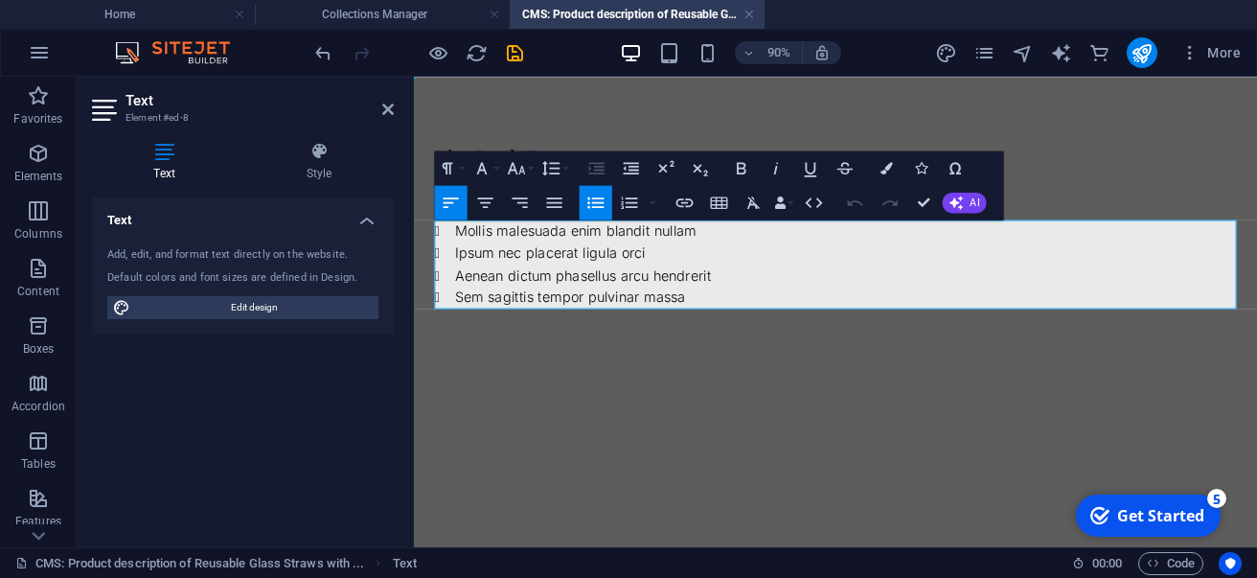
drag, startPoint x: 459, startPoint y: 252, endPoint x: 706, endPoint y: 305, distance: 252.8
click at [706, 305] on ul "Mollis malesuada enim blandit nullam Ipsum nec placerat ligula orci Aenean dict…" at bounding box center [882, 285] width 891 height 98
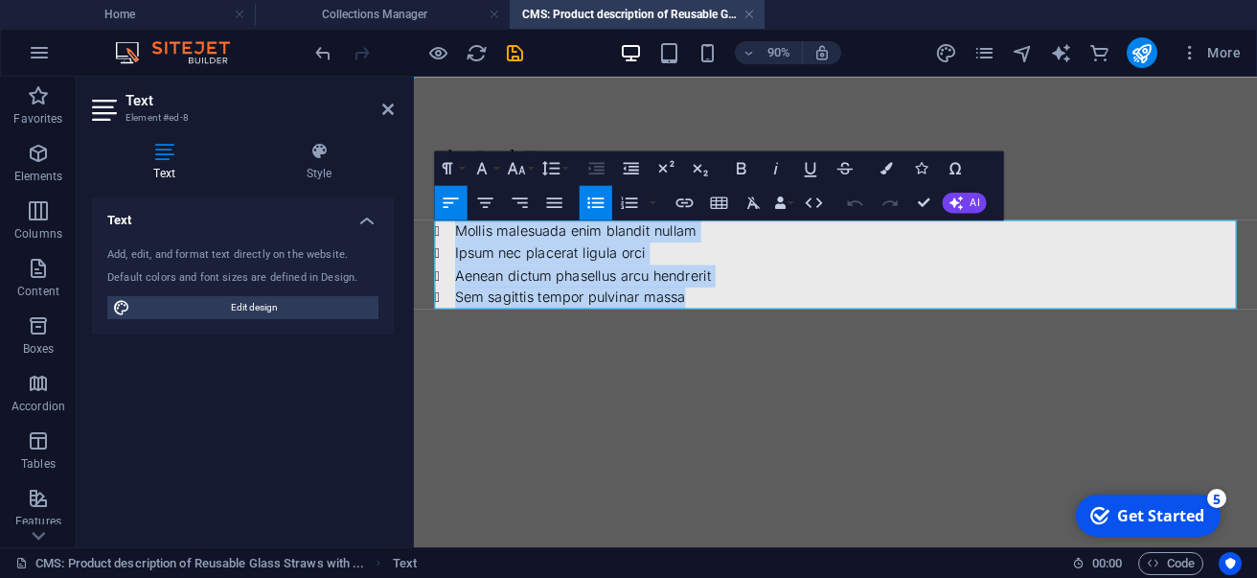
drag, startPoint x: 717, startPoint y: 320, endPoint x: 403, endPoint y: 190, distance: 339.3
click at [414, 190] on html "Skip to main content The Dark Tower Mollis malesuada enim blandit nullam Ipsum …" at bounding box center [882, 244] width 937 height 334
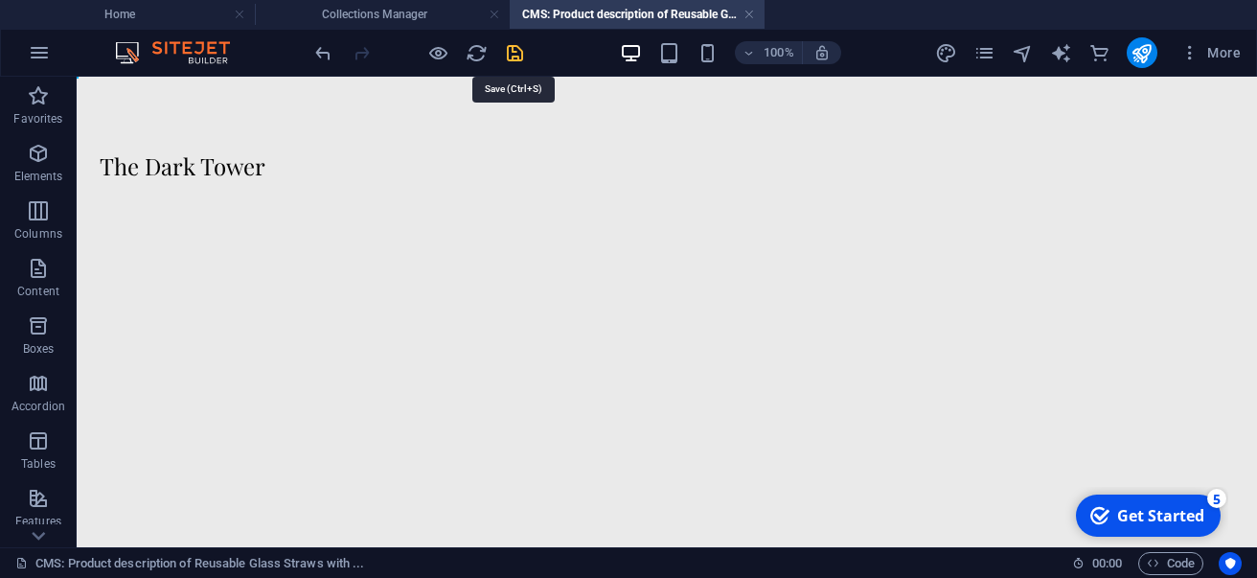
click at [510, 59] on icon "save" at bounding box center [515, 53] width 22 height 22
type input "the-dark-tower"
click at [747, 18] on link at bounding box center [749, 15] width 11 height 18
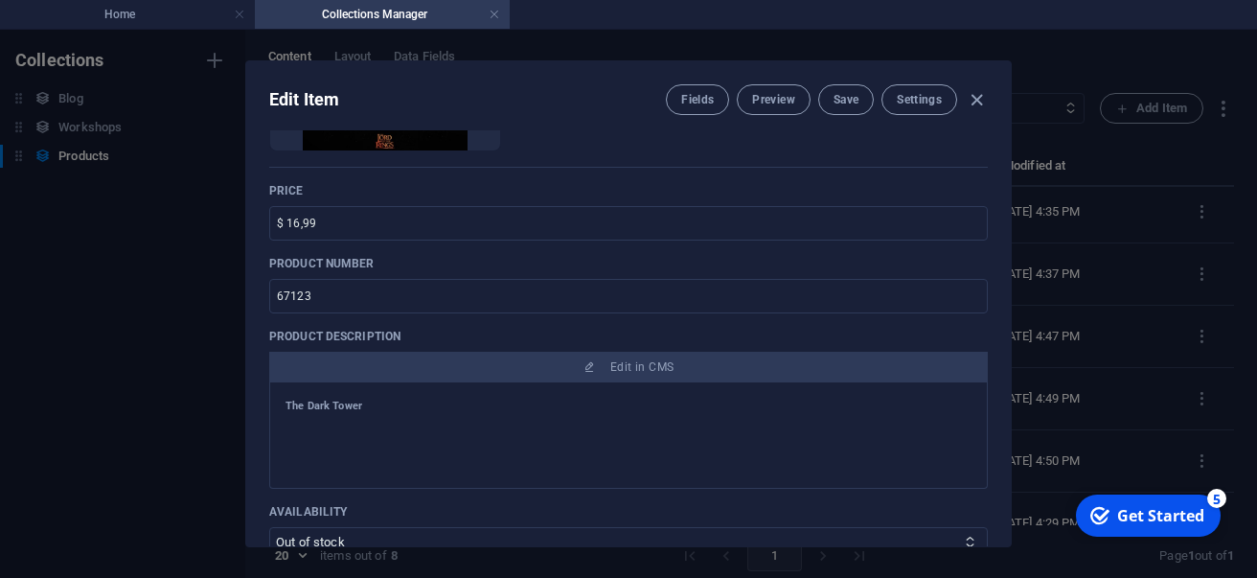
scroll to position [397, 0]
drag, startPoint x: 339, startPoint y: 225, endPoint x: 141, endPoint y: 218, distance: 198.5
click at [269, 218] on input "$ 16,99" at bounding box center [628, 225] width 719 height 34
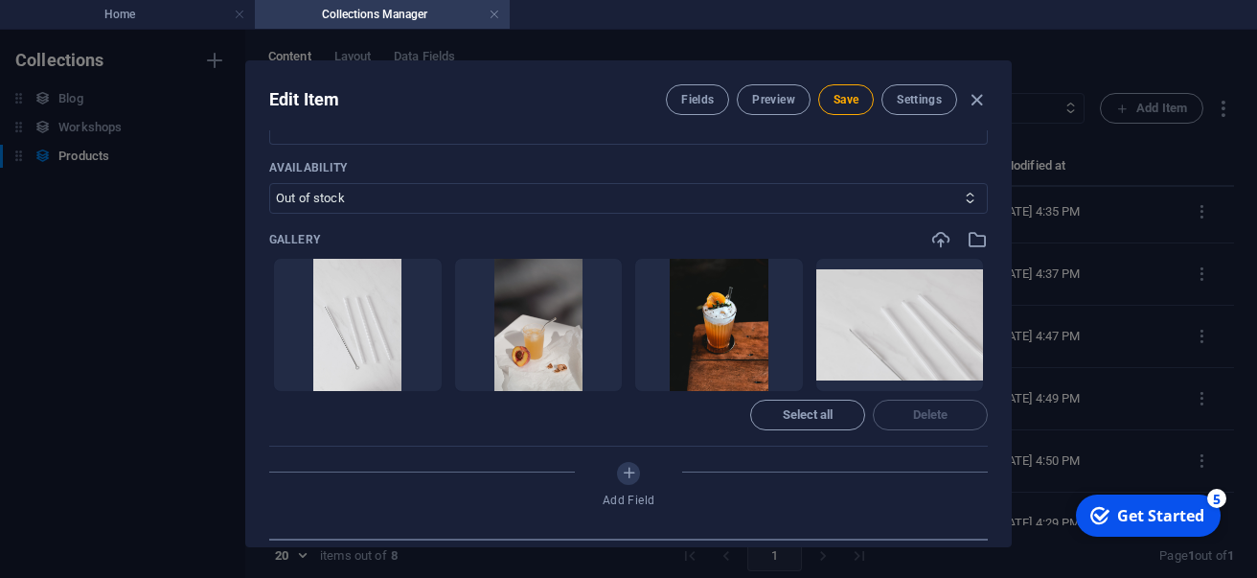
scroll to position [752, 0]
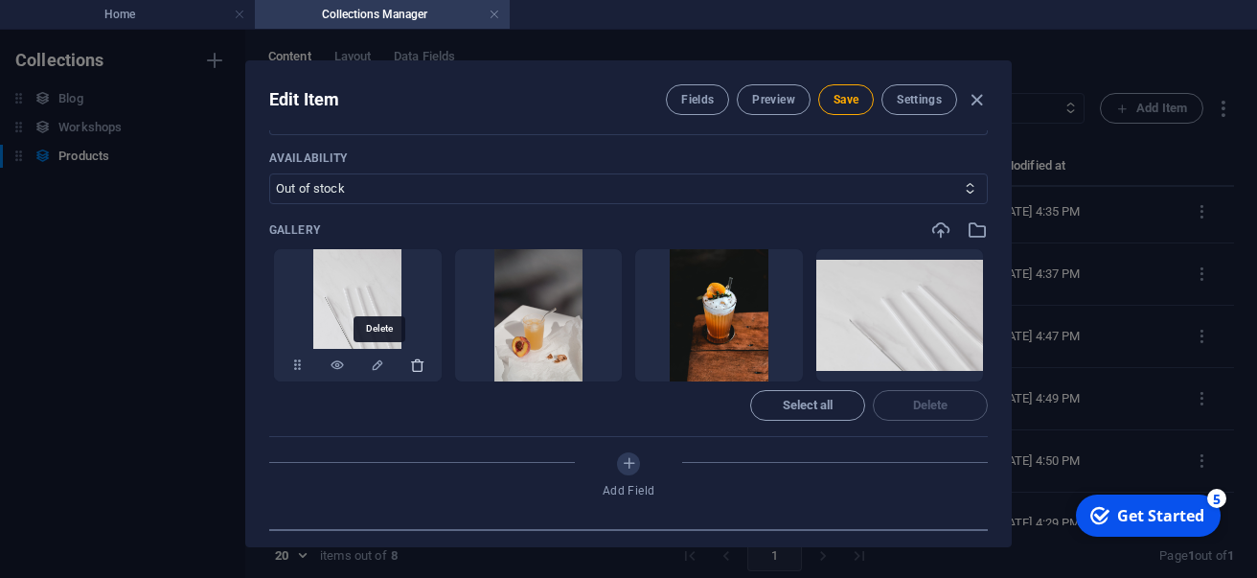
type input "2500"
click at [410, 363] on icon "button" at bounding box center [417, 364] width 15 height 15
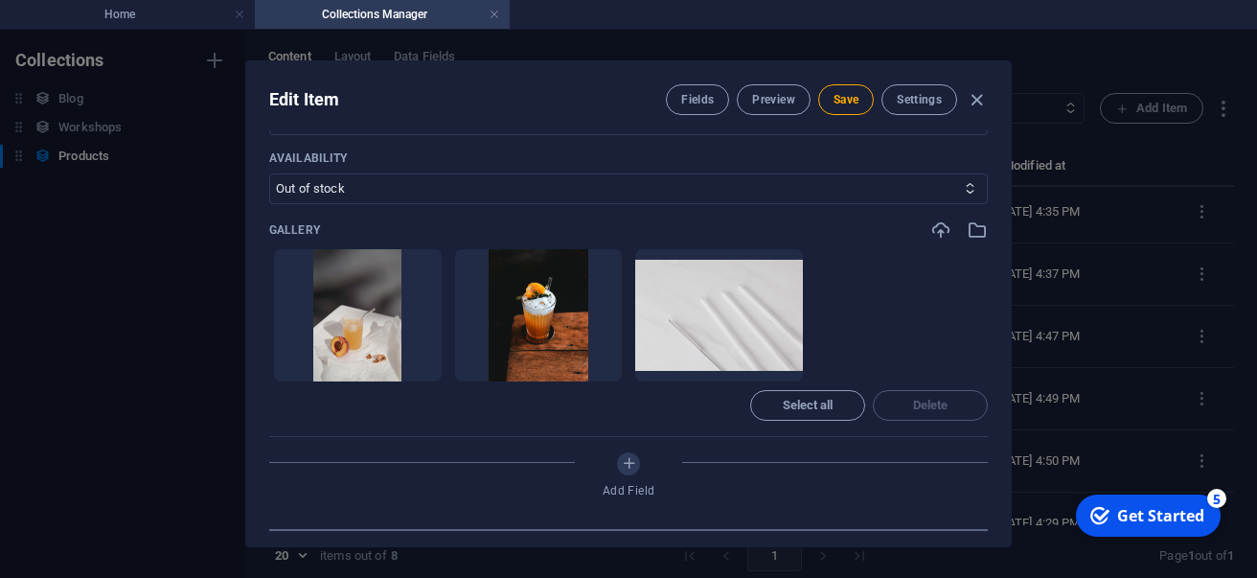
click at [410, 363] on icon "button" at bounding box center [417, 364] width 15 height 15
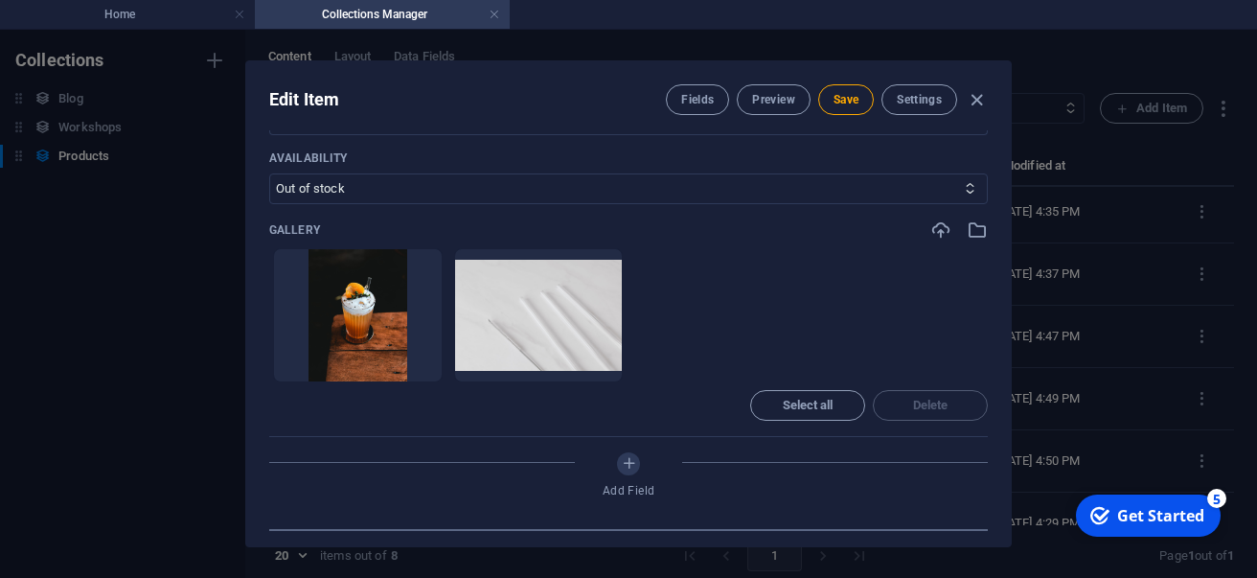
click at [410, 363] on icon "button" at bounding box center [417, 364] width 15 height 15
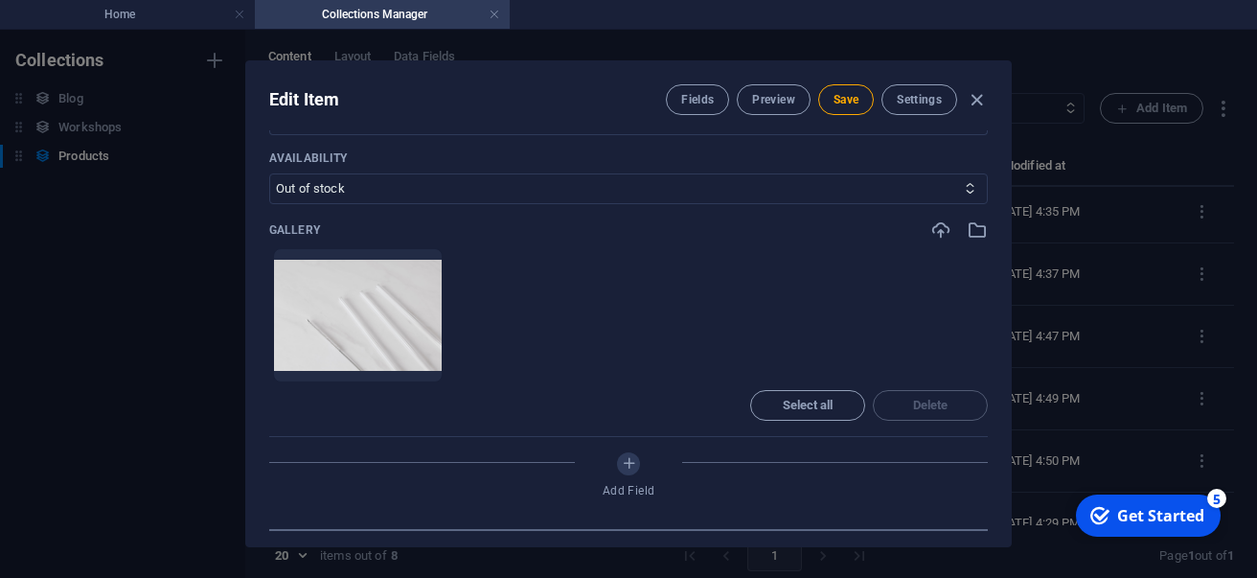
click at [410, 363] on icon "button" at bounding box center [417, 364] width 15 height 15
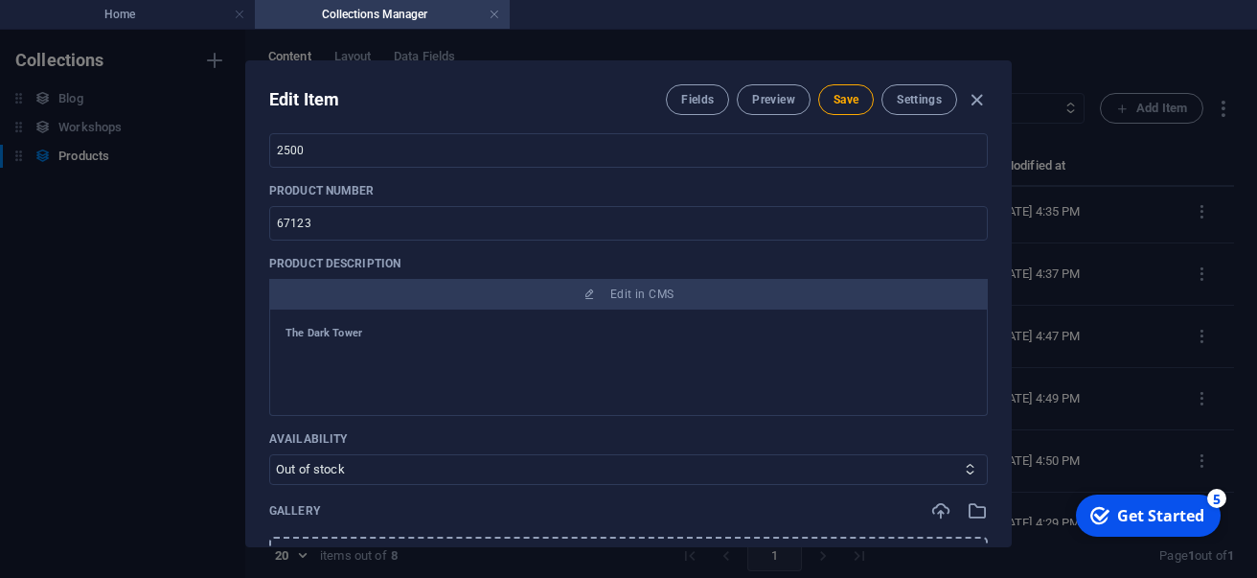
scroll to position [222, 0]
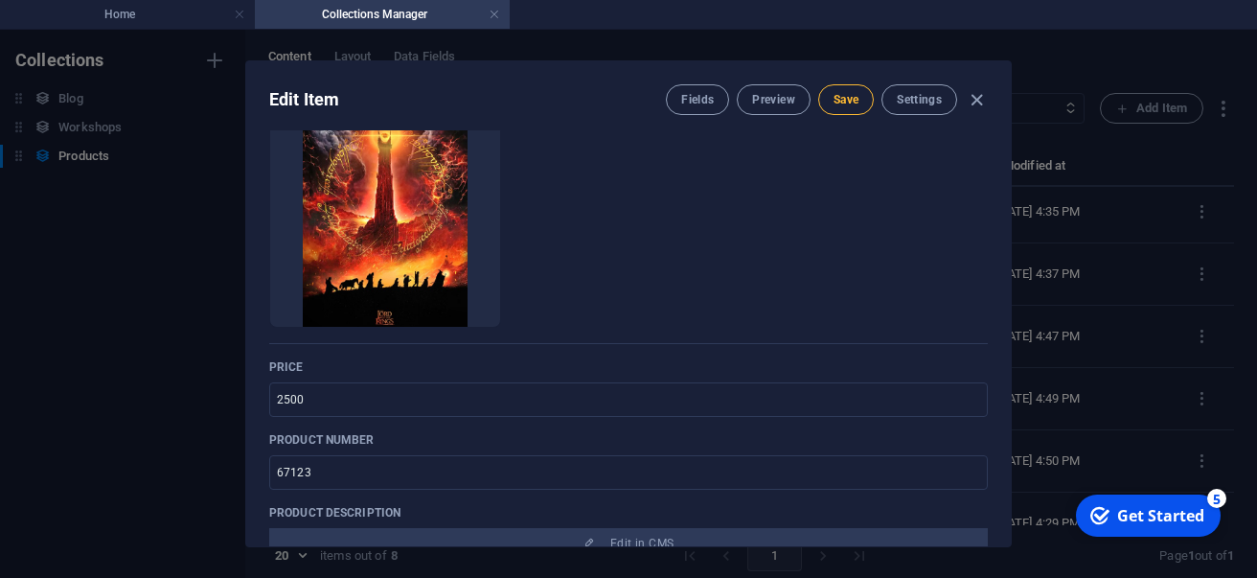
click at [852, 86] on button "Save" at bounding box center [846, 99] width 56 height 31
click at [973, 95] on icon "button" at bounding box center [977, 100] width 22 height 22
type input "the-dark-tower"
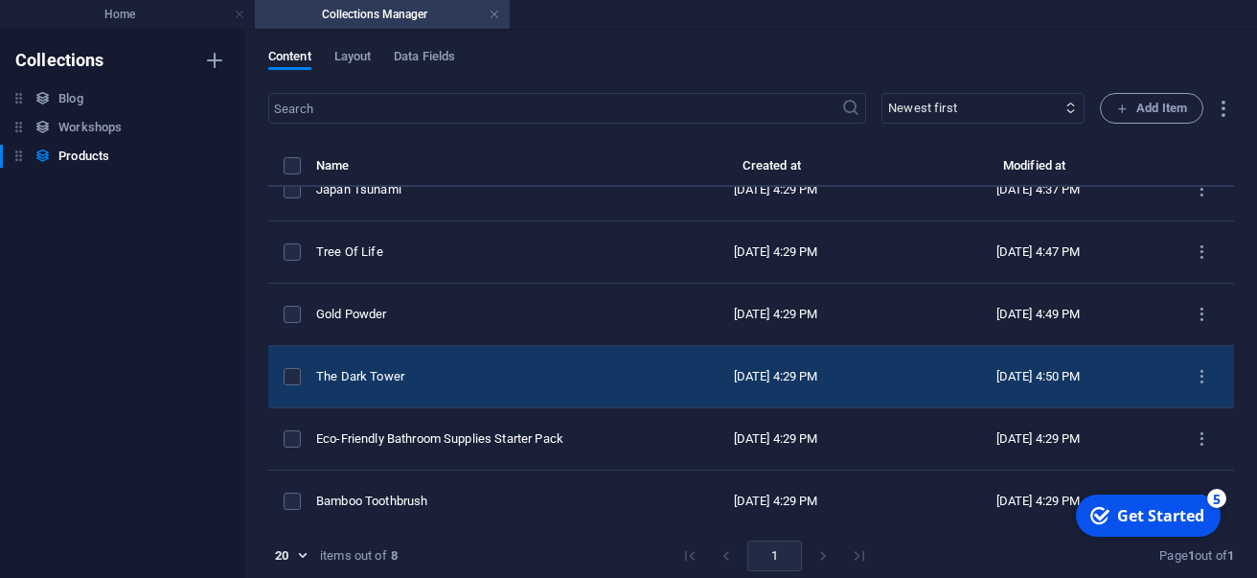
scroll to position [97, 0]
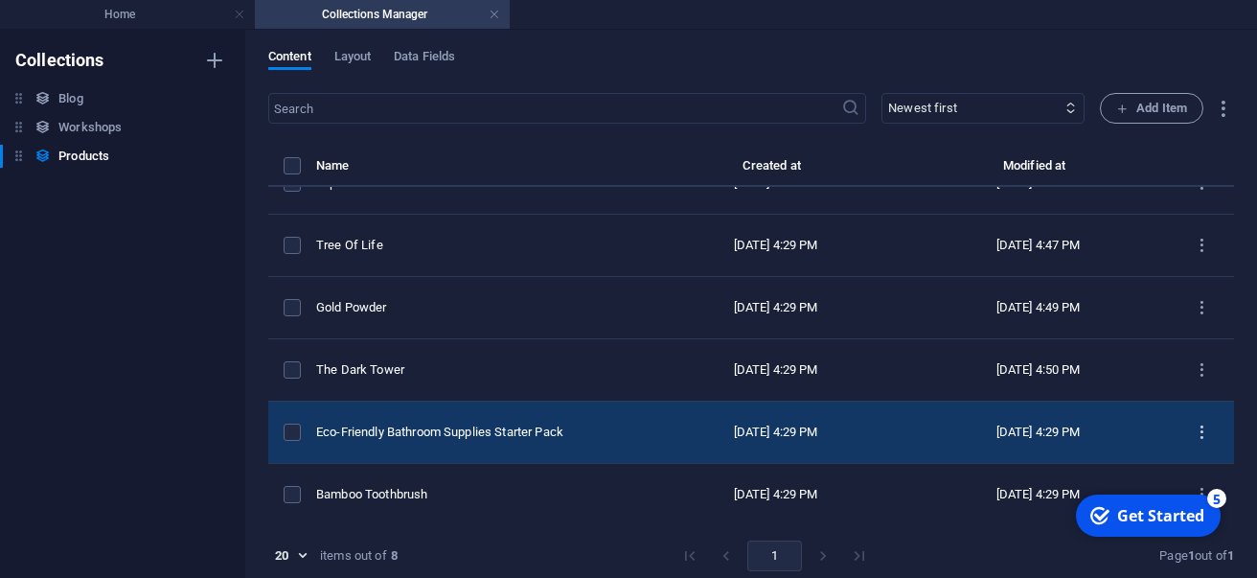
click at [1205, 435] on icon "items list" at bounding box center [1202, 433] width 18 height 18
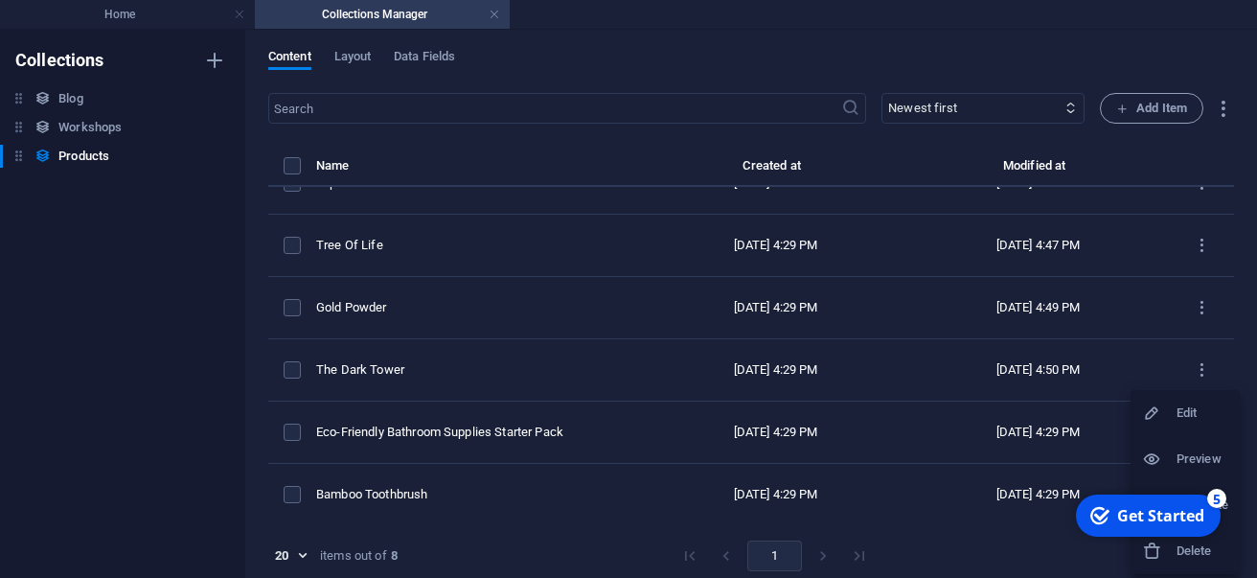
click at [1159, 418] on icon at bounding box center [1151, 412] width 19 height 19
select select "In stock"
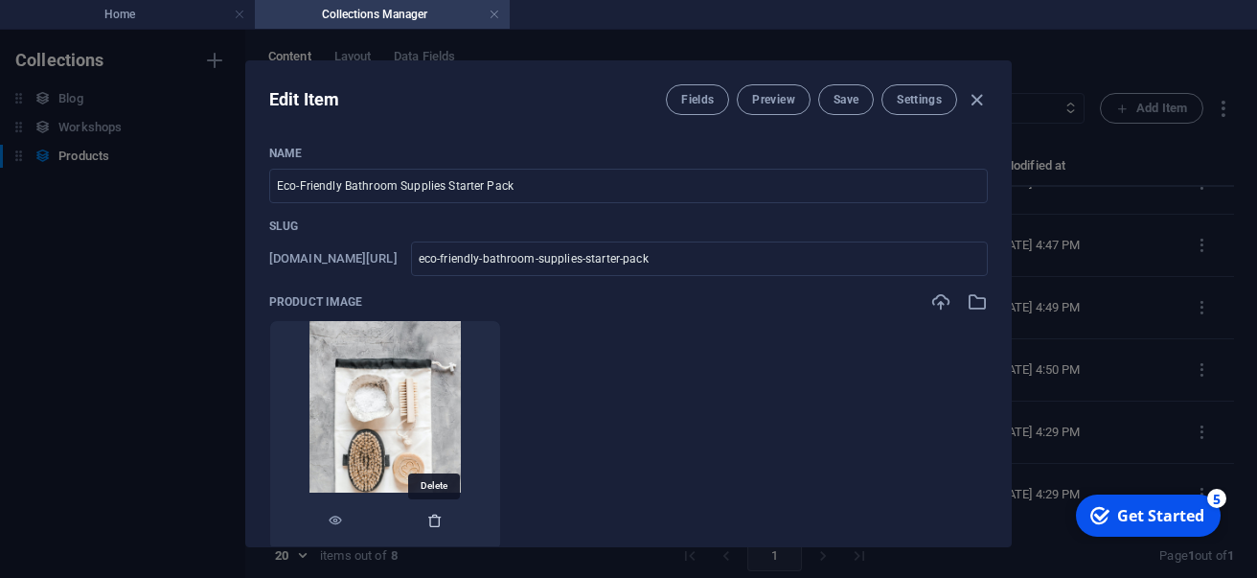
click at [435, 522] on icon "button" at bounding box center [434, 520] width 15 height 15
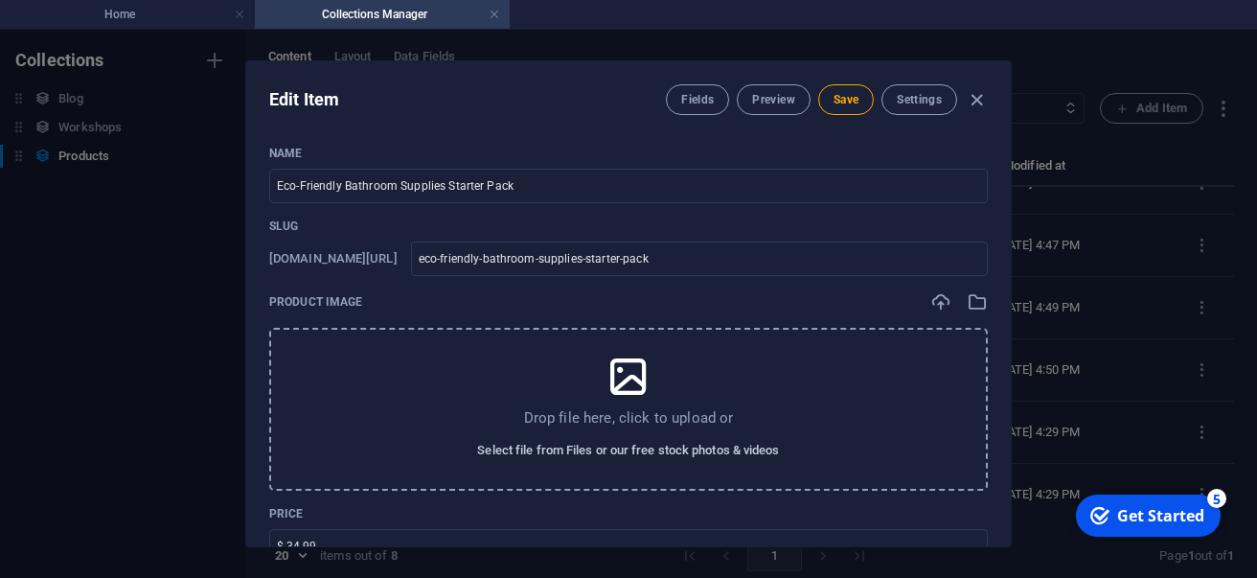
click at [549, 456] on span "Select file from Files or our free stock photos & videos" at bounding box center [628, 450] width 302 height 23
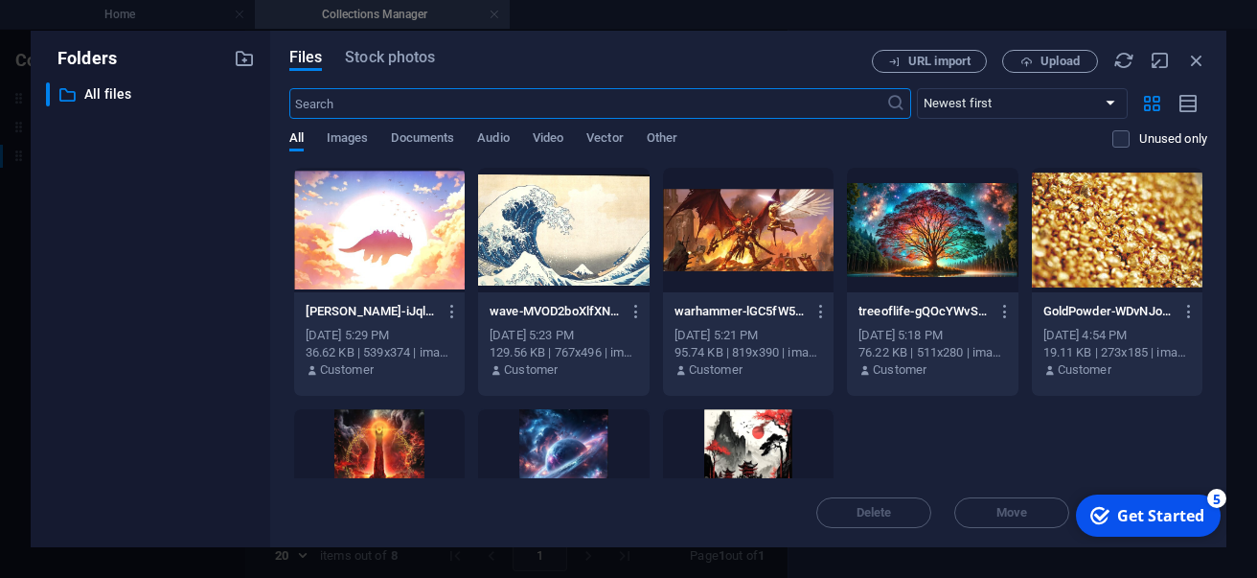
scroll to position [103, 0]
click at [549, 456] on div at bounding box center [563, 471] width 171 height 125
click at [549, 456] on div "1" at bounding box center [563, 471] width 171 height 125
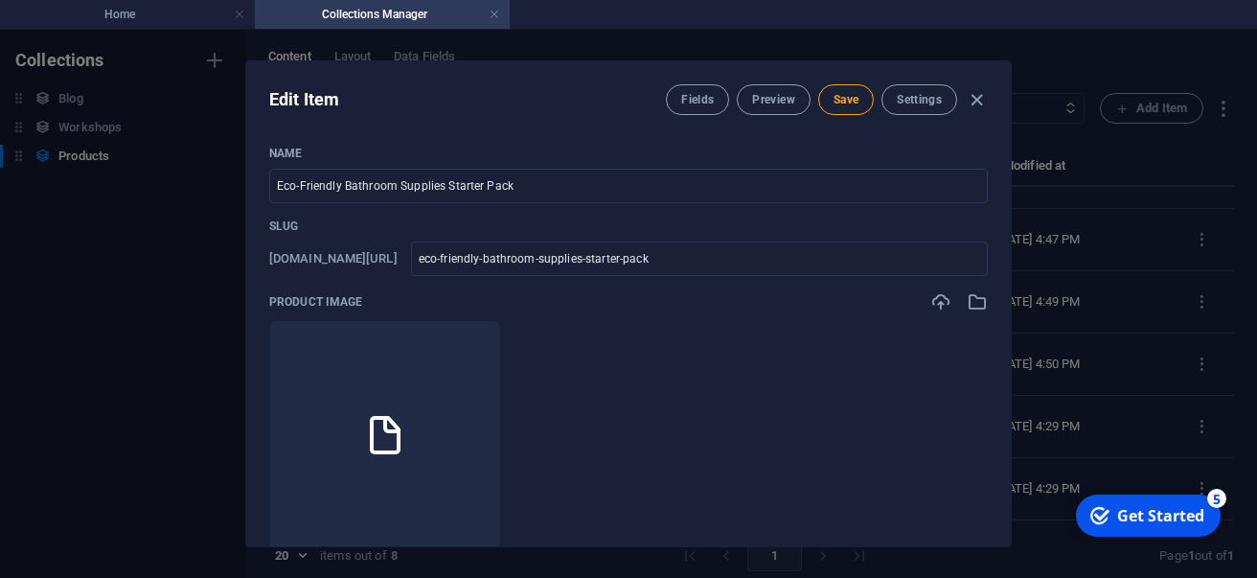
scroll to position [97, 0]
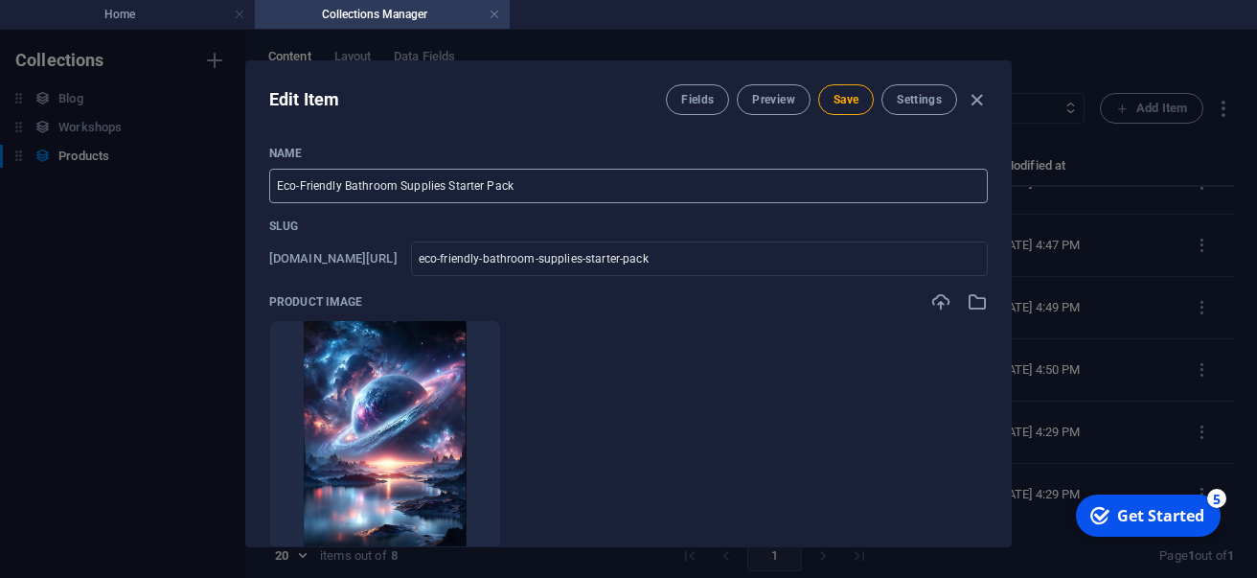
click at [422, 185] on input "Eco-Friendly Bathroom Supplies Starter Pack" at bounding box center [628, 186] width 719 height 34
type input "I"
type input "i"
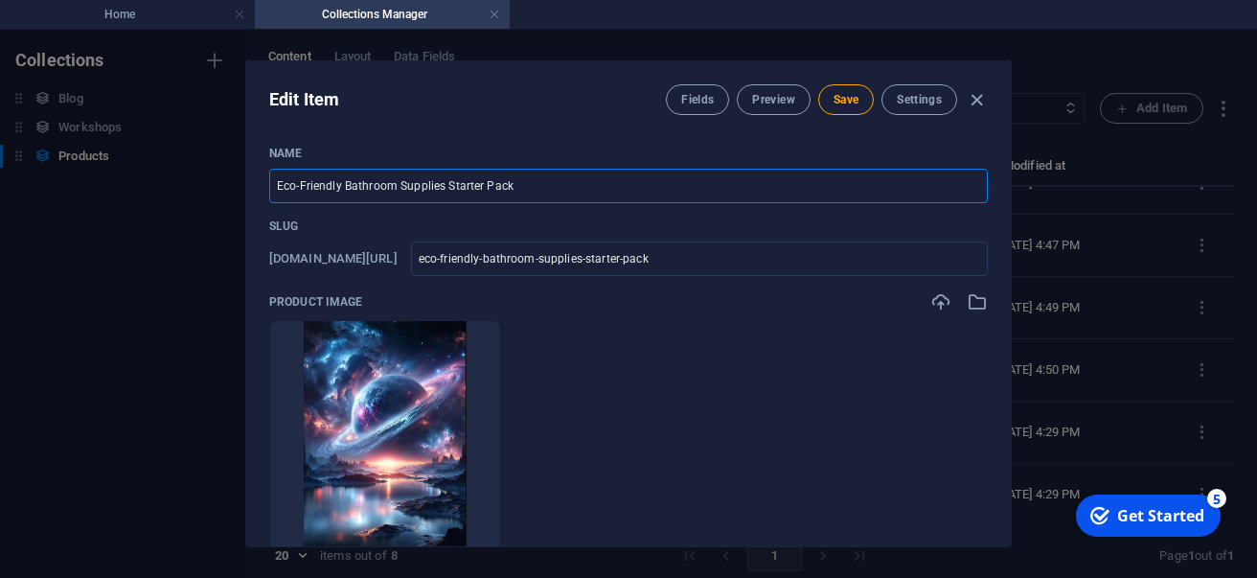
type input "i"
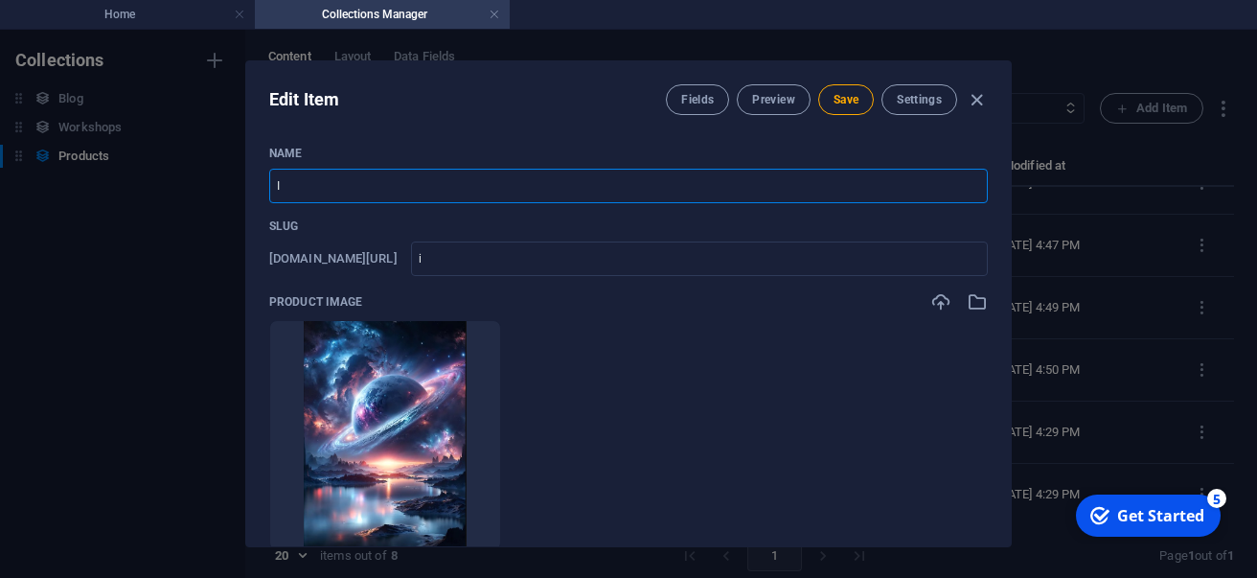
type input "Ic"
type input "ic"
type input "Ice"
type input "ice"
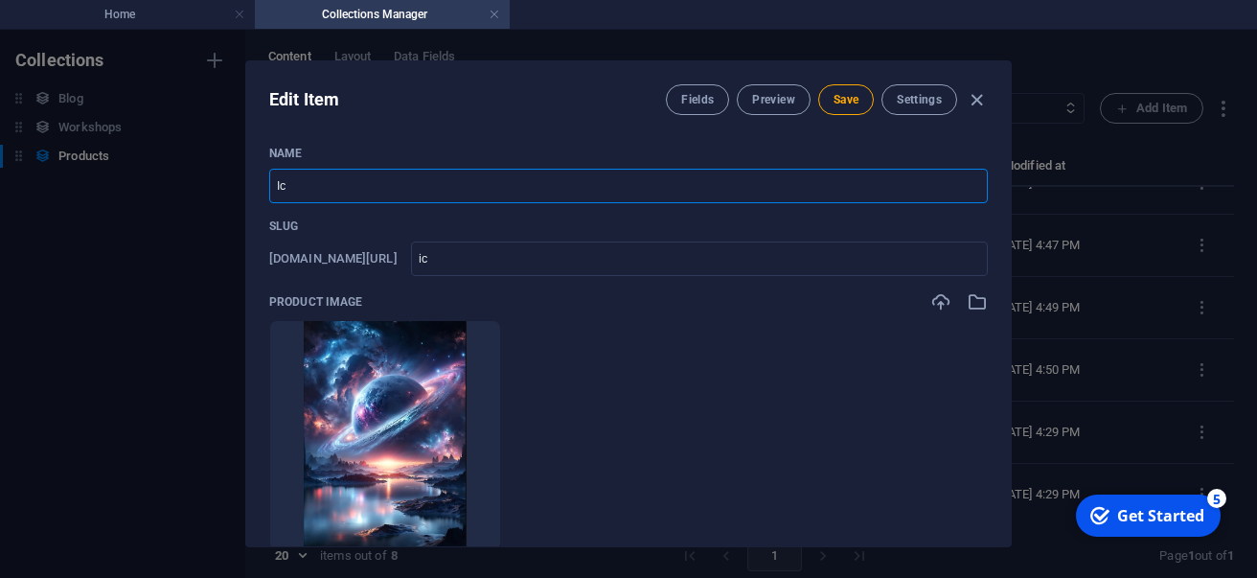
type input "ice"
type input "Ice M"
type input "ice-m"
type input "Ice Mo"
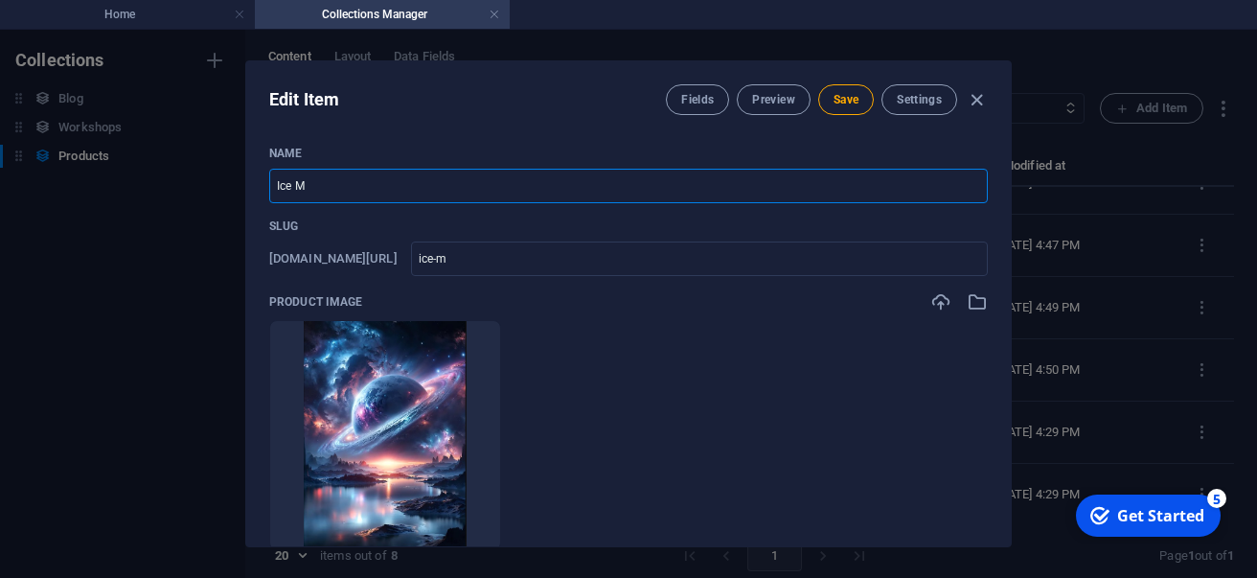
type input "ice-mo"
type input "Ice Moo"
type input "ice-moo"
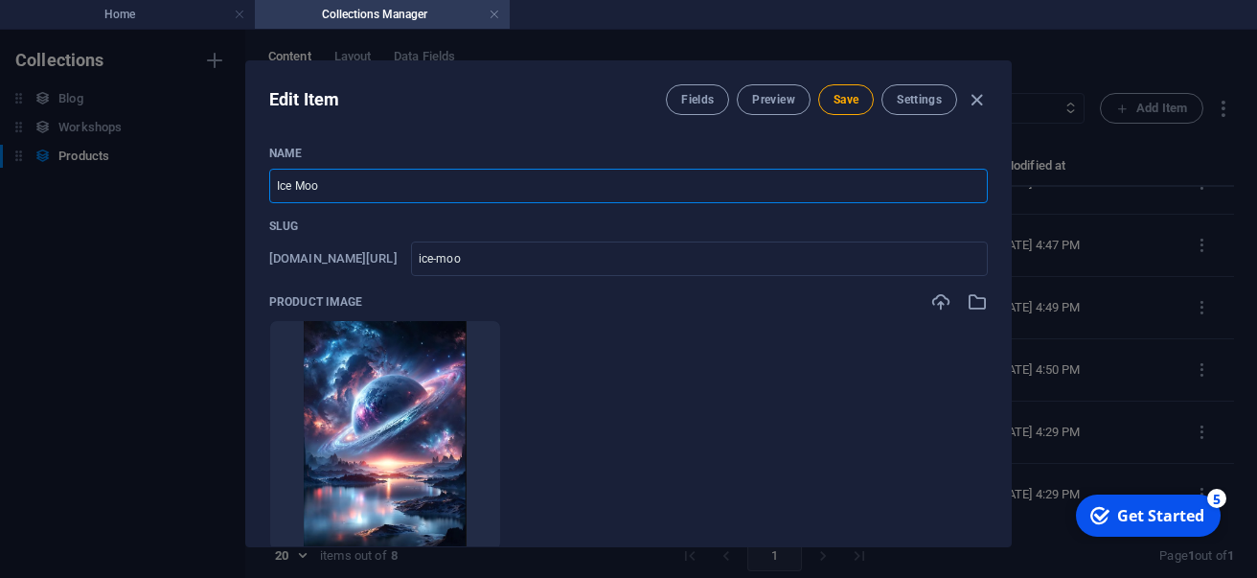
type input "Ice Moon"
type input "ice-moon"
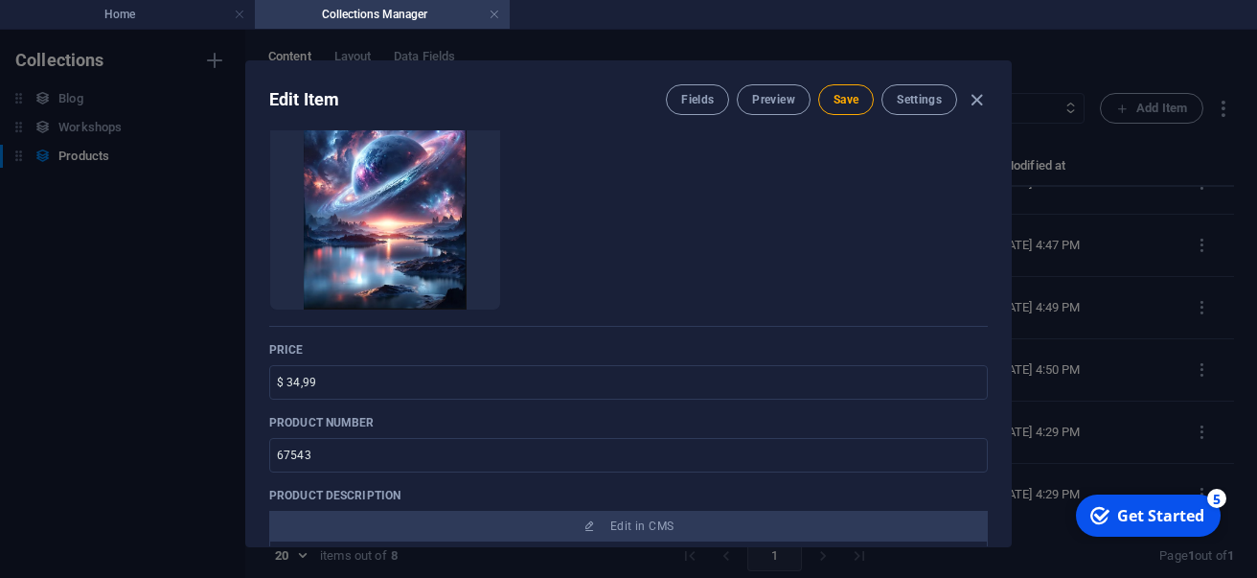
scroll to position [241, 0]
type input "Ice Moon"
drag, startPoint x: 357, startPoint y: 381, endPoint x: 179, endPoint y: 383, distance: 178.2
click at [269, 383] on input "$ 34,99" at bounding box center [628, 381] width 719 height 34
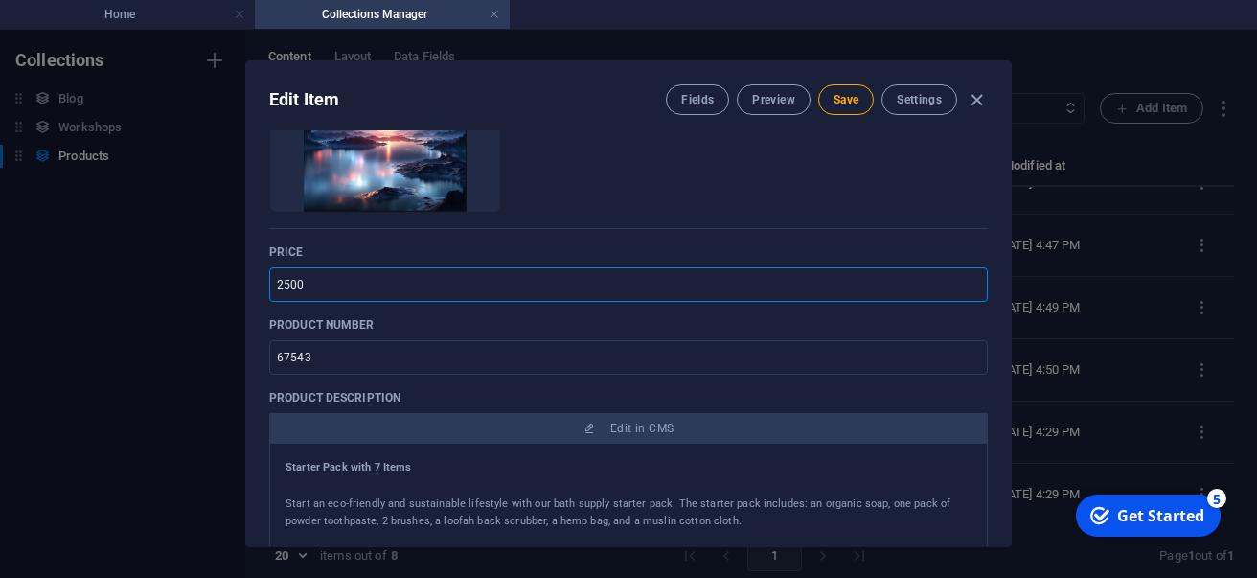
scroll to position [343, 0]
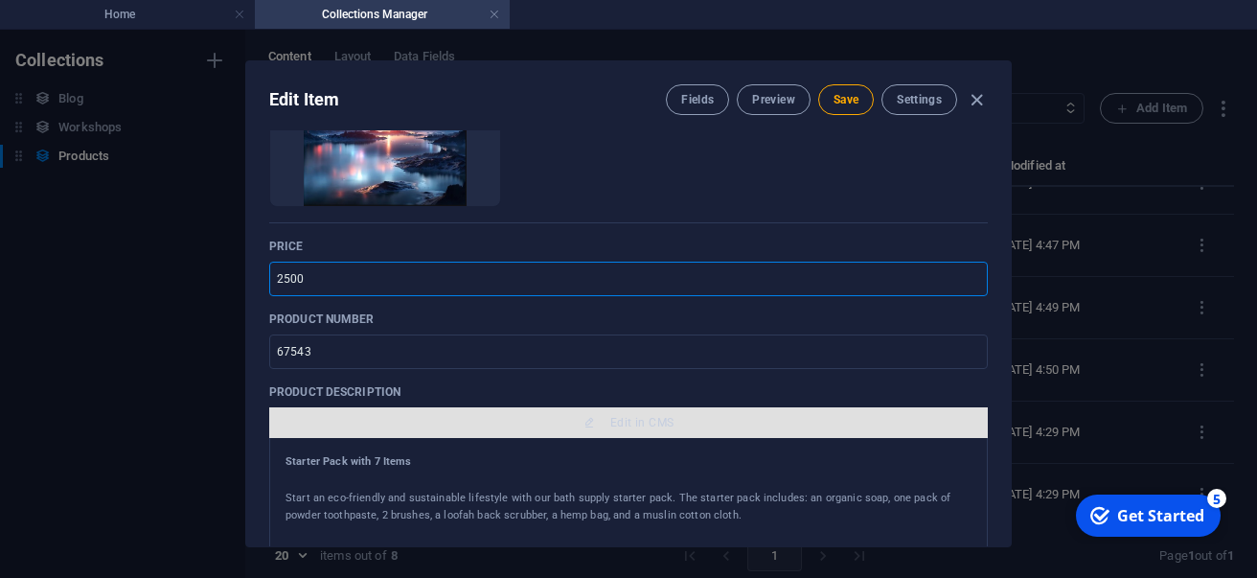
type input "2500"
click at [343, 419] on span "Edit in CMS" at bounding box center [628, 422] width 703 height 15
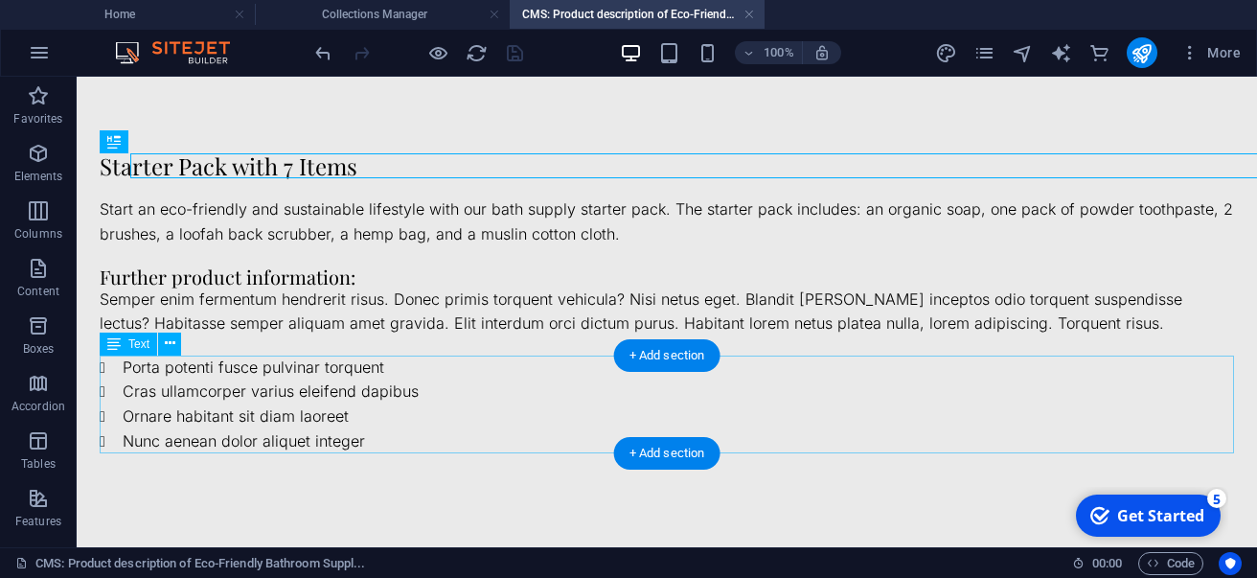
scroll to position [0, 0]
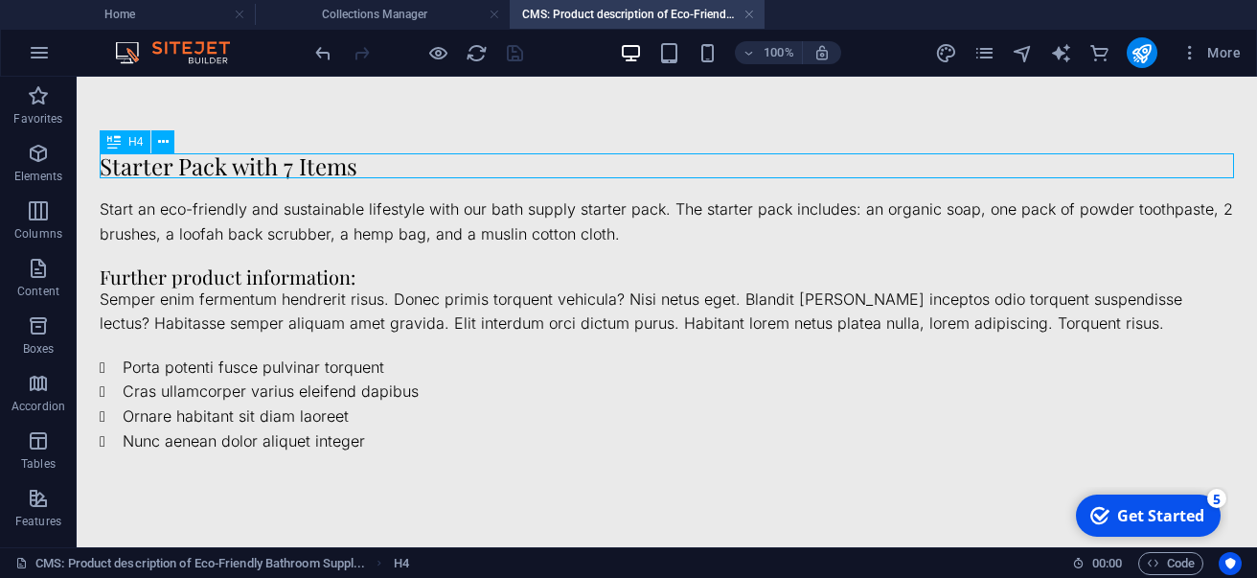
click at [262, 163] on div "Starter Pack with 7 Items" at bounding box center [667, 165] width 1135 height 25
click at [262, 163] on div "Drag here to replace the existing content. Press “Ctrl” if you want to create a…" at bounding box center [667, 312] width 1180 height 470
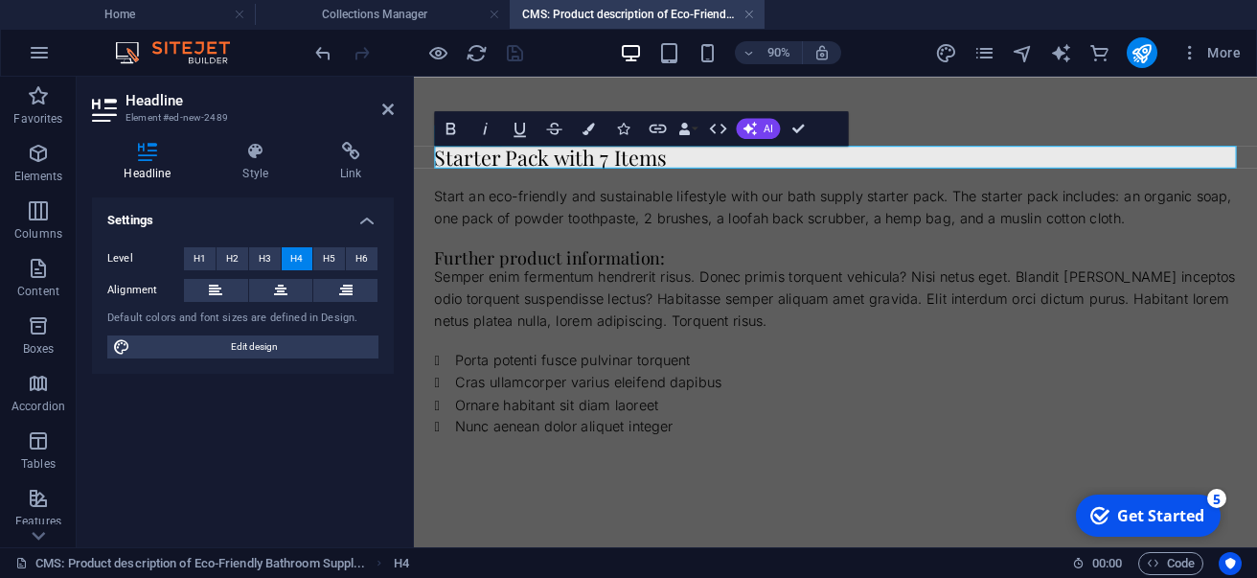
click at [498, 174] on h4 "Starter Pack with 7 Items" at bounding box center [882, 165] width 891 height 25
drag, startPoint x: 705, startPoint y: 169, endPoint x: 318, endPoint y: 154, distance: 387.4
click at [414, 154] on html "Skip to main content Starter Pack with 7 Items Start an eco-friendly and sustai…" at bounding box center [882, 316] width 937 height 478
click at [451, 214] on div "Start an eco-friendly and sustainable lifestyle with our bath supply starter pa…" at bounding box center [882, 221] width 891 height 49
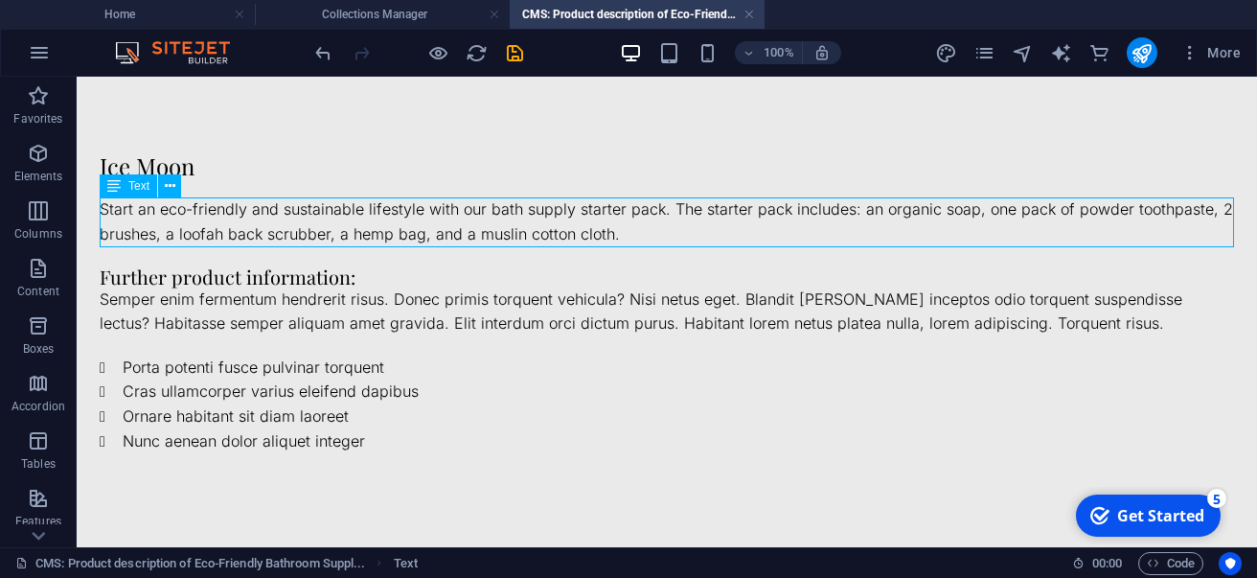
click at [545, 218] on div "Start an eco-friendly and sustainable lifestyle with our bath supply starter pa…" at bounding box center [667, 221] width 1135 height 49
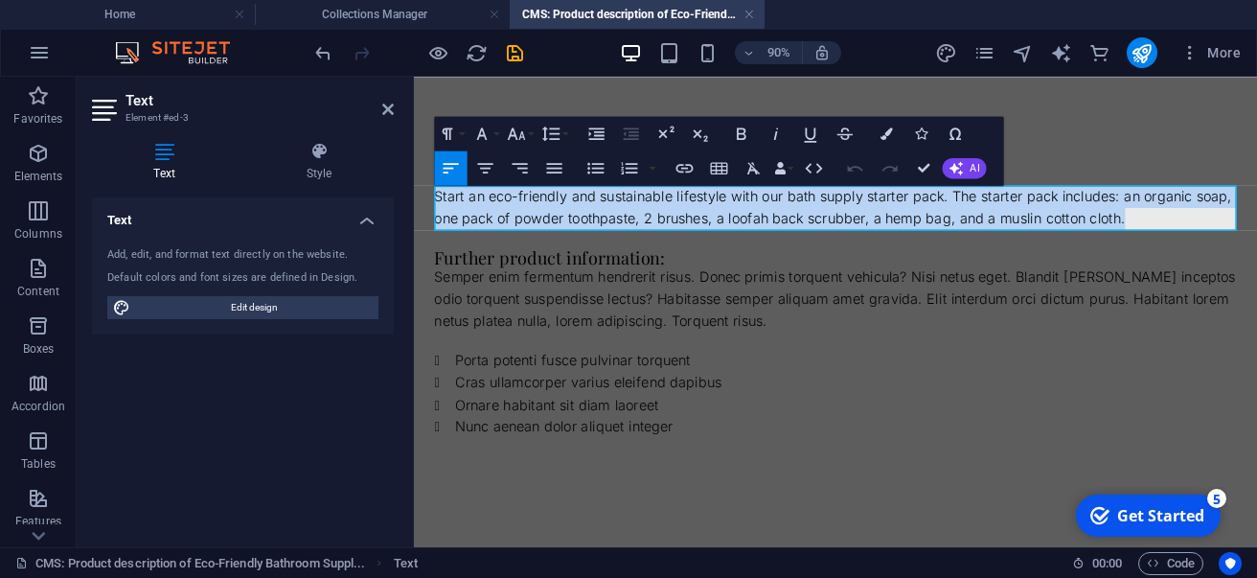
drag, startPoint x: 439, startPoint y: 211, endPoint x: 1218, endPoint y: 229, distance: 779.2
click at [1218, 229] on p "Start an eco-friendly and sustainable lifestyle with our bath supply starter pa…" at bounding box center [882, 221] width 891 height 49
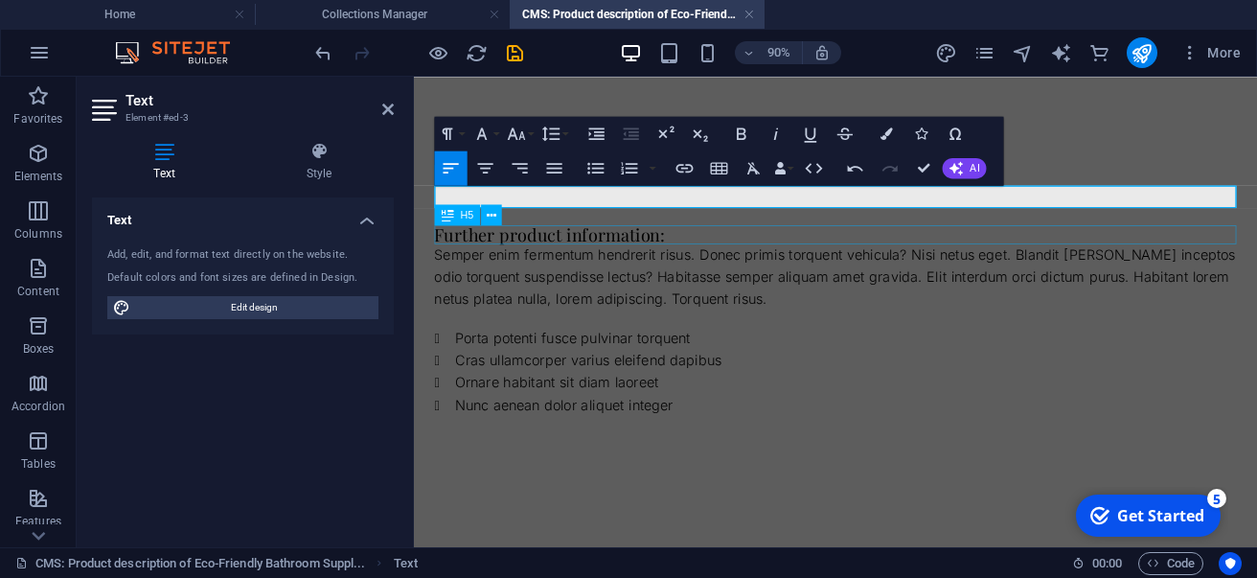
click at [675, 248] on div "Further product information:" at bounding box center [882, 251] width 891 height 21
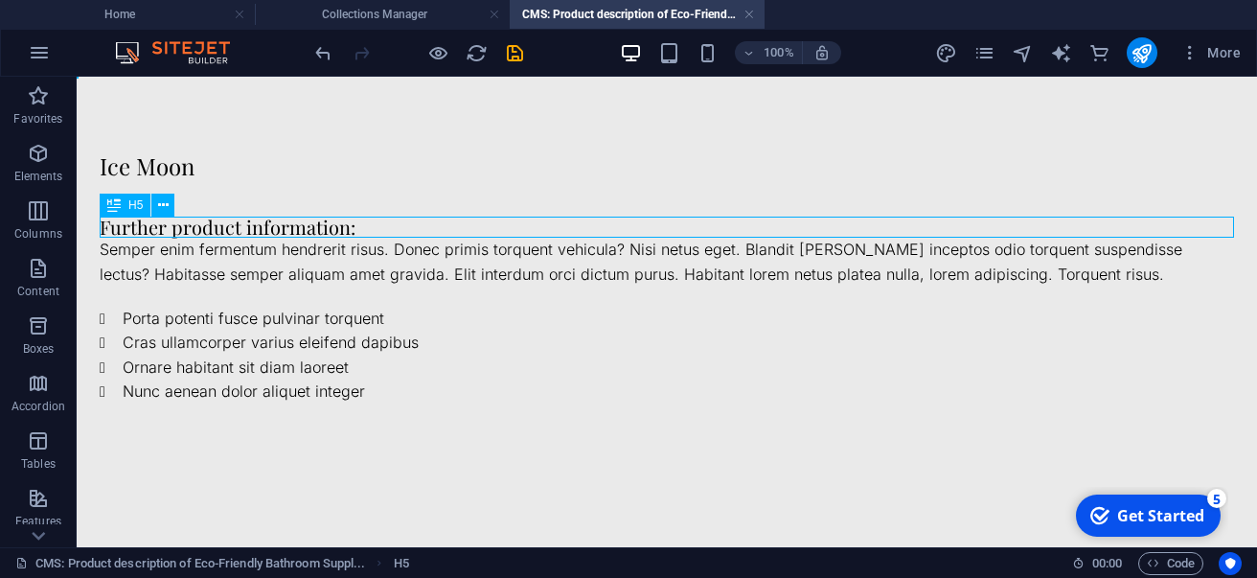
click at [313, 229] on div "Further product information:" at bounding box center [667, 227] width 1135 height 21
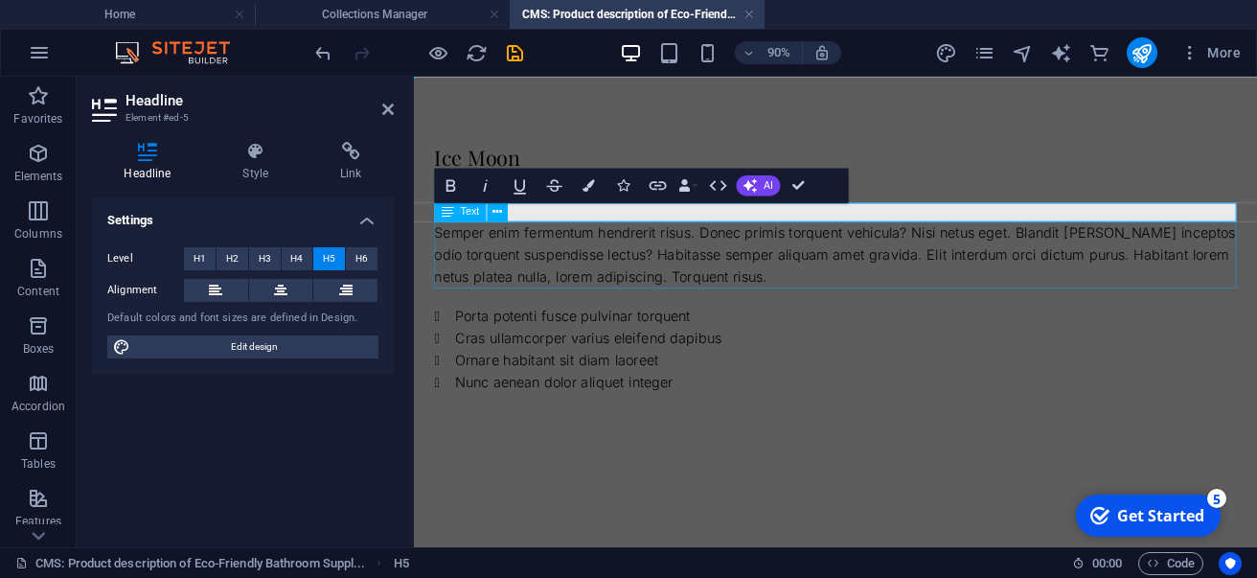
click at [451, 257] on div "Semper enim fermentum hendrerit risus. Donec primis torquent vehicula? Nisi net…" at bounding box center [882, 275] width 891 height 74
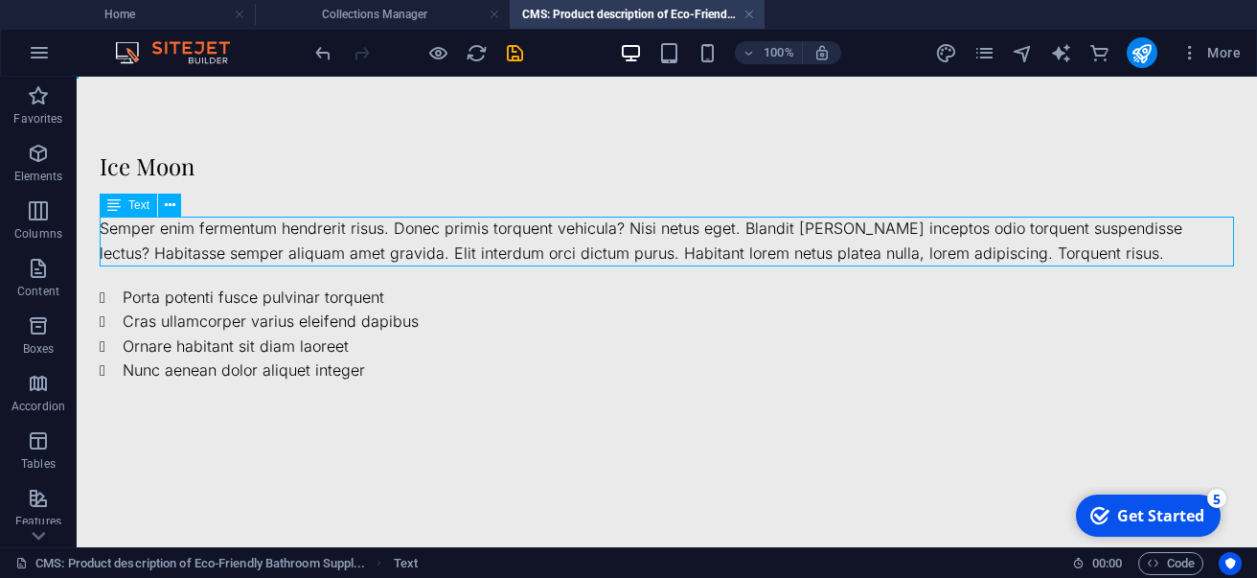
click at [437, 237] on div "Semper enim fermentum hendrerit risus. Donec primis torquent vehicula? Nisi net…" at bounding box center [667, 241] width 1135 height 49
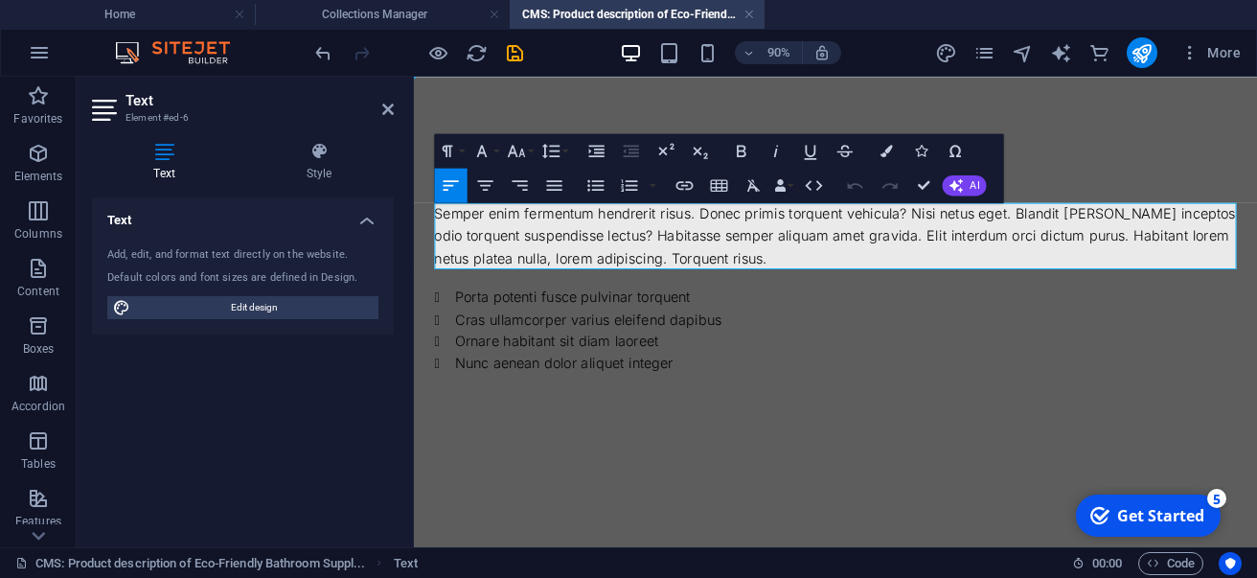
click at [439, 235] on div "Semper enim fermentum hendrerit risus. Donec primis torquent vehicula? Nisi net…" at bounding box center [882, 254] width 891 height 74
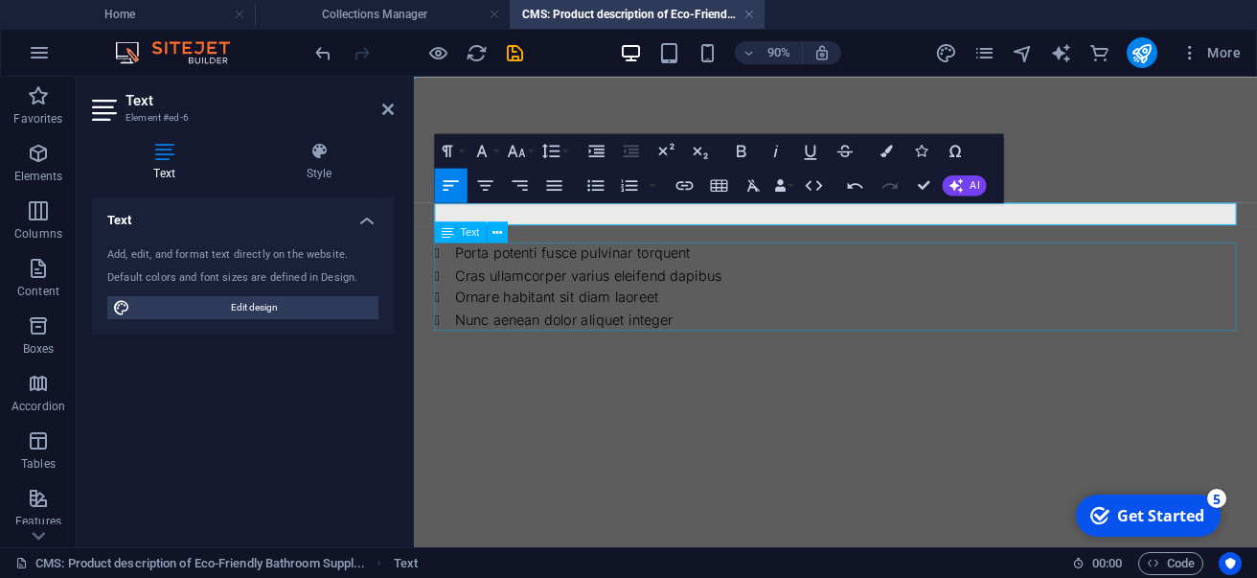
click at [478, 283] on div "Porta potenti fusce pulvinar torquent Cras ullamcorper varius eleifend dapibus …" at bounding box center [882, 310] width 891 height 98
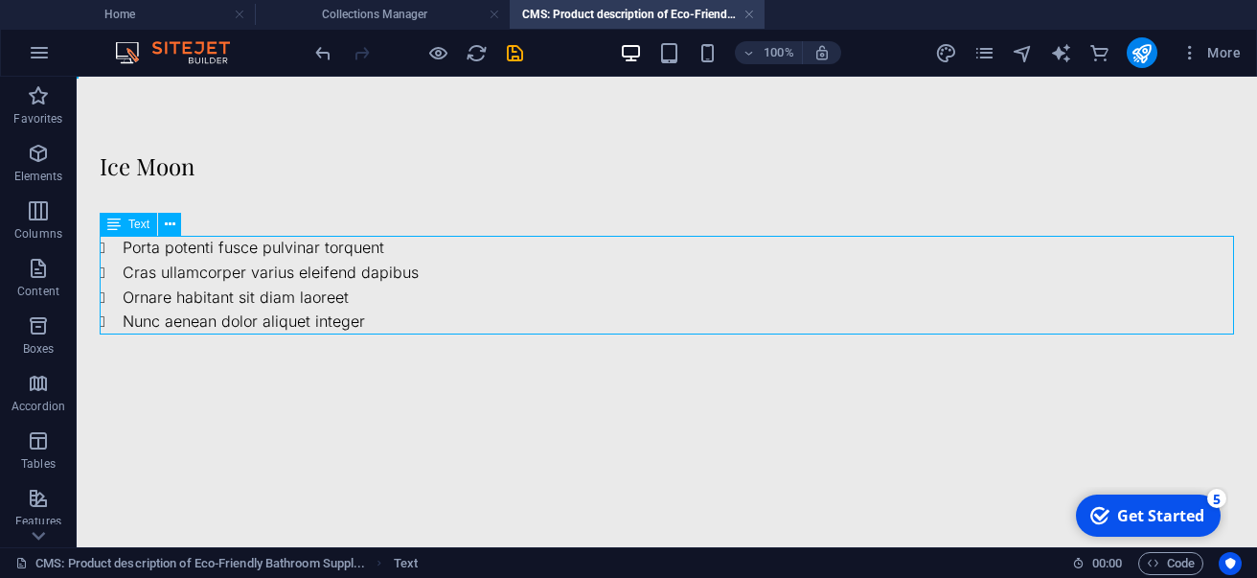
click at [129, 243] on div "Porta potenti fusce pulvinar torquent Cras ullamcorper varius eleifend dapibus …" at bounding box center [667, 285] width 1135 height 98
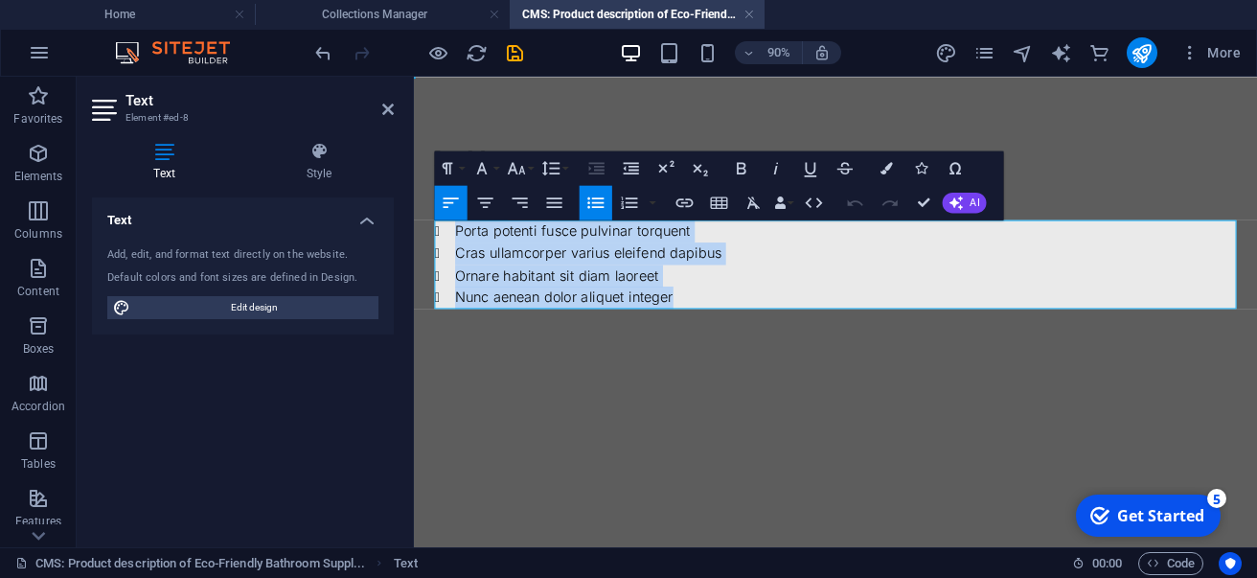
drag, startPoint x: 461, startPoint y: 249, endPoint x: 774, endPoint y: 326, distance: 322.6
click at [774, 326] on ul "Porta potenti fusce pulvinar torquent Cras ullamcorper varius eleifend dapibus …" at bounding box center [882, 285] width 891 height 98
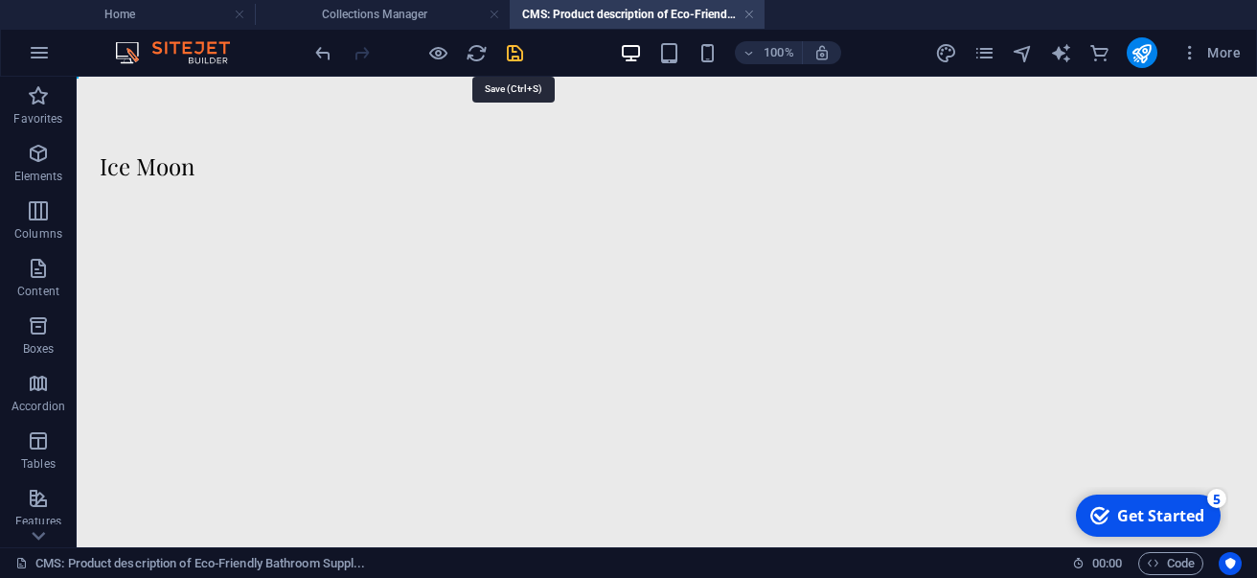
click at [510, 50] on icon "save" at bounding box center [515, 53] width 22 height 22
type input "ice-moon"
click at [751, 17] on link at bounding box center [749, 15] width 11 height 18
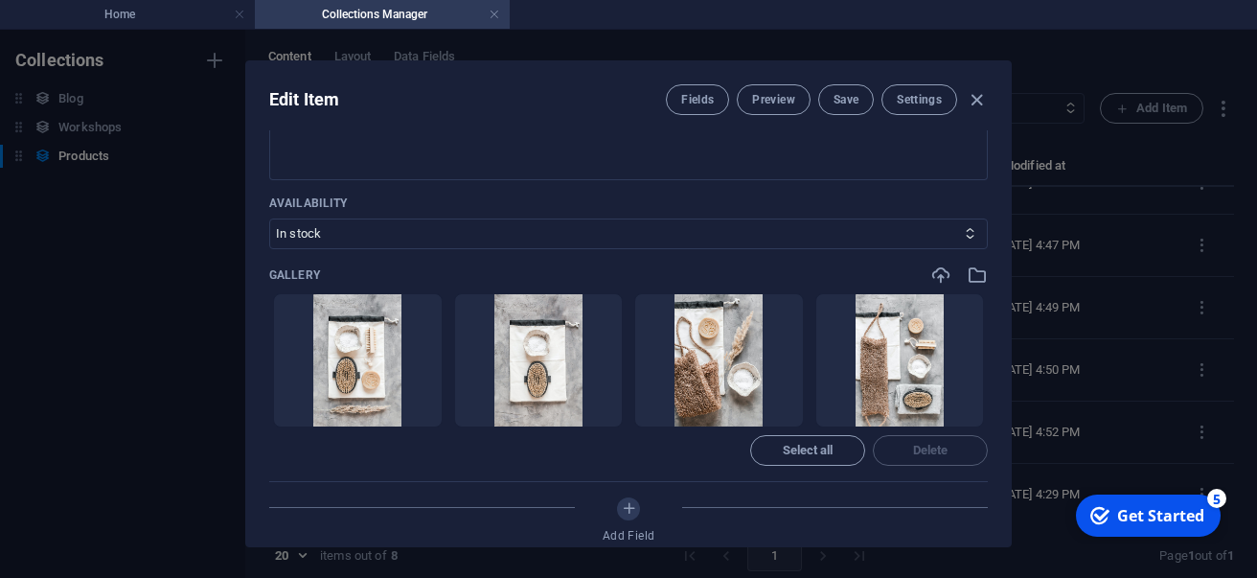
scroll to position [710, 0]
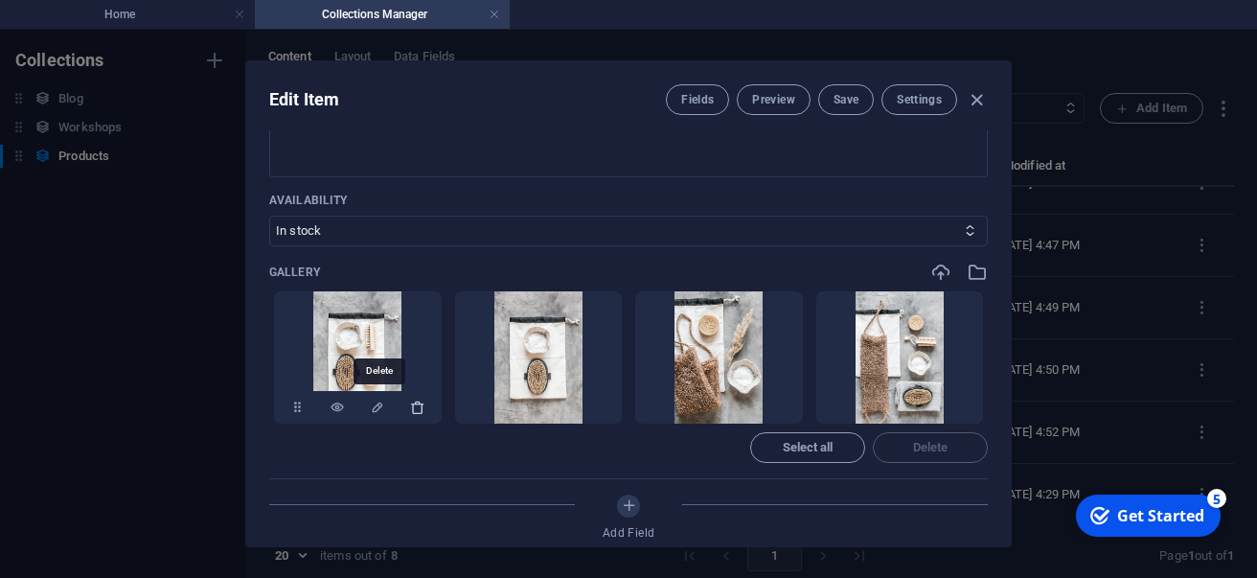
click at [410, 401] on icon "button" at bounding box center [417, 407] width 15 height 15
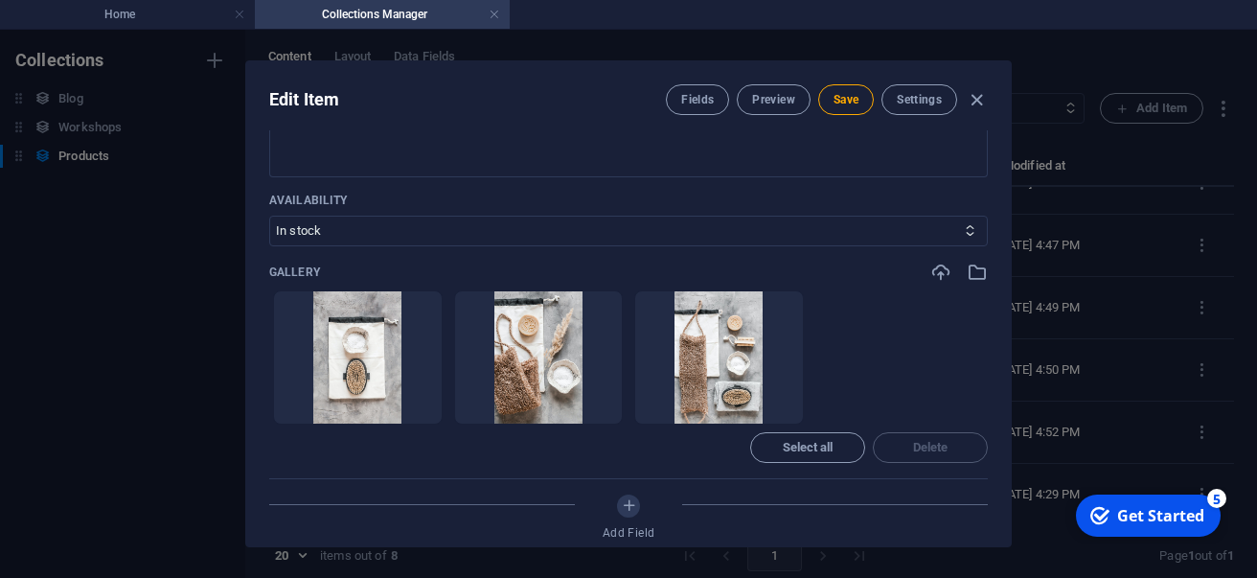
click at [410, 401] on icon "button" at bounding box center [417, 407] width 15 height 15
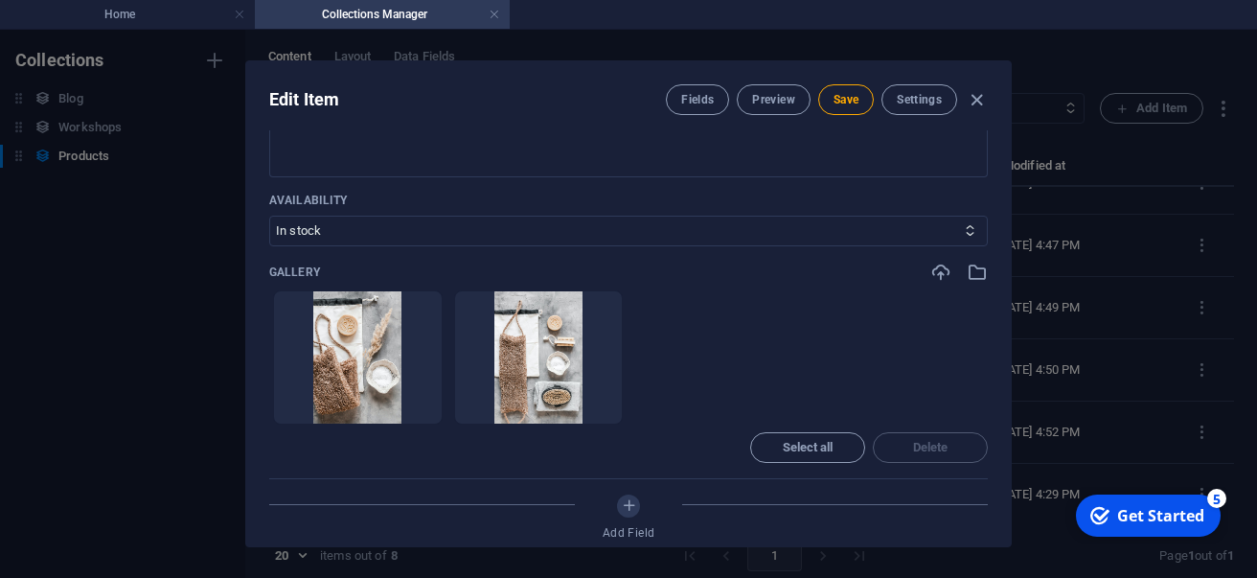
click at [410, 401] on icon "button" at bounding box center [417, 407] width 15 height 15
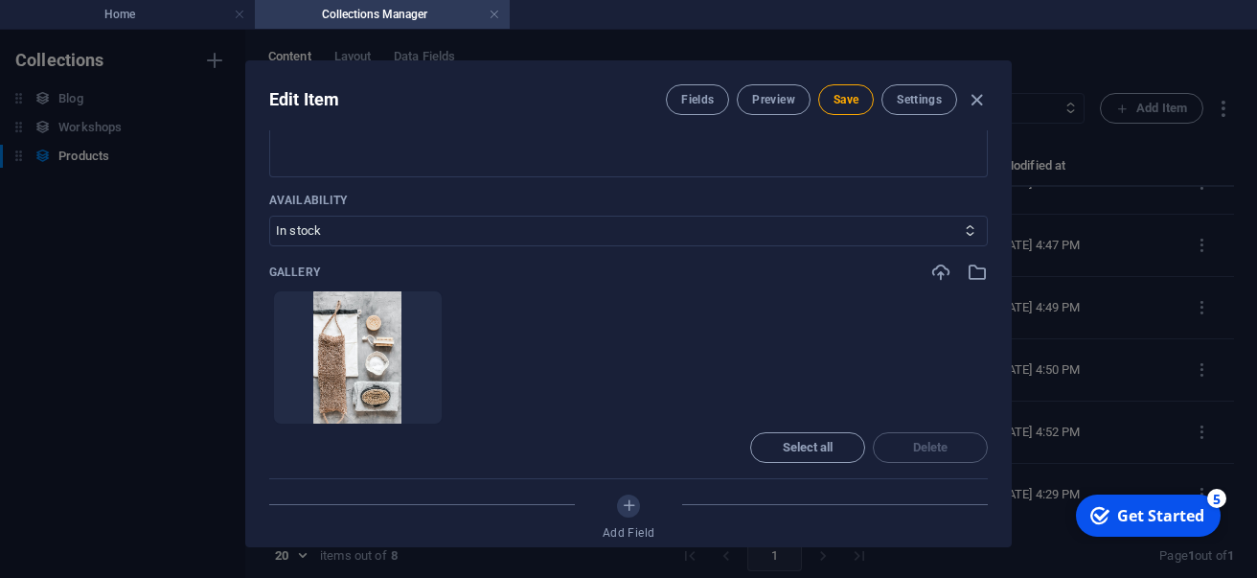
click at [410, 401] on icon "button" at bounding box center [417, 407] width 15 height 15
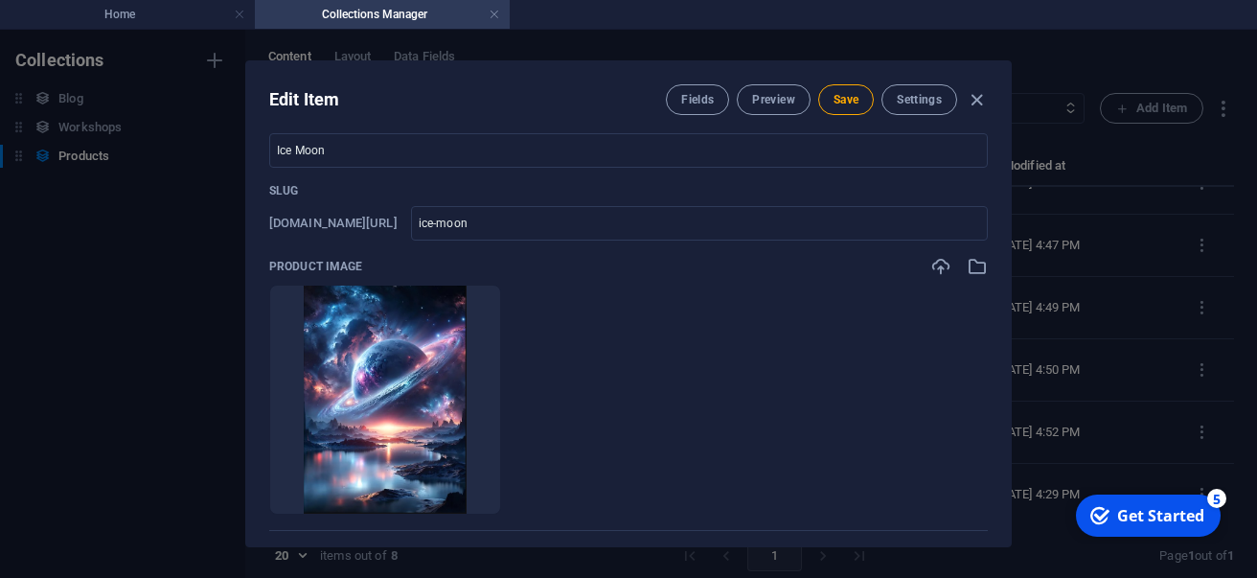
scroll to position [0, 0]
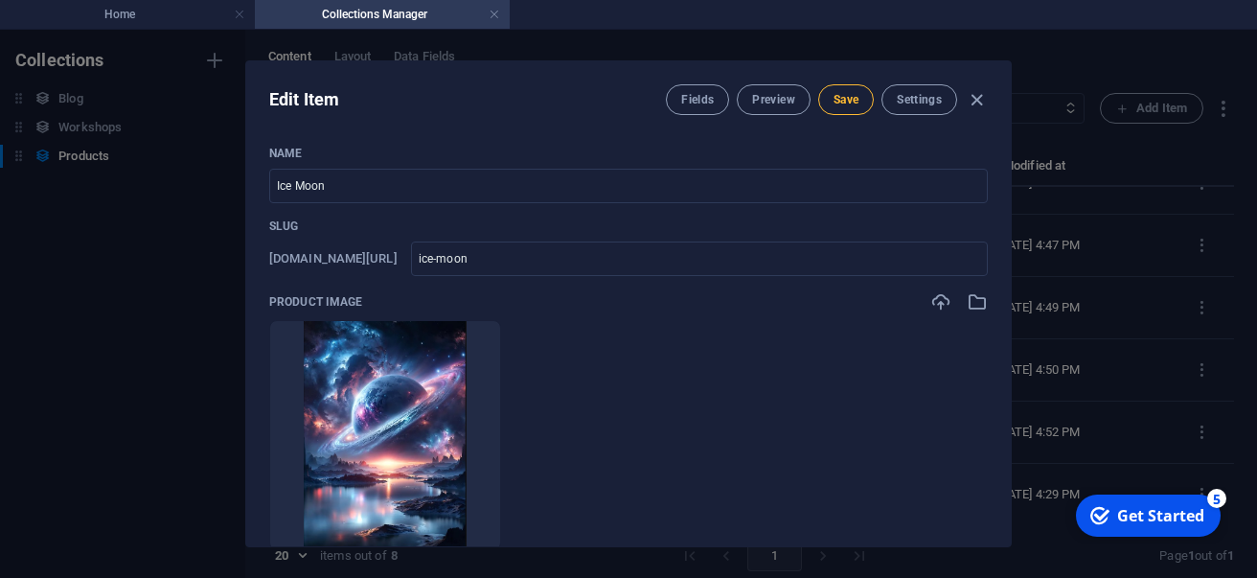
click at [849, 98] on span "Save" at bounding box center [846, 99] width 25 height 15
click at [978, 103] on icon "button" at bounding box center [977, 100] width 22 height 22
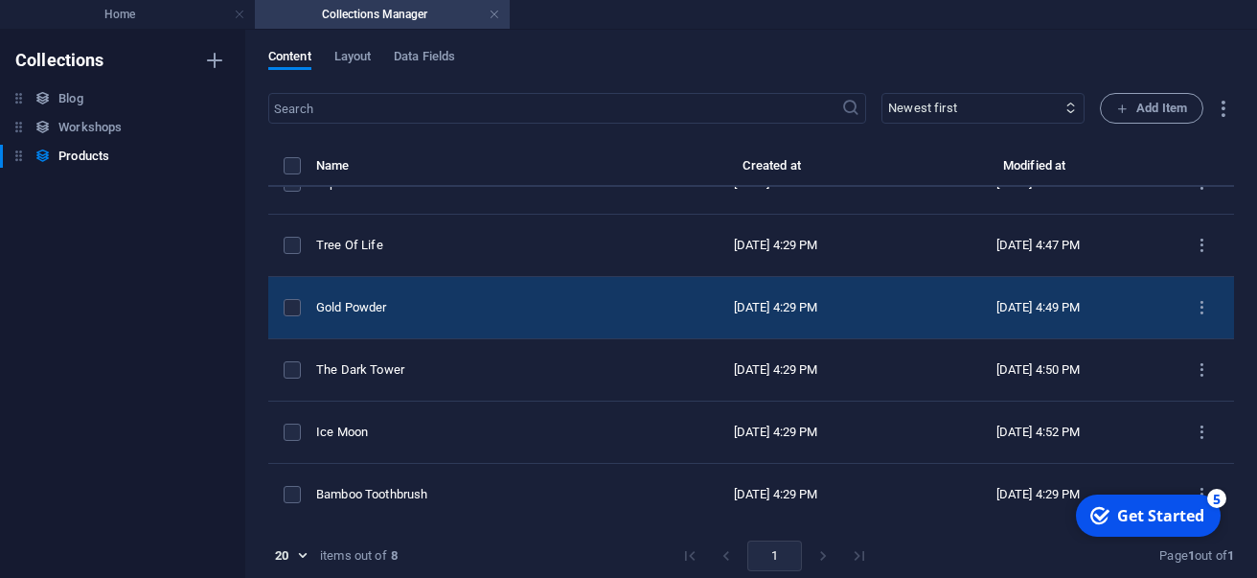
scroll to position [157, 0]
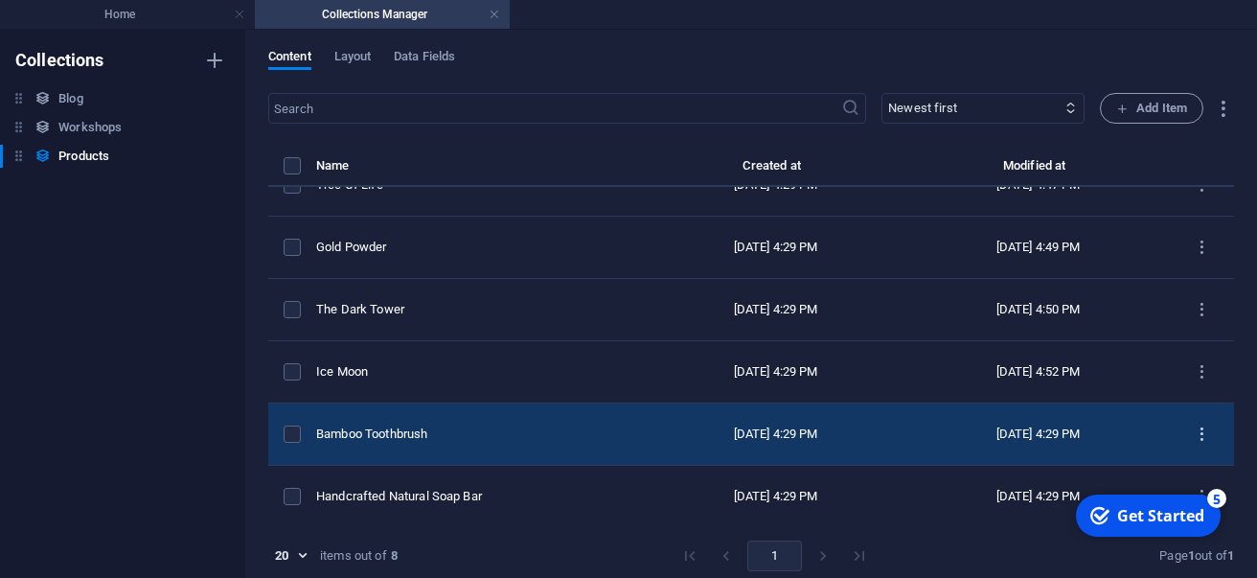
click at [1200, 434] on icon "items list" at bounding box center [1202, 434] width 18 height 18
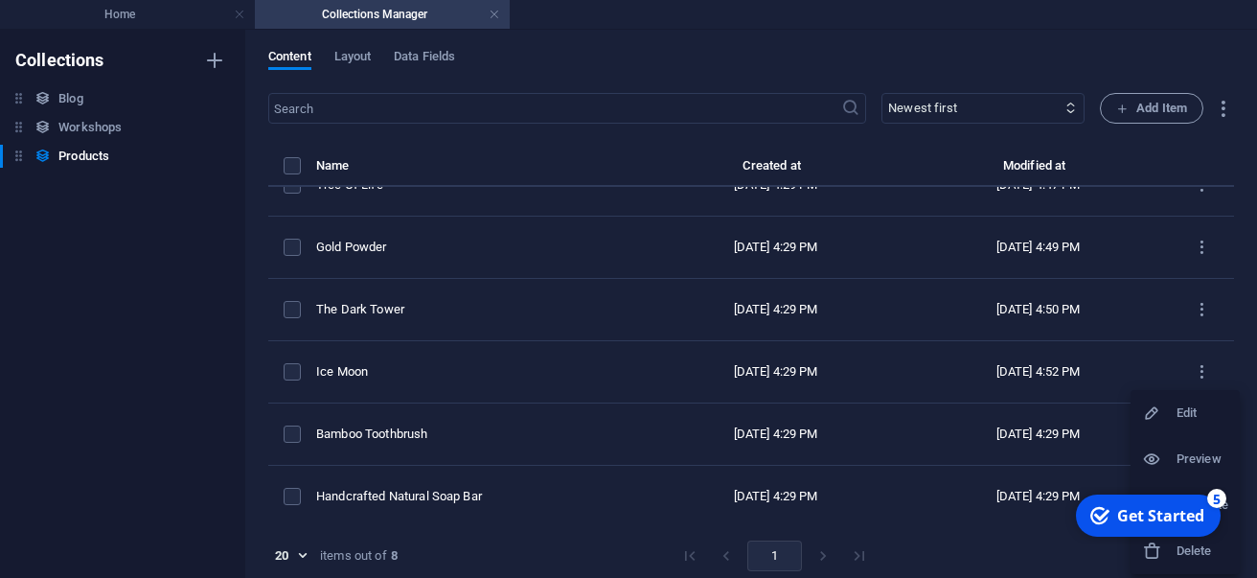
click at [1162, 414] on div at bounding box center [1159, 412] width 34 height 19
select select "Out of stock"
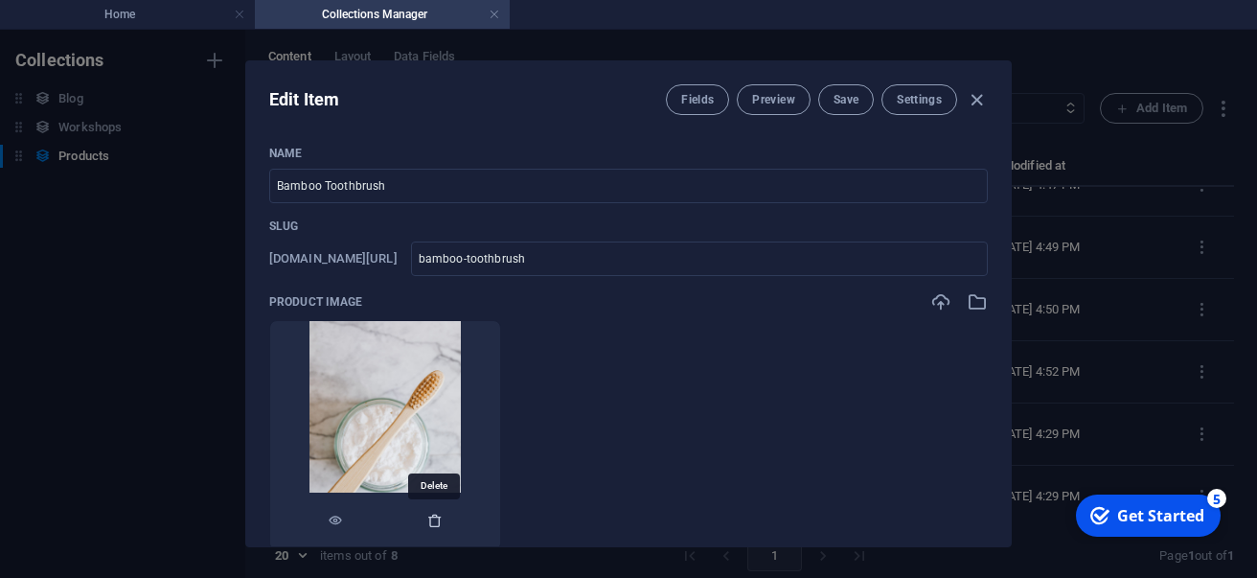
click at [439, 515] on icon "button" at bounding box center [434, 520] width 15 height 15
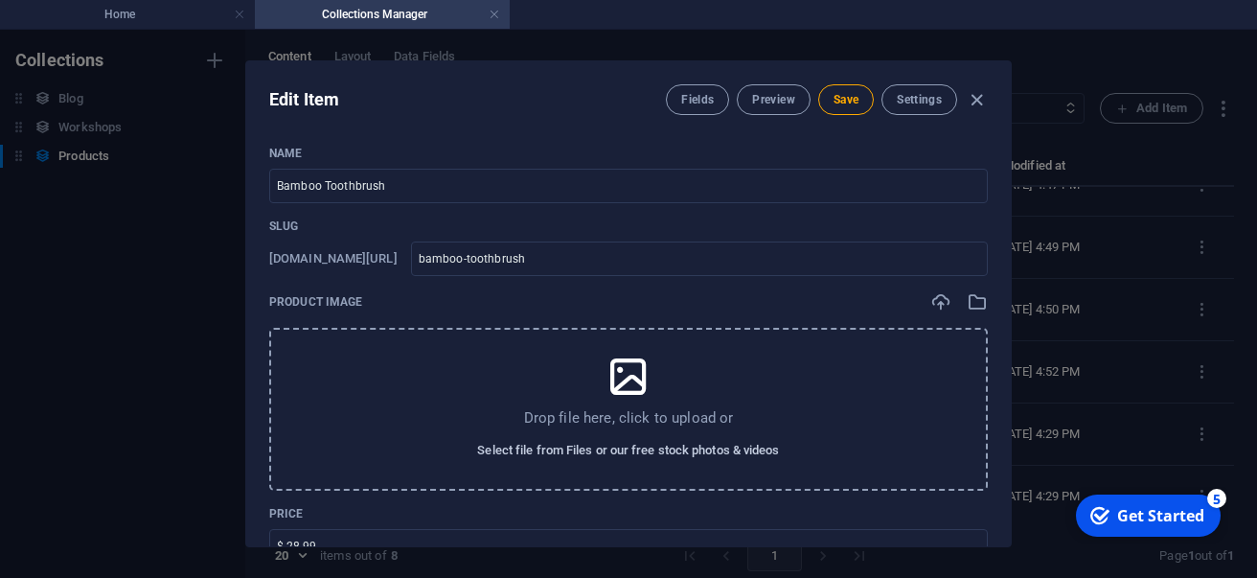
click at [524, 454] on span "Select file from Files or our free stock photos & videos" at bounding box center [628, 450] width 302 height 23
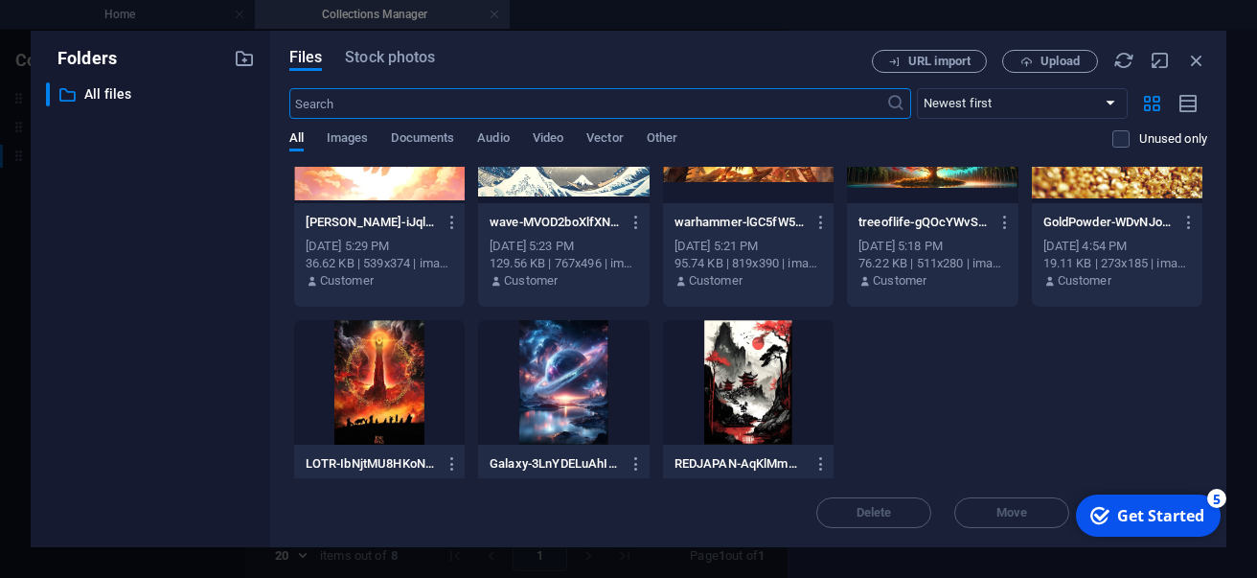
scroll to position [90, 0]
click at [731, 401] on div at bounding box center [748, 381] width 171 height 125
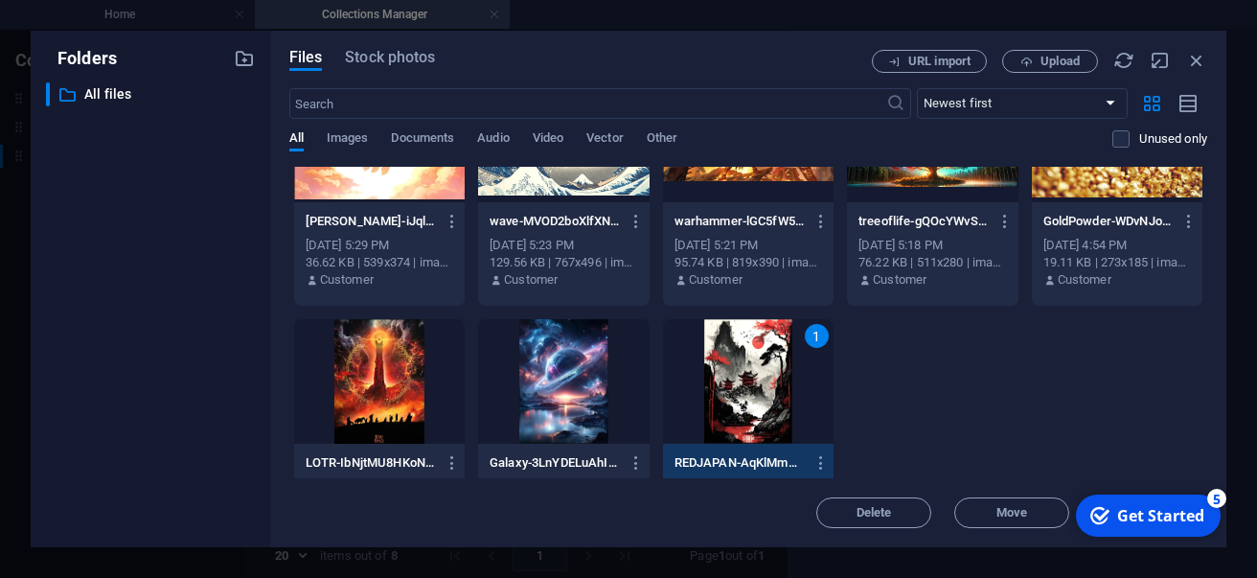
click at [799, 415] on div "1" at bounding box center [748, 381] width 171 height 125
click at [799, 415] on div at bounding box center [748, 381] width 171 height 125
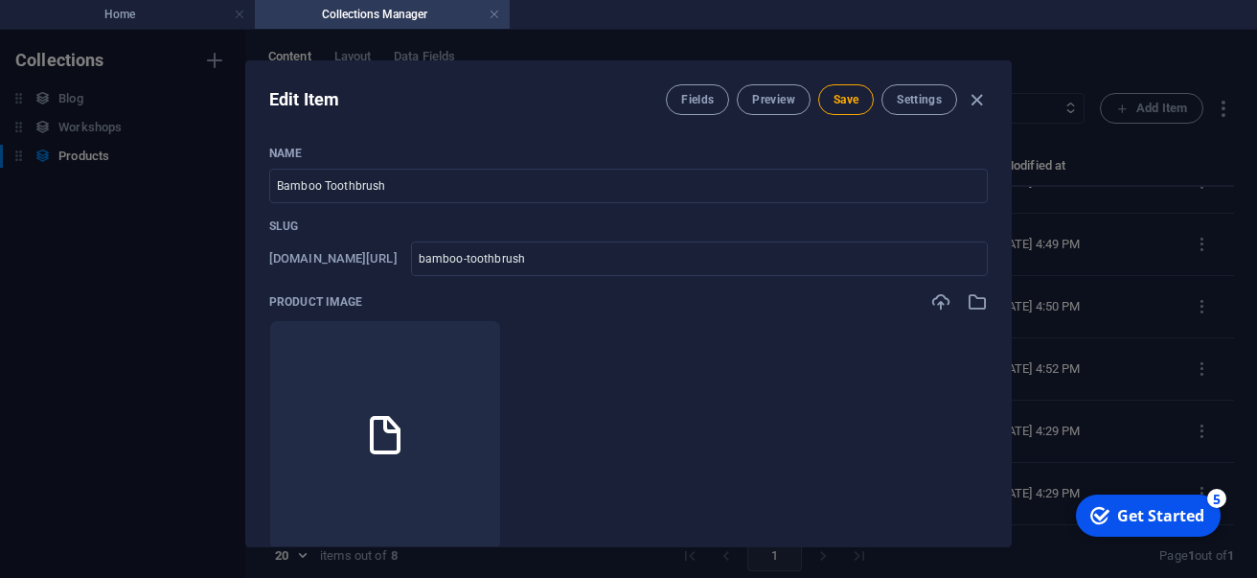
scroll to position [157, 0]
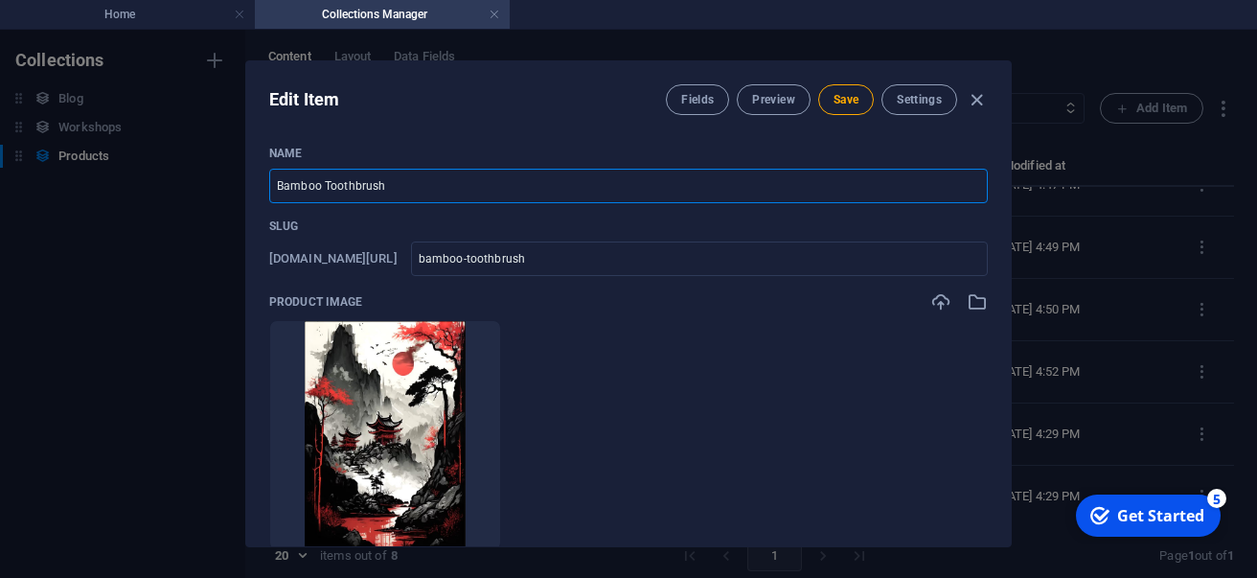
drag, startPoint x: 397, startPoint y: 188, endPoint x: 204, endPoint y: 198, distance: 192.9
click at [269, 198] on input "Bamboo Toothbrush" at bounding box center [628, 186] width 719 height 34
type input "R"
type input "r"
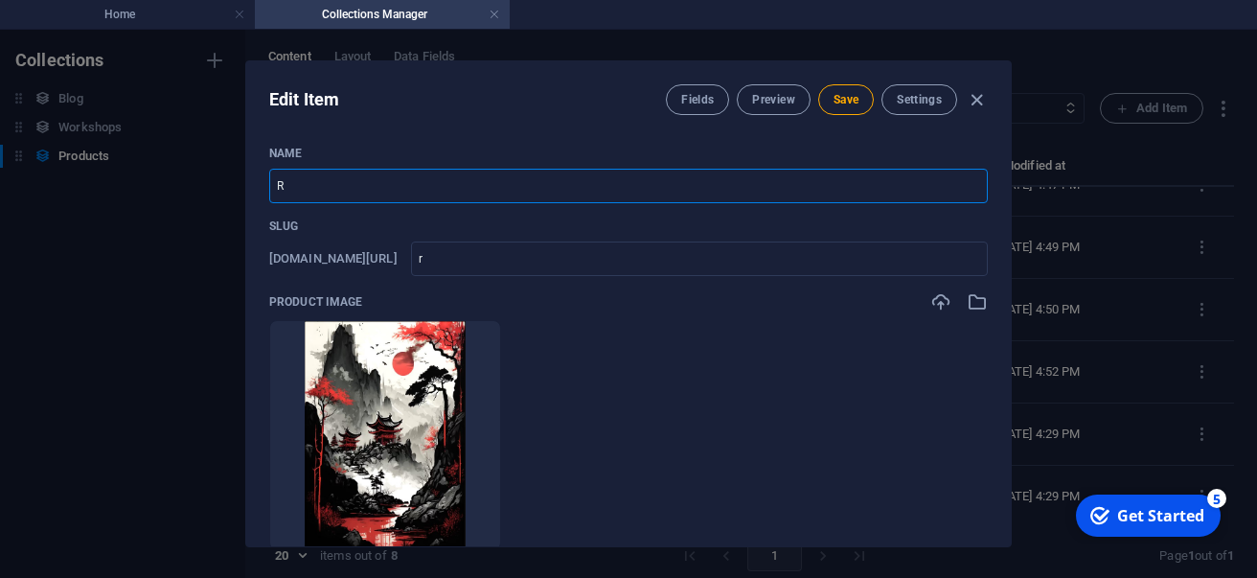
type input "Re"
type input "re"
type input "Red"
type input "red"
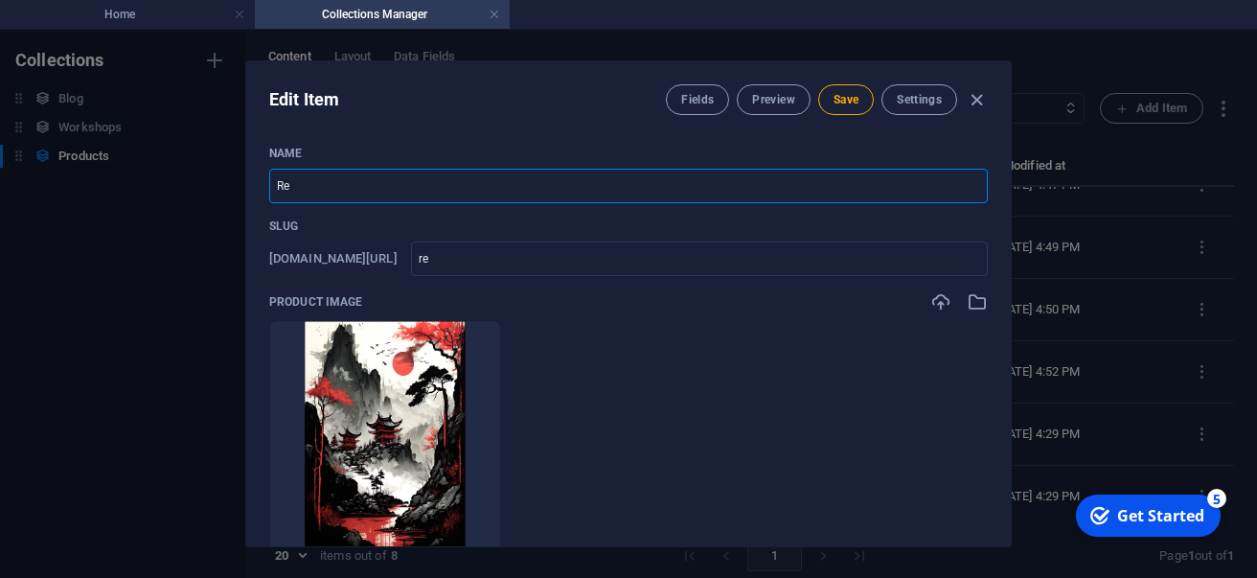
type input "red"
type input "Red J"
type input "red-j"
type input "Red Ja"
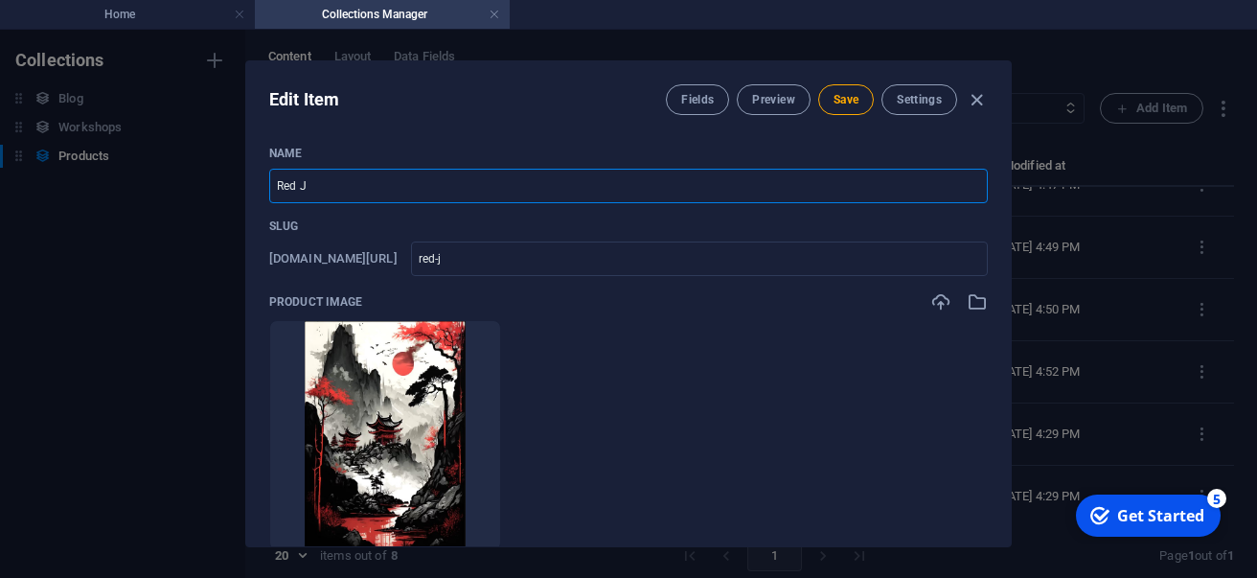
type input "red-ja"
type input "Red Jap"
type input "red-jap"
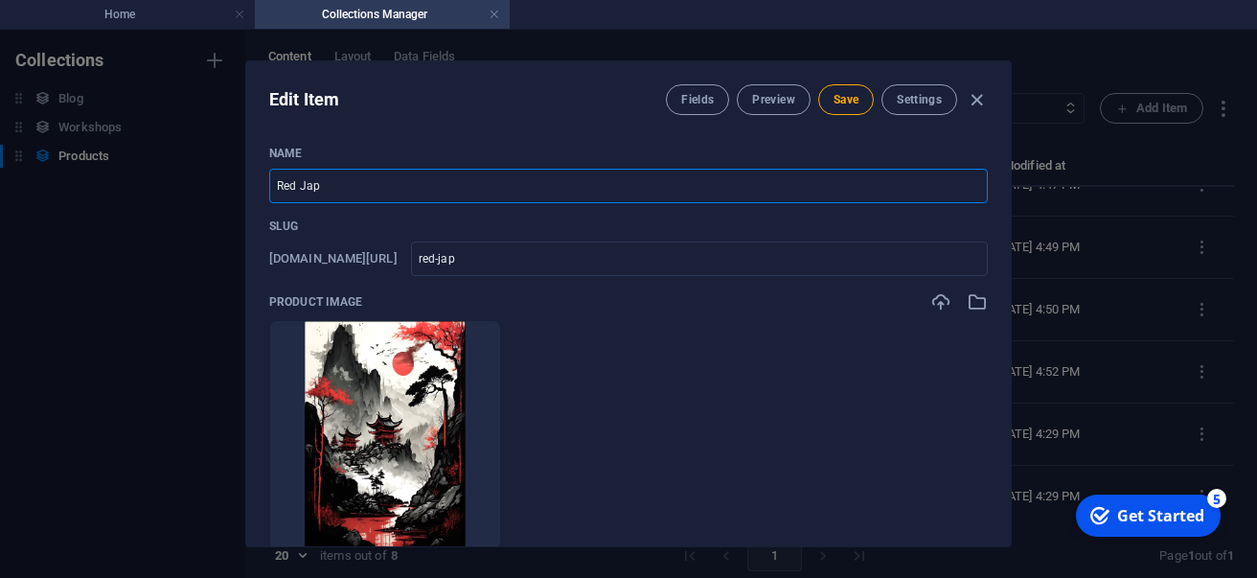
type input "Red Japa"
type input "red-japa"
type input "Red Japan"
type input "red-japan"
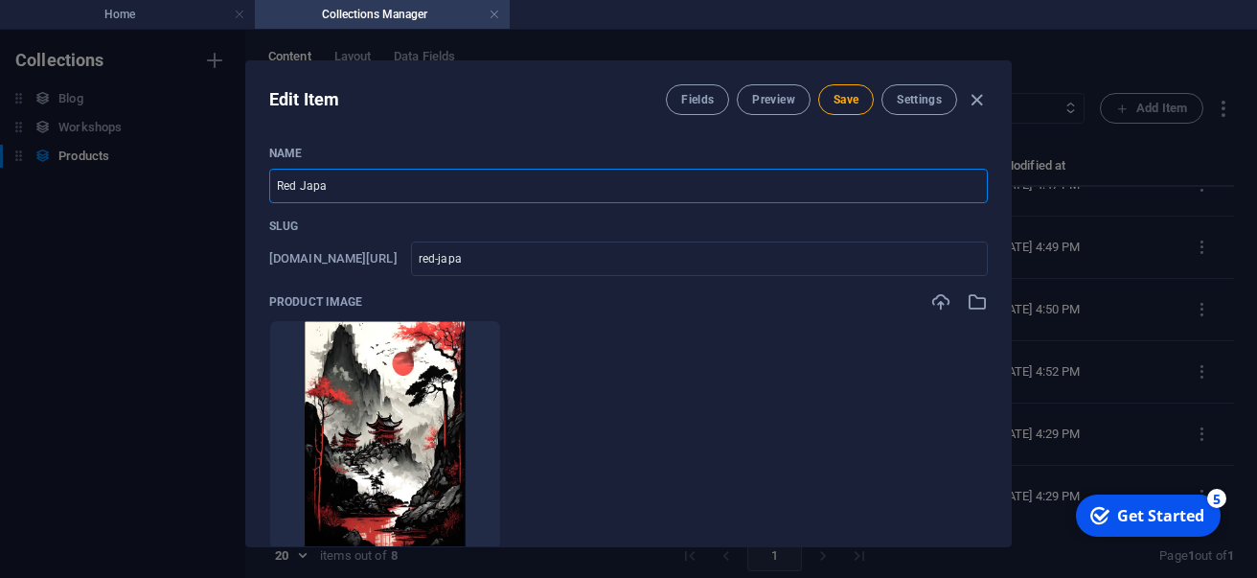
type input "red-japan"
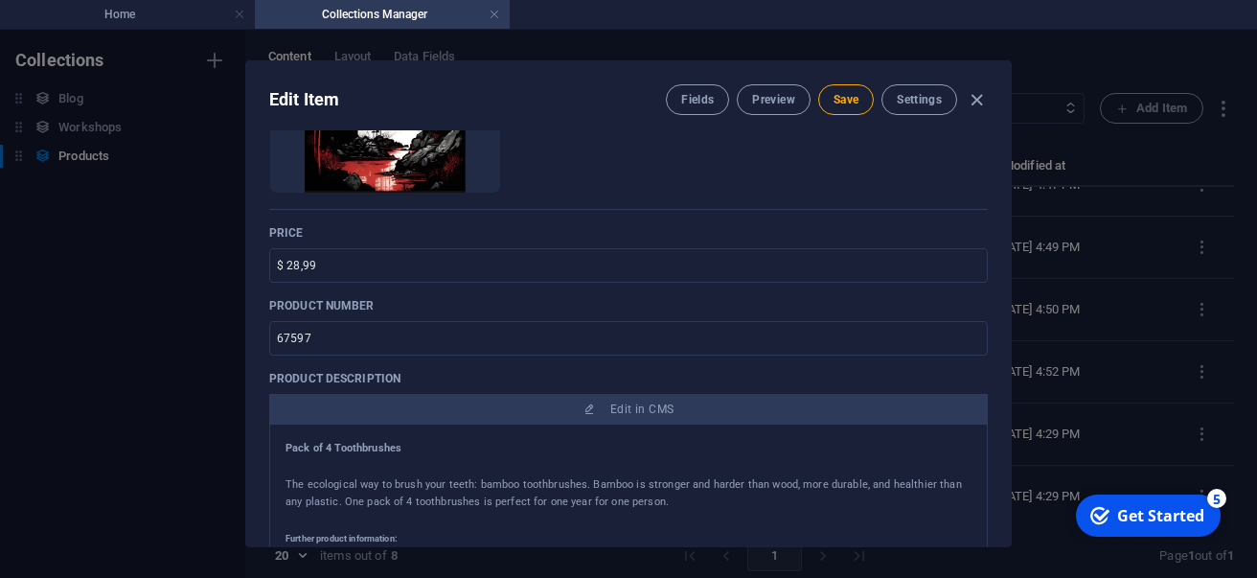
scroll to position [361, 0]
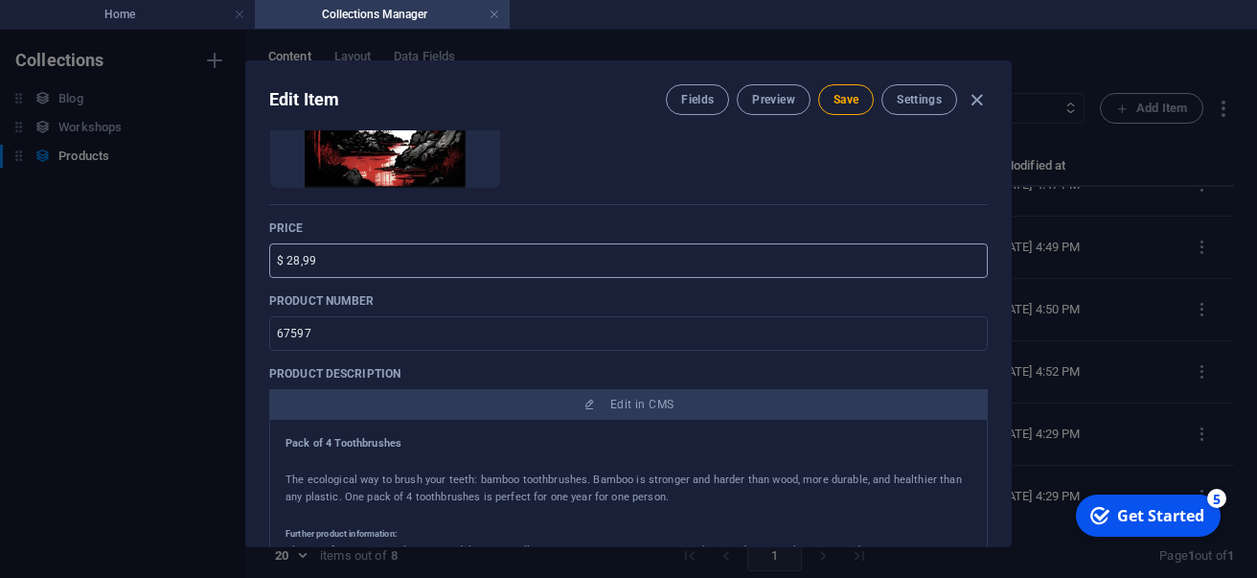
type input "Red Japan"
drag, startPoint x: 330, startPoint y: 259, endPoint x: 208, endPoint y: 248, distance: 122.1
click at [269, 248] on input "$ 28,99" at bounding box center [628, 260] width 719 height 34
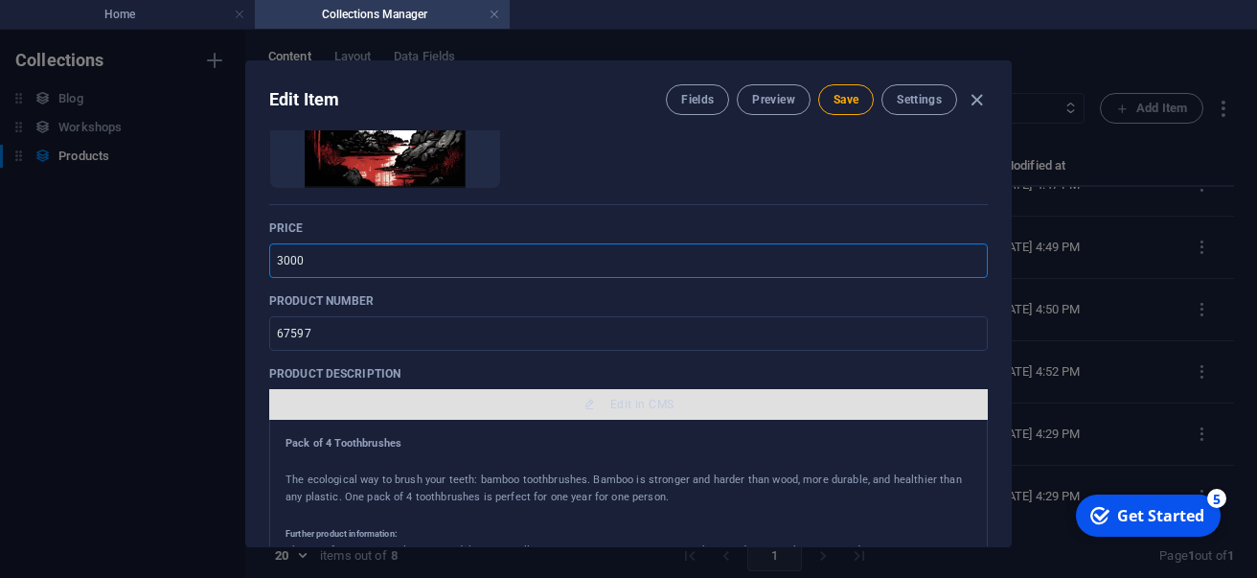
type input "3000"
click at [496, 396] on button "Edit in CMS" at bounding box center [628, 404] width 719 height 31
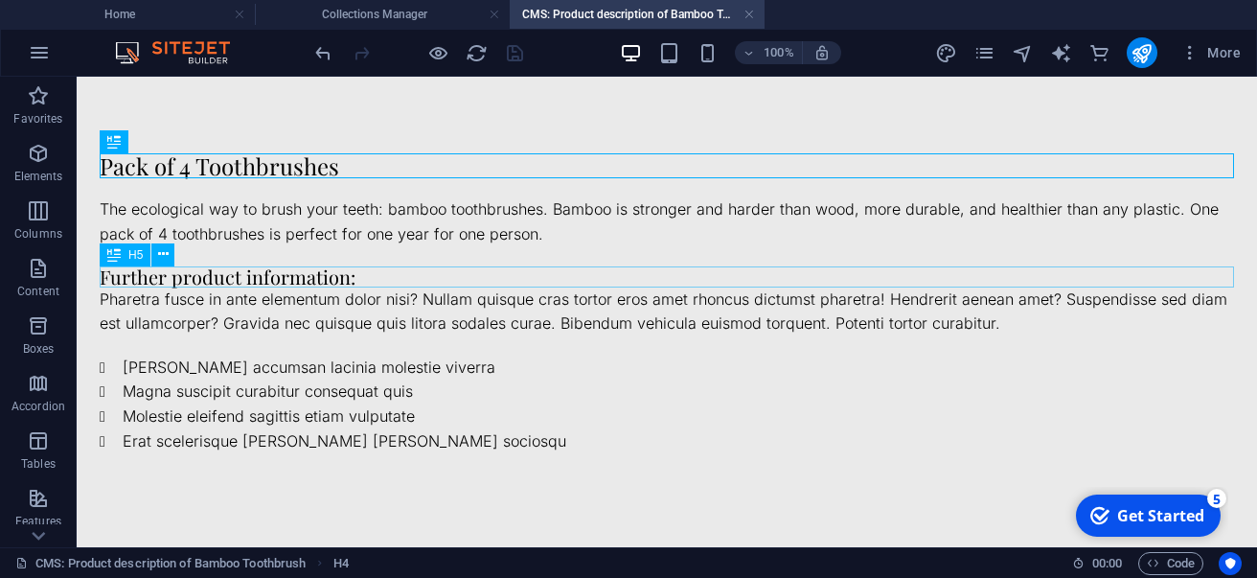
scroll to position [0, 0]
click at [296, 169] on div "Pack of 4 Toothbrushes" at bounding box center [667, 165] width 1135 height 25
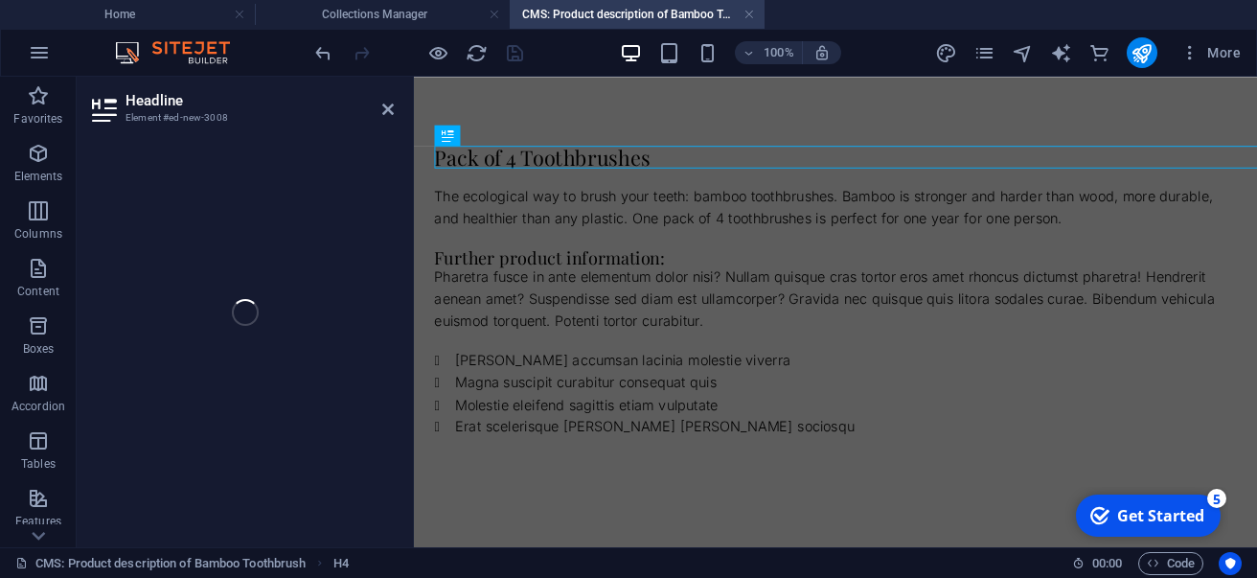
click at [296, 169] on div "Headline Element #ed-new-3008 H4 Text Text H5 Spacer Text Spacer" at bounding box center [667, 312] width 1180 height 470
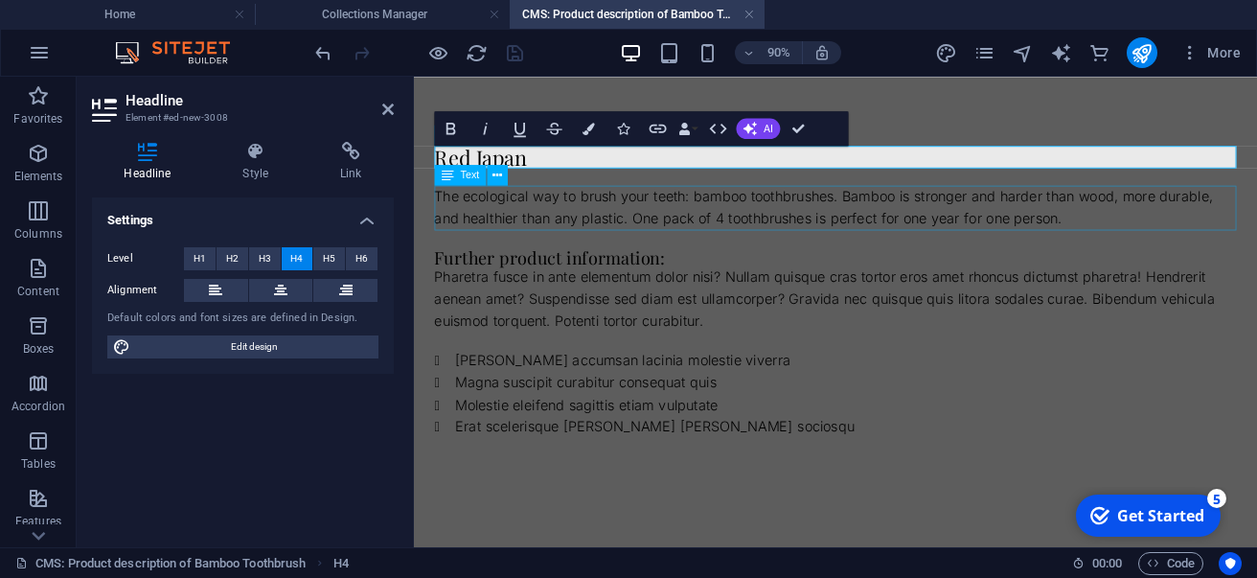
click at [485, 218] on div "The ecological way to brush your teeth: bamboo toothbrushes. Bamboo is stronger…" at bounding box center [882, 221] width 891 height 49
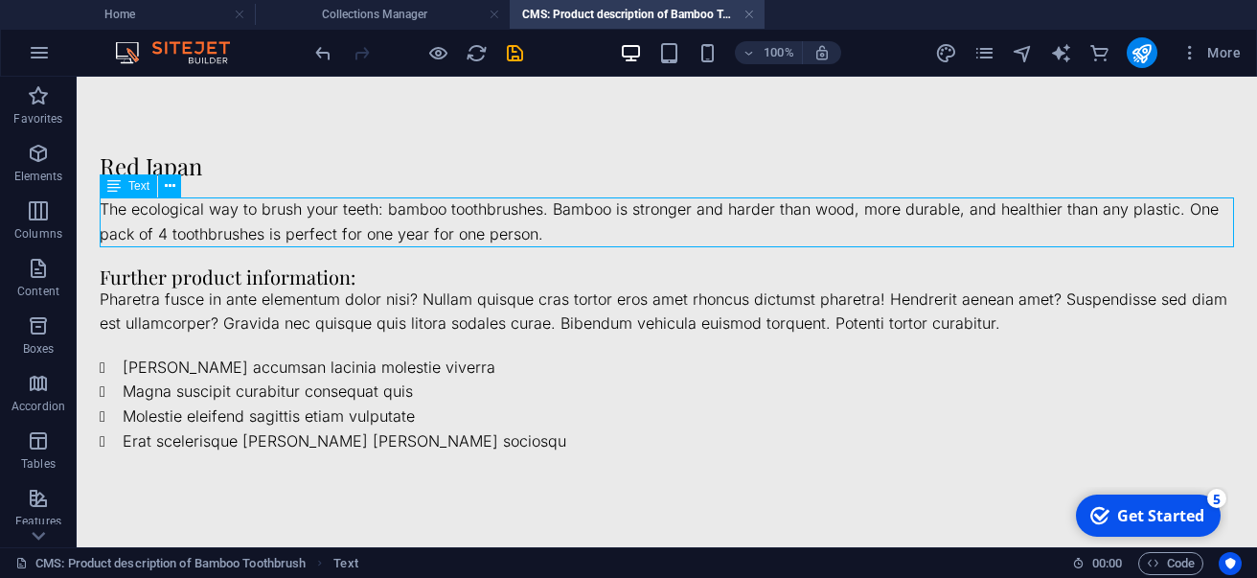
click at [503, 232] on div "The ecological way to brush your teeth: bamboo toothbrushes. Bamboo is stronger…" at bounding box center [667, 221] width 1135 height 49
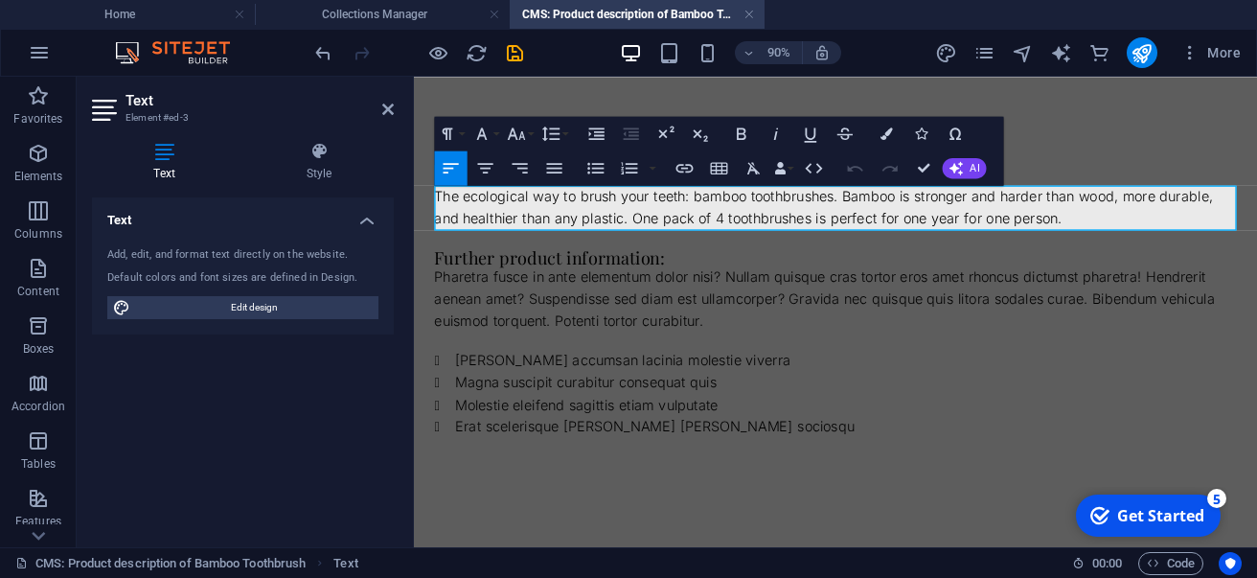
click at [501, 213] on p "The ecological way to brush your teeth: bamboo toothbrushes. Bamboo is stronger…" at bounding box center [882, 221] width 891 height 49
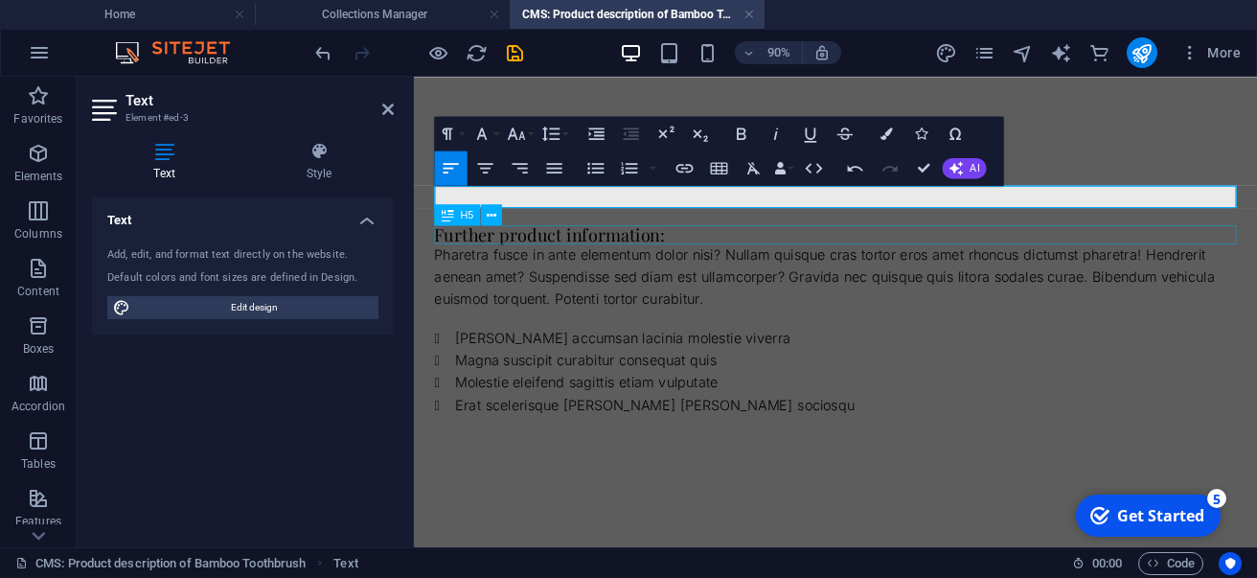
click at [509, 249] on div "Further product information:" at bounding box center [882, 251] width 891 height 21
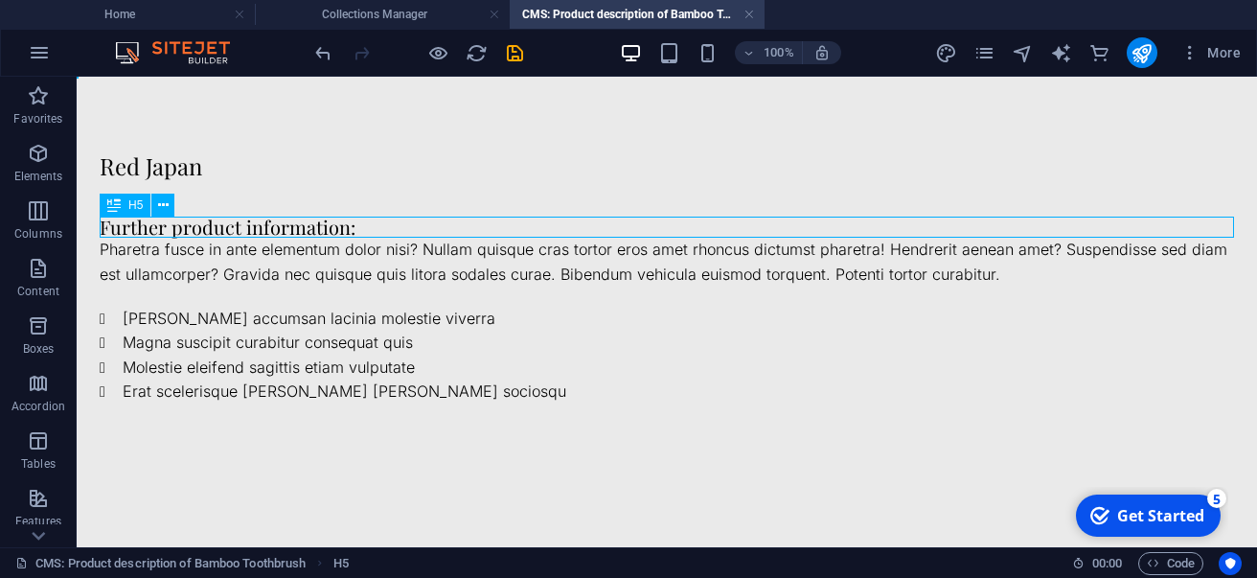
click at [307, 229] on div "Further product information:" at bounding box center [667, 227] width 1135 height 21
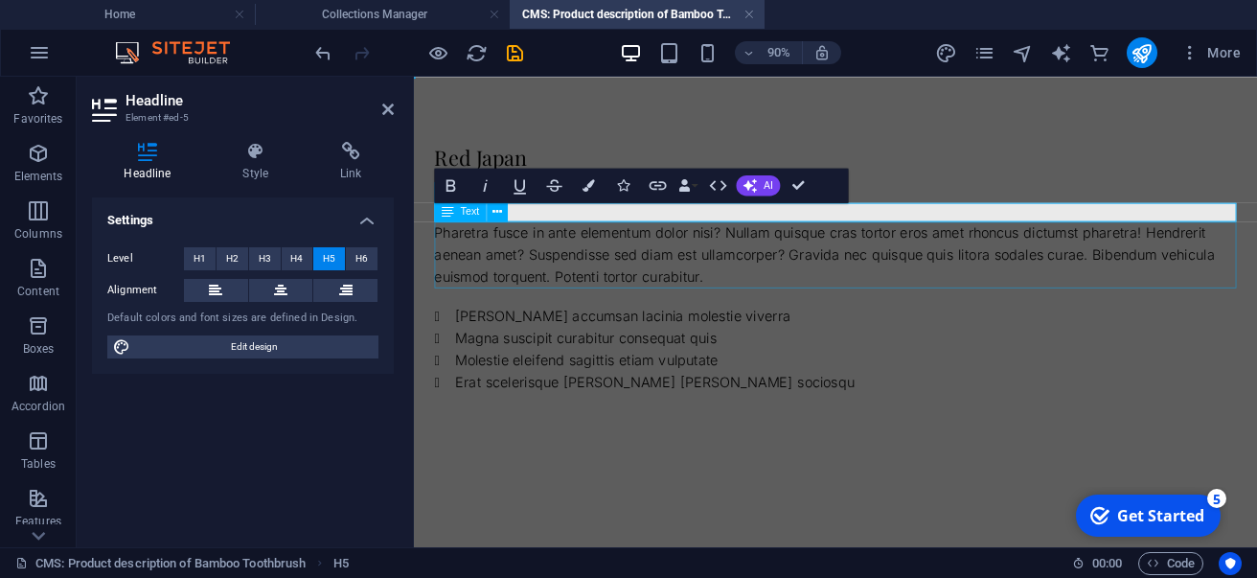
click at [452, 250] on div "Pharetra fusce in ante elementum dolor nisi? Nullam quisque cras tortor eros am…" at bounding box center [882, 275] width 891 height 74
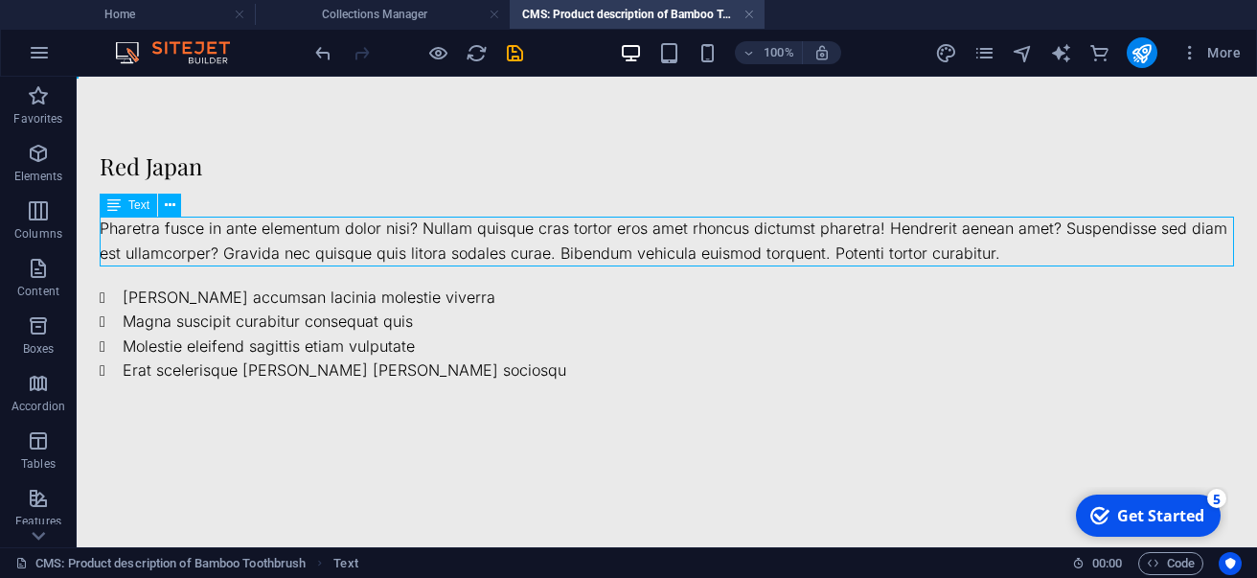
click at [437, 226] on div "Pharetra fusce in ante elementum dolor nisi? Nullam quisque cras tortor eros am…" at bounding box center [667, 241] width 1135 height 49
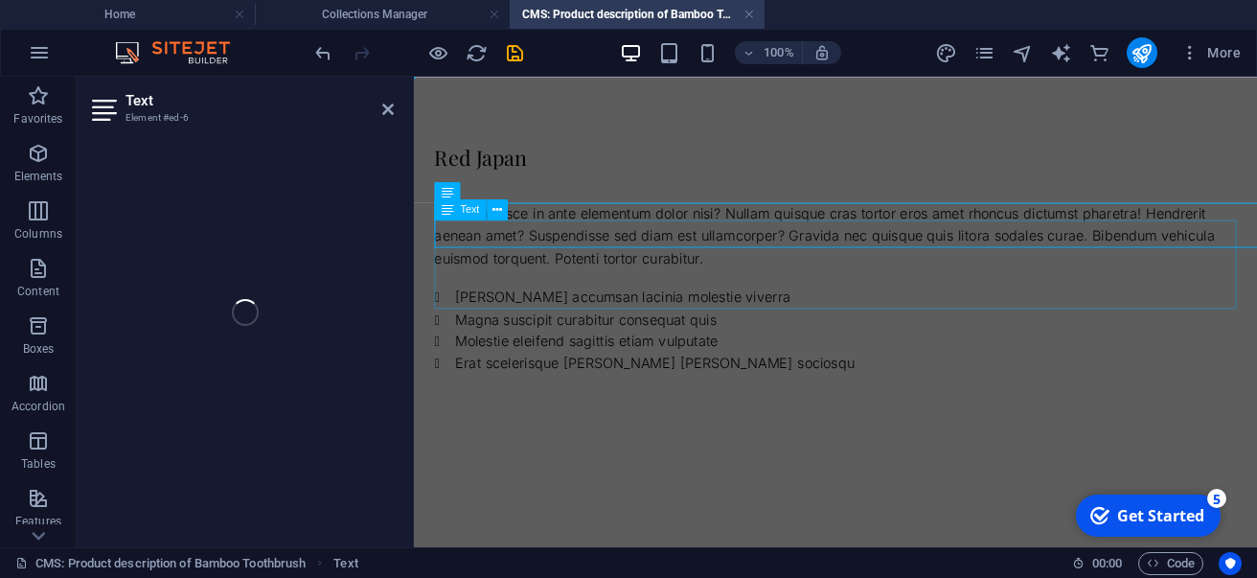
click at [439, 243] on div "Pharetra fusce in ante elementum dolor nisi? Nullam quisque cras tortor eros am…" at bounding box center [882, 254] width 891 height 74
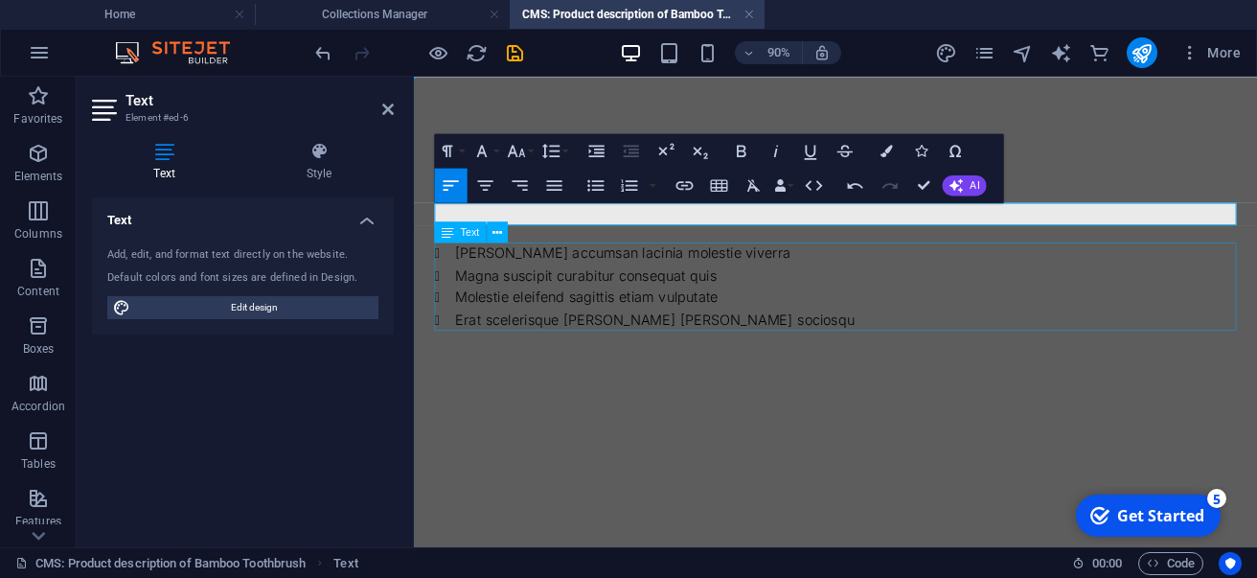
click at [481, 270] on div "Mattis accumsan lacinia molestie viverra Magna suscipit curabitur consequat qui…" at bounding box center [882, 310] width 891 height 98
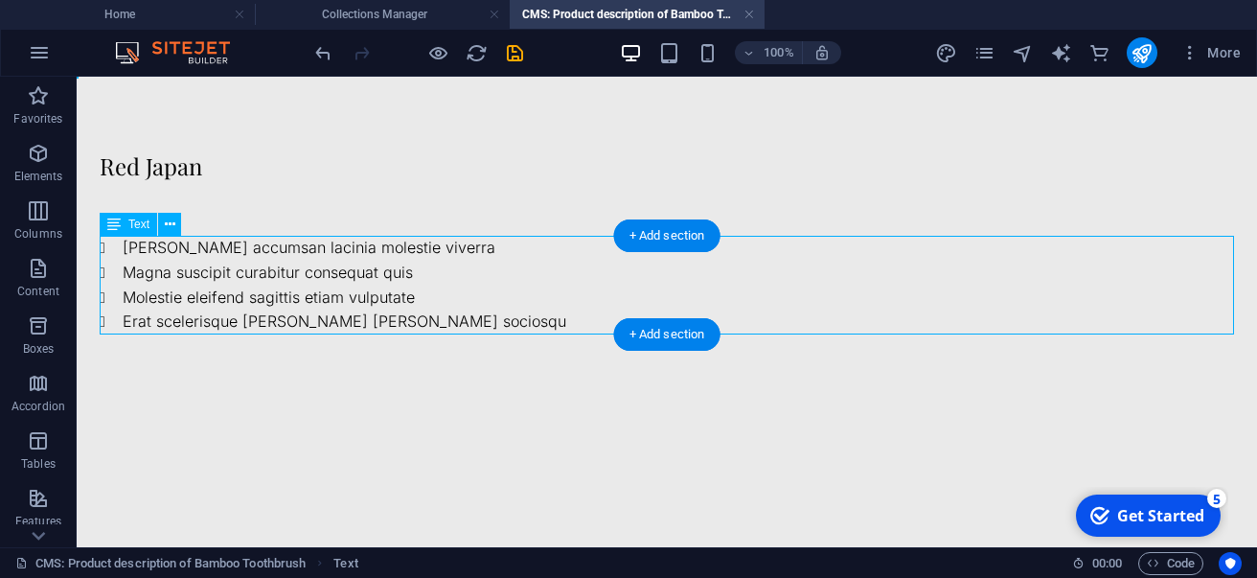
click at [146, 239] on div "Mattis accumsan lacinia molestie viverra Magna suscipit curabitur consequat qui…" at bounding box center [667, 285] width 1135 height 98
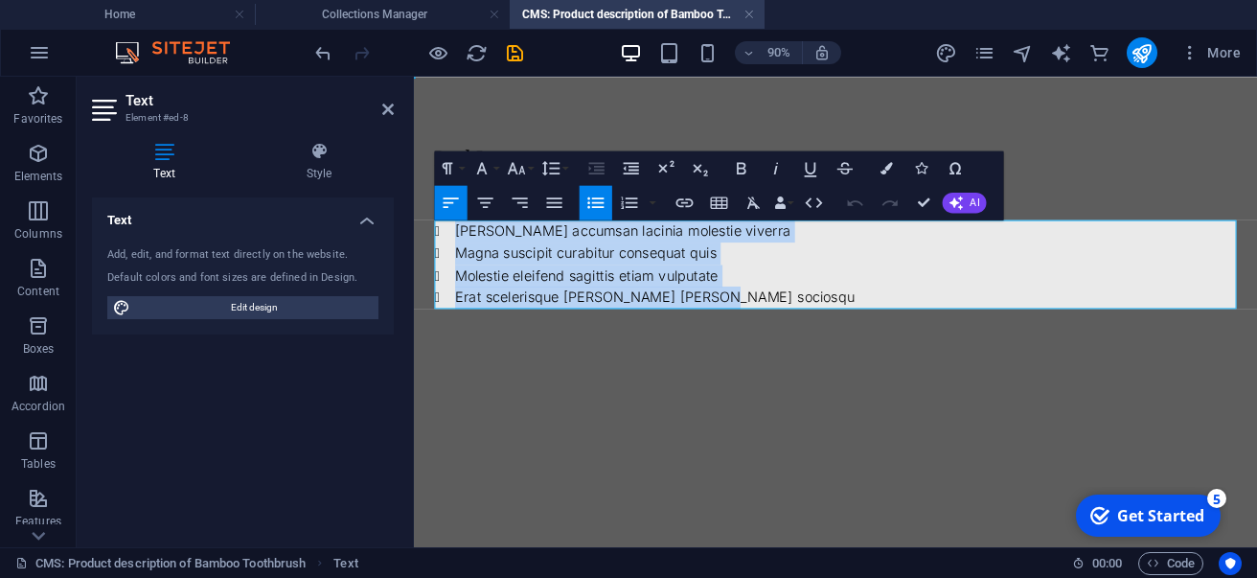
drag, startPoint x: 461, startPoint y: 244, endPoint x: 989, endPoint y: 355, distance: 539.5
click at [989, 355] on div "Red Japan Mattis accumsan lacinia molestie viverra Magna suscipit curabitur con…" at bounding box center [882, 244] width 937 height 334
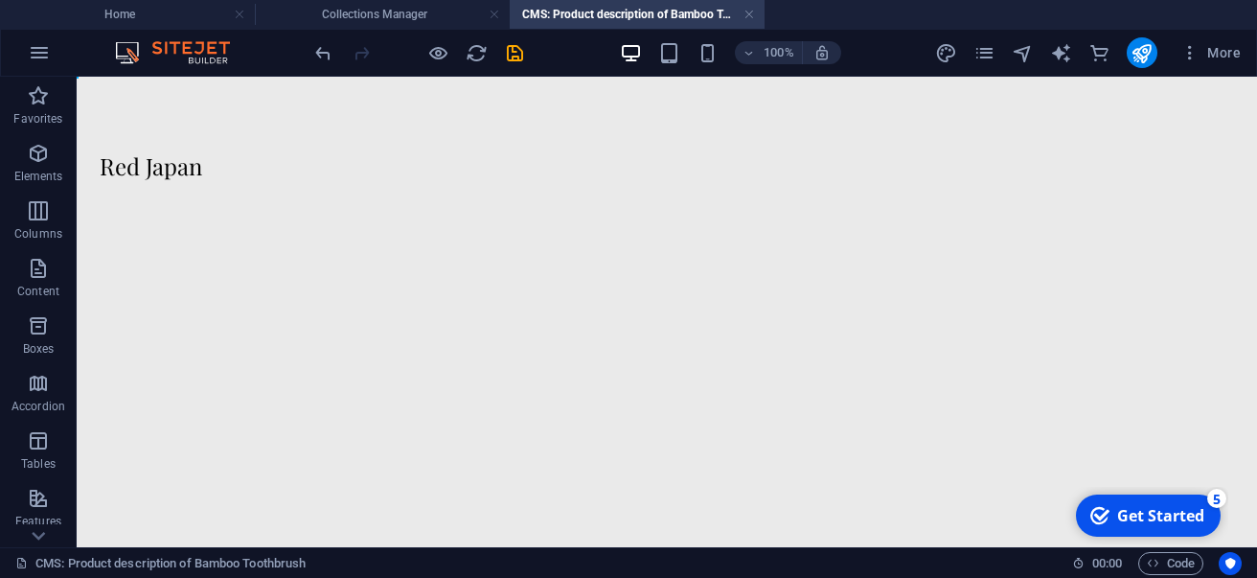
click at [501, 57] on div at bounding box center [418, 52] width 215 height 31
click at [513, 57] on icon "save" at bounding box center [515, 53] width 22 height 22
type input "red-japan"
click at [754, 11] on link at bounding box center [749, 15] width 11 height 18
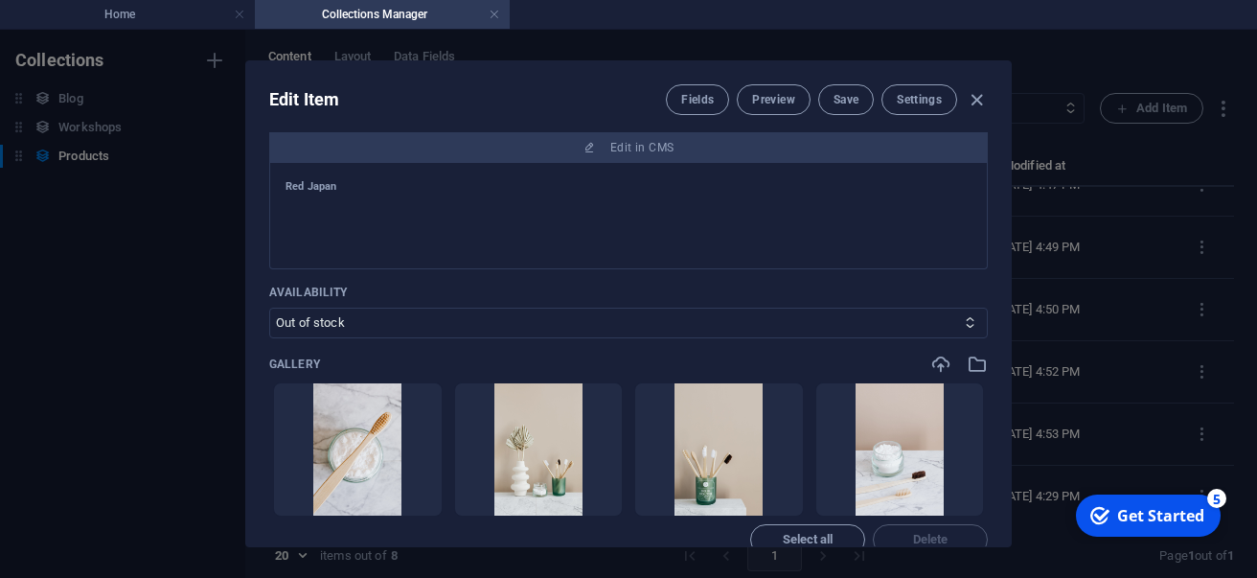
scroll to position [620, 0]
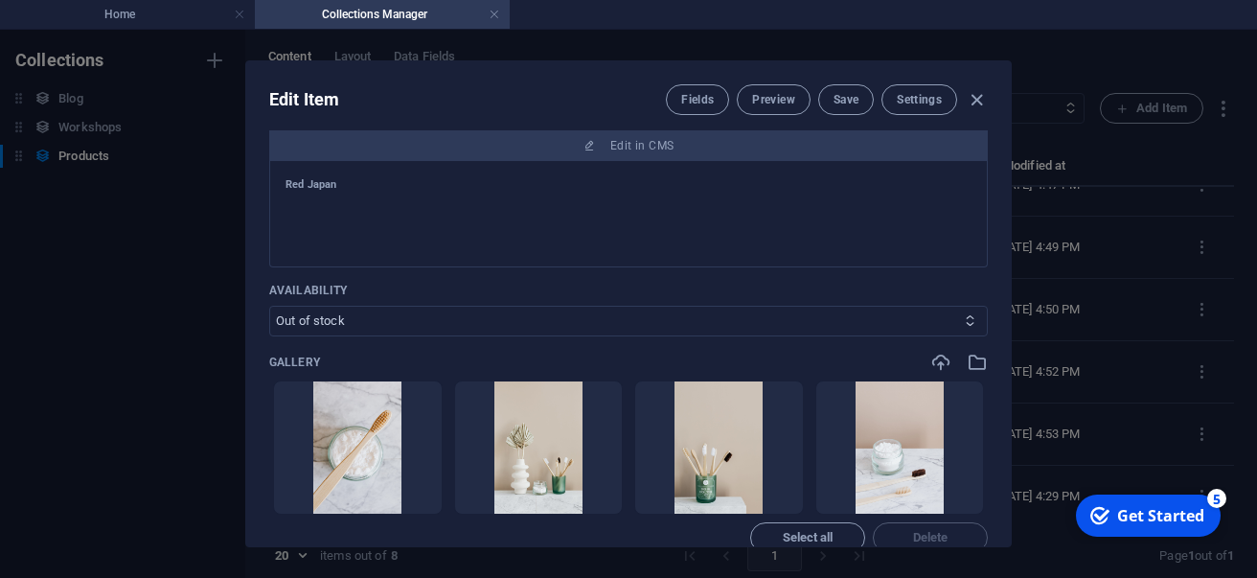
click at [269, 306] on select "In stock Out of stock" at bounding box center [628, 321] width 719 height 31
select select "In stock"
click option "In stock" at bounding box center [0, 0] width 0 height 0
drag, startPoint x: 424, startPoint y: 327, endPoint x: 383, endPoint y: 495, distance: 173.6
click at [383, 495] on div "Name Red Japan ​ Slug www.example.com/products-item/ red-japan ​ Product image …" at bounding box center [628, 93] width 719 height 1135
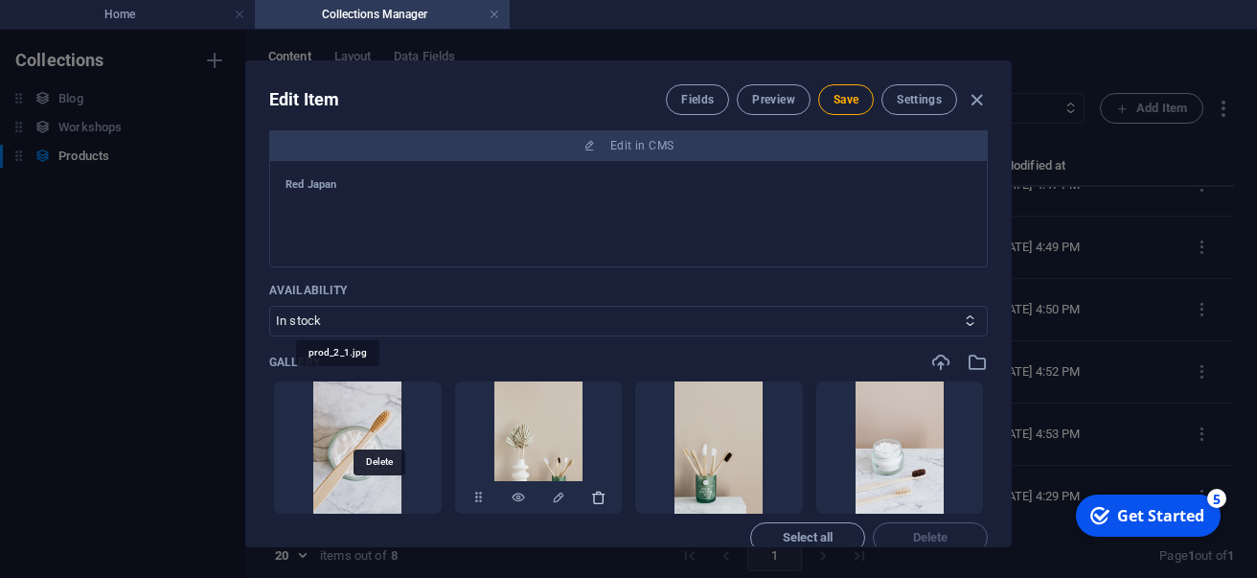
click at [410, 495] on icon "button" at bounding box center [417, 497] width 15 height 15
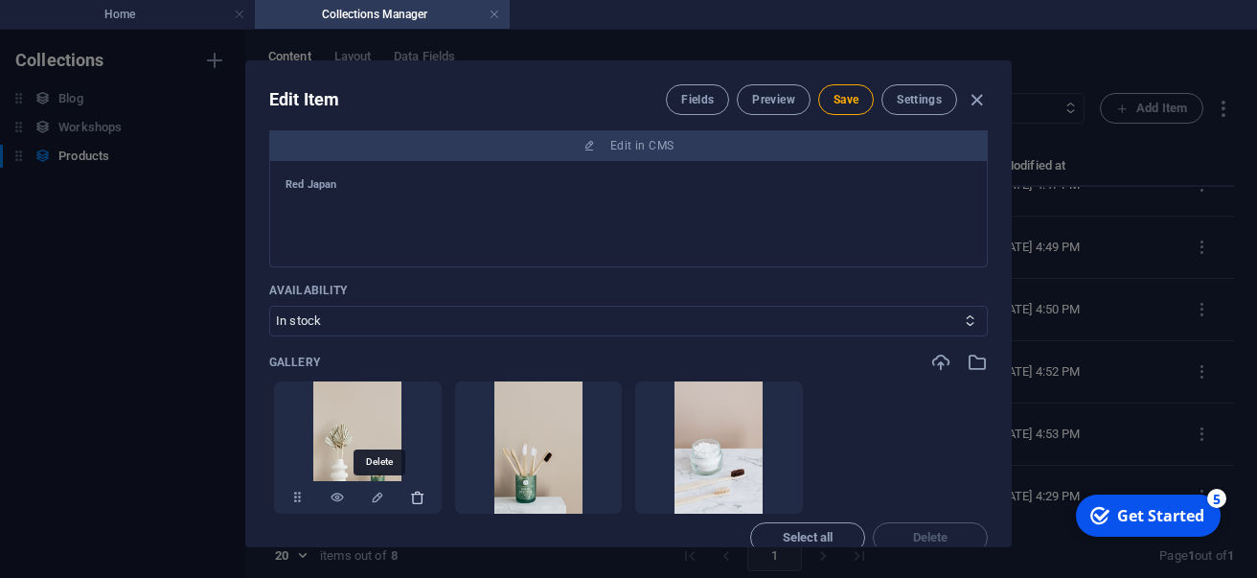
click at [410, 495] on icon "button" at bounding box center [417, 497] width 15 height 15
click at [591, 495] on icon "button" at bounding box center [598, 497] width 15 height 15
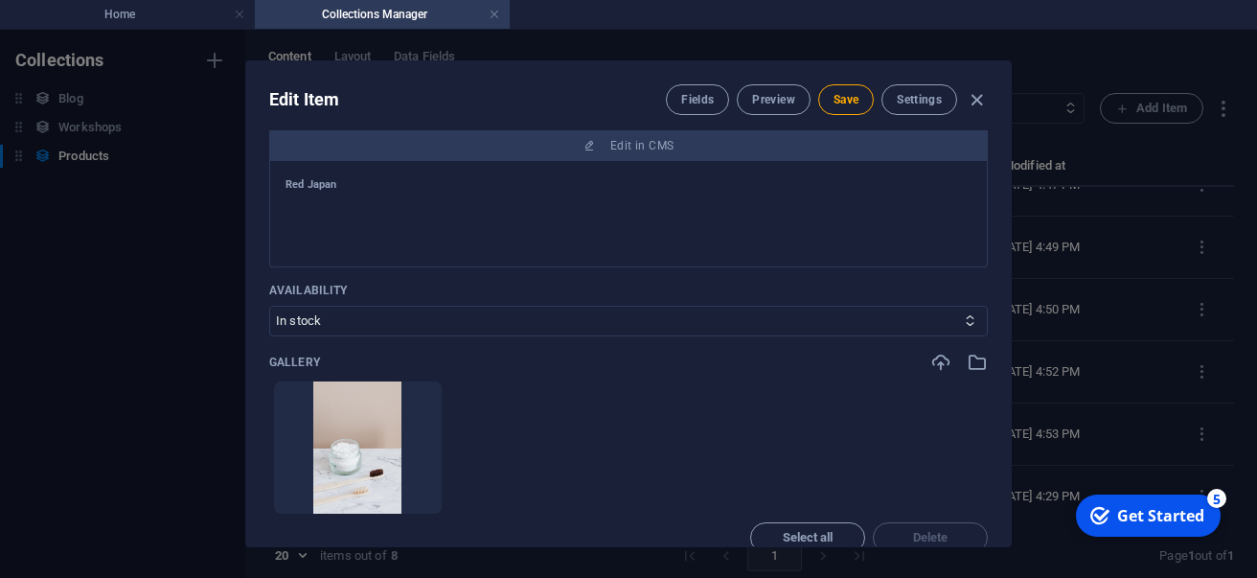
click at [410, 495] on icon "button" at bounding box center [417, 497] width 15 height 15
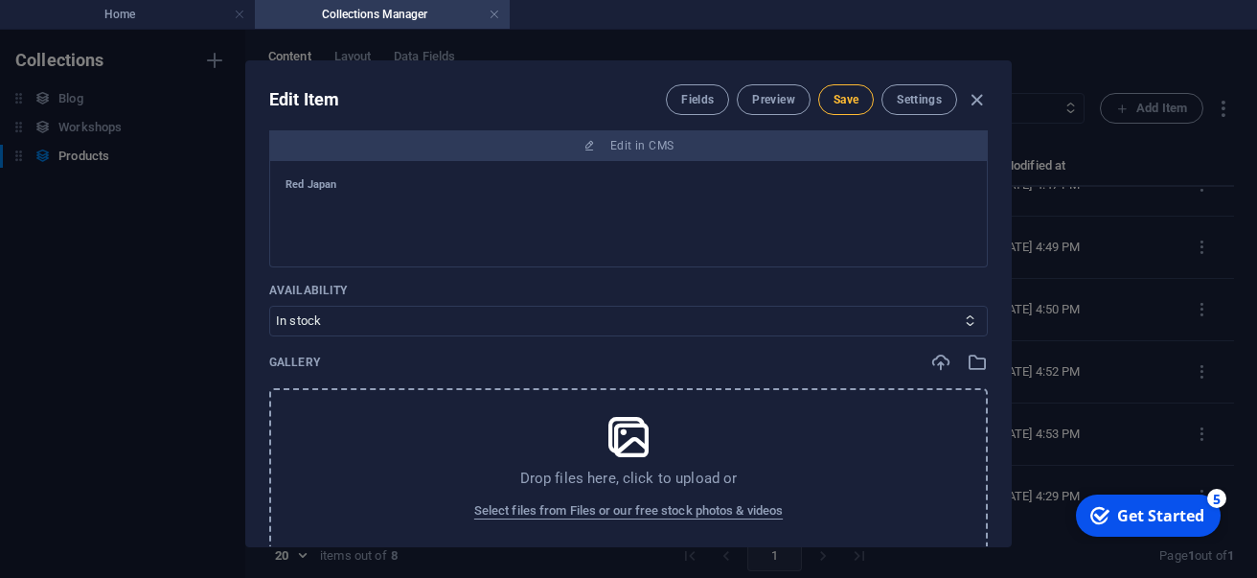
click at [844, 96] on span "Save" at bounding box center [846, 99] width 25 height 15
click at [965, 101] on div "Fields Preview Save Settings" at bounding box center [827, 99] width 322 height 31
click at [978, 101] on icon "button" at bounding box center [977, 100] width 22 height 22
type input "red-japan"
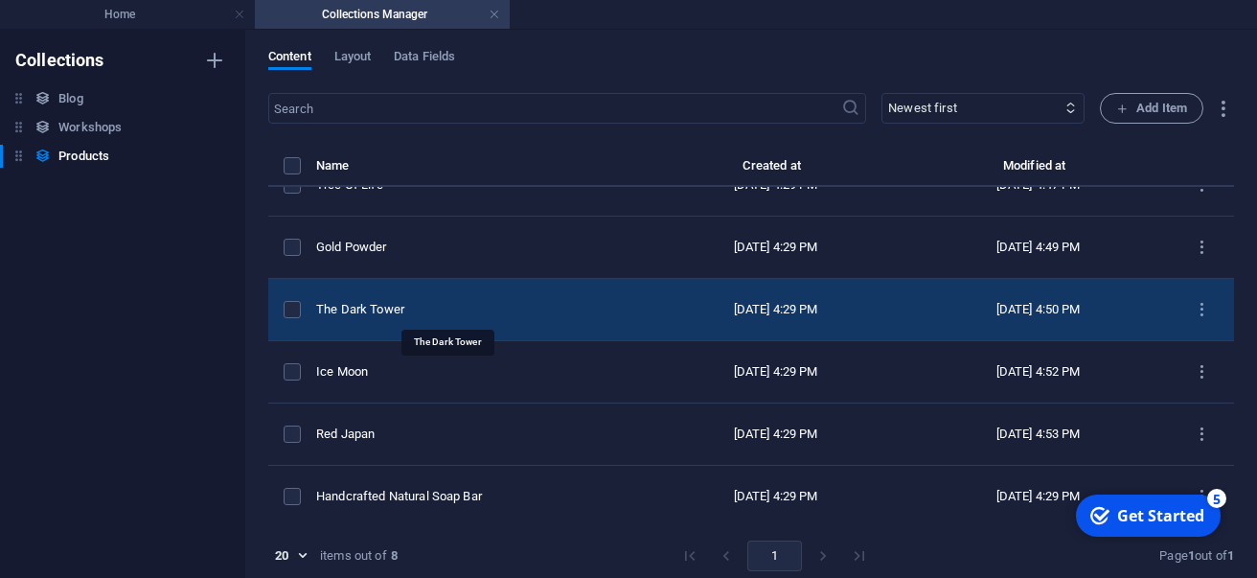
scroll to position [8, 0]
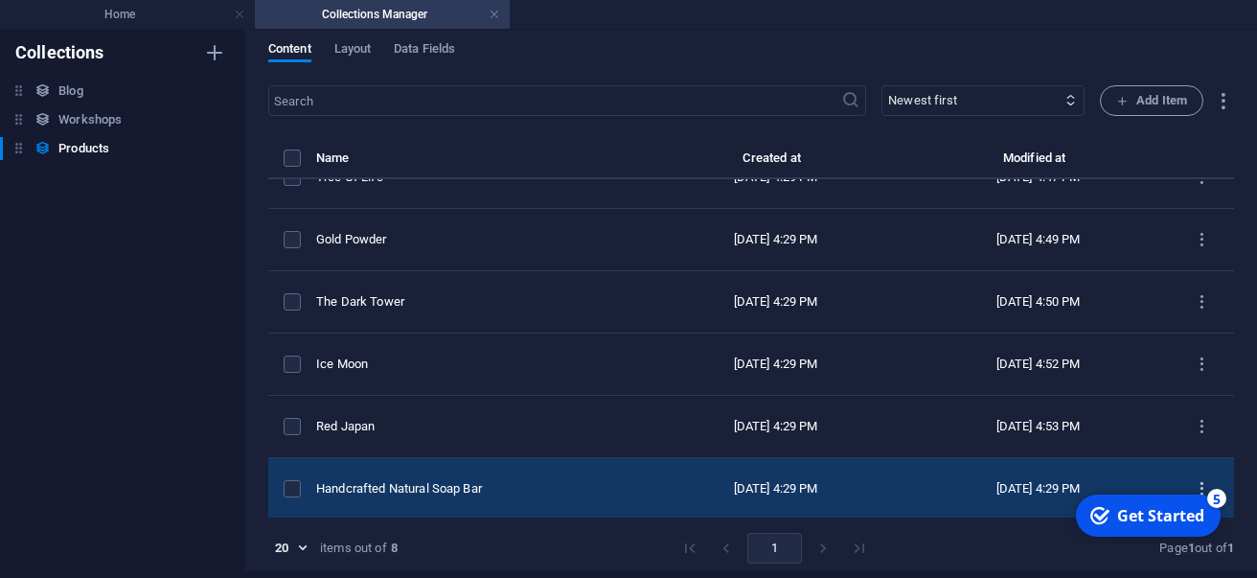
click at [1204, 483] on icon "items list" at bounding box center [1202, 489] width 18 height 18
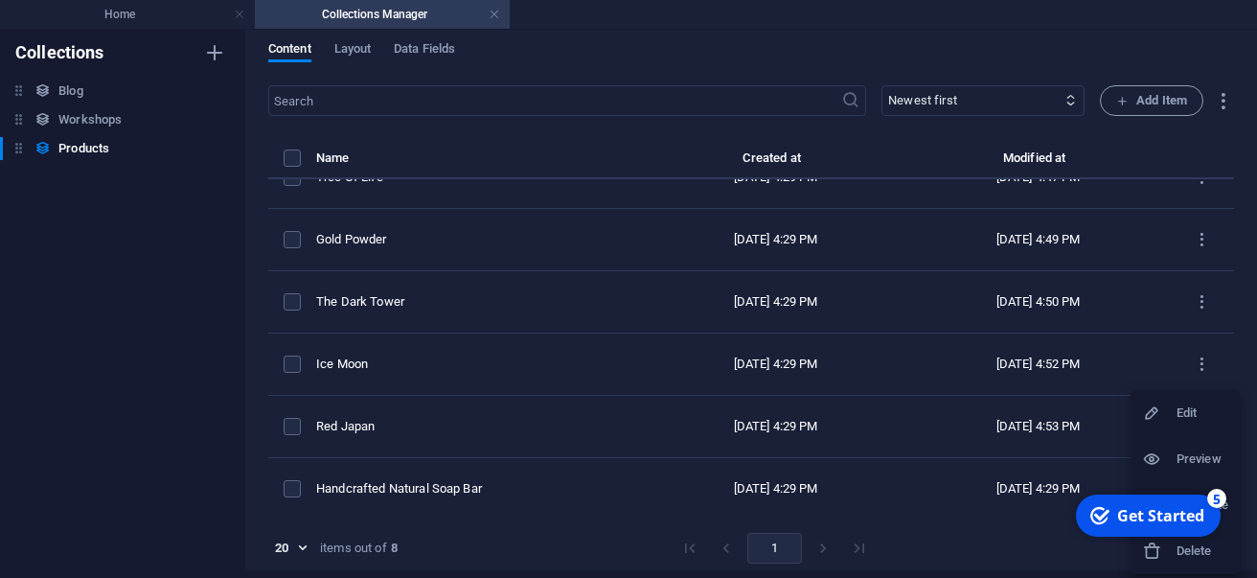
click at [1188, 408] on h6 "Edit" at bounding box center [1203, 412] width 52 height 23
select select "In stock"
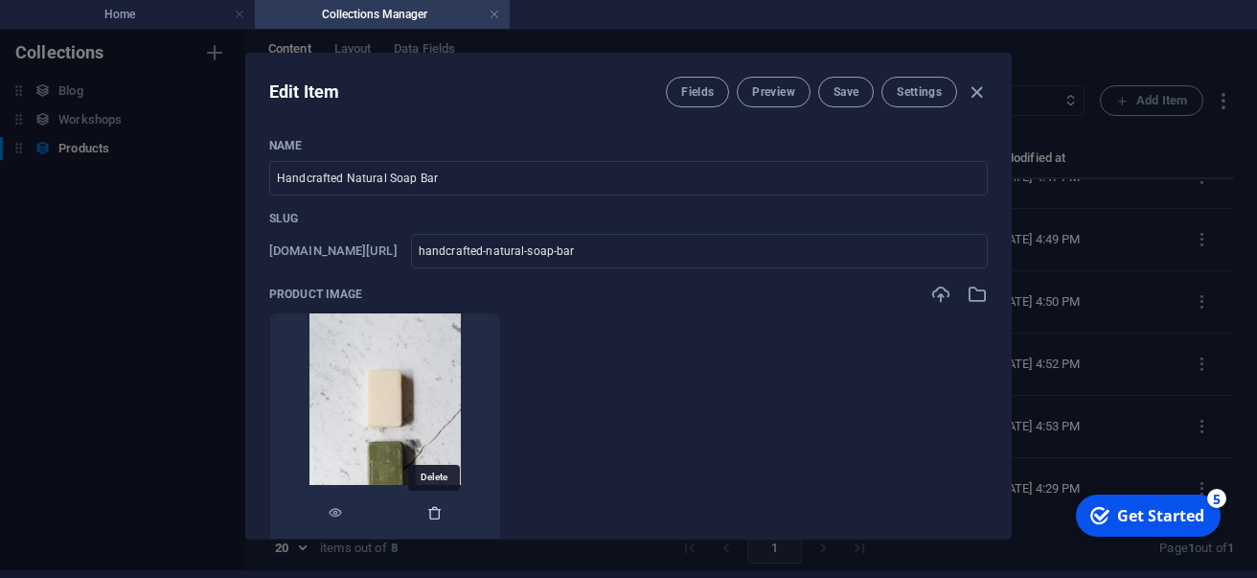
click at [440, 509] on icon "button" at bounding box center [434, 512] width 15 height 15
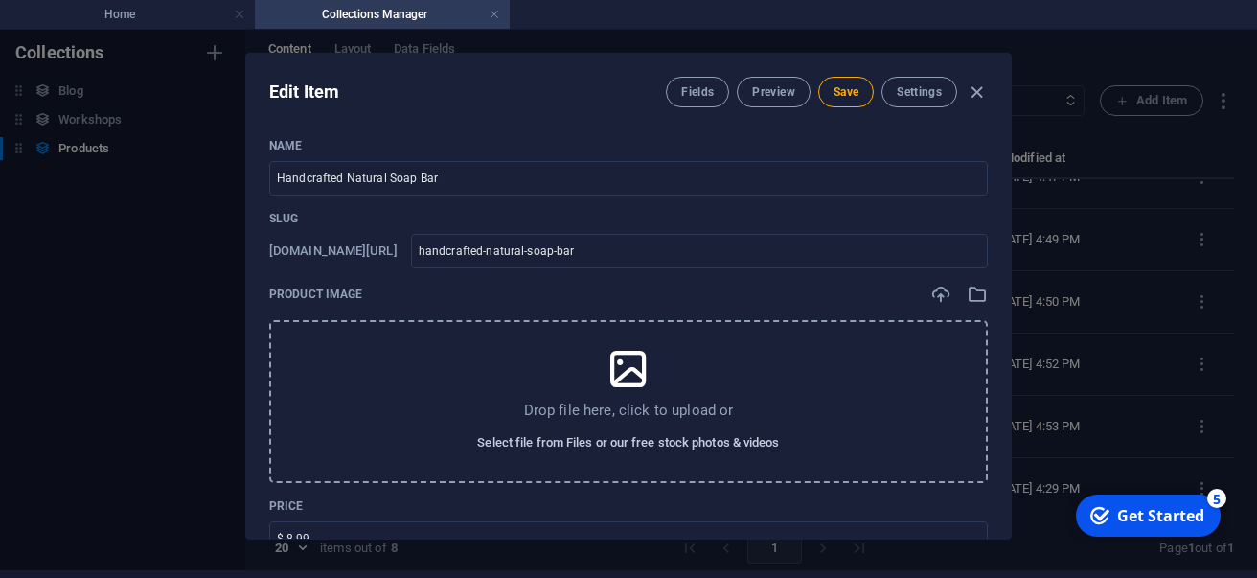
click at [572, 441] on span "Select file from Files or our free stock photos & videos" at bounding box center [628, 442] width 302 height 23
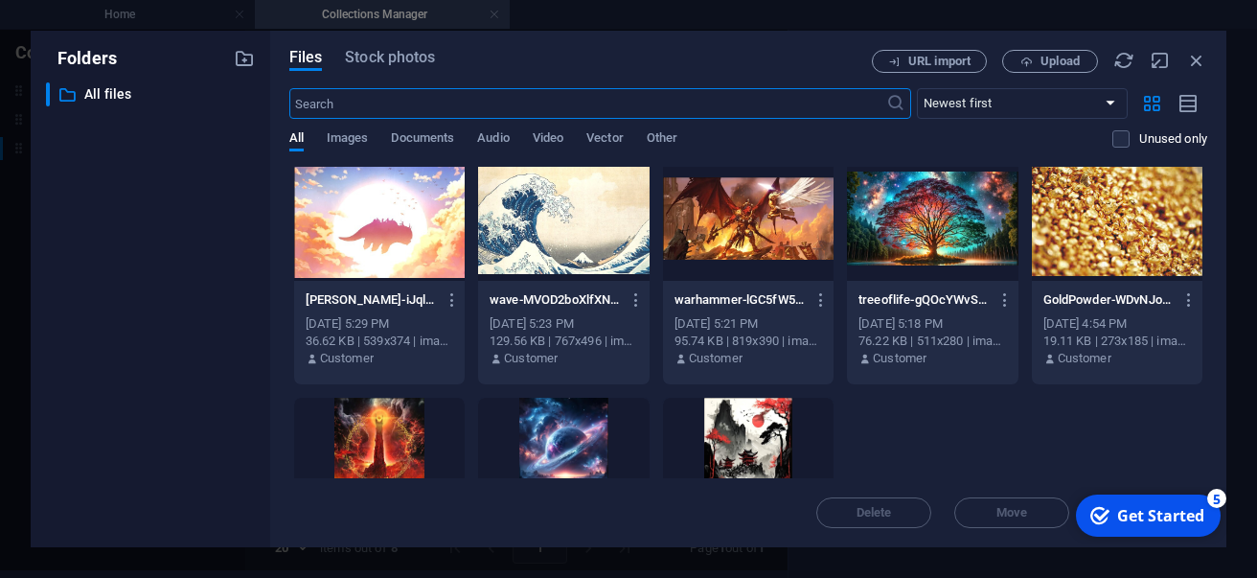
scroll to position [6, 0]
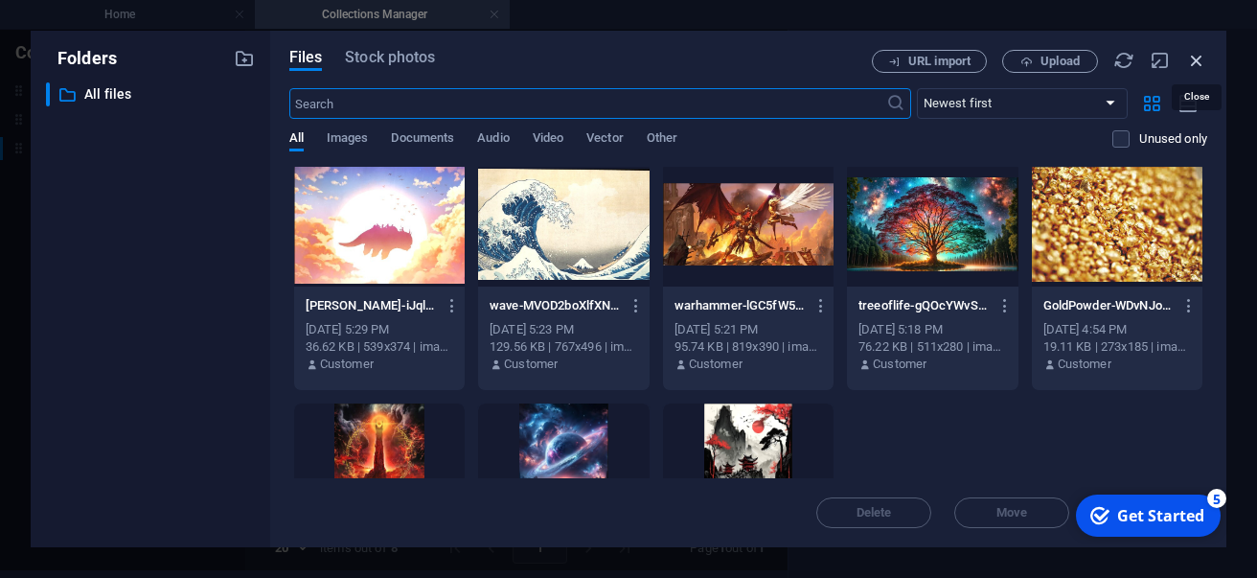
click at [1194, 59] on icon "button" at bounding box center [1196, 60] width 21 height 21
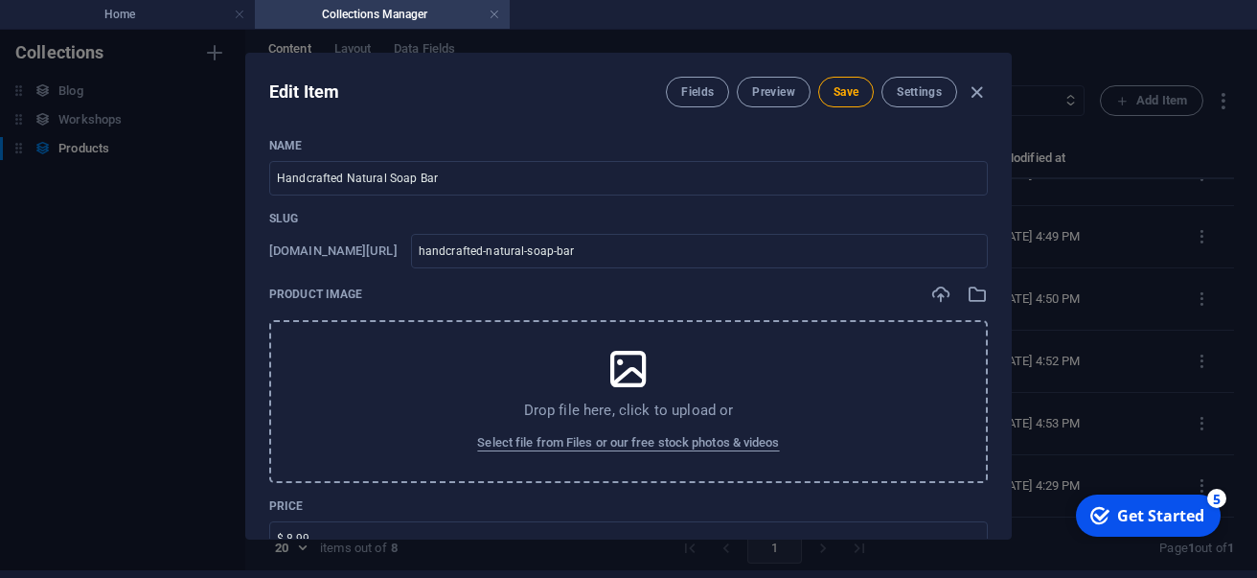
scroll to position [157, 0]
click at [972, 97] on icon "button" at bounding box center [977, 92] width 22 height 22
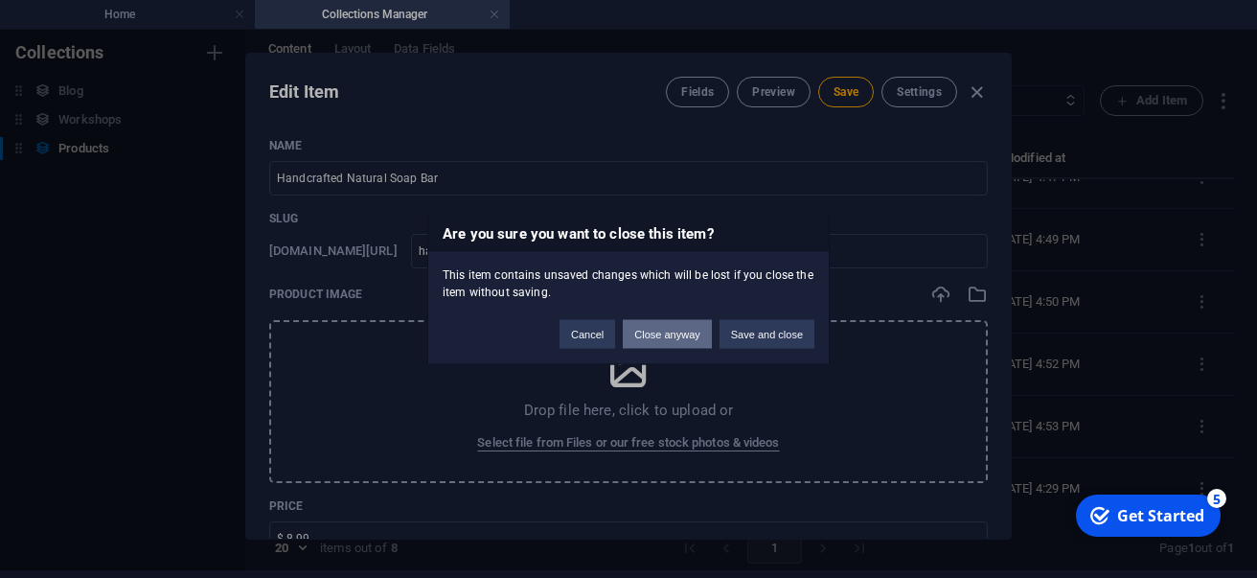
click at [669, 332] on button "Close anyway" at bounding box center [667, 333] width 88 height 29
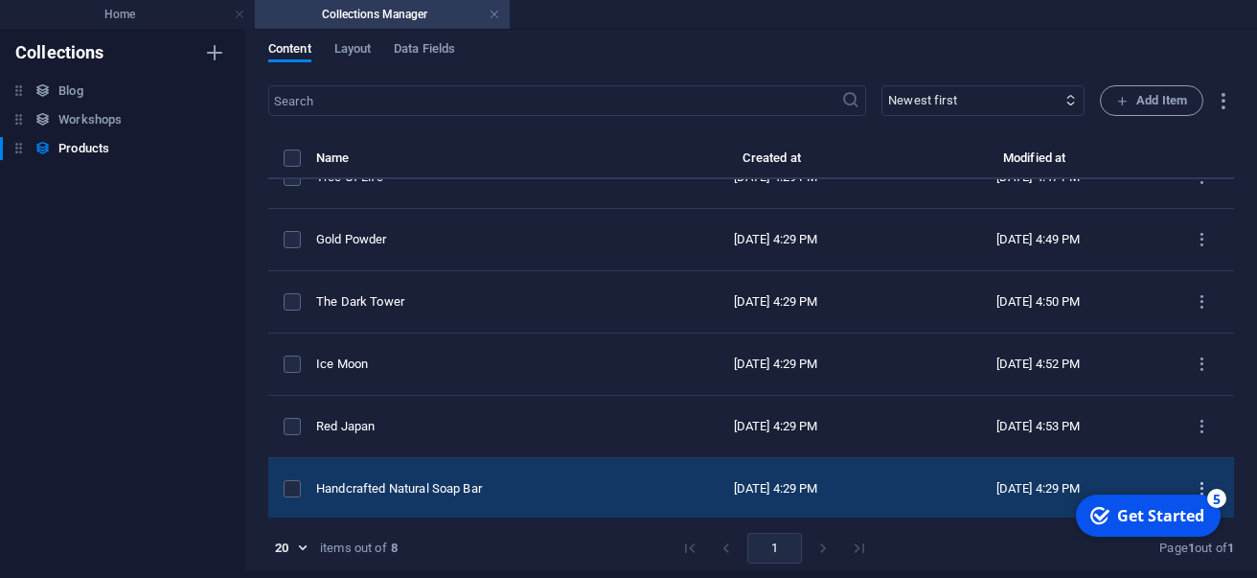
click at [1193, 483] on icon "items list" at bounding box center [1202, 489] width 18 height 18
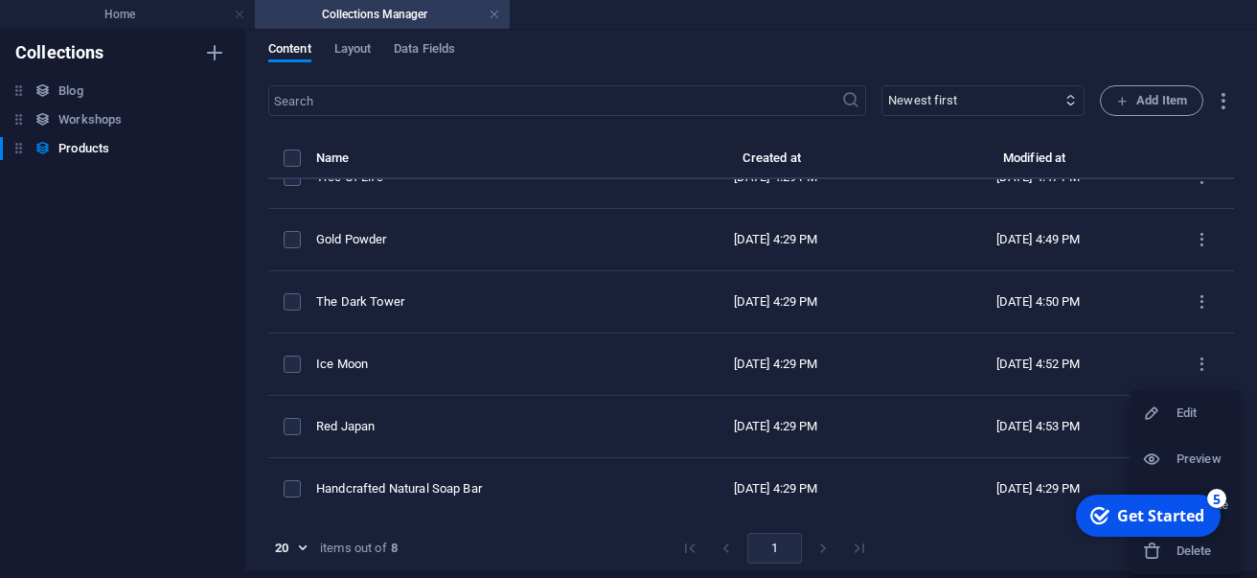
click at [1178, 553] on h6 "Delete" at bounding box center [1203, 550] width 52 height 23
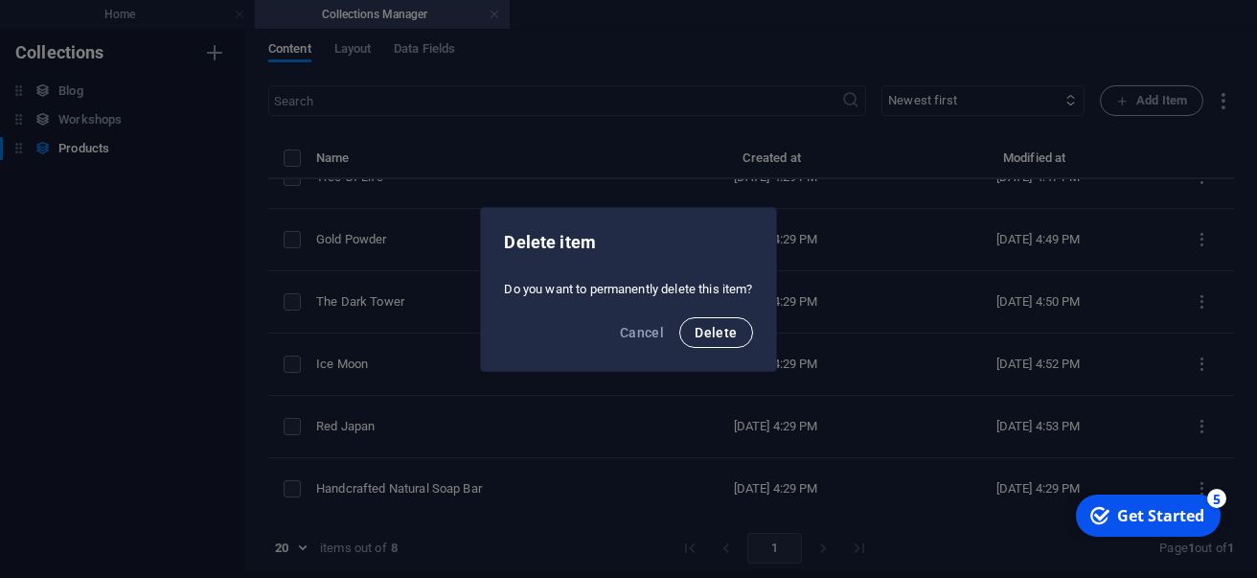
click at [719, 325] on span "Delete" at bounding box center [716, 332] width 42 height 15
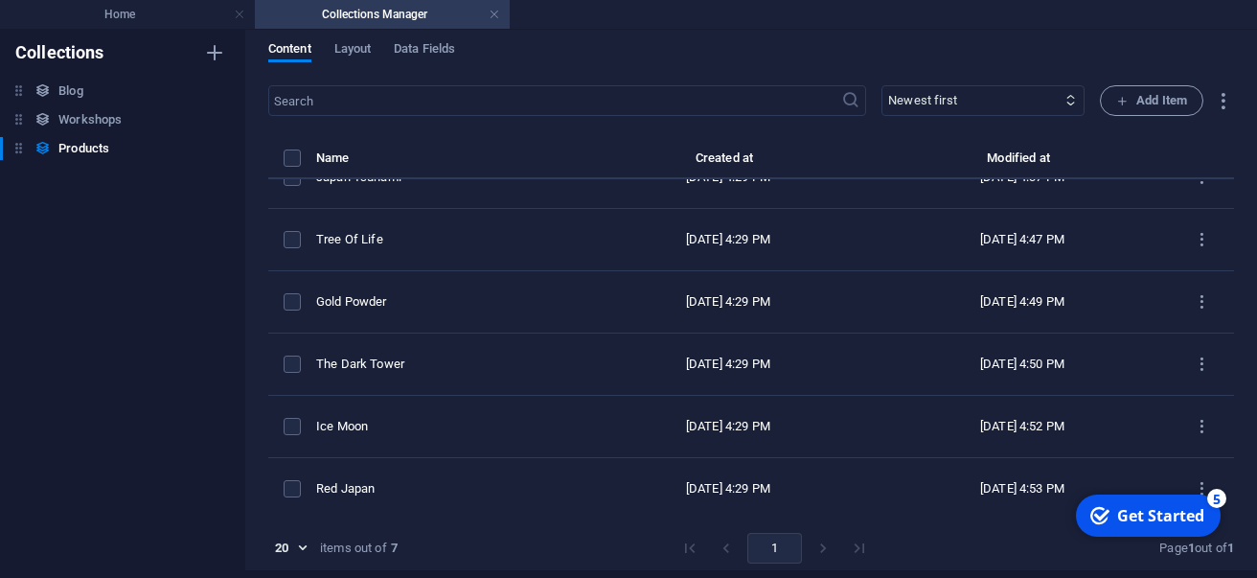
scroll to position [95, 0]
click at [497, 10] on link at bounding box center [494, 15] width 11 height 18
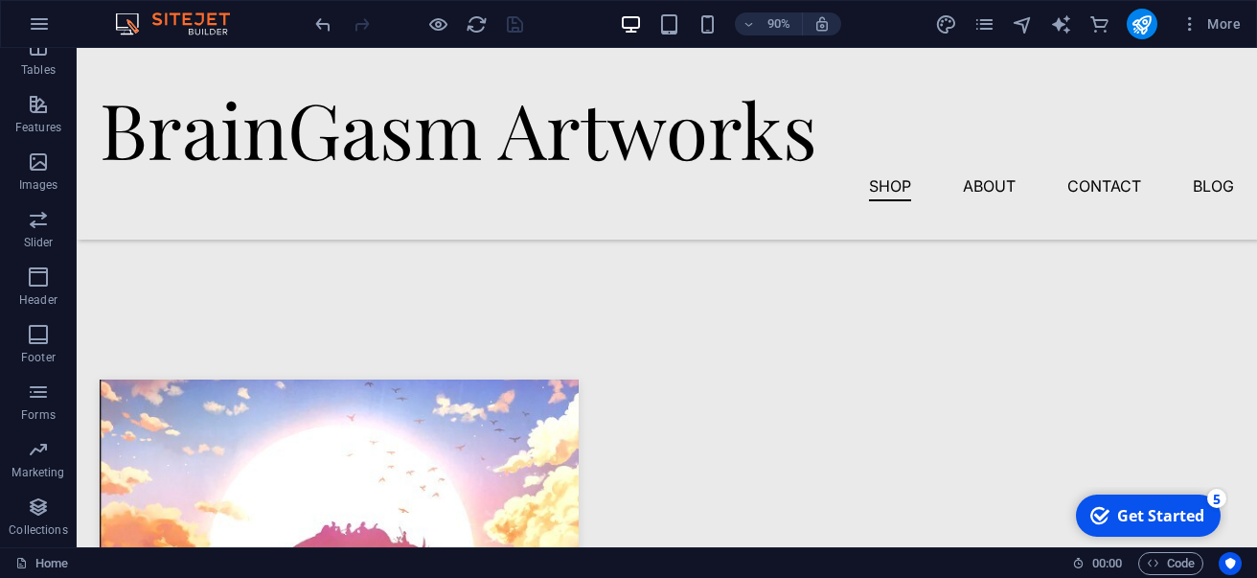
scroll to position [1287, 0]
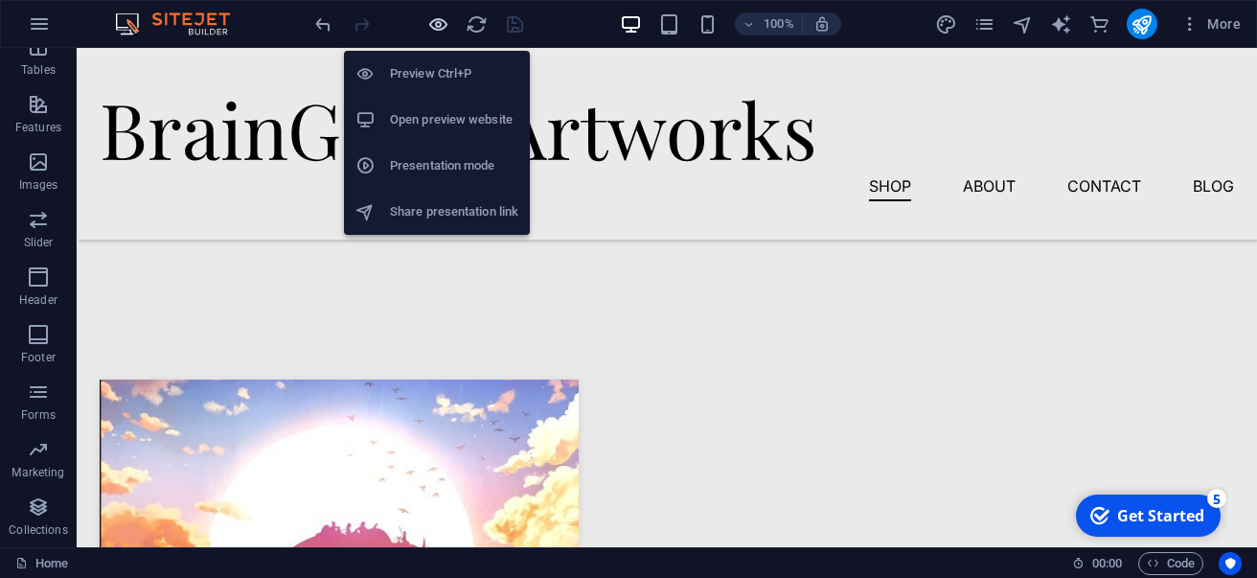
click at [444, 34] on icon "button" at bounding box center [438, 24] width 22 height 22
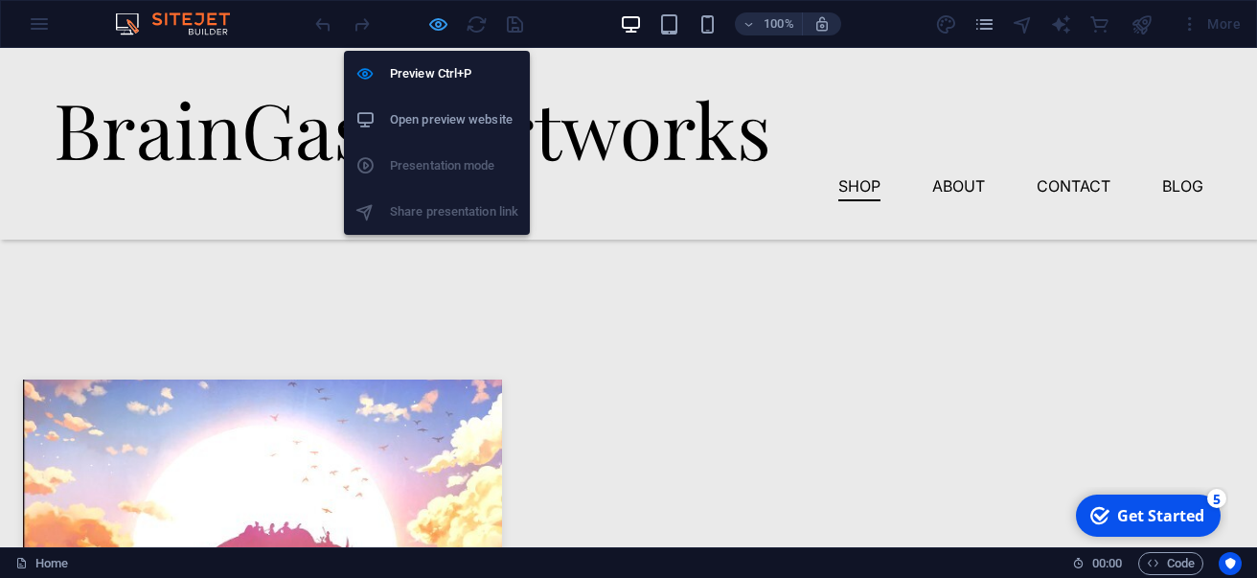
click at [438, 30] on icon "button" at bounding box center [438, 24] width 22 height 22
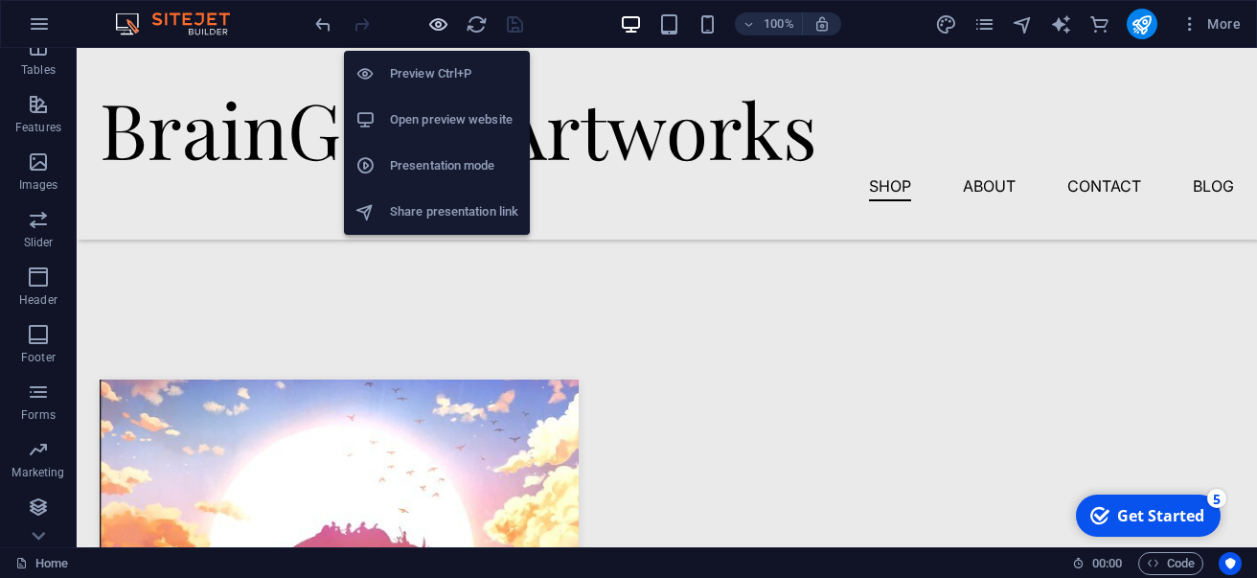
click at [438, 30] on icon "button" at bounding box center [438, 24] width 22 height 22
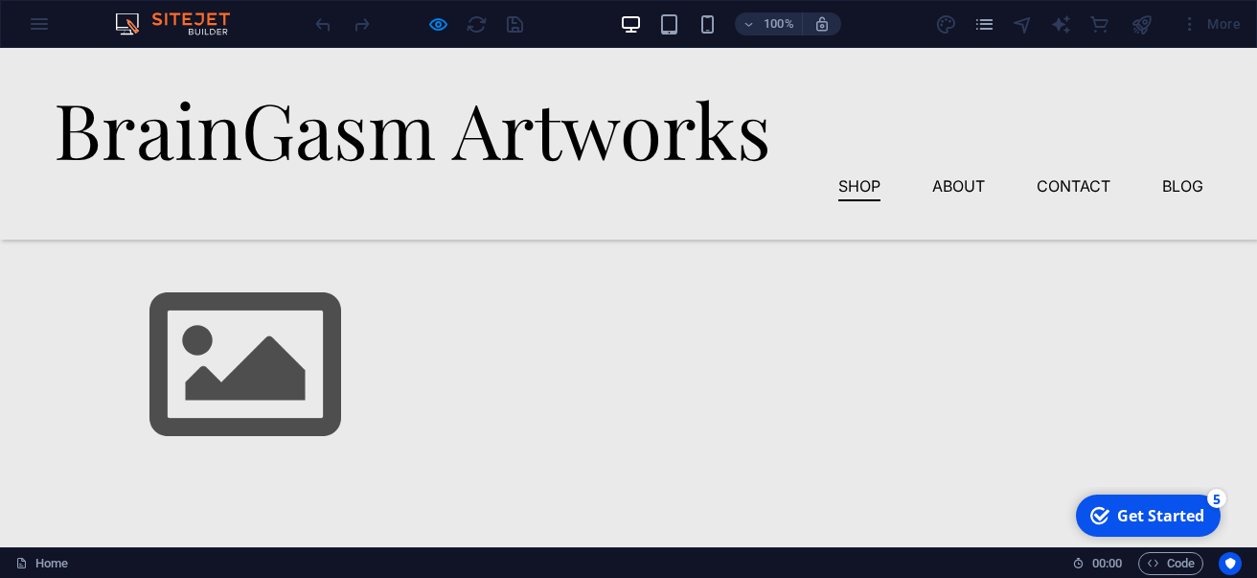
scroll to position [946, 0]
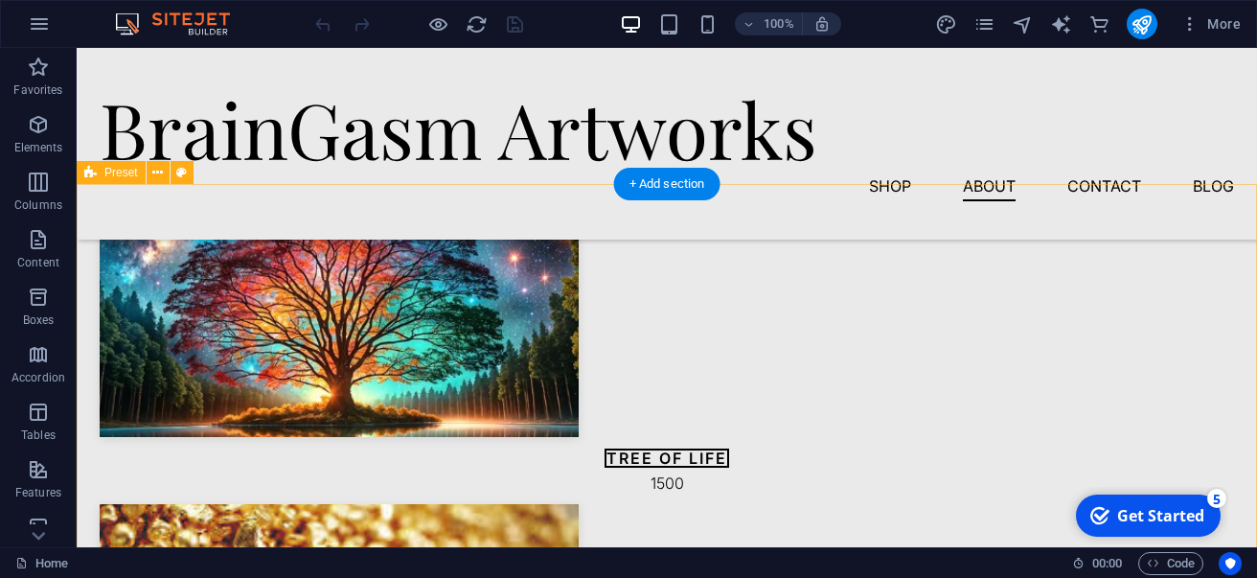
scroll to position [2229, 0]
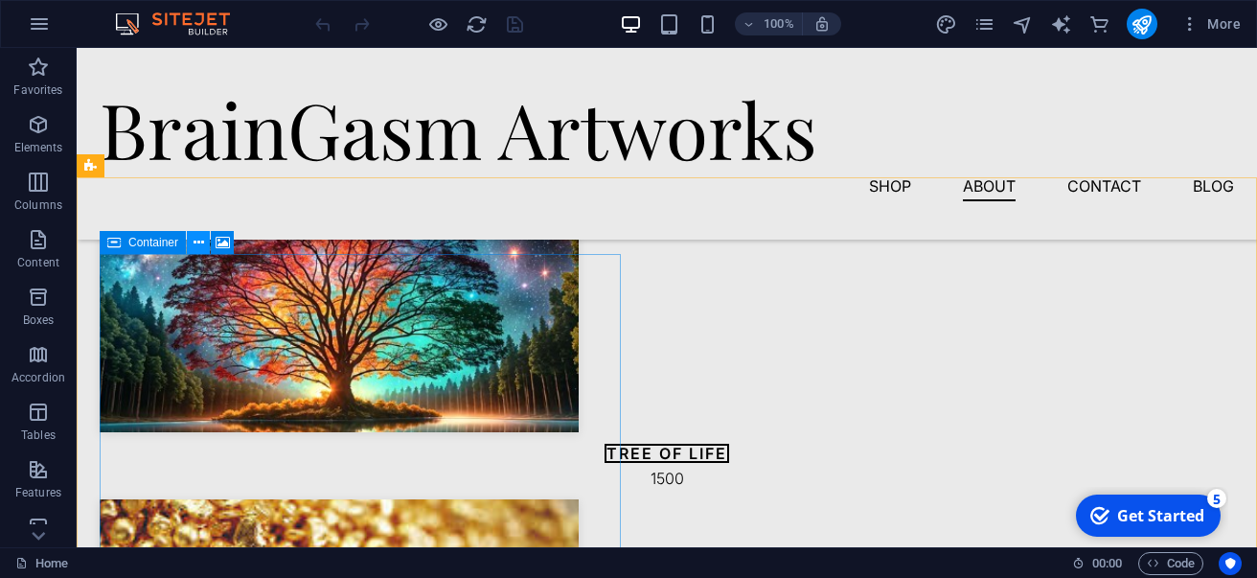
click at [195, 249] on icon at bounding box center [199, 243] width 11 height 20
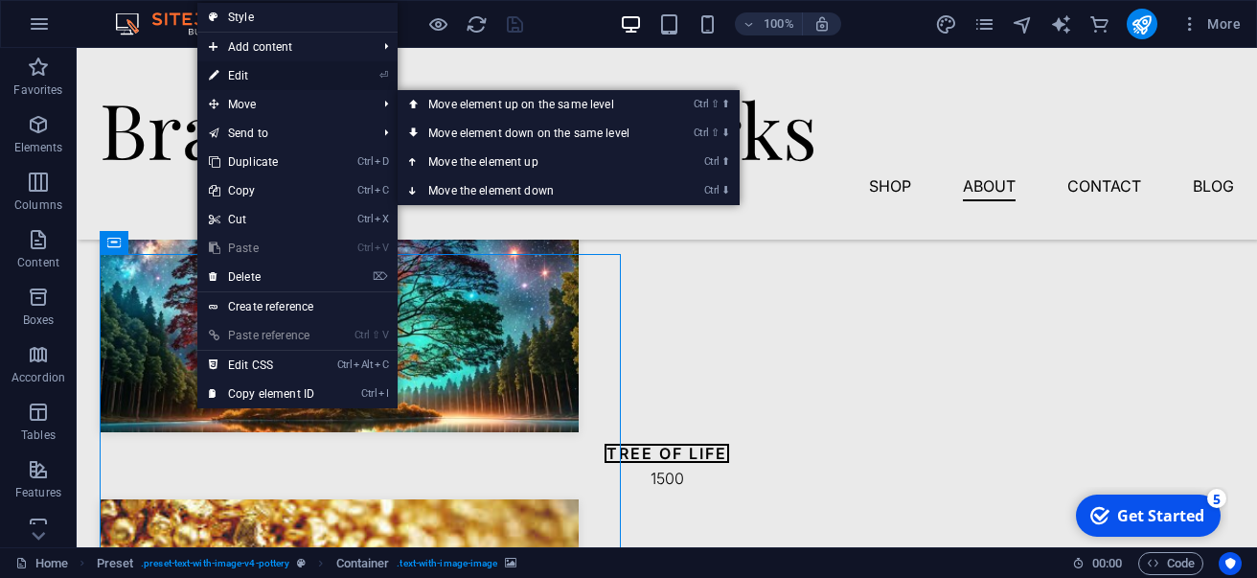
click at [276, 84] on link "⏎ Edit" at bounding box center [261, 75] width 128 height 29
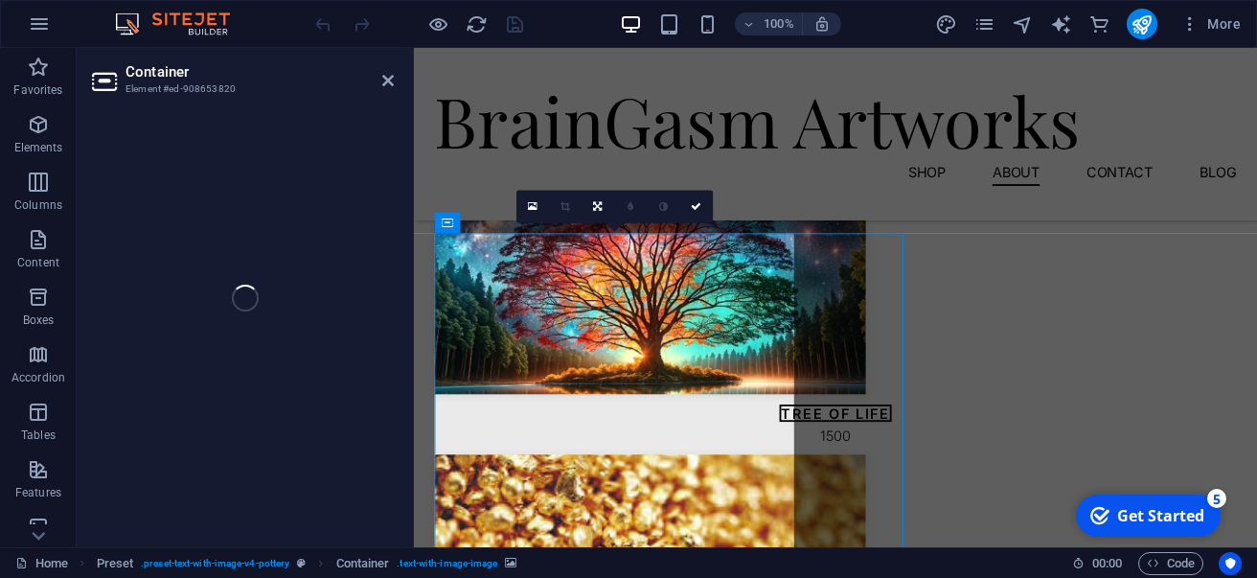
select select "px"
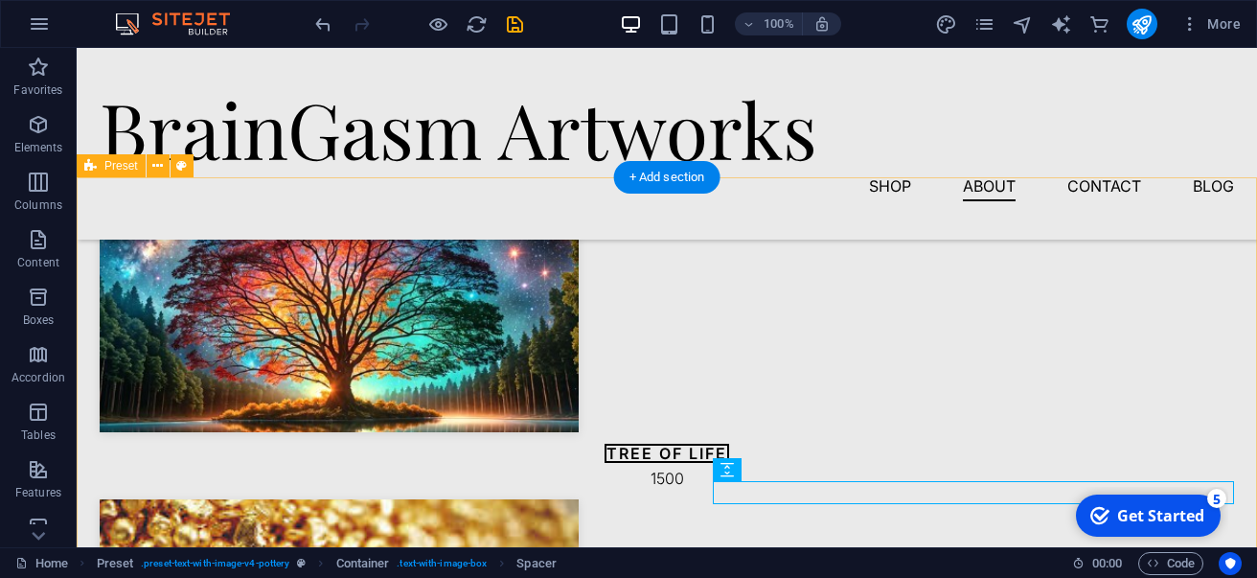
drag, startPoint x: 636, startPoint y: 532, endPoint x: 813, endPoint y: 280, distance: 307.6
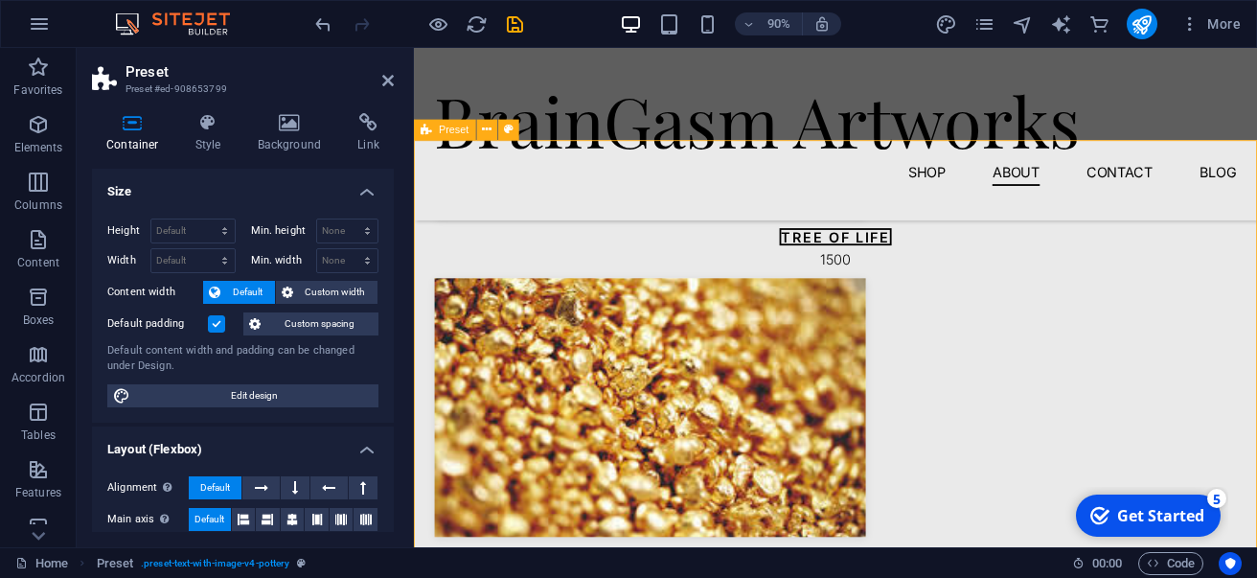
scroll to position [2434, 0]
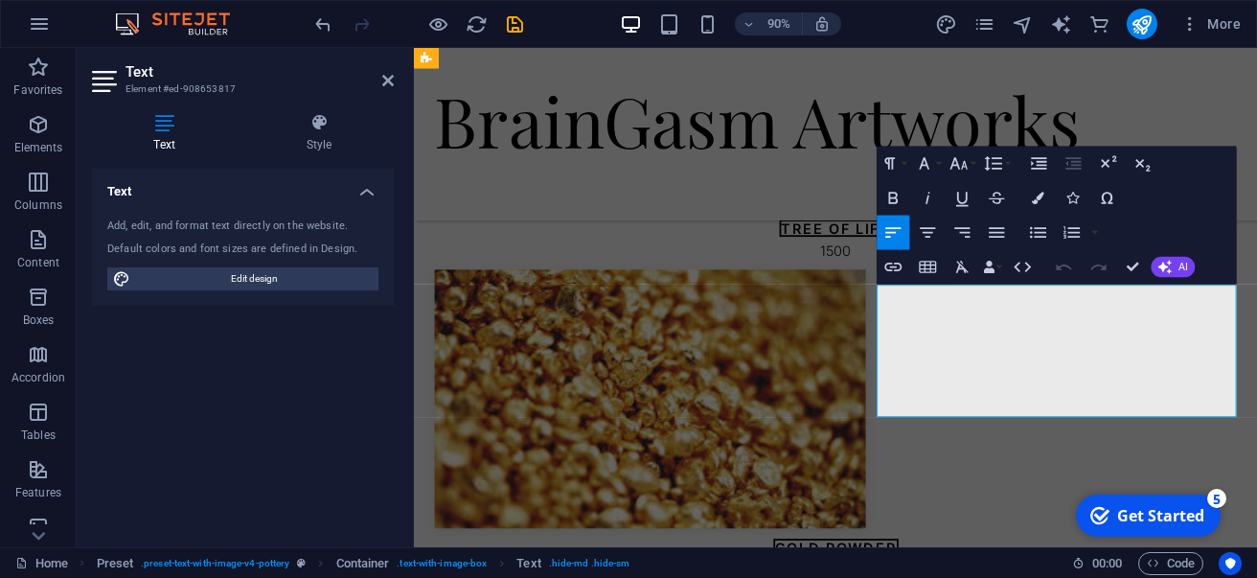
scroll to position [2495, 0]
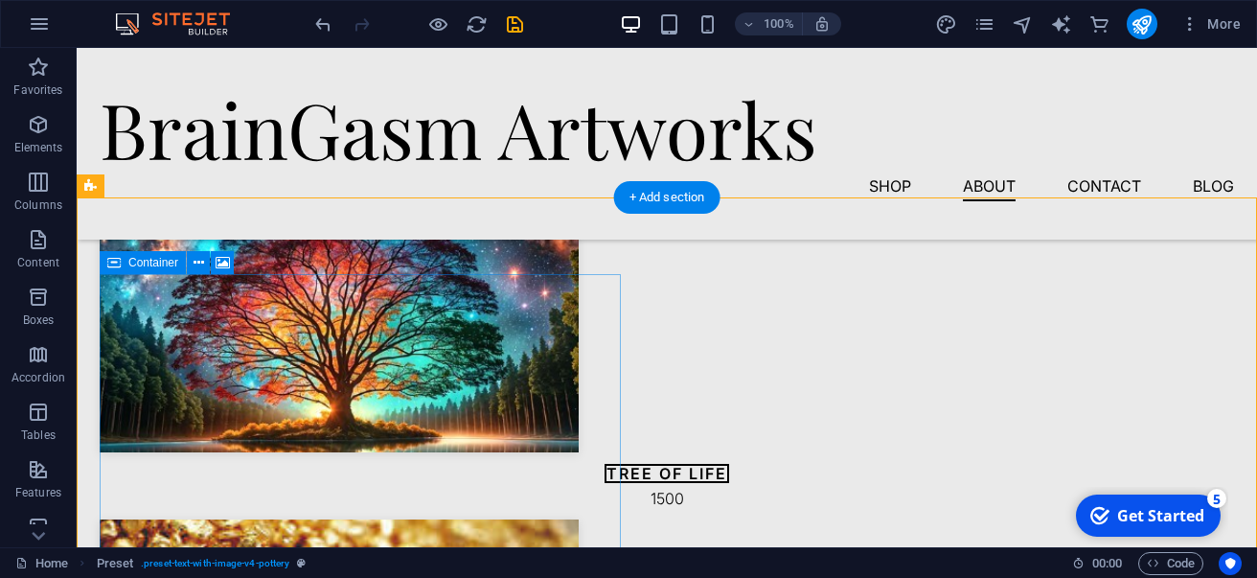
scroll to position [2207, 0]
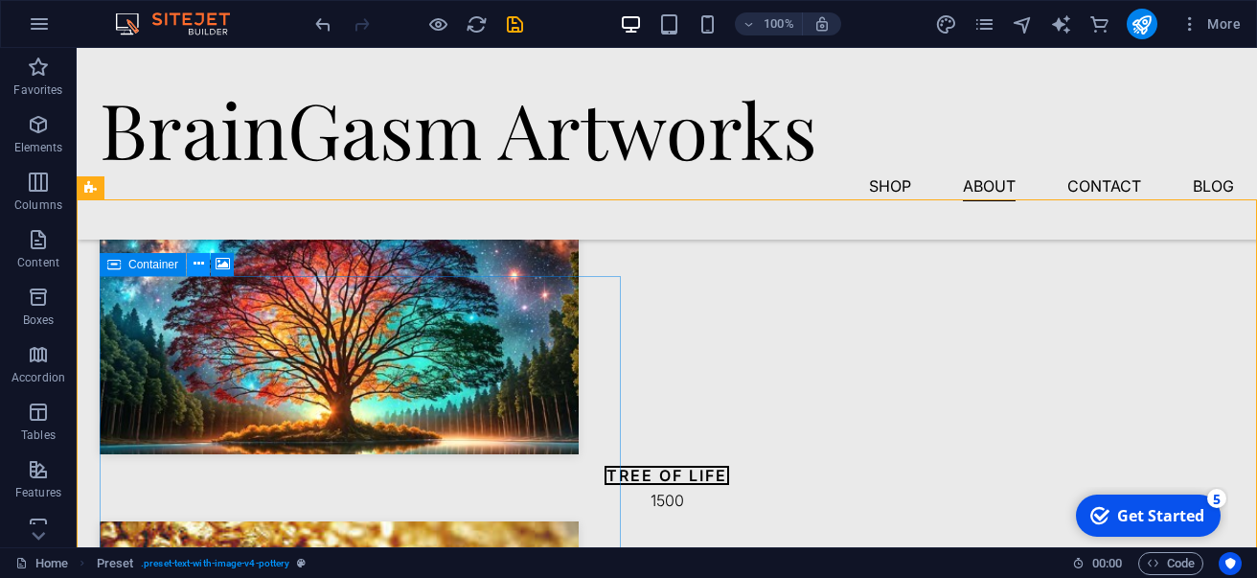
click at [195, 268] on icon at bounding box center [199, 264] width 11 height 20
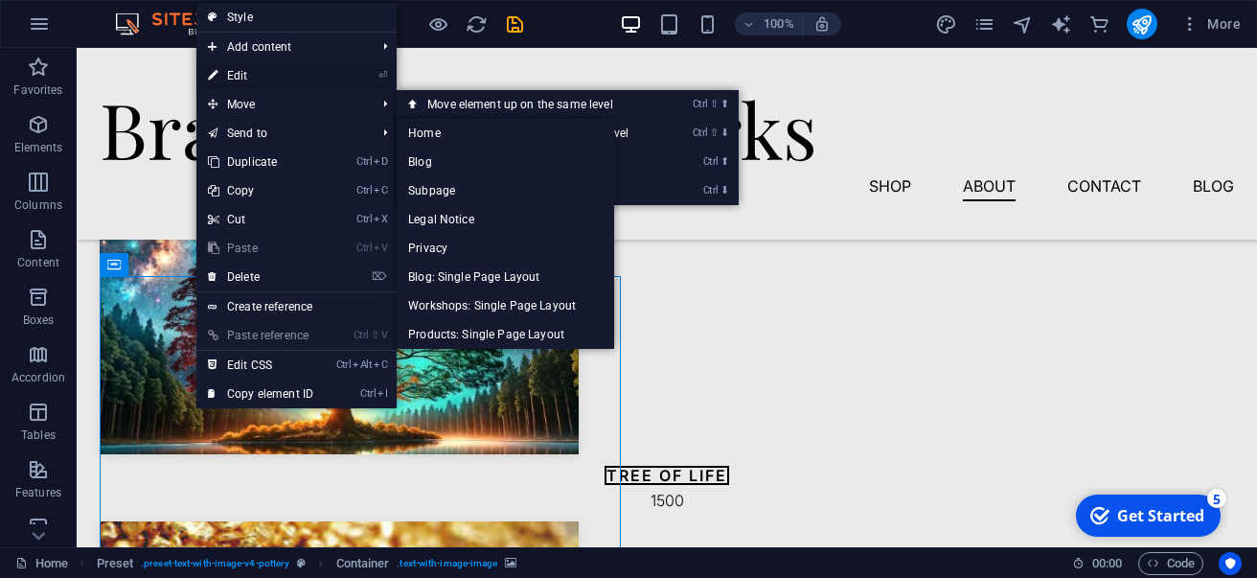
click at [264, 76] on link "⏎ Edit" at bounding box center [260, 75] width 128 height 29
select select "px"
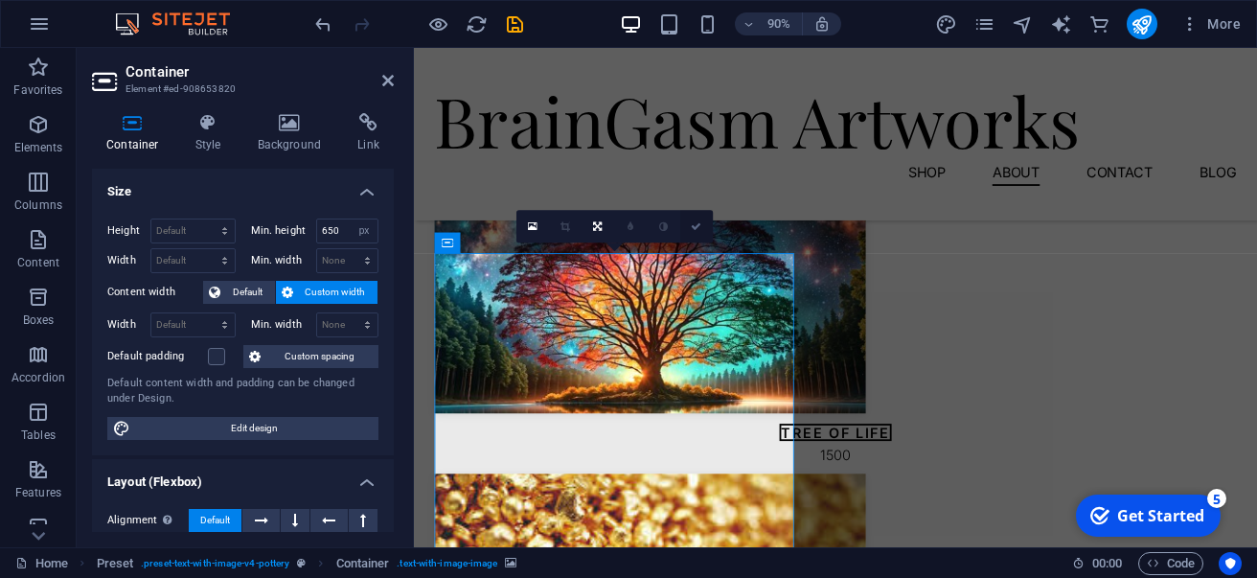
click at [698, 226] on icon at bounding box center [696, 226] width 11 height 11
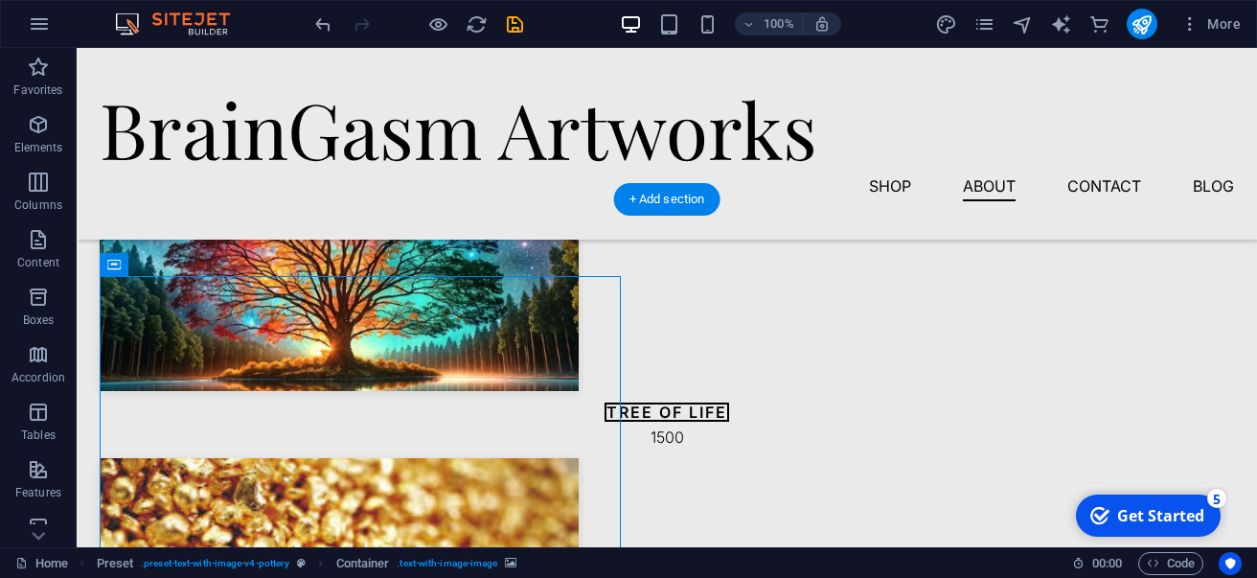
scroll to position [2281, 0]
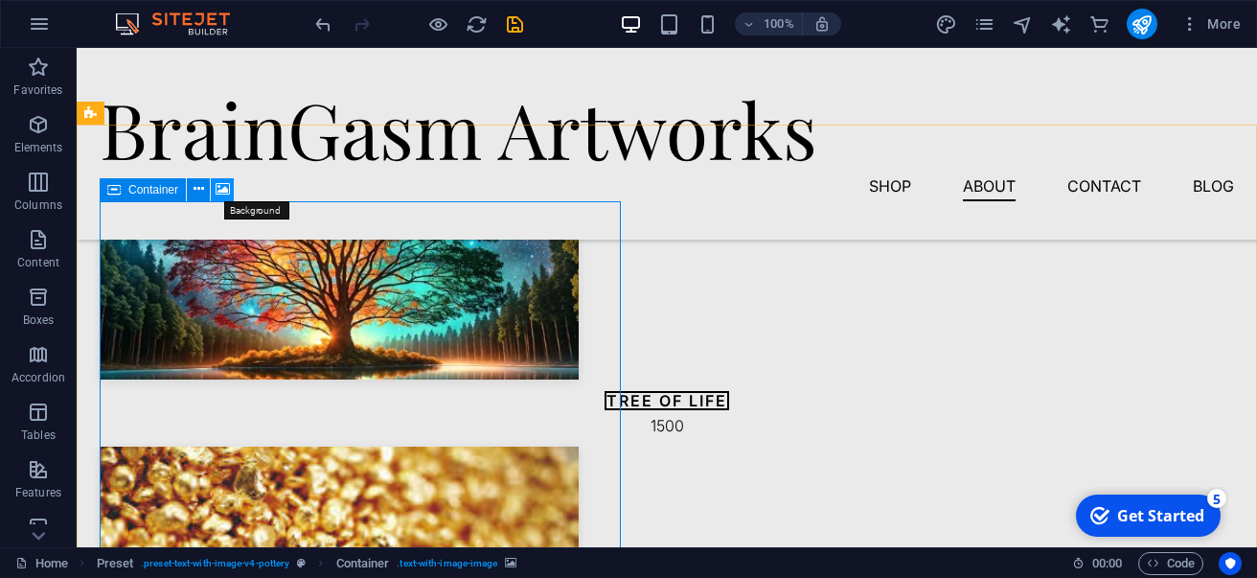
click at [218, 194] on icon at bounding box center [223, 189] width 14 height 20
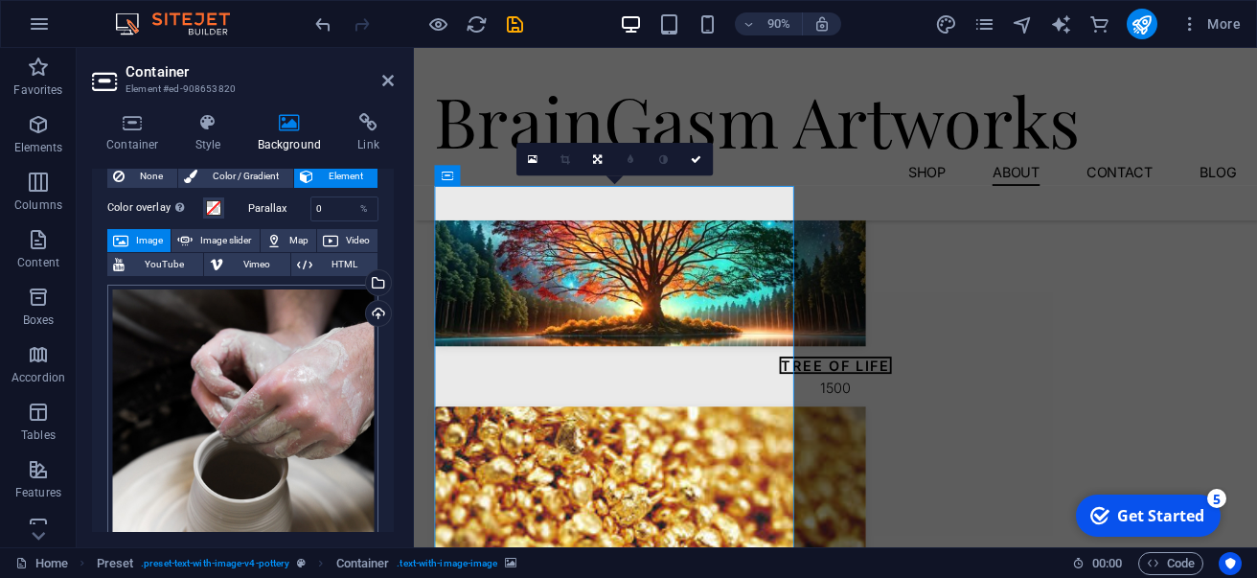
scroll to position [0, 0]
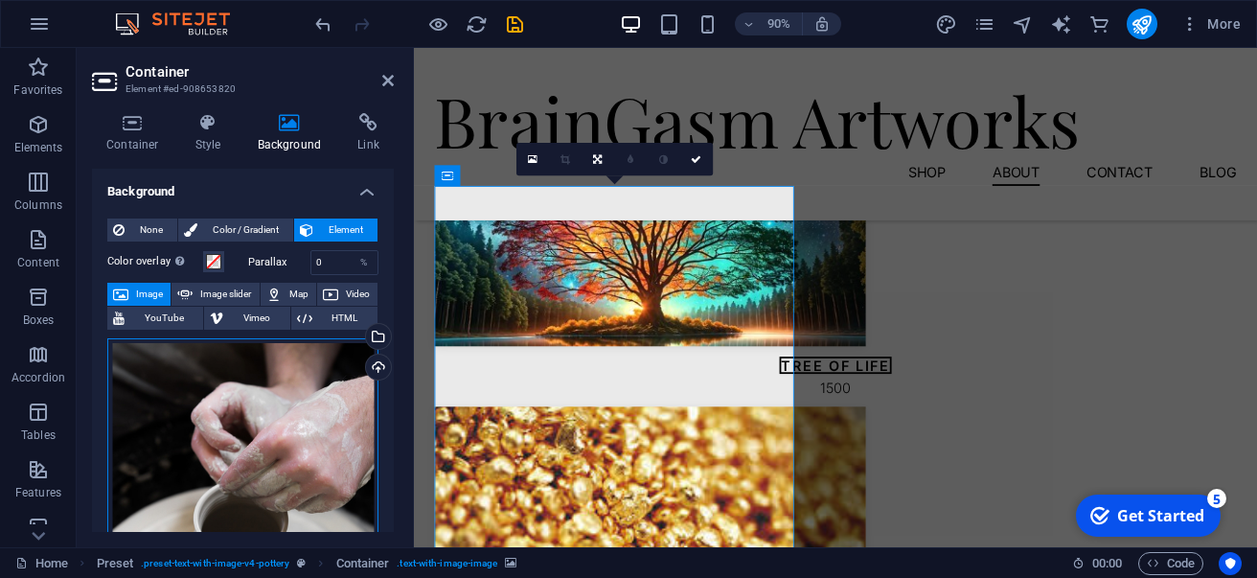
drag, startPoint x: 231, startPoint y: 400, endPoint x: 217, endPoint y: 360, distance: 41.8
click at [225, 388] on div "Drag files here, click to choose files or select files from Files or our free s…" at bounding box center [242, 515] width 271 height 354
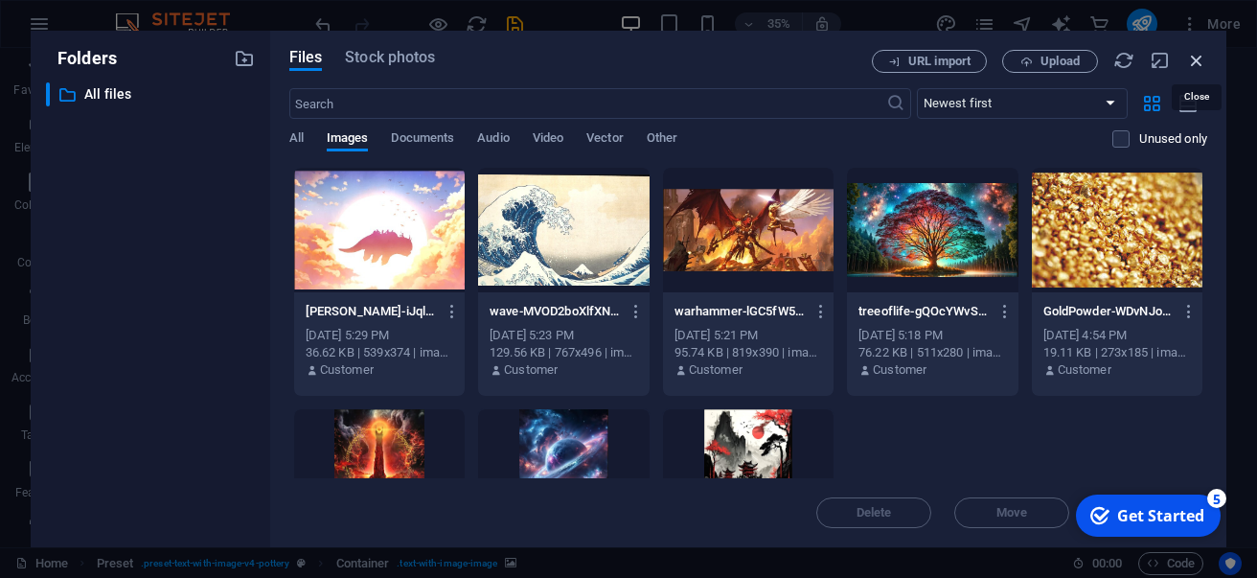
click at [1199, 54] on icon "button" at bounding box center [1196, 60] width 21 height 21
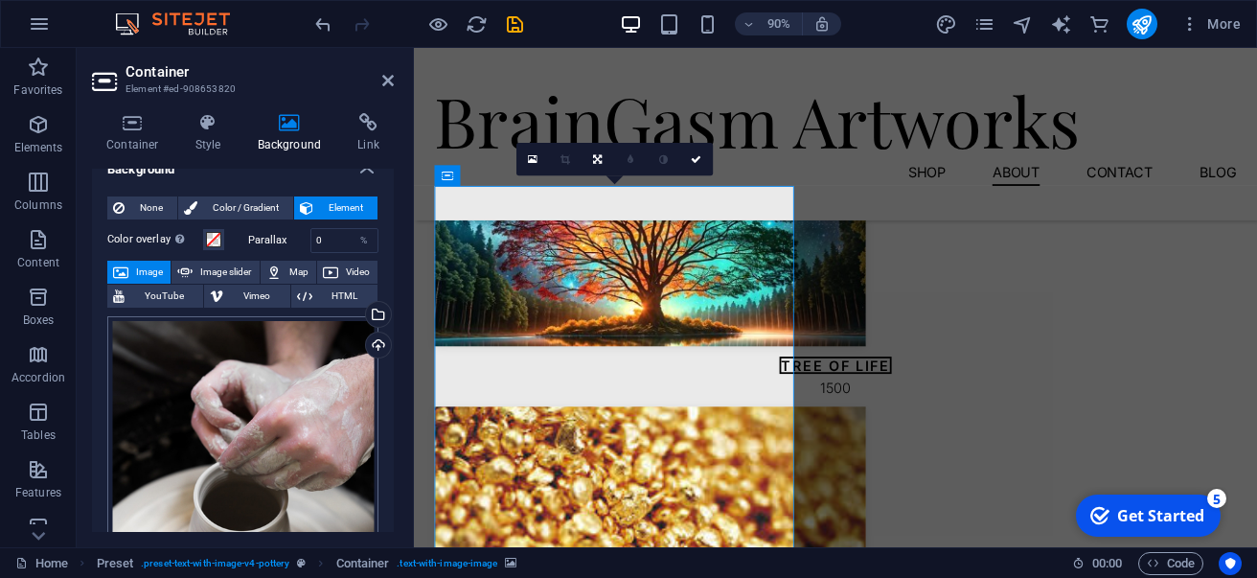
scroll to position [24, 0]
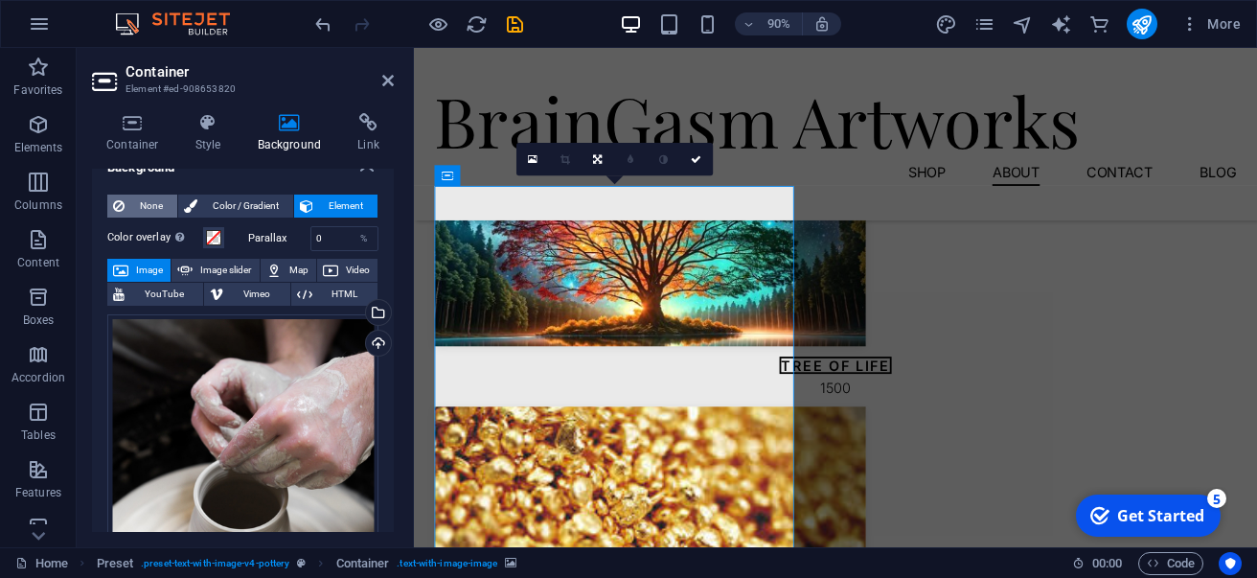
click at [146, 201] on span "None" at bounding box center [150, 206] width 41 height 23
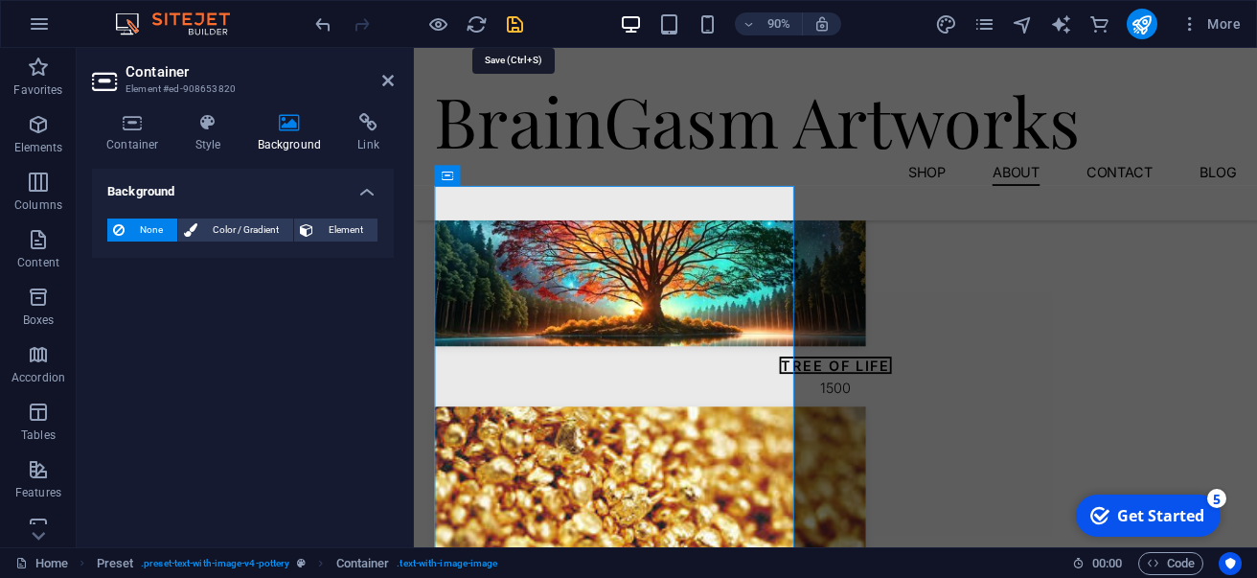
click at [516, 26] on icon "save" at bounding box center [515, 24] width 22 height 22
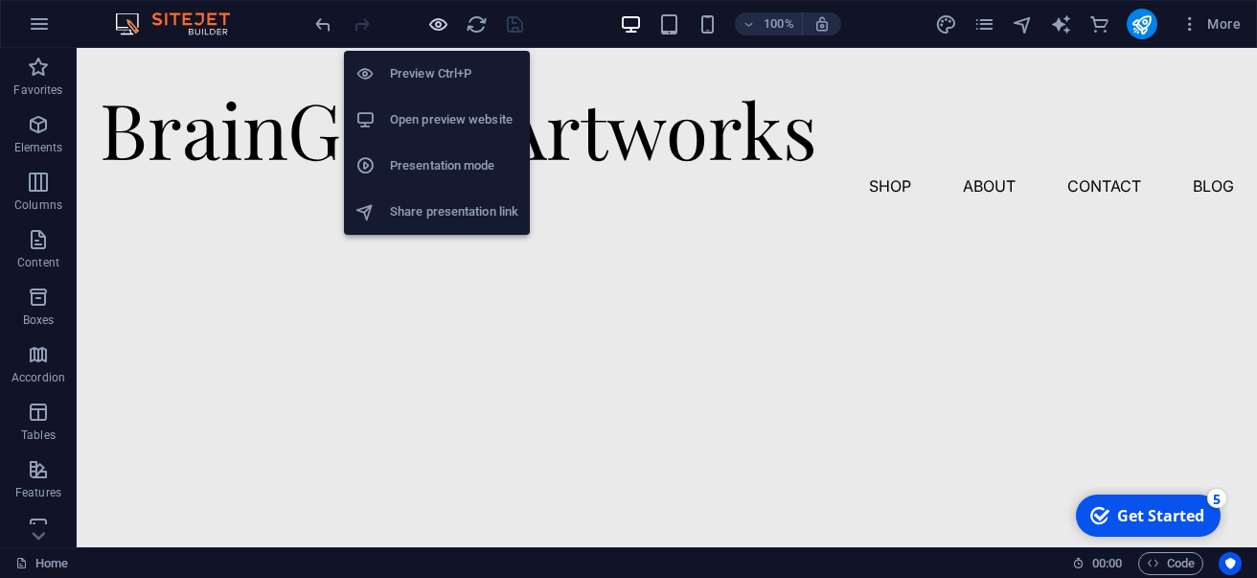
click at [435, 15] on icon "button" at bounding box center [438, 24] width 22 height 22
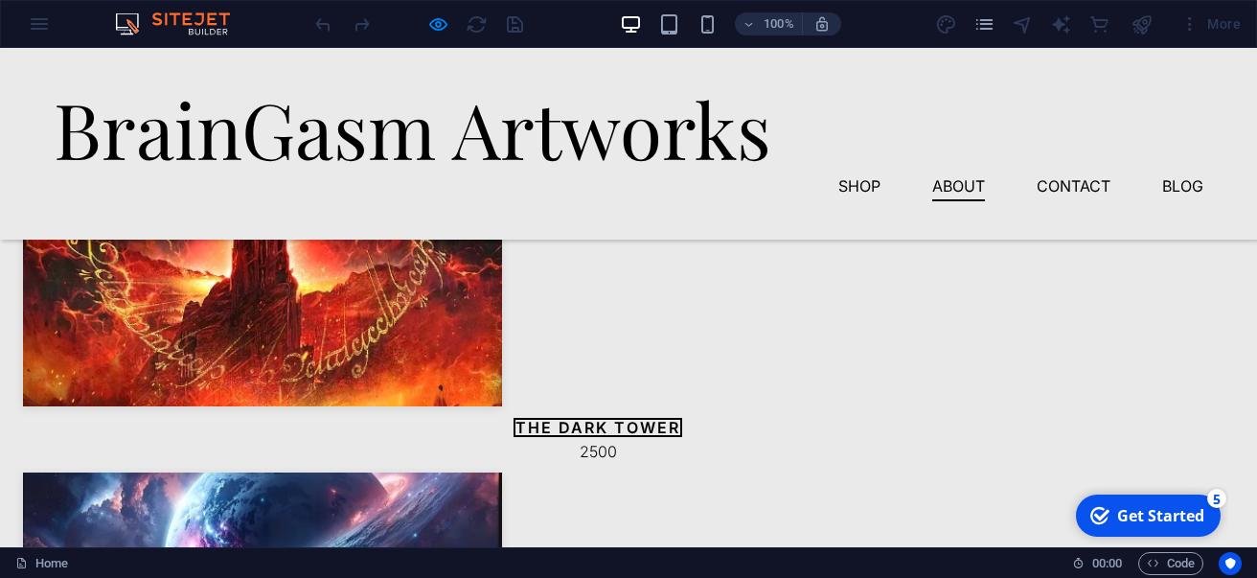
scroll to position [2961, 0]
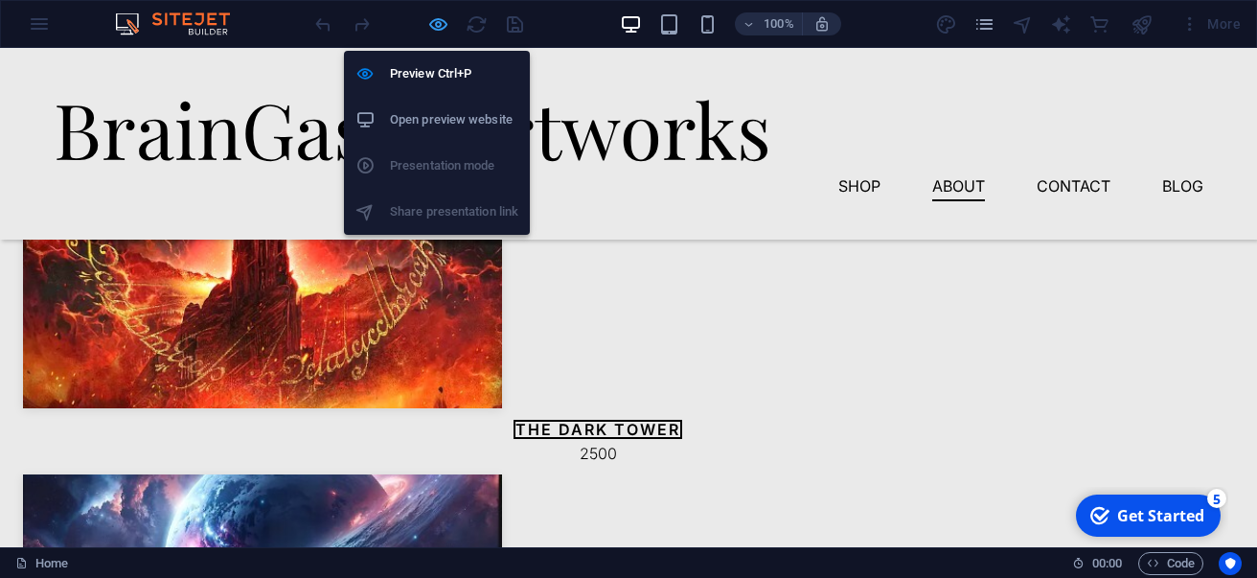
click at [436, 28] on icon "button" at bounding box center [438, 24] width 22 height 22
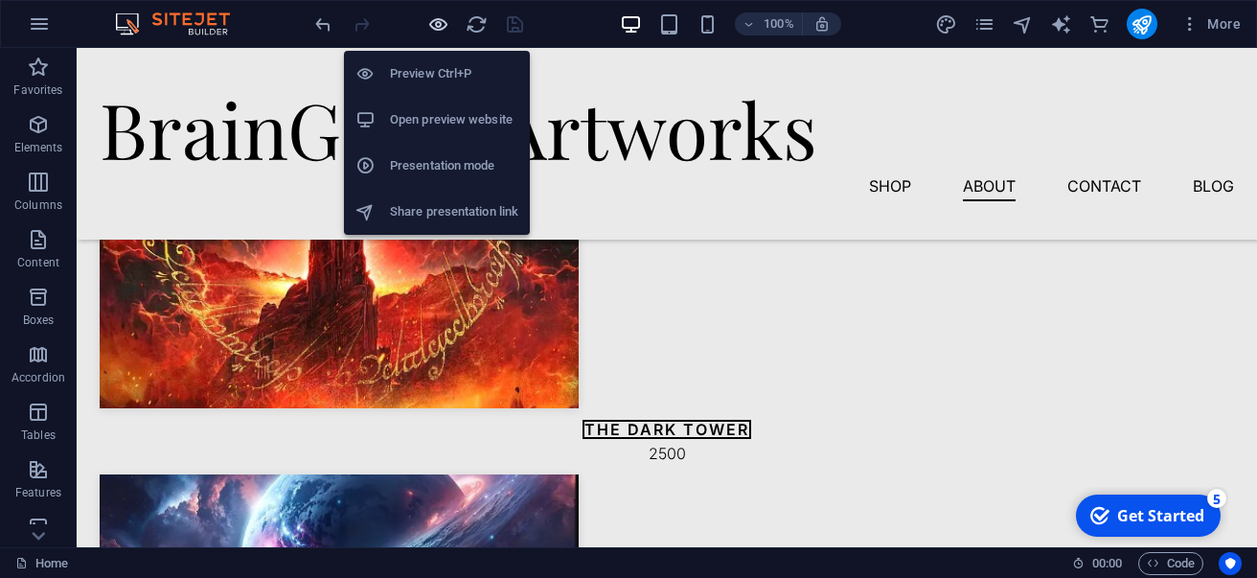
scroll to position [3025, 0]
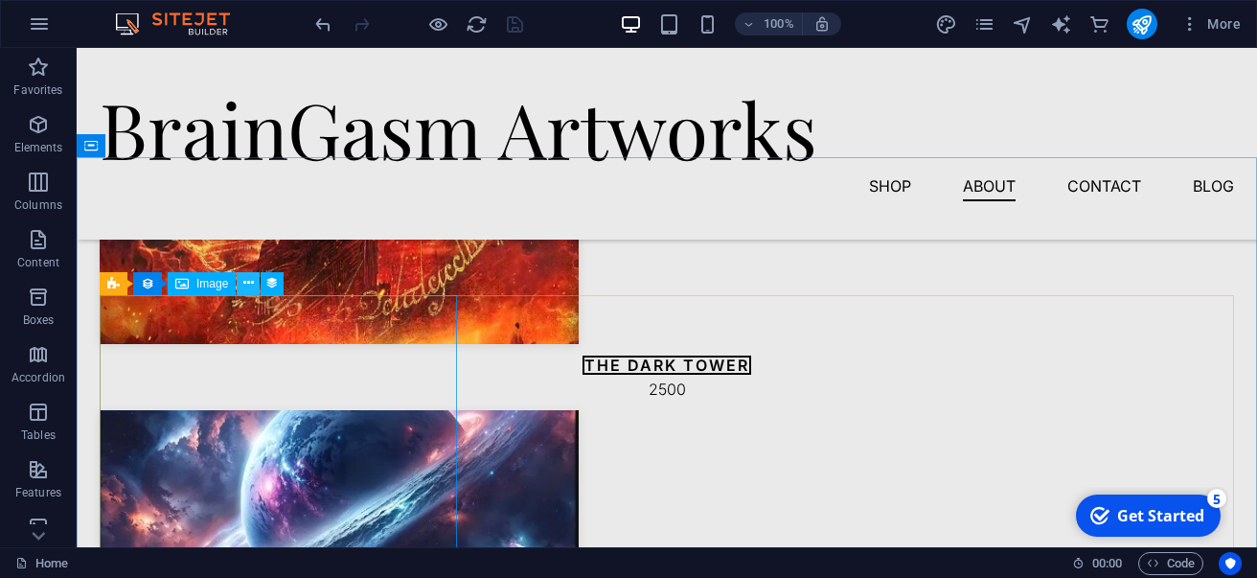
click at [252, 288] on icon at bounding box center [248, 283] width 11 height 20
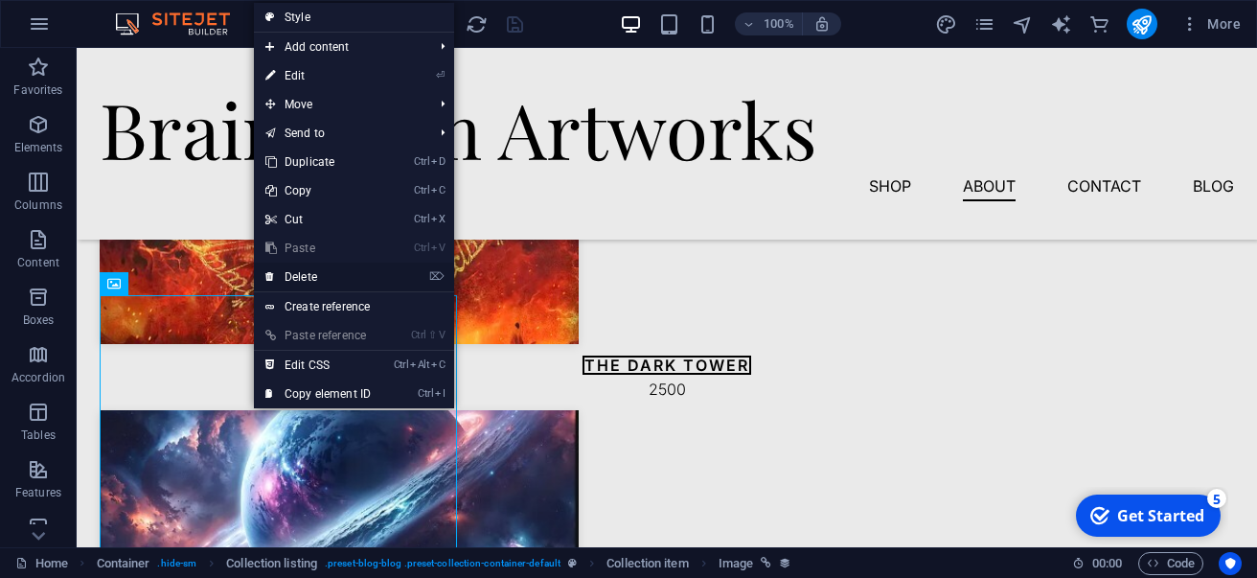
click at [282, 288] on link "⌦ Delete" at bounding box center [318, 277] width 128 height 29
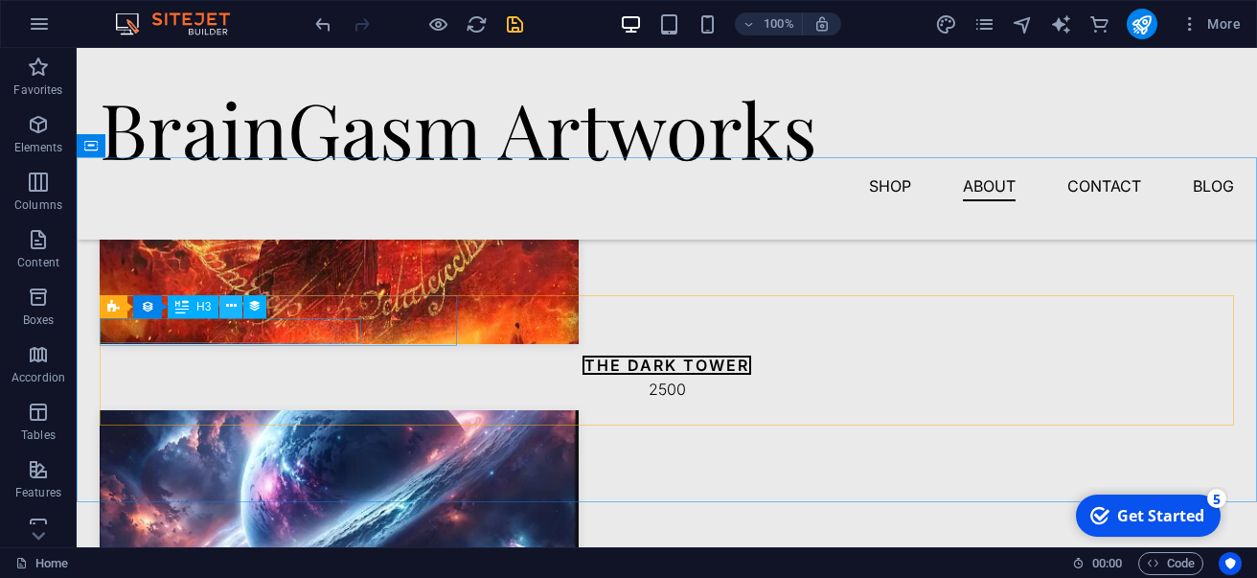
click at [228, 305] on icon at bounding box center [231, 306] width 11 height 20
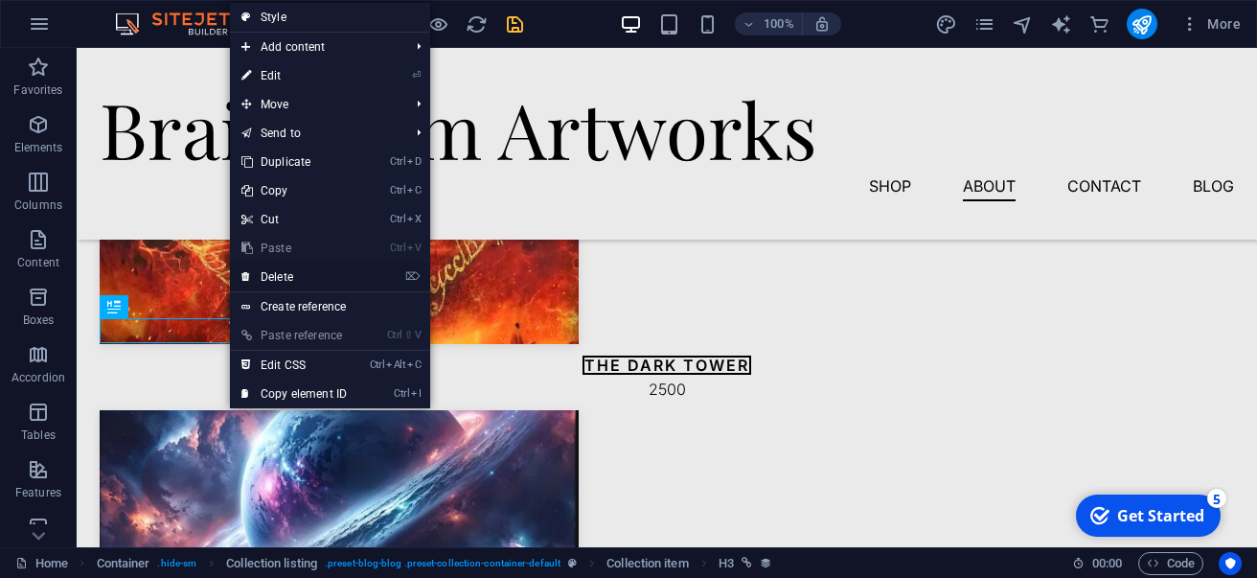
click at [269, 276] on link "⌦ Delete" at bounding box center [294, 277] width 128 height 29
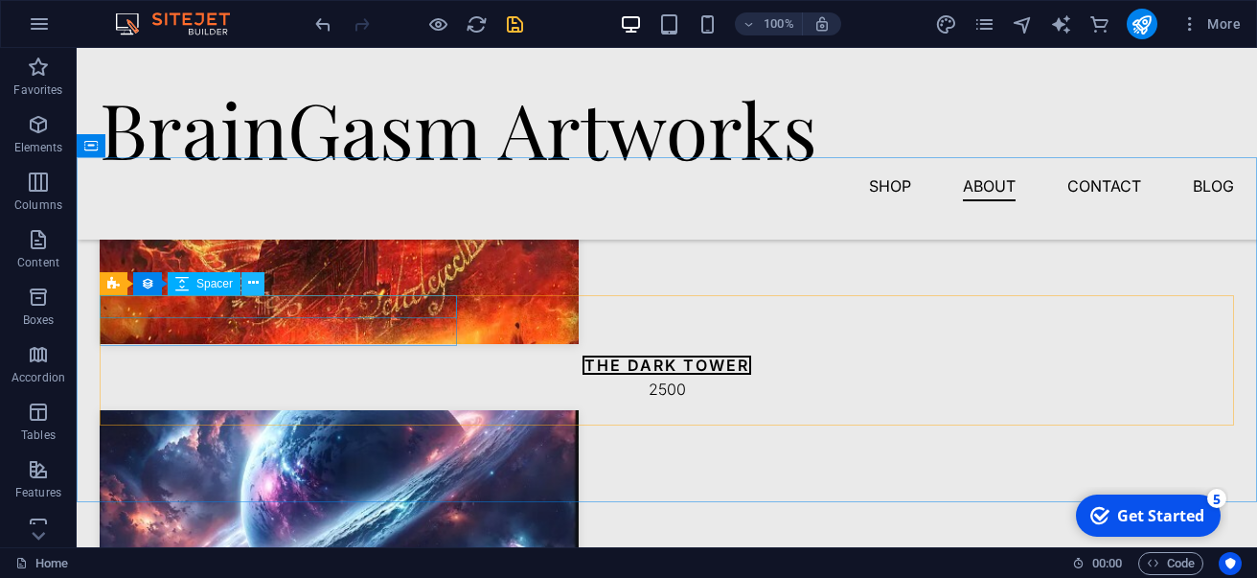
click at [246, 289] on button at bounding box center [252, 283] width 23 height 23
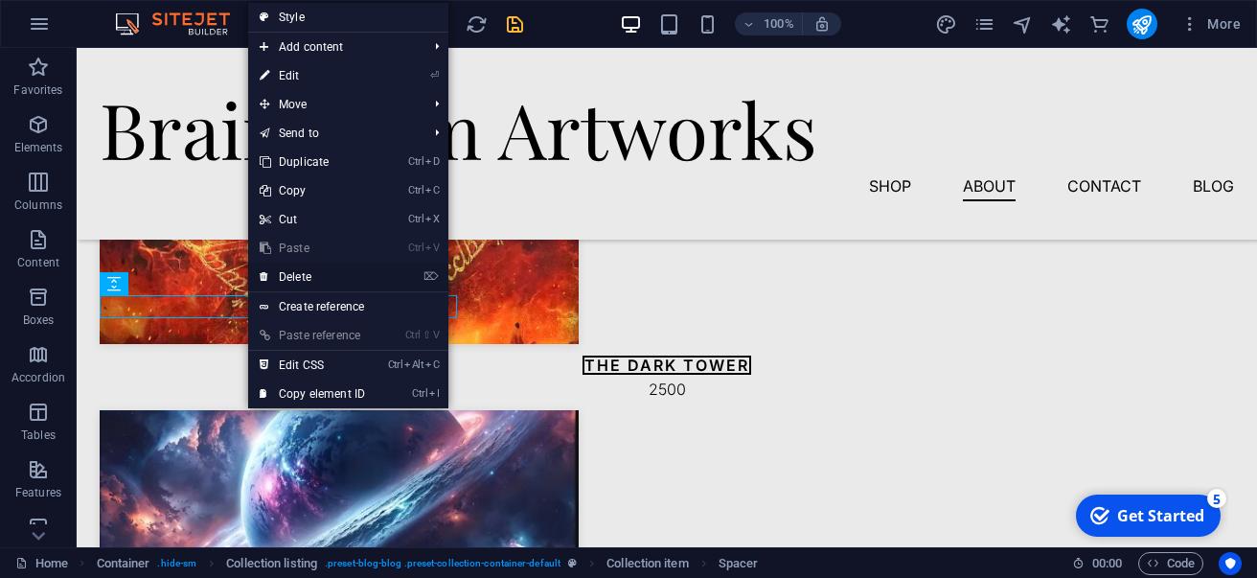
click at [268, 288] on icon at bounding box center [265, 277] width 10 height 29
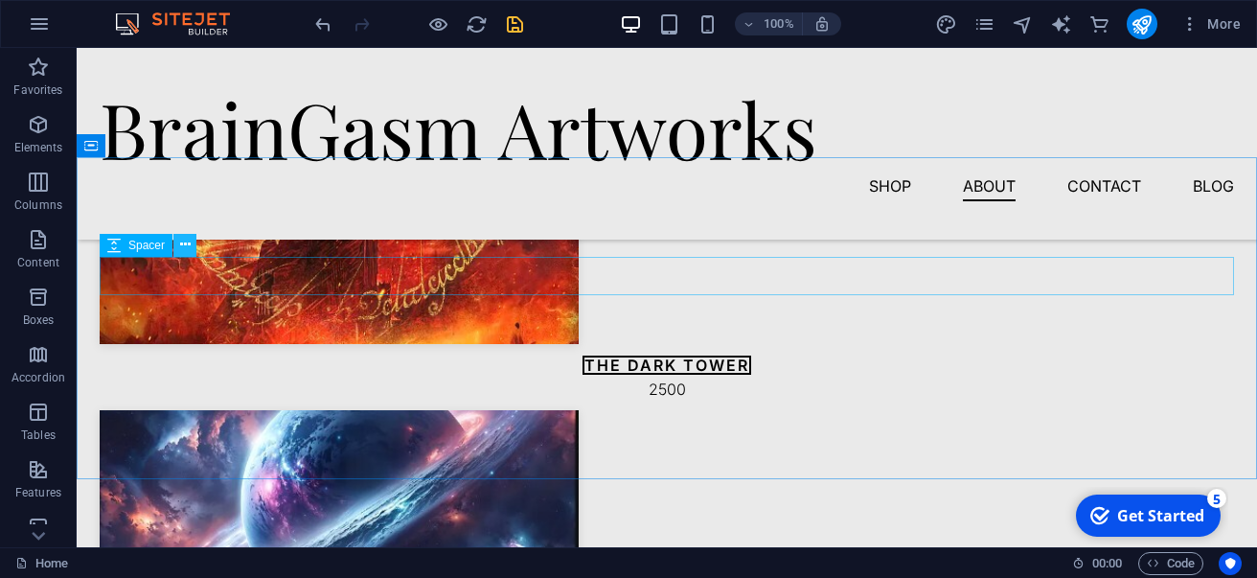
click at [185, 251] on icon at bounding box center [185, 245] width 11 height 20
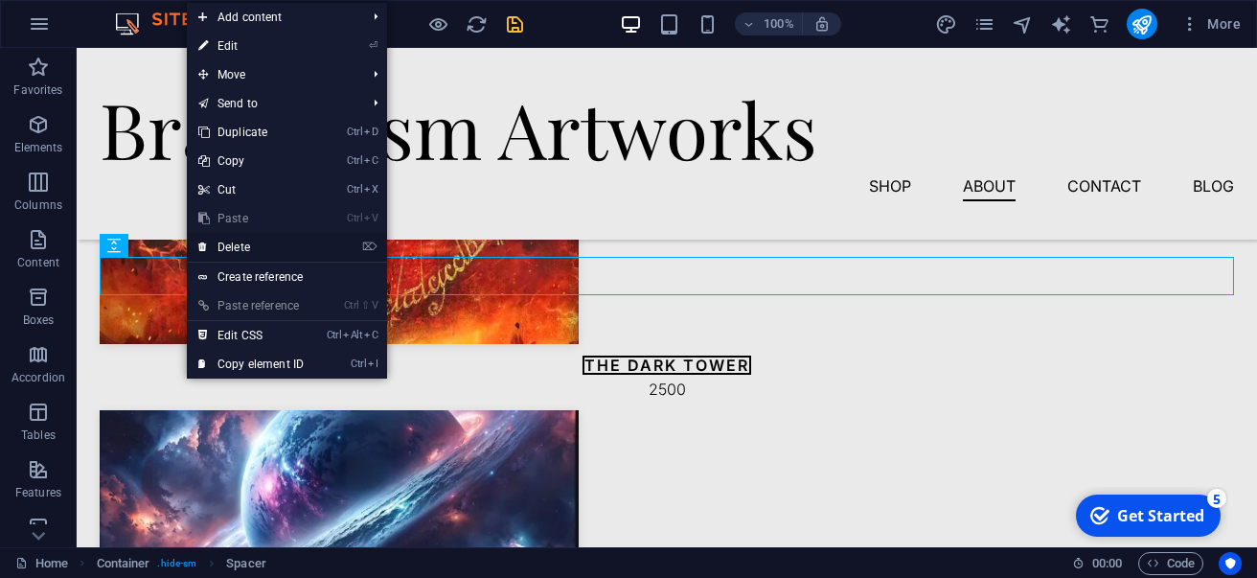
click at [217, 256] on link "⌦ Delete" at bounding box center [251, 247] width 128 height 29
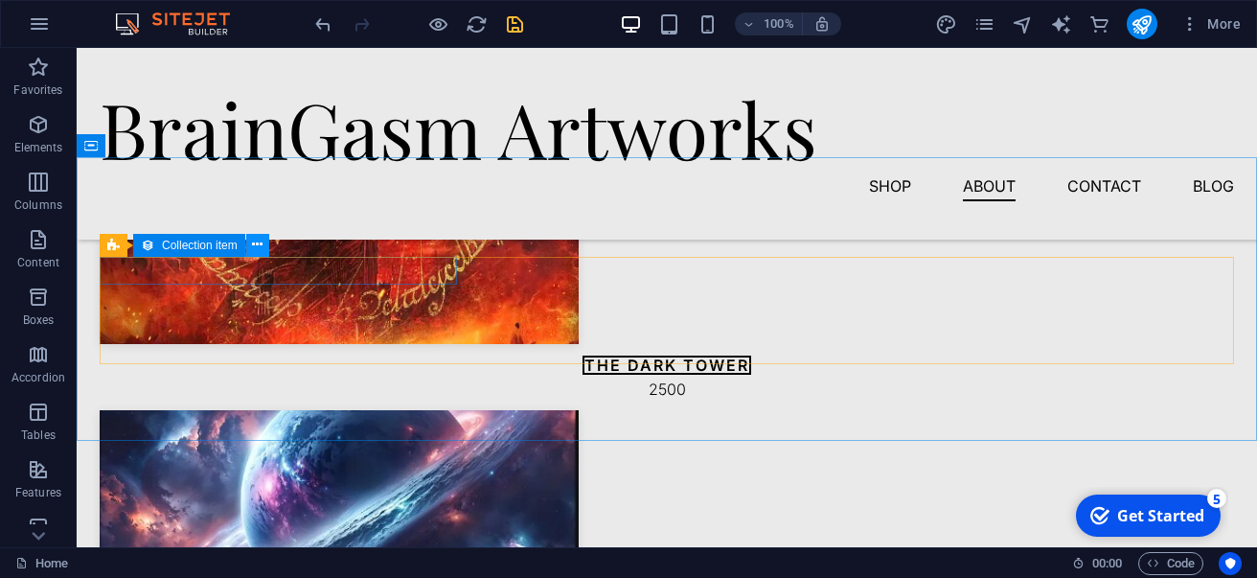
click at [250, 247] on button at bounding box center [257, 245] width 23 height 23
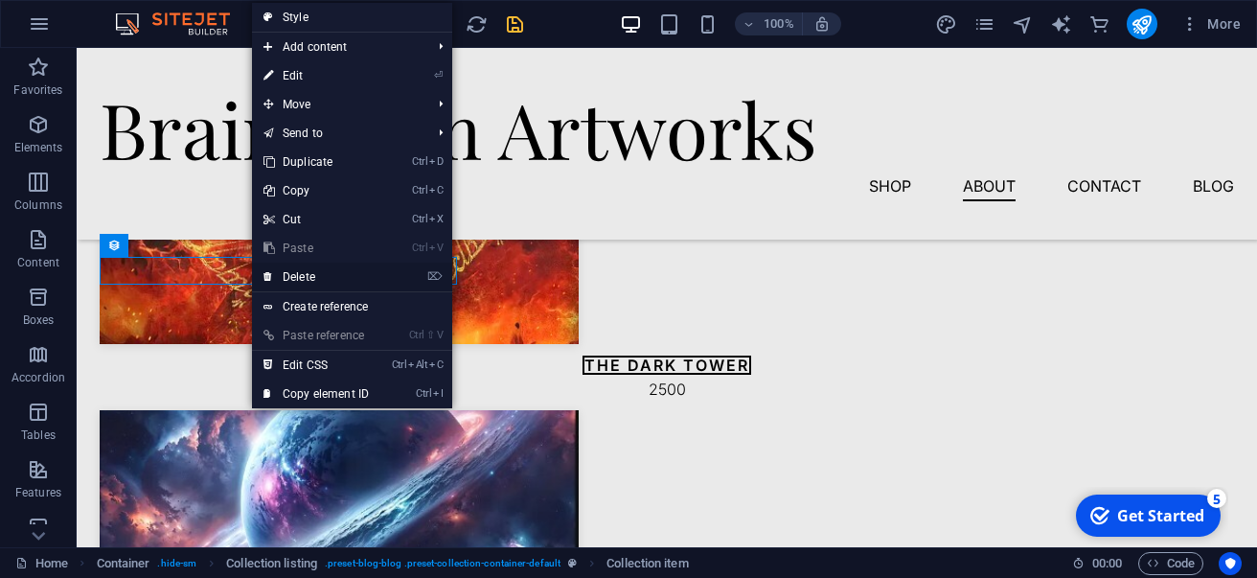
click at [290, 270] on link "⌦ Delete" at bounding box center [316, 277] width 128 height 29
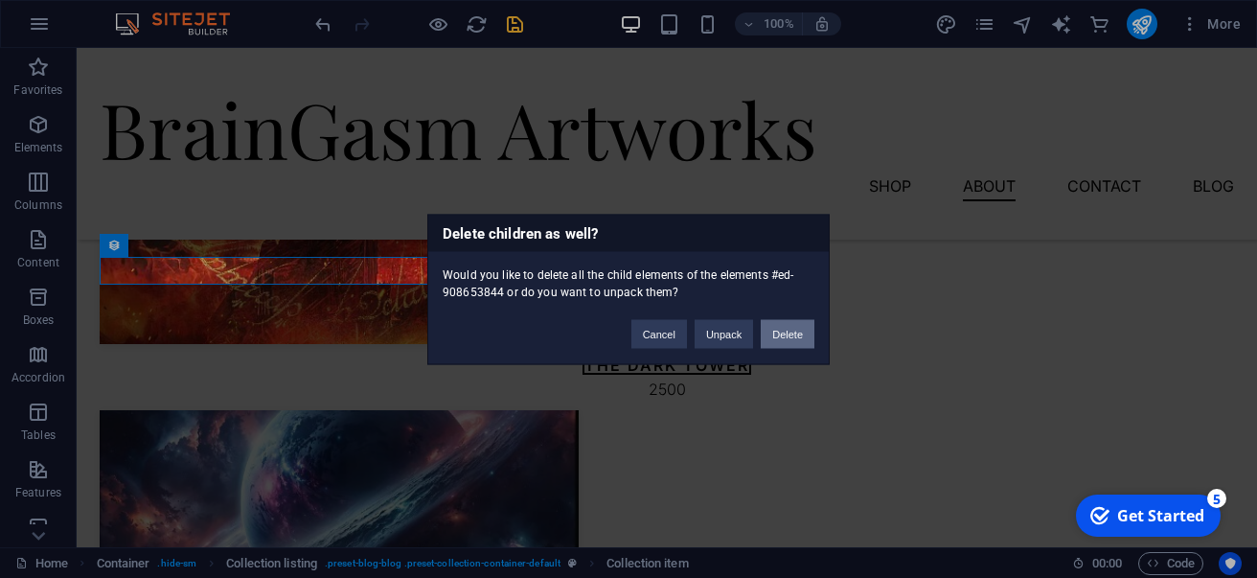
click at [780, 338] on button "Delete" at bounding box center [788, 333] width 54 height 29
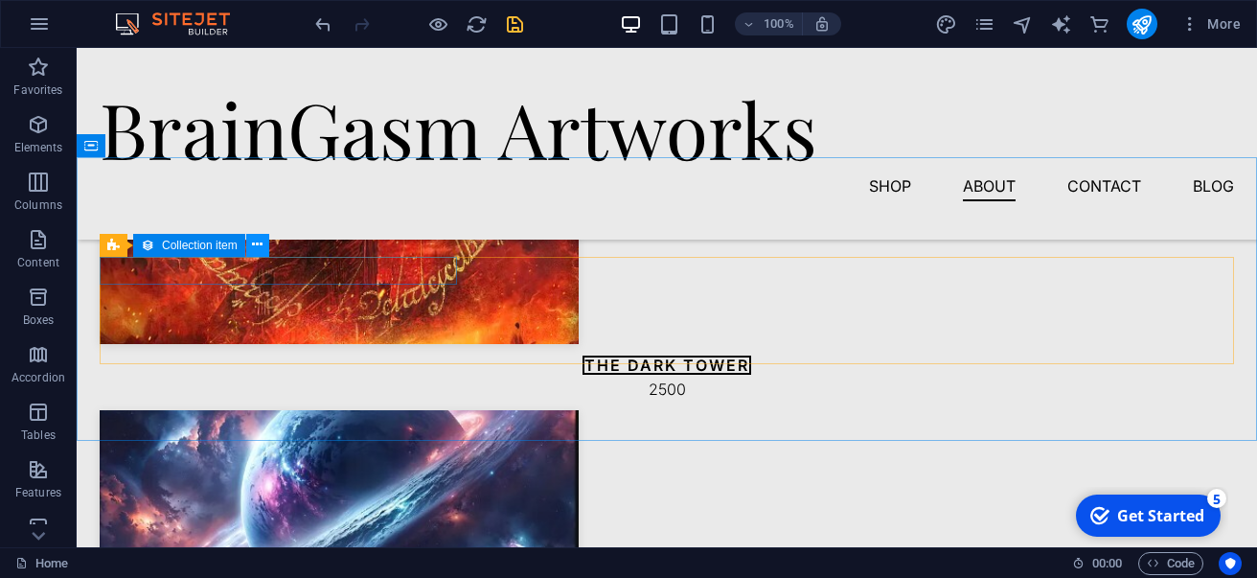
click at [267, 239] on button at bounding box center [257, 245] width 23 height 23
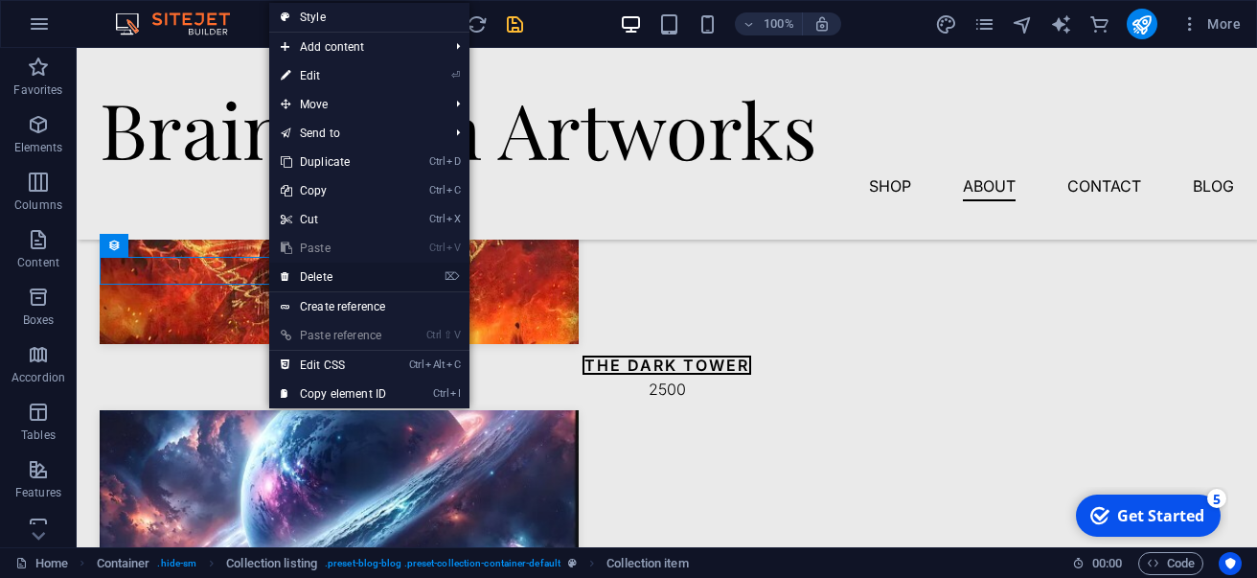
click at [321, 273] on link "⌦ Delete" at bounding box center [333, 277] width 128 height 29
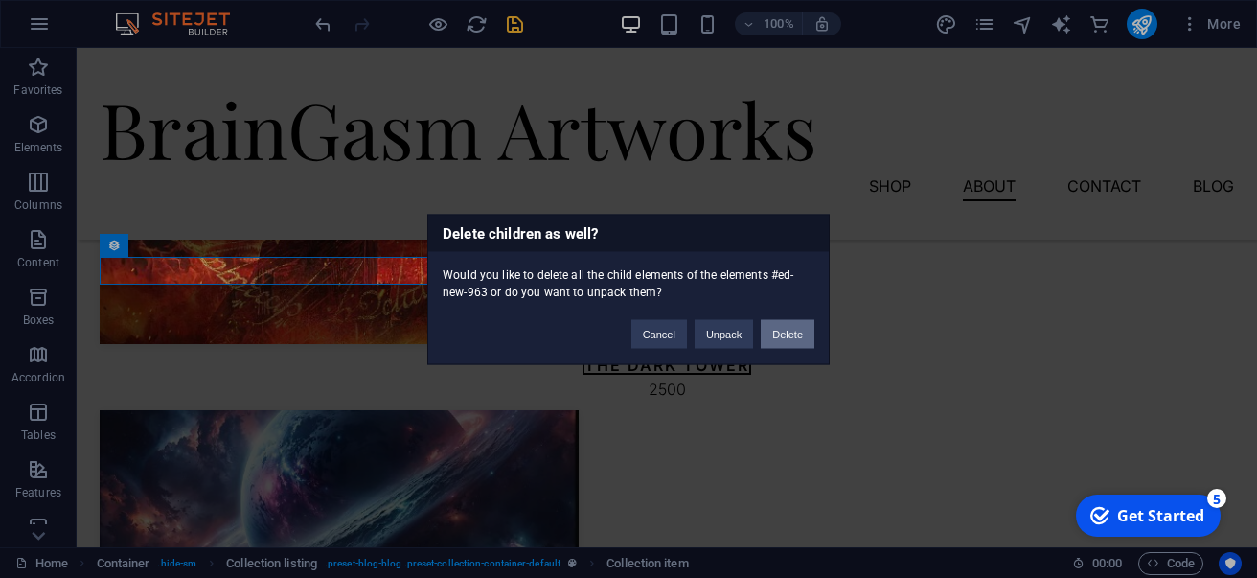
click at [766, 345] on button "Delete" at bounding box center [788, 333] width 54 height 29
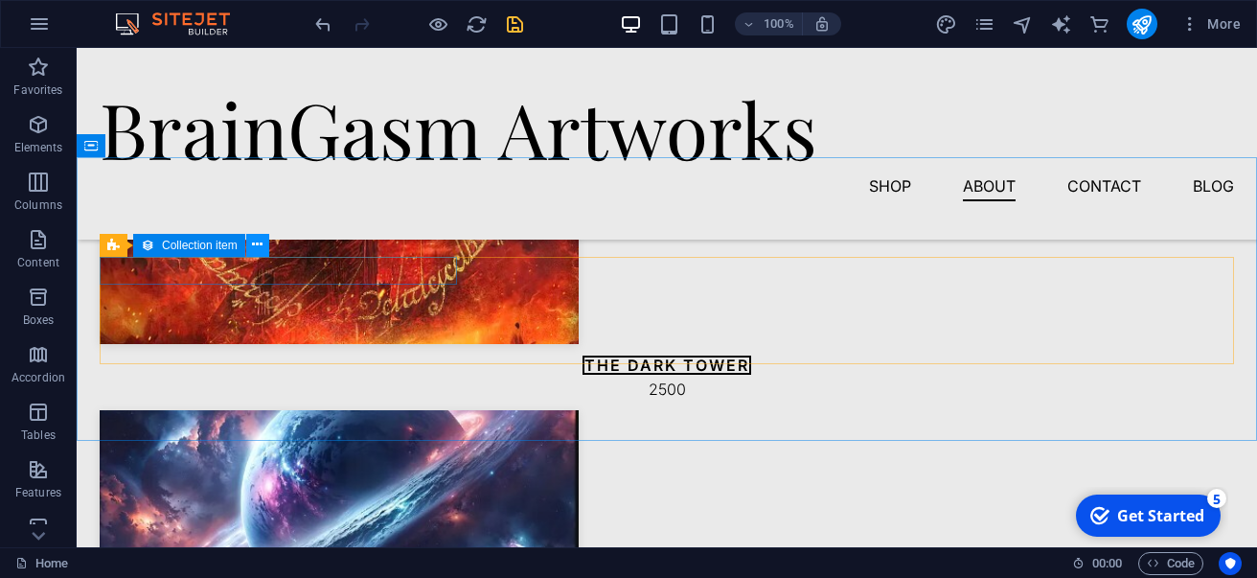
click at [259, 249] on icon at bounding box center [257, 245] width 11 height 20
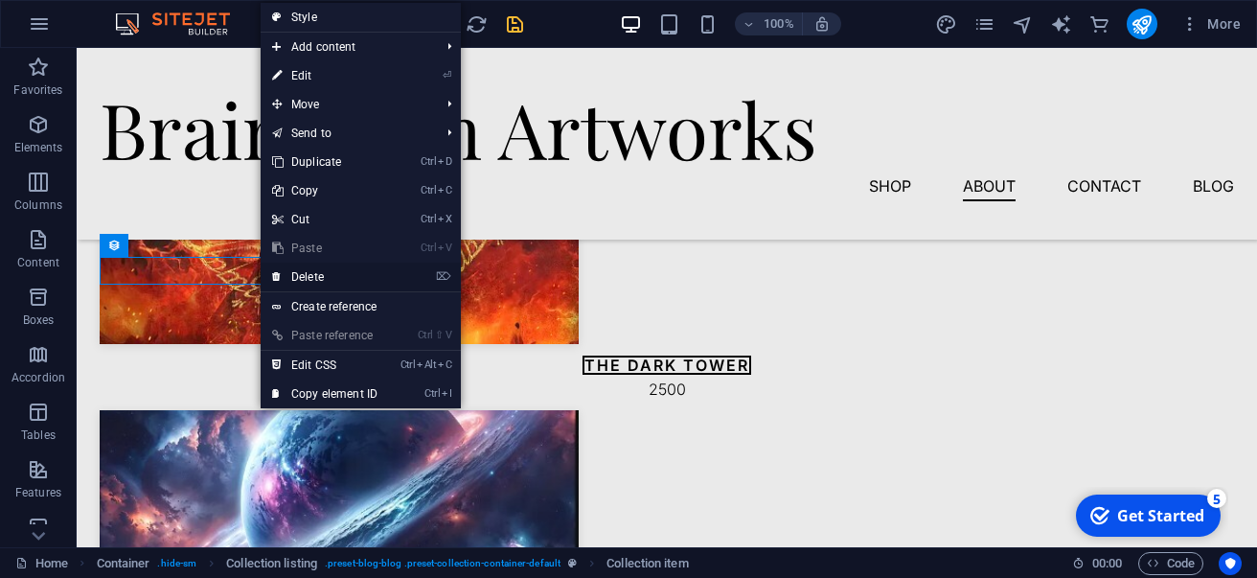
click at [295, 275] on link "⌦ Delete" at bounding box center [325, 277] width 128 height 29
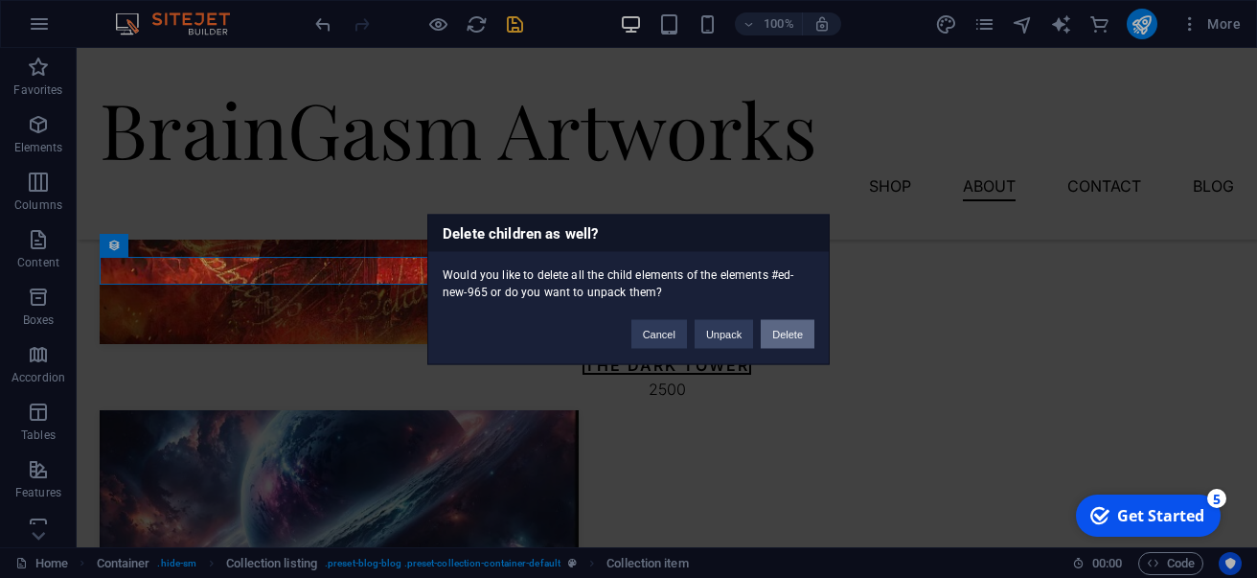
click at [776, 338] on button "Delete" at bounding box center [788, 333] width 54 height 29
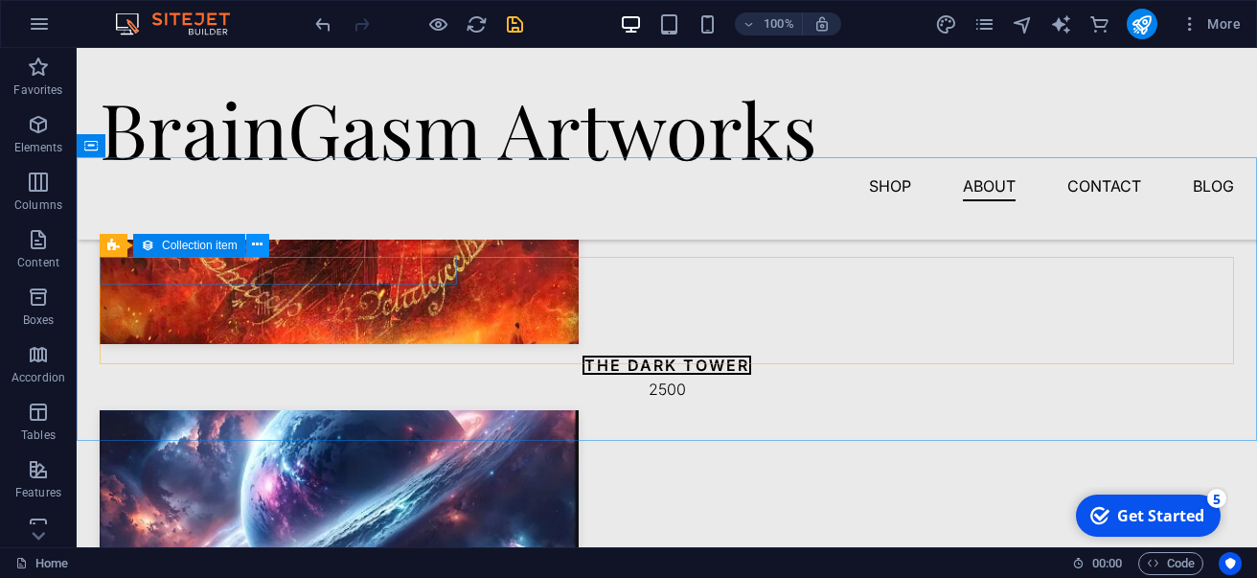
click at [262, 248] on icon at bounding box center [257, 245] width 11 height 20
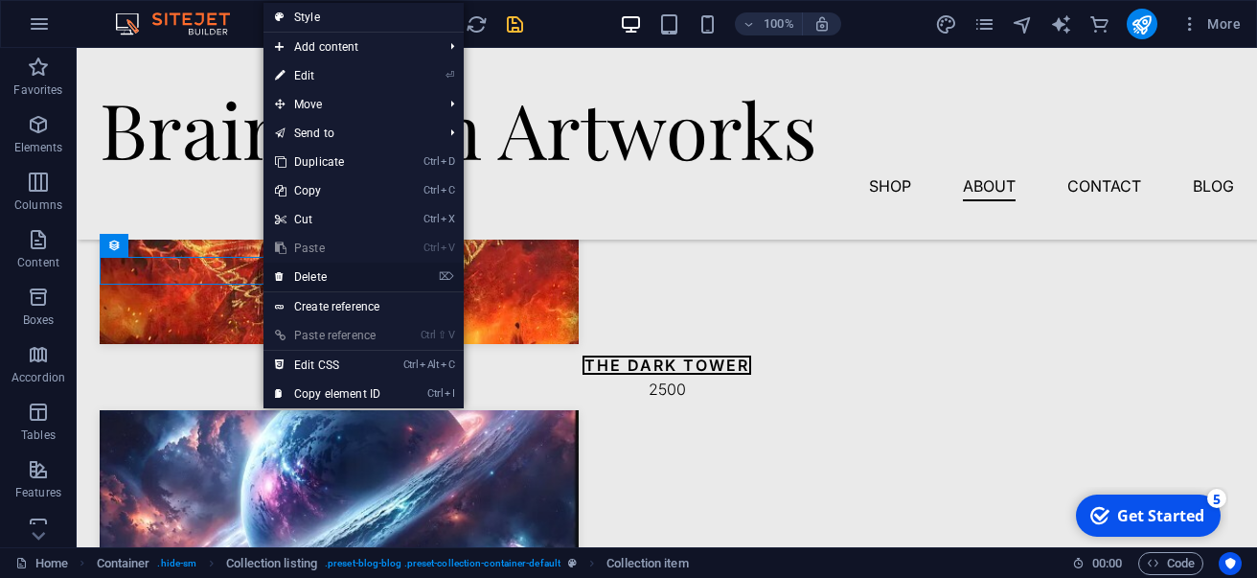
click at [302, 273] on link "⌦ Delete" at bounding box center [328, 277] width 128 height 29
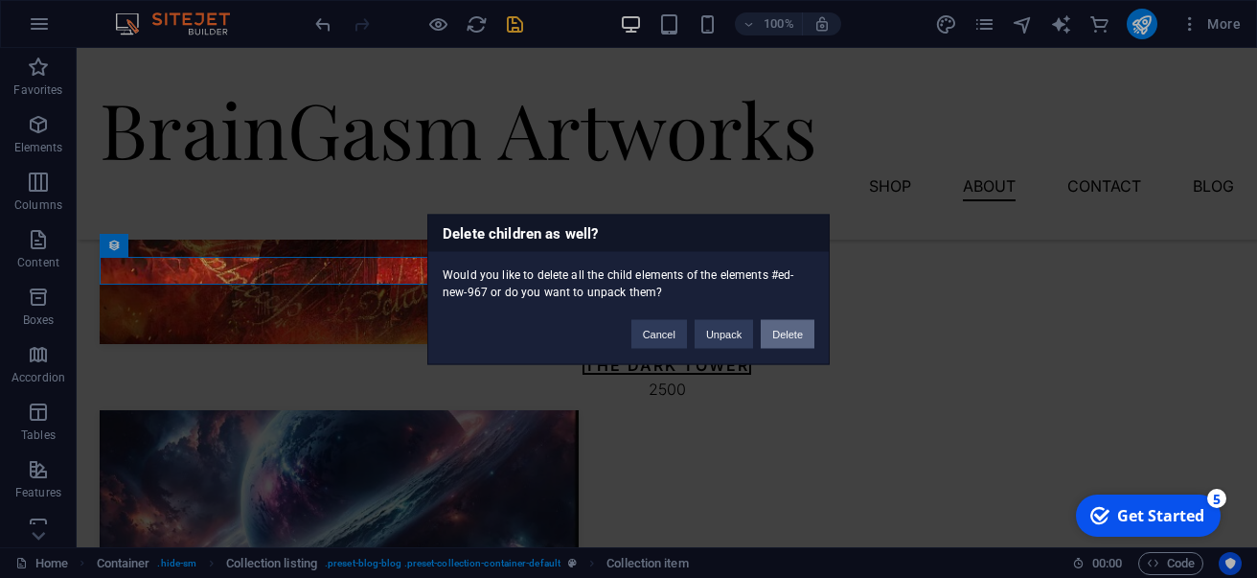
click at [786, 333] on button "Delete" at bounding box center [788, 333] width 54 height 29
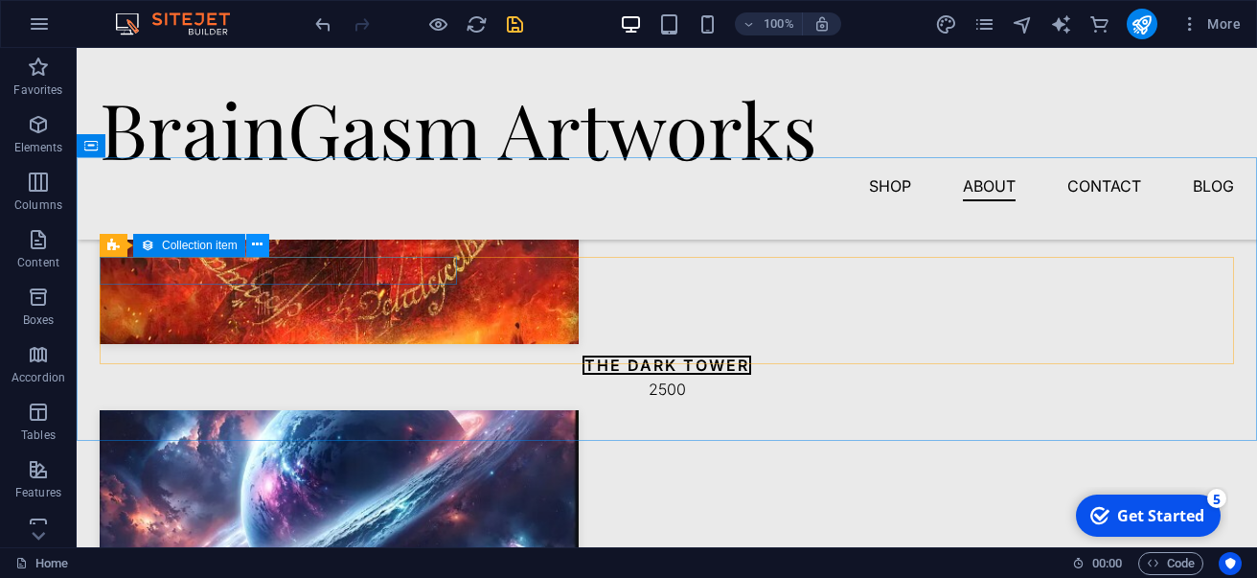
click at [260, 253] on icon at bounding box center [257, 245] width 11 height 20
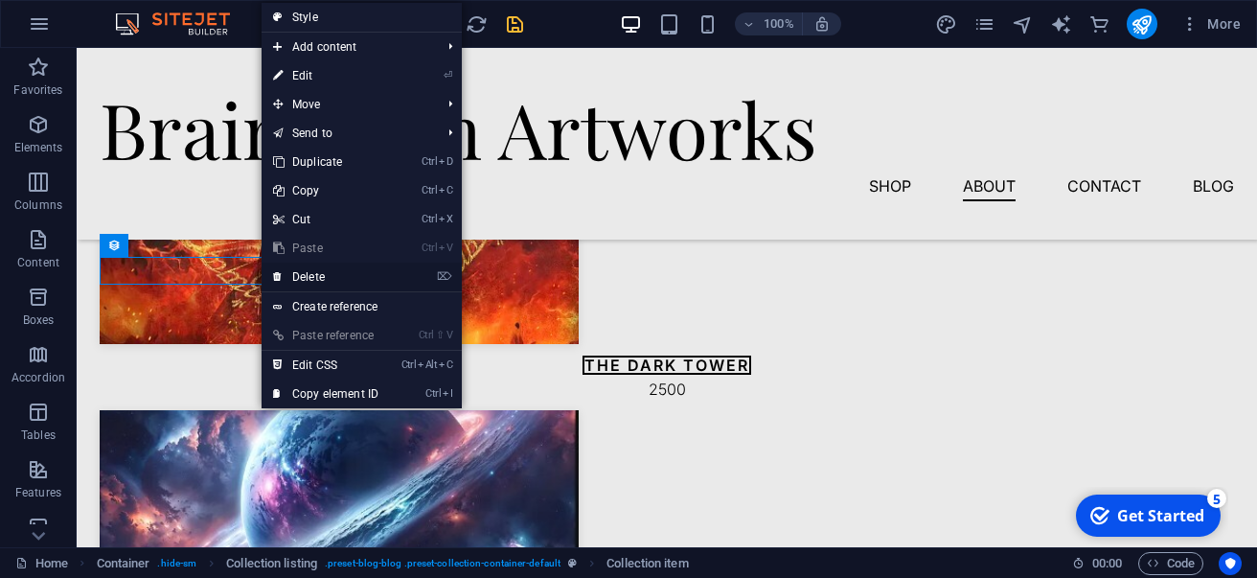
click at [277, 265] on icon at bounding box center [278, 277] width 10 height 29
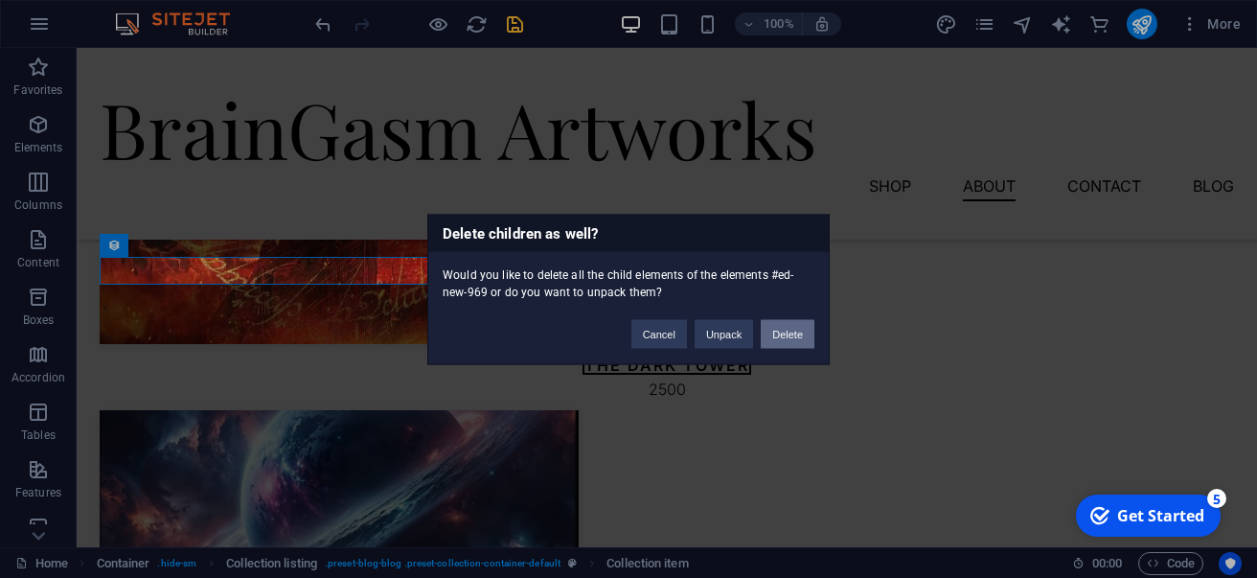
click at [774, 334] on button "Delete" at bounding box center [788, 333] width 54 height 29
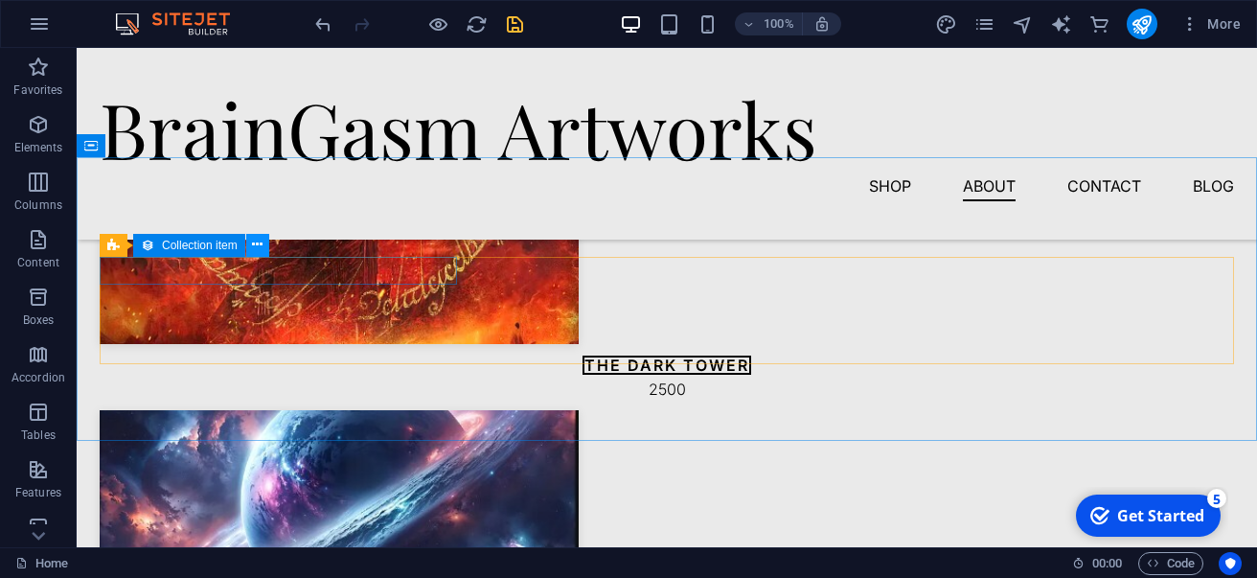
click at [258, 247] on icon at bounding box center [257, 245] width 11 height 20
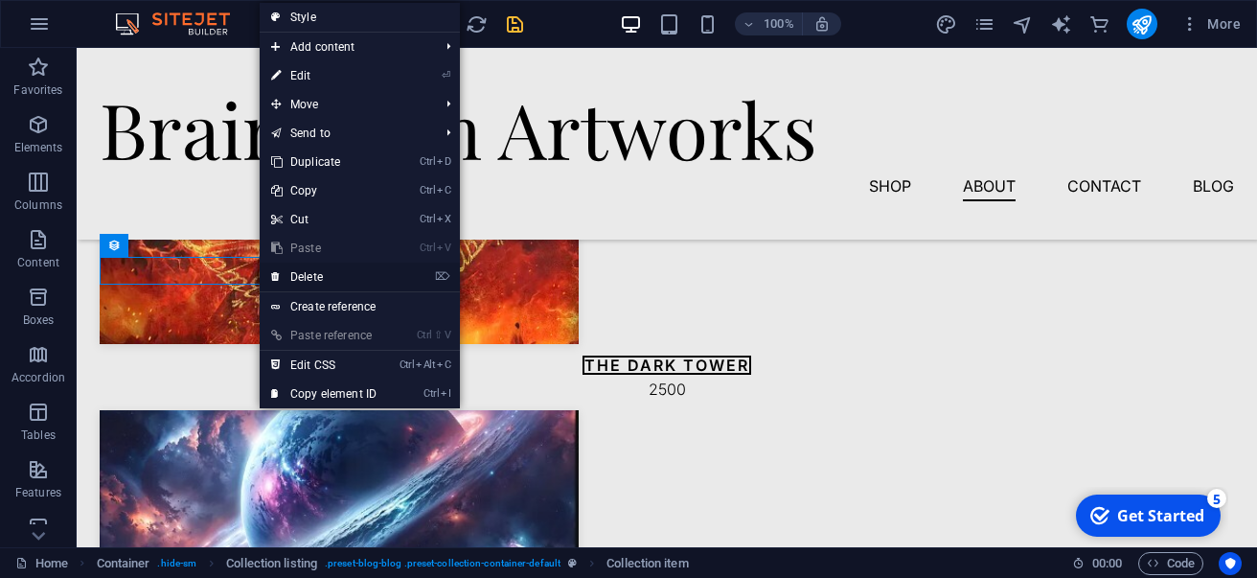
click at [287, 267] on link "⌦ Delete" at bounding box center [324, 277] width 128 height 29
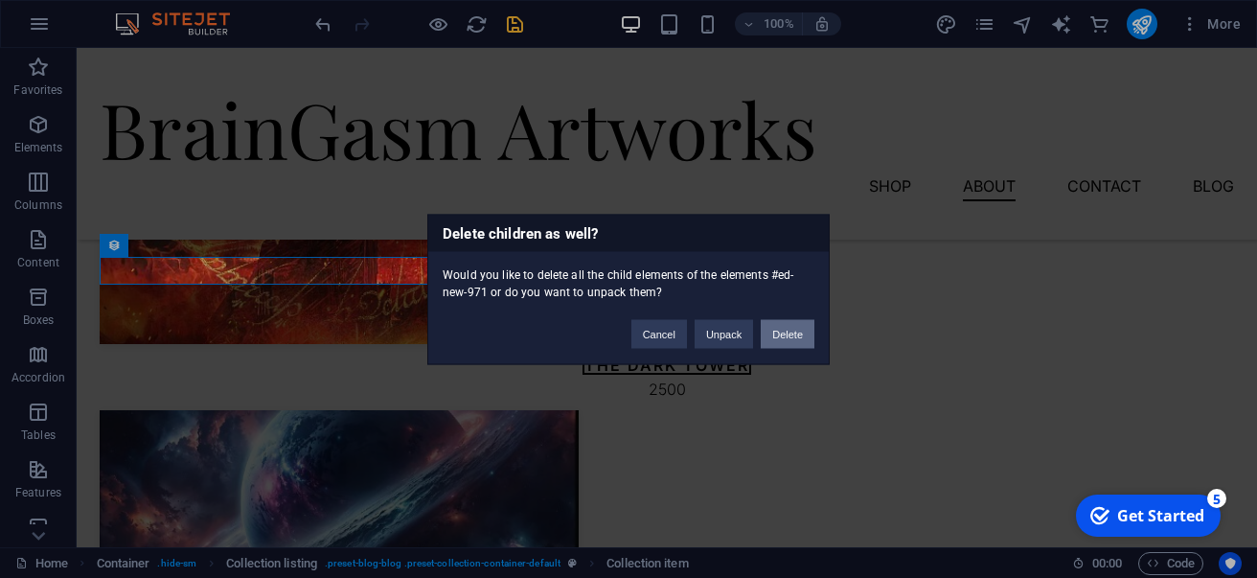
click at [793, 344] on button "Delete" at bounding box center [788, 333] width 54 height 29
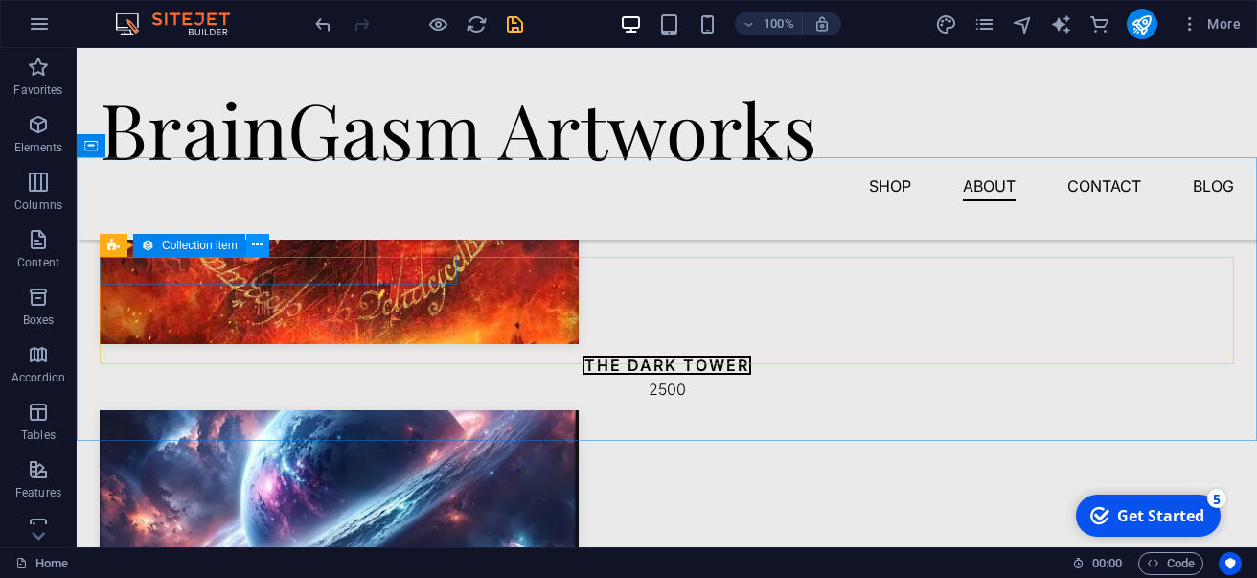
click at [264, 246] on button at bounding box center [257, 245] width 23 height 23
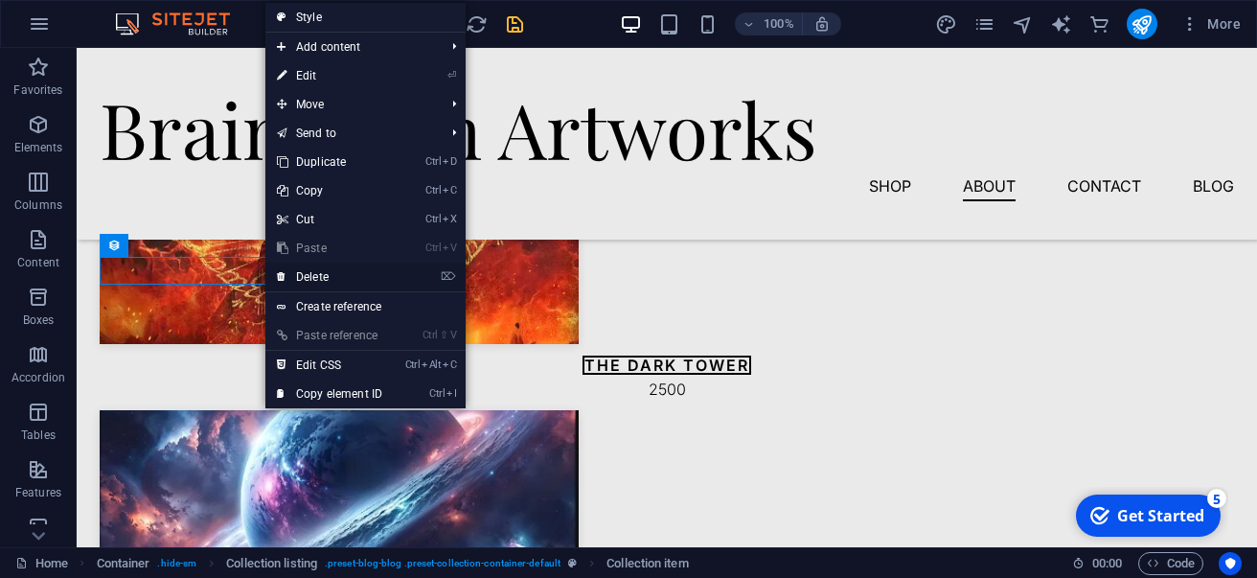
click at [303, 274] on link "⌦ Delete" at bounding box center [329, 277] width 128 height 29
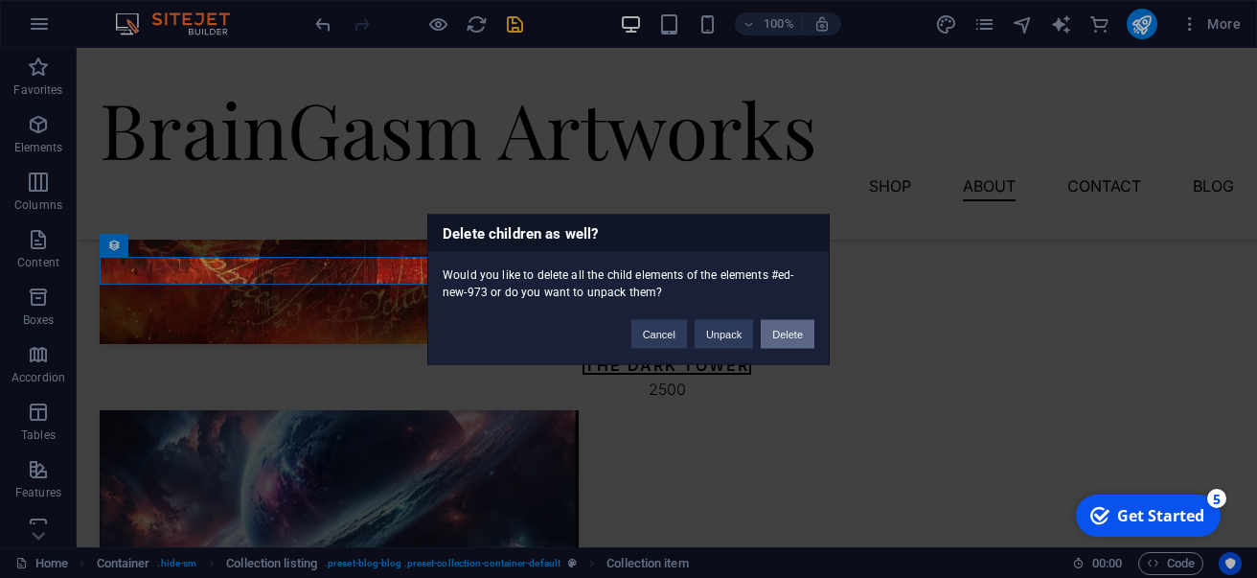
click at [771, 331] on button "Delete" at bounding box center [788, 333] width 54 height 29
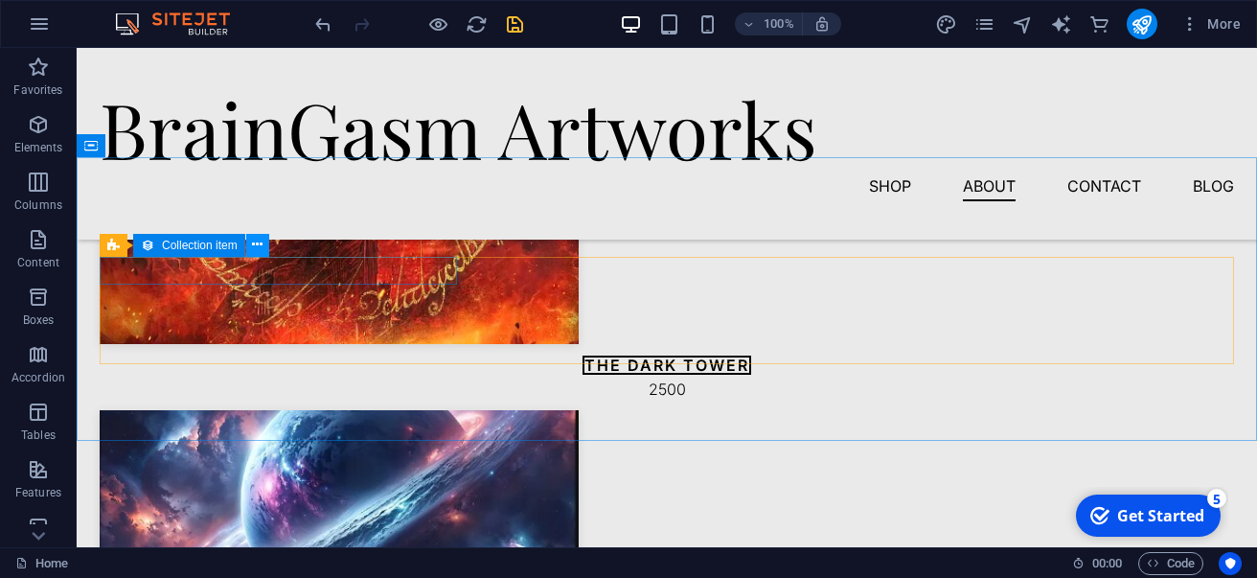
click at [260, 248] on icon at bounding box center [257, 245] width 11 height 20
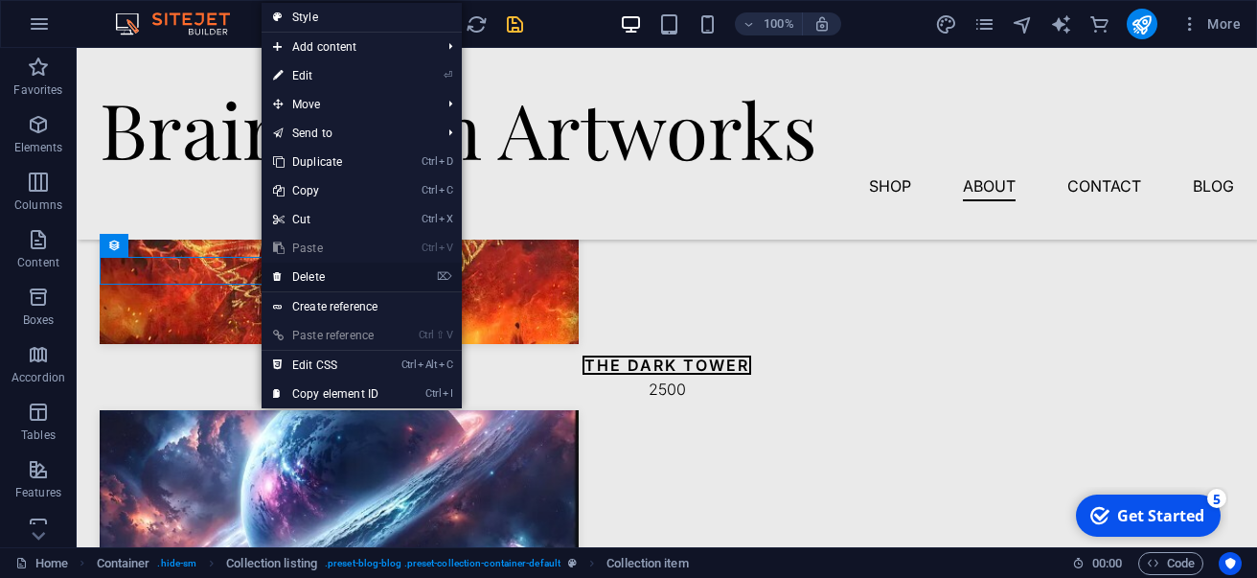
click at [280, 274] on icon at bounding box center [278, 277] width 10 height 29
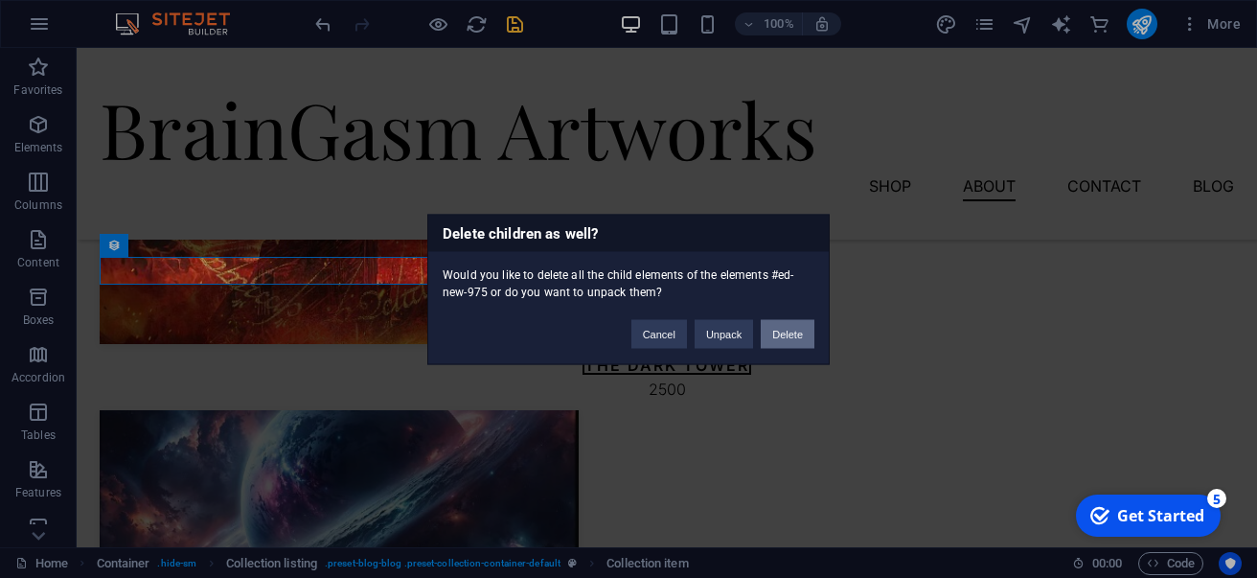
click at [782, 337] on button "Delete" at bounding box center [788, 333] width 54 height 29
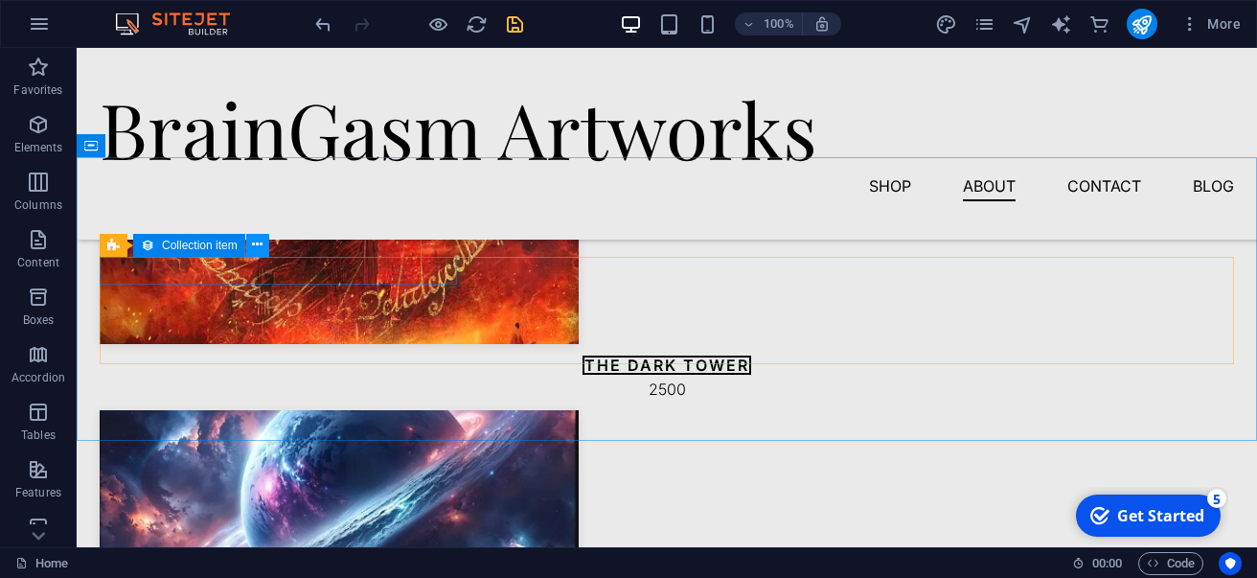
click at [257, 243] on icon at bounding box center [257, 245] width 11 height 20
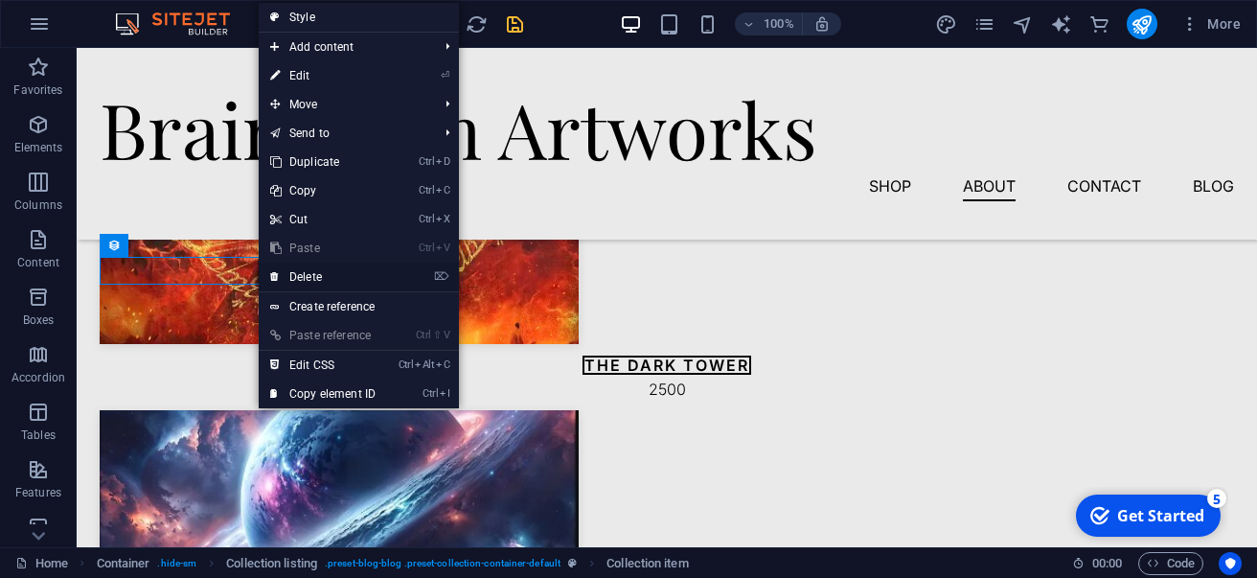
click at [307, 280] on link "⌦ Delete" at bounding box center [323, 277] width 128 height 29
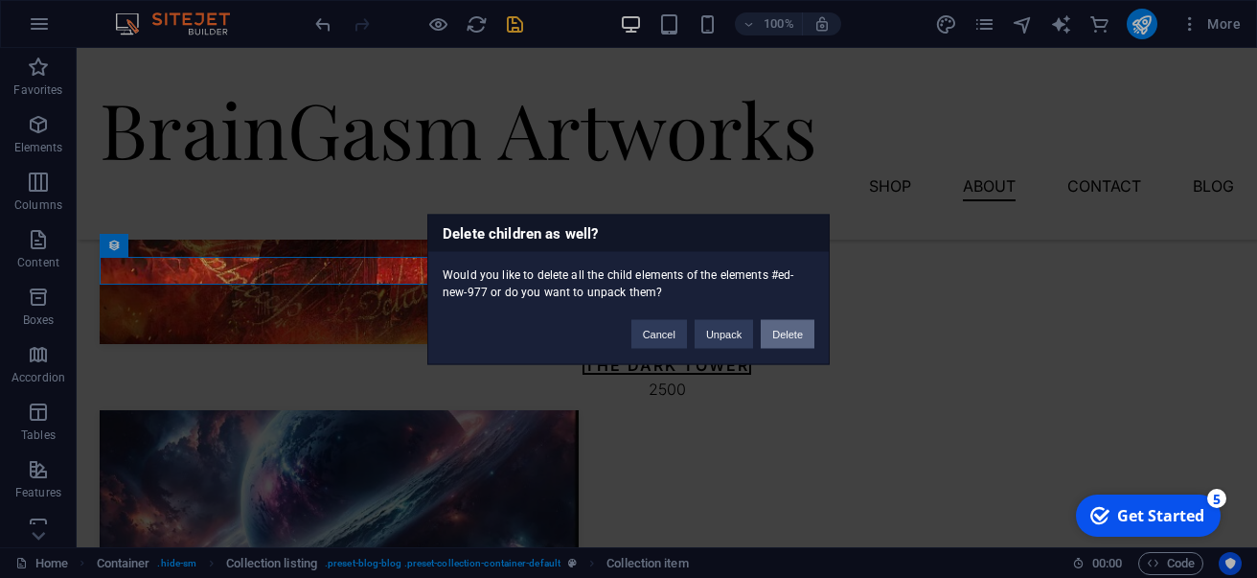
click at [778, 335] on button "Delete" at bounding box center [788, 333] width 54 height 29
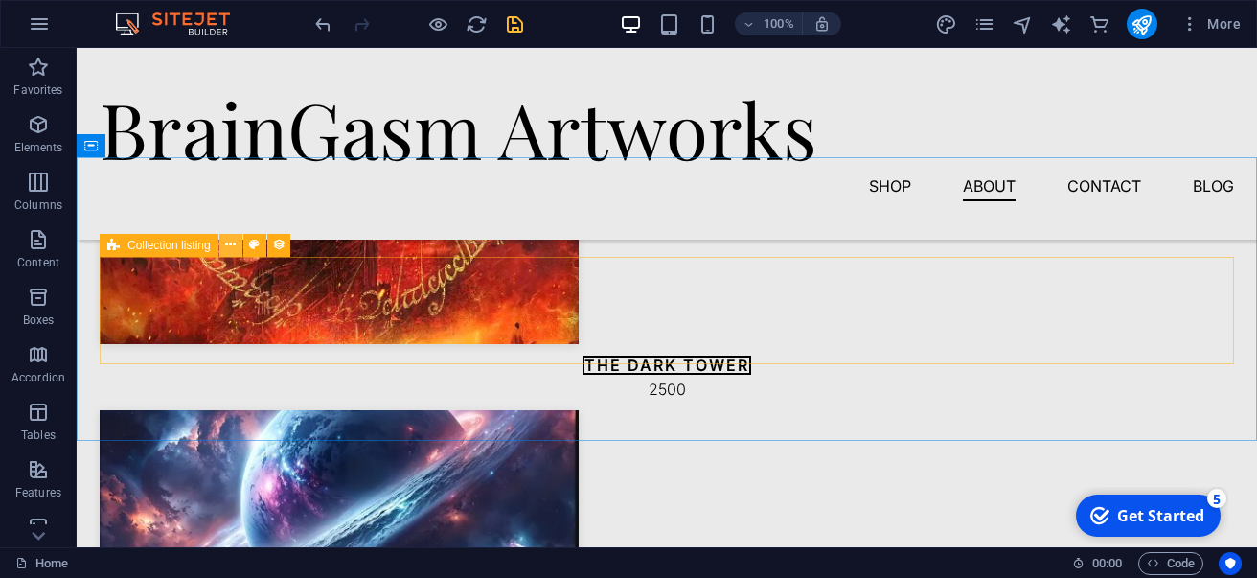
click at [233, 246] on icon at bounding box center [230, 245] width 11 height 20
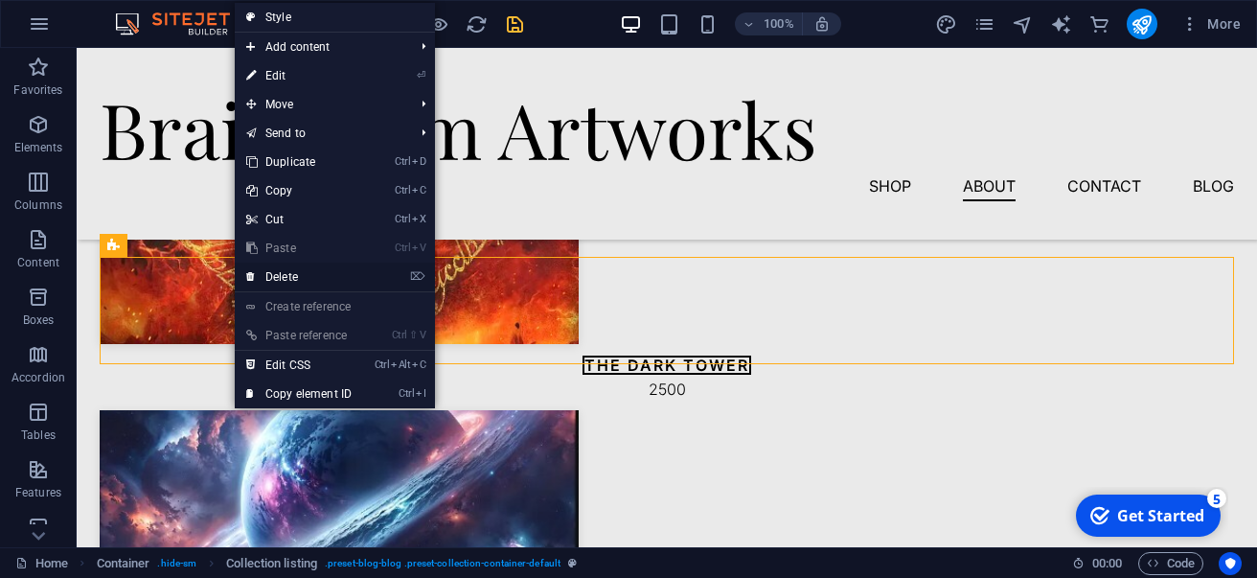
click at [292, 280] on link "⌦ Delete" at bounding box center [299, 277] width 128 height 29
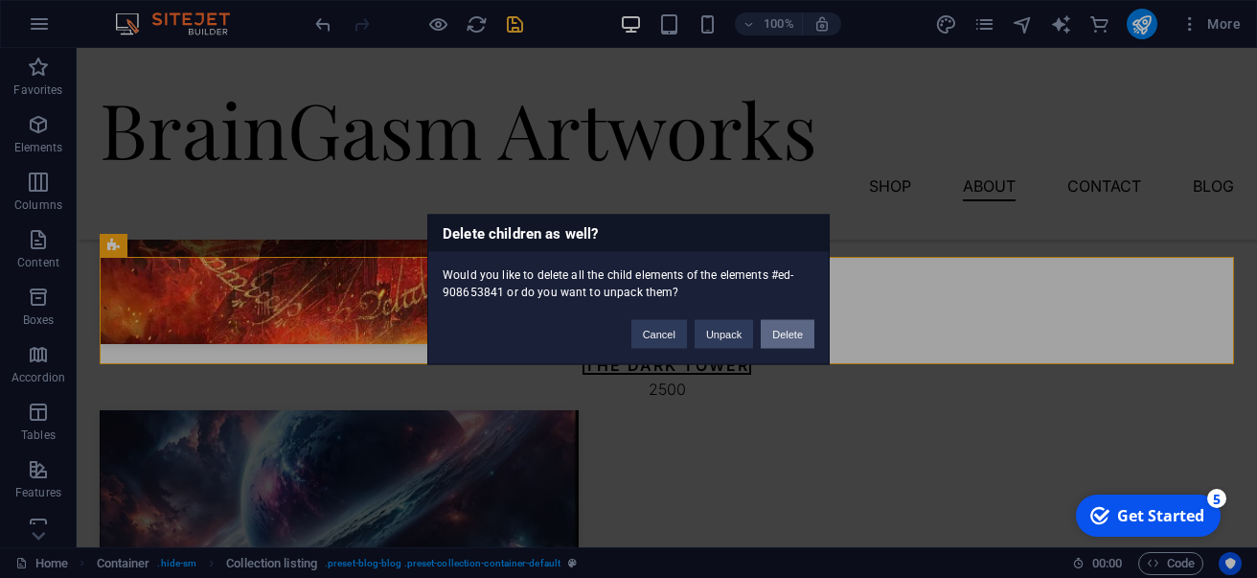
click at [791, 334] on button "Delete" at bounding box center [788, 333] width 54 height 29
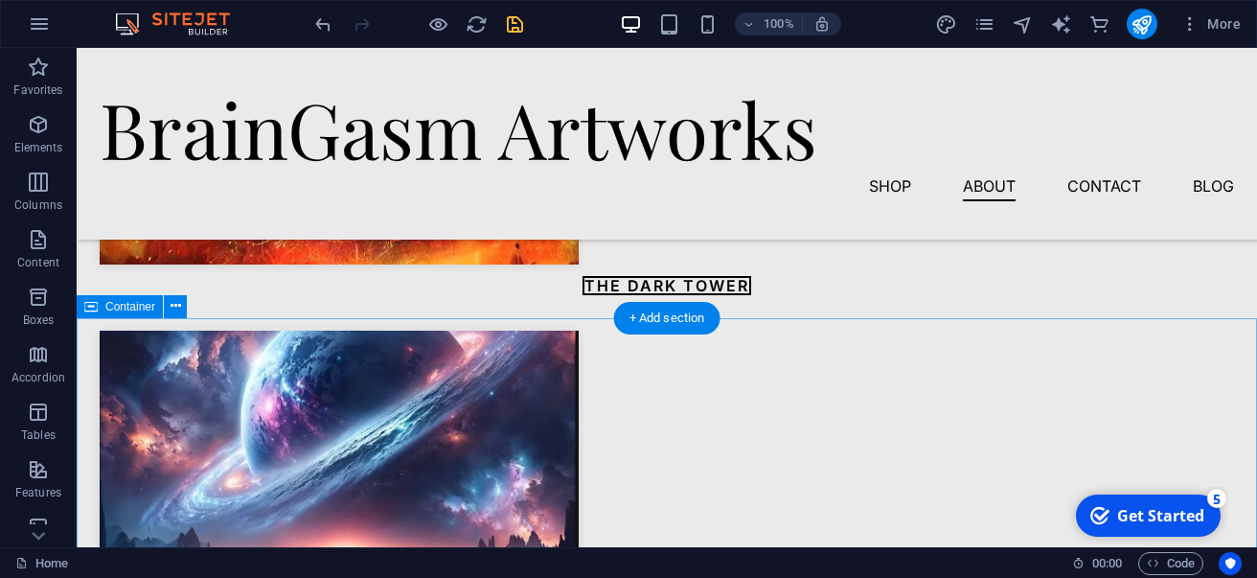
scroll to position [3106, 0]
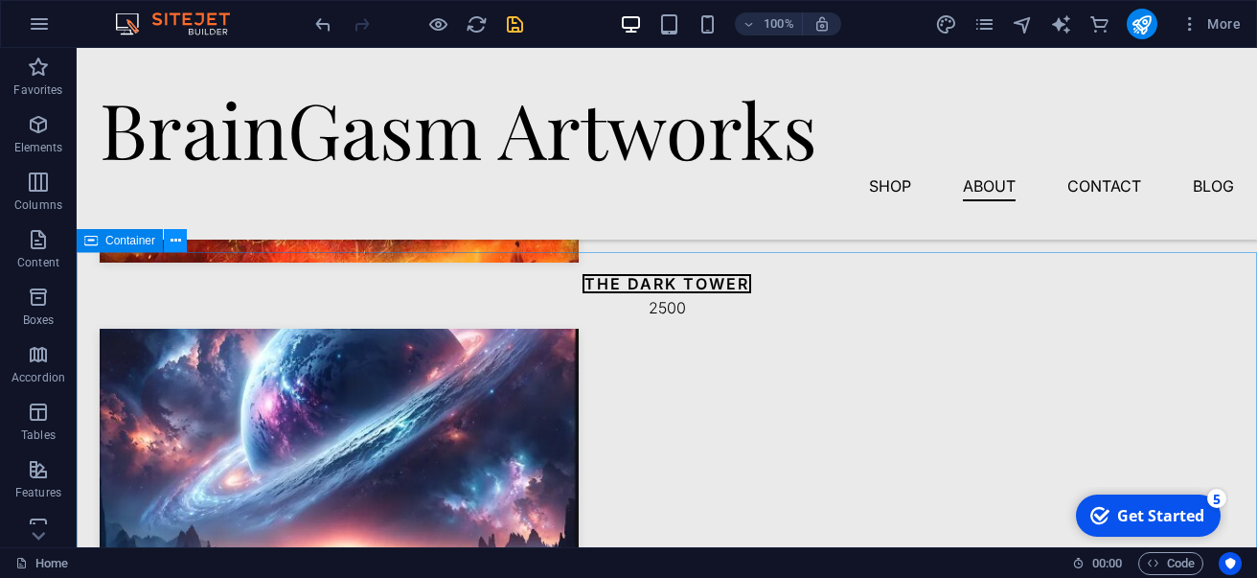
click at [180, 245] on icon at bounding box center [176, 241] width 11 height 20
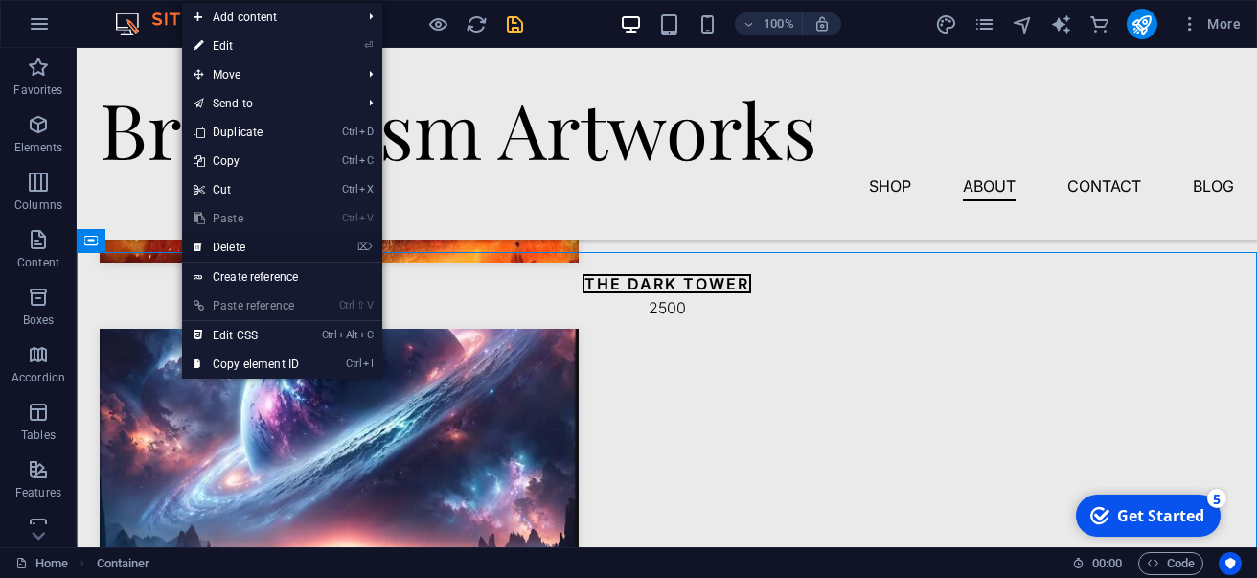
click at [199, 247] on icon at bounding box center [199, 247] width 10 height 29
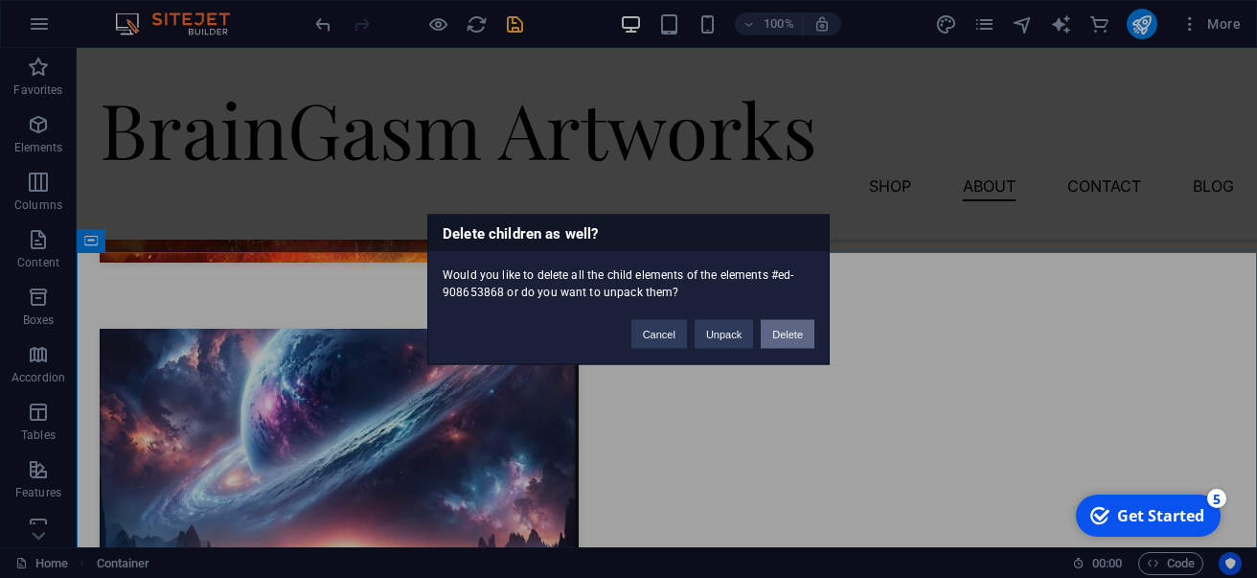
click at [768, 336] on button "Delete" at bounding box center [788, 333] width 54 height 29
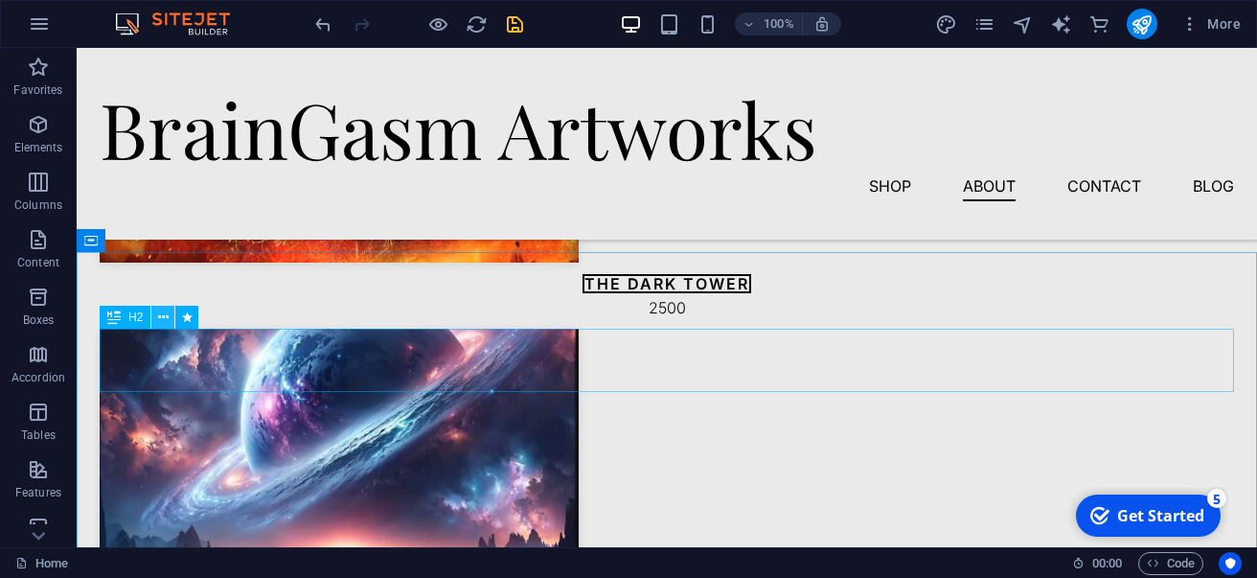
click at [162, 318] on icon at bounding box center [163, 318] width 11 height 20
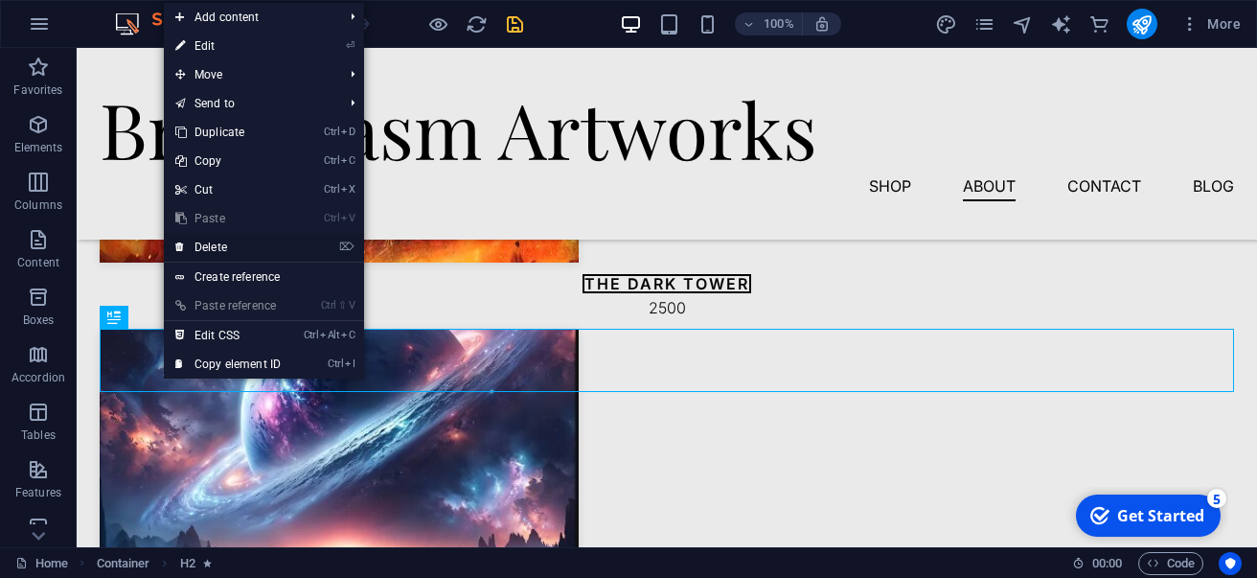
click at [223, 250] on link "⌦ Delete" at bounding box center [228, 247] width 128 height 29
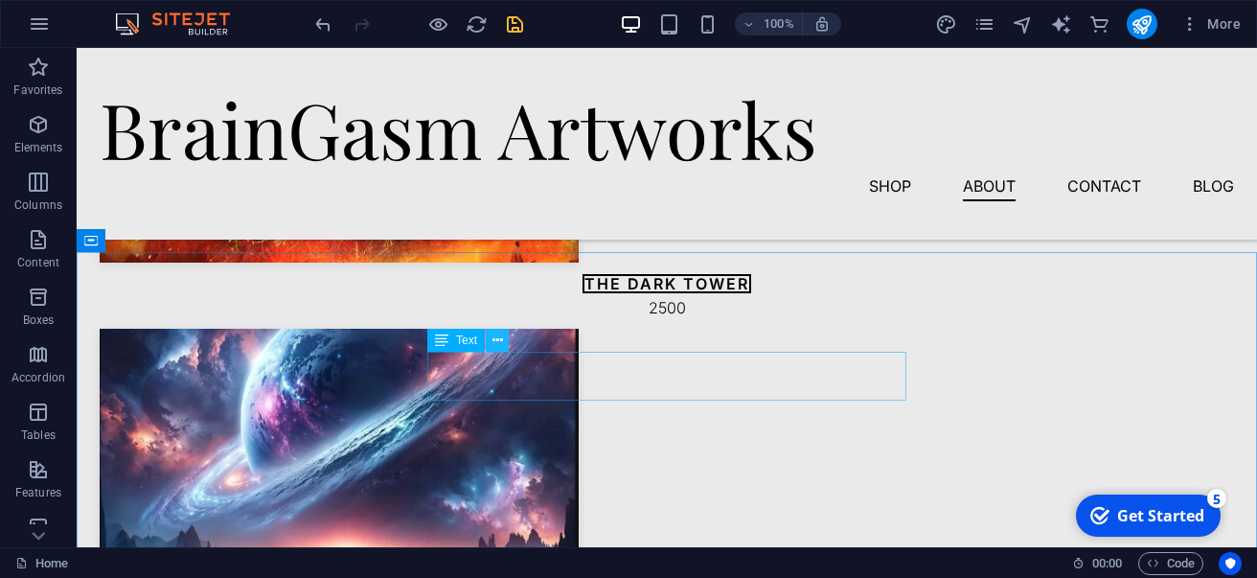
click at [503, 343] on button at bounding box center [497, 340] width 23 height 23
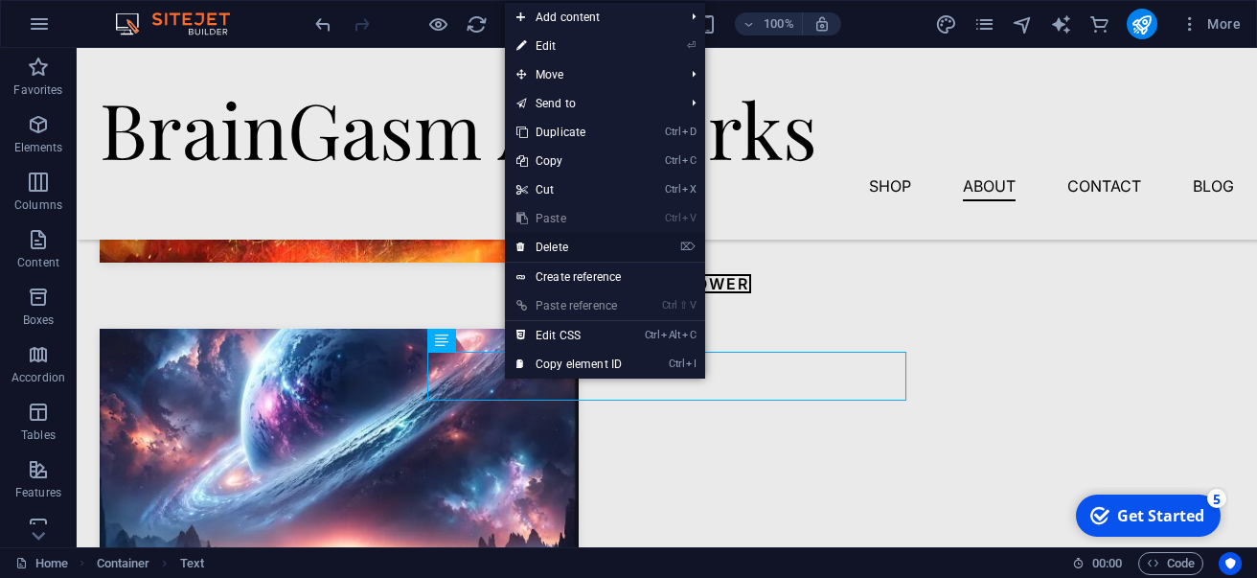
click at [572, 239] on link "⌦ Delete" at bounding box center [569, 247] width 128 height 29
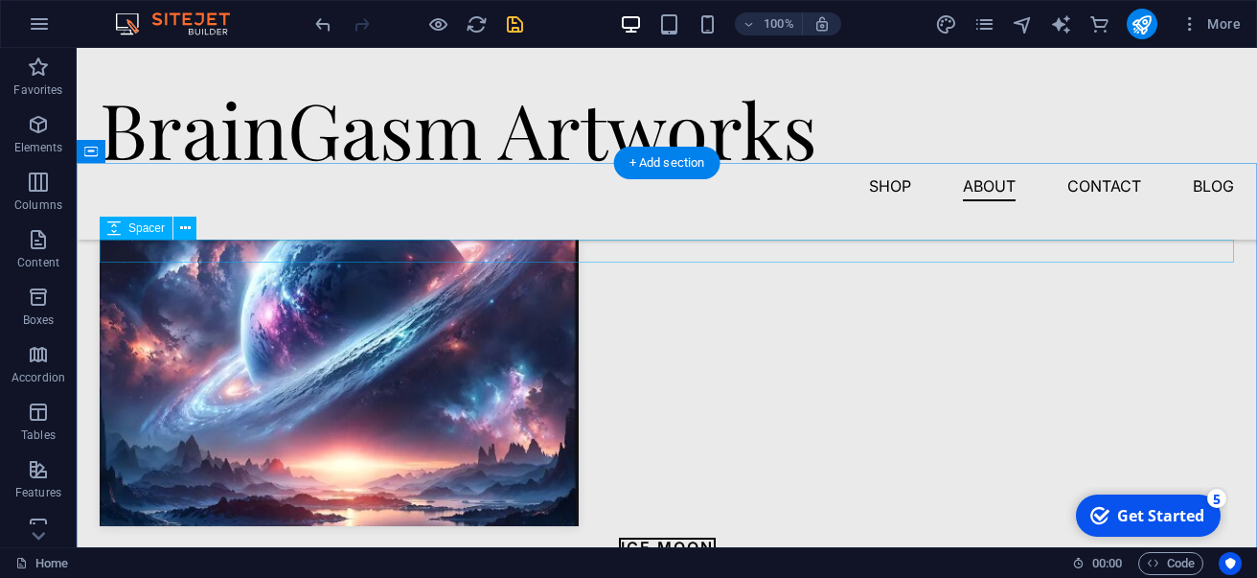
scroll to position [3196, 0]
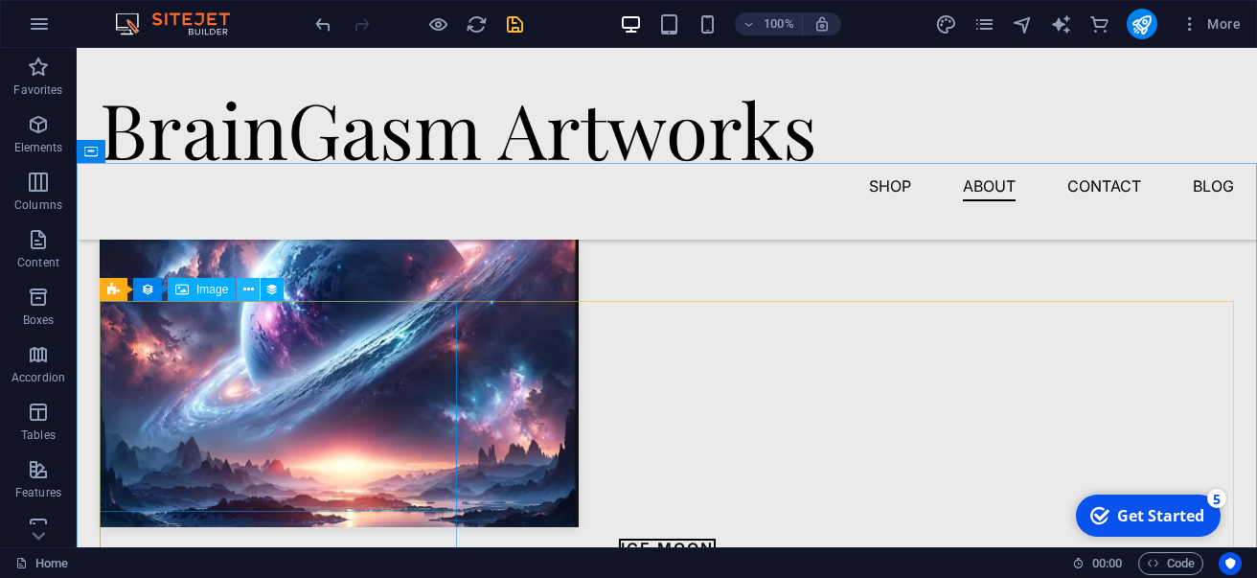
click at [249, 295] on icon at bounding box center [248, 290] width 11 height 20
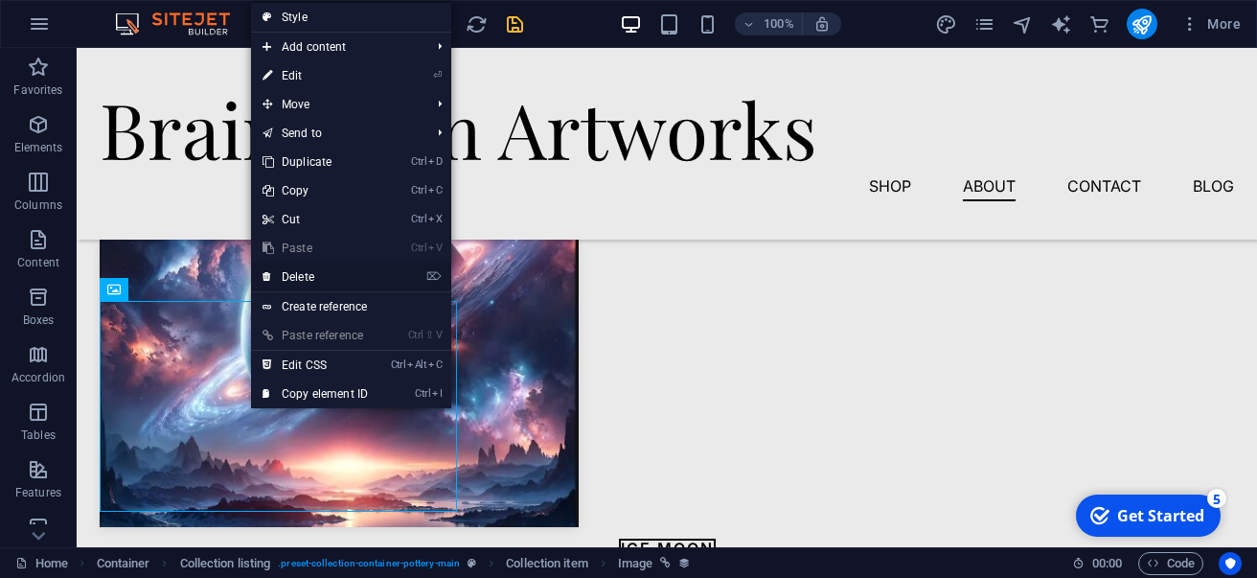
click at [292, 276] on link "⌦ Delete" at bounding box center [315, 277] width 128 height 29
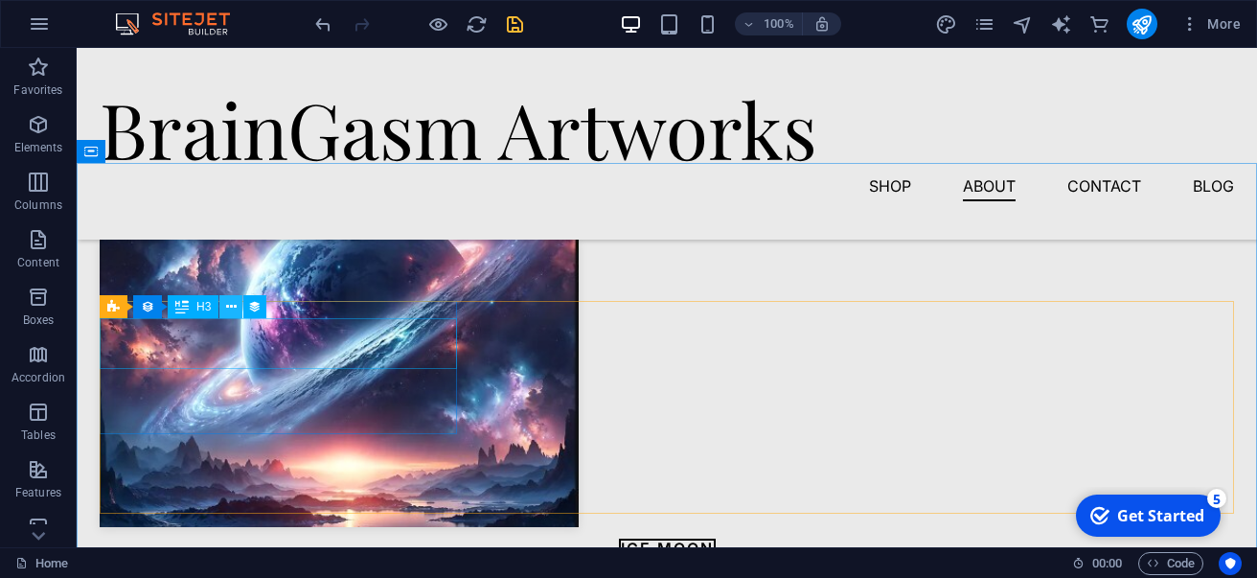
click at [226, 317] on button at bounding box center [230, 306] width 23 height 23
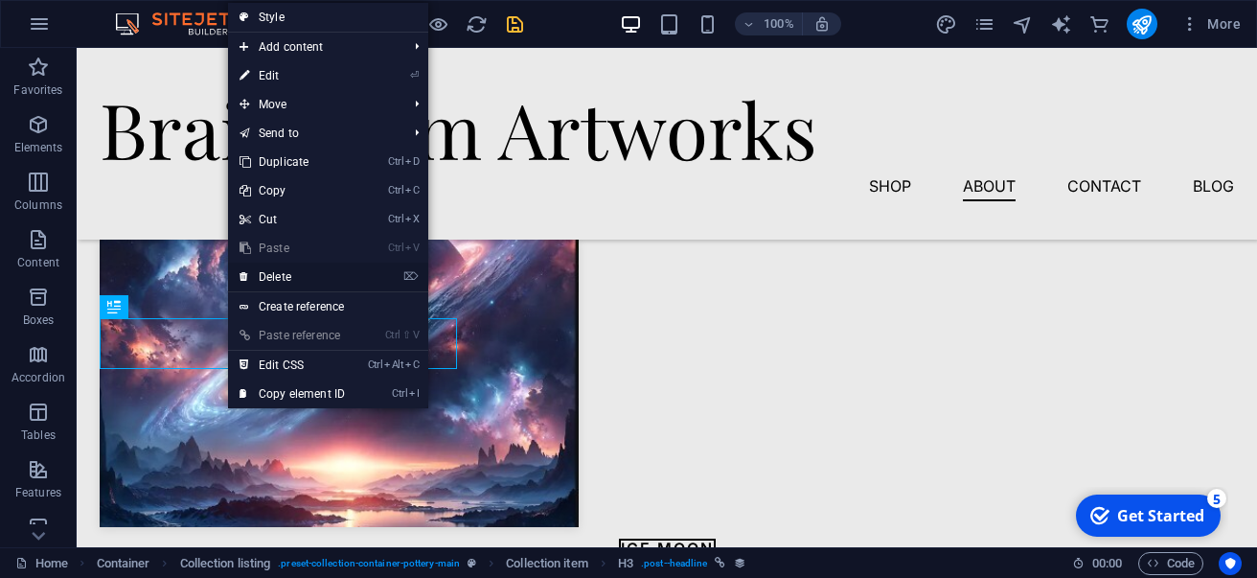
click at [266, 287] on link "⌦ Delete" at bounding box center [292, 277] width 128 height 29
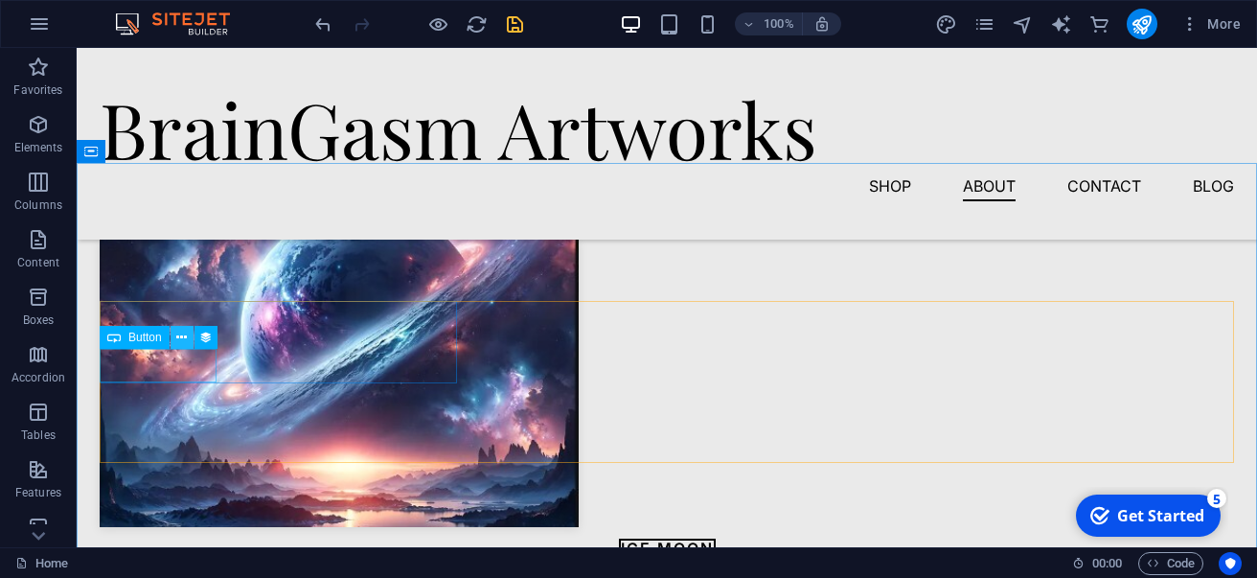
click at [186, 343] on icon at bounding box center [181, 338] width 11 height 20
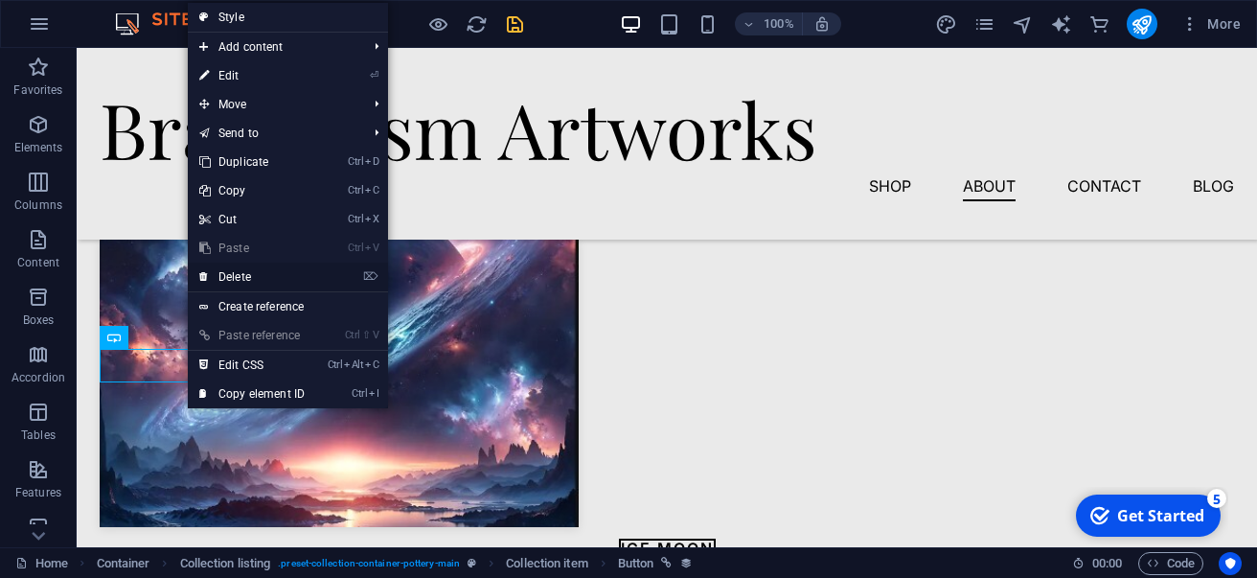
click at [254, 279] on link "⌦ Delete" at bounding box center [252, 277] width 128 height 29
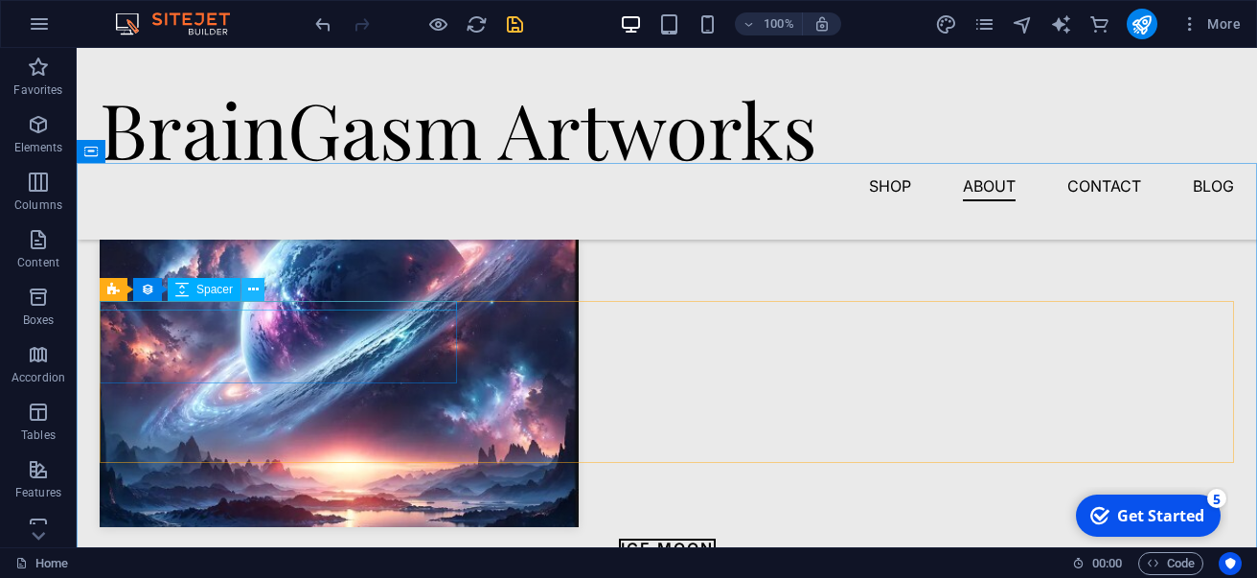
click at [252, 288] on icon at bounding box center [253, 290] width 11 height 20
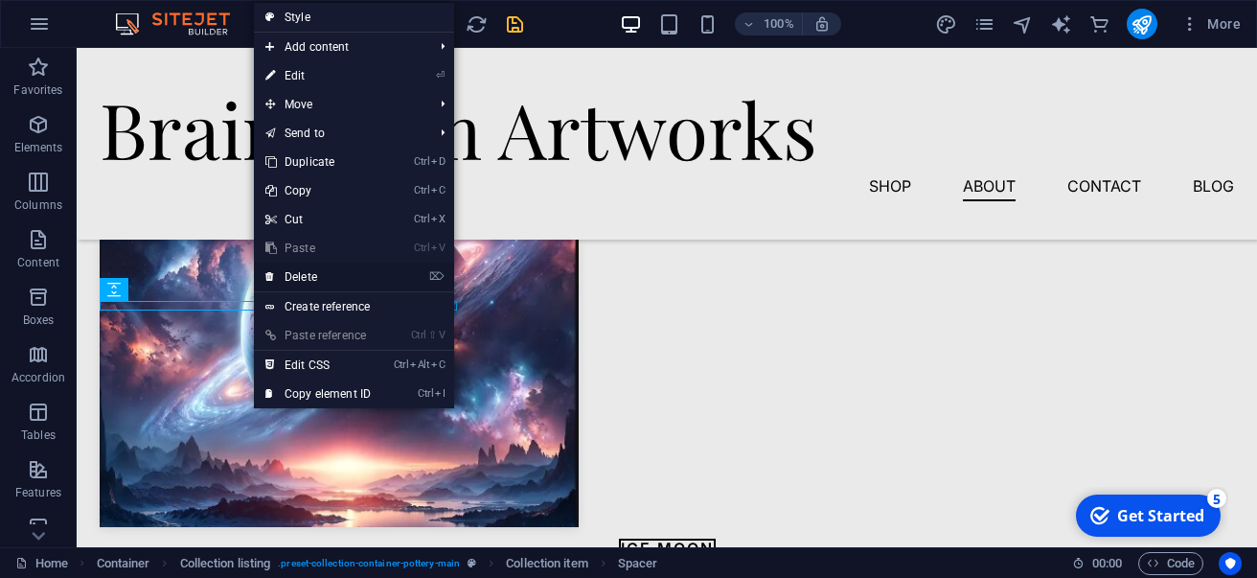
click at [275, 284] on link "⌦ Delete" at bounding box center [318, 277] width 128 height 29
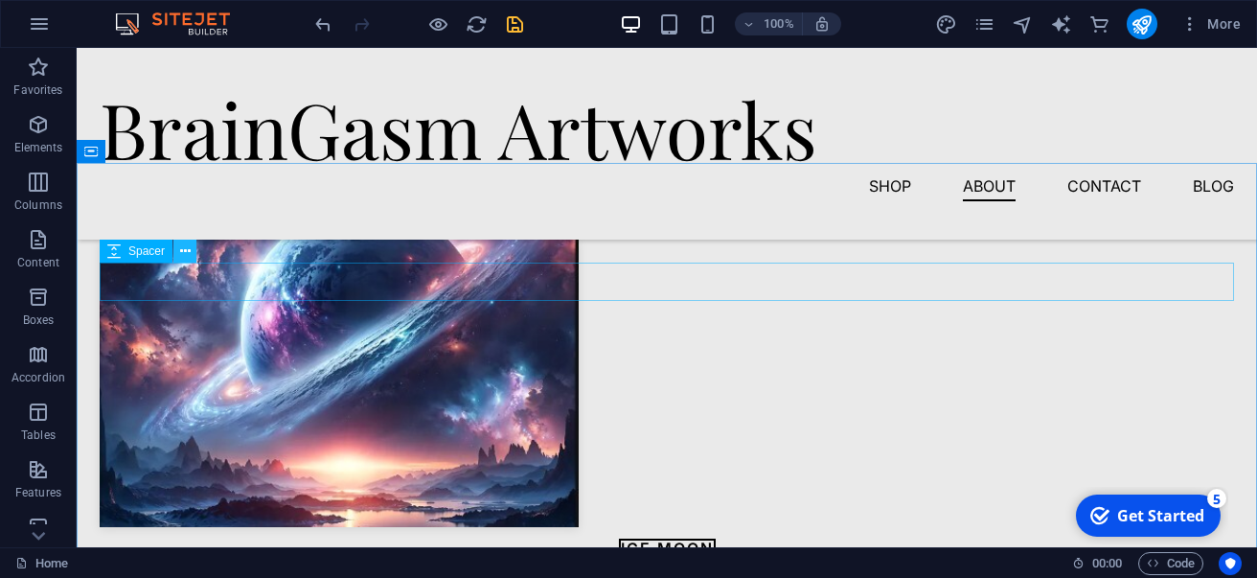
click at [186, 256] on icon at bounding box center [185, 251] width 11 height 20
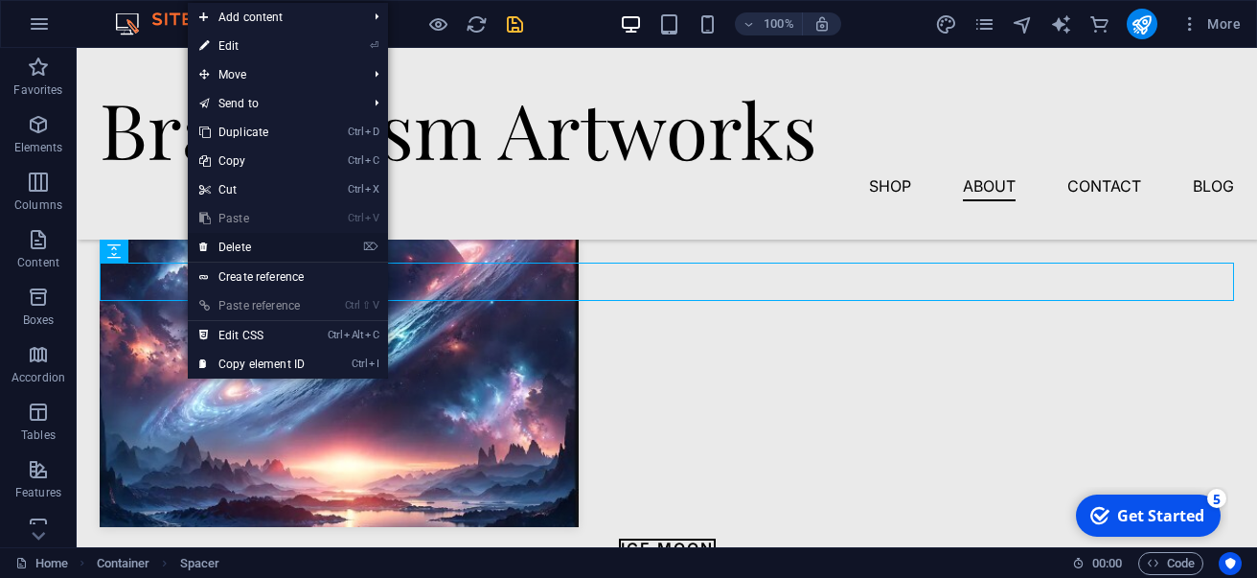
click at [214, 249] on link "⌦ Delete" at bounding box center [252, 247] width 128 height 29
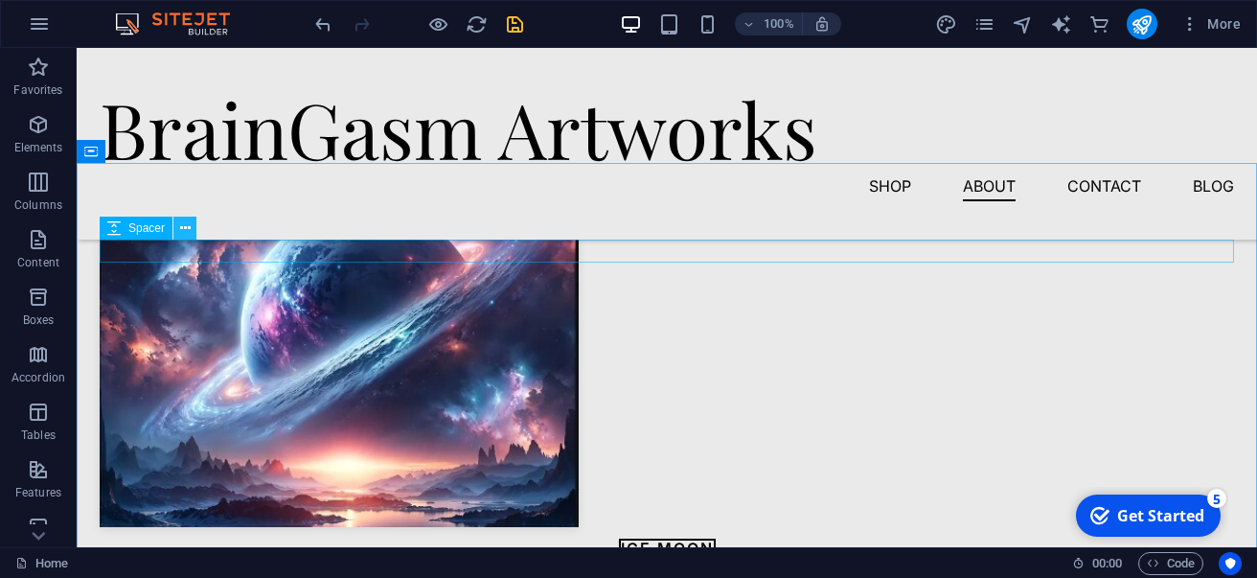
click at [179, 236] on button at bounding box center [184, 228] width 23 height 23
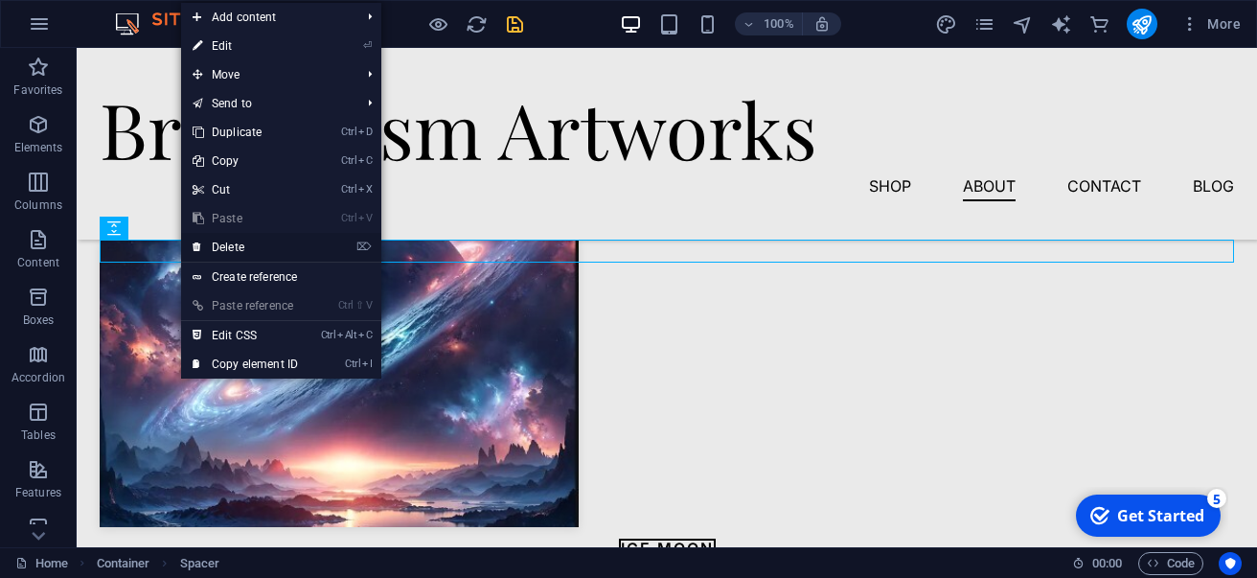
click at [206, 241] on link "⌦ Delete" at bounding box center [245, 247] width 128 height 29
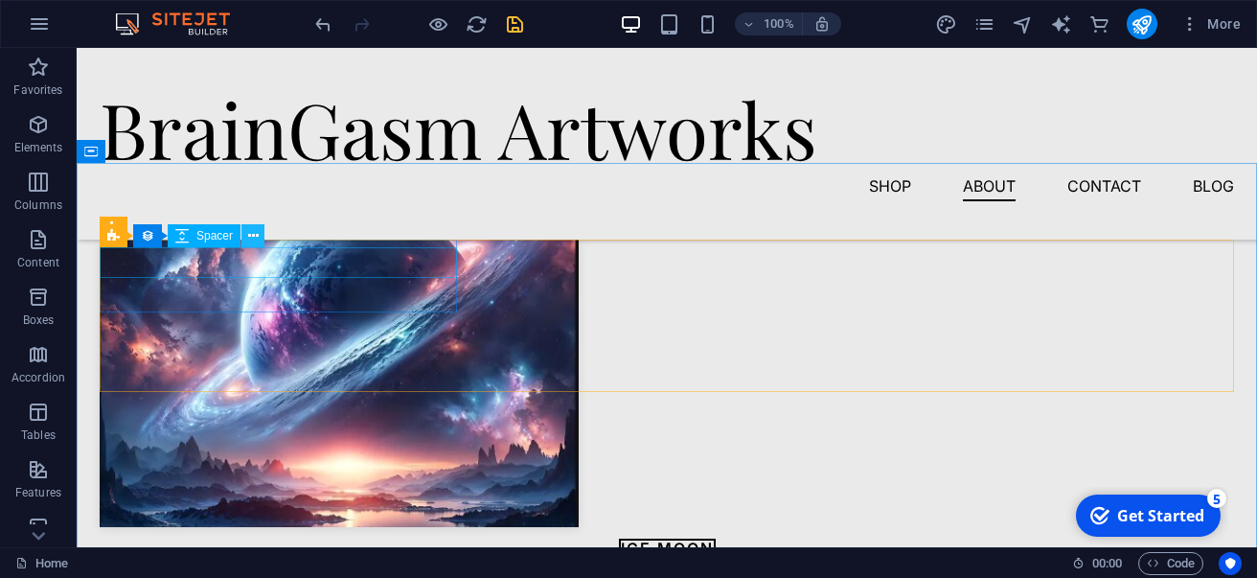
click at [248, 239] on icon at bounding box center [253, 236] width 11 height 20
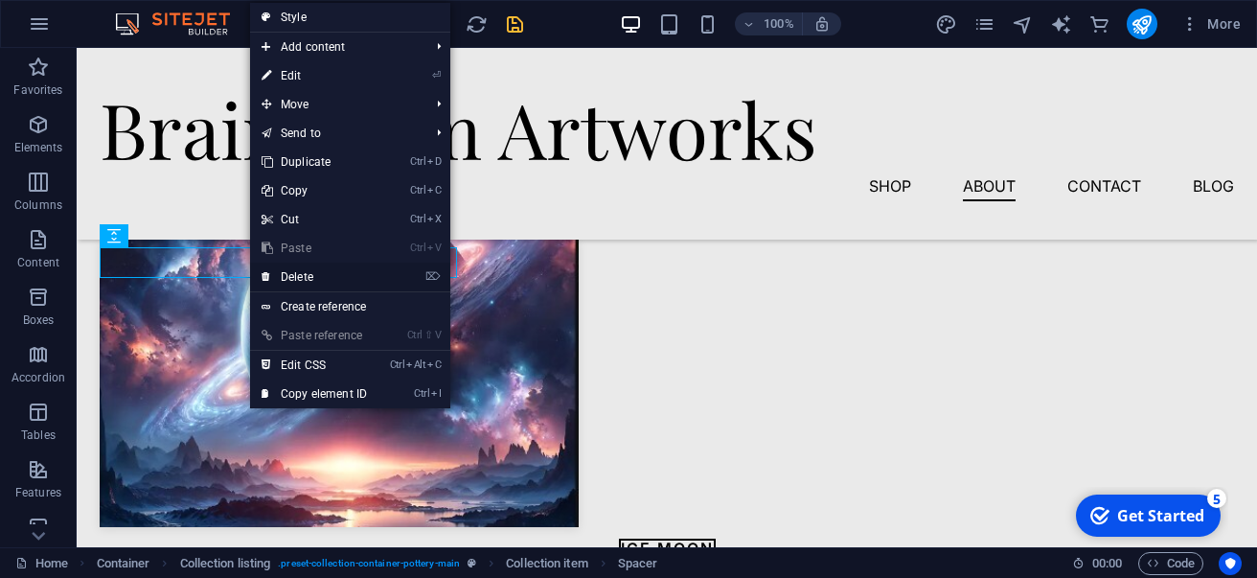
click at [302, 288] on link "⌦ Delete" at bounding box center [314, 277] width 128 height 29
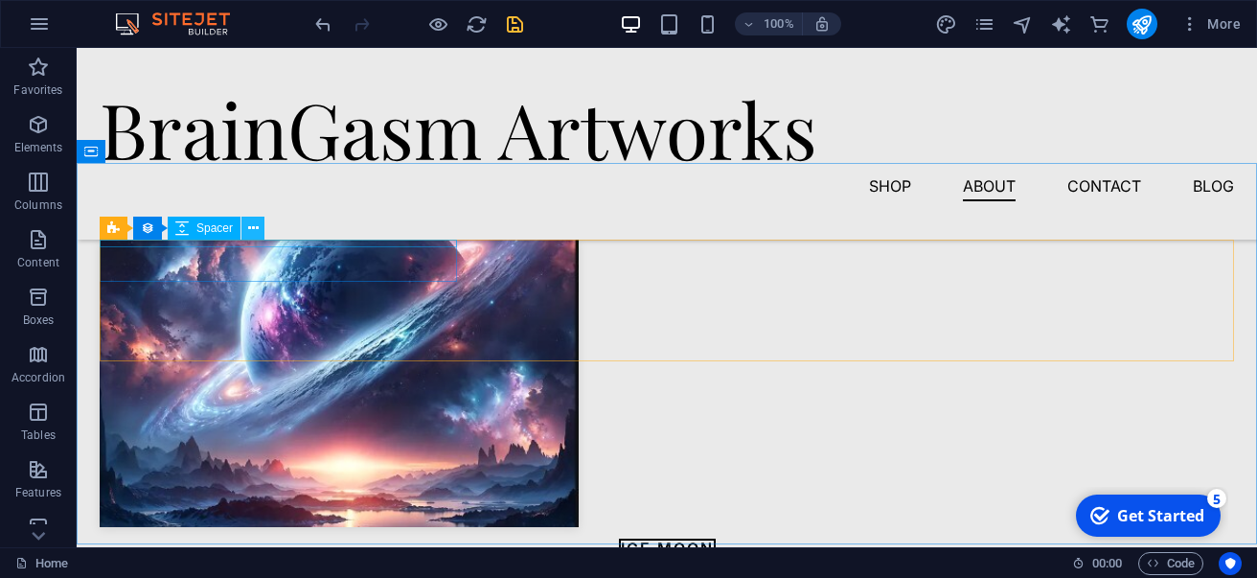
click at [251, 231] on icon at bounding box center [253, 228] width 11 height 20
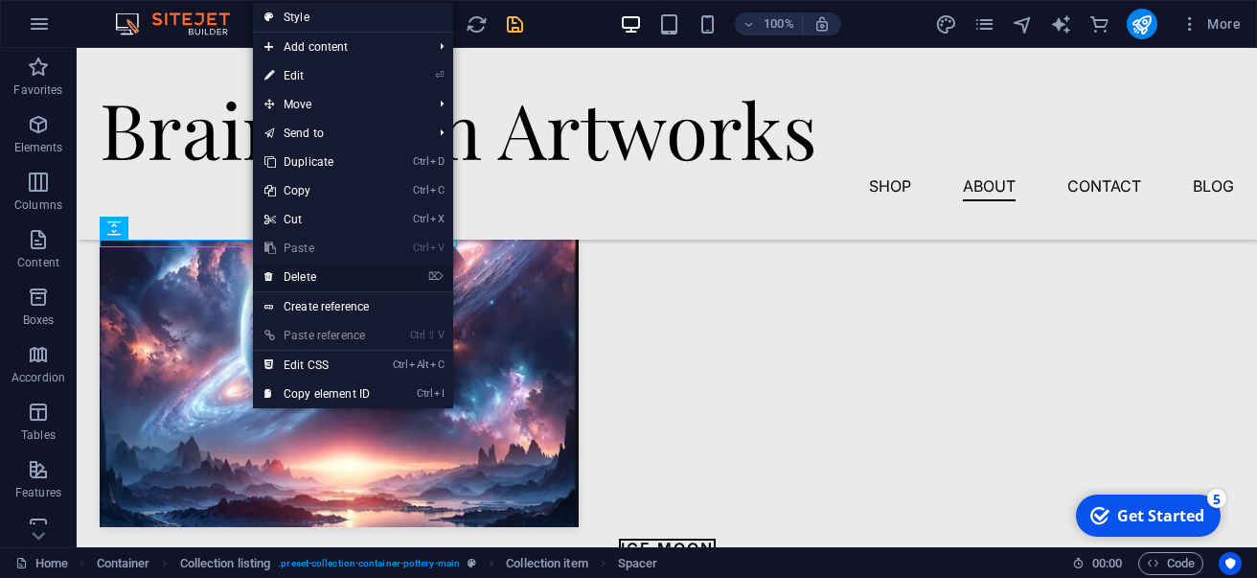
click at [288, 274] on link "⌦ Delete" at bounding box center [317, 277] width 128 height 29
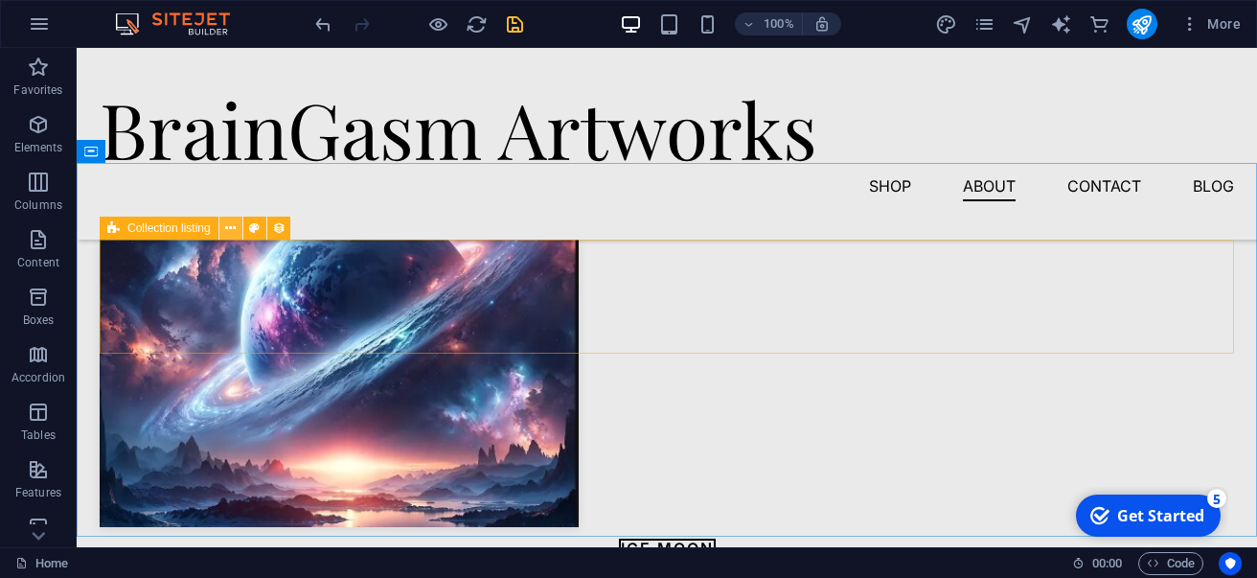
click at [235, 230] on icon at bounding box center [230, 228] width 11 height 20
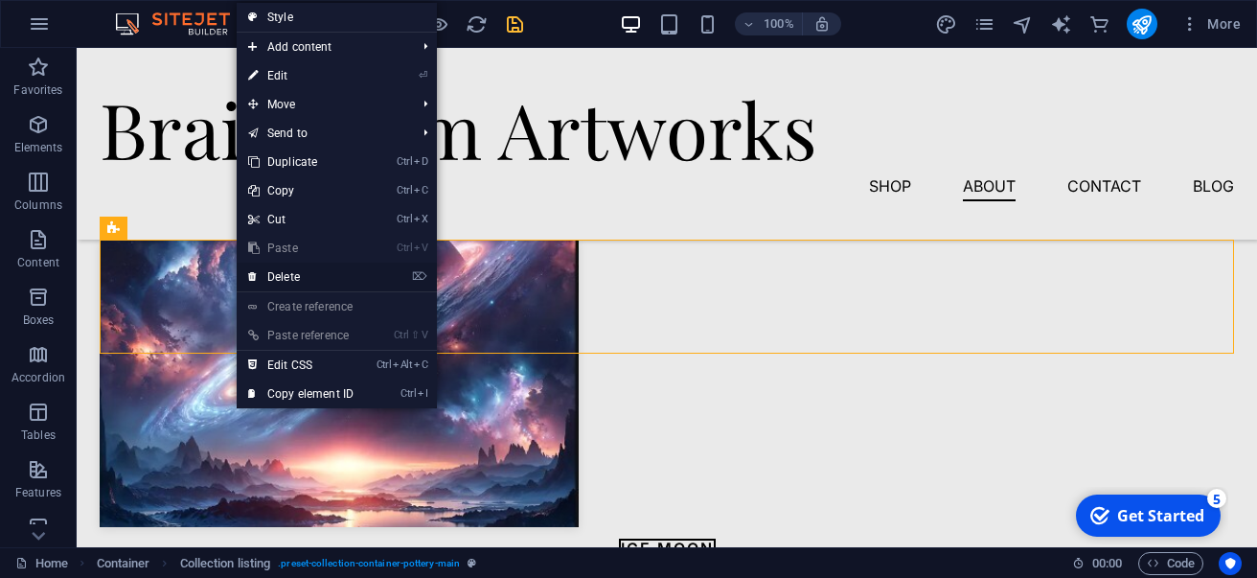
click at [297, 274] on link "⌦ Delete" at bounding box center [301, 277] width 128 height 29
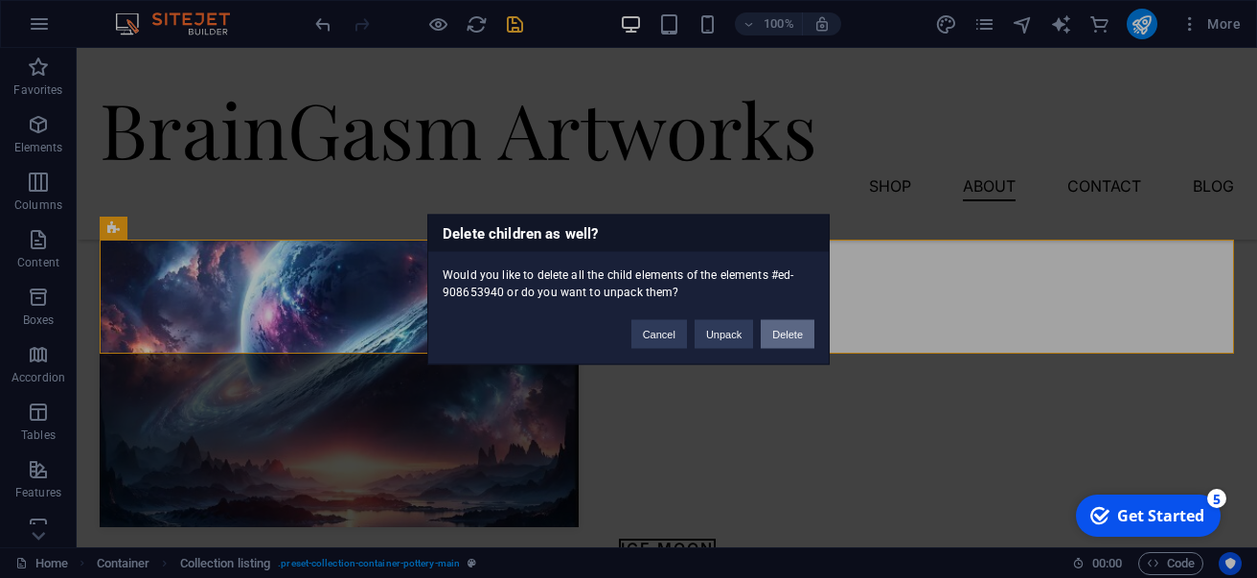
click at [781, 338] on button "Delete" at bounding box center [788, 333] width 54 height 29
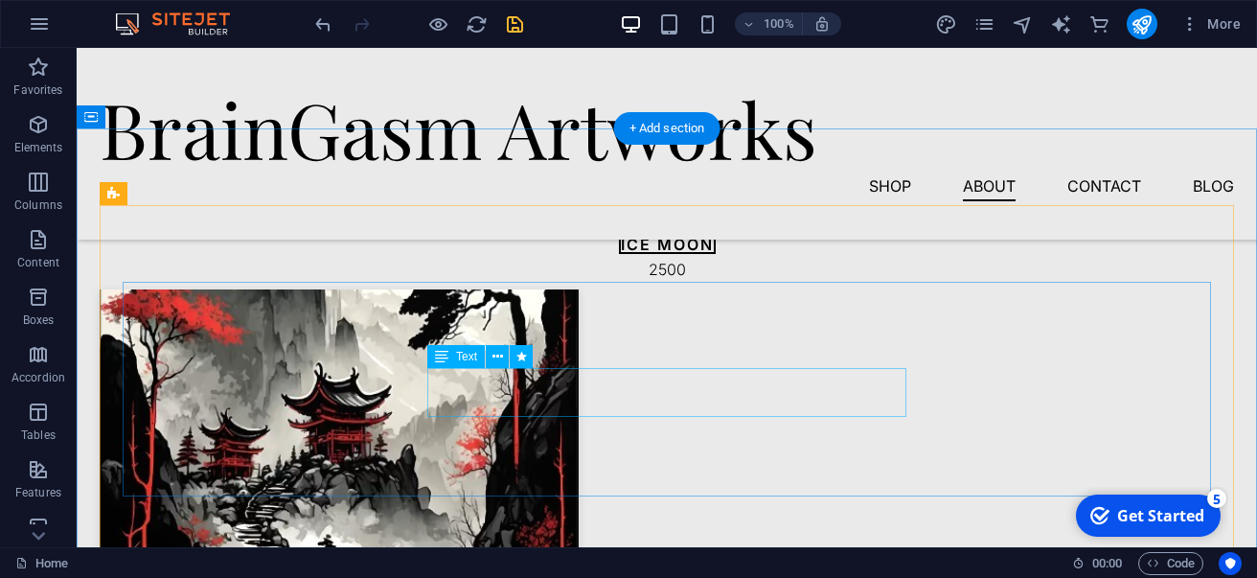
scroll to position [3488, 0]
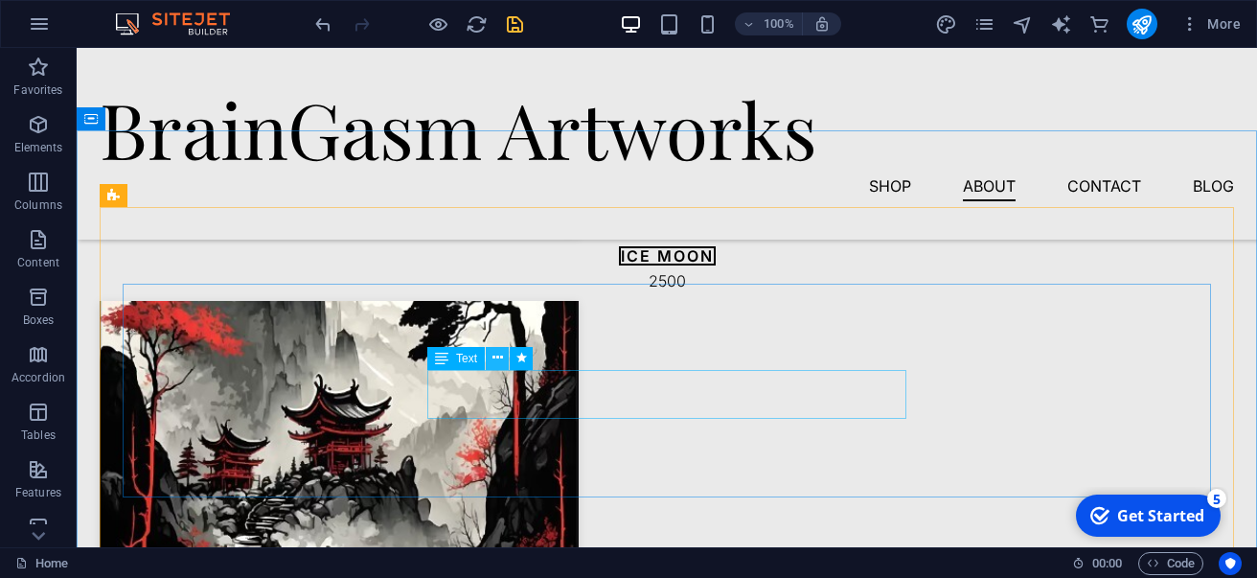
click at [493, 358] on icon at bounding box center [498, 358] width 11 height 20
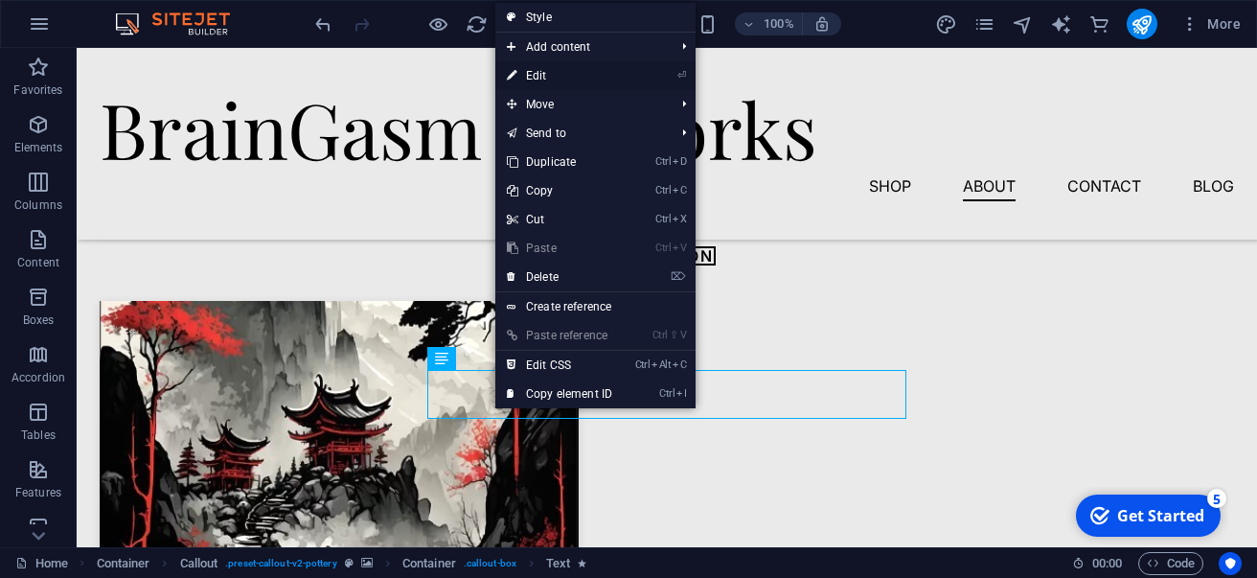
click at [555, 85] on link "⏎ Edit" at bounding box center [559, 75] width 128 height 29
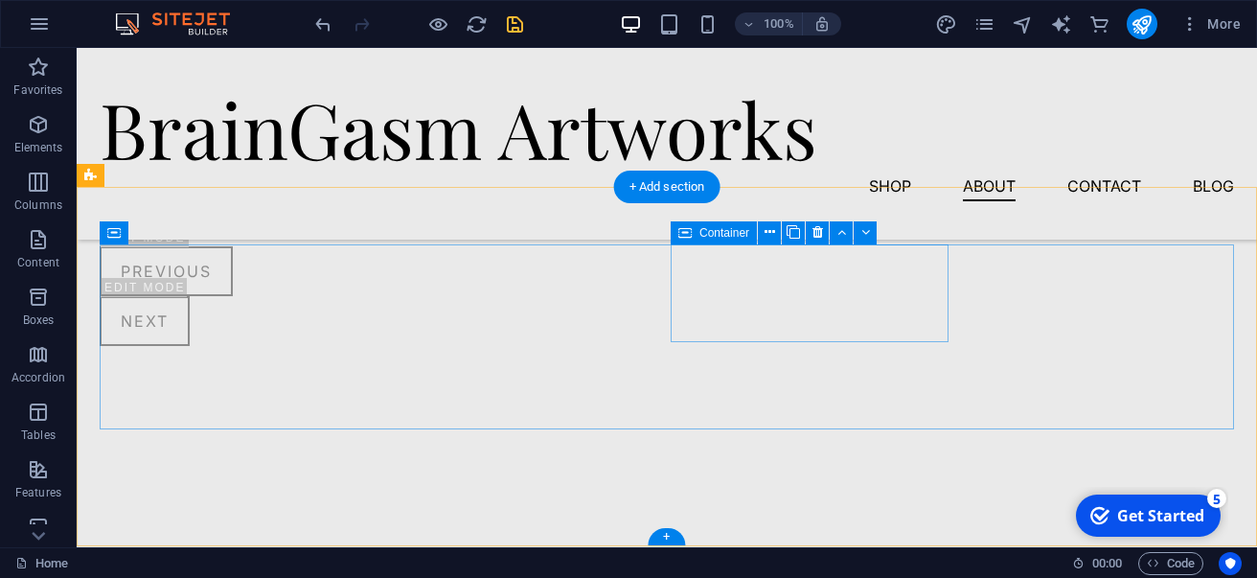
scroll to position [4140, 0]
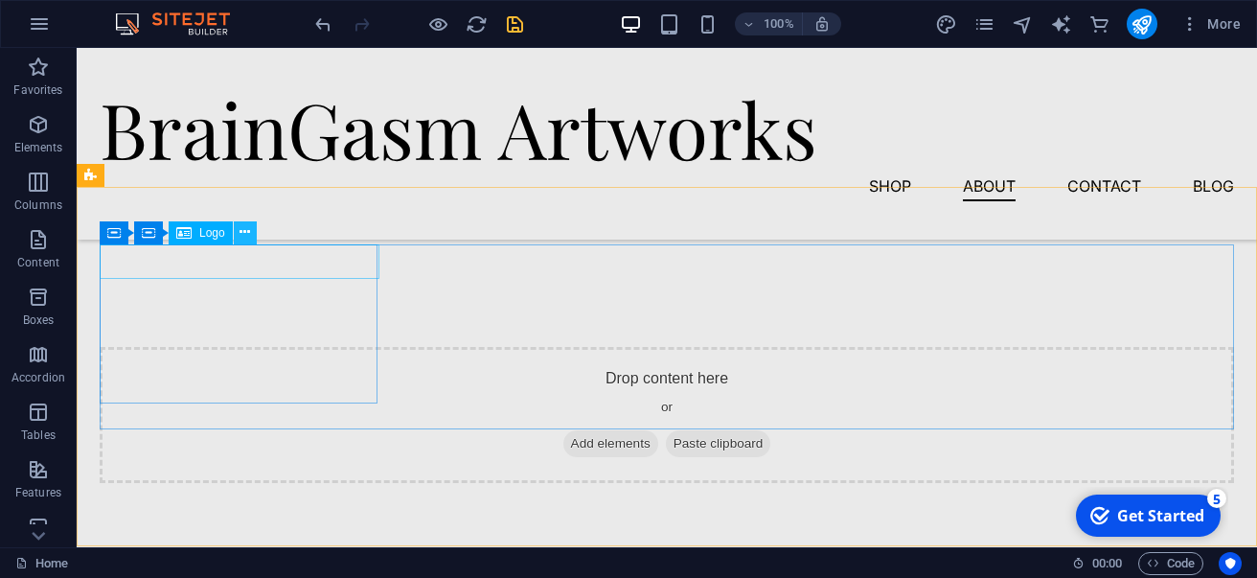
click at [241, 233] on icon at bounding box center [245, 232] width 11 height 20
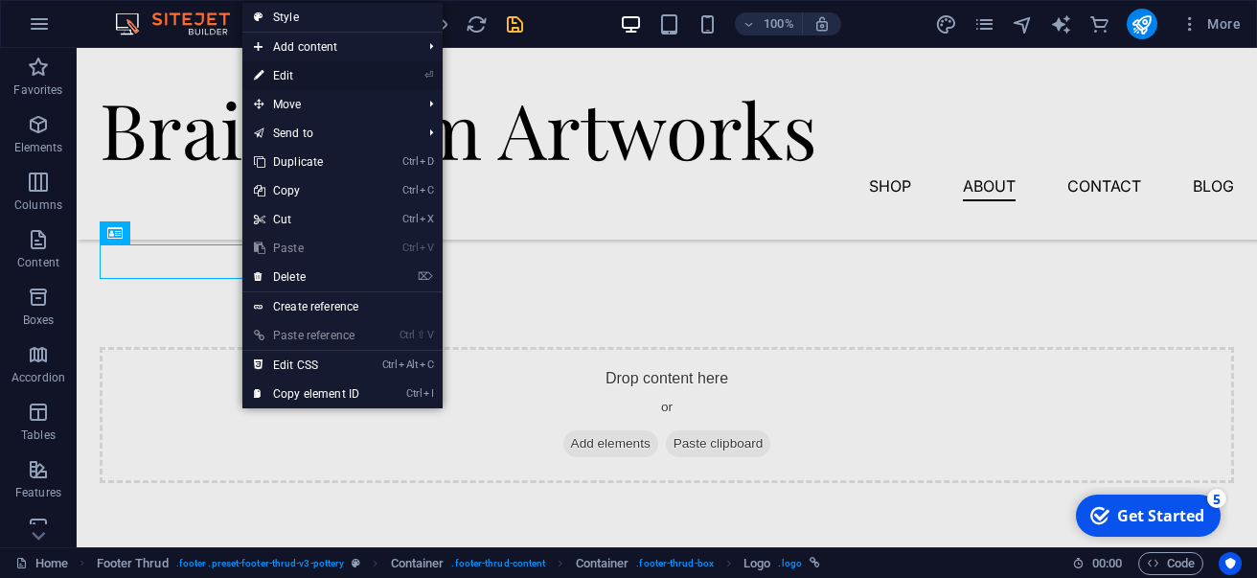
click at [299, 77] on link "⏎ Edit" at bounding box center [306, 75] width 128 height 29
select select "px"
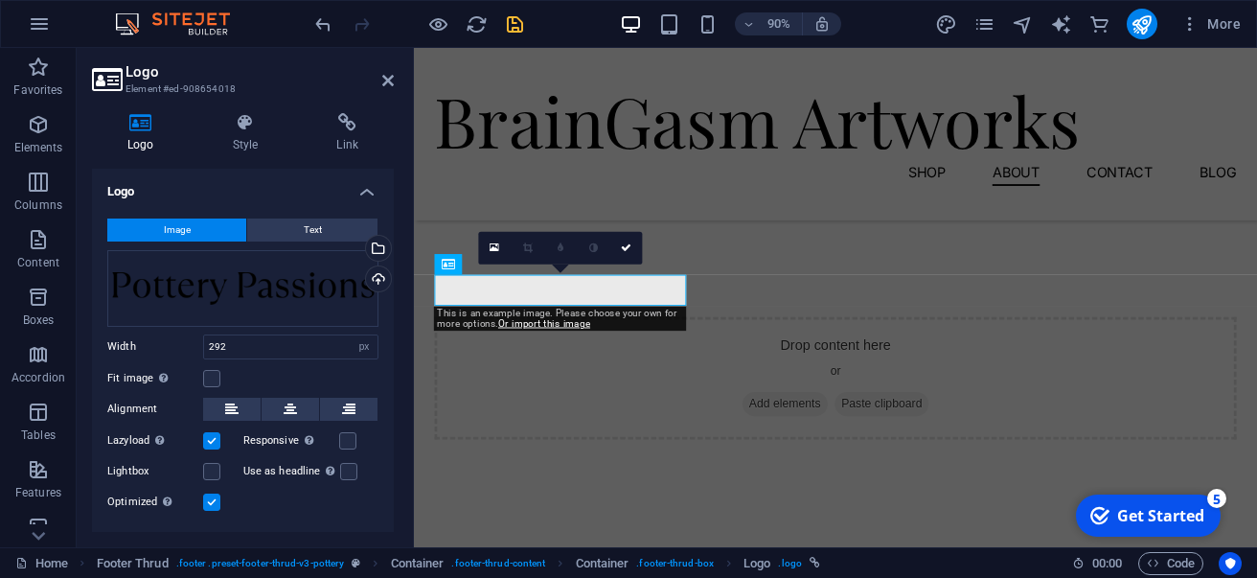
scroll to position [4085, 0]
click at [309, 226] on span "Text" at bounding box center [313, 229] width 18 height 23
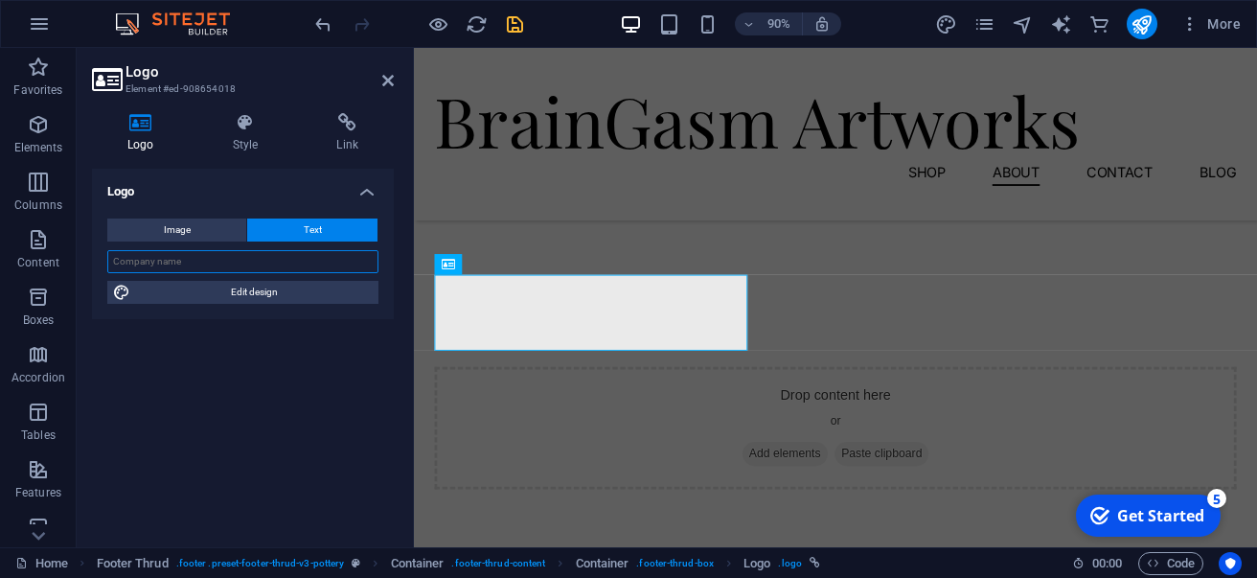
click at [277, 255] on input "text" at bounding box center [242, 261] width 271 height 23
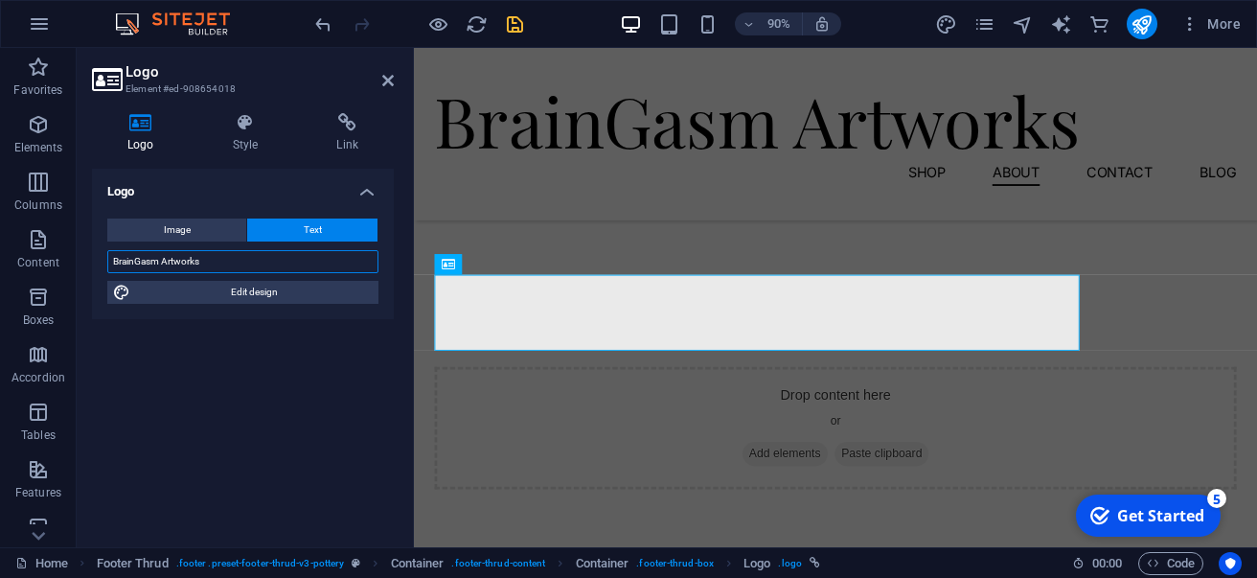
type input "BrainGasm Artworks"
click at [514, 24] on icon "save" at bounding box center [515, 24] width 22 height 22
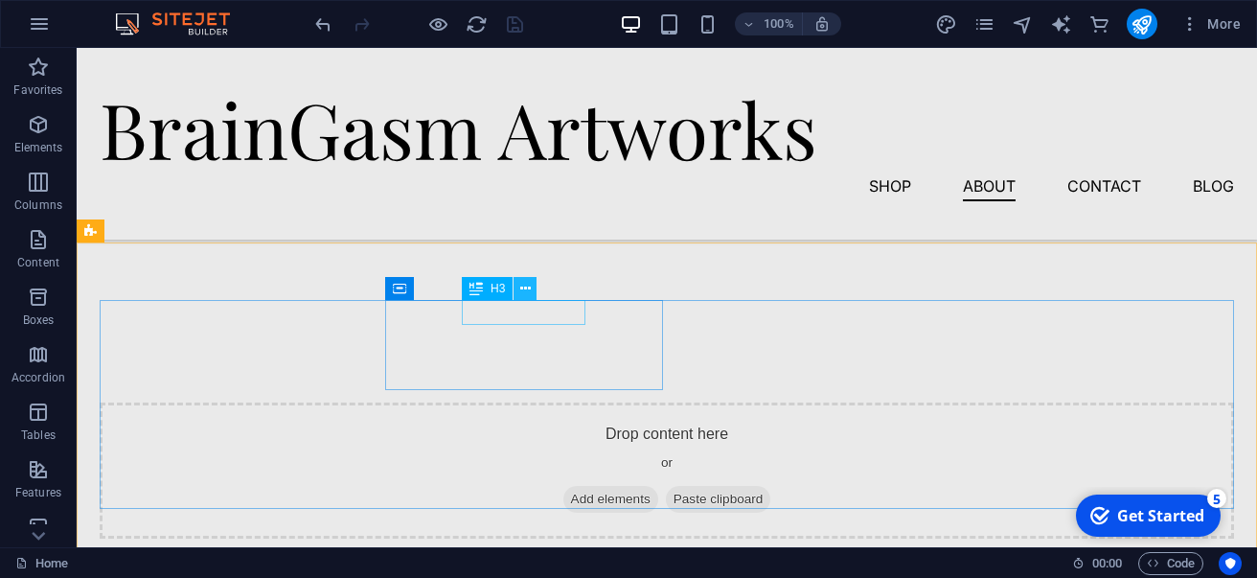
click at [520, 285] on icon at bounding box center [525, 289] width 11 height 20
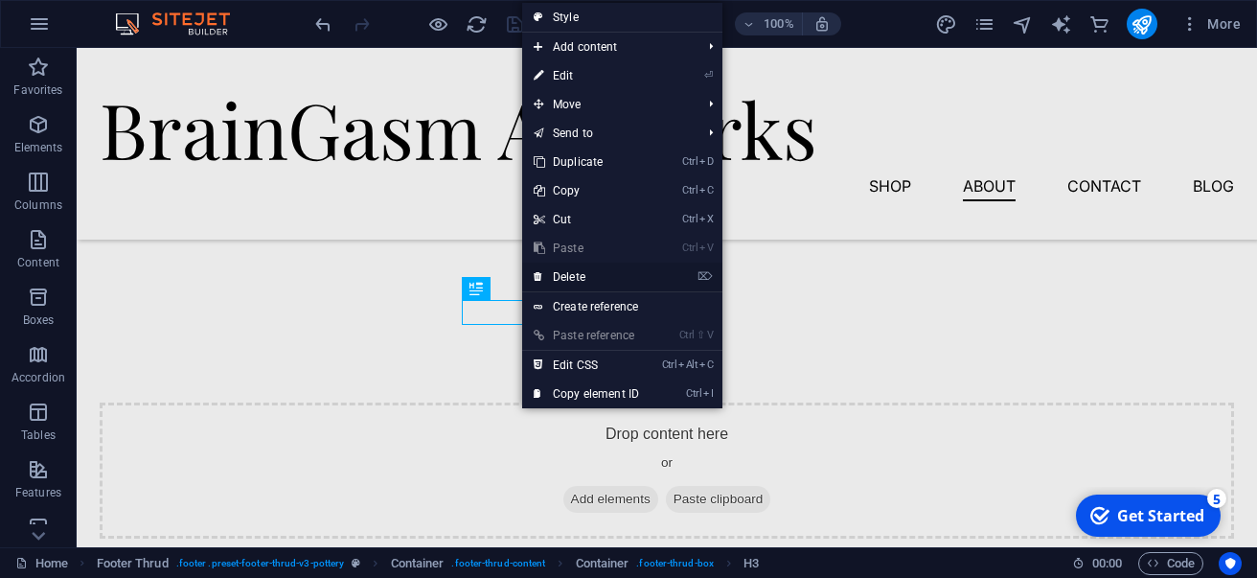
click at [544, 285] on link "⌦ Delete" at bounding box center [586, 277] width 128 height 29
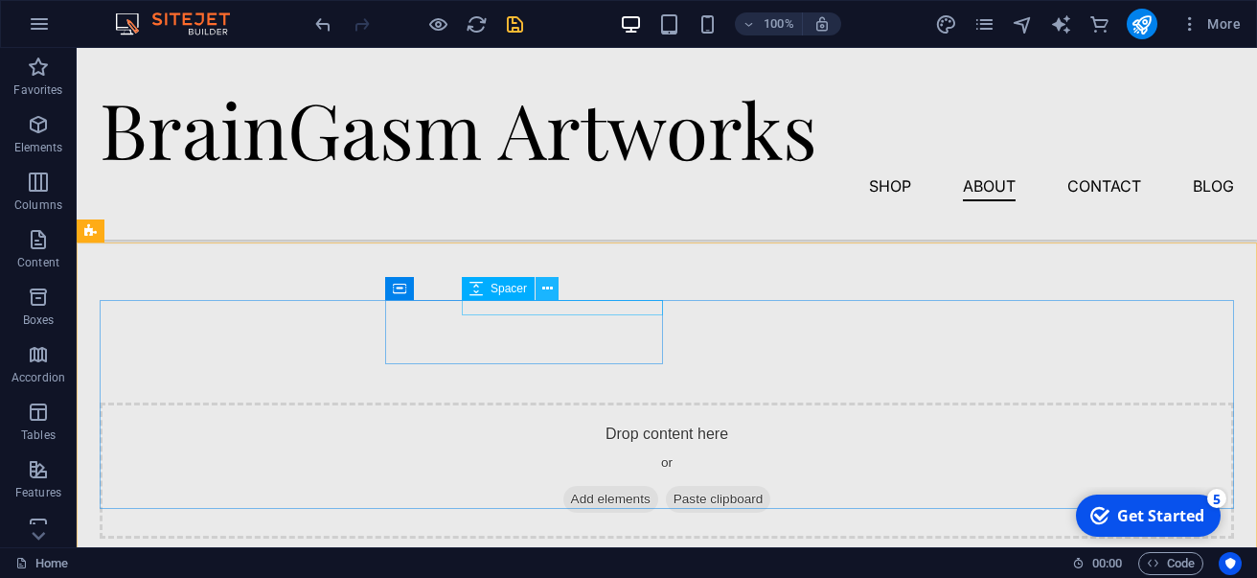
click at [549, 297] on icon at bounding box center [547, 289] width 11 height 20
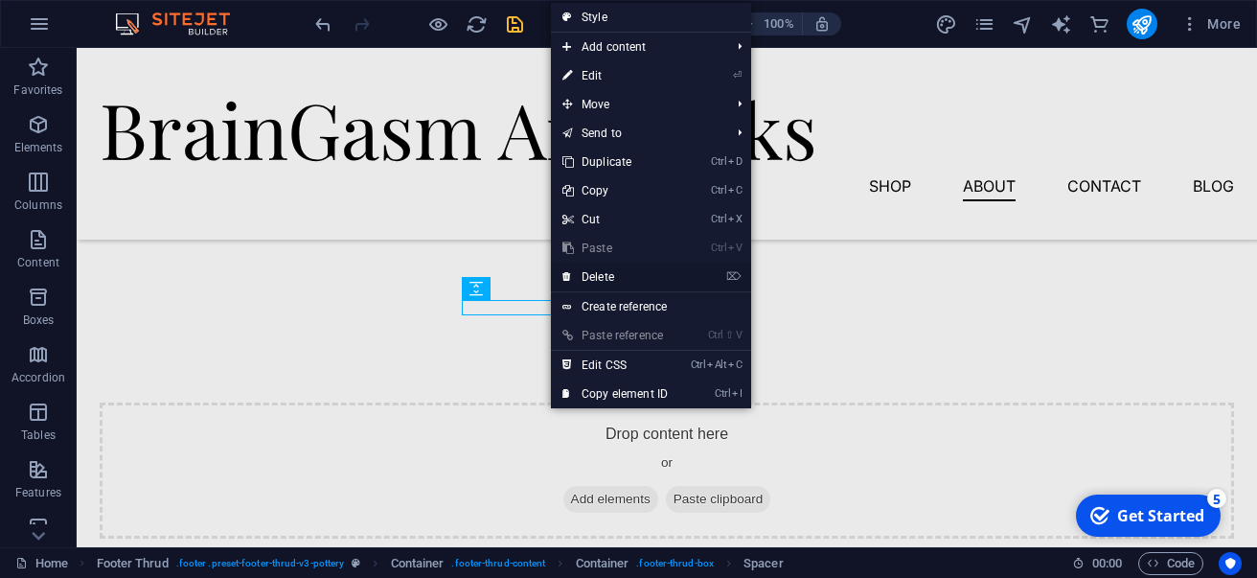
click at [577, 288] on link "⌦ Delete" at bounding box center [615, 277] width 128 height 29
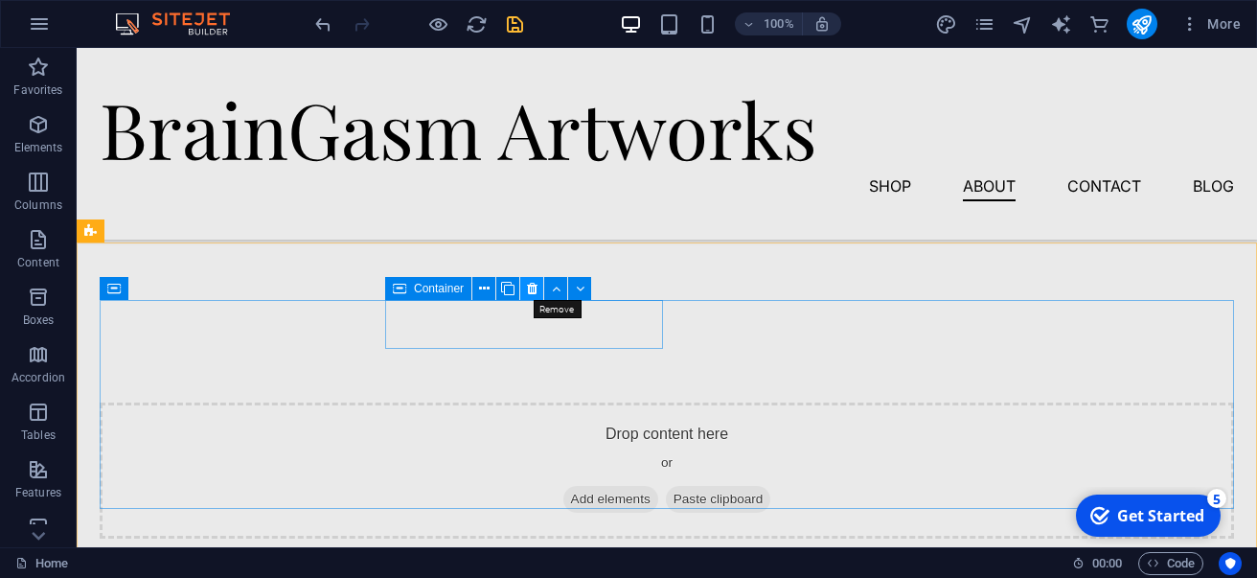
click at [528, 289] on icon at bounding box center [532, 289] width 11 height 20
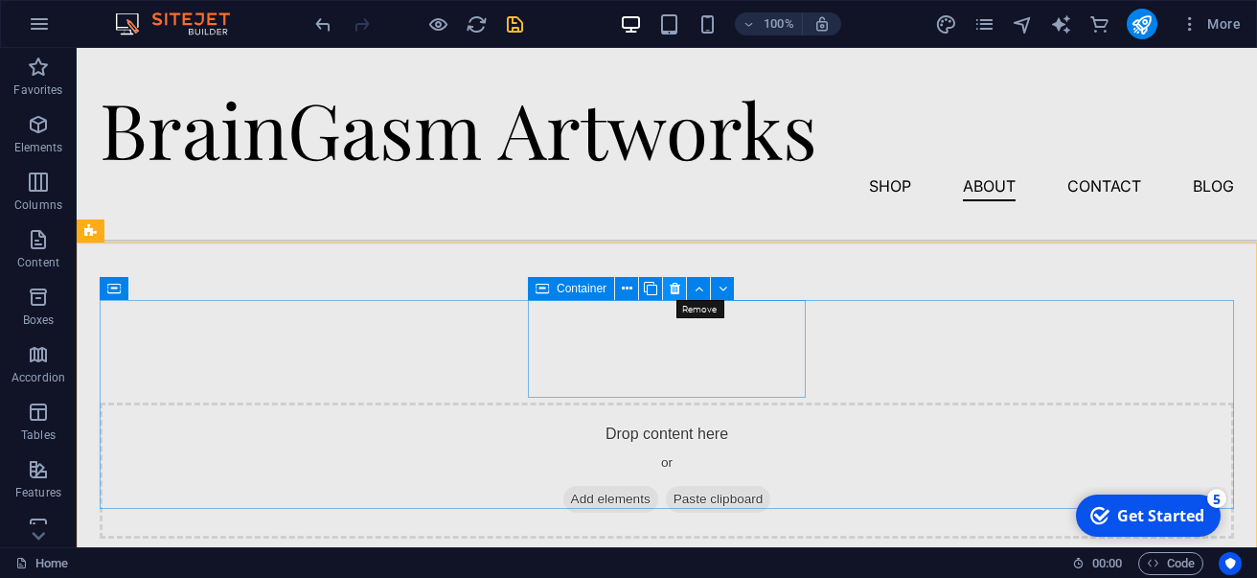
click at [670, 295] on icon at bounding box center [675, 289] width 11 height 20
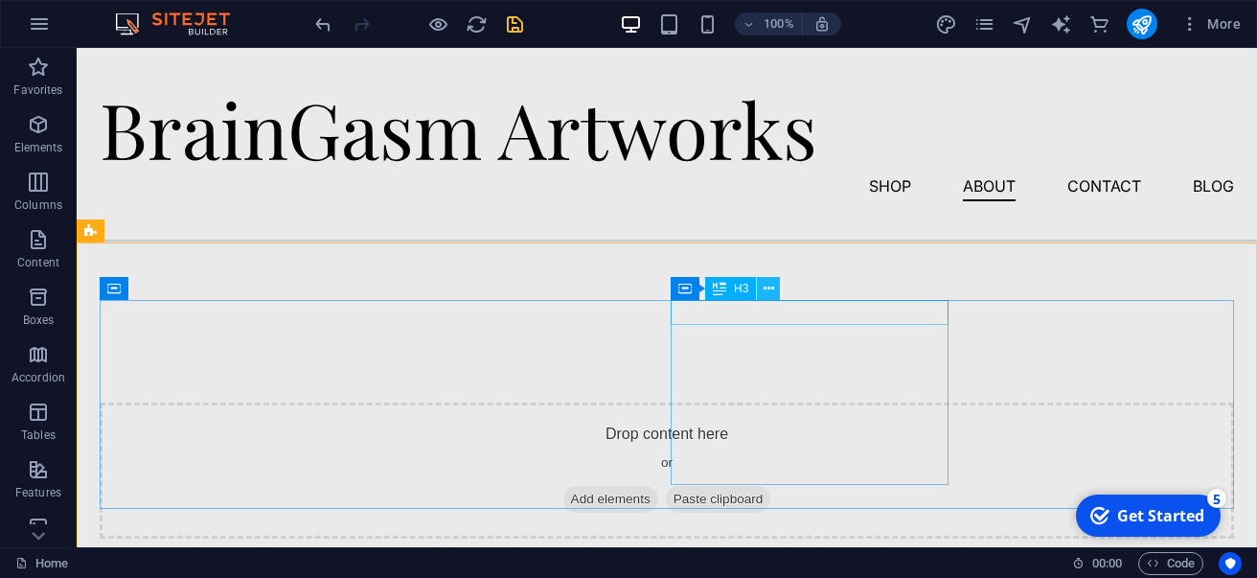
click at [767, 294] on icon at bounding box center [769, 289] width 11 height 20
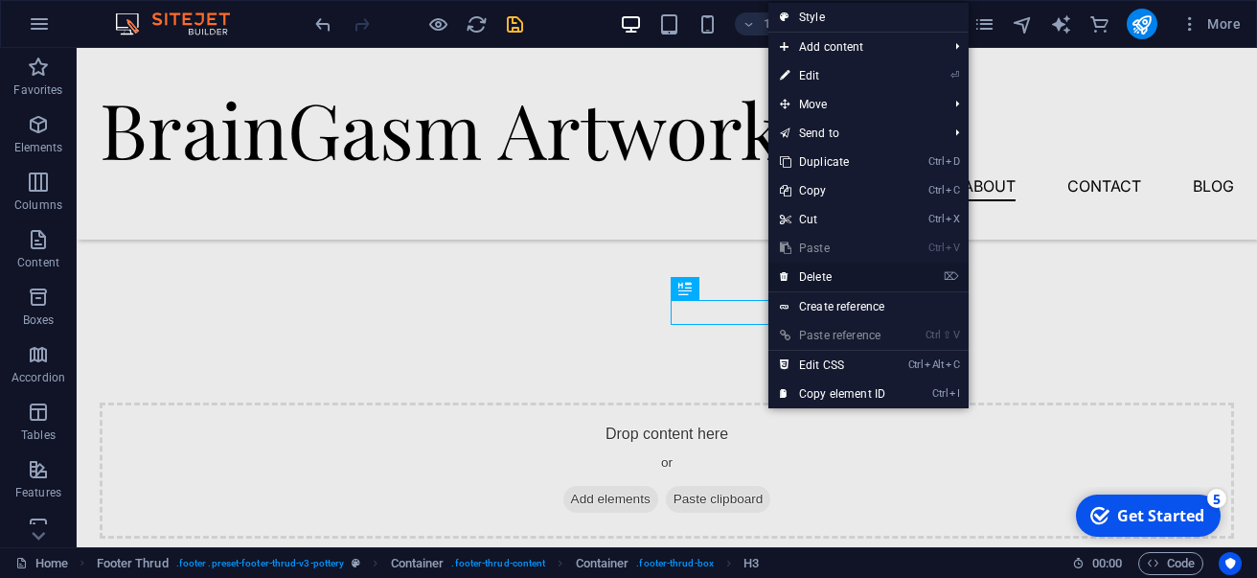
click at [787, 280] on icon at bounding box center [785, 277] width 10 height 29
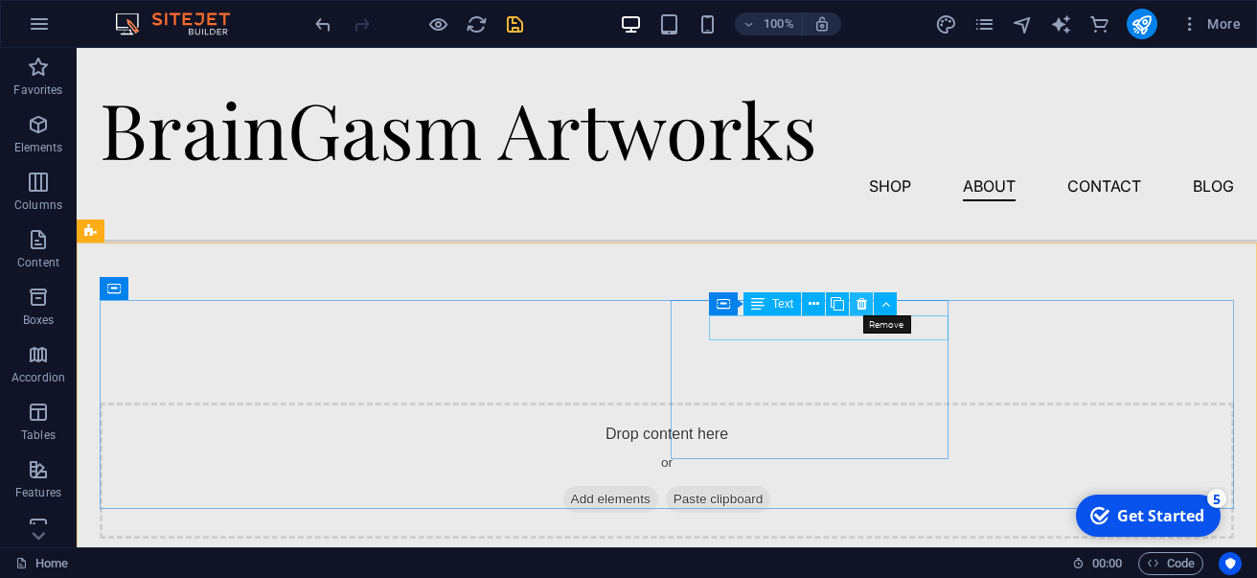
click at [854, 307] on button at bounding box center [861, 303] width 23 height 23
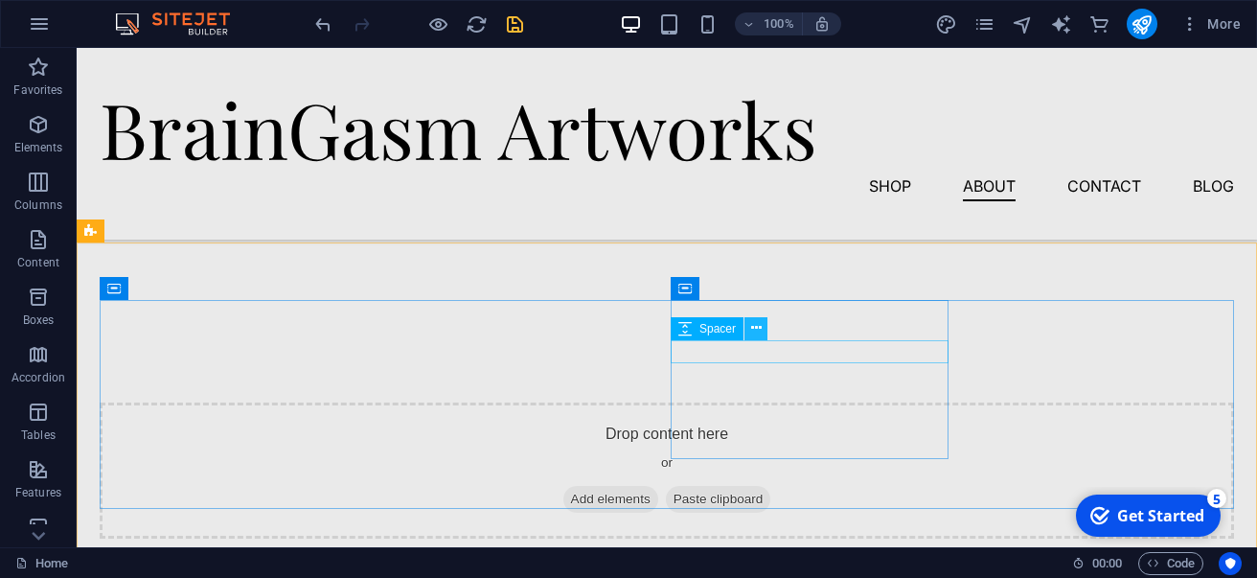
click at [756, 326] on icon at bounding box center [756, 328] width 11 height 20
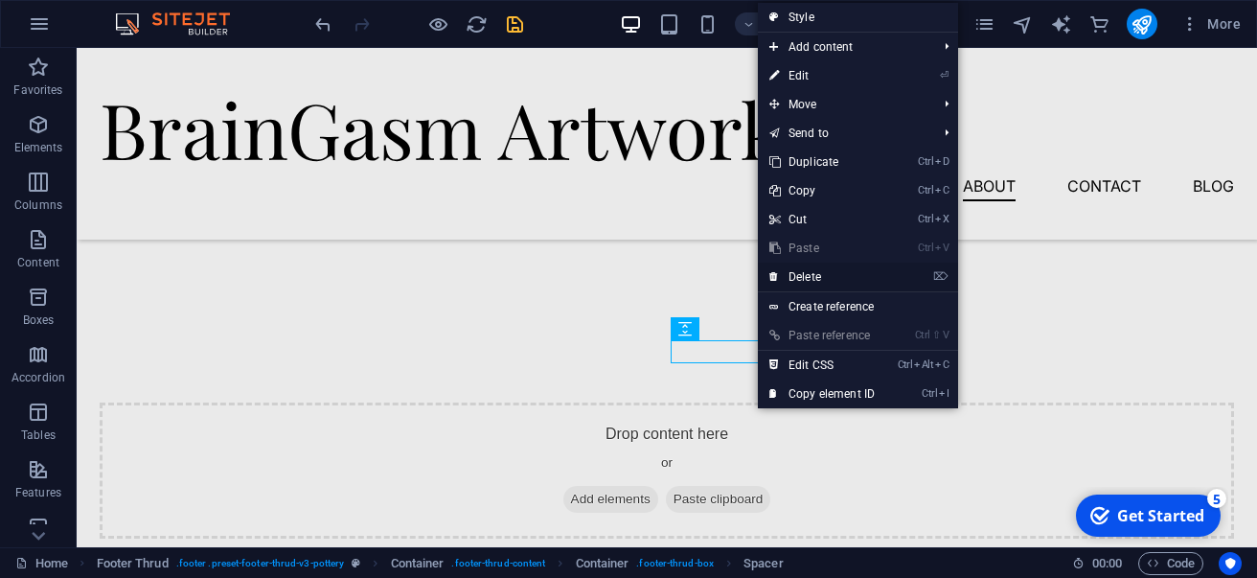
click at [798, 276] on link "⌦ Delete" at bounding box center [822, 277] width 128 height 29
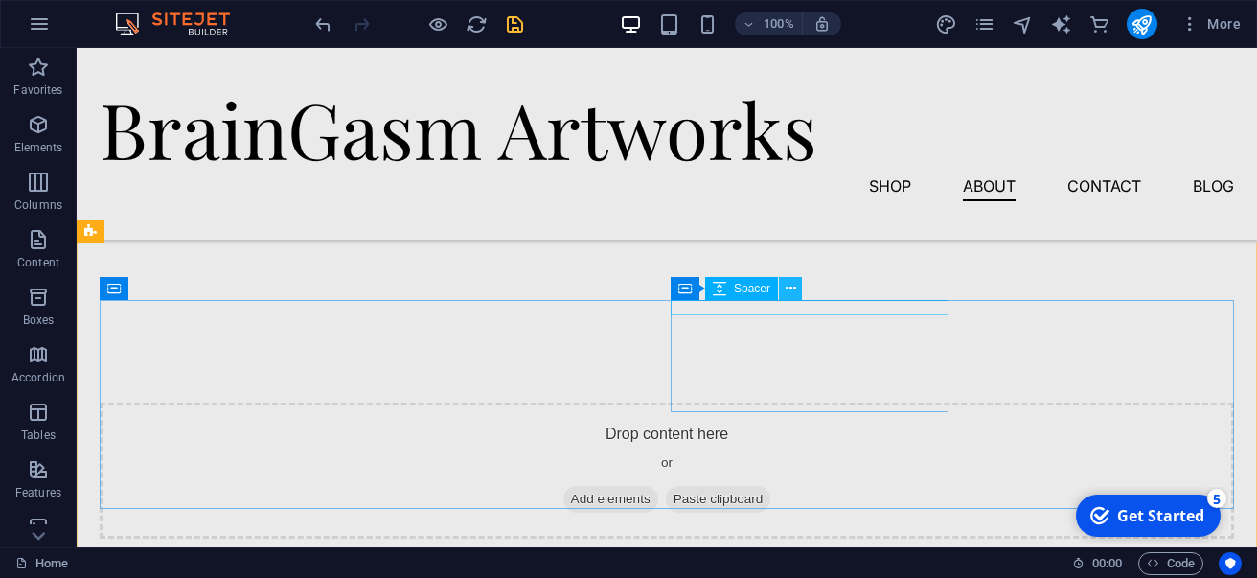
click at [785, 291] on button at bounding box center [790, 288] width 23 height 23
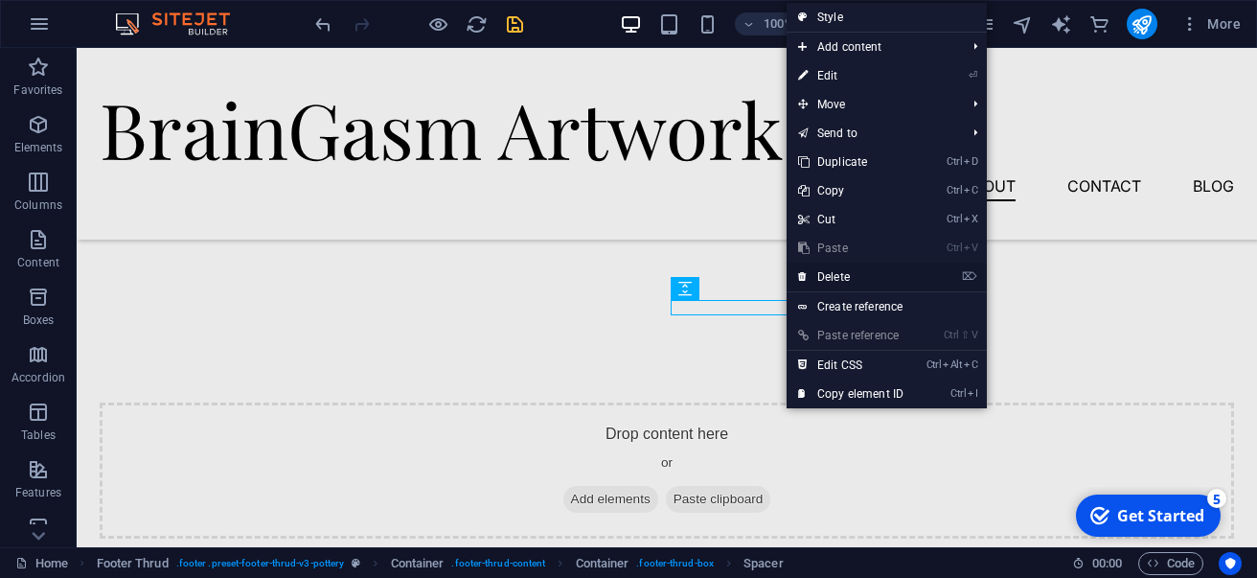
click at [807, 287] on icon at bounding box center [803, 277] width 10 height 29
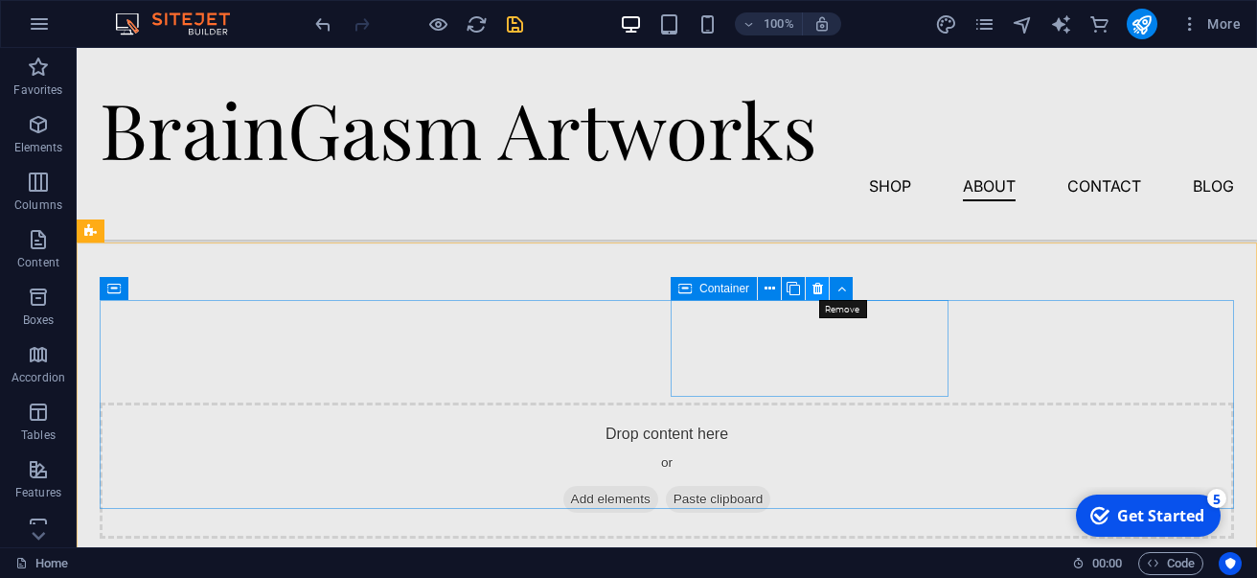
click at [822, 290] on button at bounding box center [817, 288] width 23 height 23
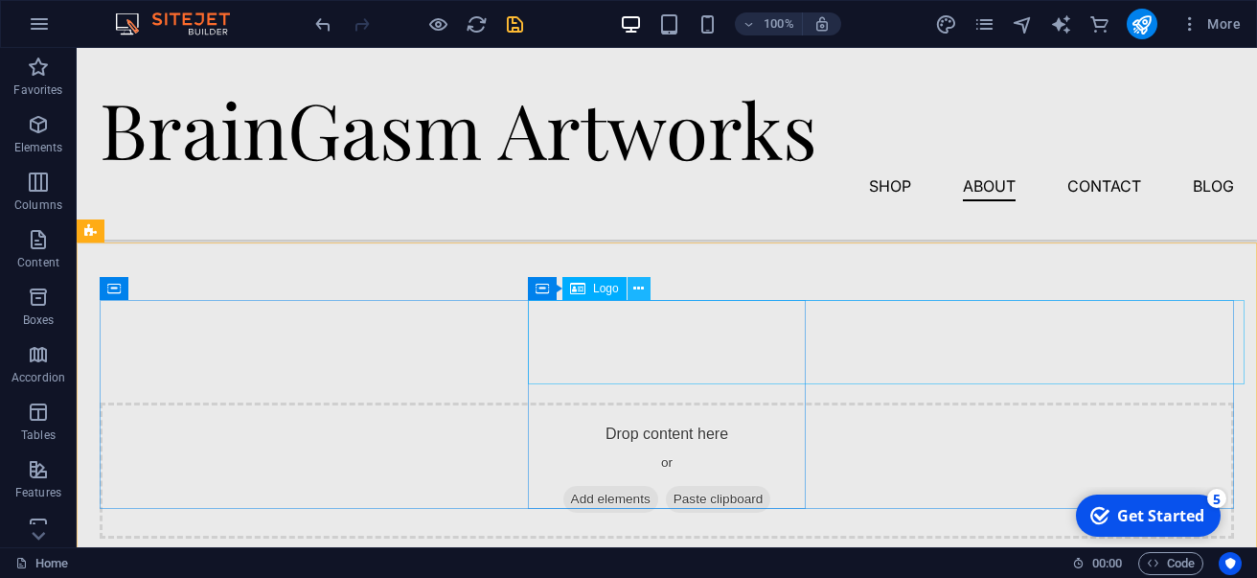
click at [639, 295] on icon at bounding box center [638, 289] width 11 height 20
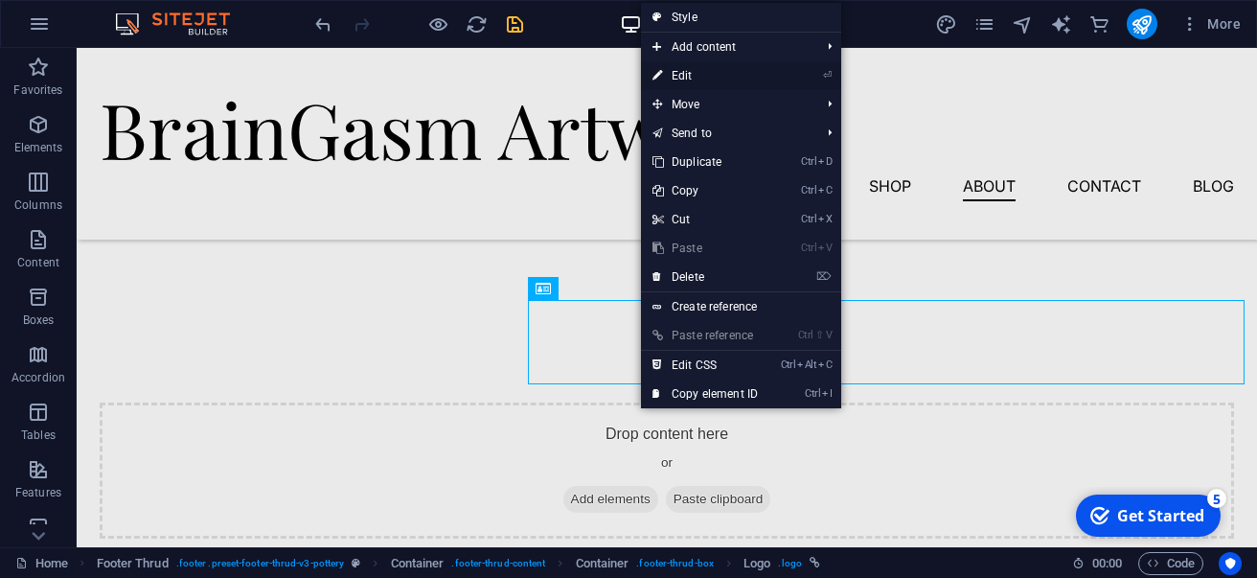
click at [722, 75] on link "⏎ Edit" at bounding box center [705, 75] width 128 height 29
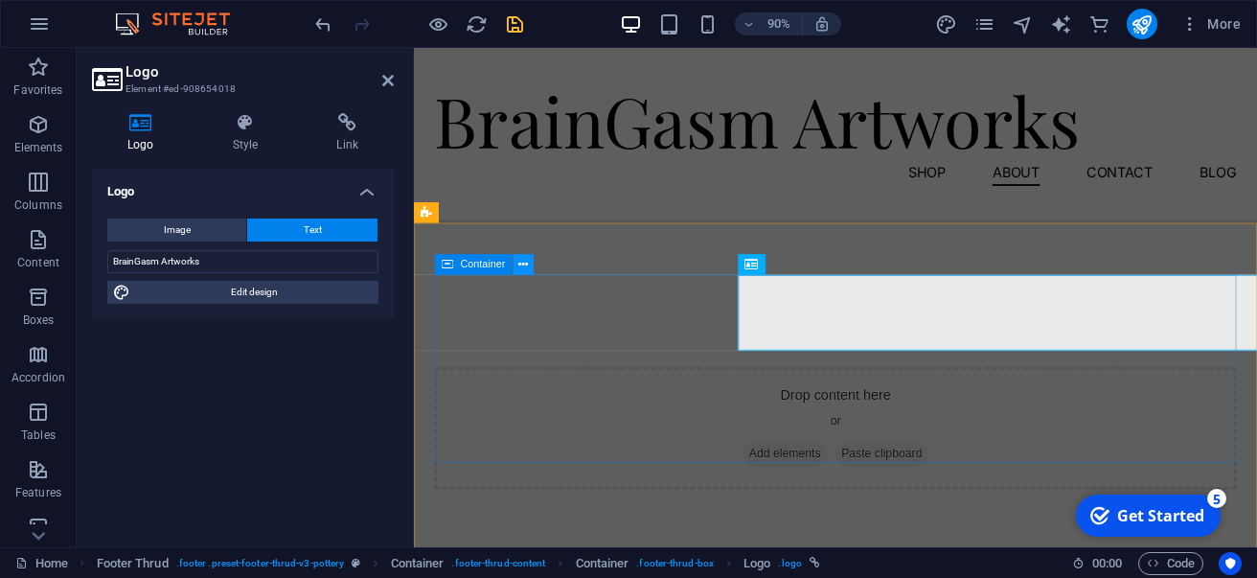
click at [529, 268] on button at bounding box center [524, 264] width 21 height 21
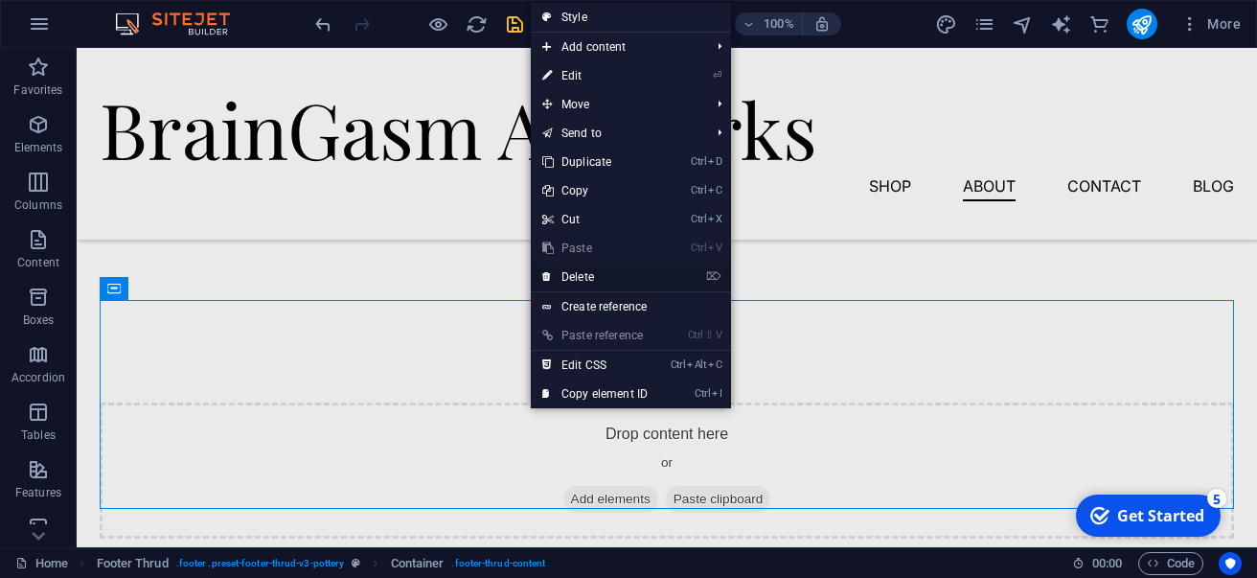
click at [552, 278] on link "⌦ Delete" at bounding box center [595, 277] width 128 height 29
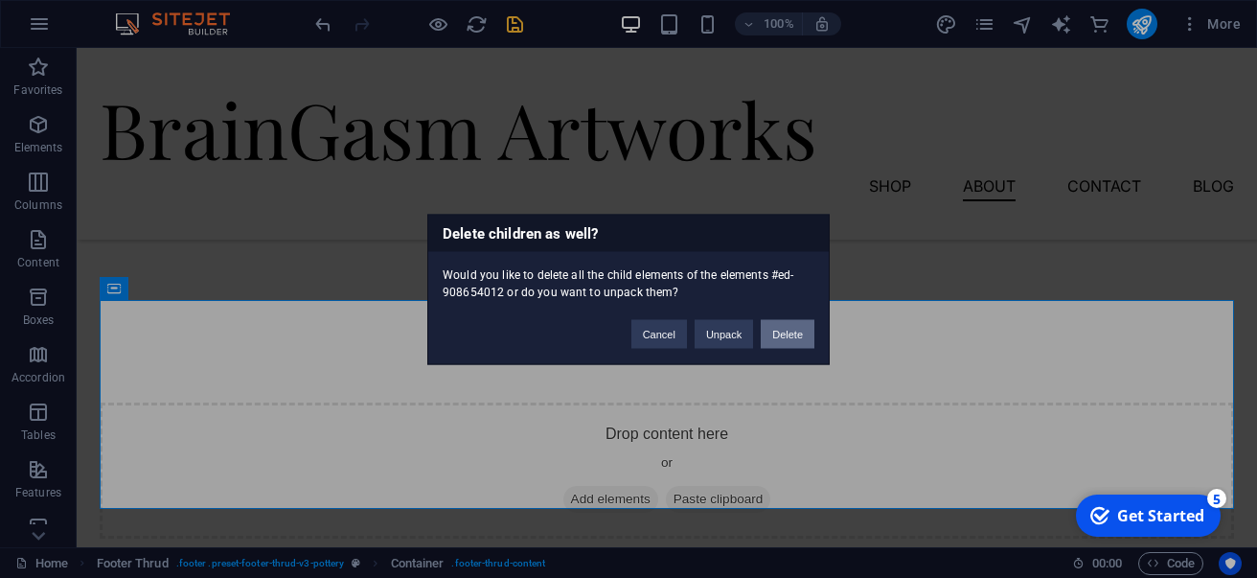
click at [784, 332] on button "Delete" at bounding box center [788, 333] width 54 height 29
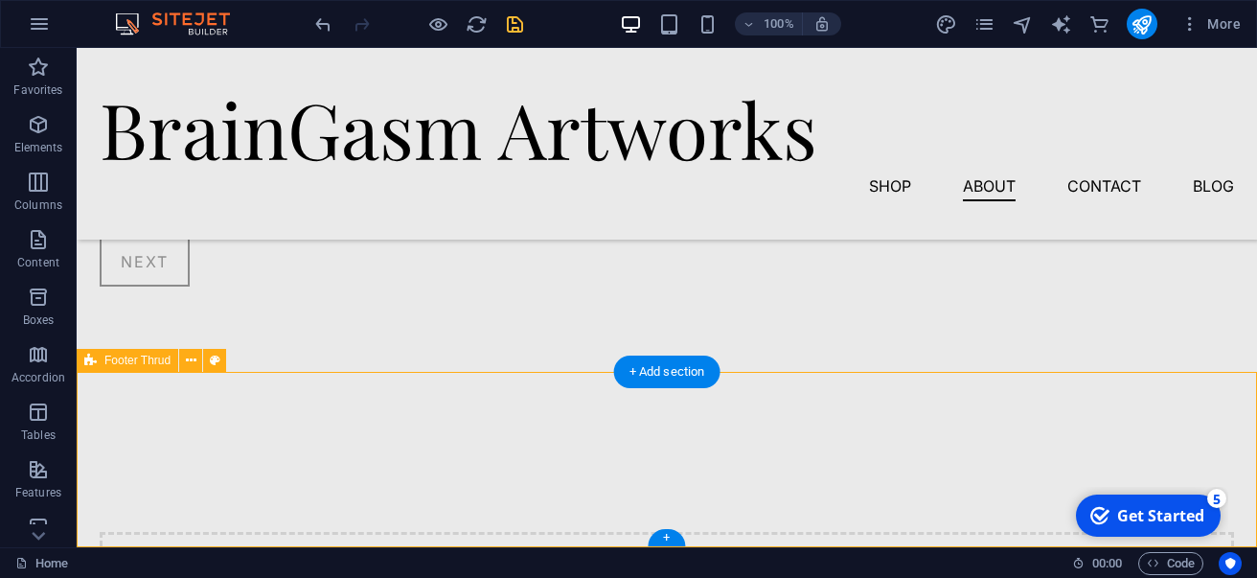
drag, startPoint x: 608, startPoint y: 379, endPoint x: 624, endPoint y: 313, distance: 67.9
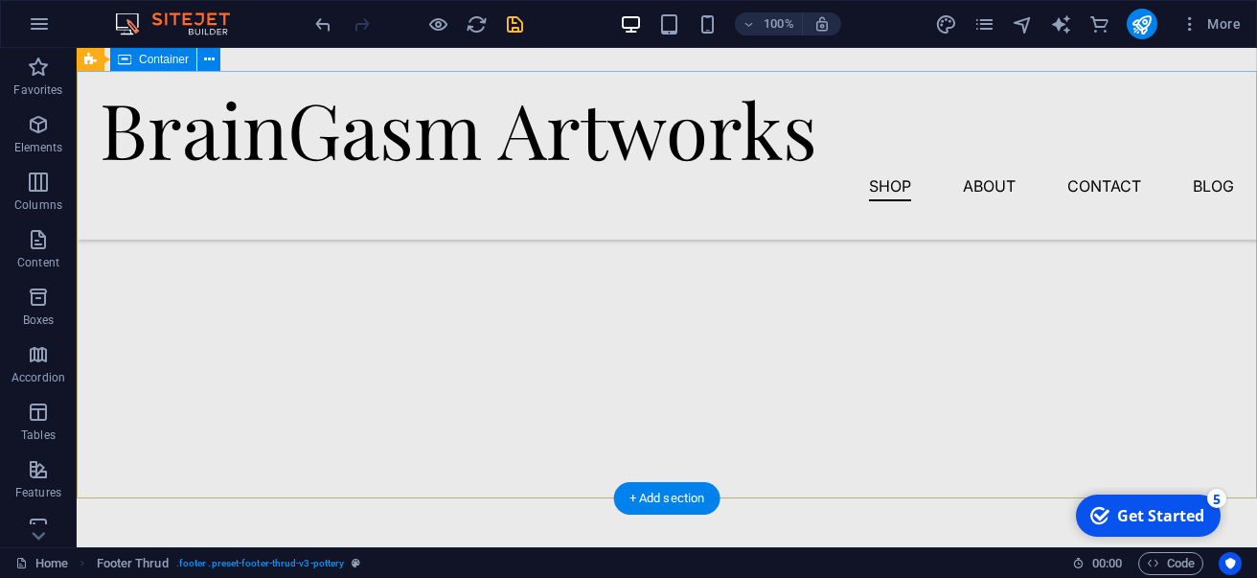
scroll to position [0, 0]
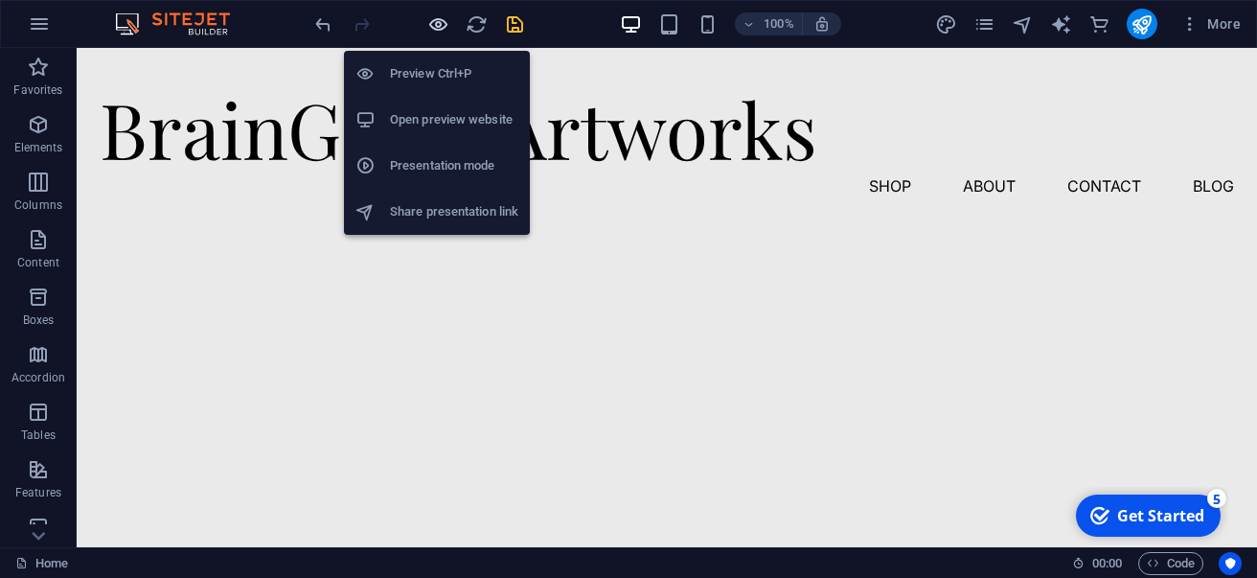
click at [437, 17] on icon "button" at bounding box center [438, 24] width 22 height 22
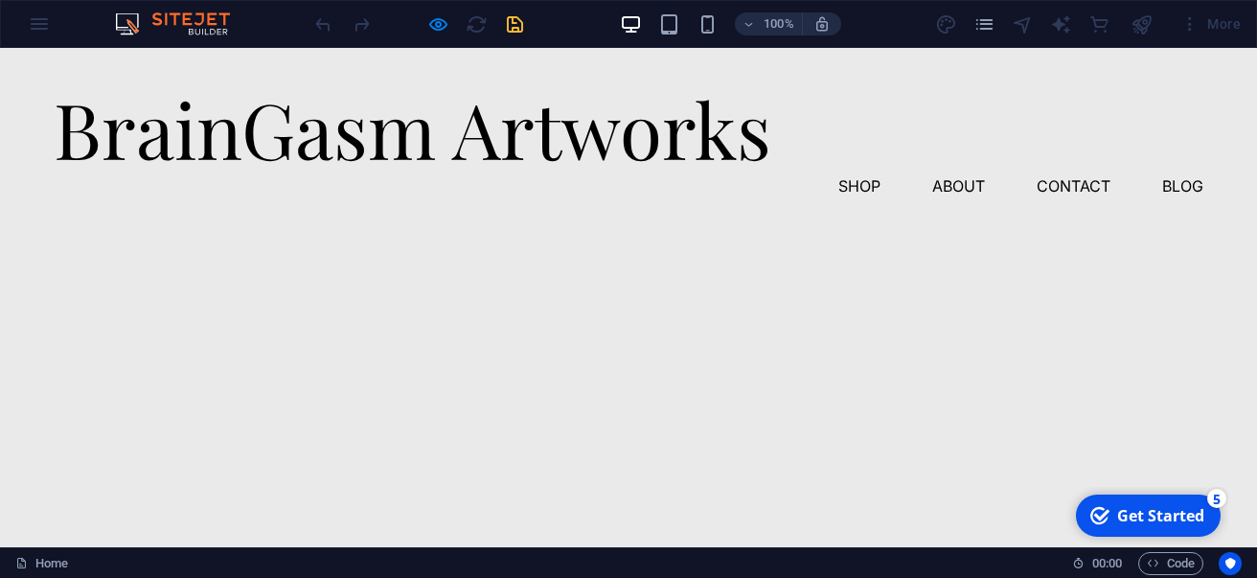
click at [863, 185] on link "Shop" at bounding box center [859, 186] width 42 height 31
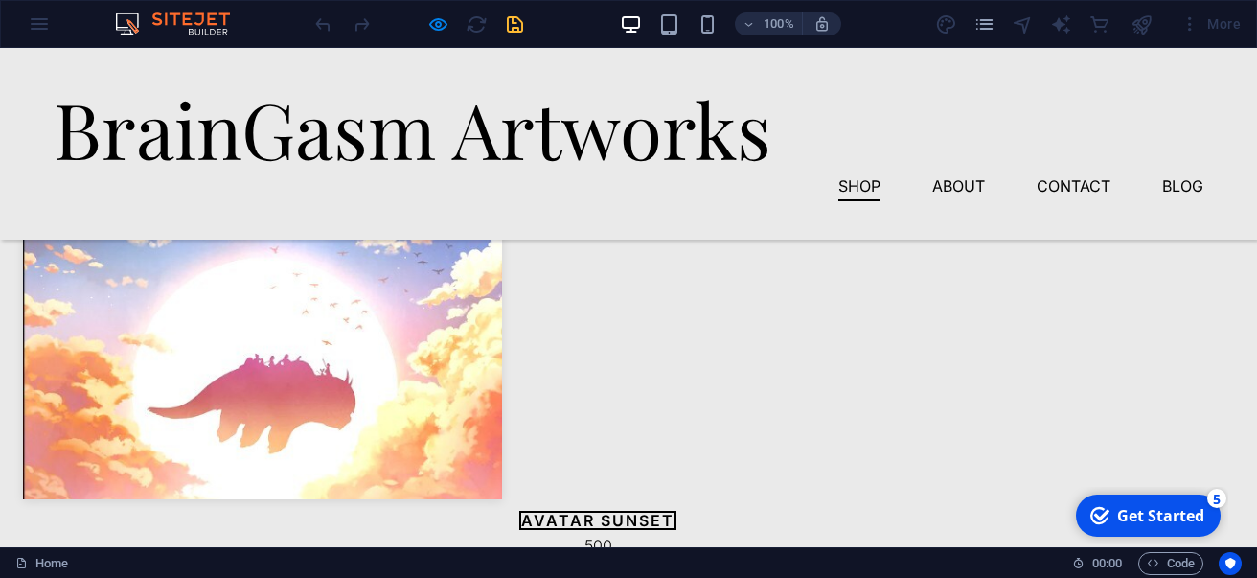
scroll to position [1455, 0]
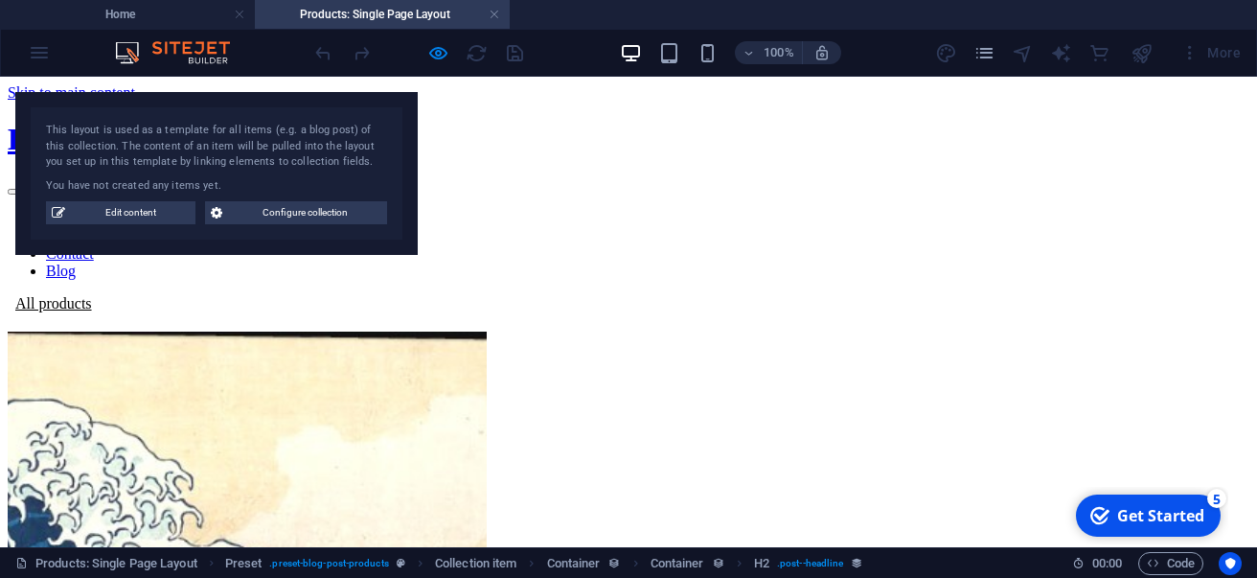
scroll to position [0, 0]
select select "68baf3acc3b83f589e0122fb"
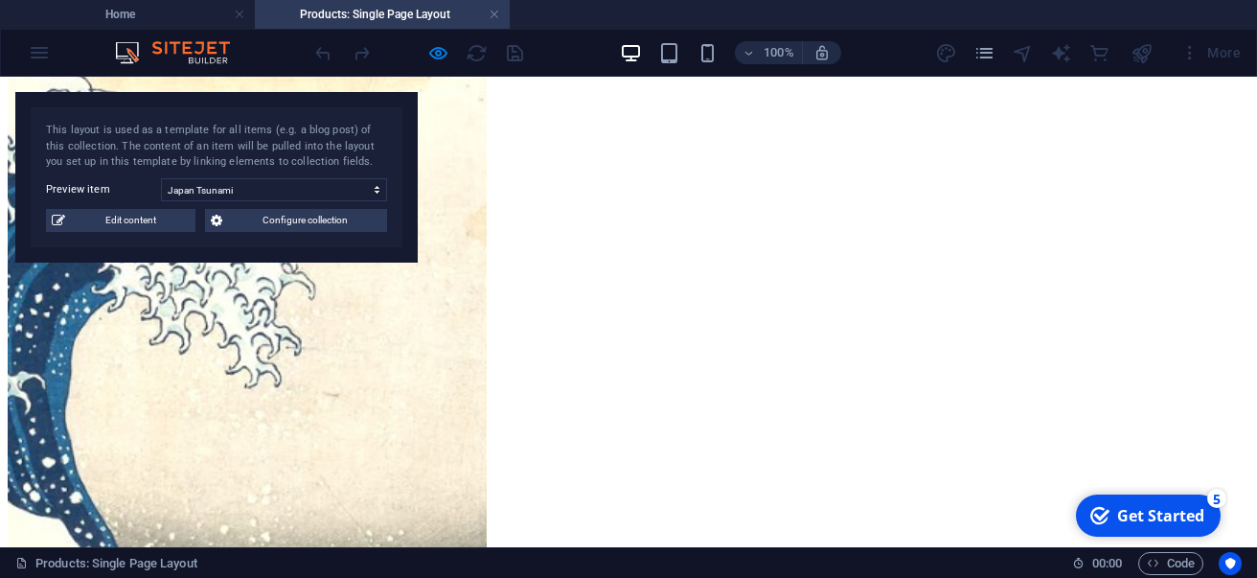
scroll to position [268, 0]
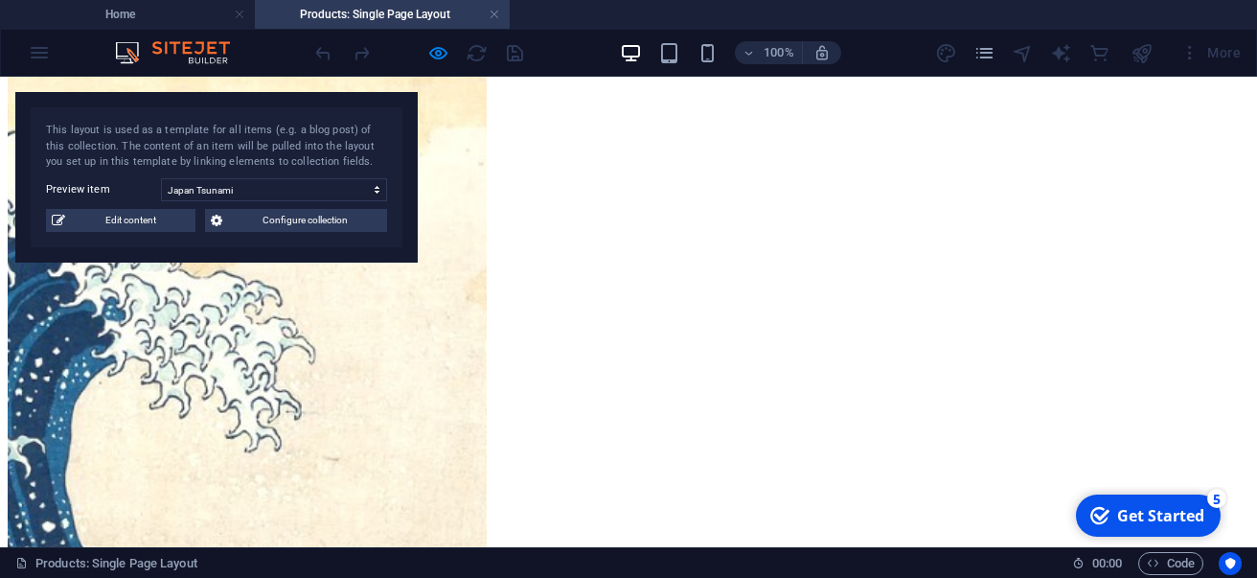
drag, startPoint x: 639, startPoint y: 490, endPoint x: 658, endPoint y: 226, distance: 264.2
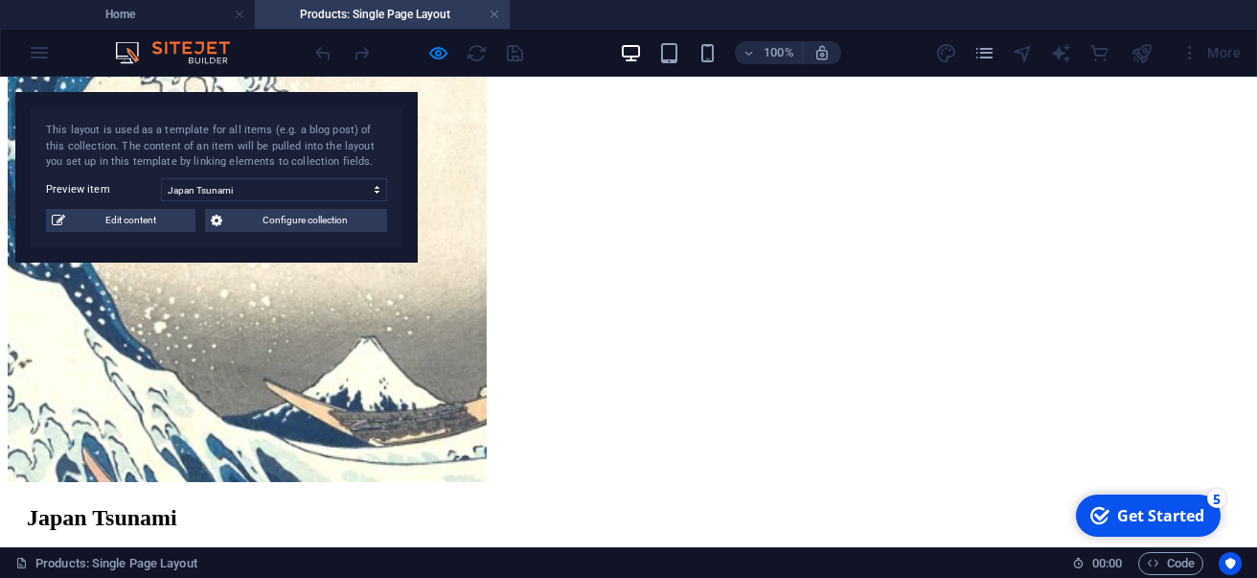
scroll to position [608, 0]
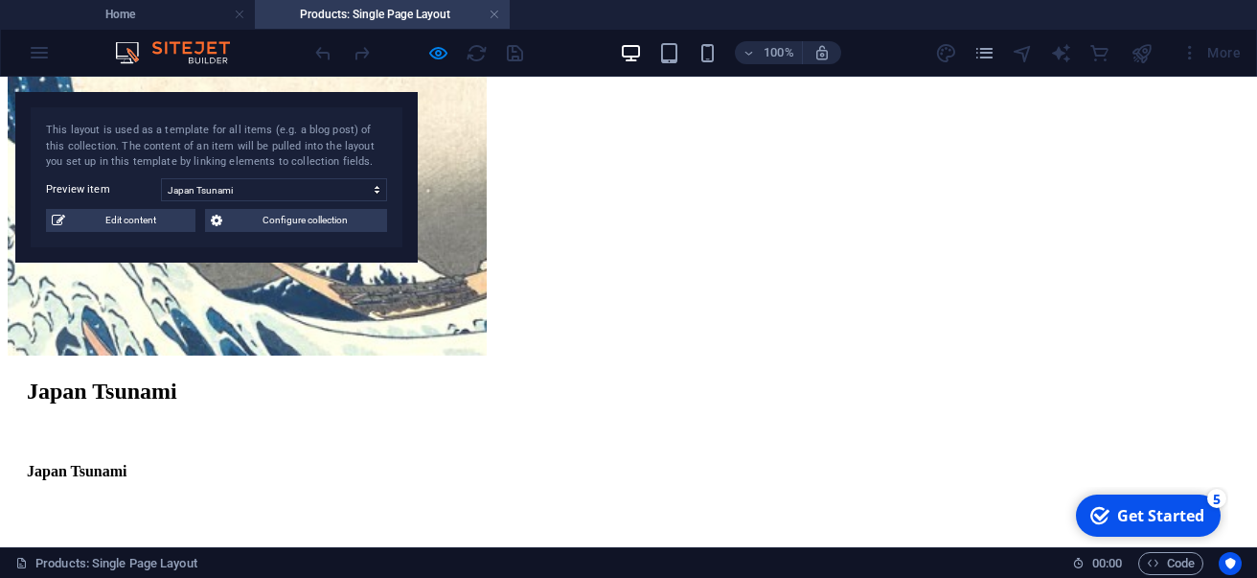
scroll to position [698, 0]
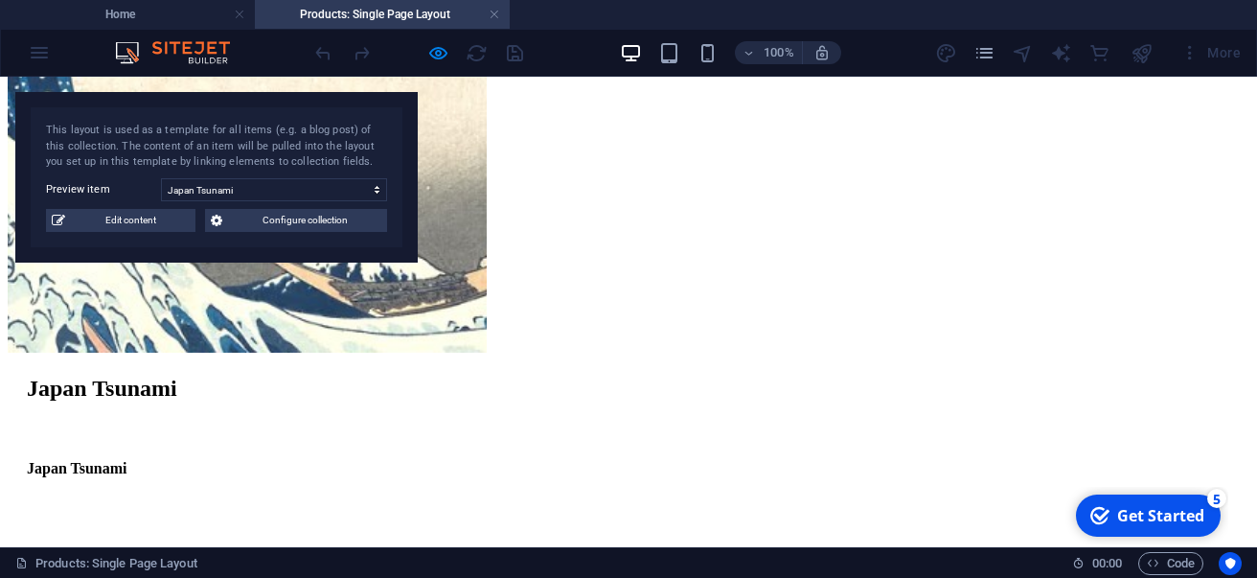
click at [133, 228] on span "Edit content" at bounding box center [130, 220] width 119 height 23
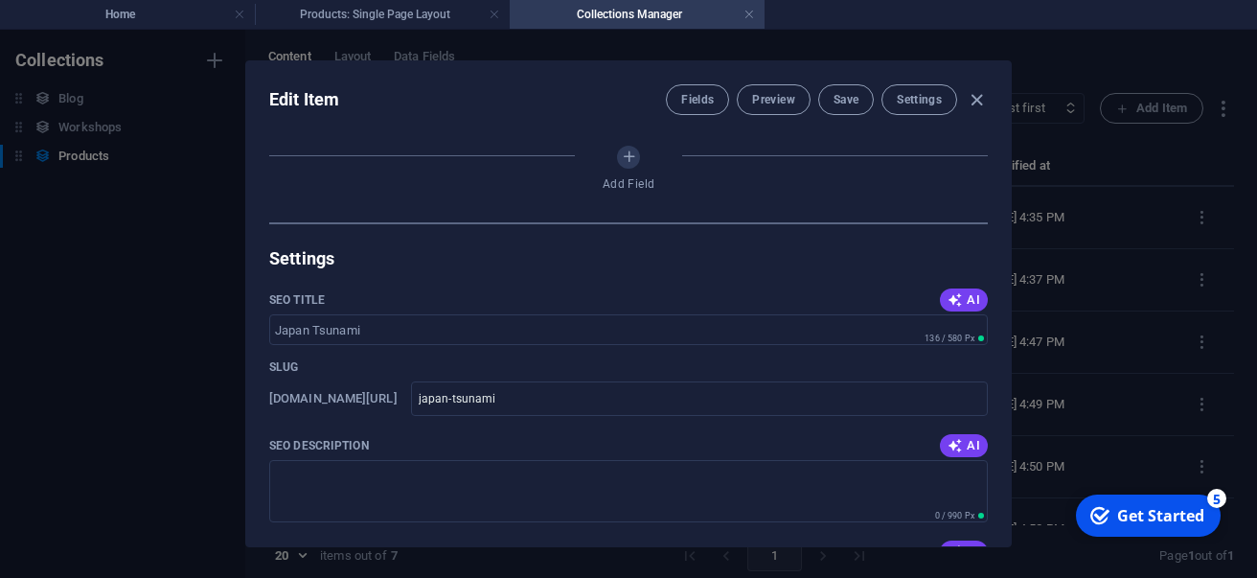
select select "In stock"
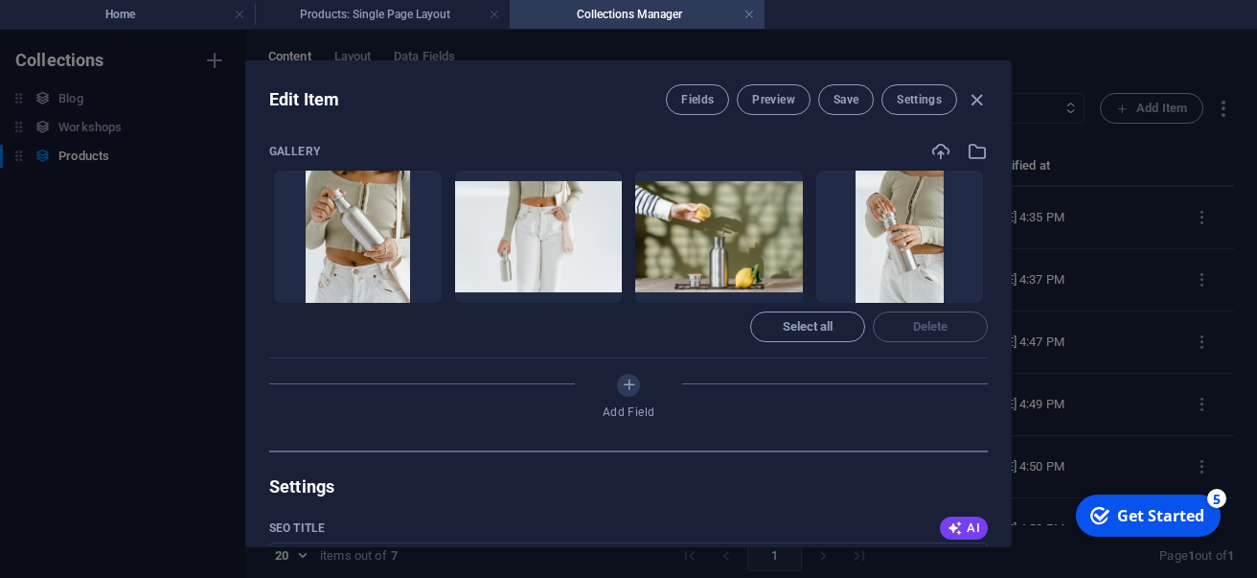
scroll to position [818, 0]
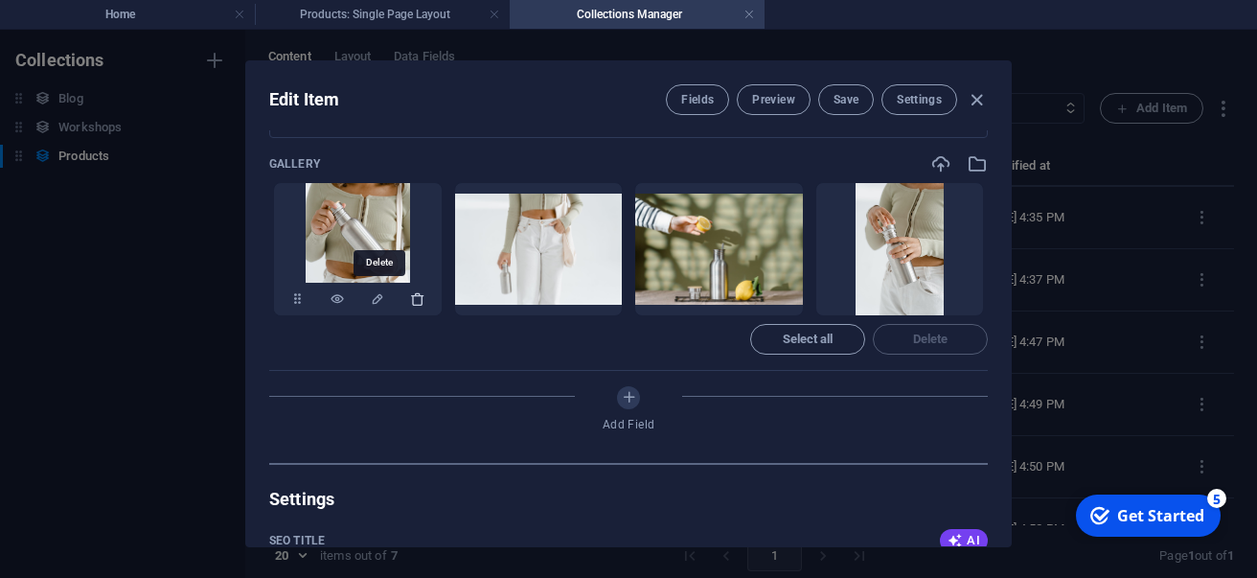
click at [410, 298] on icon "button" at bounding box center [417, 298] width 15 height 15
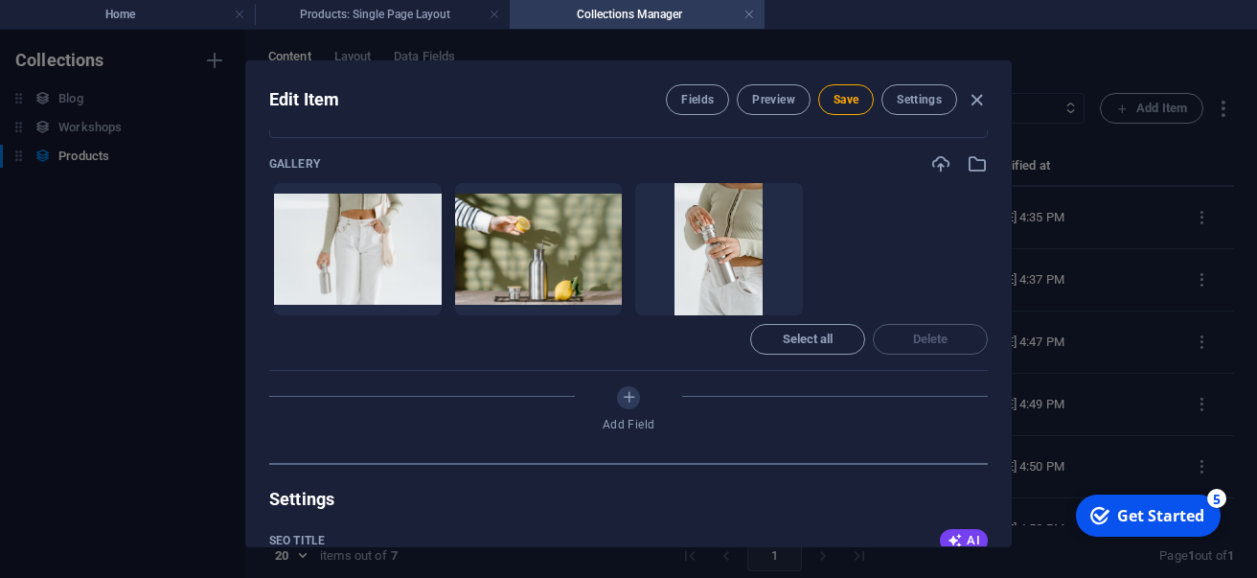
click at [410, 298] on icon "button" at bounding box center [417, 298] width 15 height 15
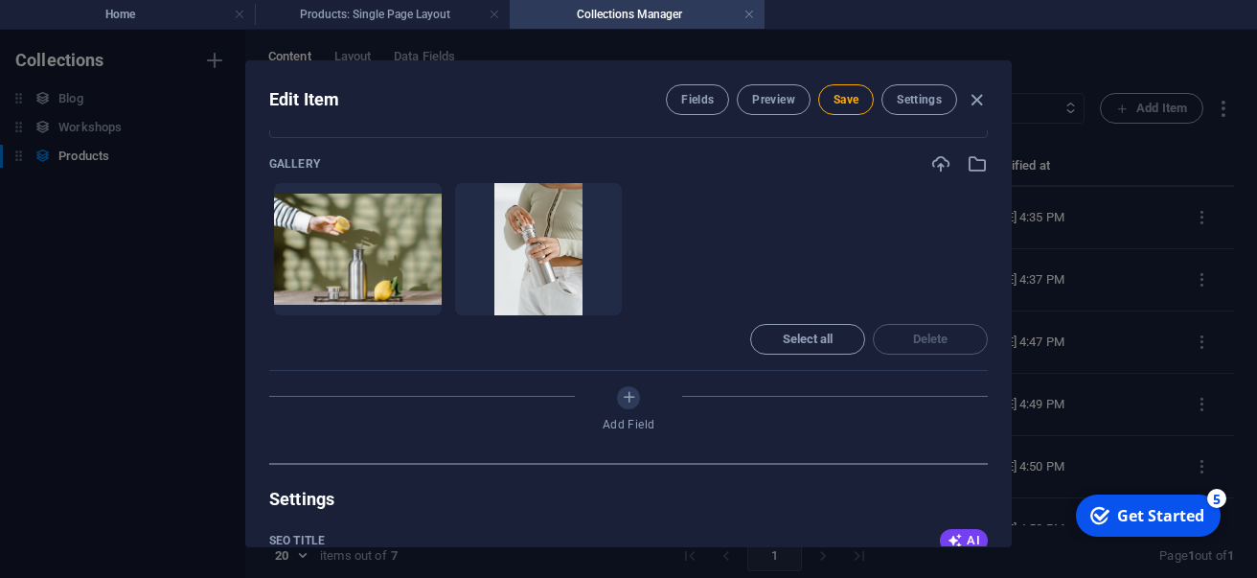
click at [410, 298] on icon "button" at bounding box center [417, 298] width 15 height 15
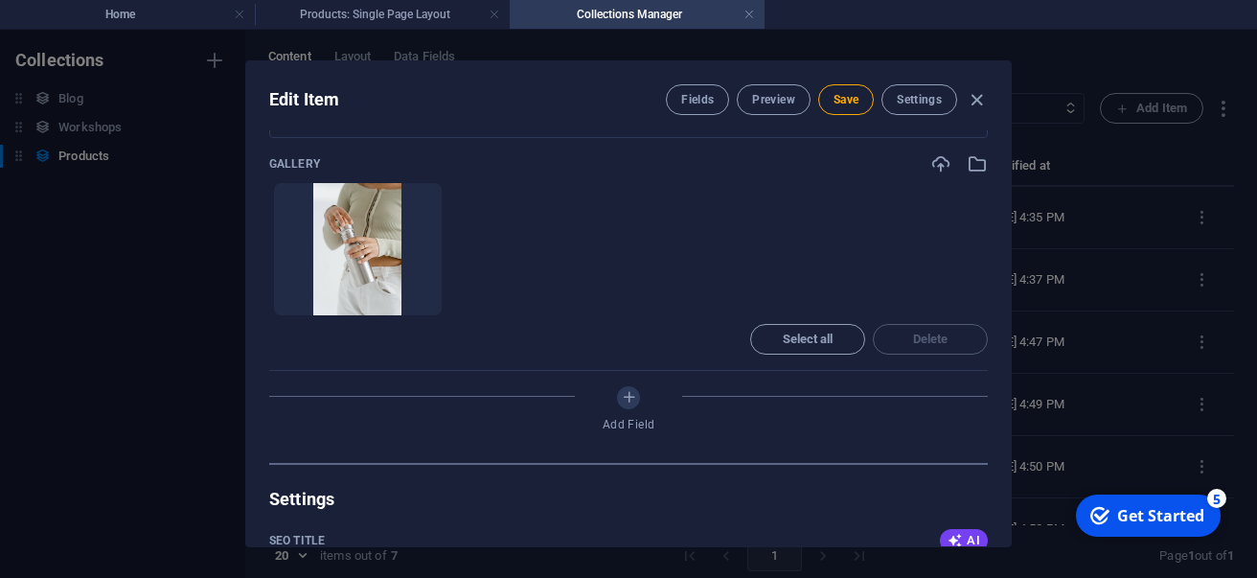
click at [410, 298] on icon "button" at bounding box center [417, 298] width 15 height 15
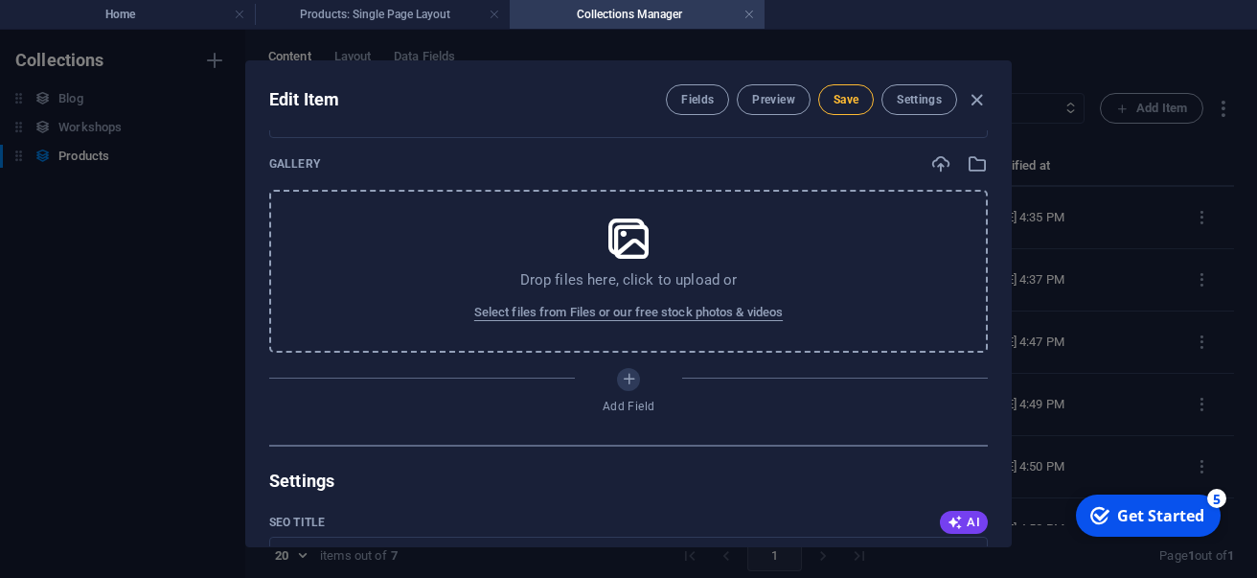
click at [840, 103] on span "Save" at bounding box center [846, 99] width 25 height 15
click at [979, 99] on icon "button" at bounding box center [977, 100] width 22 height 22
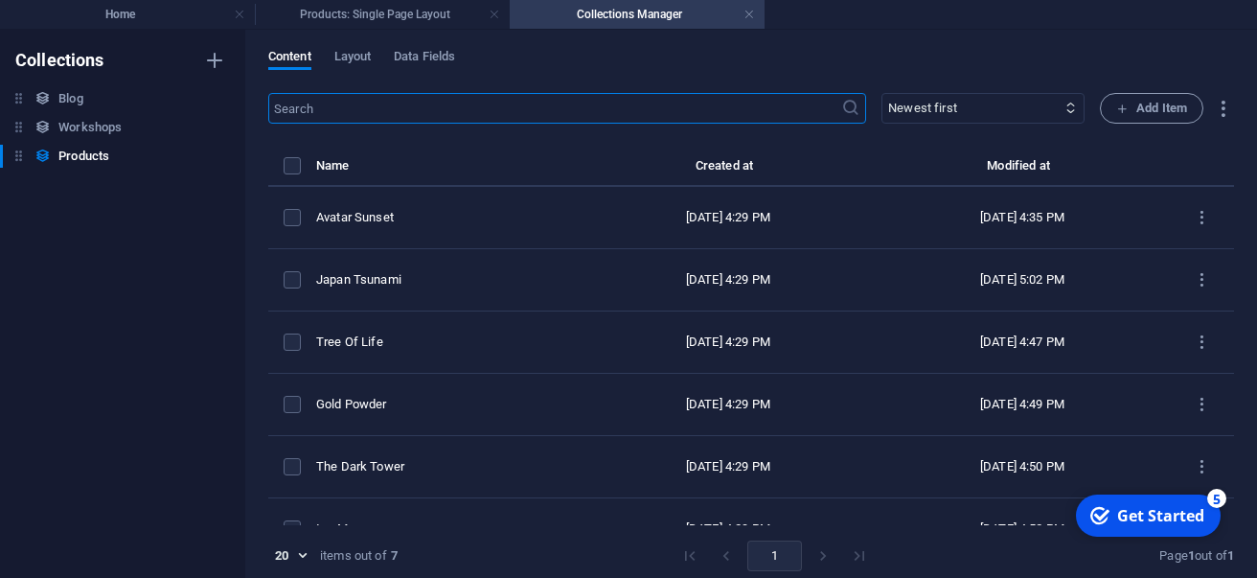
type input "japan-tsunami"
click at [451, 17] on h4 "Products: Single Page Layout" at bounding box center [382, 14] width 255 height 21
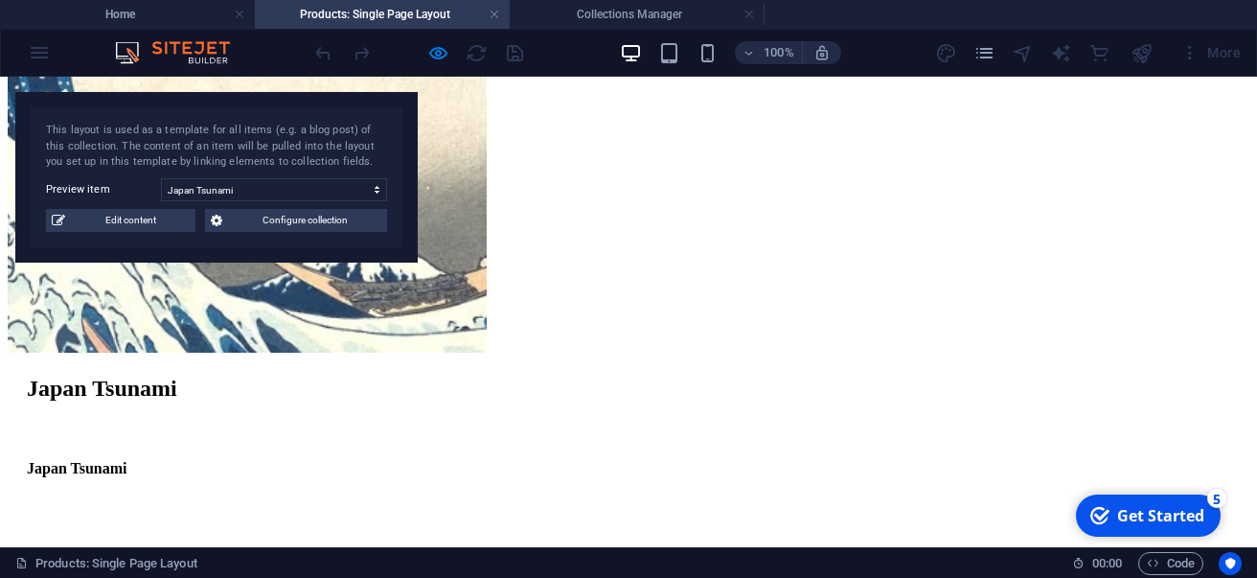
scroll to position [698, 0]
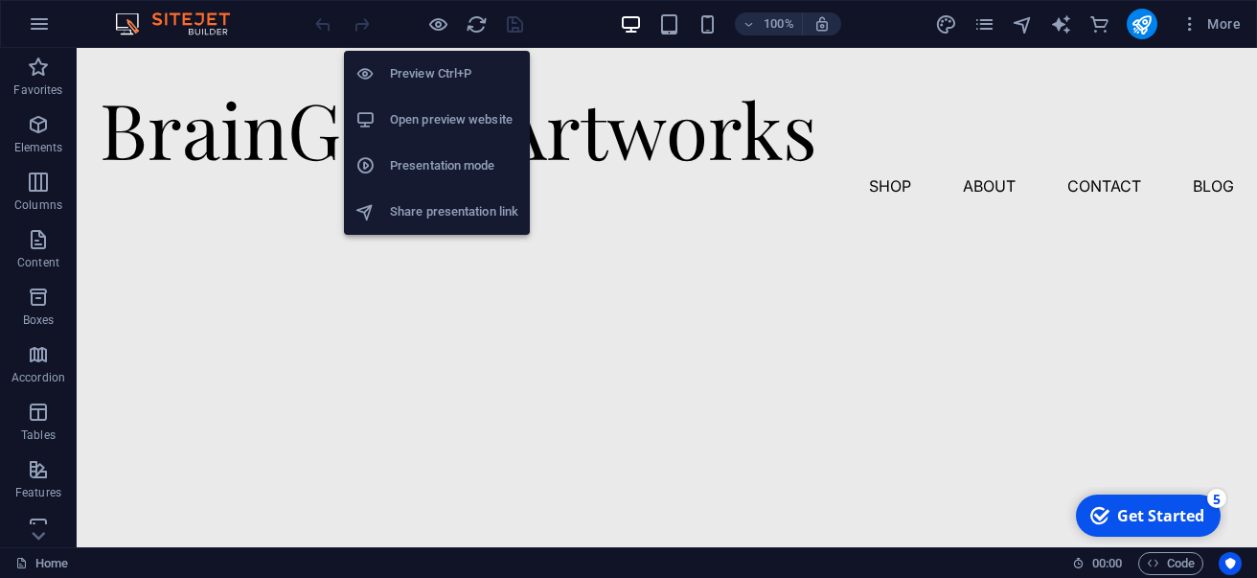
click at [443, 115] on h6 "Open preview website" at bounding box center [454, 119] width 128 height 23
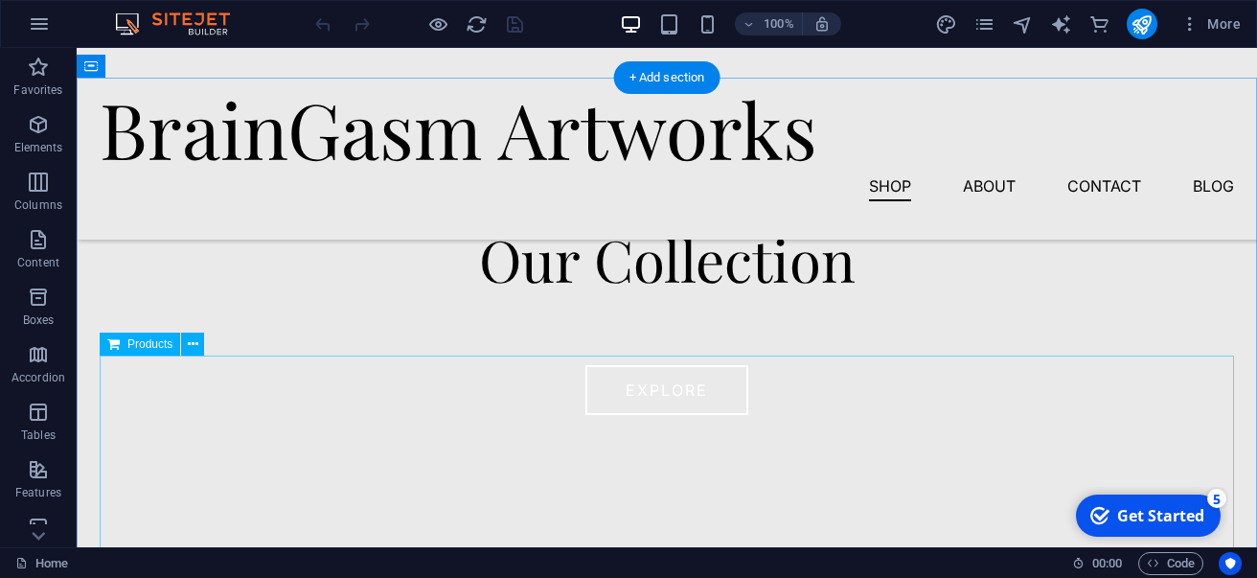
scroll to position [564, 0]
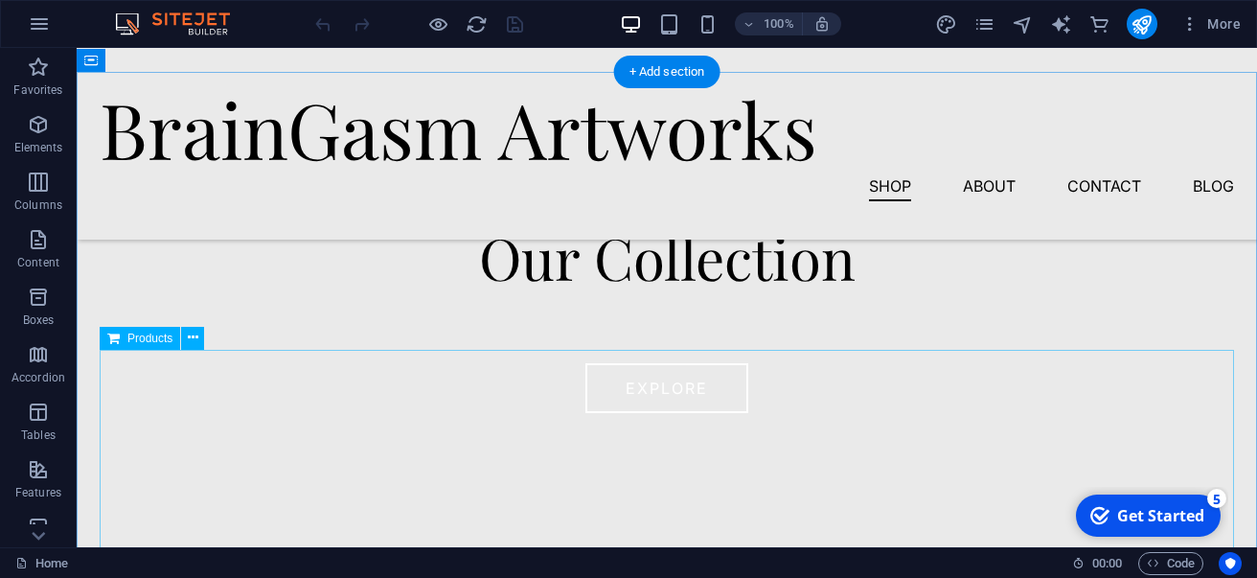
click at [497, 427] on div at bounding box center [667, 541] width 1135 height 383
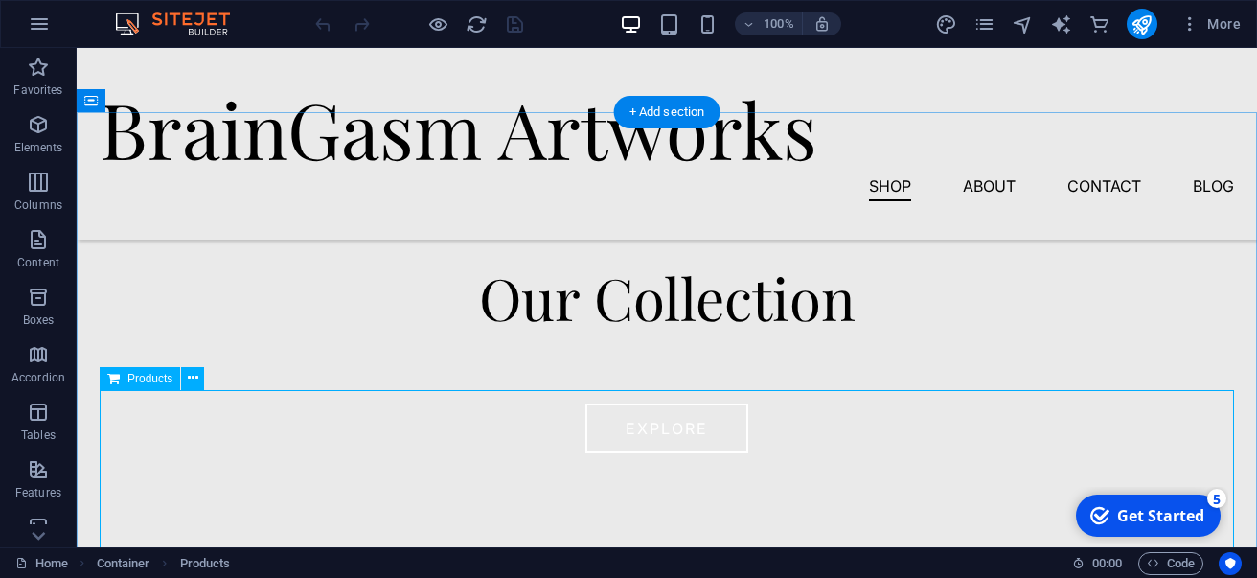
scroll to position [517, 0]
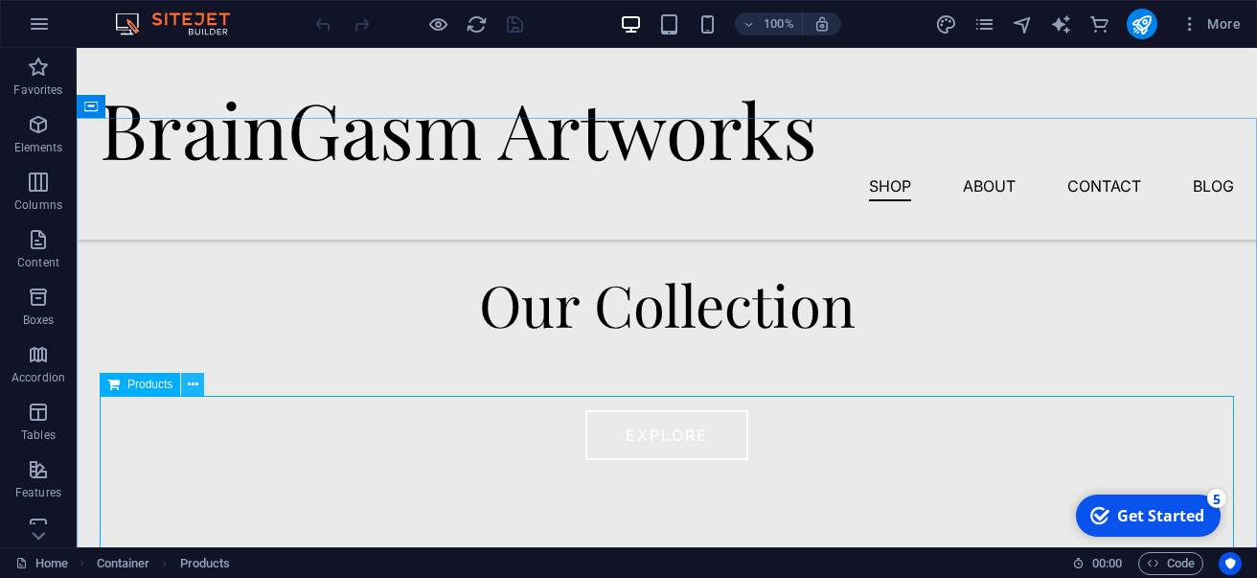
click at [189, 388] on icon at bounding box center [193, 385] width 11 height 20
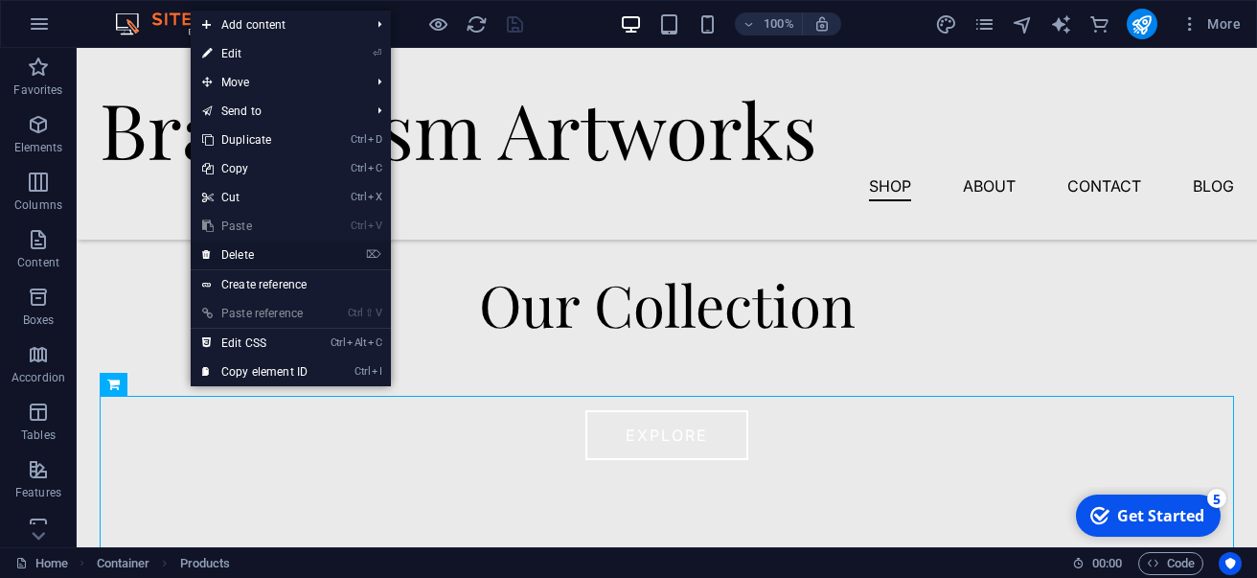
click at [239, 262] on link "⌦ Delete" at bounding box center [255, 255] width 128 height 29
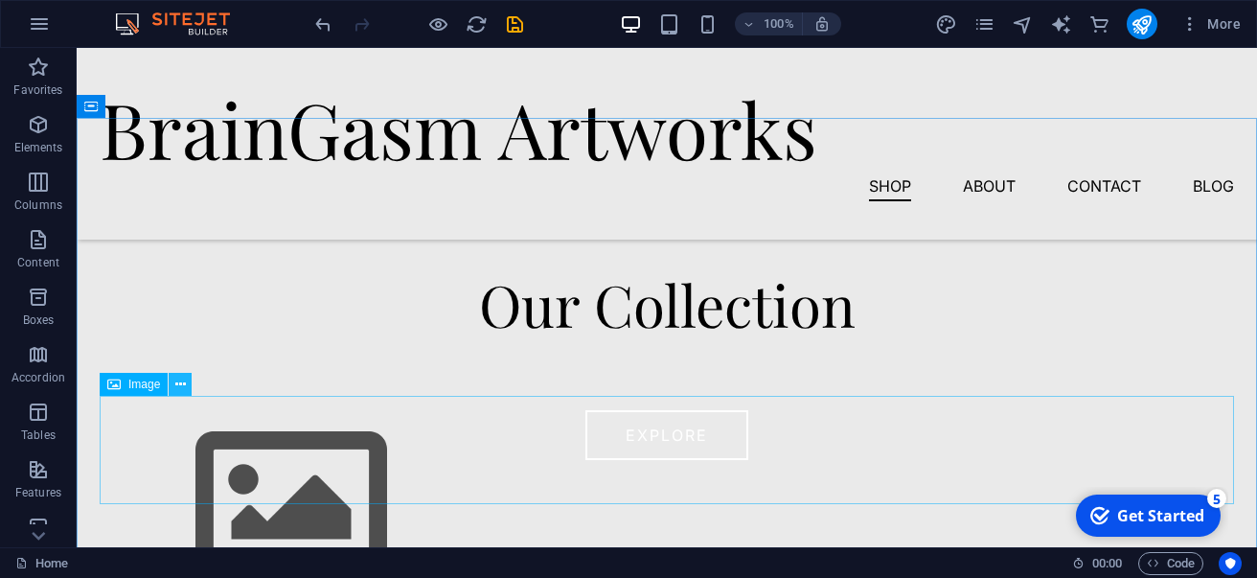
click at [176, 386] on icon at bounding box center [180, 385] width 11 height 20
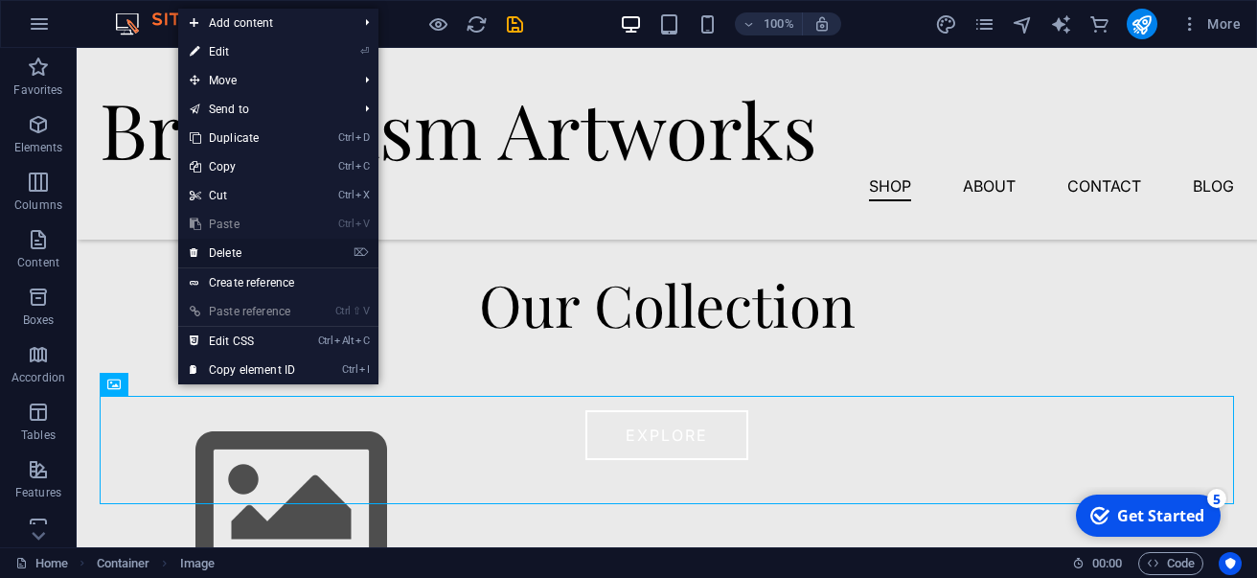
click at [231, 256] on link "⌦ Delete" at bounding box center [242, 253] width 128 height 29
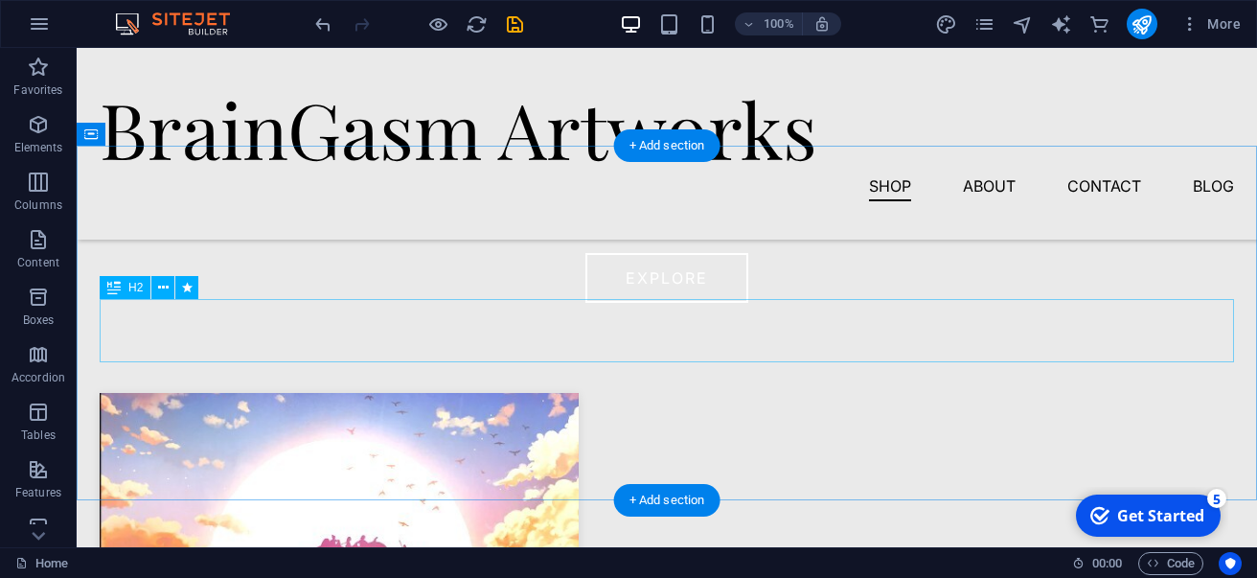
scroll to position [688, 0]
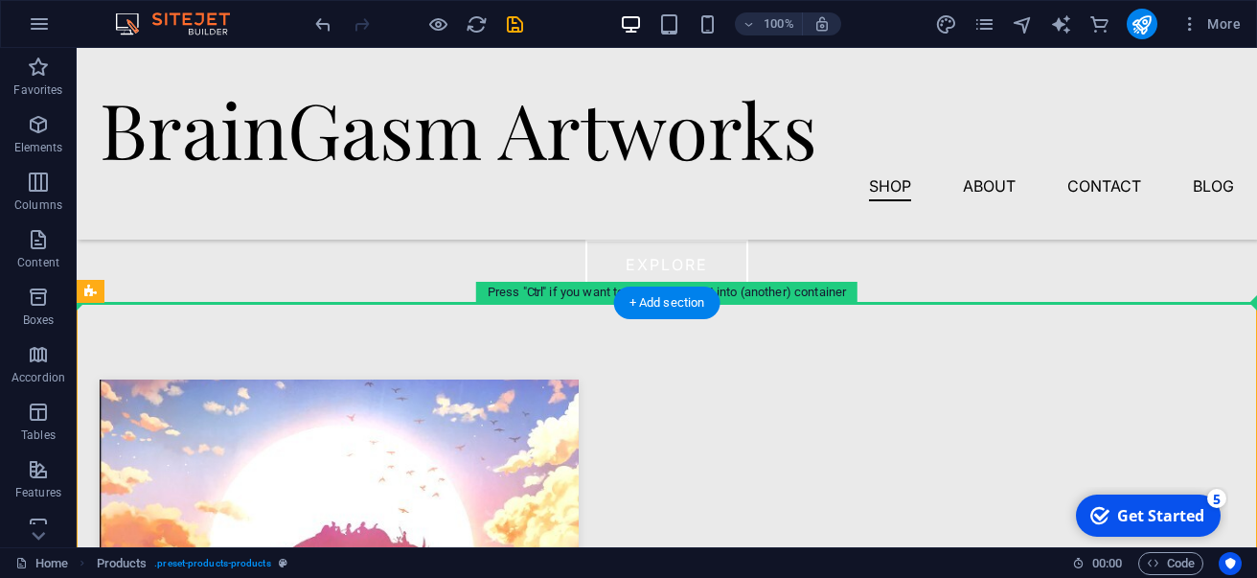
drag, startPoint x: 344, startPoint y: 308, endPoint x: 381, endPoint y: 278, distance: 47.7
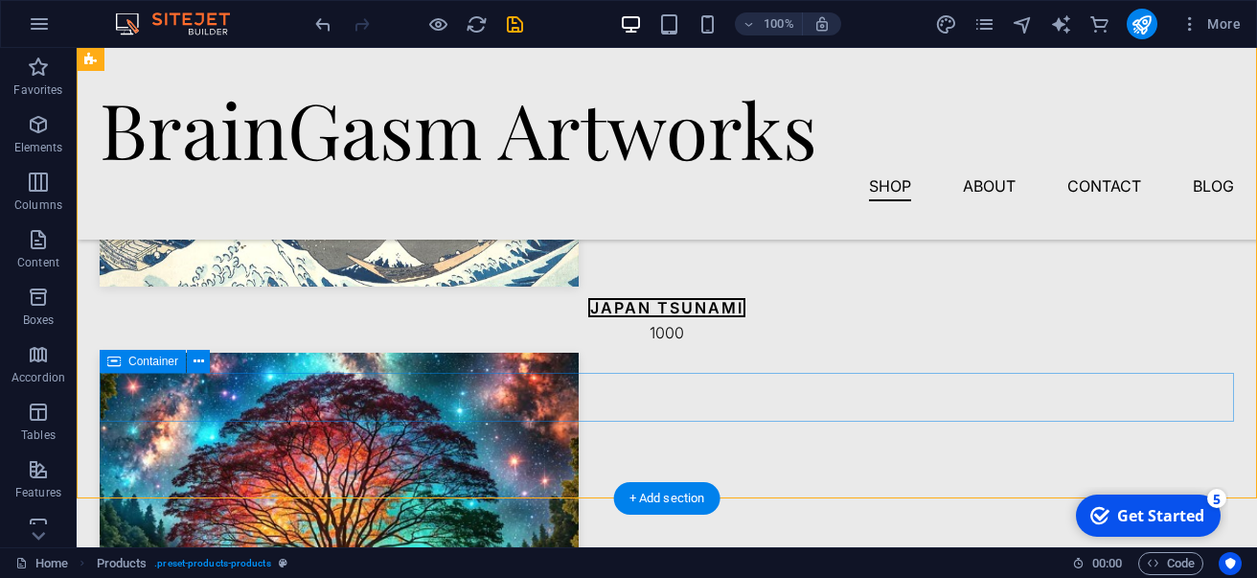
scroll to position [1423, 0]
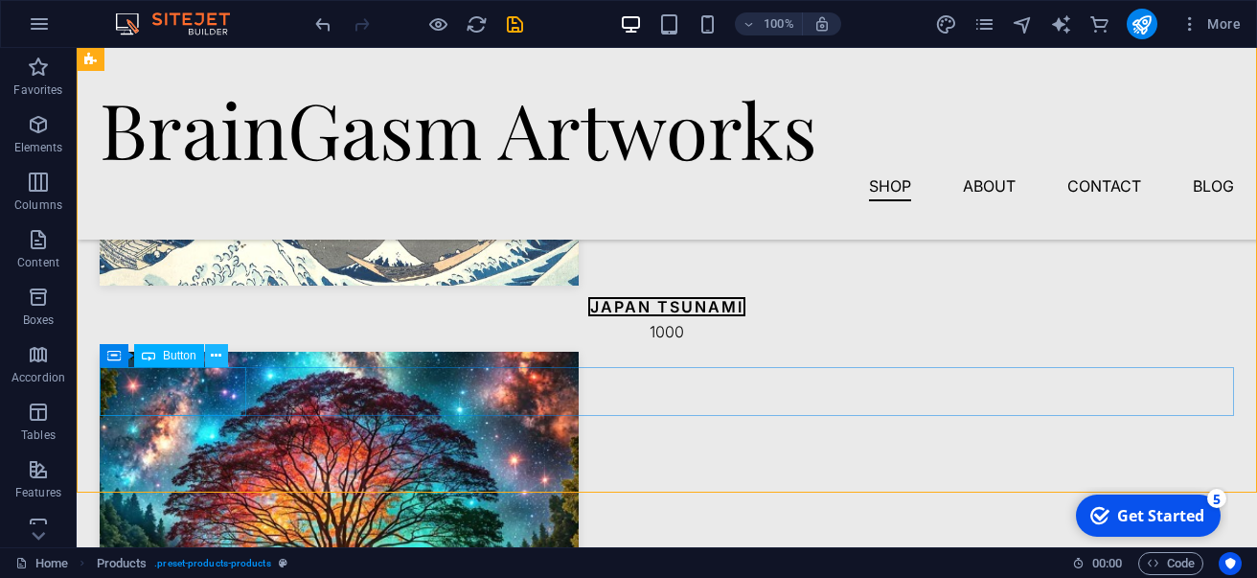
click at [211, 363] on button at bounding box center [216, 355] width 23 height 23
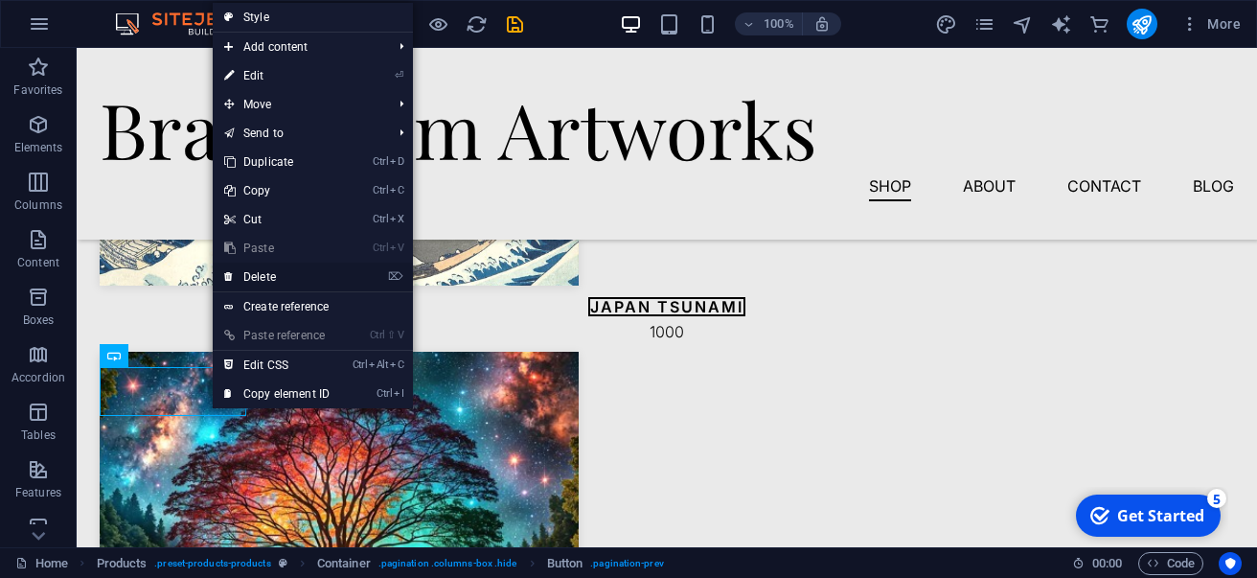
click at [275, 276] on link "⌦ Delete" at bounding box center [277, 277] width 128 height 29
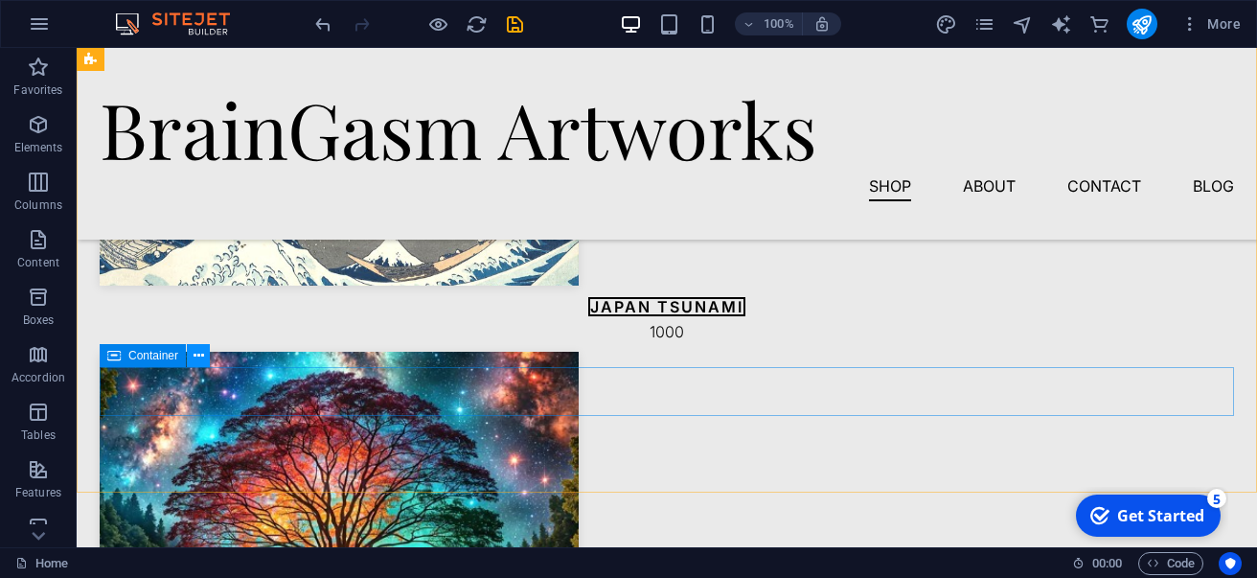
click at [201, 358] on icon at bounding box center [199, 356] width 11 height 20
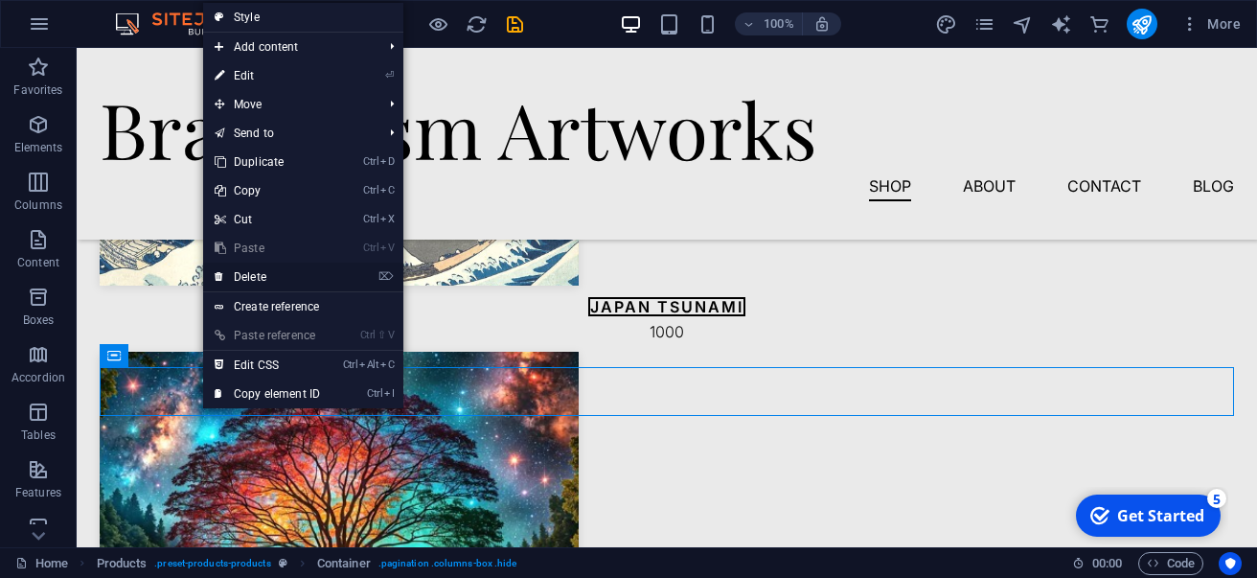
click at [258, 269] on link "⌦ Delete" at bounding box center [267, 277] width 128 height 29
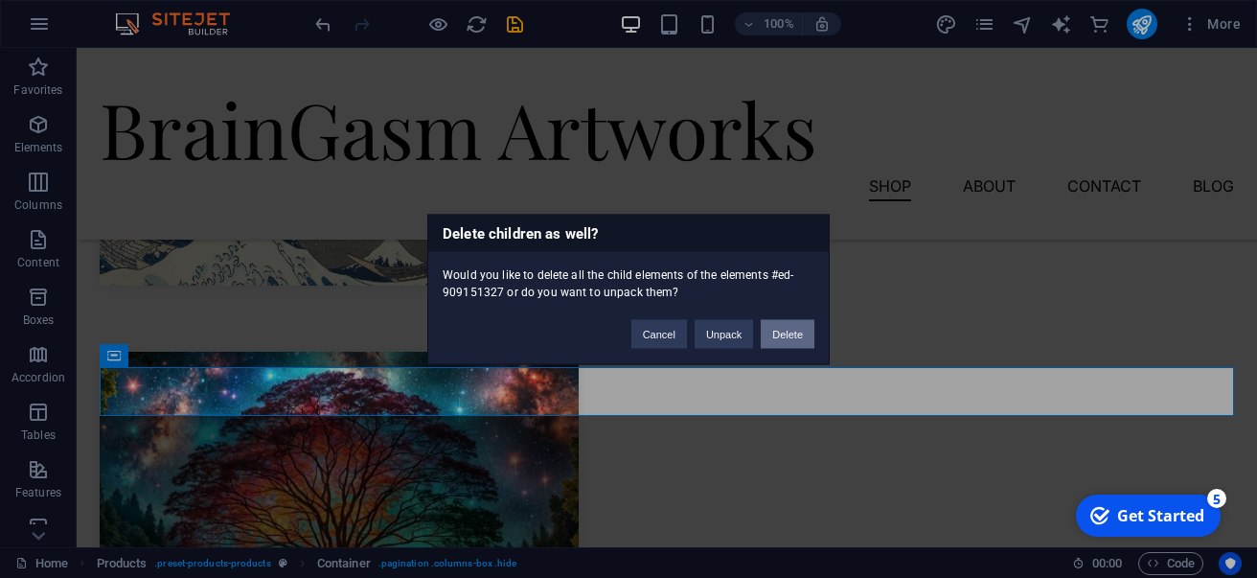
click at [778, 332] on button "Delete" at bounding box center [788, 333] width 54 height 29
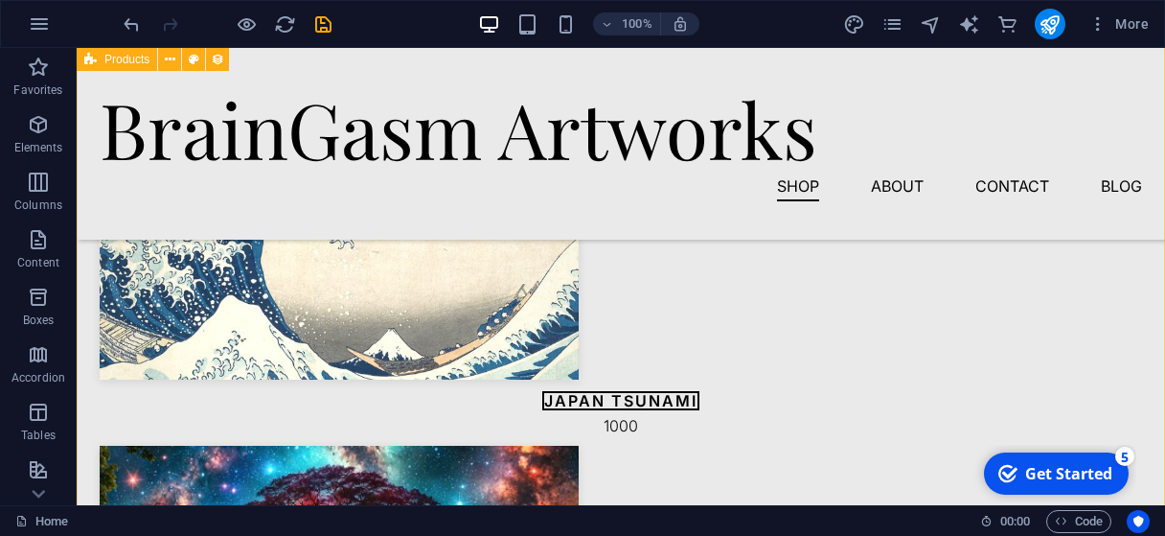
scroll to position [1227, 0]
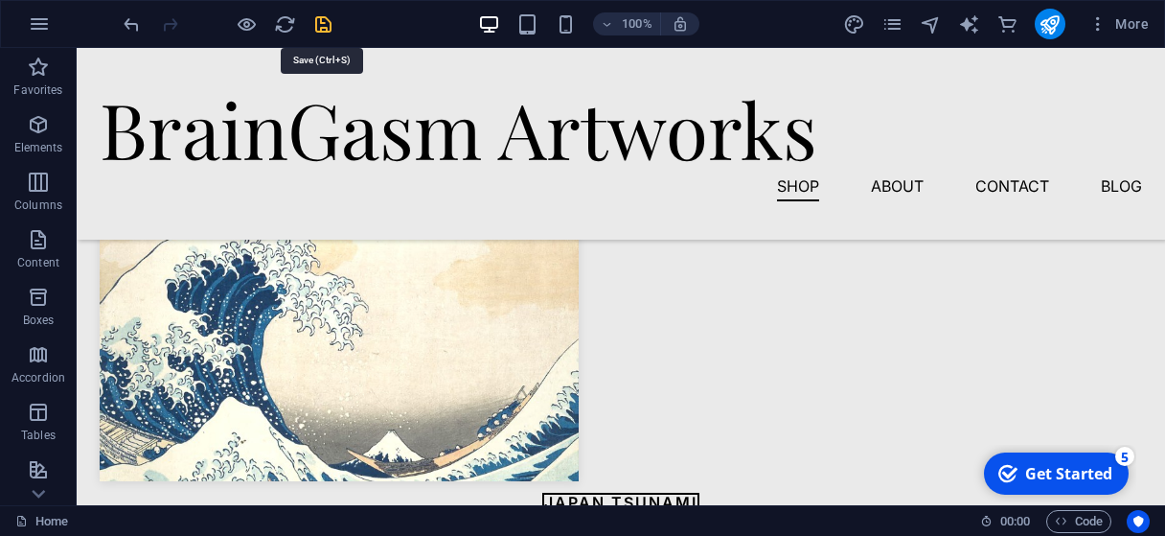
click at [327, 22] on icon "save" at bounding box center [323, 24] width 22 height 22
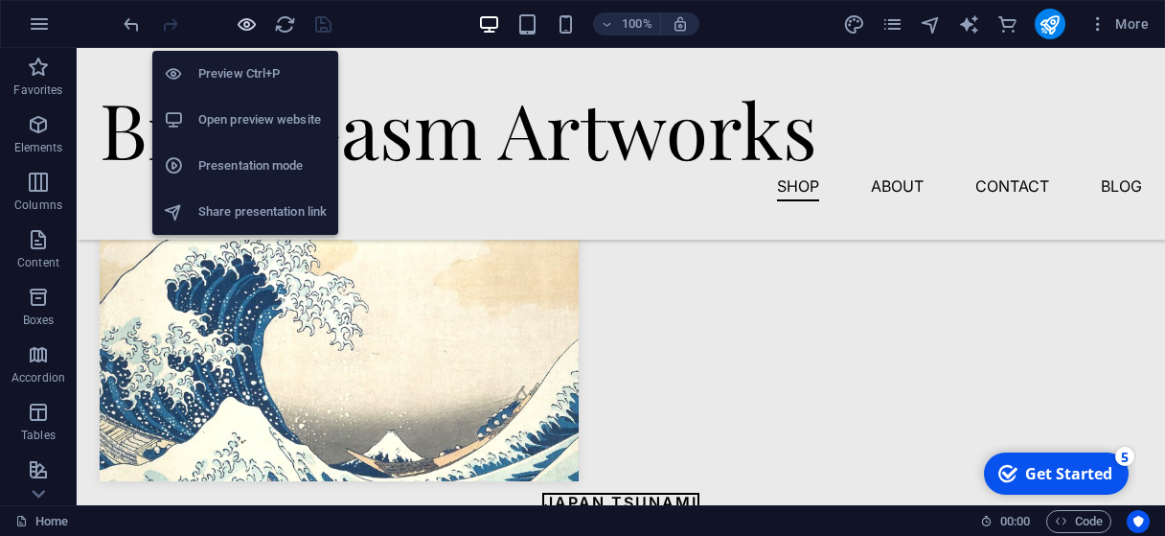
click at [254, 22] on icon "button" at bounding box center [247, 24] width 22 height 22
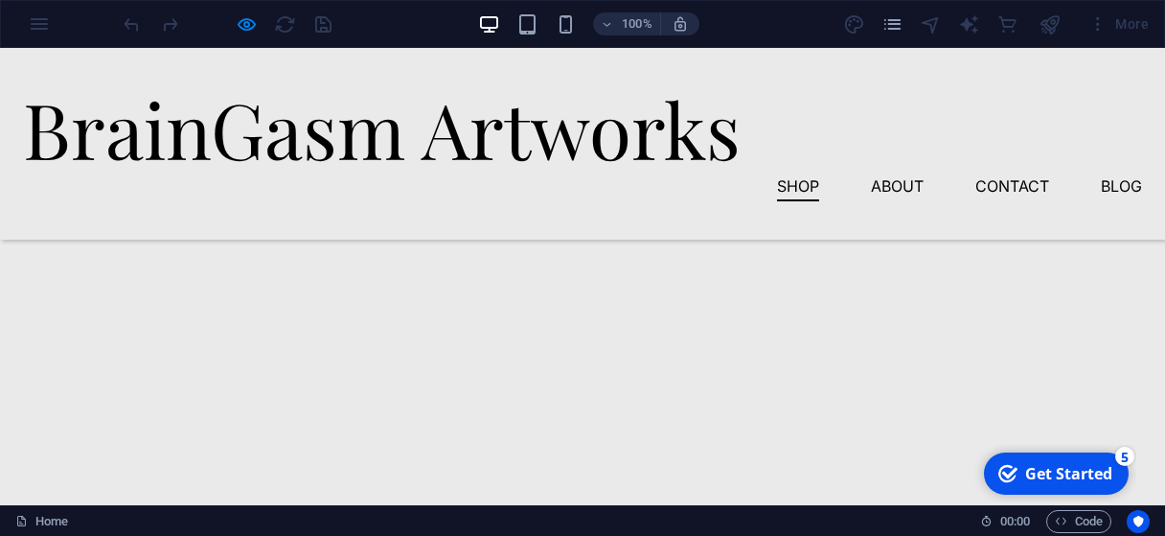
scroll to position [0, 0]
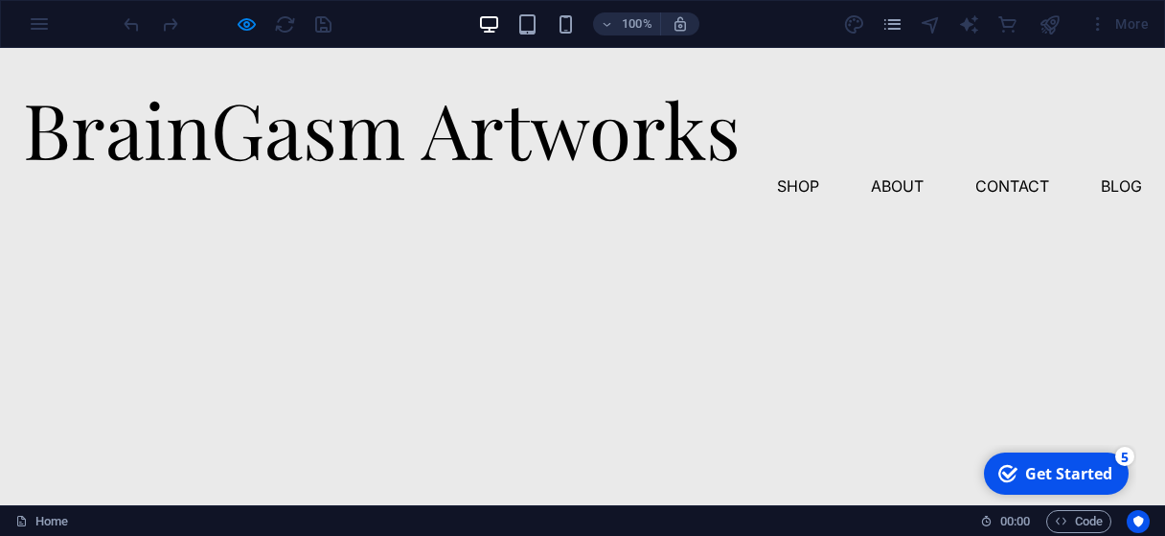
click at [49, 25] on div "100% More" at bounding box center [582, 24] width 1163 height 46
click at [39, 24] on div "100% More" at bounding box center [582, 24] width 1163 height 46
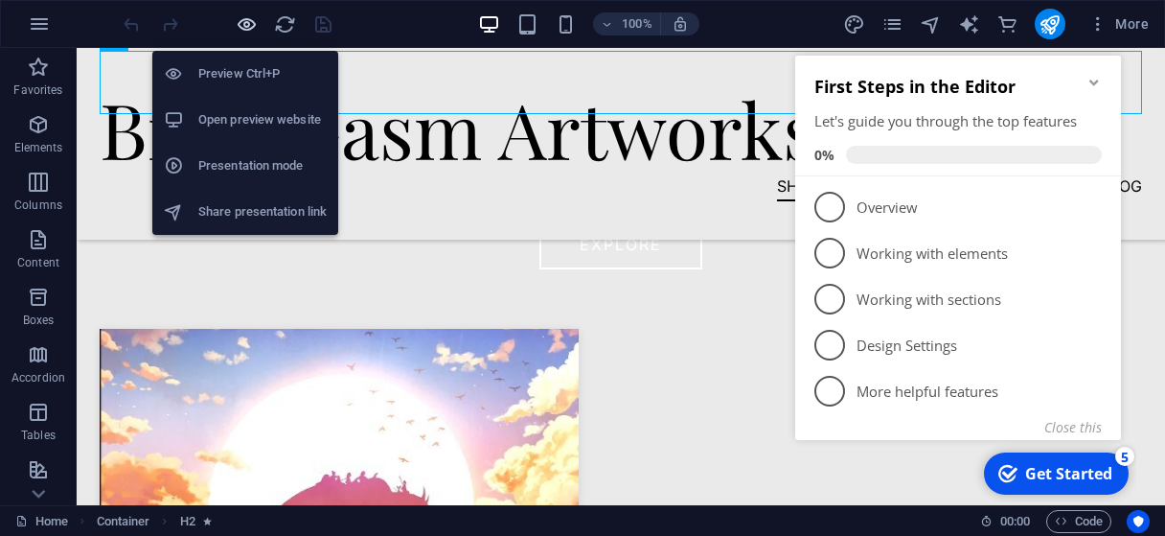
click at [247, 26] on icon "button" at bounding box center [247, 24] width 22 height 22
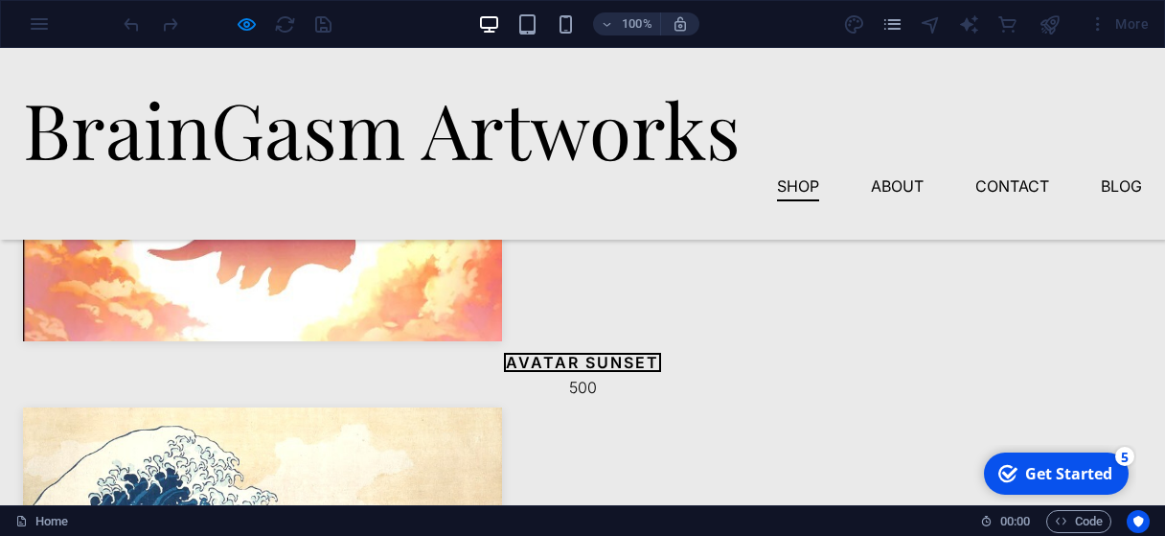
scroll to position [927, 0]
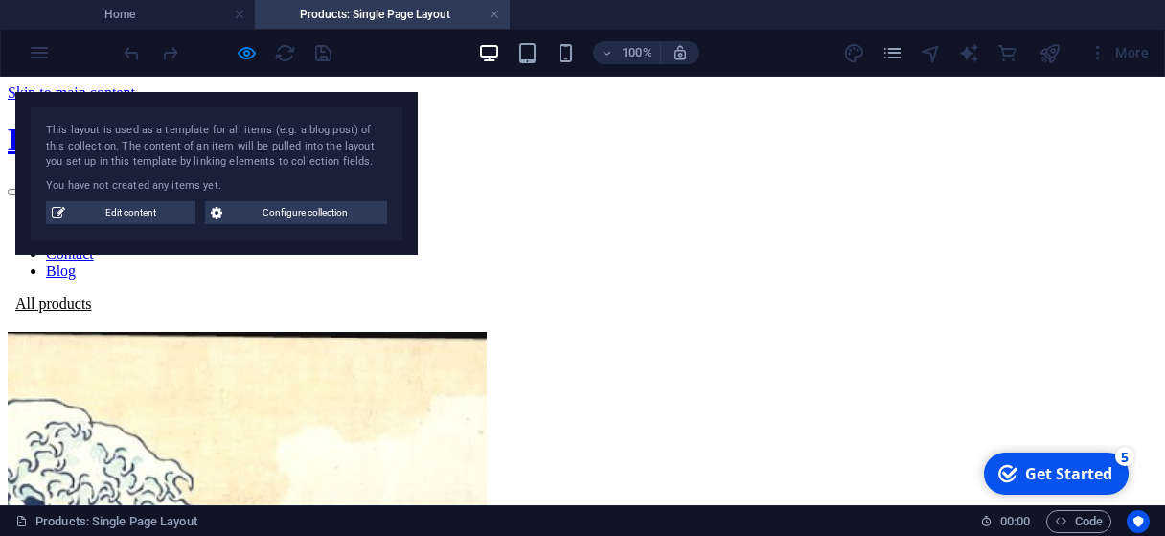
scroll to position [0, 0]
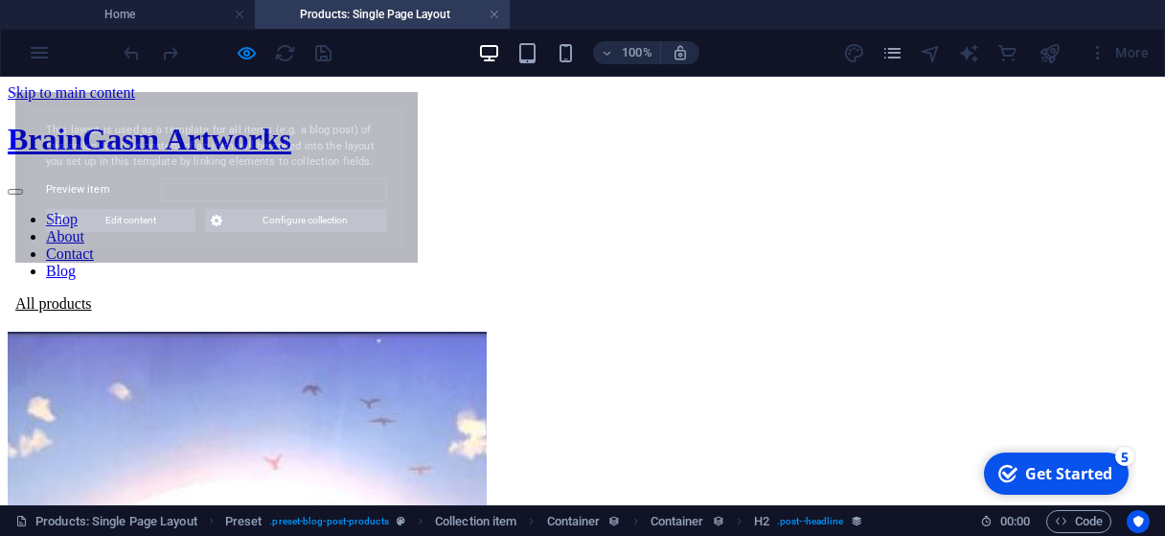
select select "68baf3acc3b83f589e0122fb"
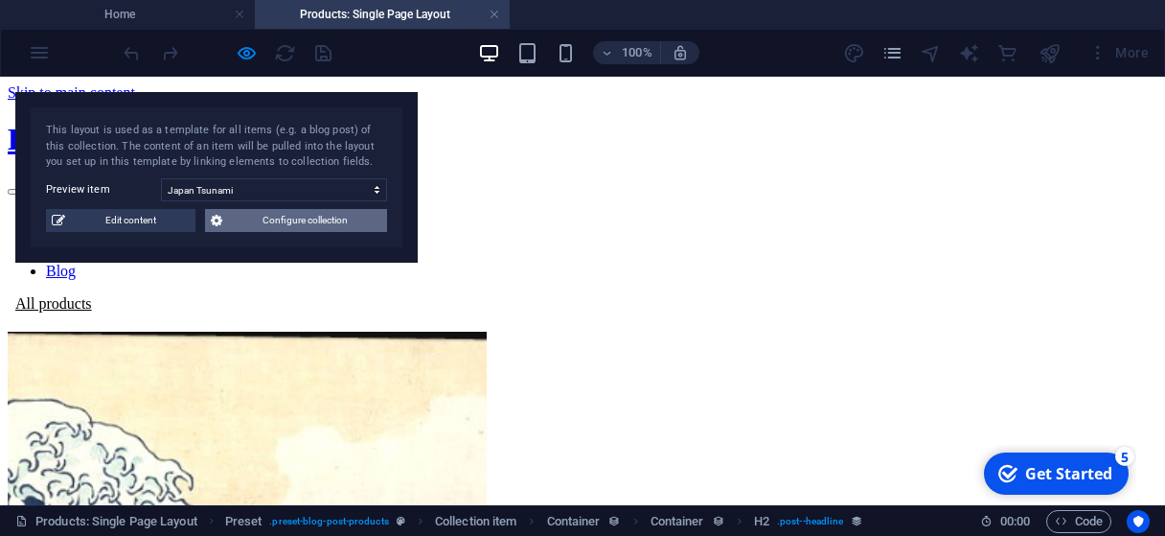
click at [318, 222] on span "Configure collection" at bounding box center [304, 220] width 153 height 23
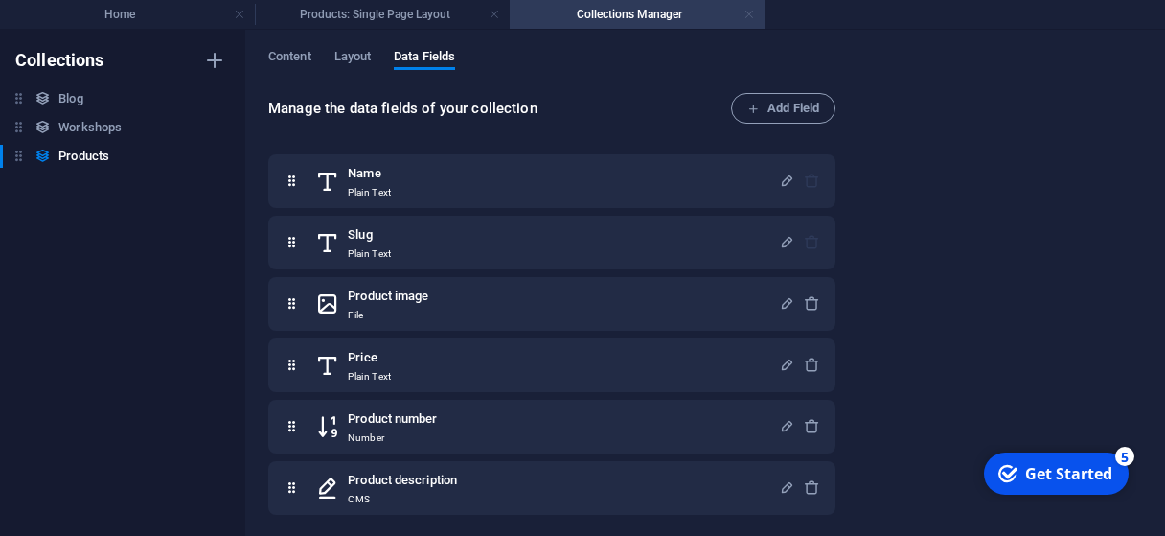
click at [753, 14] on link at bounding box center [749, 15] width 11 height 18
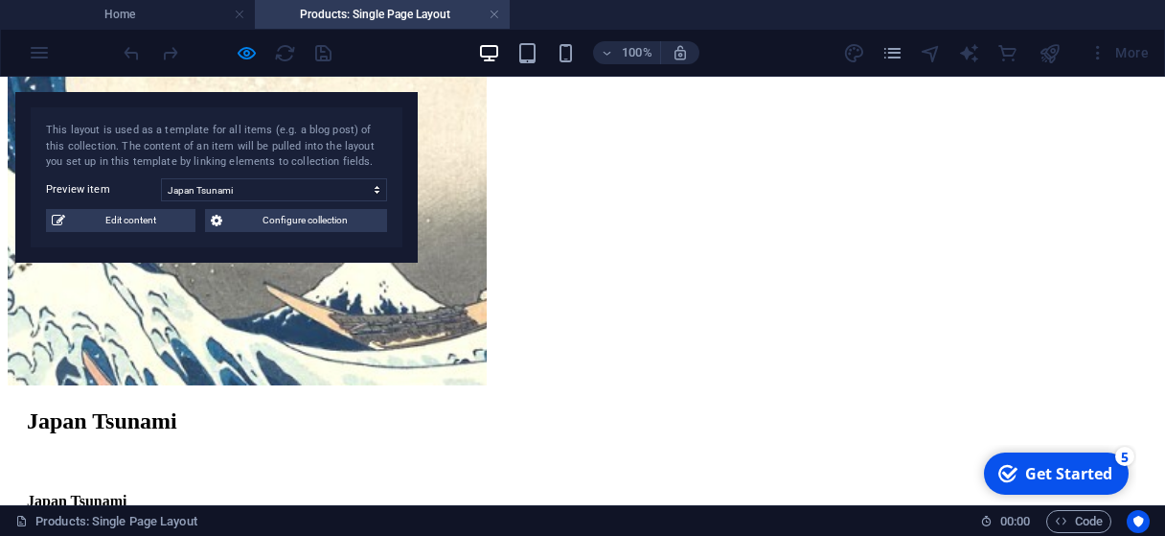
scroll to position [669, 0]
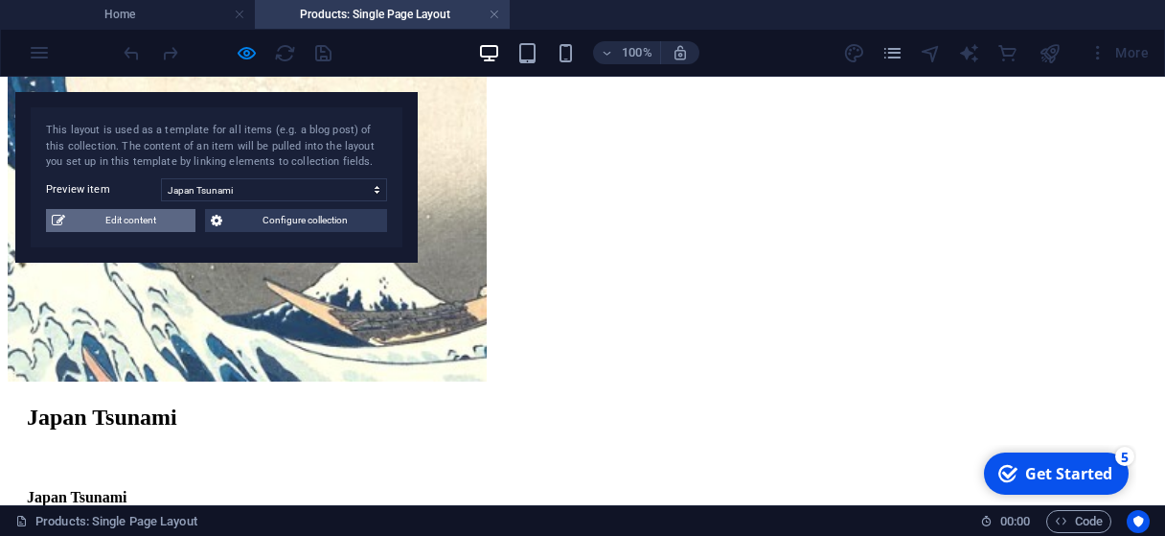
click at [170, 229] on span "Edit content" at bounding box center [130, 220] width 119 height 23
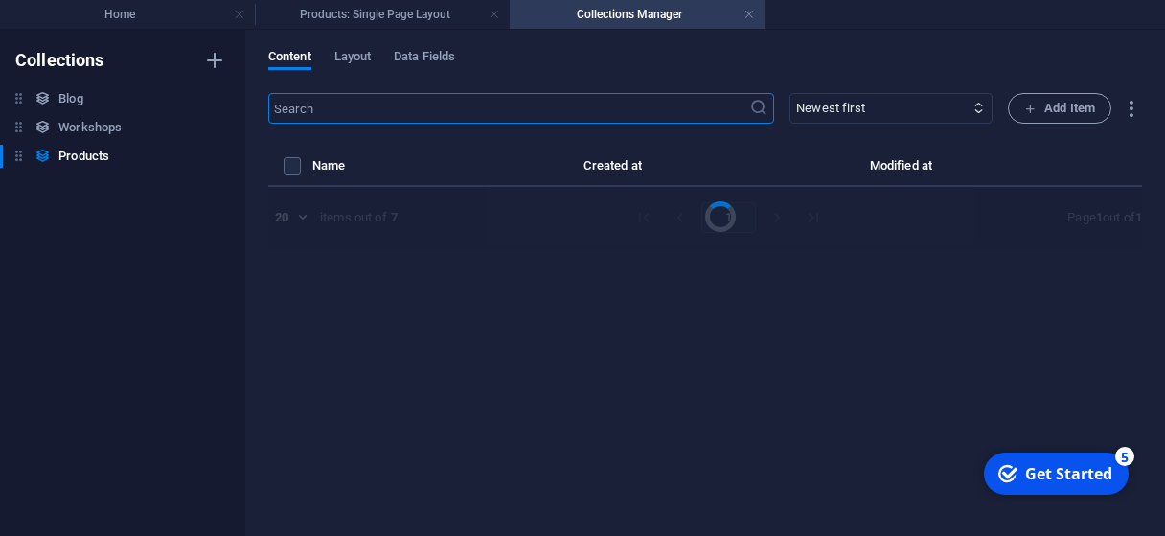
select select "In stock"
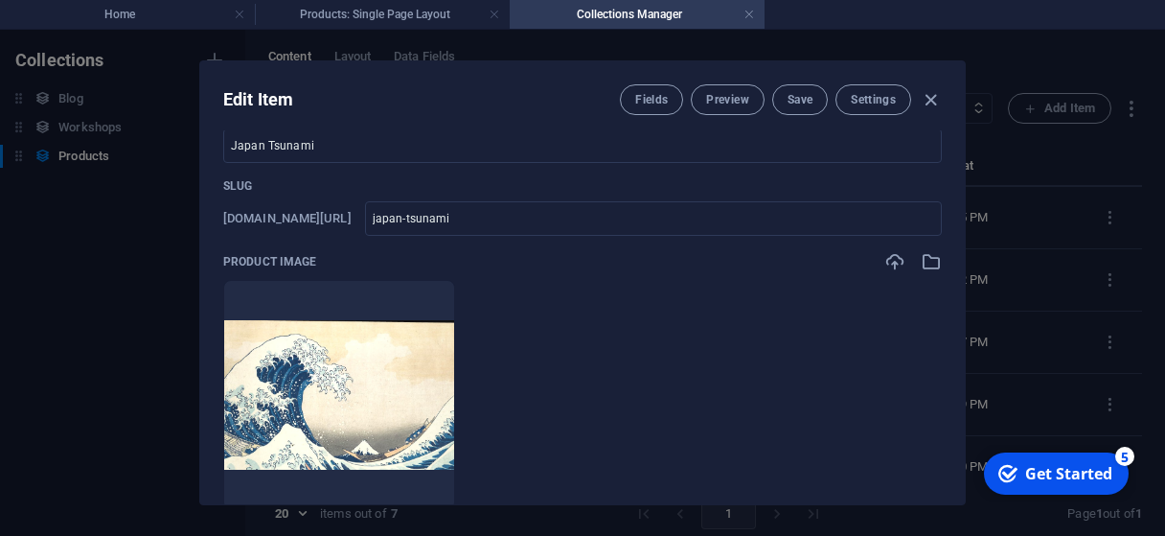
scroll to position [0, 0]
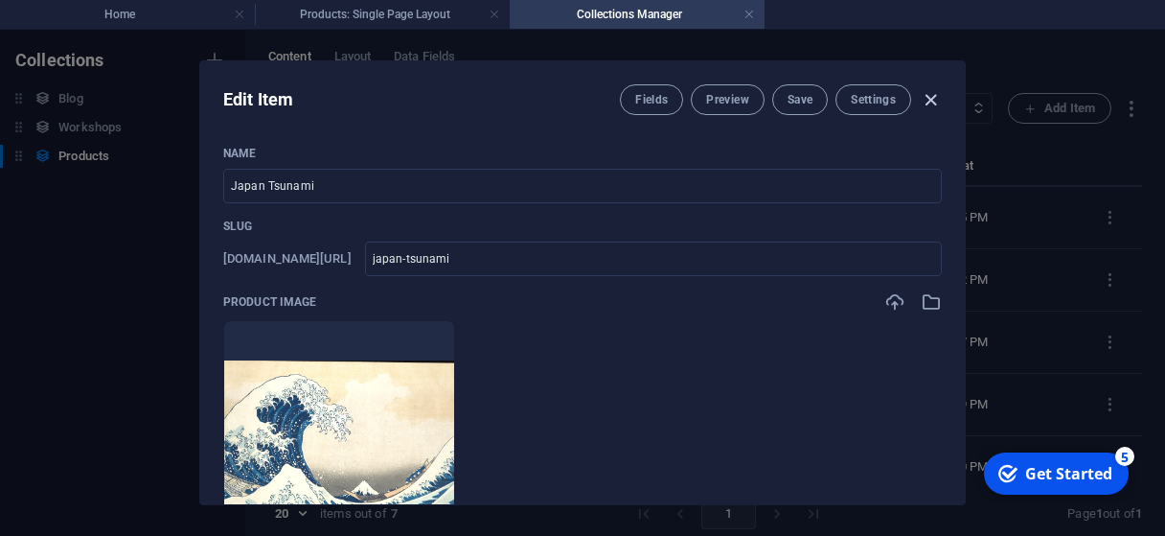
click at [928, 103] on icon "button" at bounding box center [931, 100] width 22 height 22
type input "japan-tsunami"
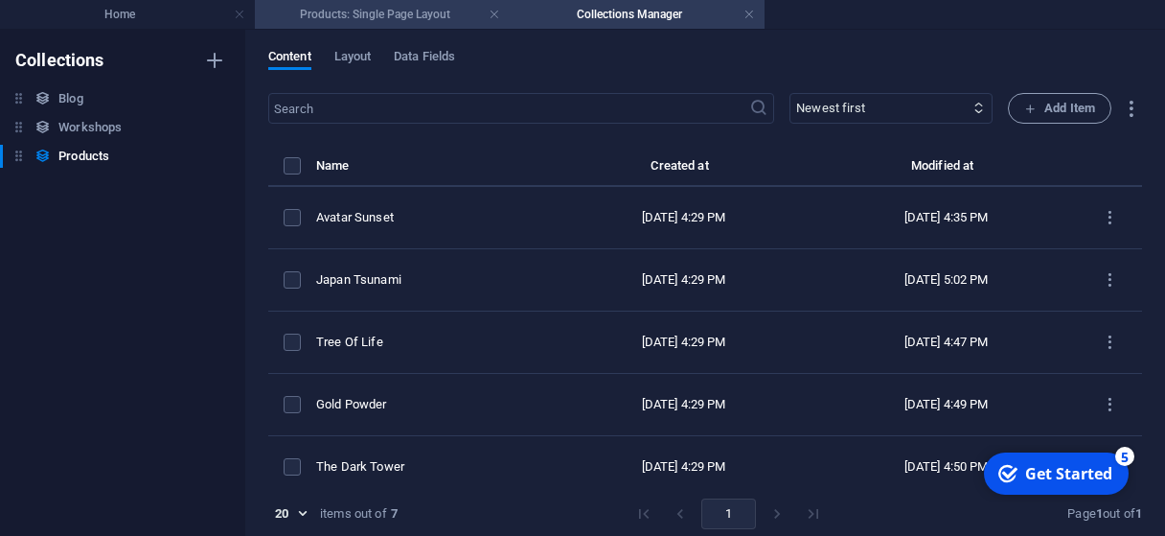
click at [422, 10] on h4 "Products: Single Page Layout" at bounding box center [382, 14] width 255 height 21
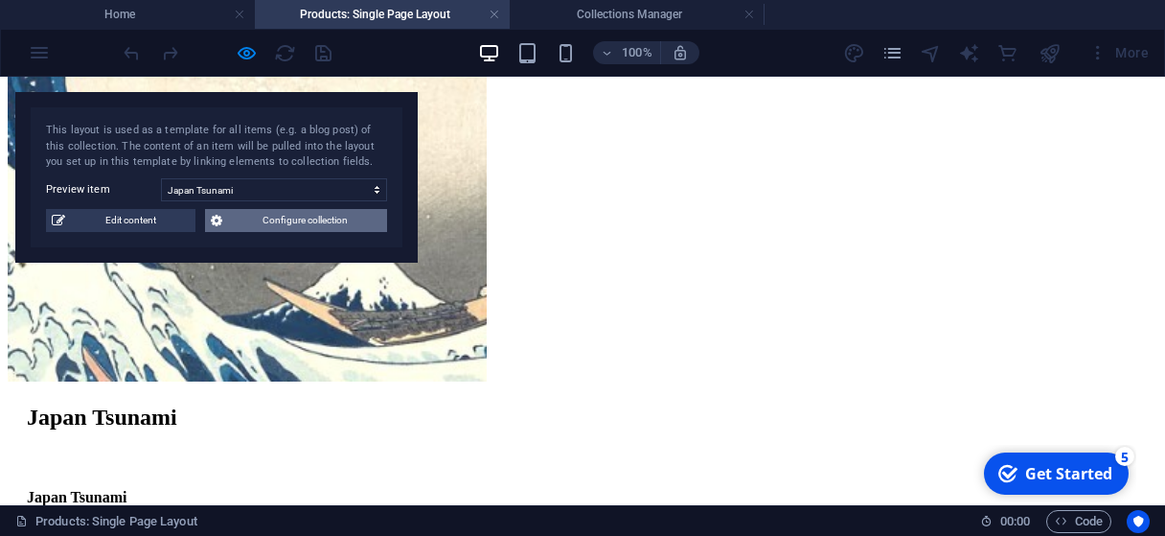
click at [329, 220] on span "Configure collection" at bounding box center [304, 220] width 153 height 23
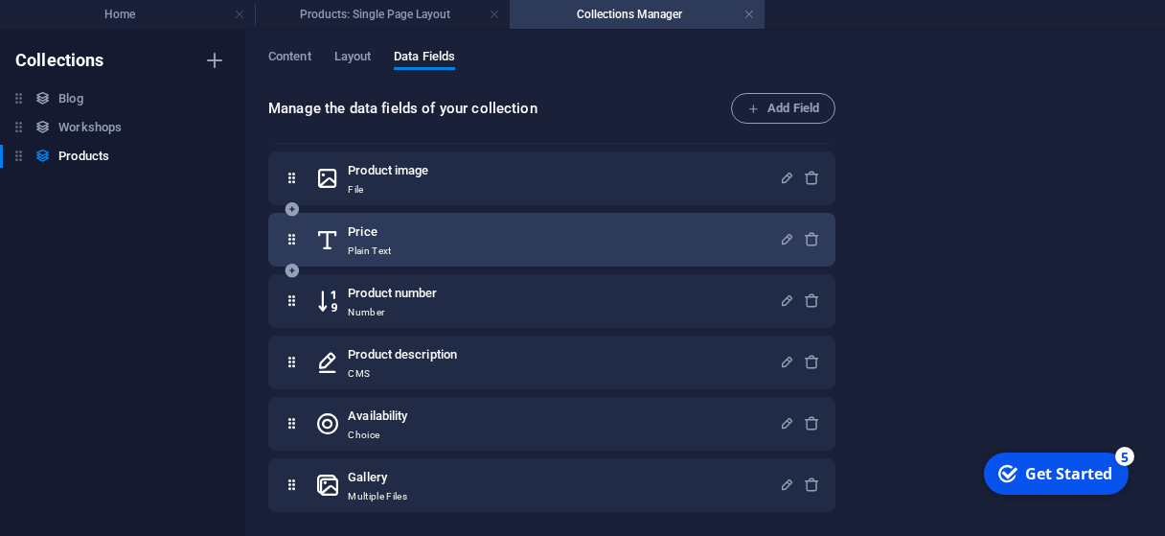
scroll to position [0, 0]
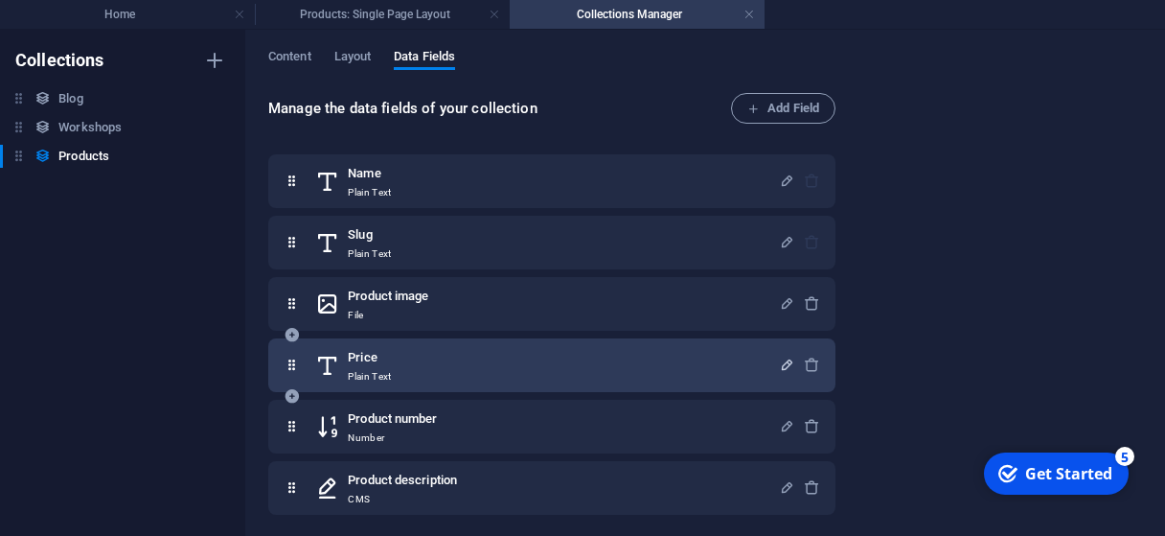
click at [782, 362] on icon "button" at bounding box center [787, 364] width 16 height 16
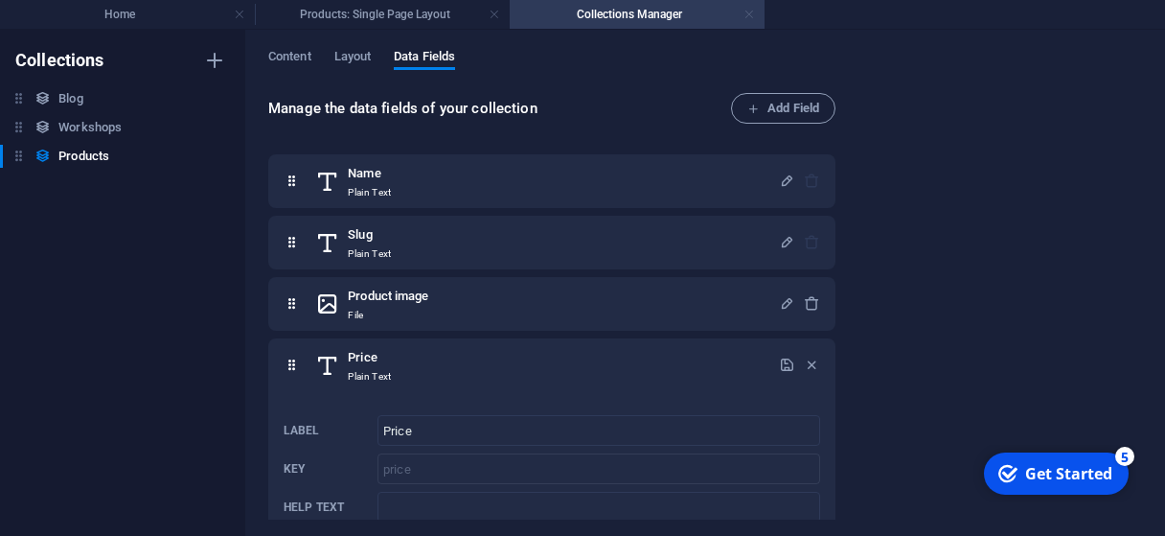
click at [750, 18] on link at bounding box center [749, 15] width 11 height 18
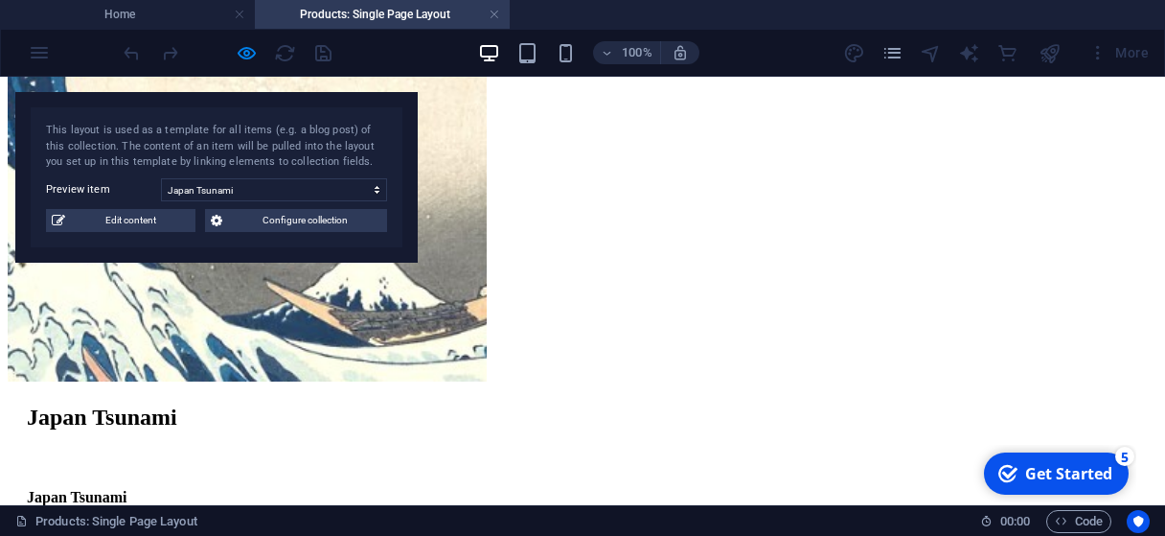
click at [322, 58] on div at bounding box center [227, 52] width 215 height 31
click at [492, 15] on link at bounding box center [494, 15] width 11 height 18
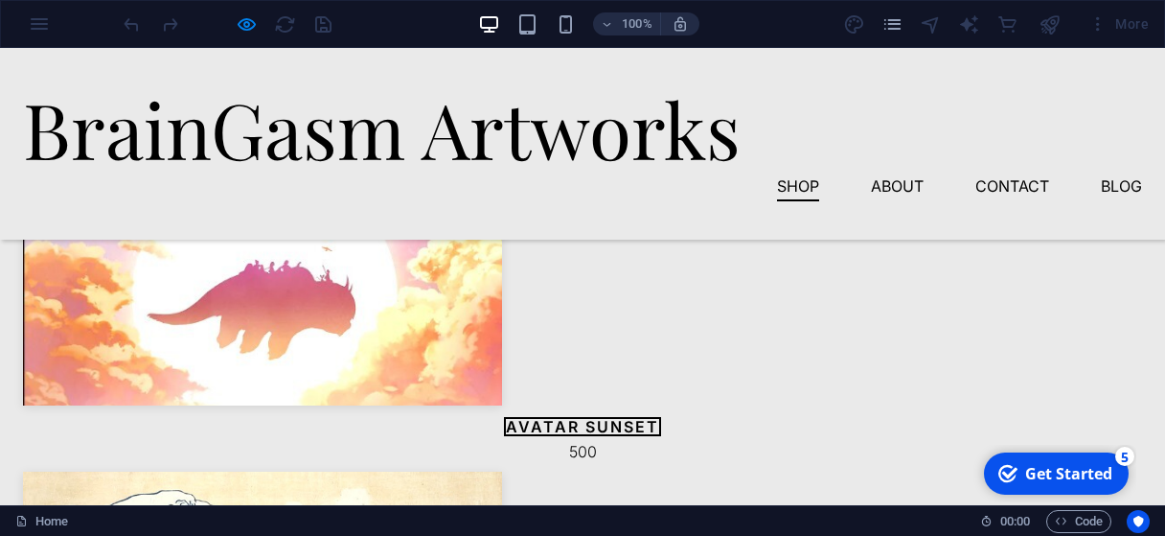
scroll to position [957, 0]
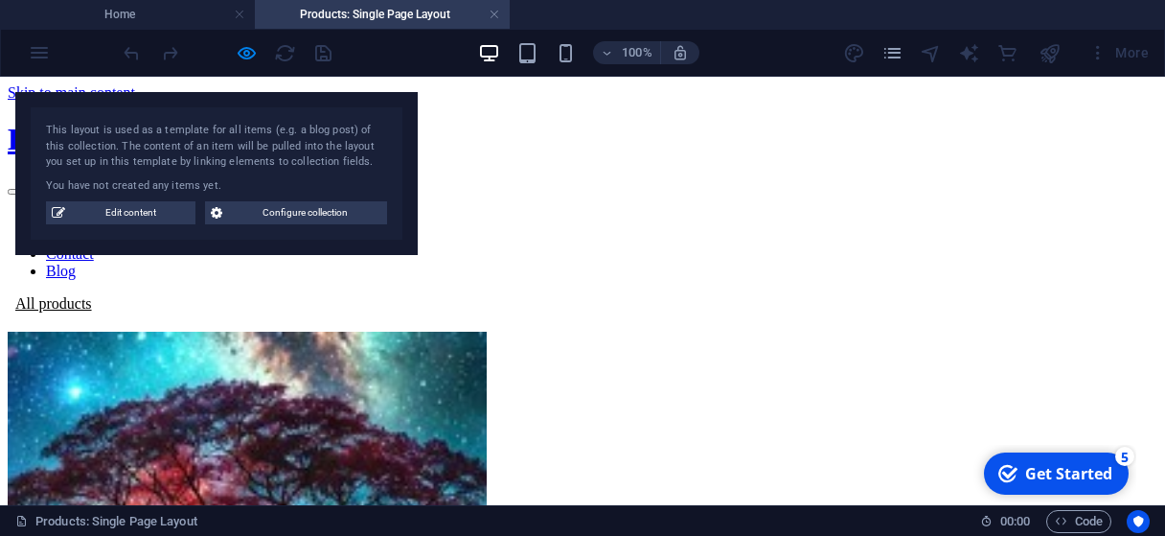
scroll to position [0, 0]
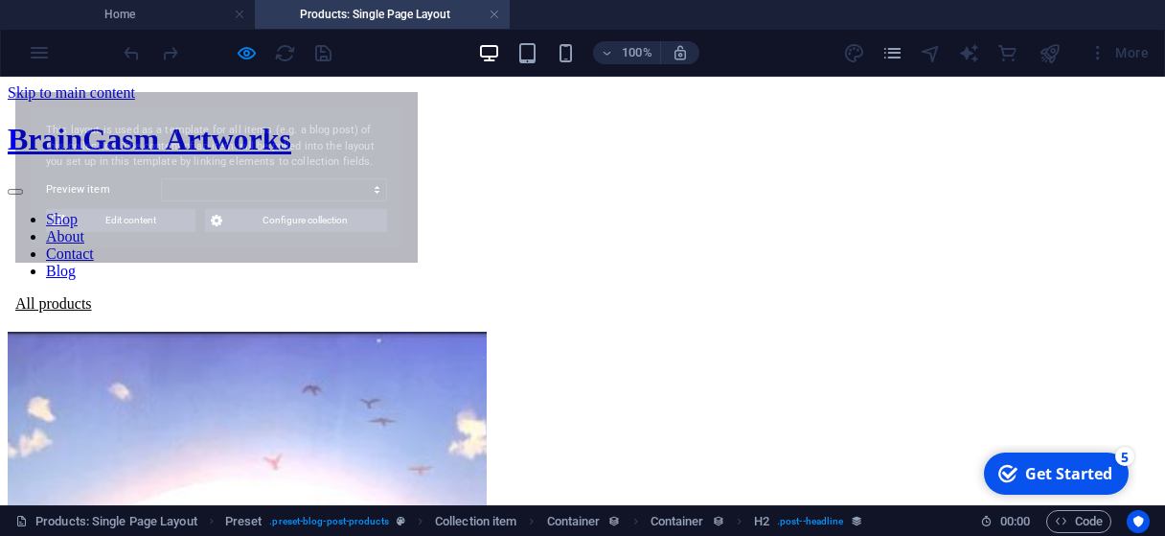
select select "68baf3acc3b83f589e0122fa"
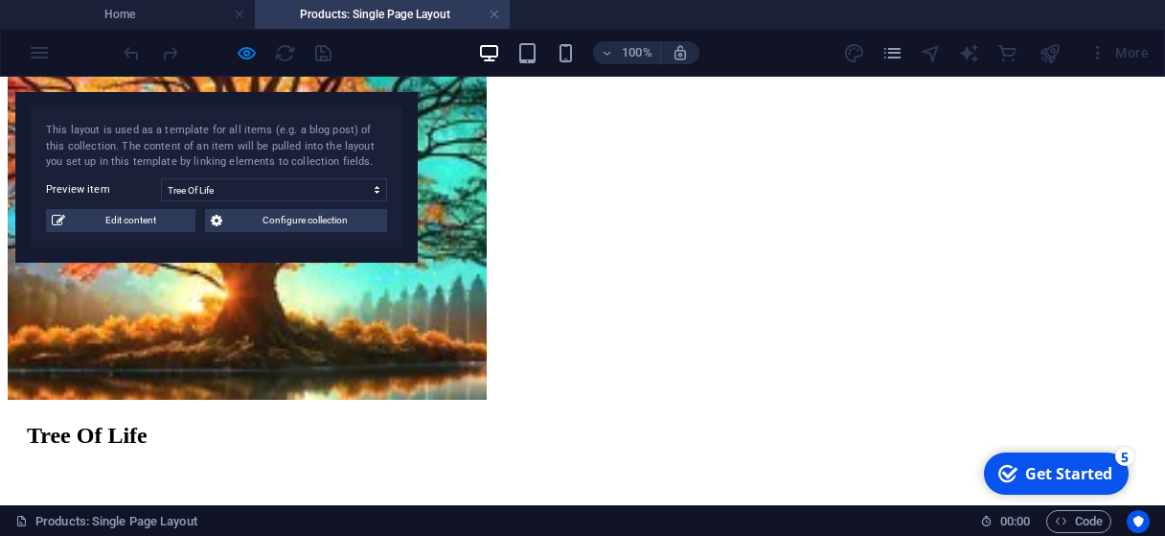
scroll to position [649, 0]
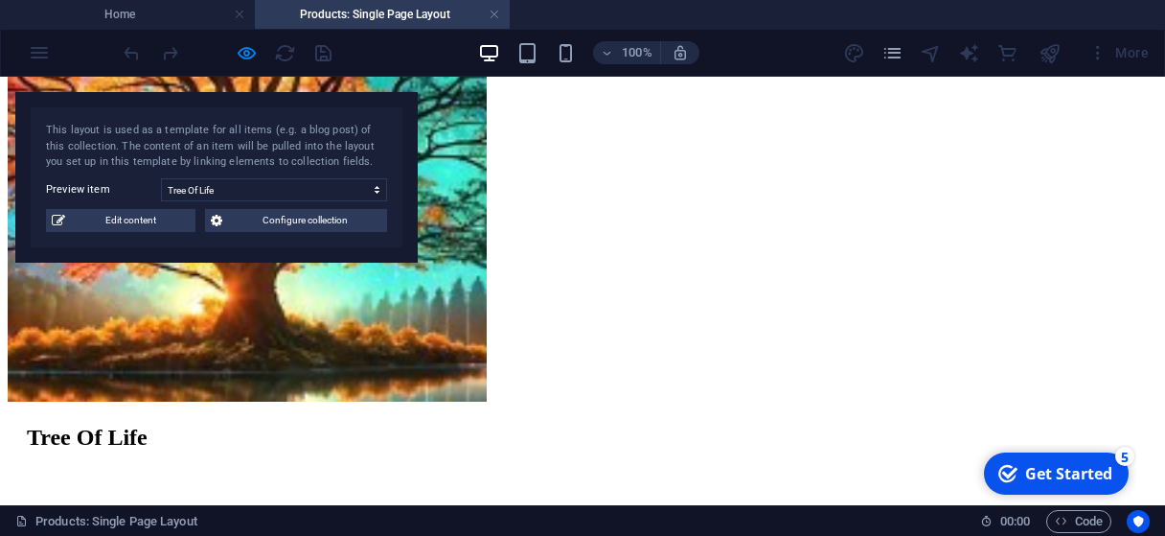
click at [491, 24] on h4 "Products: Single Page Layout" at bounding box center [382, 14] width 255 height 21
click at [492, 14] on link at bounding box center [494, 15] width 11 height 18
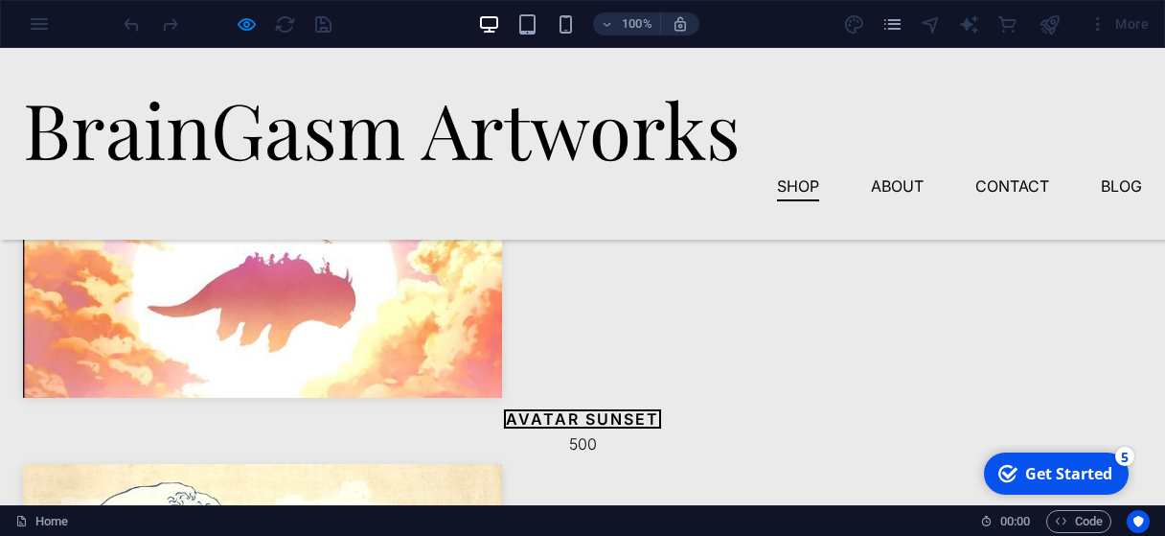
click at [38, 32] on div "100% More" at bounding box center [582, 24] width 1163 height 46
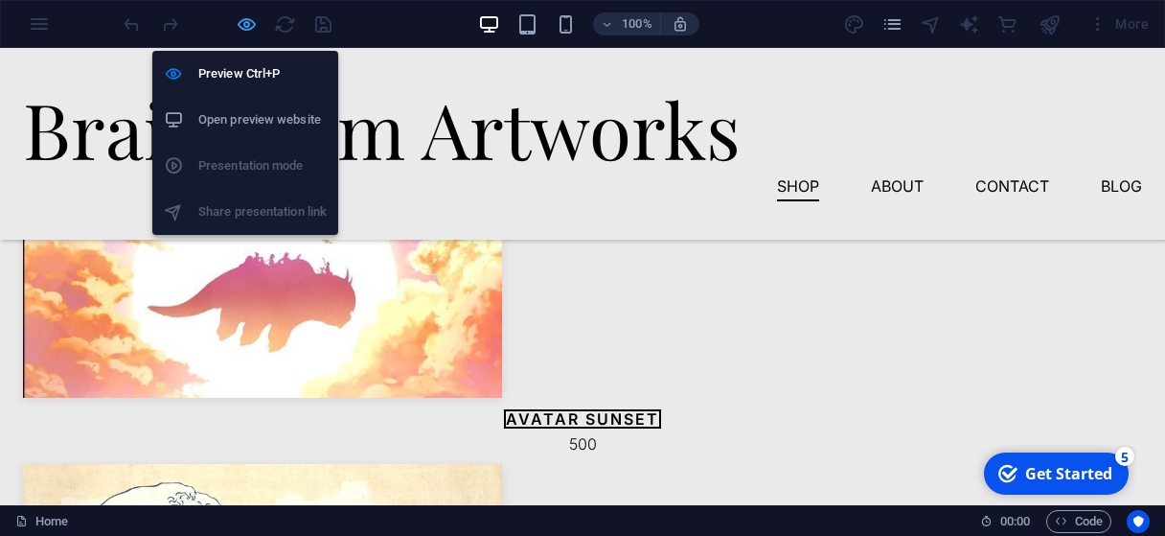
click at [250, 26] on icon "button" at bounding box center [247, 24] width 22 height 22
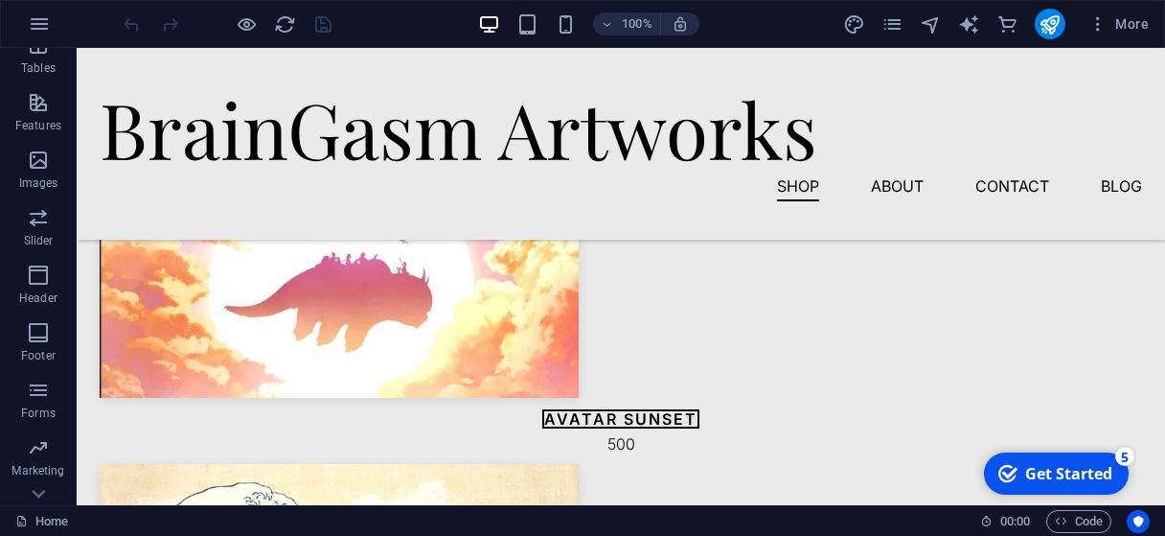
scroll to position [463, 0]
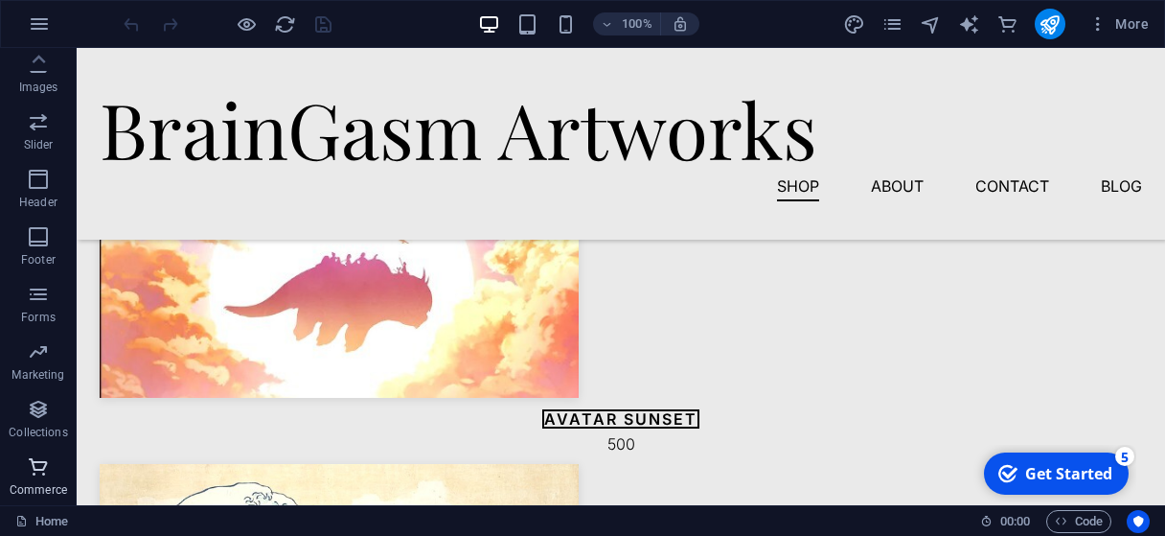
click at [31, 462] on icon "button" at bounding box center [38, 466] width 23 height 23
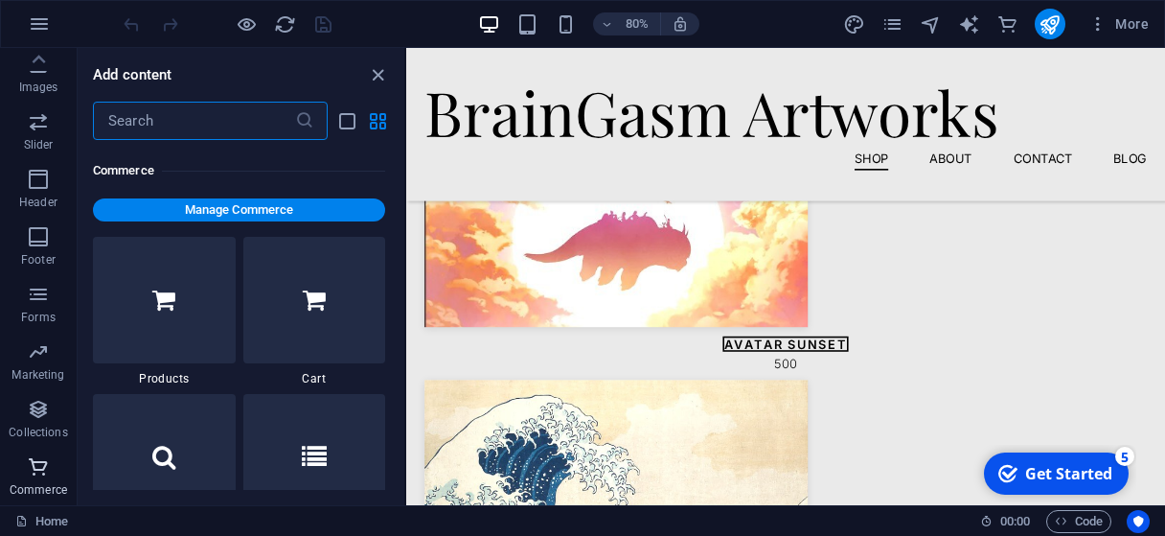
scroll to position [18623, 0]
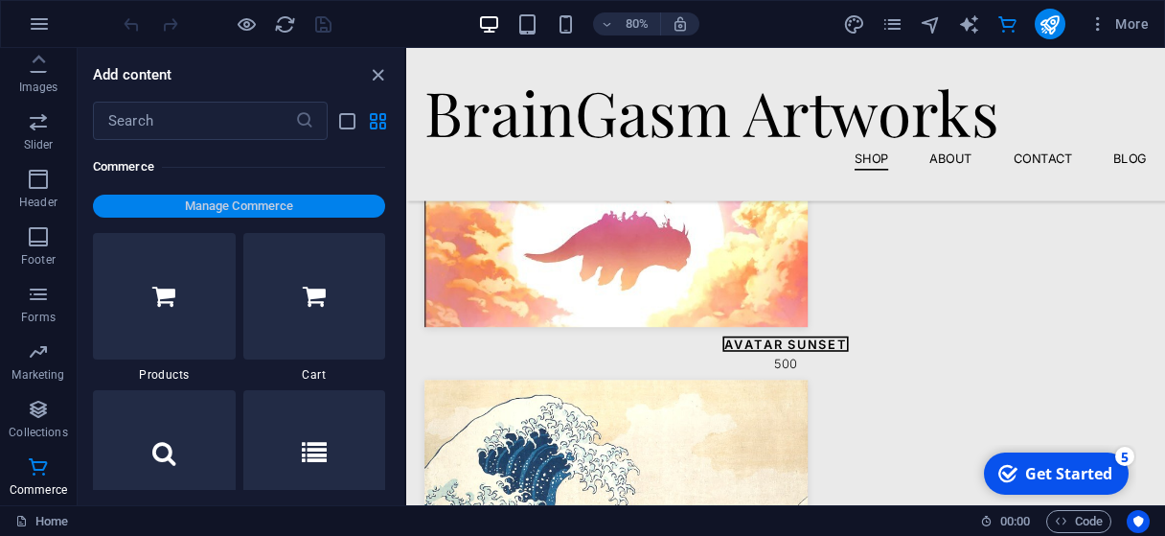
click at [274, 211] on span "Manage Commerce" at bounding box center [239, 206] width 277 height 23
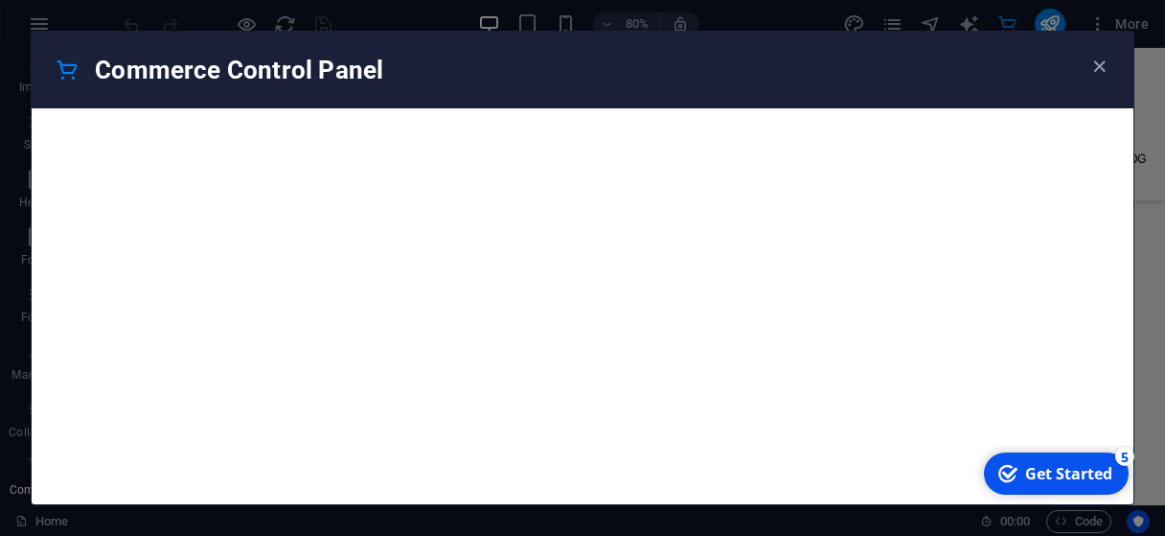
click at [427, 283] on iframe at bounding box center [583, 306] width 1102 height 396
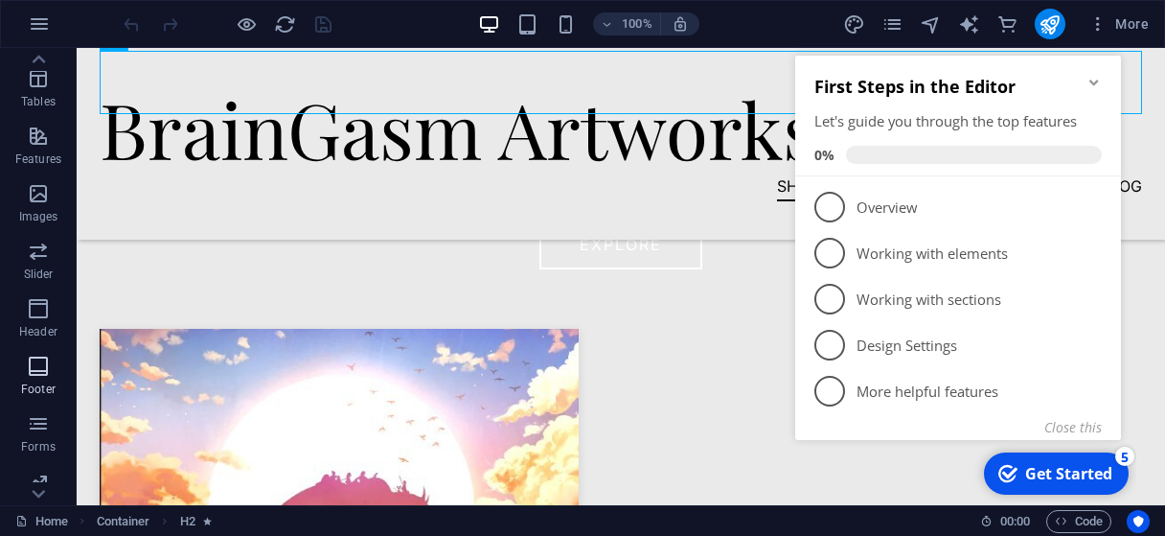
scroll to position [463, 0]
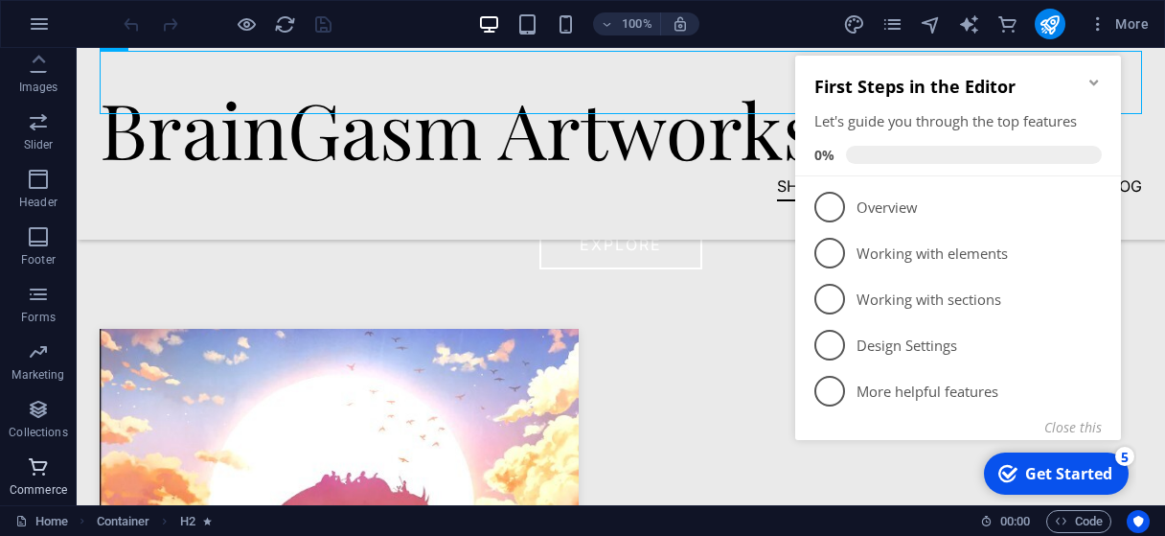
click at [25, 466] on span "Commerce" at bounding box center [38, 478] width 77 height 46
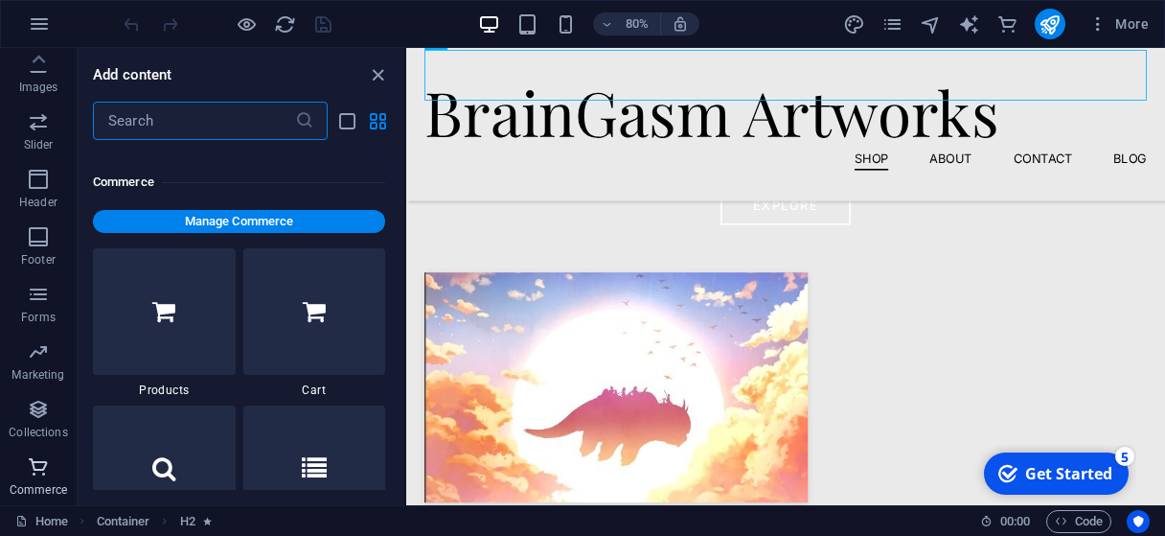
scroll to position [18623, 0]
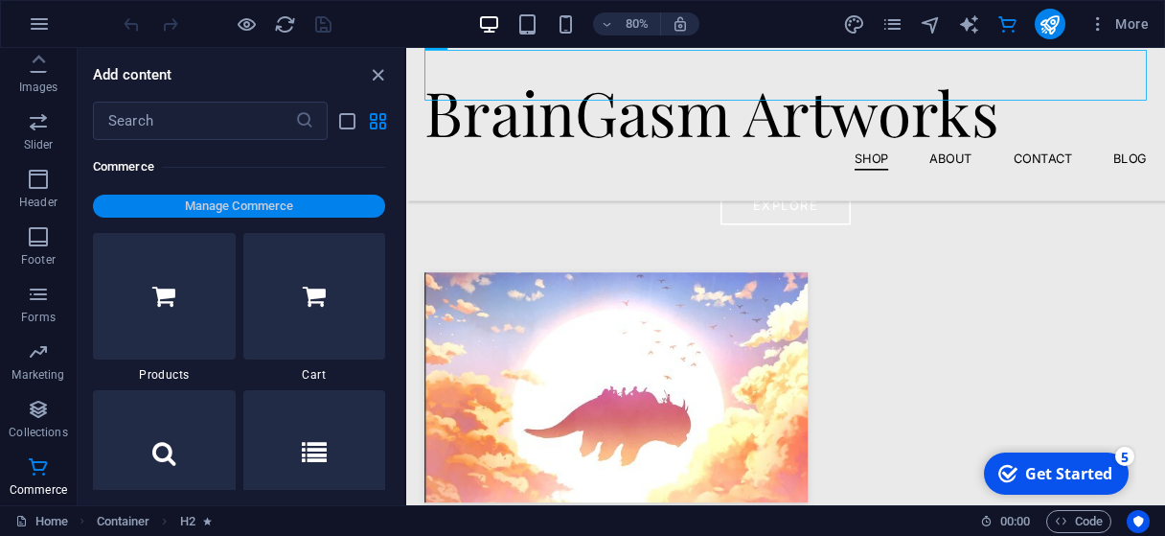
click at [221, 203] on span "Manage Commerce" at bounding box center [239, 206] width 277 height 23
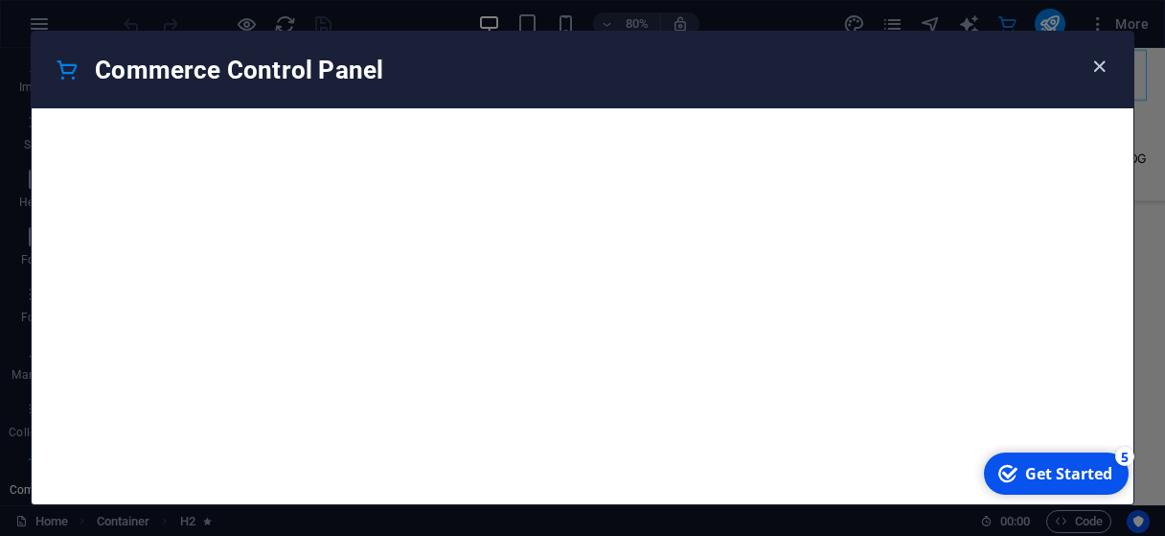
click at [1100, 59] on icon "button" at bounding box center [1100, 67] width 22 height 22
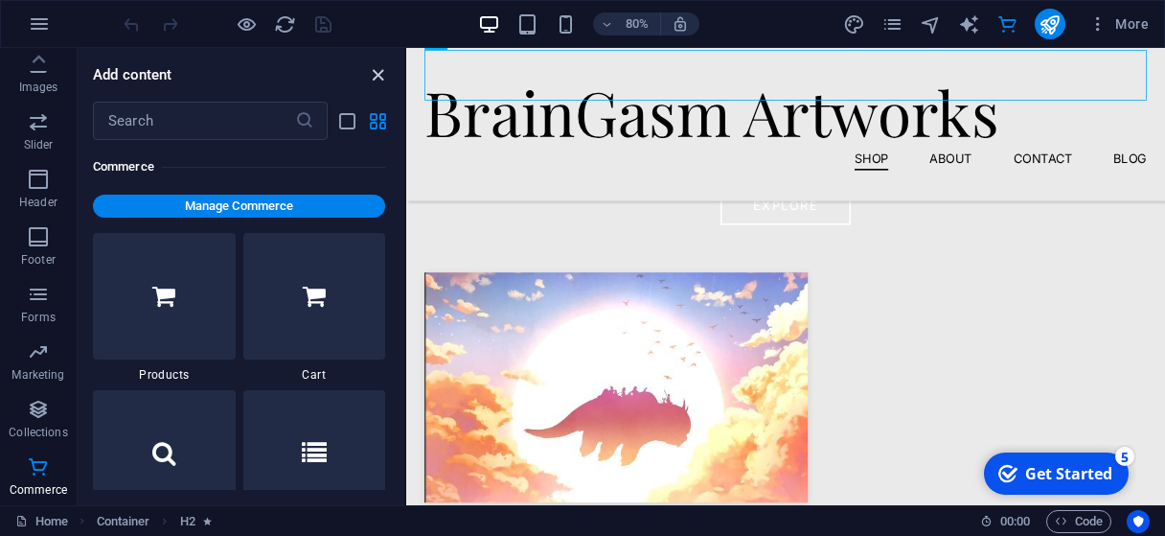
click at [378, 77] on icon "close panel" at bounding box center [378, 75] width 22 height 22
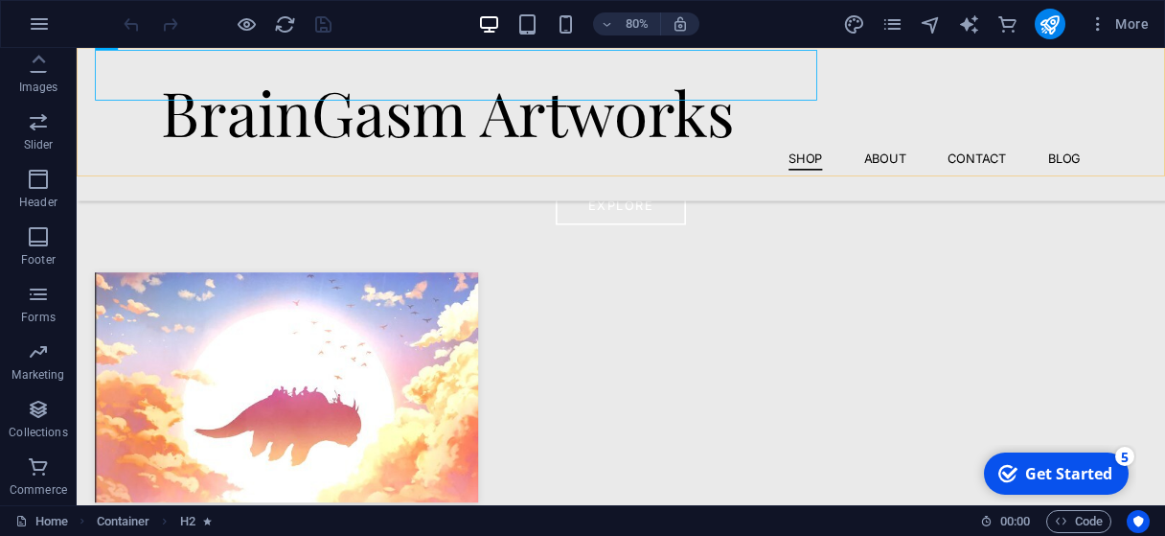
scroll to position [463, 0]
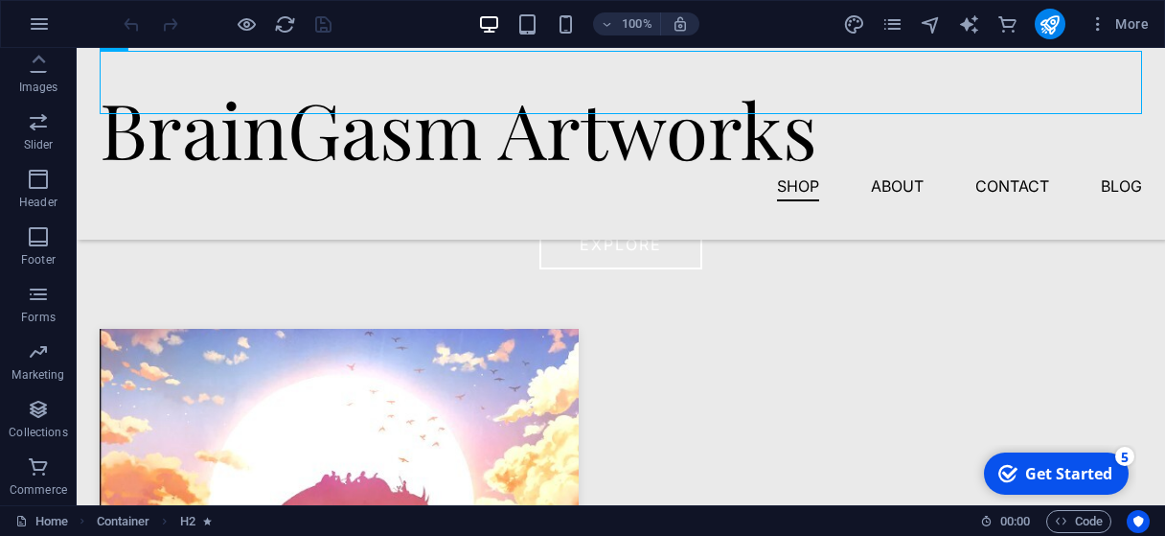
click at [401, 4] on div "100% More" at bounding box center [582, 24] width 1163 height 46
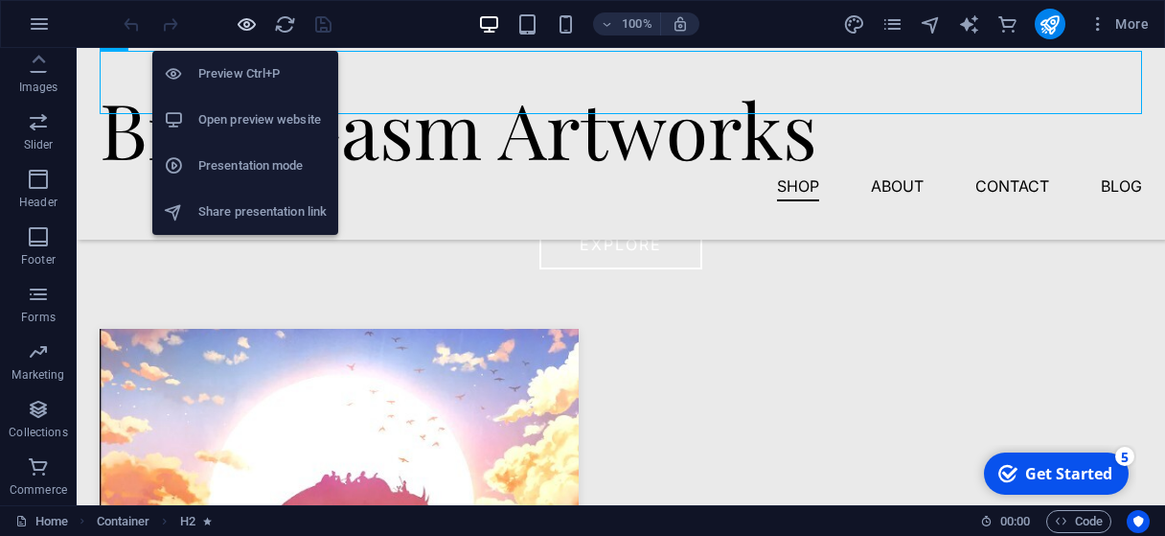
click at [238, 29] on icon "button" at bounding box center [247, 24] width 22 height 22
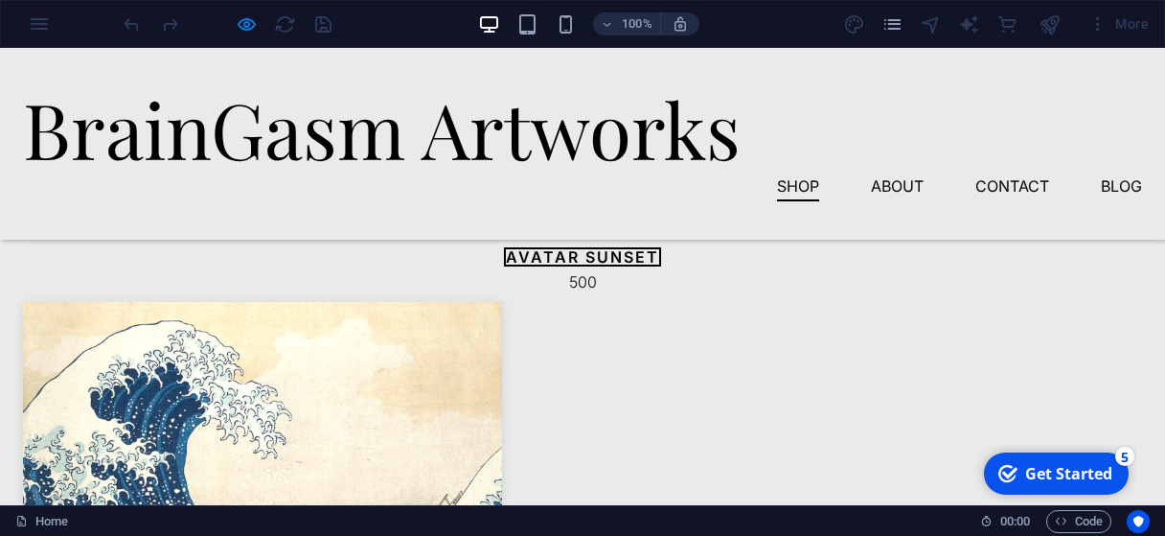
scroll to position [1126, 0]
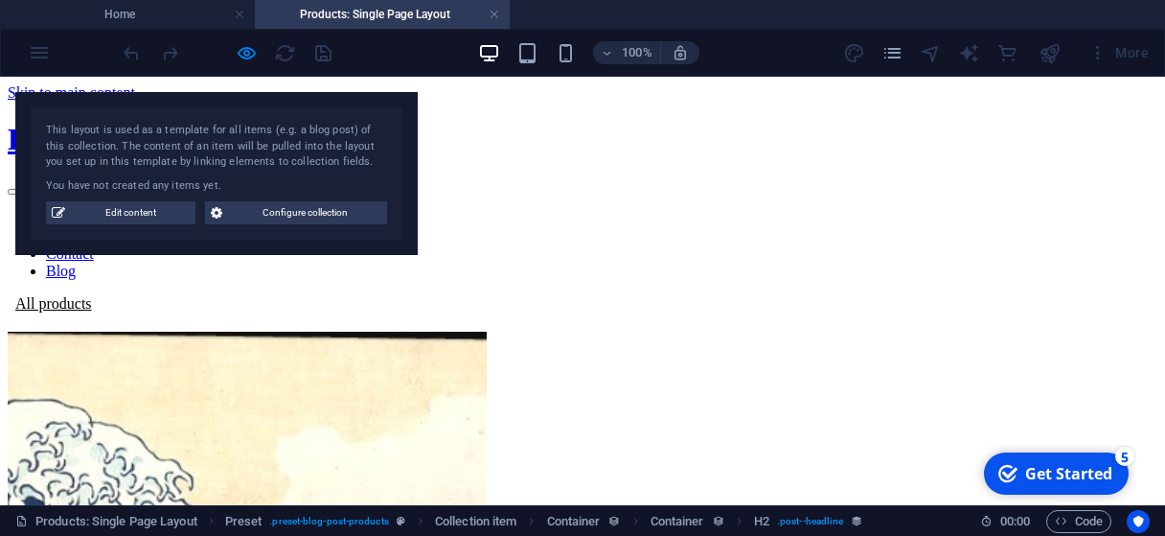
scroll to position [0, 0]
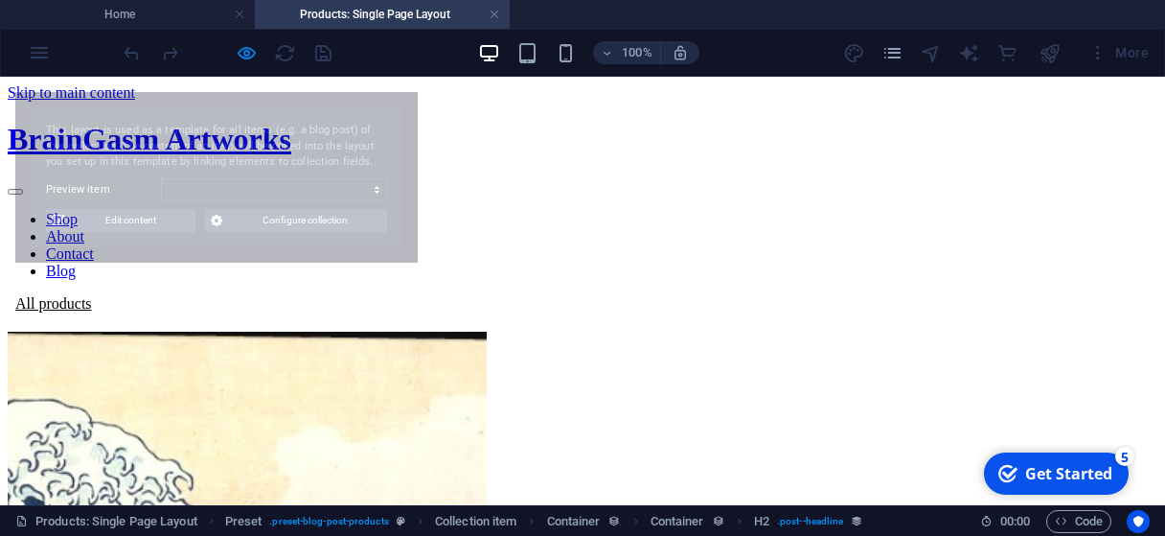
select select "68baf3acc3b83f589e0122fb"
